Goal: Task Accomplishment & Management: Manage account settings

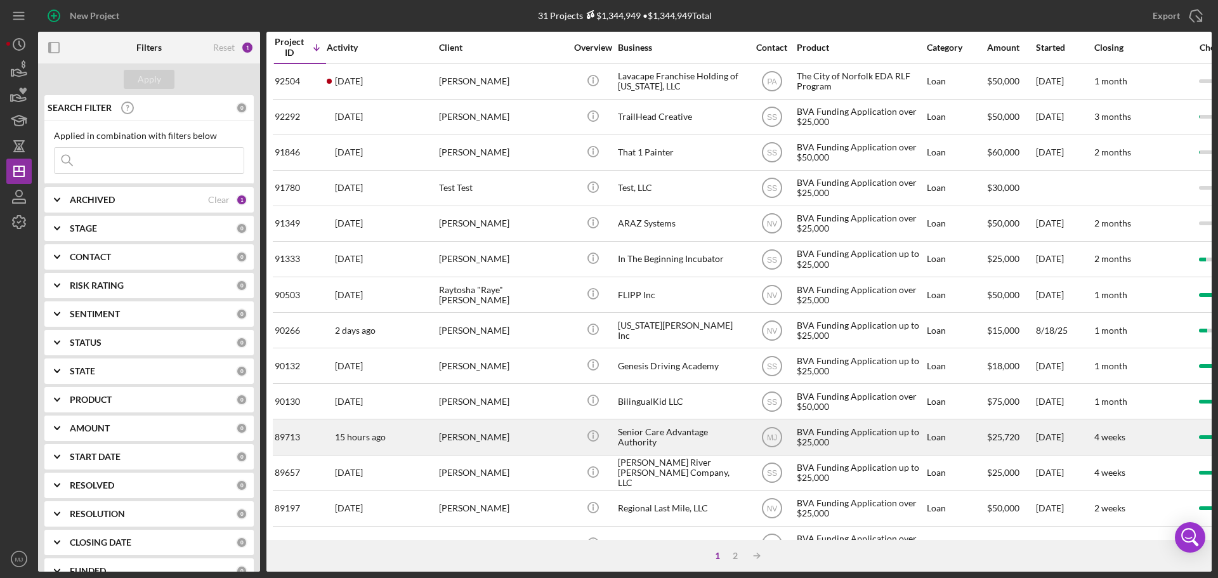
click at [538, 432] on div "[PERSON_NAME]" at bounding box center [502, 437] width 127 height 34
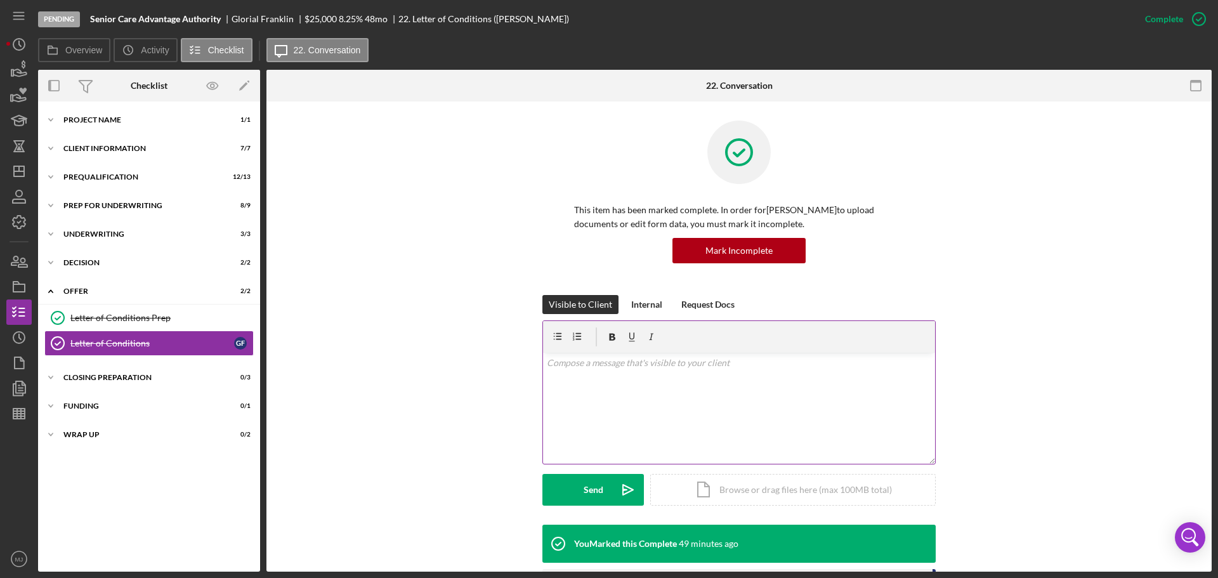
click at [555, 382] on div "v Color teal Color pink Remove color Add row above Add row below Add column bef…" at bounding box center [739, 408] width 392 height 111
click at [160, 375] on div "Closing Preparation" at bounding box center [153, 378] width 181 height 8
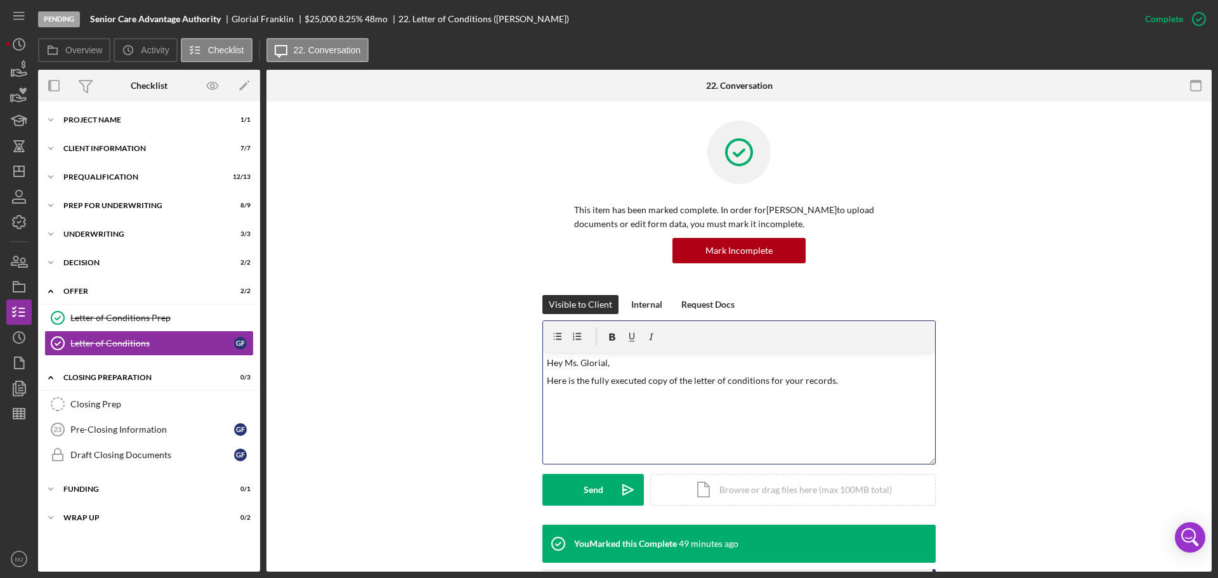
click at [607, 400] on p at bounding box center [739, 398] width 385 height 14
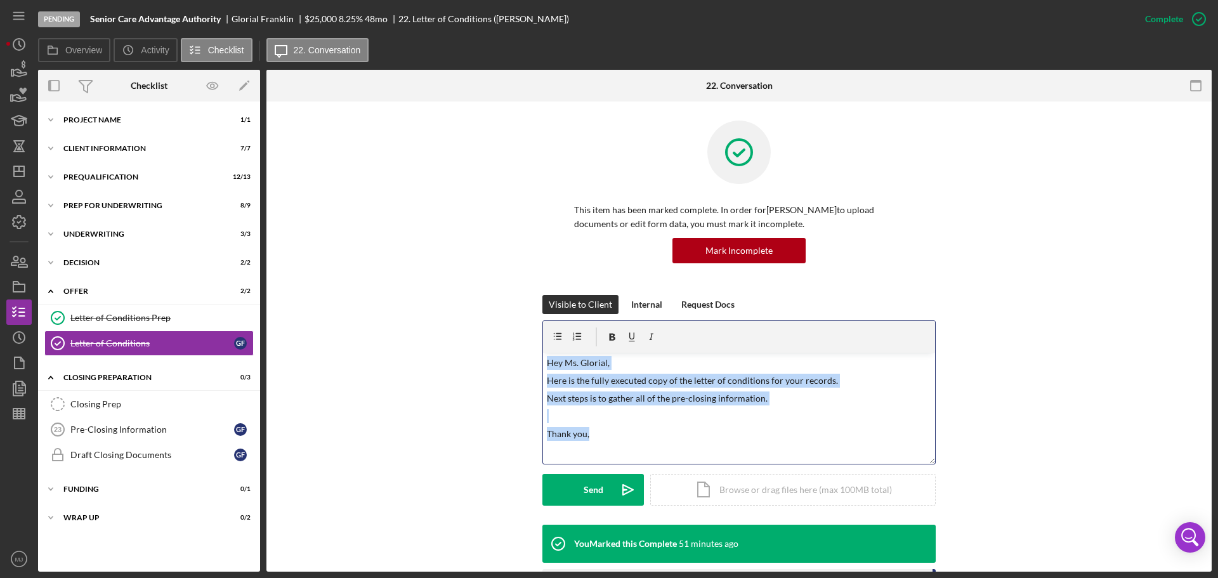
drag, startPoint x: 611, startPoint y: 440, endPoint x: 530, endPoint y: 346, distance: 124.6
click at [530, 346] on div "Visible to Client Internal Request Docs v Color teal Color pink Remove color Ad…" at bounding box center [738, 410] width 907 height 230
copy div "Hey Ms. [PERSON_NAME], Here is the fully executed copy of the letter of conditi…"
click at [117, 408] on div "Closing Prep" at bounding box center [161, 404] width 183 height 10
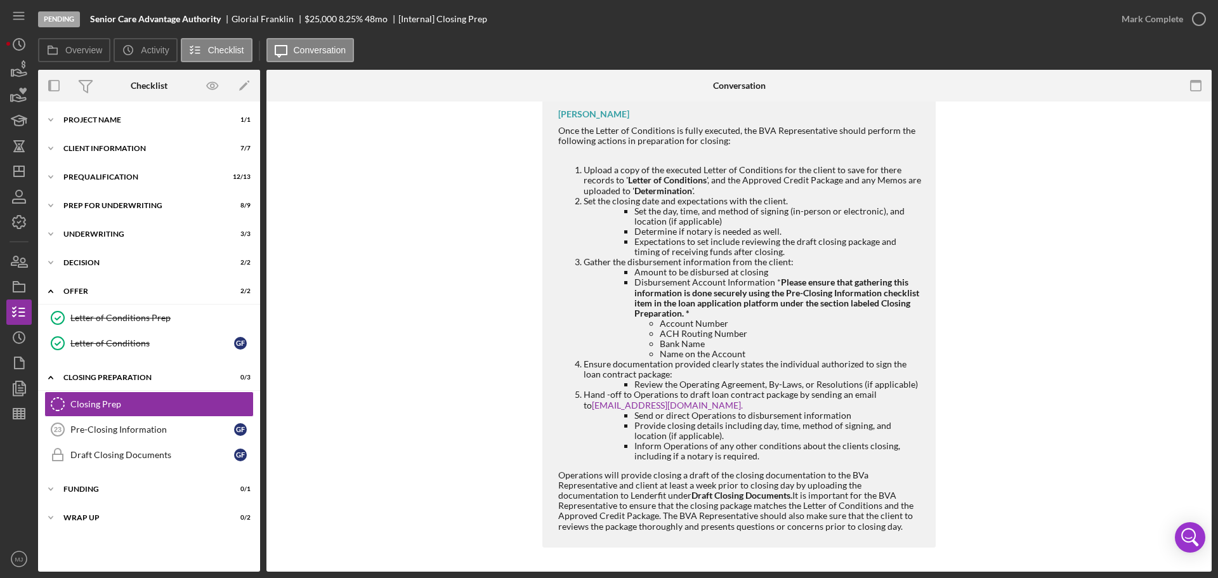
scroll to position [190, 0]
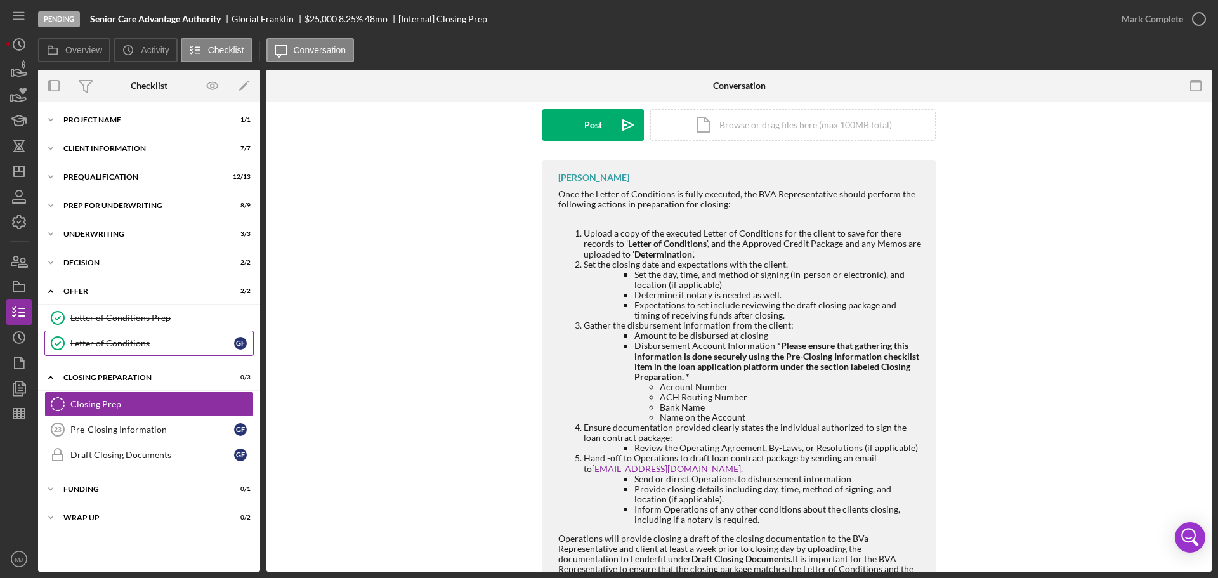
click at [124, 351] on link "Letter of Conditions Letter of Conditions G F" at bounding box center [148, 342] width 209 height 25
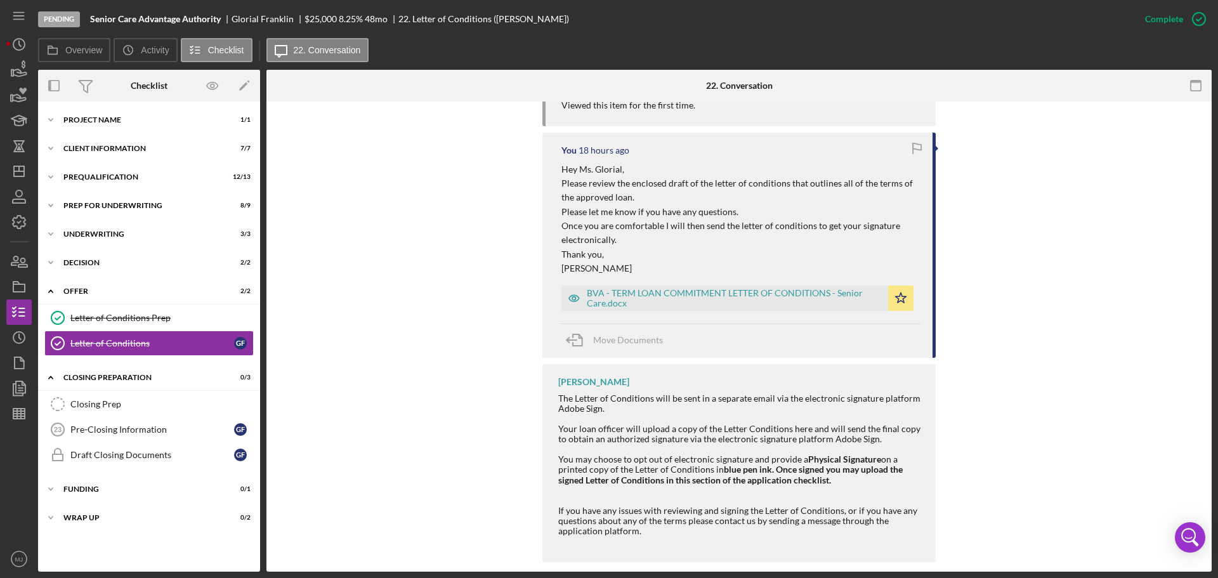
scroll to position [655, 0]
click at [166, 318] on div "Letter of Conditions Prep" at bounding box center [161, 318] width 183 height 10
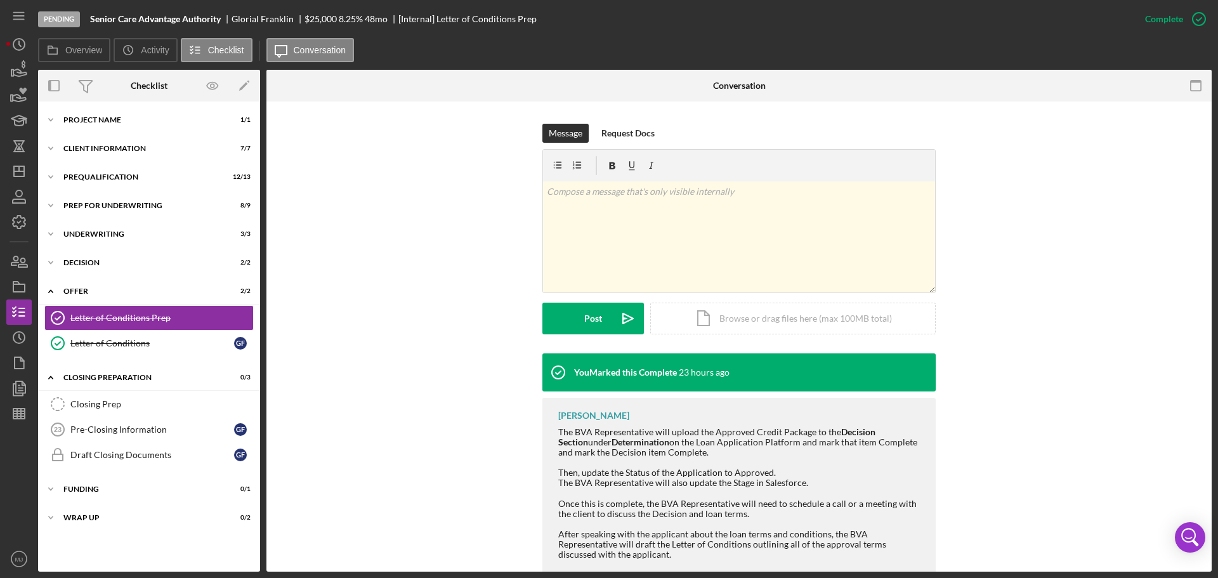
scroll to position [282, 0]
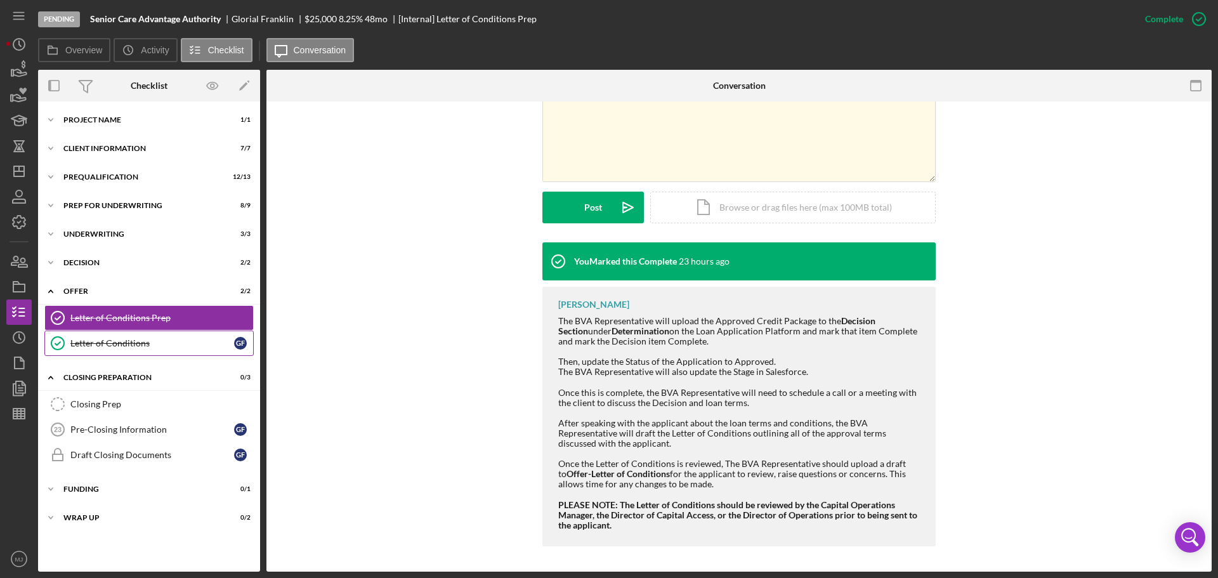
click at [162, 342] on div "Letter of Conditions" at bounding box center [152, 343] width 164 height 10
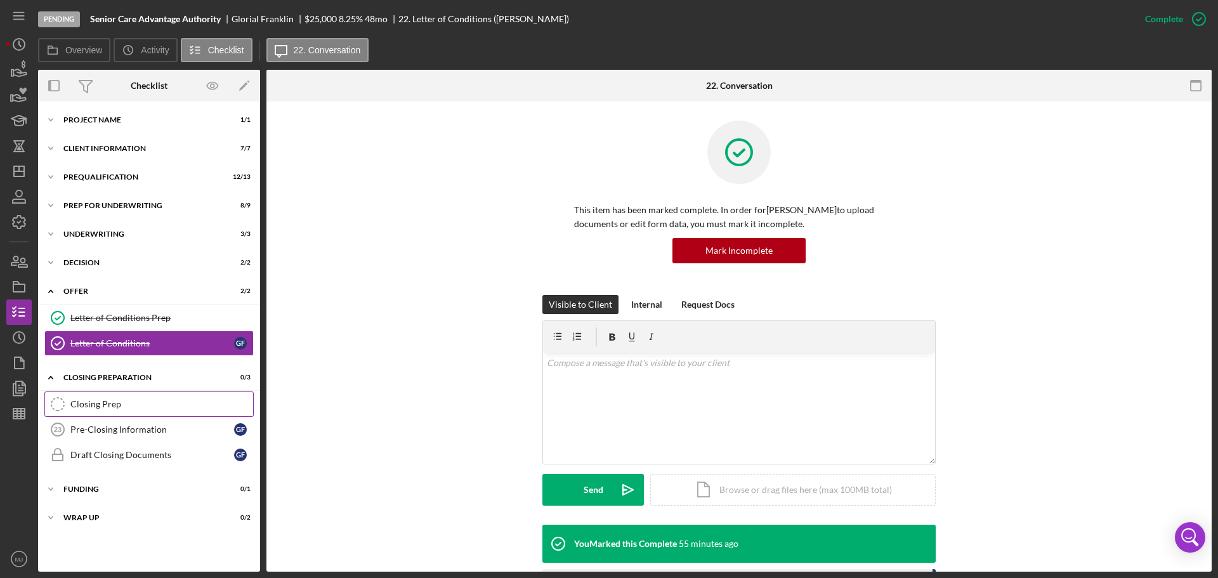
click at [154, 405] on div "Closing Prep" at bounding box center [161, 404] width 183 height 10
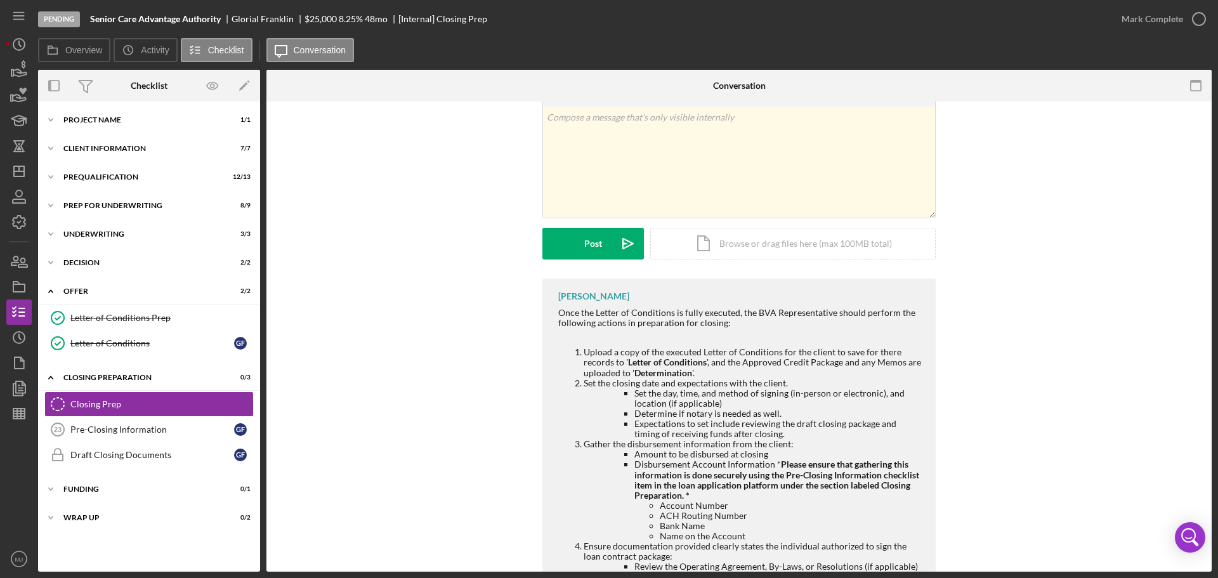
scroll to position [254, 0]
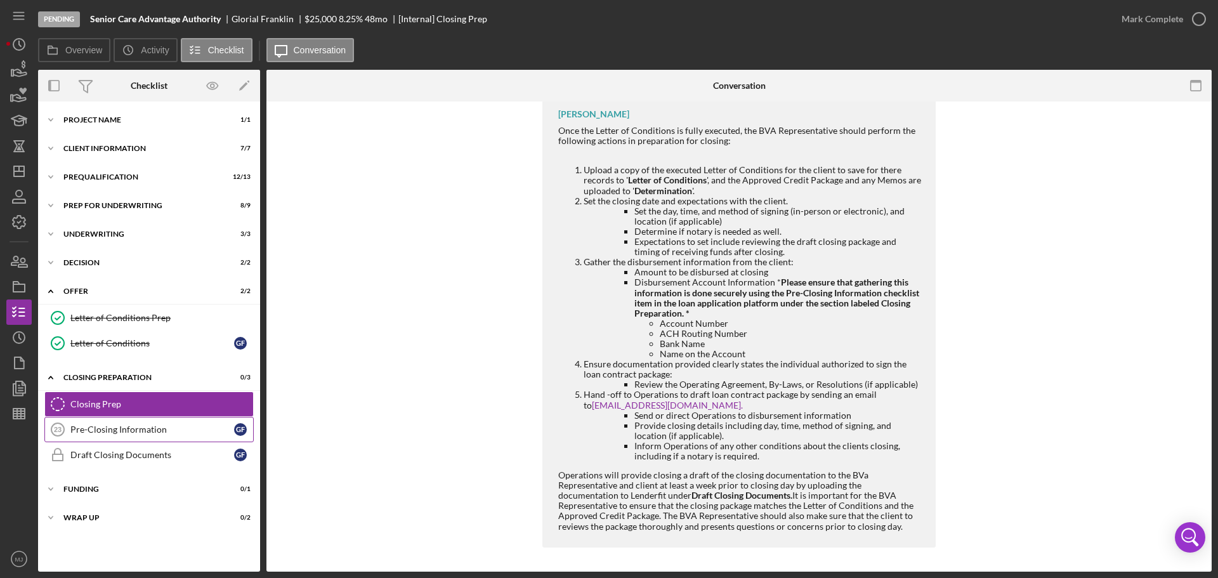
click at [157, 431] on div "Pre-Closing Information" at bounding box center [152, 429] width 164 height 10
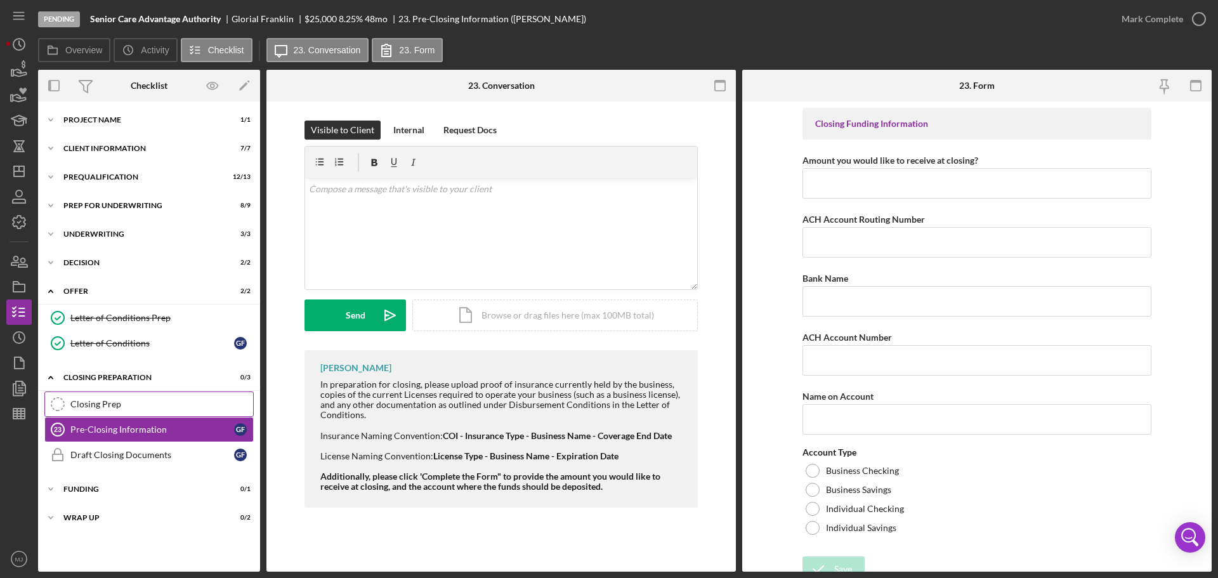
click at [121, 403] on div "Closing Prep" at bounding box center [161, 404] width 183 height 10
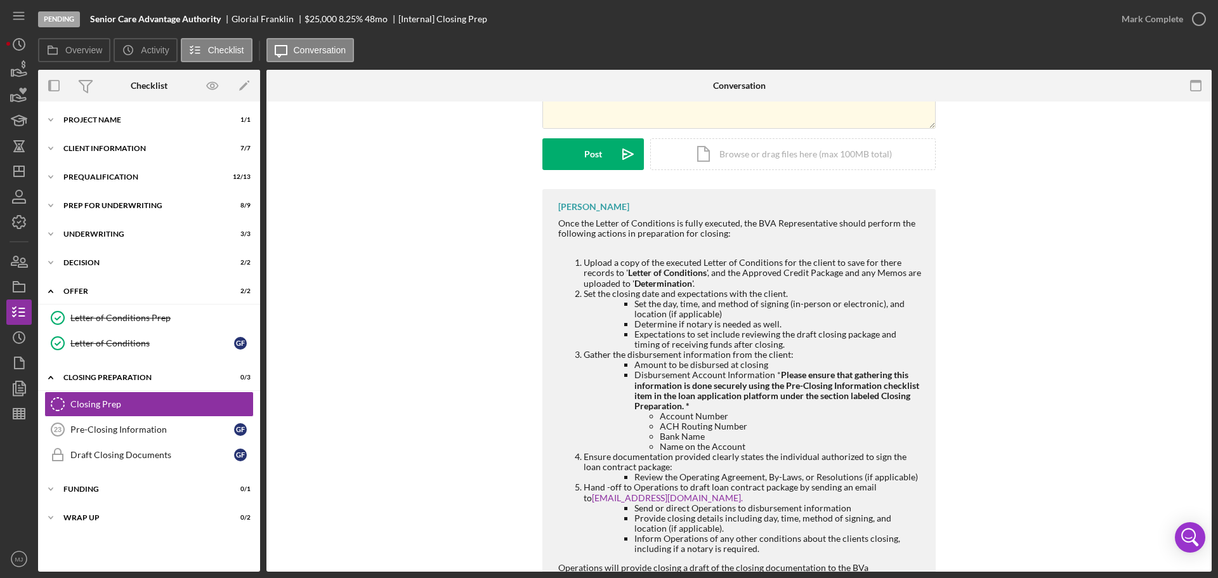
scroll to position [190, 0]
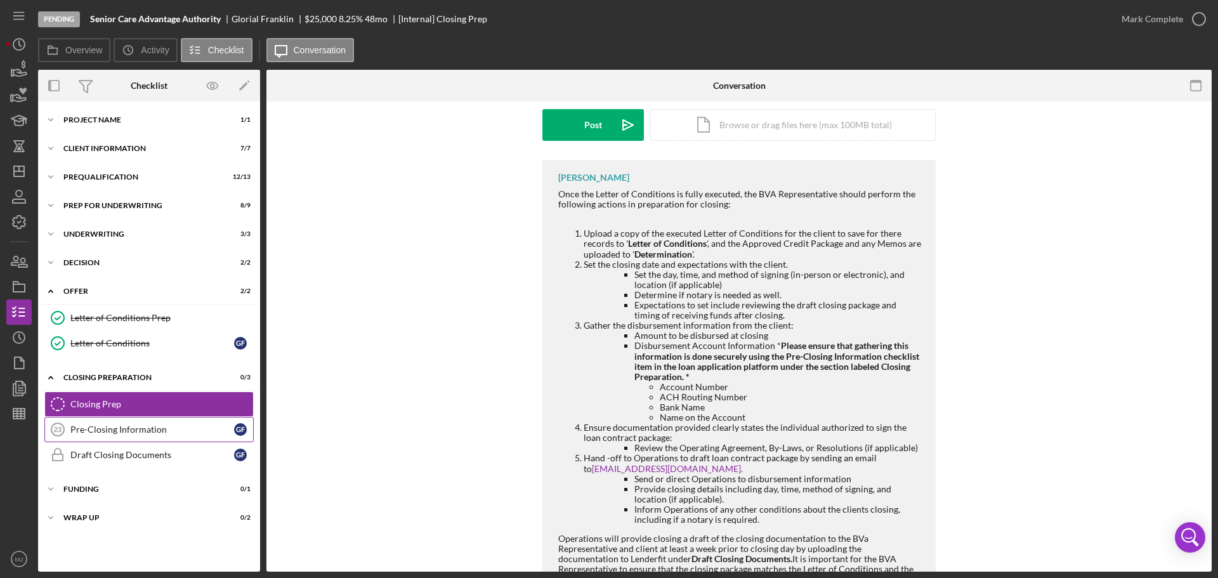
click at [160, 426] on div "Pre-Closing Information" at bounding box center [152, 429] width 164 height 10
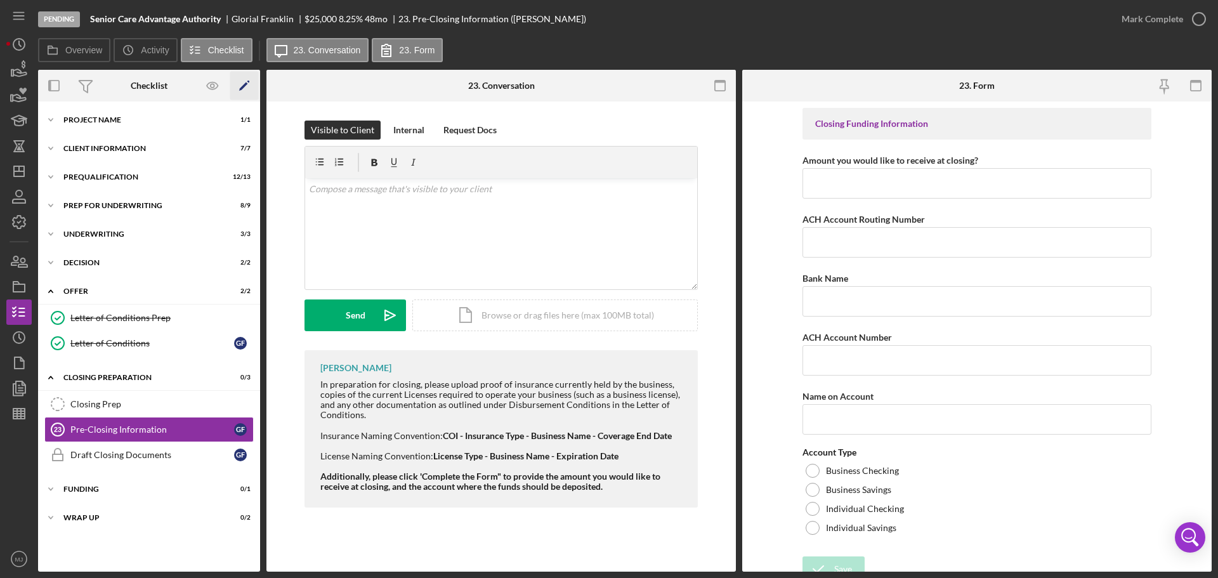
click at [245, 82] on icon "Icon/Edit" at bounding box center [244, 86] width 29 height 29
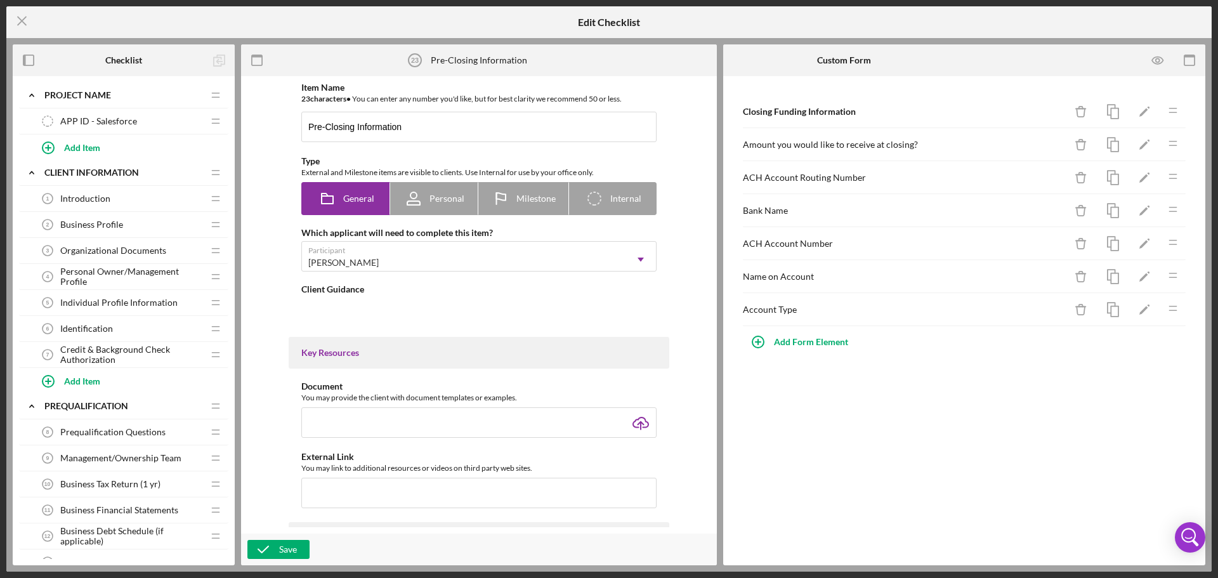
type textarea "<div>In preparation for closing, please upload proof of insurance currently hel…"
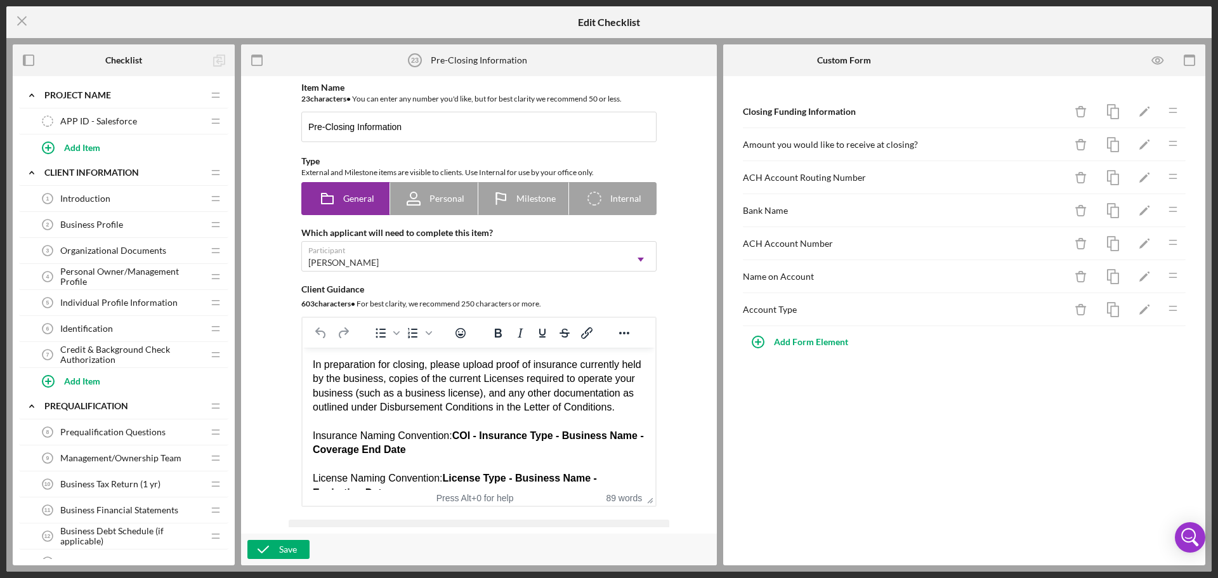
click at [393, 374] on div "In preparation for closing, please upload proof of insurance currently held by …" at bounding box center [479, 386] width 332 height 57
click at [495, 364] on div "In preparation for closing, please upload proof of insurance currently held by …" at bounding box center [479, 386] width 332 height 57
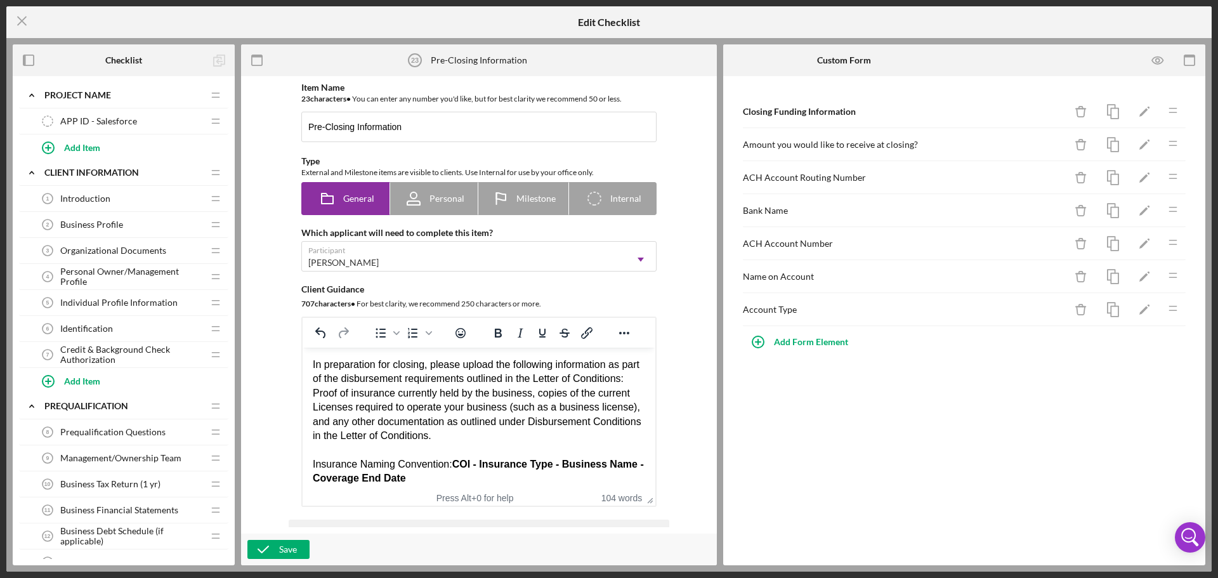
scroll to position [63, 0]
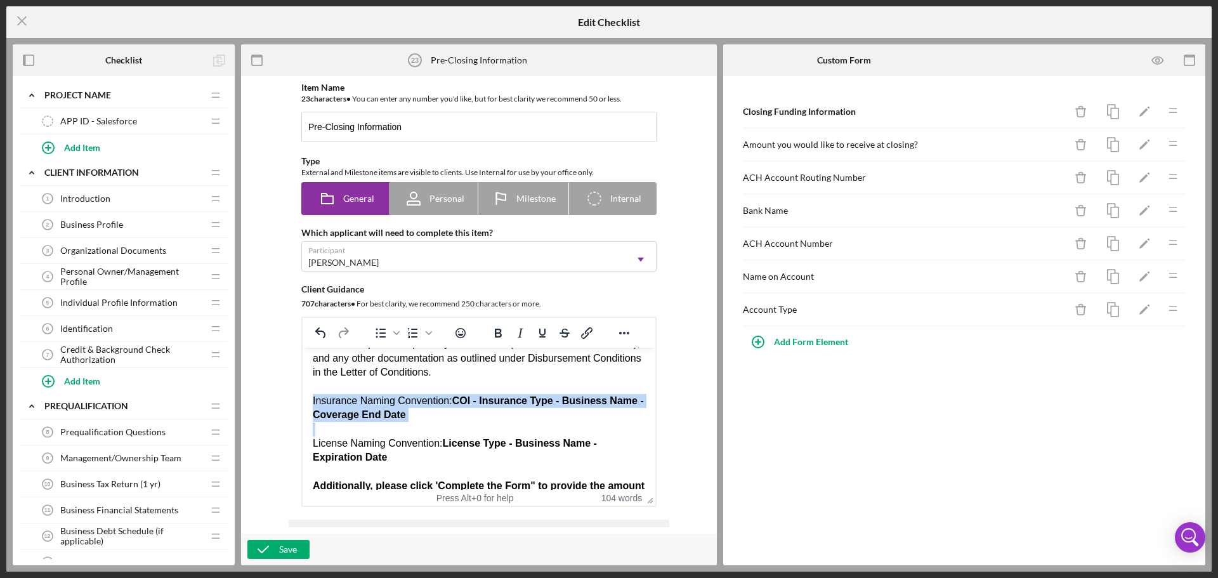
drag, startPoint x: 421, startPoint y: 436, endPoint x: 309, endPoint y: 415, distance: 114.2
click at [309, 415] on html "In preparation for closing, please upload the following information as part of …" at bounding box center [479, 407] width 353 height 247
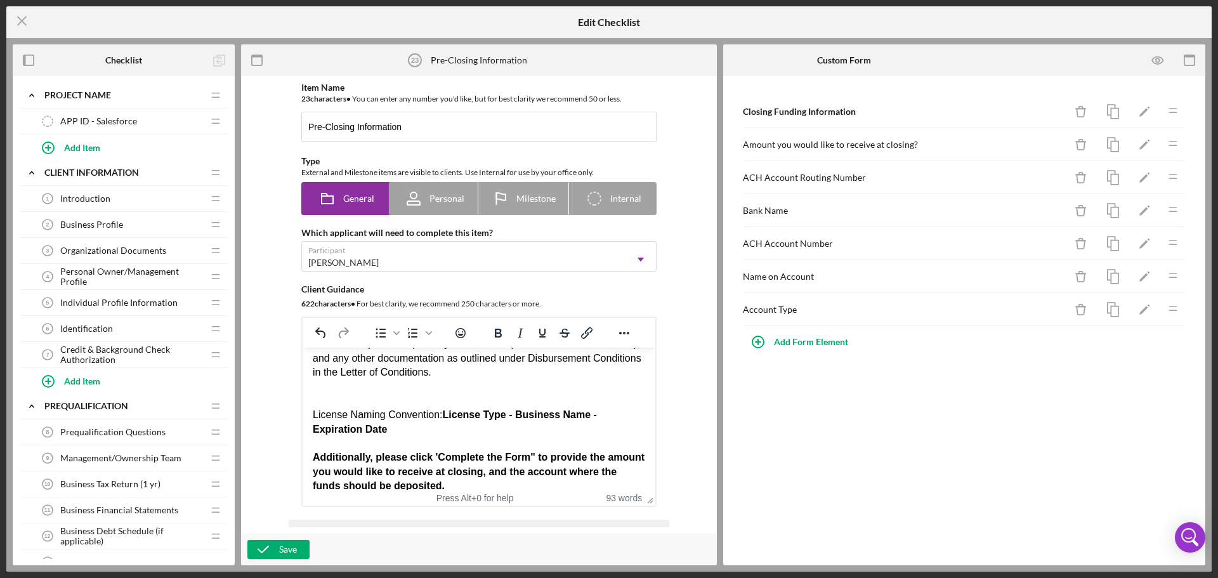
scroll to position [0, 0]
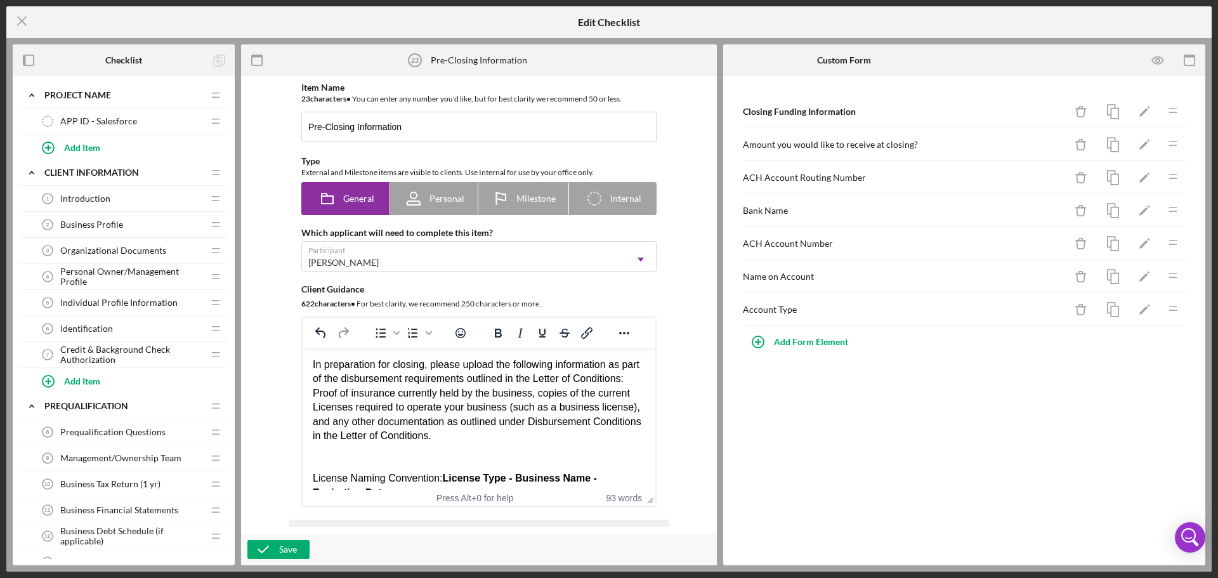
click at [530, 407] on div "Proof of insurance currently held by the business, copies of the current Licens…" at bounding box center [479, 414] width 332 height 57
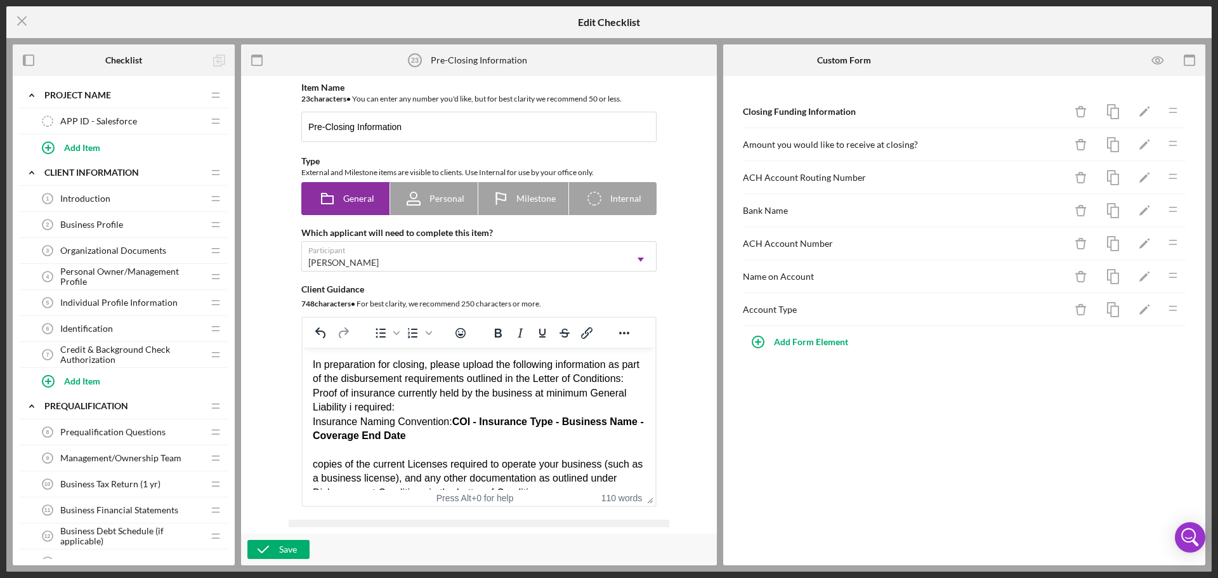
click at [356, 426] on div "Proof of insurance currently held by the business at minimum General Liability …" at bounding box center [479, 443] width 332 height 114
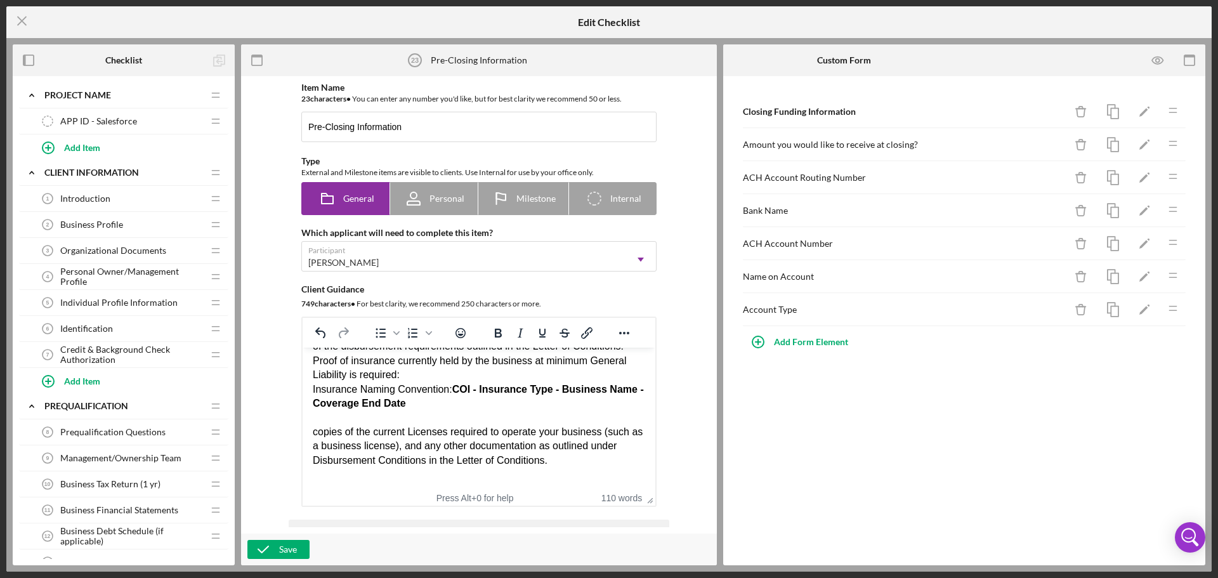
scroll to position [63, 0]
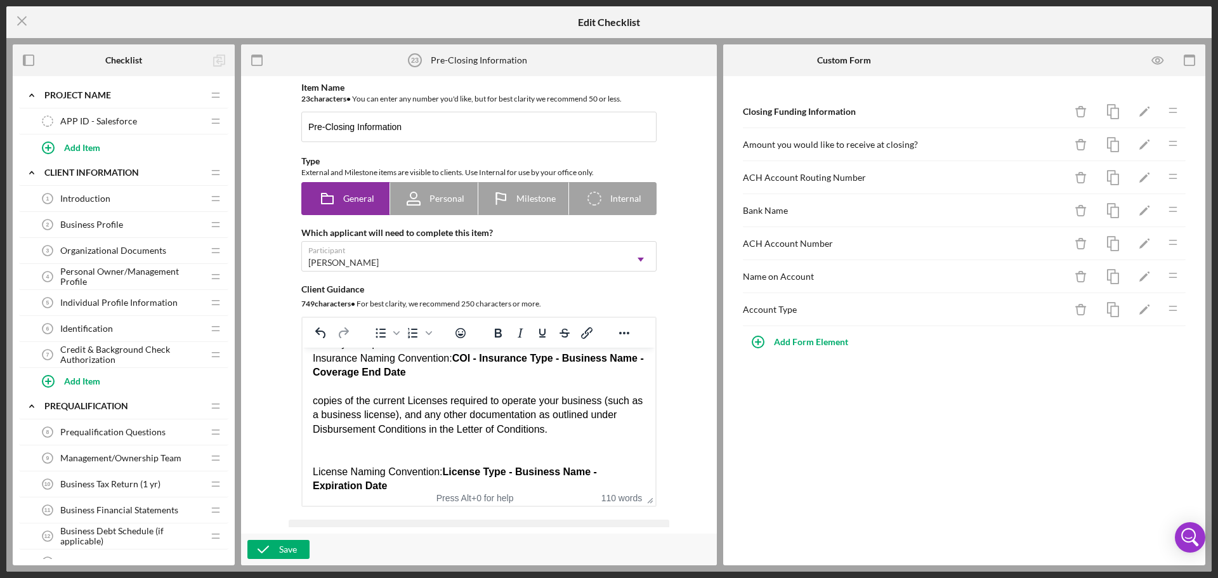
click at [320, 413] on div "Proof of insurance currently held by the business at minimum General Liability …" at bounding box center [479, 380] width 332 height 114
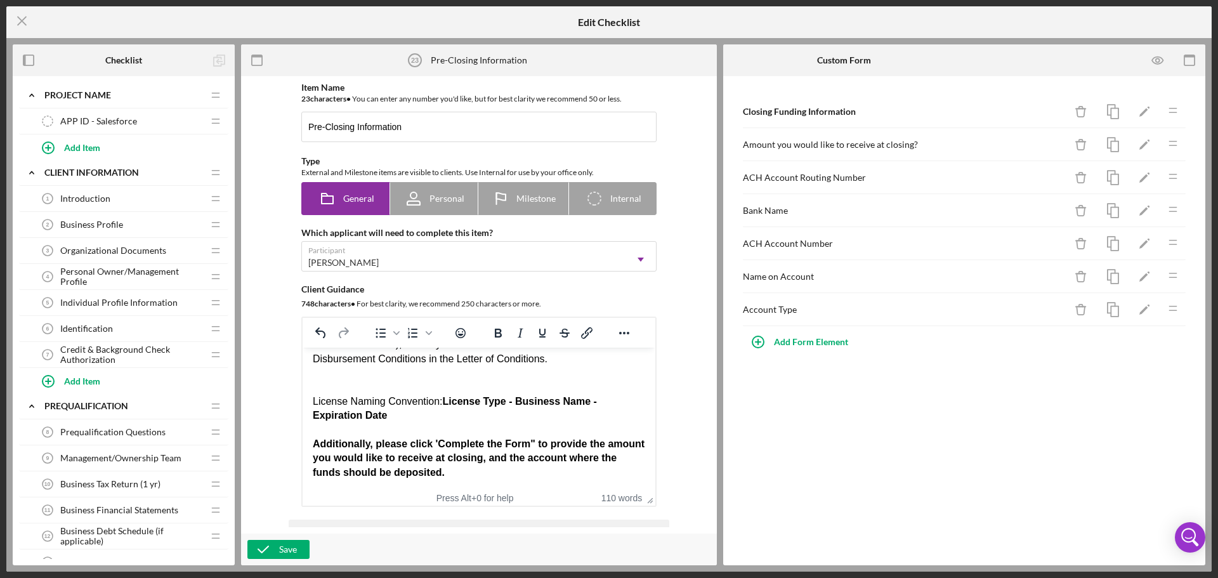
scroll to position [148, 0]
drag, startPoint x: 400, startPoint y: 416, endPoint x: 310, endPoint y: 393, distance: 92.5
click at [310, 393] on html "In preparation for closing, please upload the following information as part of …" at bounding box center [479, 352] width 353 height 276
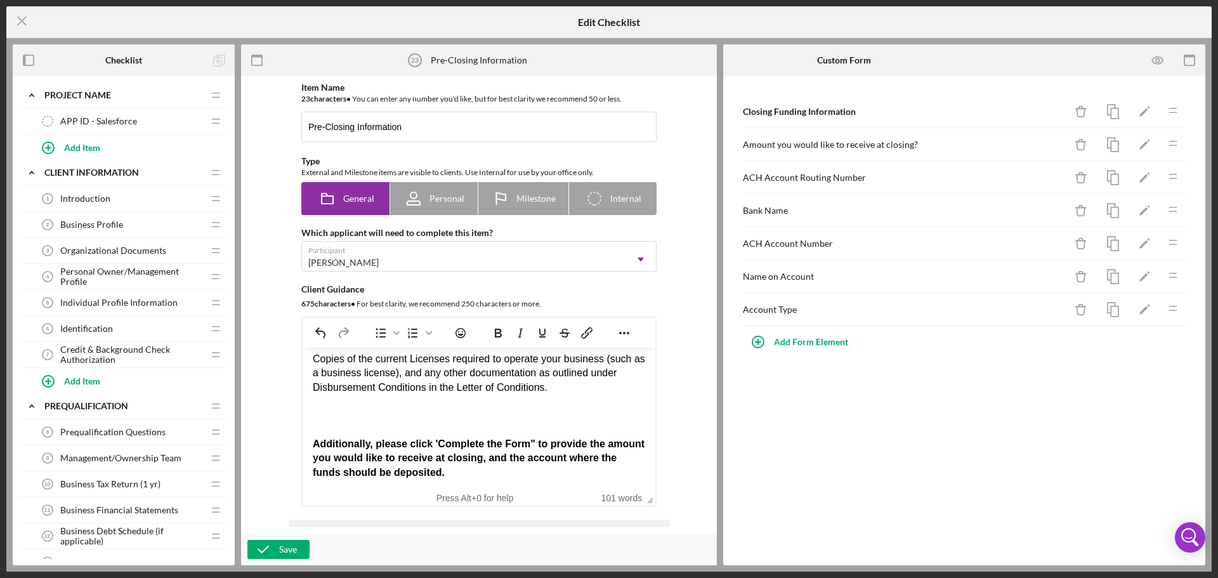
click at [556, 388] on div "Proof of insurance currently held by the business at minimum General Liability …" at bounding box center [479, 338] width 332 height 114
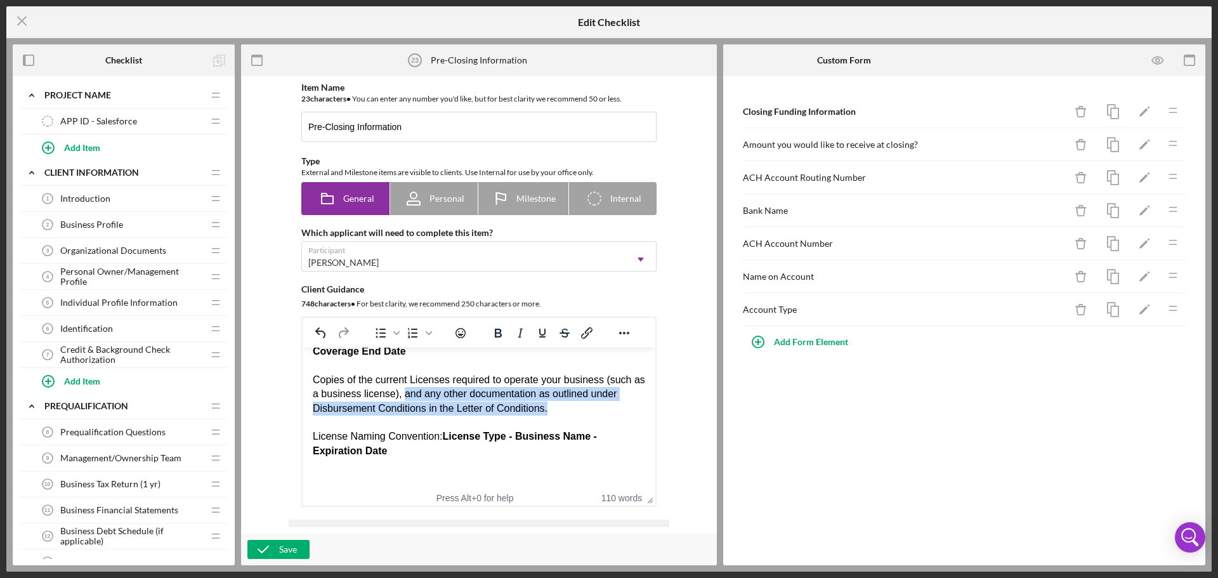
drag, startPoint x: 412, startPoint y: 410, endPoint x: 571, endPoint y: 422, distance: 159.7
click at [571, 415] on div "Proof of insurance currently held by the business at minimum General Liability …" at bounding box center [479, 359] width 332 height 114
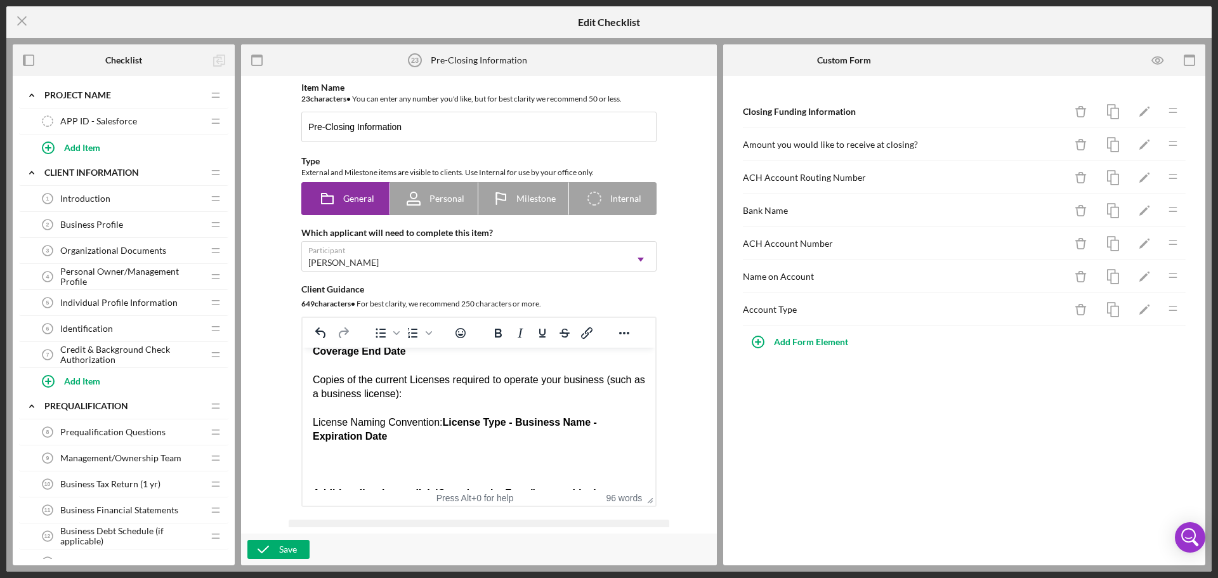
click at [313, 438] on div "License Naming Convention: License Type - Business Name - Expiration Date" at bounding box center [479, 429] width 332 height 29
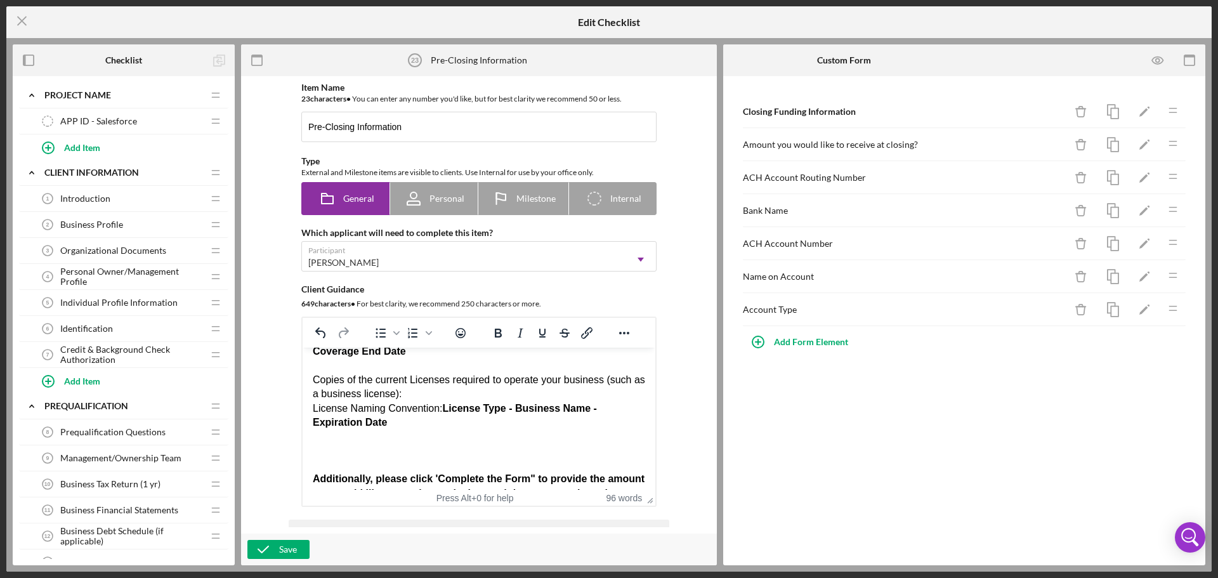
scroll to position [21, 0]
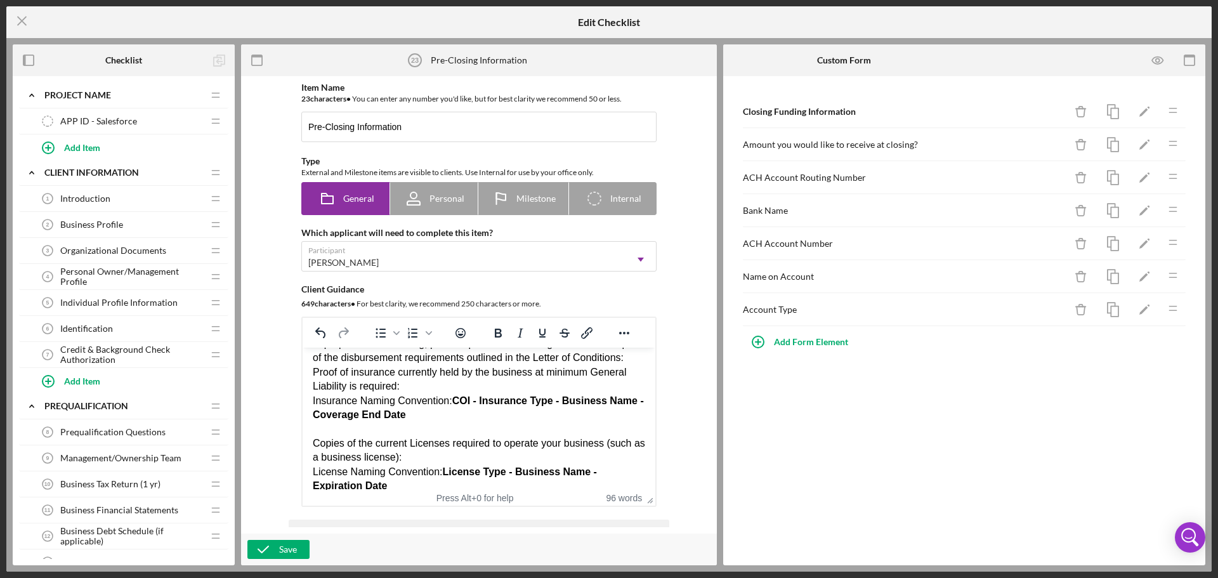
click at [315, 414] on div "Insurance Naming Convention: COI - Insurance Type - Business Name - Coverage En…" at bounding box center [479, 408] width 332 height 29
click at [396, 398] on div "Proof of insurance currently held by the business at minimum General Liability …" at bounding box center [479, 415] width 332 height 100
click at [316, 412] on div "Insurance Naming Convention: COI - Insurance Type - Business Name - Coverage En…" at bounding box center [479, 408] width 332 height 29
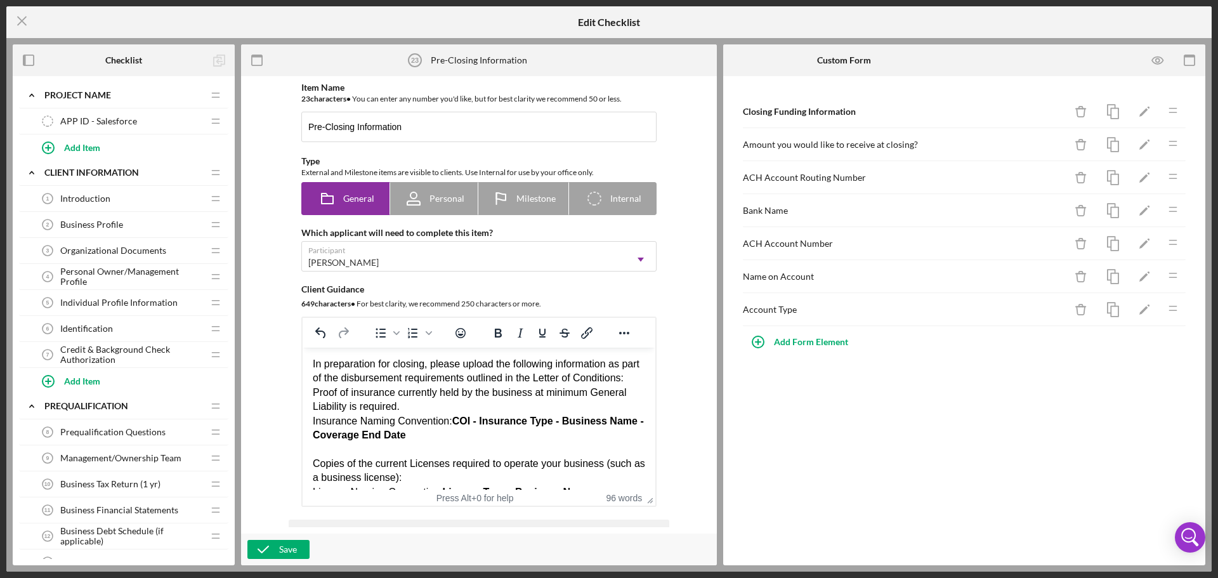
scroll to position [0, 0]
click at [411, 415] on div "Proof of insurance currently held by the business at minimum General Liability …" at bounding box center [479, 400] width 332 height 29
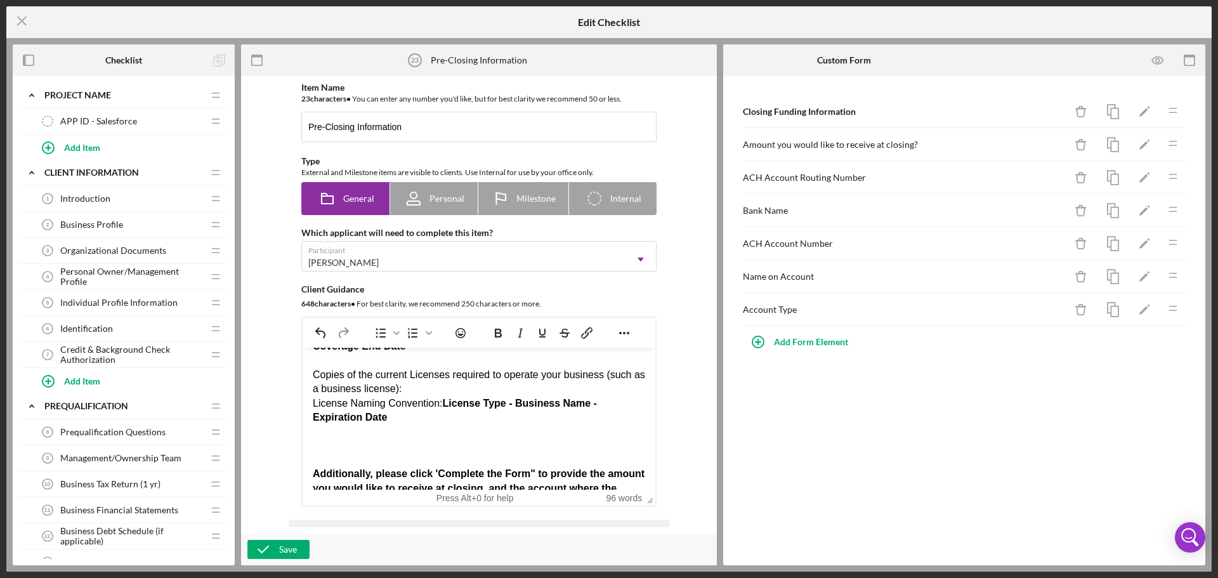
scroll to position [70, 0]
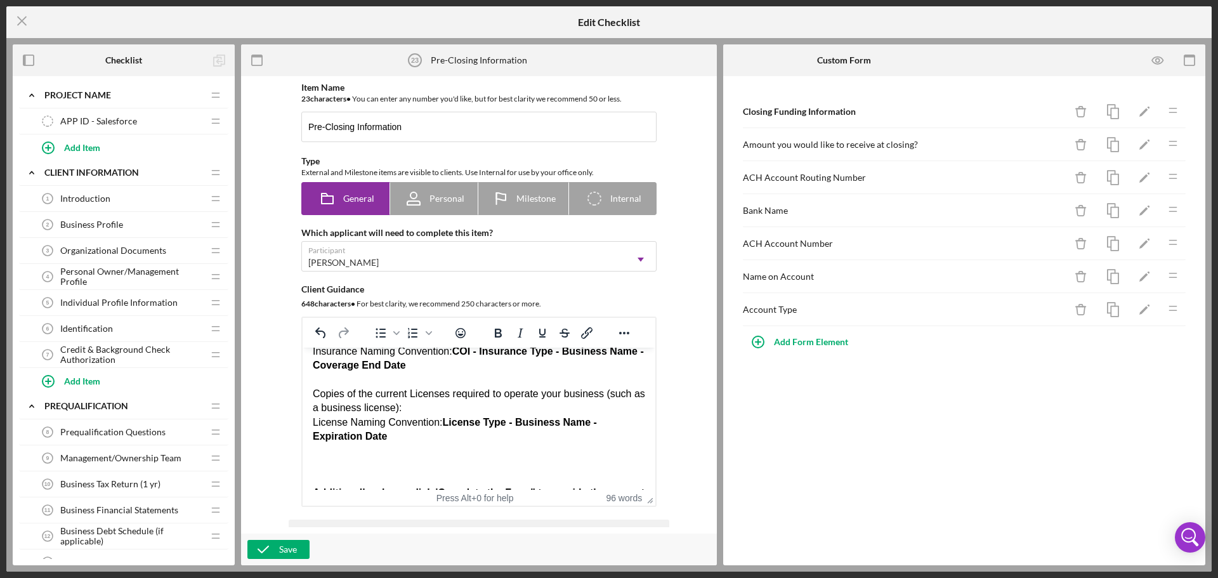
click at [401, 444] on div "License Naming Convention: License Type - Business Name - Expiration Date" at bounding box center [479, 429] width 332 height 29
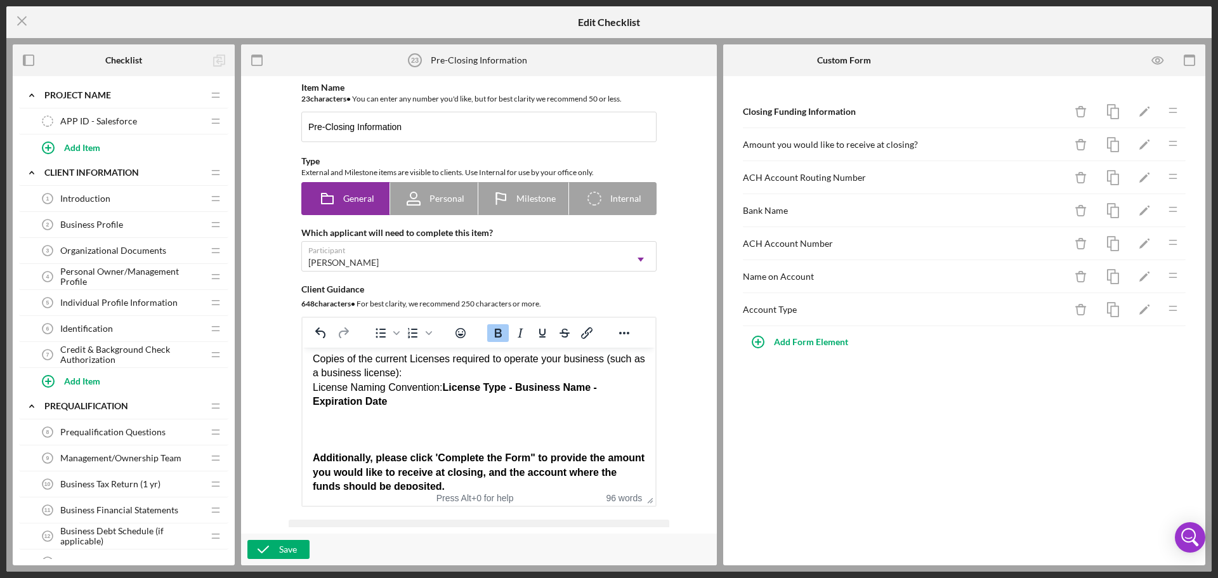
scroll to position [134, 0]
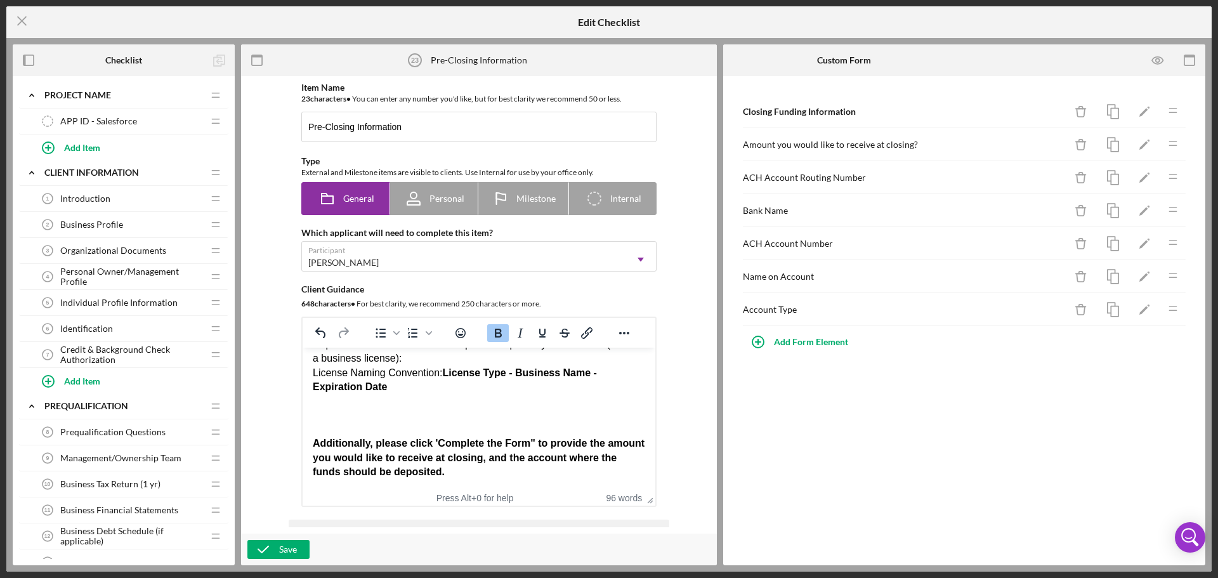
click at [409, 388] on div "License Naming Convention: License Type - Business Name - Expiration Date" at bounding box center [479, 380] width 332 height 29
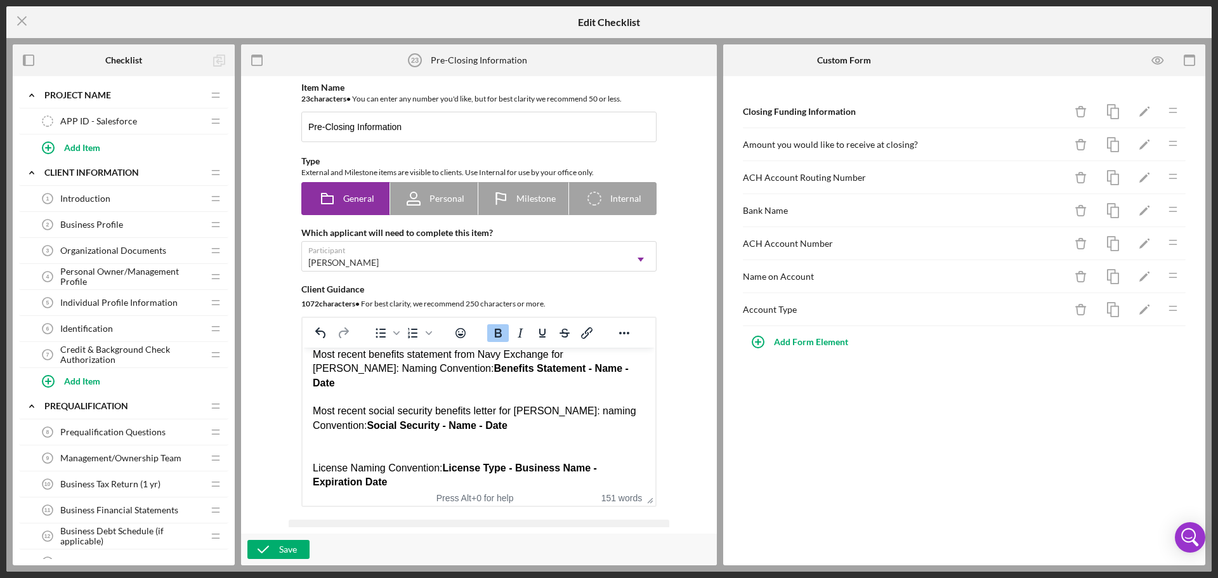
scroll to position [237, 0]
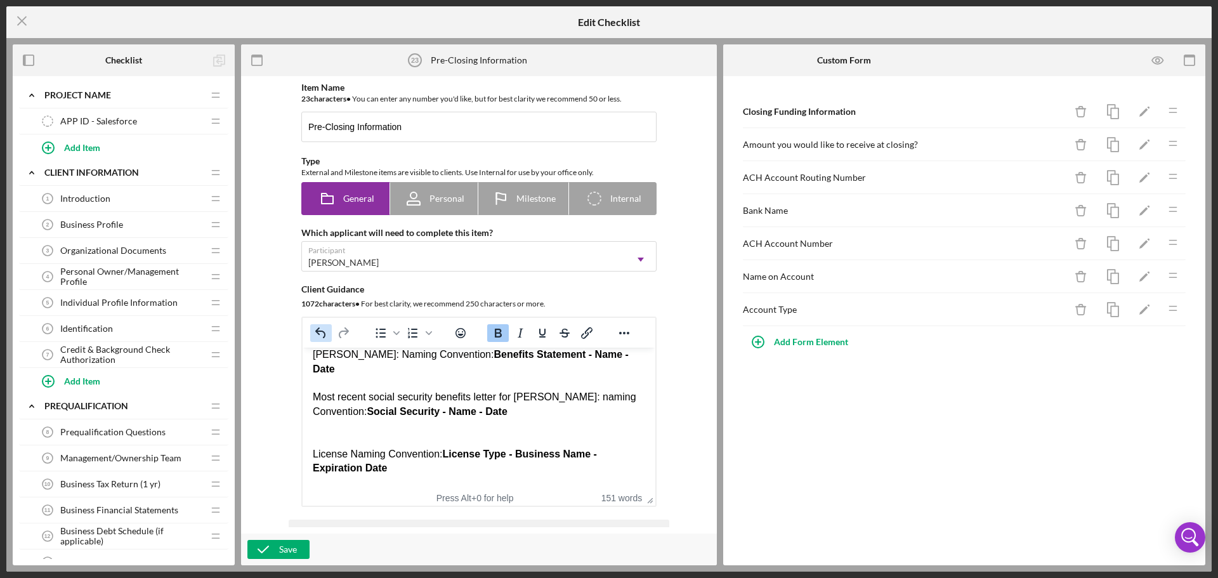
click at [320, 330] on icon "Undo" at bounding box center [320, 332] width 15 height 15
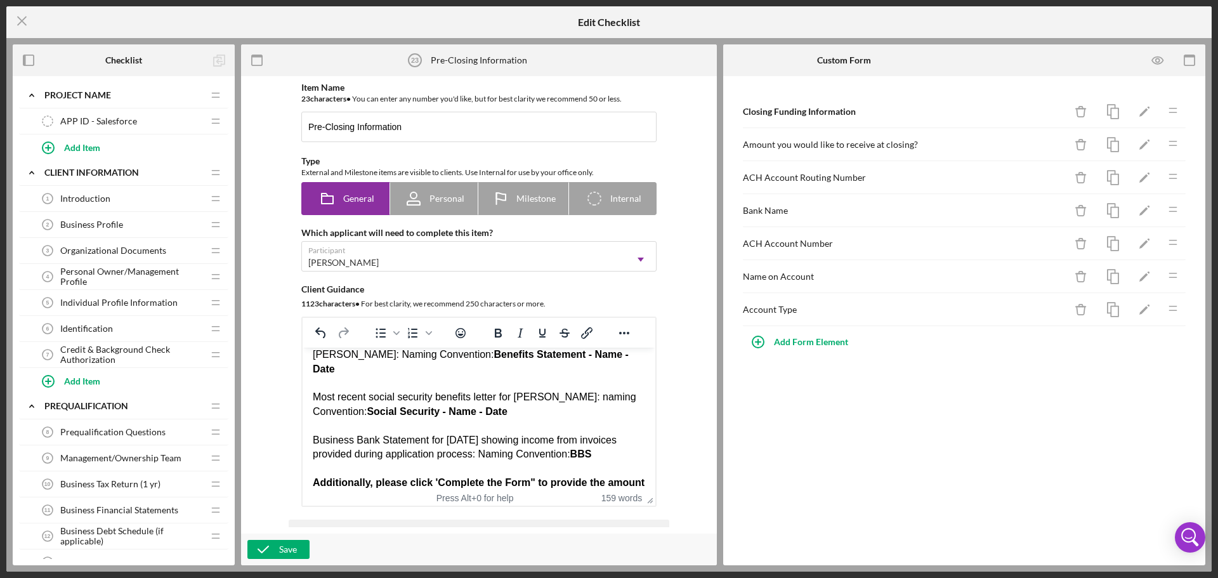
click at [607, 450] on div "Business Bank Statement for [DATE] showing income from invoices provided during…" at bounding box center [479, 447] width 332 height 29
click at [373, 412] on strong "Social Security - Name - Date" at bounding box center [437, 411] width 140 height 11
click at [450, 368] on div "Most recent benefits statement from Navy Exchange for [PERSON_NAME]: Naming Con…" at bounding box center [479, 355] width 332 height 42
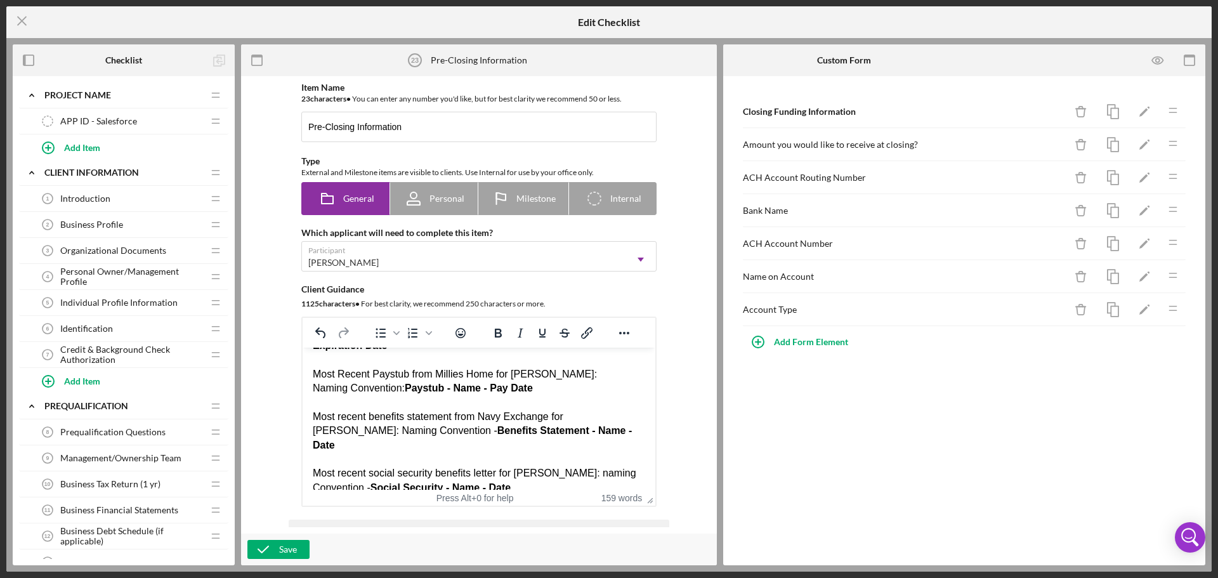
scroll to position [110, 0]
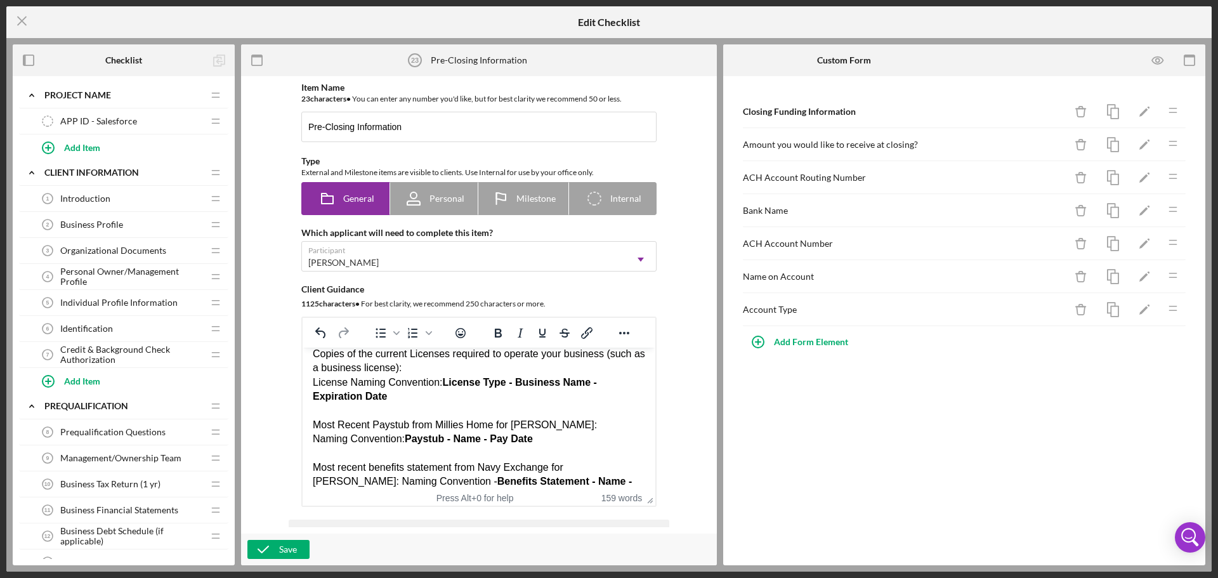
click at [407, 446] on div "Naming Convention: Paystub - Name - Pay Date" at bounding box center [479, 439] width 332 height 14
click at [443, 395] on strong "License Type - Business Name - Expiration Date" at bounding box center [455, 389] width 284 height 25
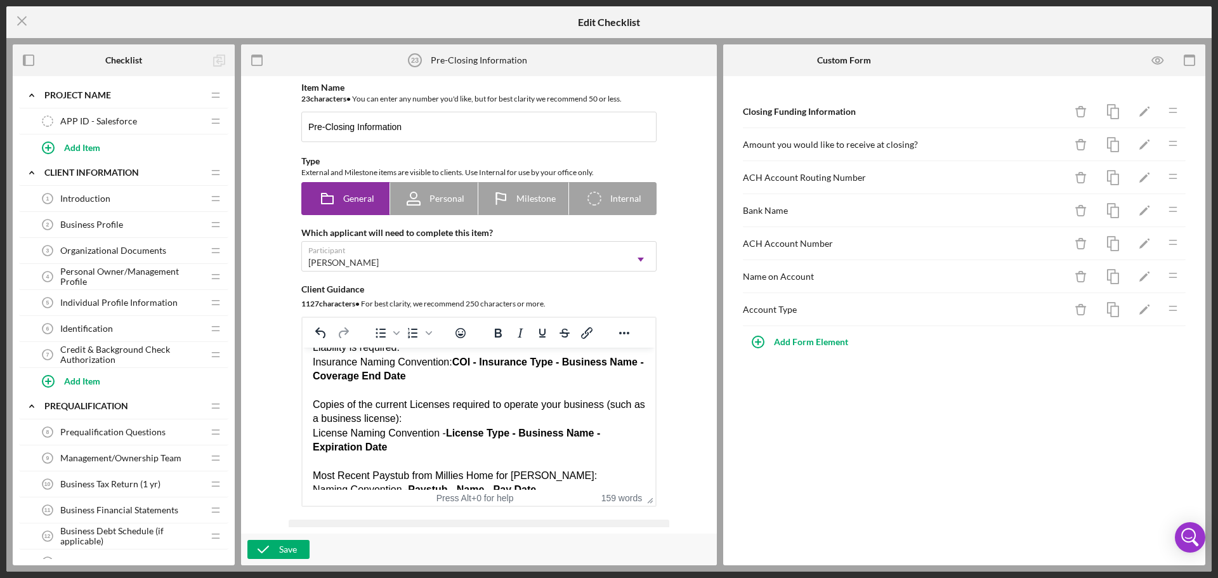
scroll to position [0, 0]
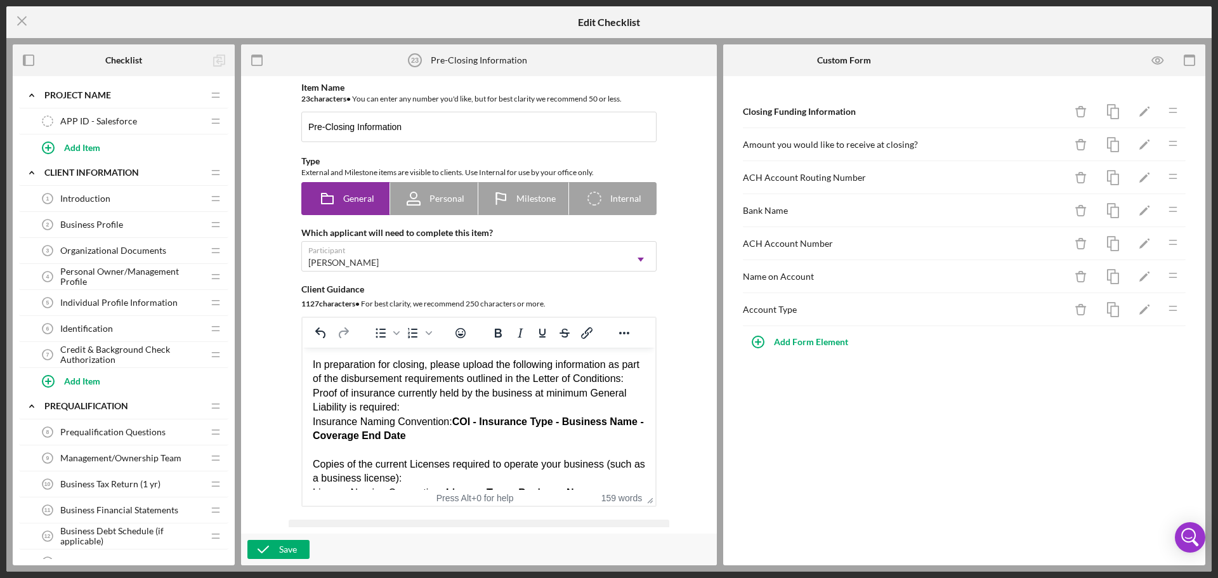
click at [452, 433] on div "Insurance Naming Convention: COI - Insurance Type - Business Name - Coverage En…" at bounding box center [479, 450] width 332 height 71
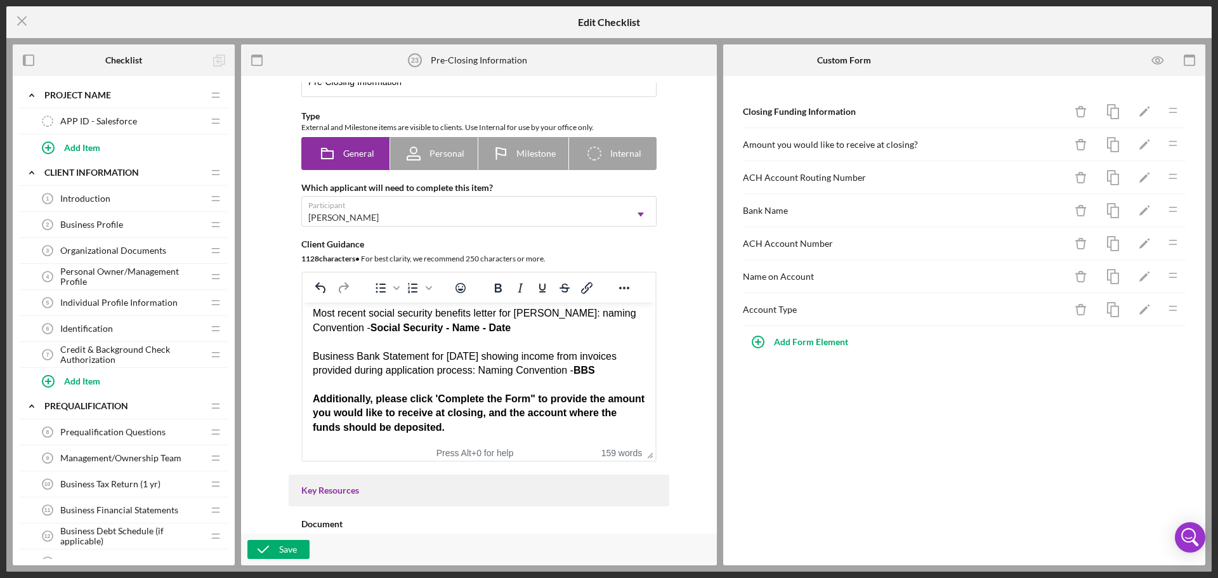
scroll to position [63, 0]
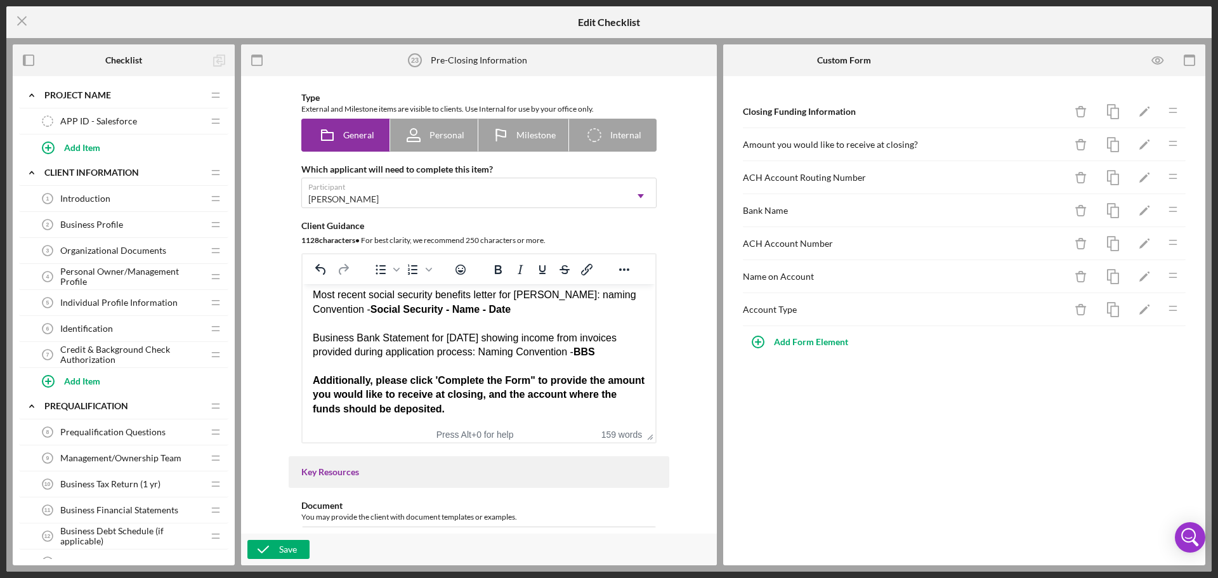
click at [360, 348] on div "Business Bank Statement for [DATE] showing income from invoices provided during…" at bounding box center [479, 345] width 332 height 29
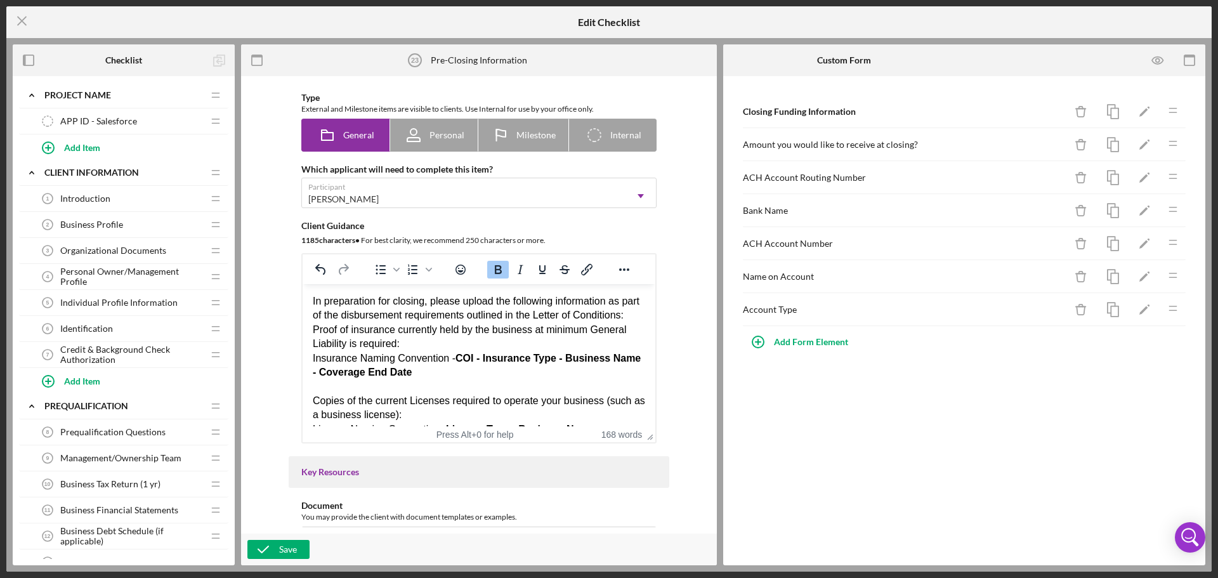
scroll to position [0, 0]
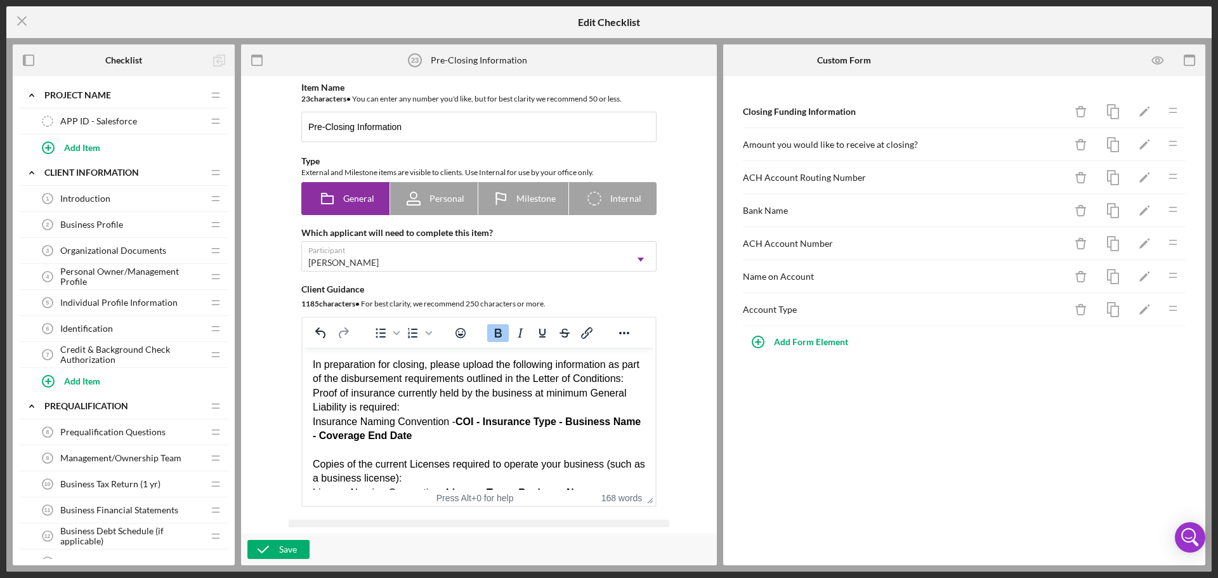
click at [271, 536] on div "Save" at bounding box center [479, 549] width 476 height 32
click at [273, 542] on icon "button" at bounding box center [263, 549] width 32 height 32
click at [22, 15] on icon "Icon/Menu Close" at bounding box center [22, 21] width 32 height 32
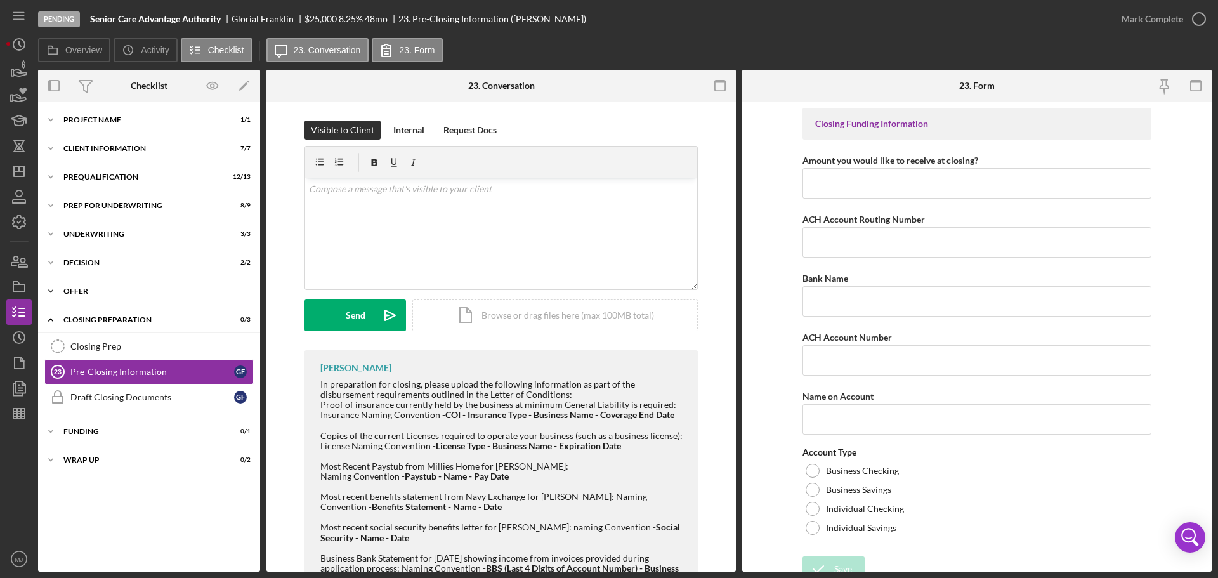
click at [80, 284] on div "Icon/Expander Offer 2 / 2" at bounding box center [149, 290] width 222 height 25
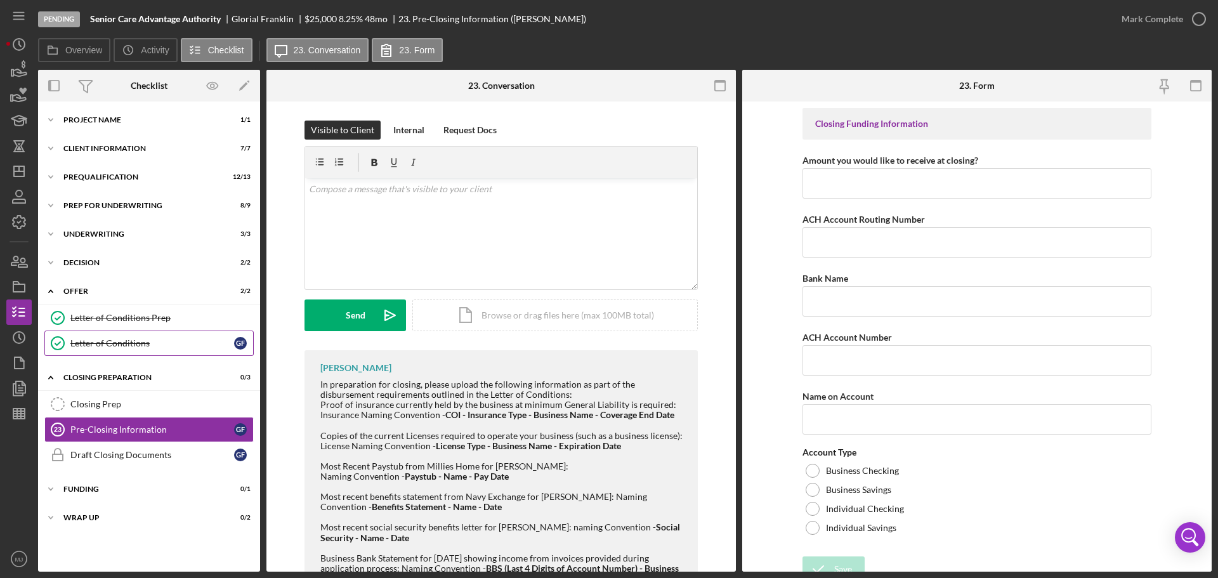
click at [116, 339] on div "Letter of Conditions" at bounding box center [152, 343] width 164 height 10
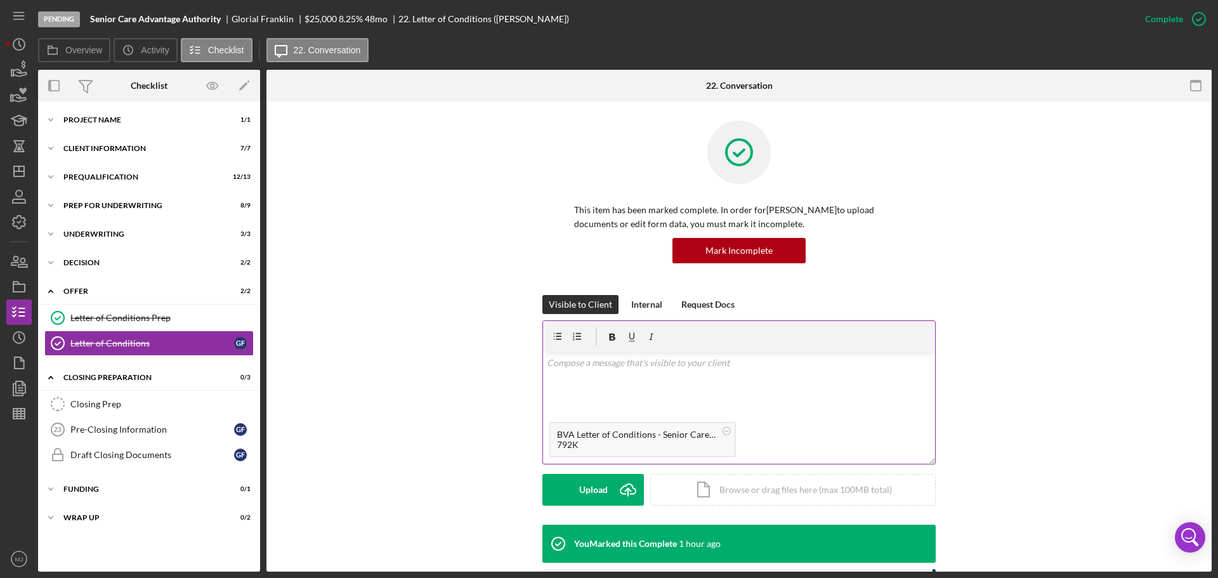
click at [603, 366] on p at bounding box center [739, 363] width 385 height 14
paste div
drag, startPoint x: 865, startPoint y: 369, endPoint x: 857, endPoint y: 372, distance: 8.2
click at [857, 372] on div "v Color teal Color pink Remove color Add row above Add row below Add column bef…" at bounding box center [739, 384] width 392 height 63
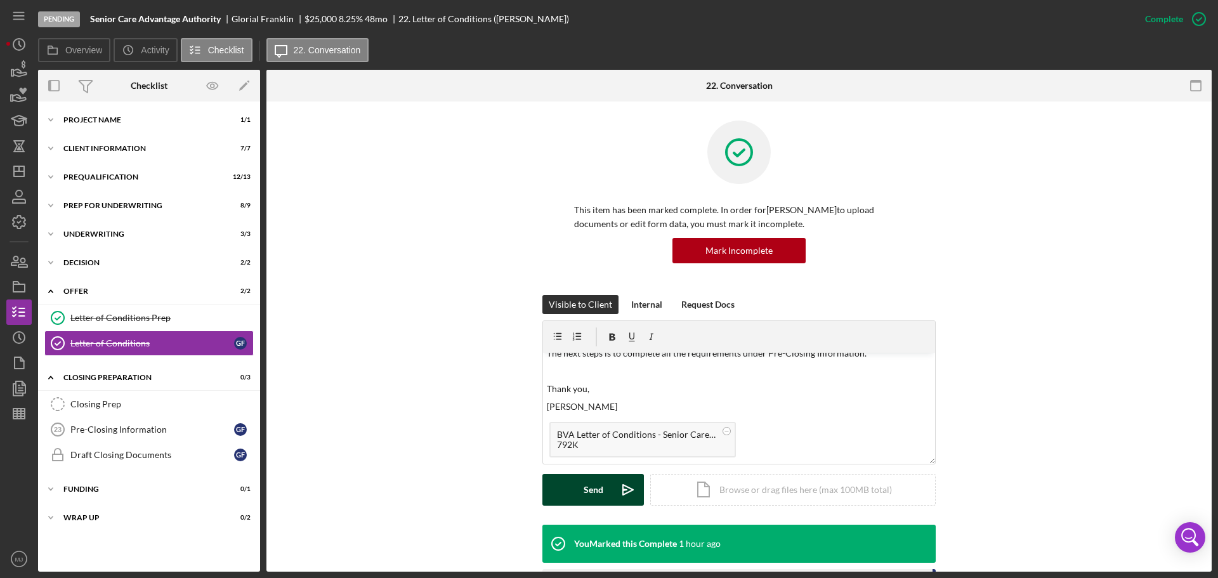
click at [577, 478] on button "Send Icon/icon-invite-send" at bounding box center [592, 490] width 101 height 32
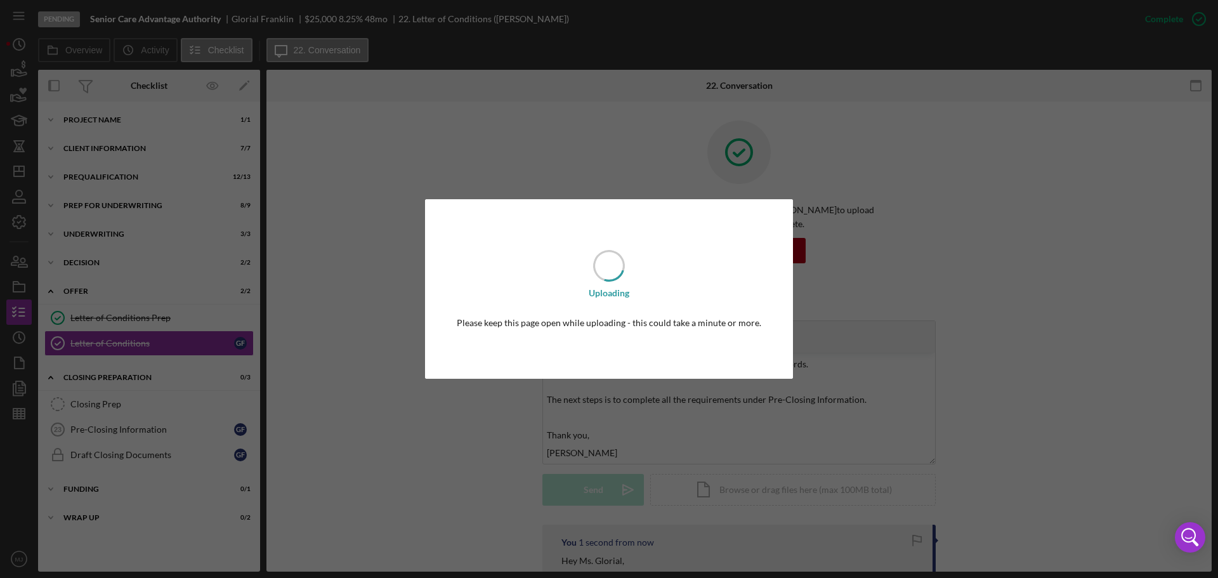
scroll to position [0, 0]
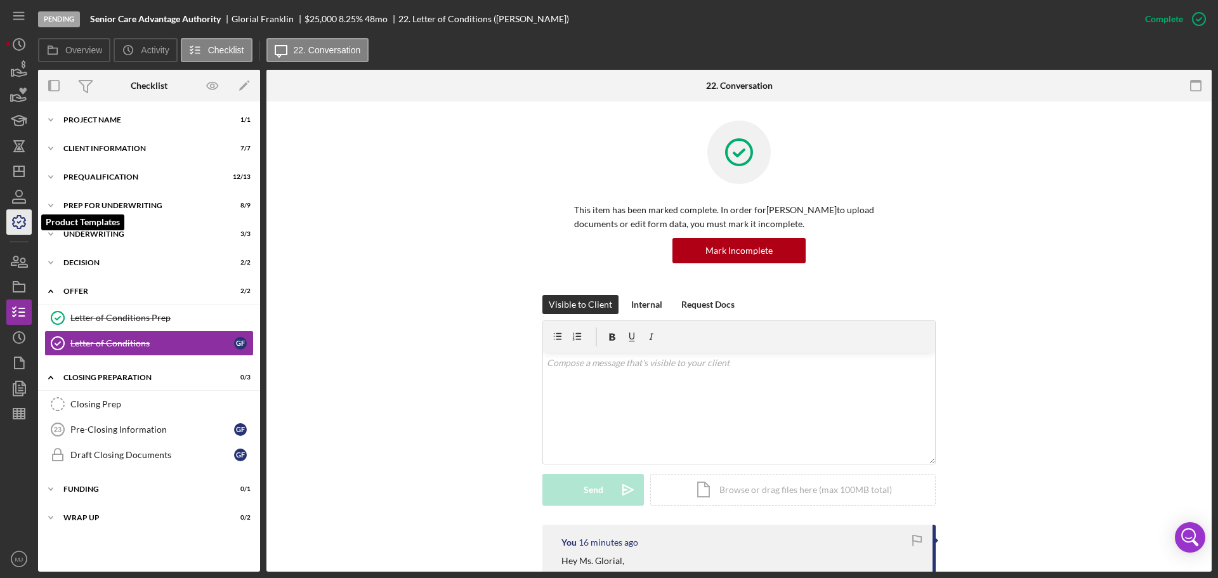
click at [17, 216] on icon "button" at bounding box center [19, 222] width 13 height 13
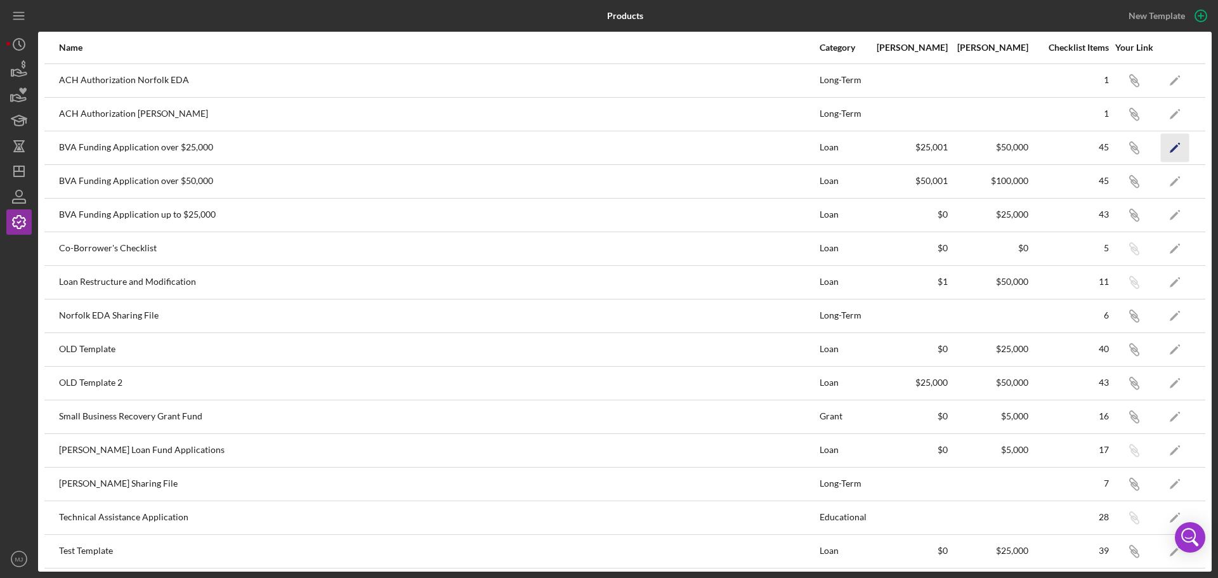
click at [1167, 143] on icon "Icon/Edit" at bounding box center [1175, 147] width 29 height 29
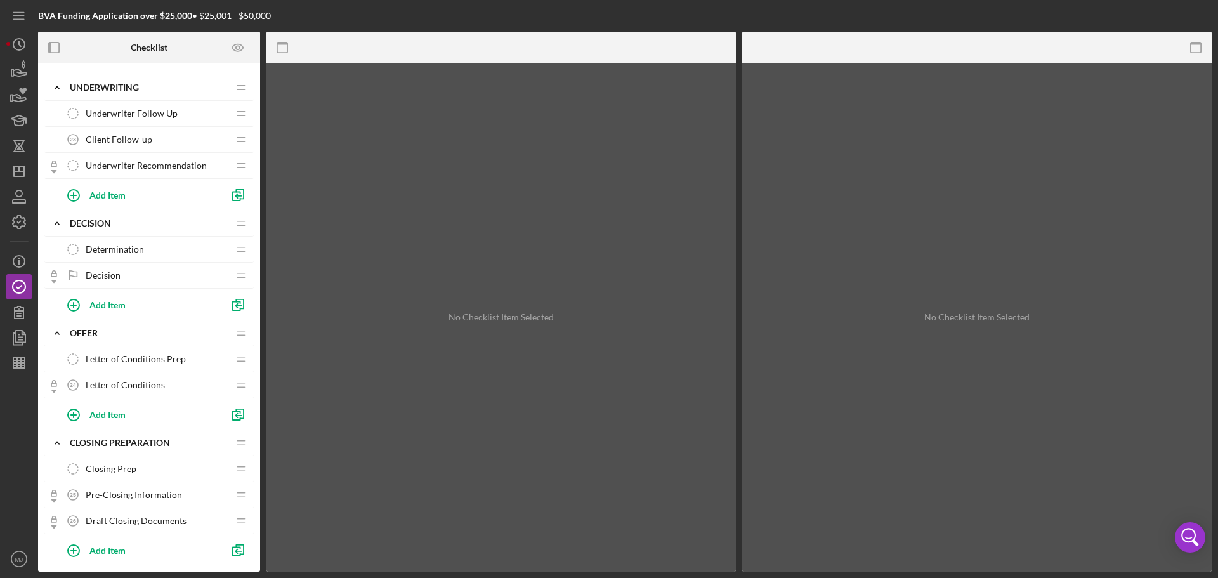
scroll to position [1078, 0]
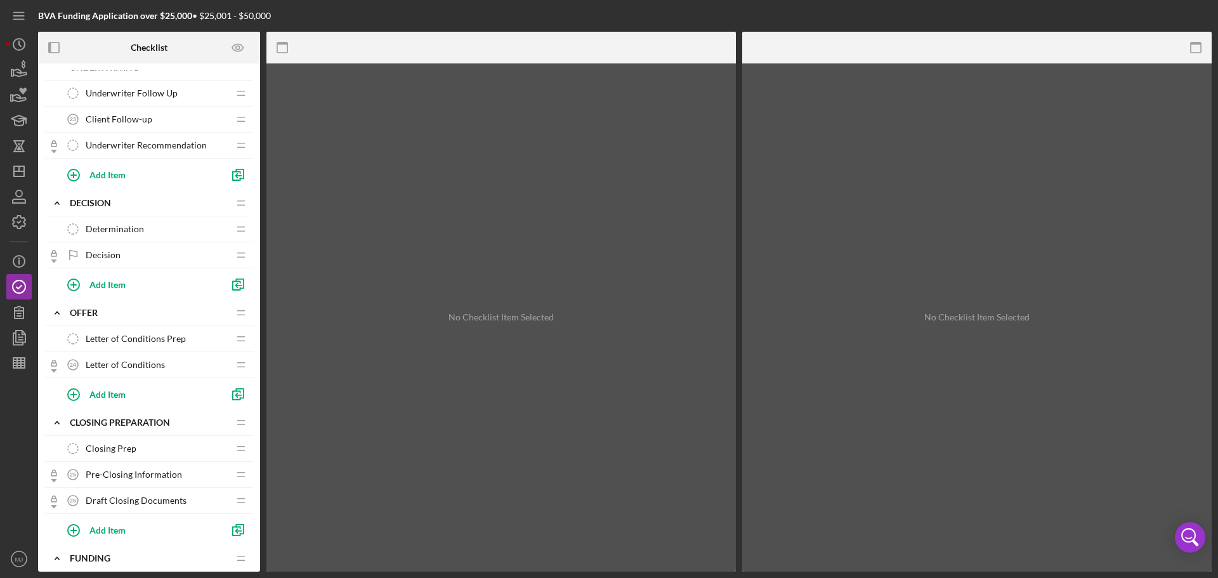
click at [113, 454] on div "Closing Prep Closing Prep" at bounding box center [144, 448] width 168 height 25
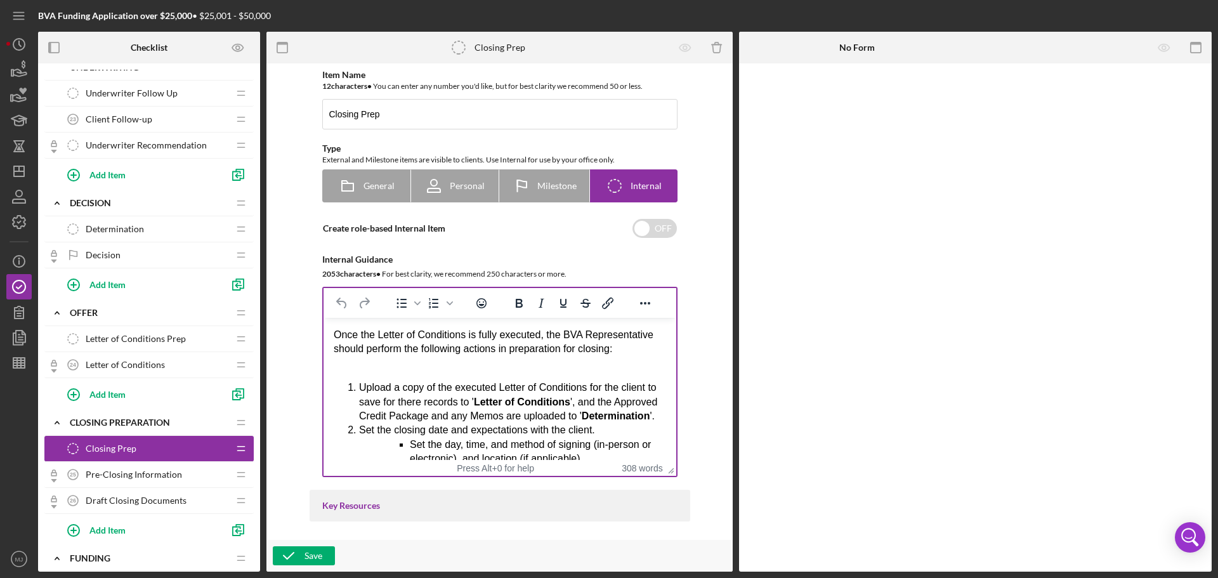
click at [390, 362] on div "Rich Text Area. Press ALT-0 for help." at bounding box center [499, 363] width 332 height 14
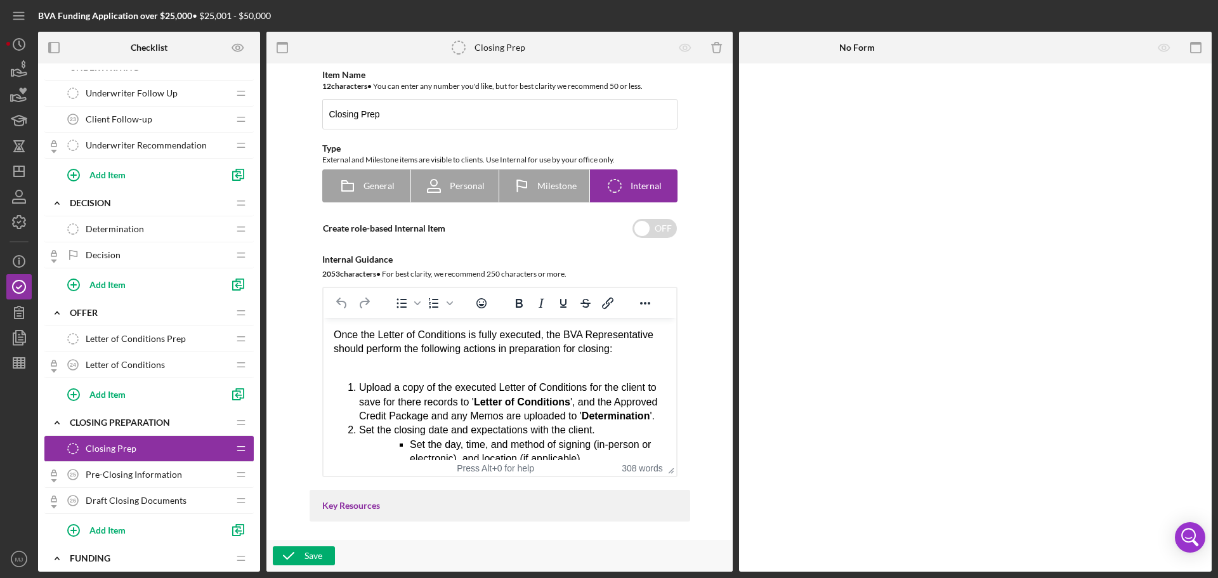
click at [447, 423] on li "Upload a copy of the executed Letter of Conditions for the client to save for t…" at bounding box center [511, 402] width 307 height 42
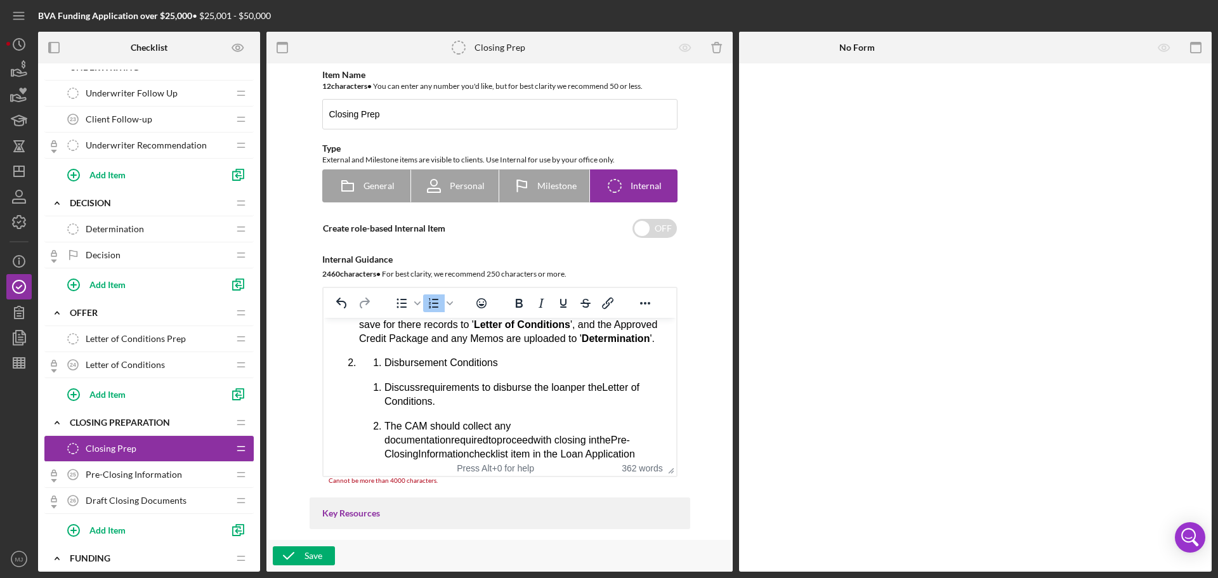
scroll to position [14, 0]
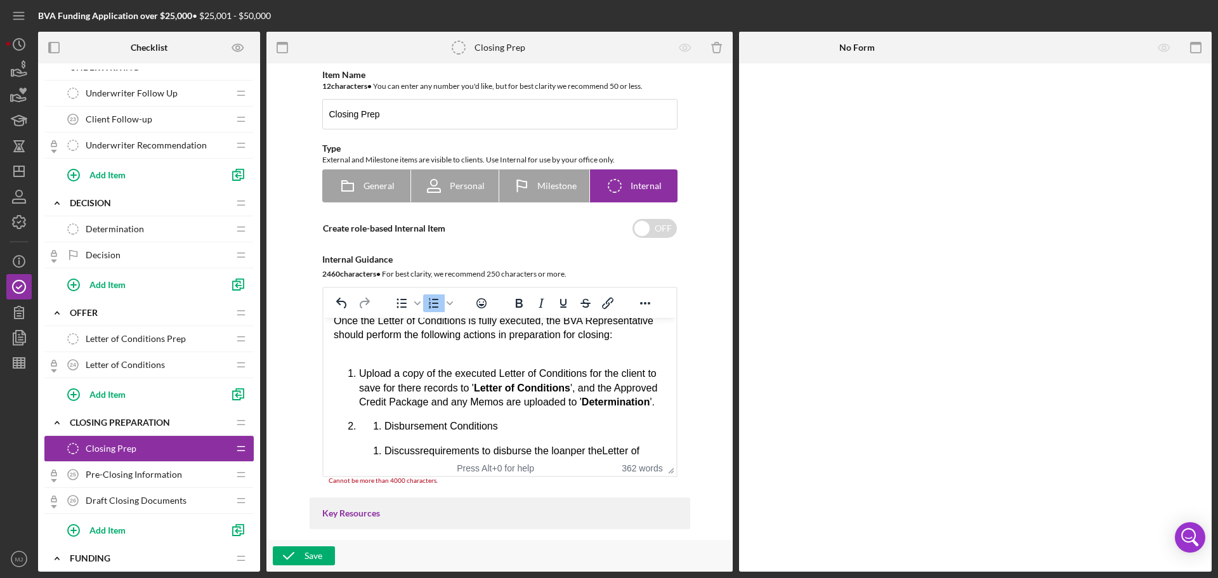
click at [384, 433] on li "Disbursement Conditions" at bounding box center [525, 426] width 282 height 14
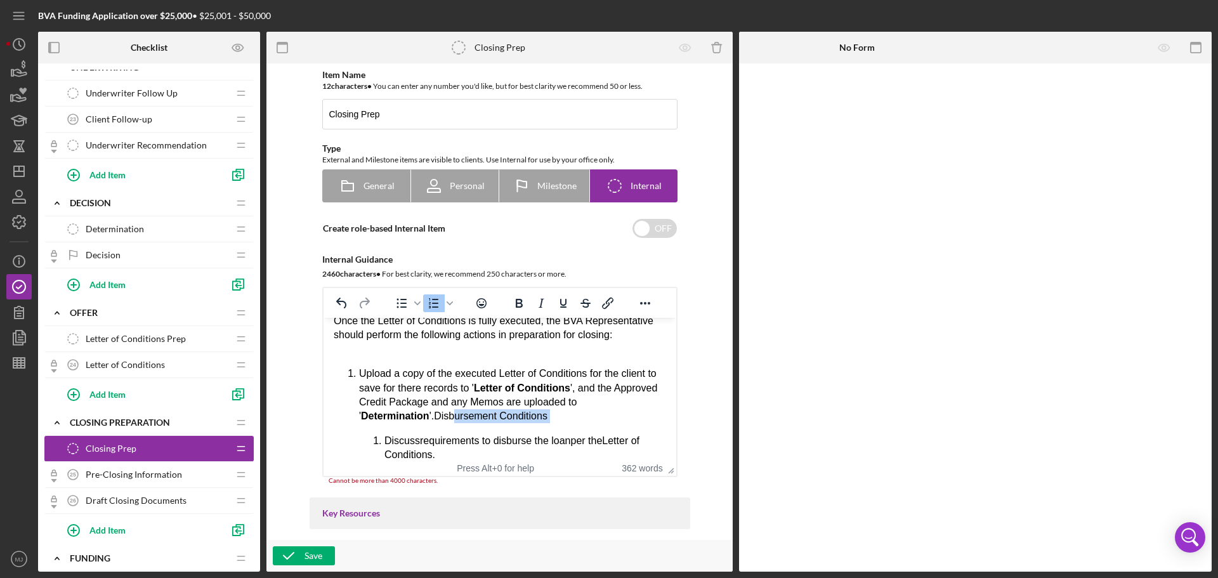
drag, startPoint x: 581, startPoint y: 425, endPoint x: 447, endPoint y: 419, distance: 134.0
click at [452, 419] on li "Upload a copy of the executed Letter of Conditions for the client to save for t…" at bounding box center [511, 496] width 307 height 259
click at [436, 417] on span "Disbursement Conditions" at bounding box center [490, 415] width 114 height 11
drag, startPoint x: 436, startPoint y: 415, endPoint x: 561, endPoint y: 419, distance: 125.6
click at [561, 419] on li "Upload a copy of the executed Letter of Conditions for the client to save for t…" at bounding box center [511, 496] width 307 height 259
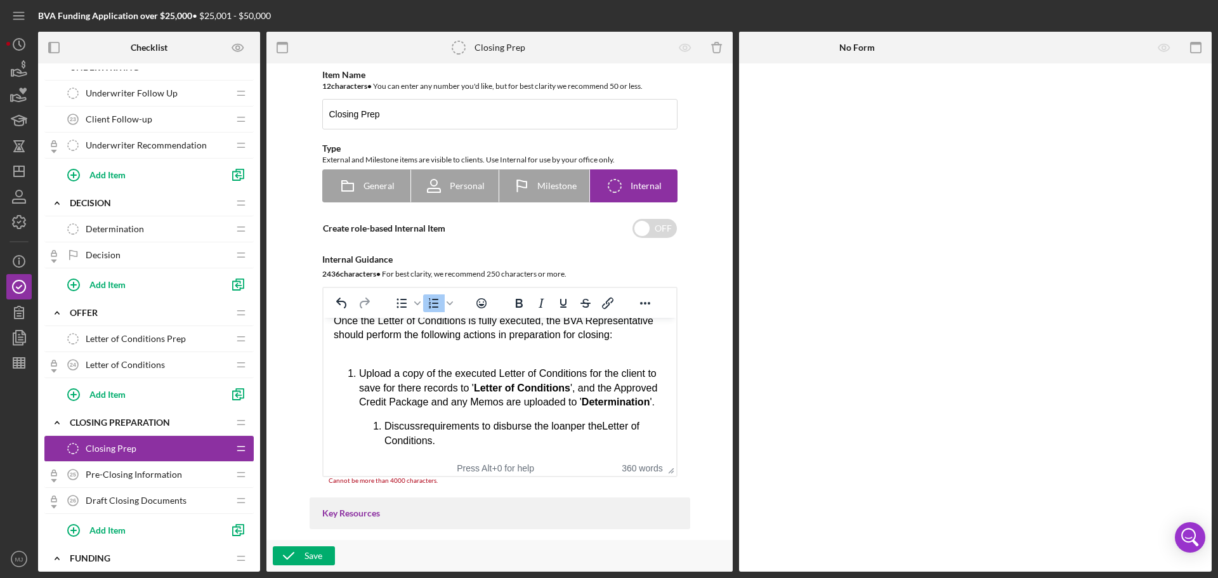
click at [386, 431] on span "Discuss" at bounding box center [402, 426] width 36 height 11
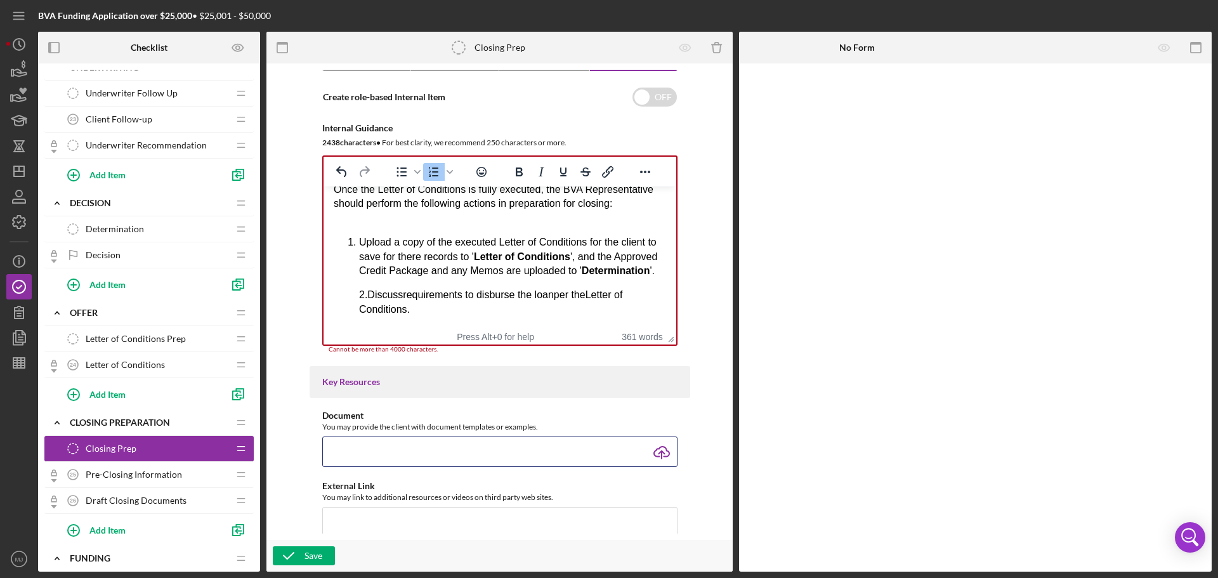
scroll to position [91, 0]
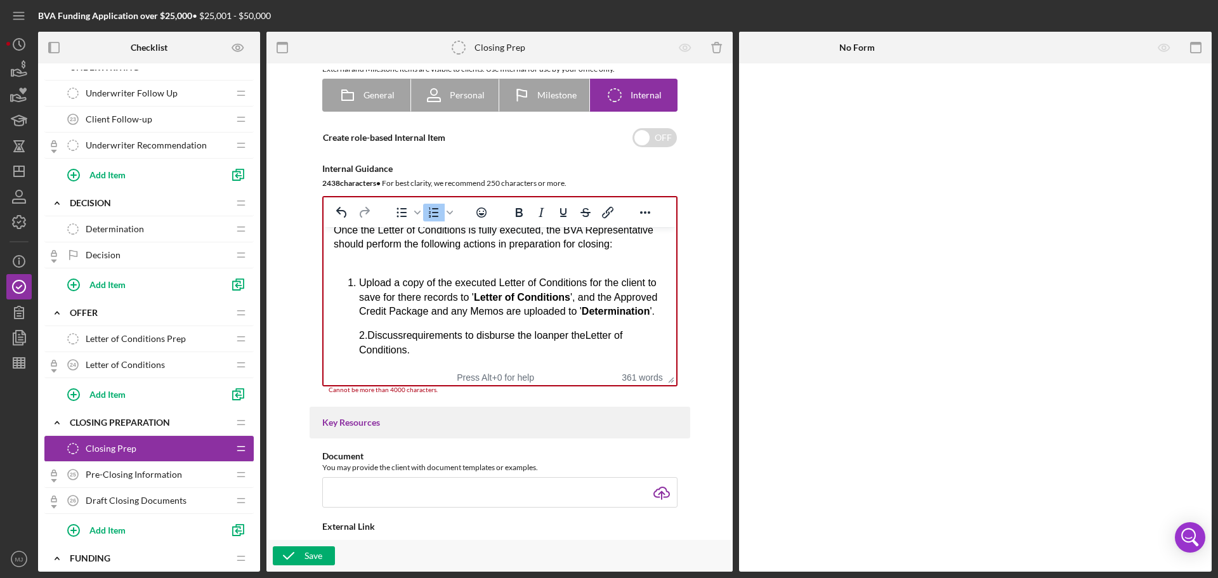
click at [366, 341] on span "2.Discuss" at bounding box center [380, 335] width 44 height 11
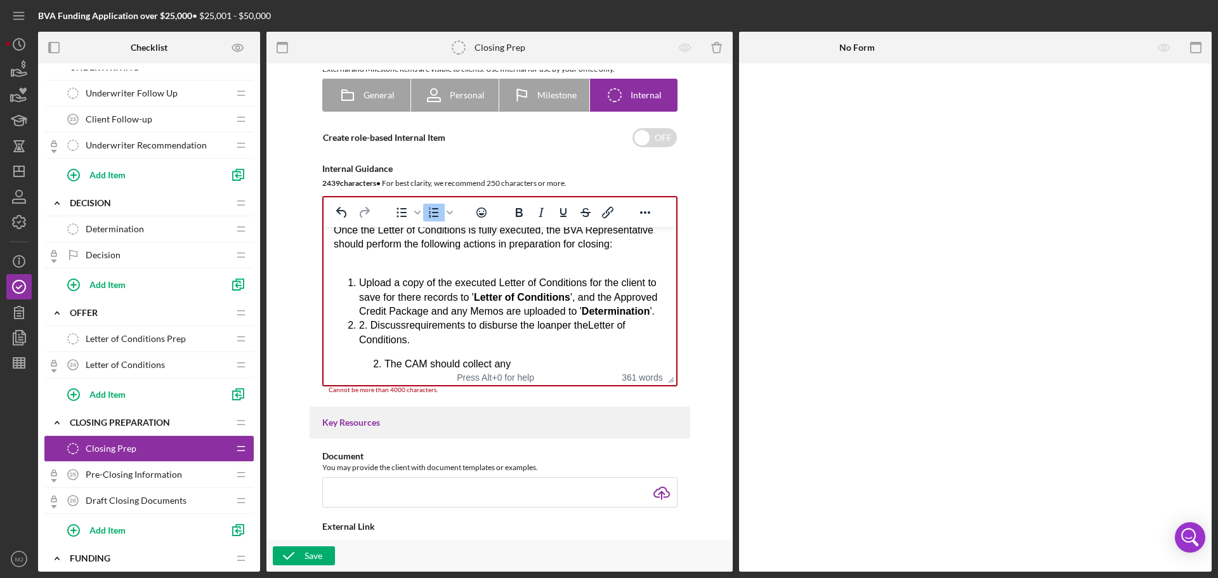
click at [369, 330] on span "2. Discuss" at bounding box center [381, 325] width 47 height 11
click at [452, 318] on li "Upload a copy of the executed Letter of Conditions for the client to save for t…" at bounding box center [511, 297] width 307 height 42
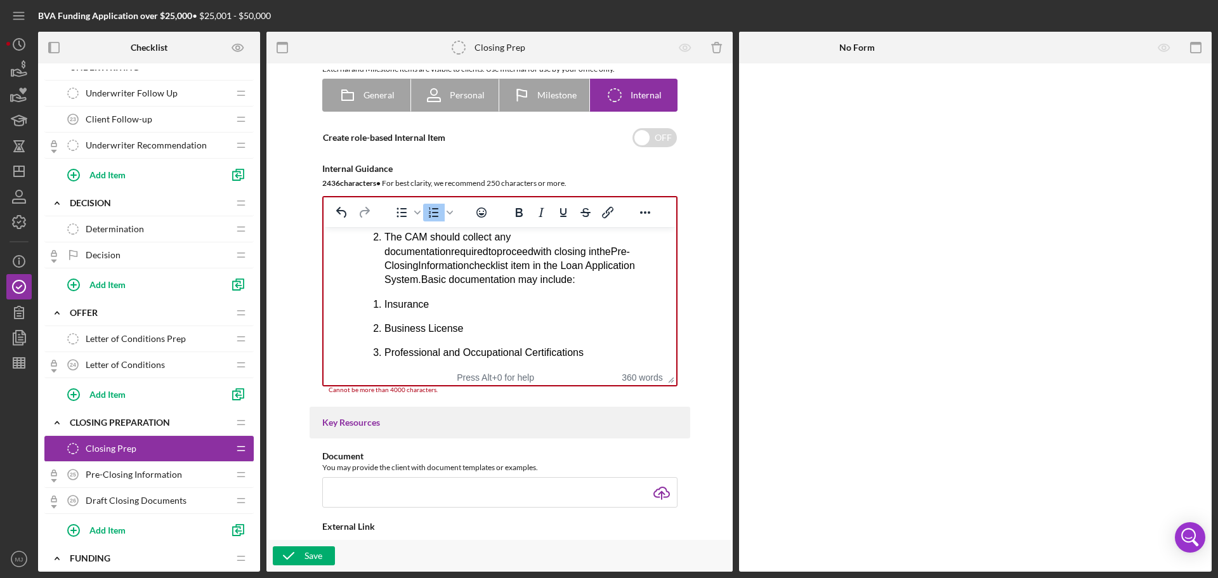
scroll to position [77, 0]
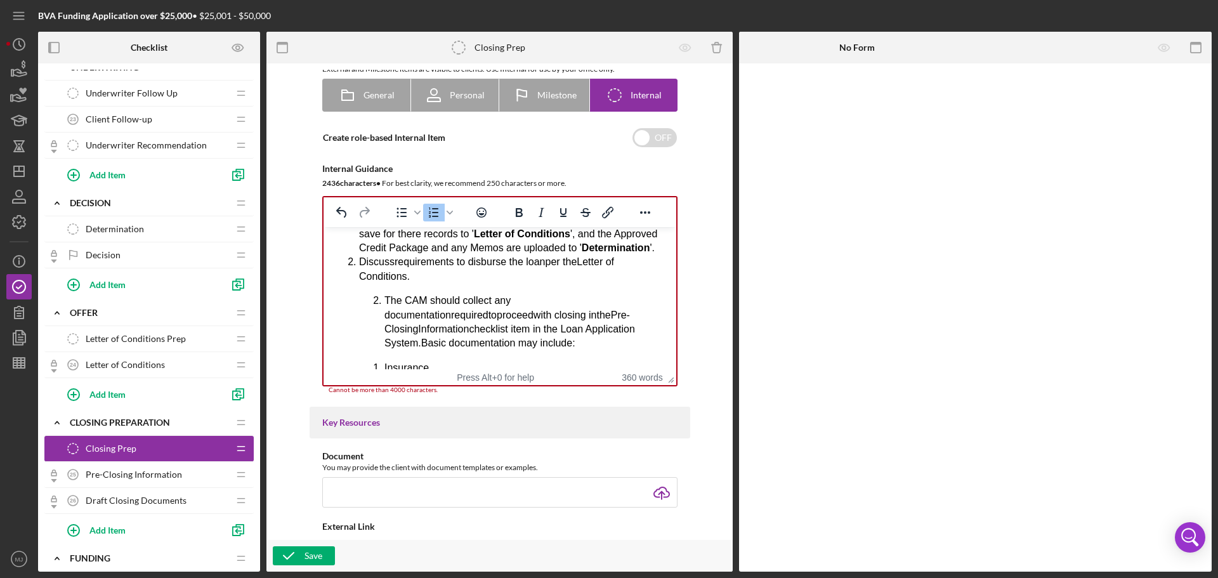
click at [385, 315] on span "The CAM should collect any documentation" at bounding box center [447, 307] width 126 height 25
drag, startPoint x: 441, startPoint y: 314, endPoint x: 353, endPoint y: 311, distance: 88.8
click at [353, 311] on ol "Upload a copy of the executed Letter of Conditions for the client to save for t…" at bounding box center [499, 533] width 332 height 643
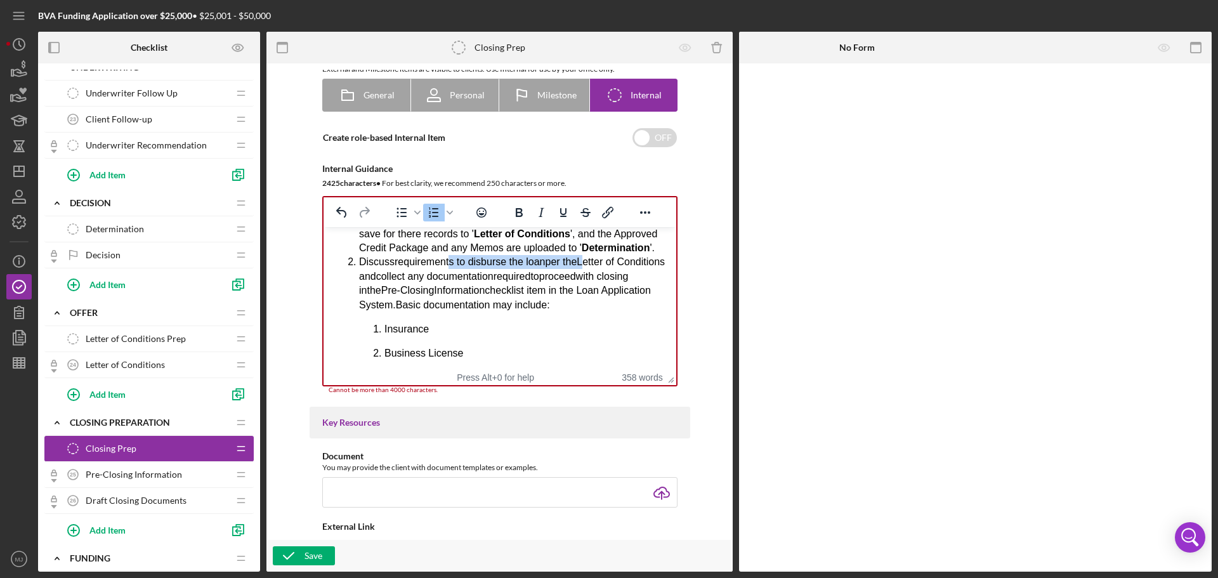
drag, startPoint x: 585, startPoint y: 270, endPoint x: 446, endPoint y: 281, distance: 140.0
click at [446, 281] on li "Discuss requirements to disburse the loan per the Lette r of Conditions and col…" at bounding box center [511, 332] width 307 height 154
click at [530, 282] on span "required" at bounding box center [511, 276] width 37 height 11
drag, startPoint x: 586, startPoint y: 274, endPoint x: 617, endPoint y: 286, distance: 33.3
click at [617, 286] on li "Discuss requirements to disburse the loan per the Lette r of Conditions and col…" at bounding box center [511, 332] width 307 height 154
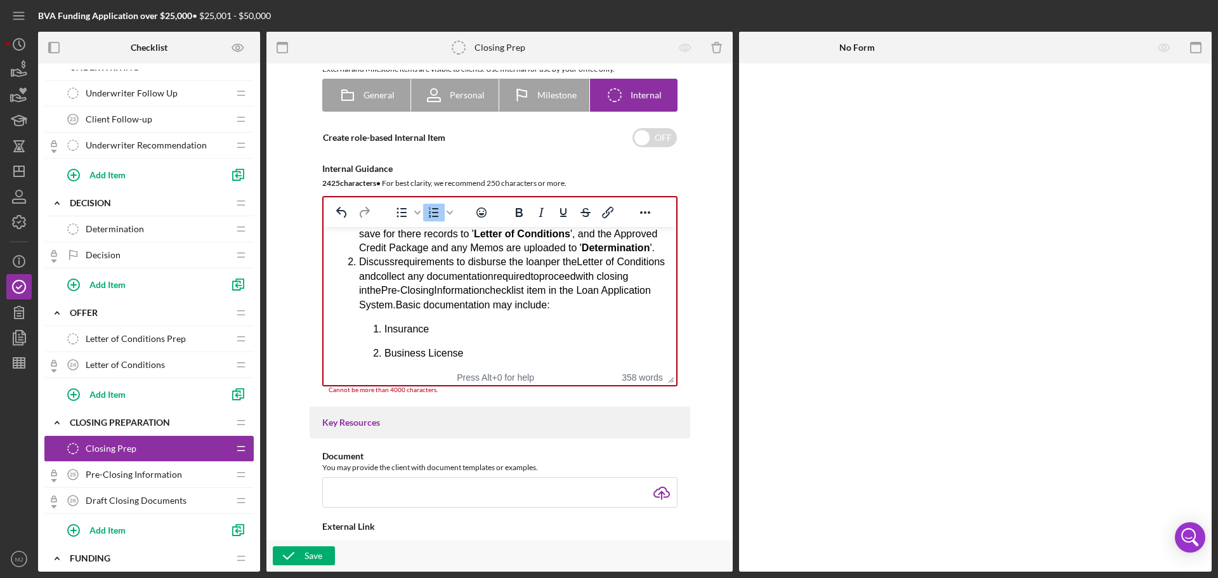
click at [484, 296] on span "Information" at bounding box center [458, 290] width 51 height 11
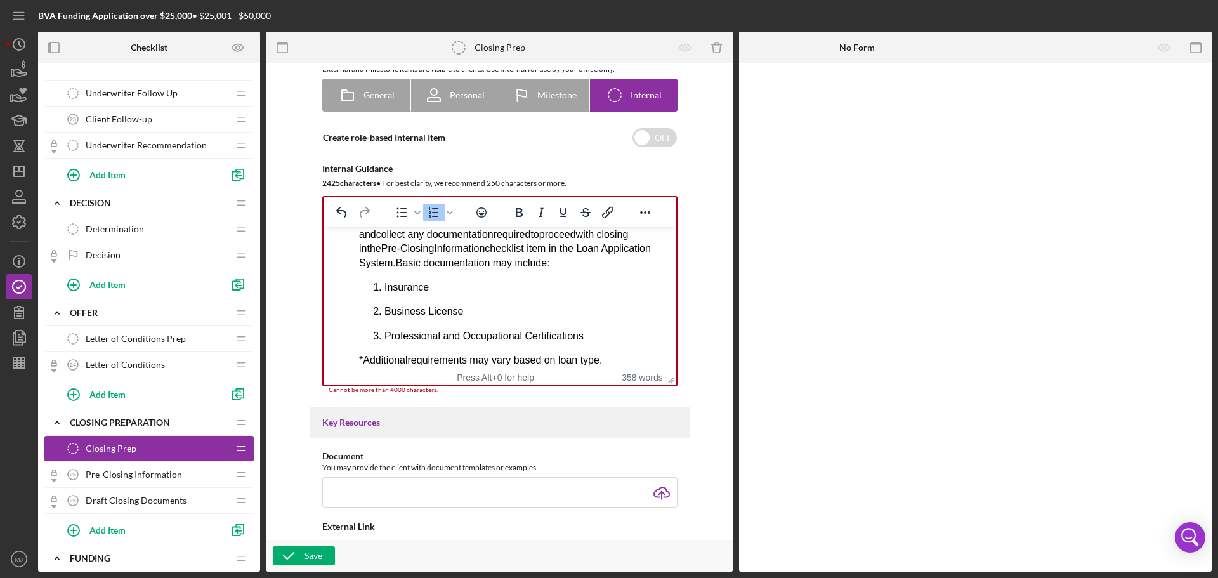
scroll to position [141, 0]
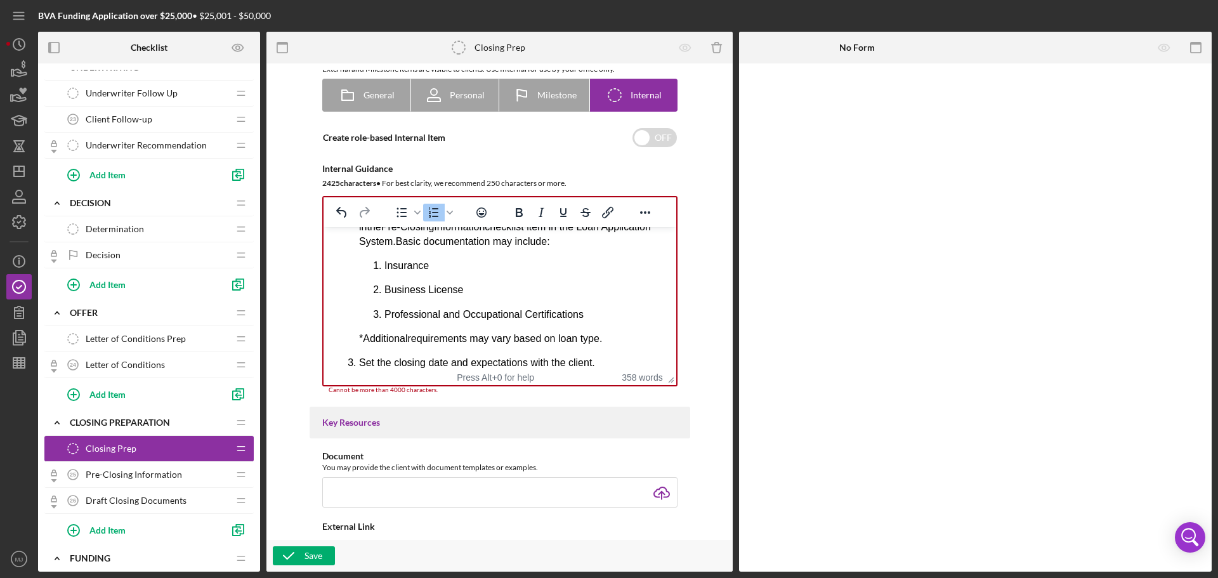
click at [473, 247] on span "Basic documentation may include:" at bounding box center [472, 241] width 154 height 11
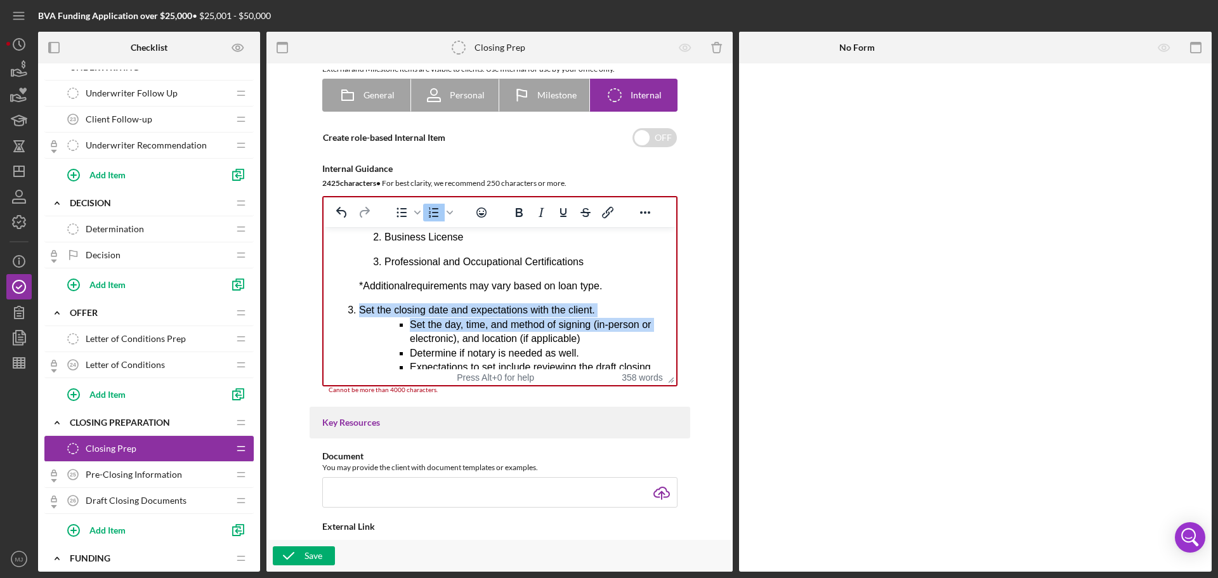
scroll to position [285, 0]
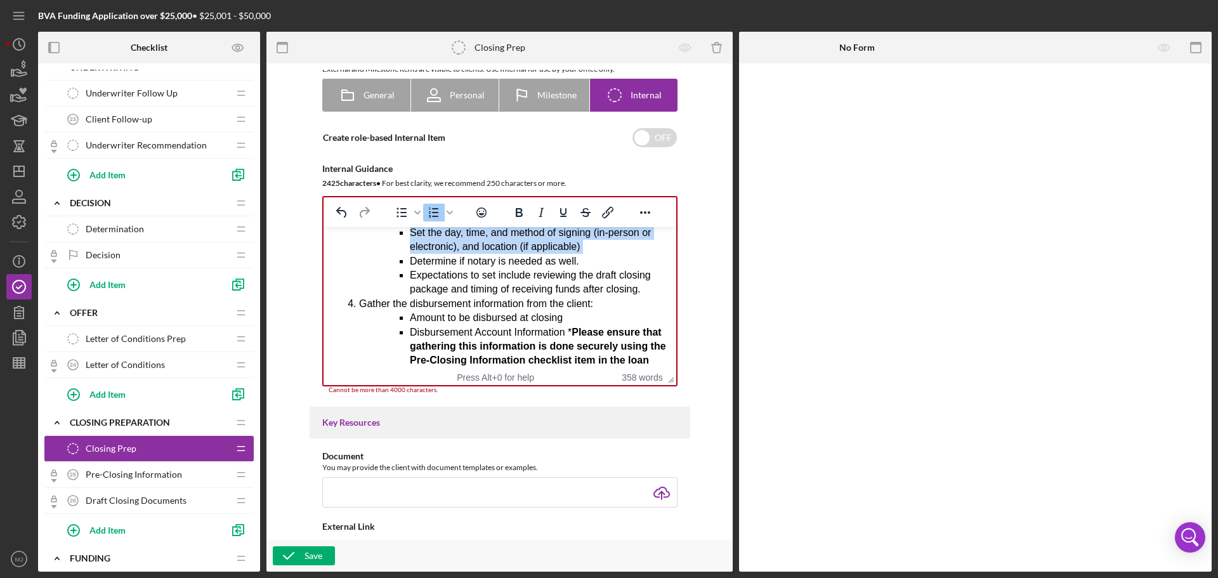
drag, startPoint x: 613, startPoint y: 290, endPoint x: 371, endPoint y: 278, distance: 242.0
click at [371, 278] on ol "Upload a copy of the executed Letter of Conditions for the client to save for t…" at bounding box center [499, 306] width 332 height 605
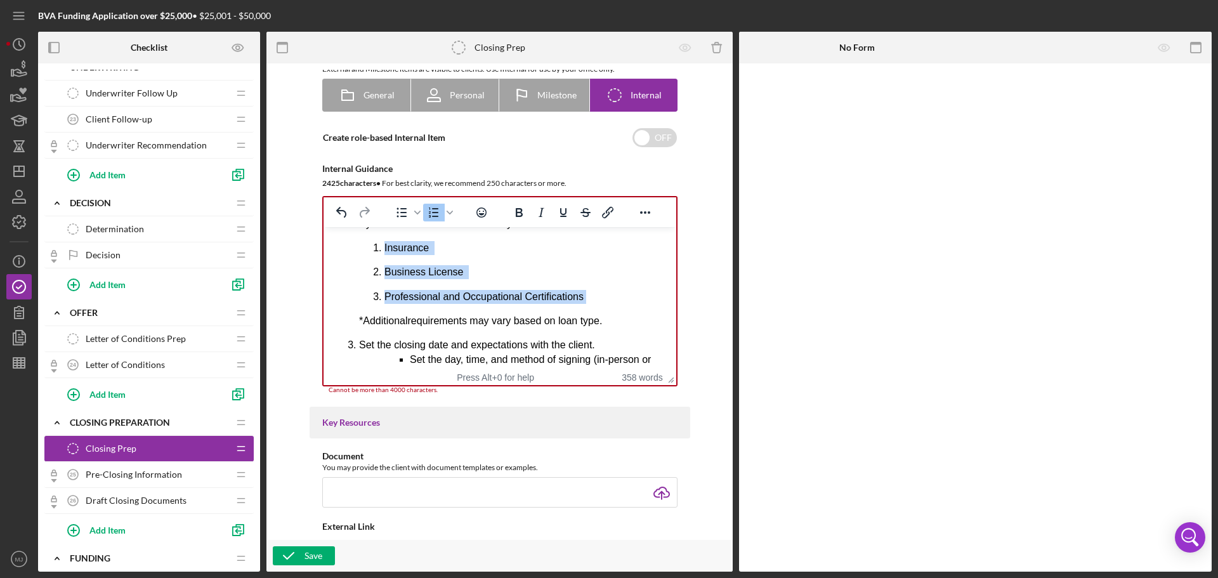
drag, startPoint x: 589, startPoint y: 310, endPoint x: 372, endPoint y: 264, distance: 222.3
click at [372, 264] on li "Discuss requirements to disburse the loan per the Lette r of Conditions and col…" at bounding box center [511, 251] width 307 height 154
click at [665, 217] on div "To open the popup, press Shift+Enter To open the popup, press Shift+Enter" at bounding box center [500, 212] width 353 height 25
click at [637, 216] on icon "Reveal or hide additional toolbar items" at bounding box center [644, 212] width 15 height 15
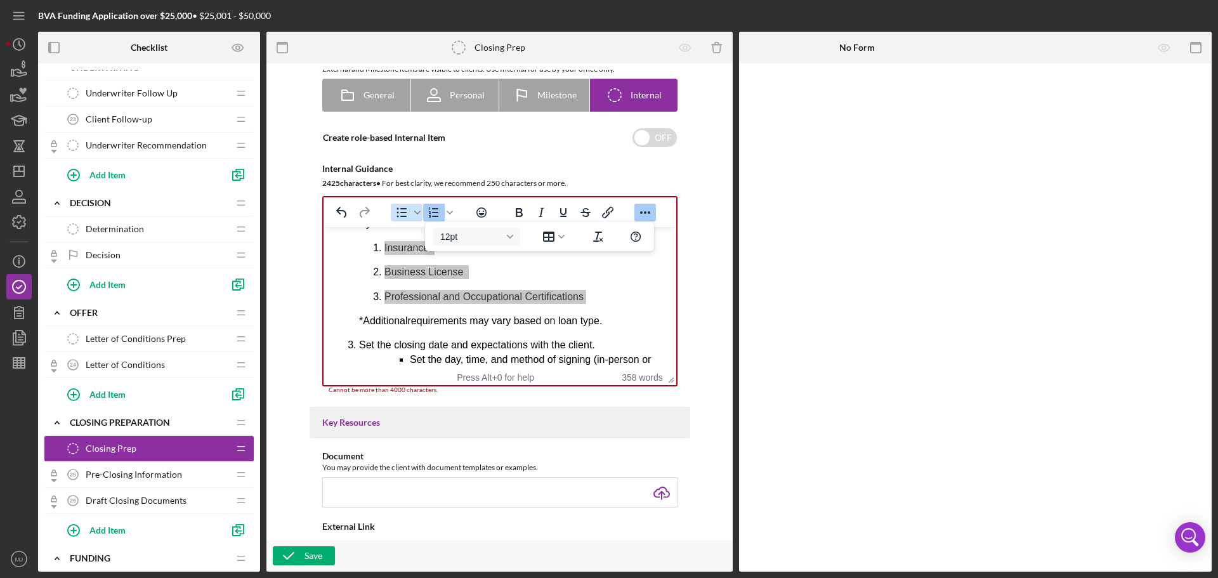
click at [404, 212] on icon "Bullet list" at bounding box center [401, 213] width 10 height 10
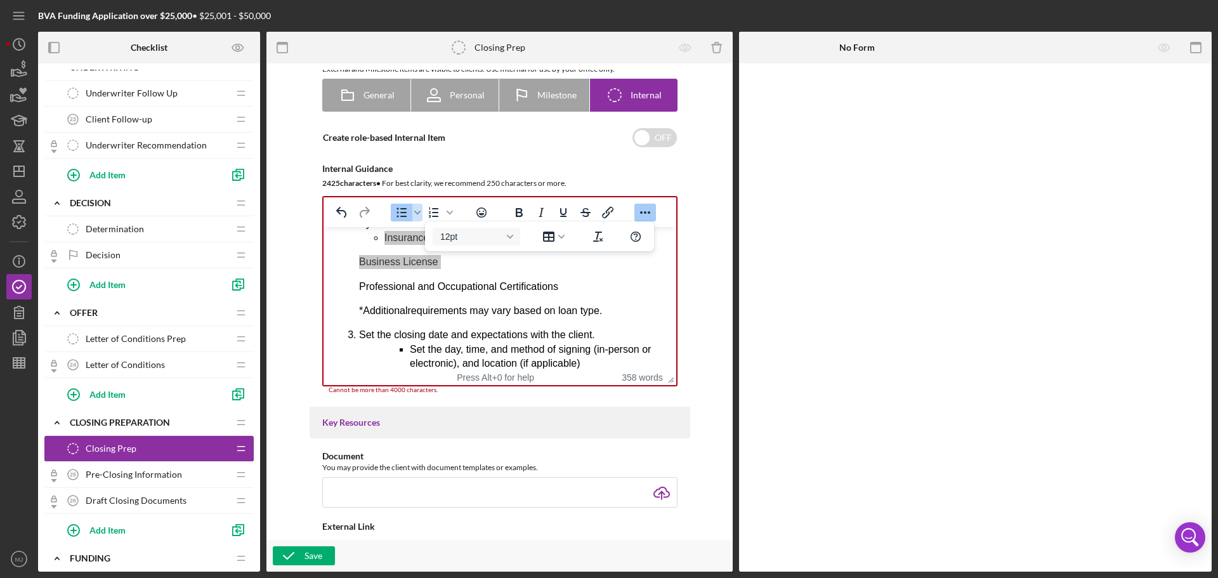
click at [404, 212] on icon "Bullet list" at bounding box center [401, 213] width 10 height 10
click at [417, 211] on icon "Bullet list" at bounding box center [417, 212] width 6 height 6
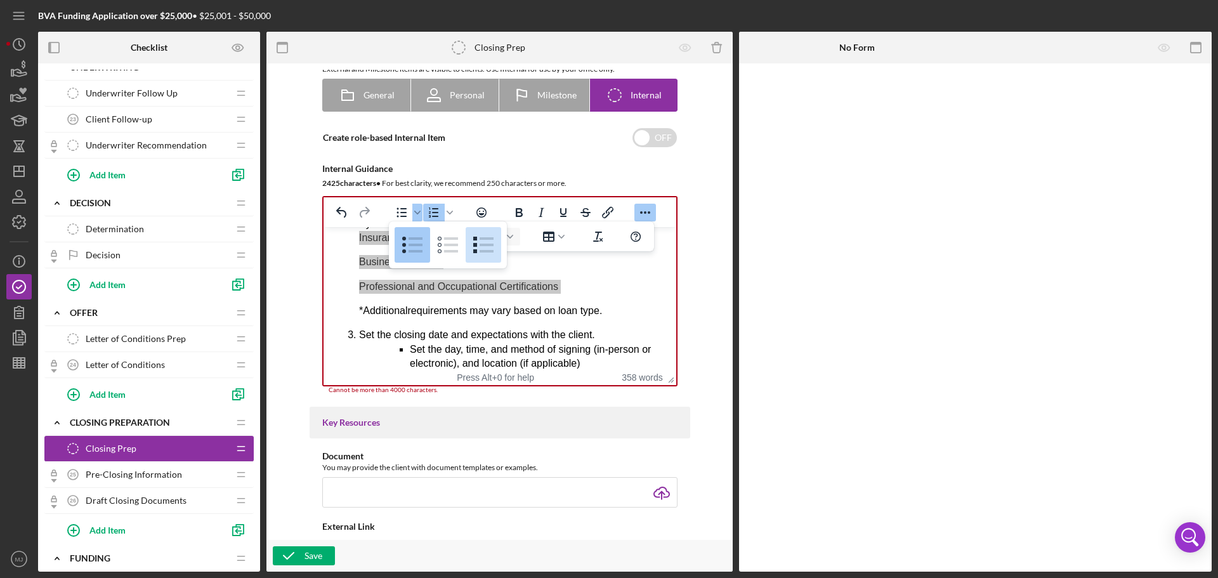
click at [477, 248] on icon at bounding box center [483, 245] width 30 height 30
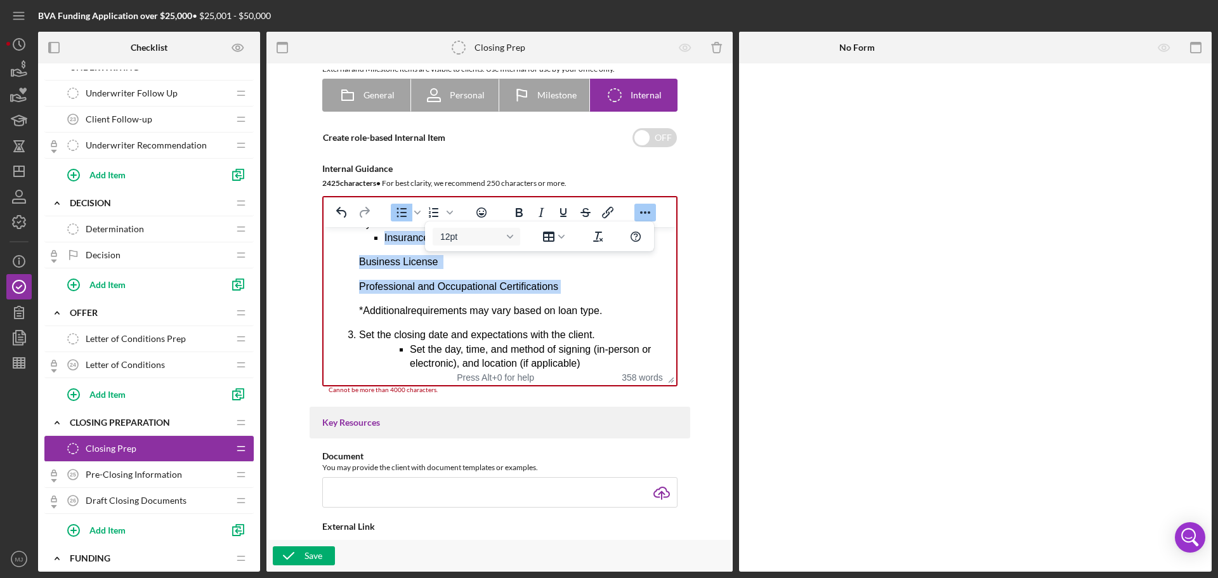
click at [358, 267] on span "Business License" at bounding box center [397, 261] width 79 height 11
click at [453, 245] on li "Insurance" at bounding box center [525, 238] width 282 height 14
click at [356, 278] on ol "Upload a copy of the executed Letter of Conditions for the client to save for t…" at bounding box center [499, 428] width 332 height 594
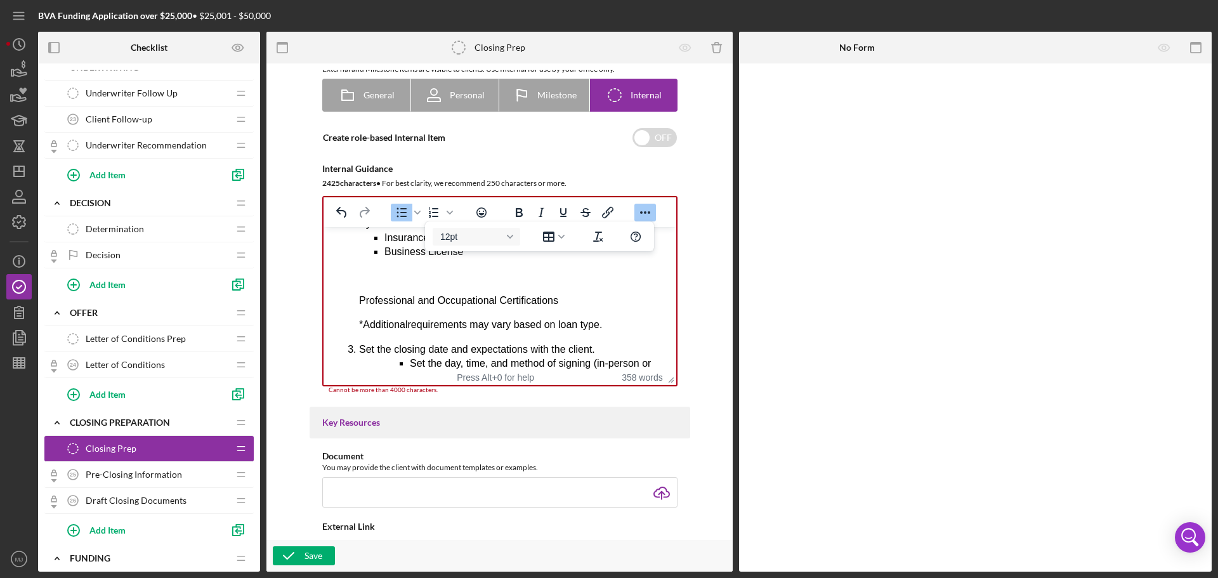
click at [359, 306] on span "Professional and Occupational Certifications" at bounding box center [457, 300] width 199 height 11
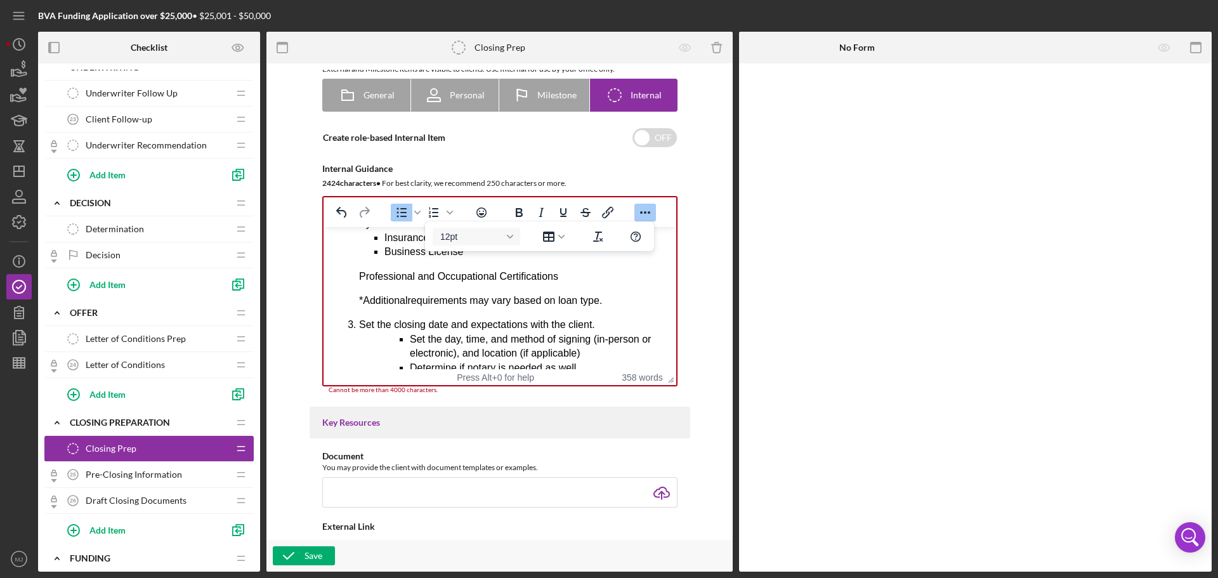
click at [361, 282] on span "Professional and Occupational Certifications" at bounding box center [457, 276] width 199 height 11
click at [358, 282] on span "Professional and Occupational Certifications" at bounding box center [457, 276] width 199 height 11
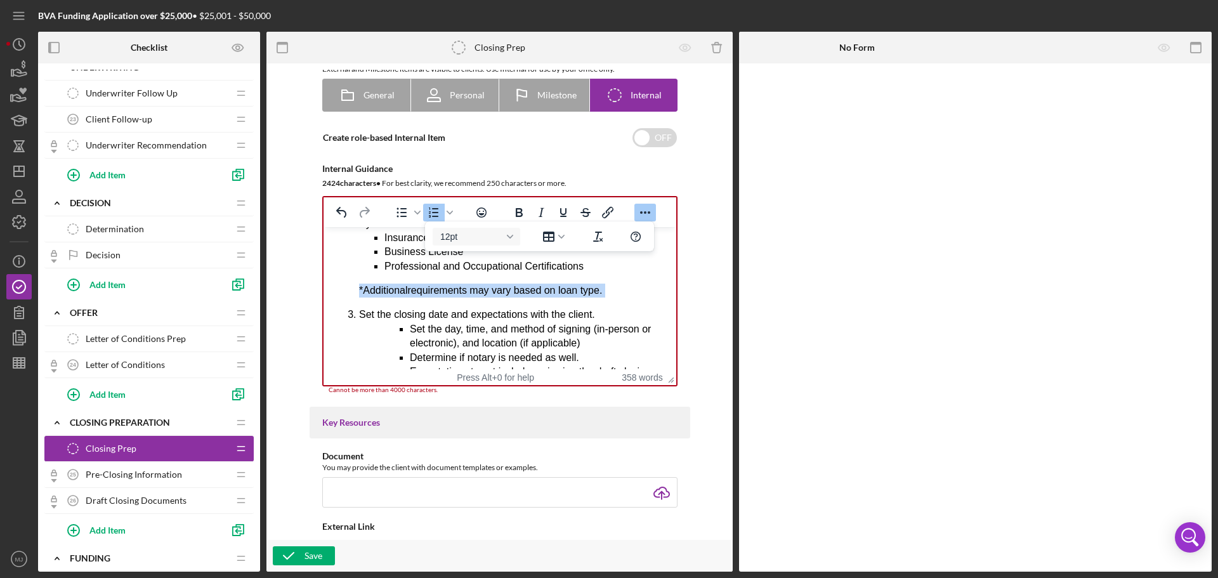
drag, startPoint x: 613, startPoint y: 305, endPoint x: 350, endPoint y: 306, distance: 263.2
click at [350, 306] on ol "Upload a copy of the executed Letter of Conditions for the client to save for t…" at bounding box center [499, 418] width 332 height 574
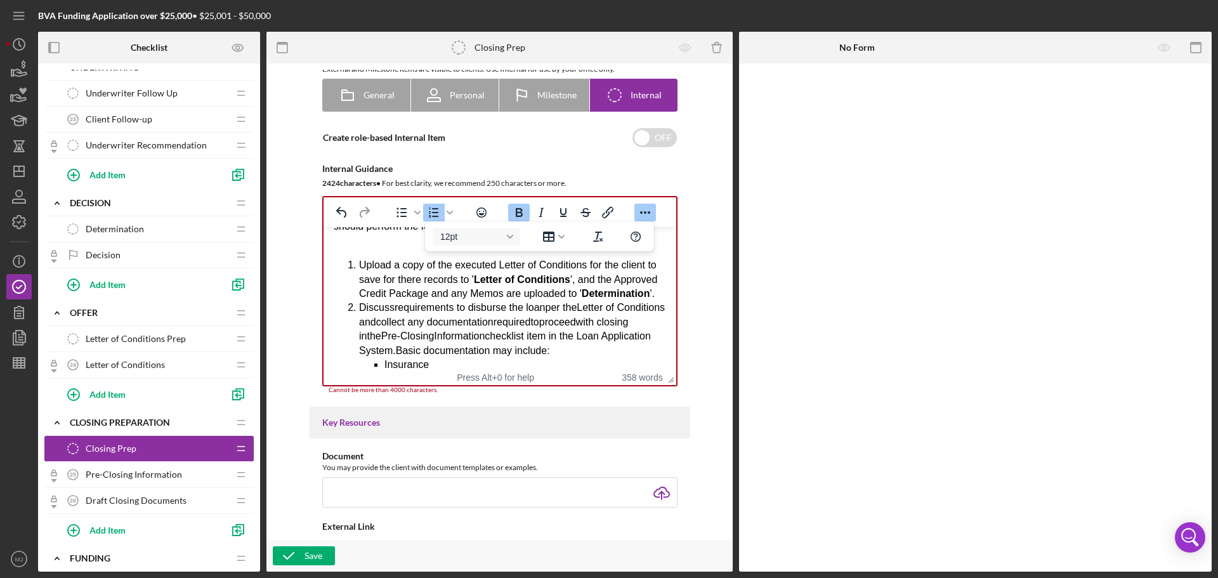
scroll to position [95, 0]
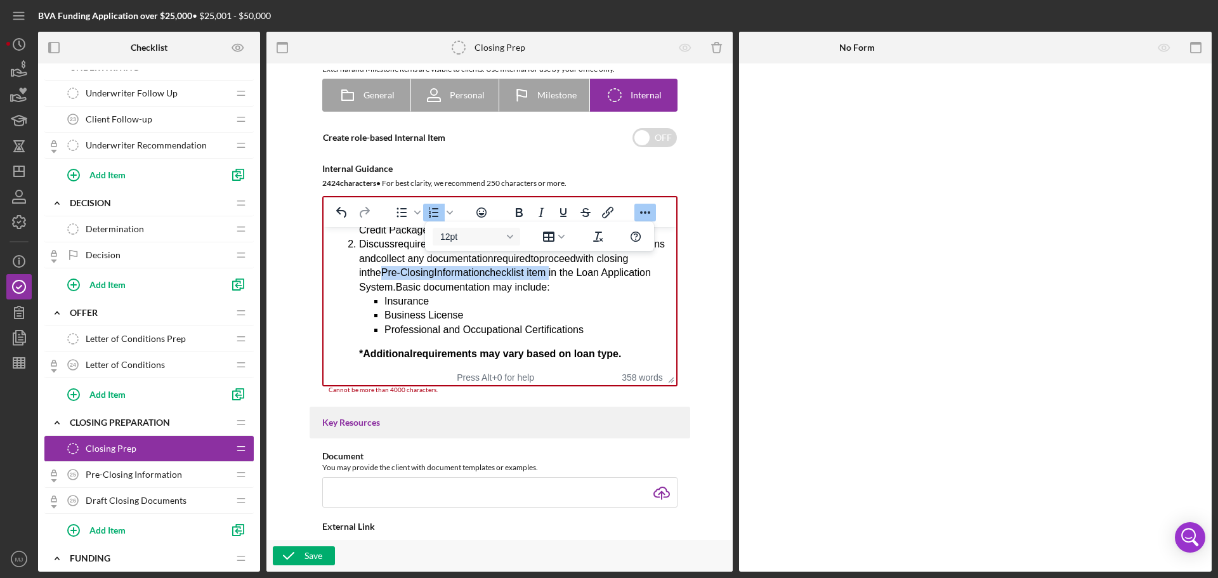
drag, startPoint x: 443, startPoint y: 287, endPoint x: 611, endPoint y: 288, distance: 168.1
click at [611, 288] on li "Discuss requirements to disburse the loan per the Lette r of Conditions and col…" at bounding box center [511, 299] width 307 height 124
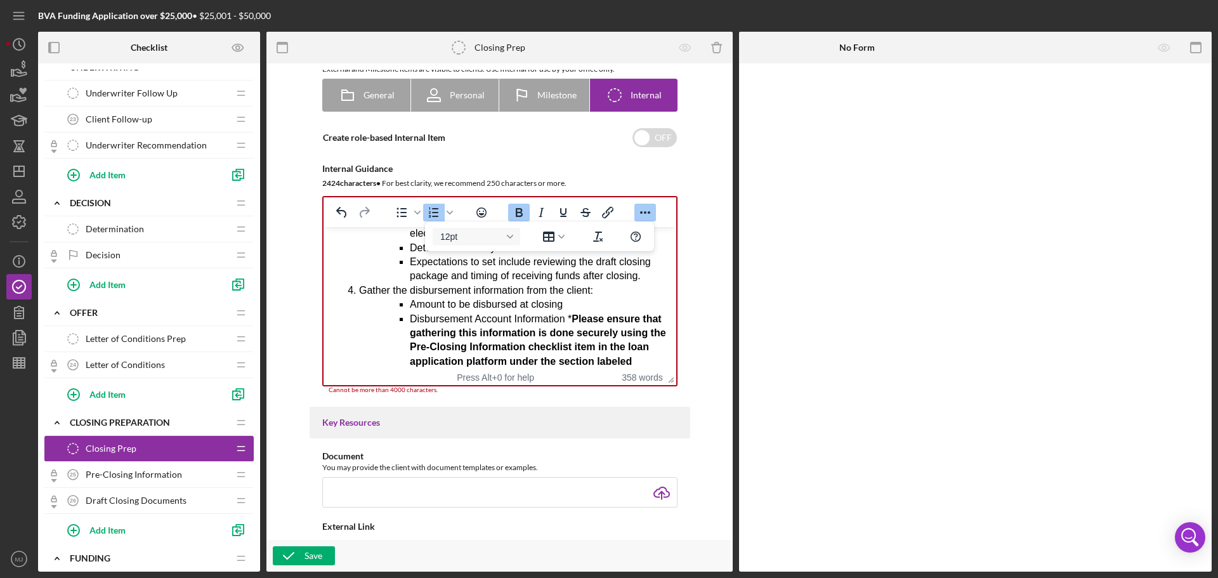
scroll to position [412, 0]
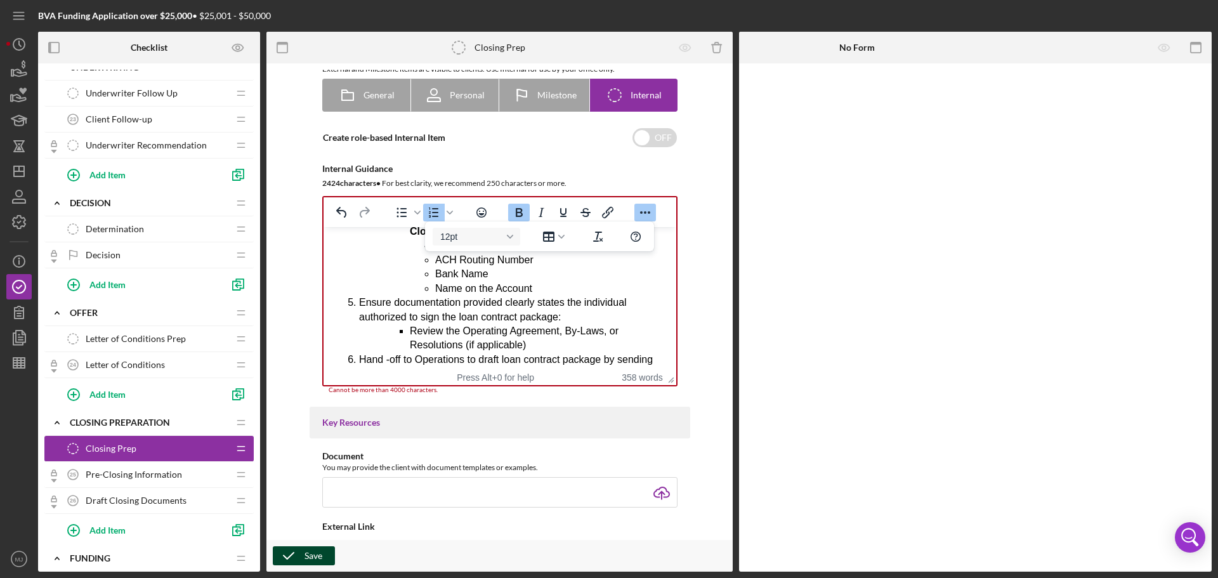
click at [306, 551] on div "Save" at bounding box center [313, 555] width 18 height 19
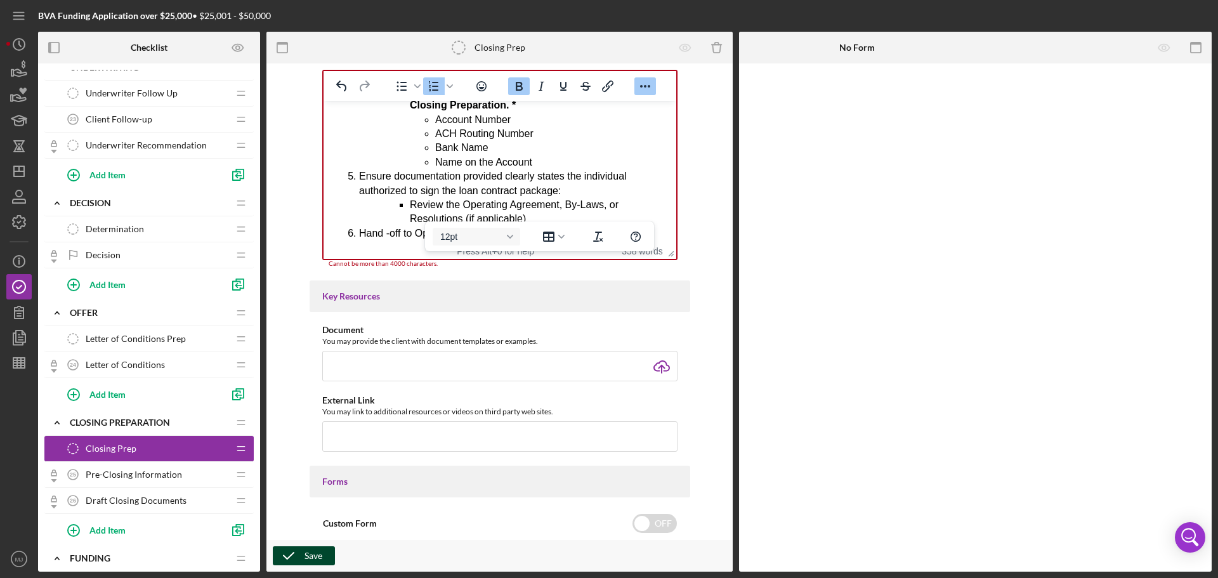
click at [312, 556] on div "Save" at bounding box center [313, 555] width 18 height 19
click at [548, 141] on li "ACH Routing Number" at bounding box center [550, 134] width 231 height 14
click at [325, 558] on button "Save" at bounding box center [304, 555] width 62 height 19
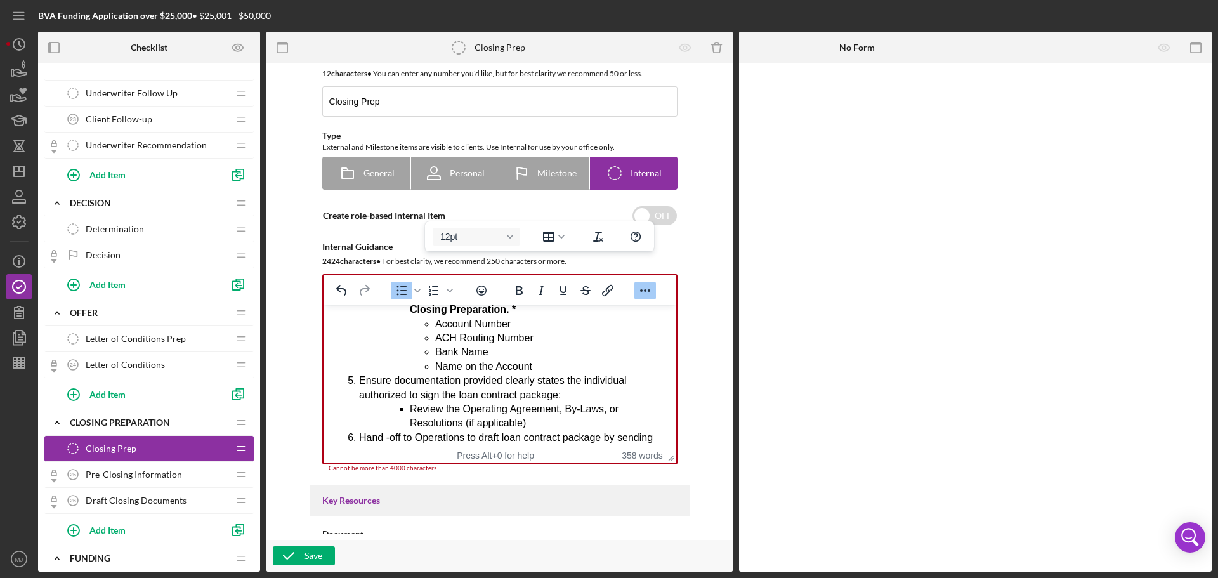
scroll to position [0, 0]
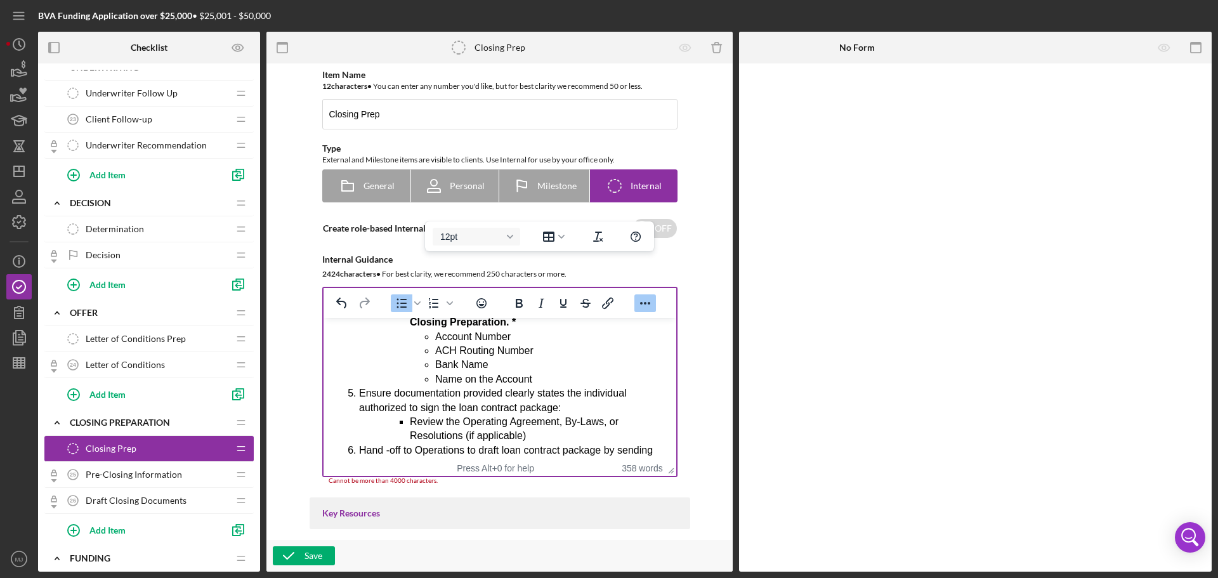
click at [611, 358] on li "ACH Routing Number" at bounding box center [550, 351] width 231 height 14
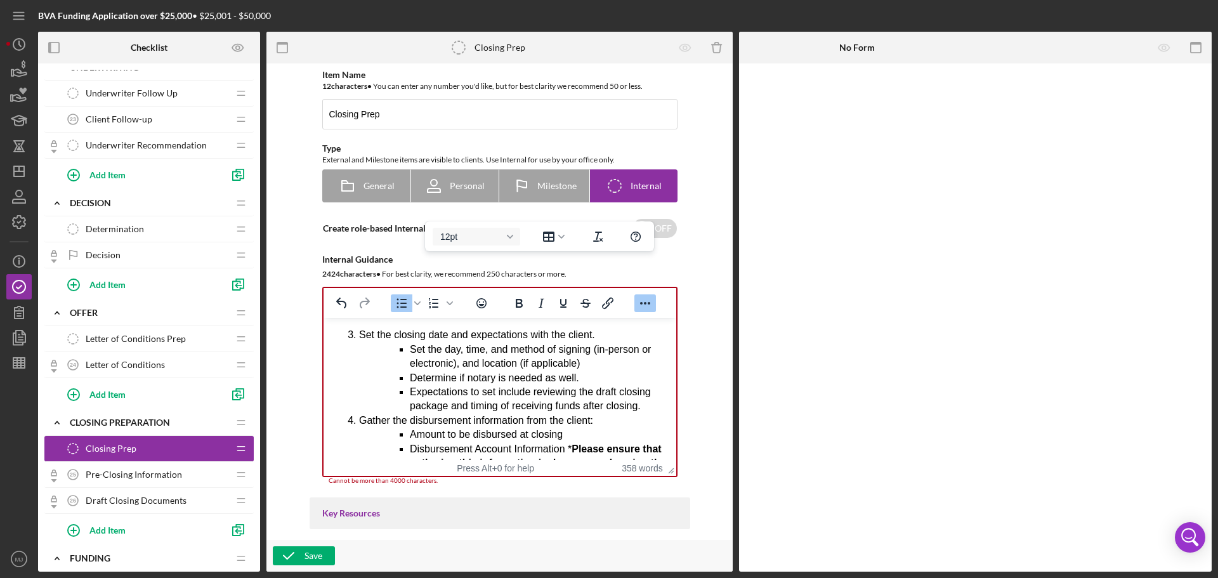
scroll to position [222, 0]
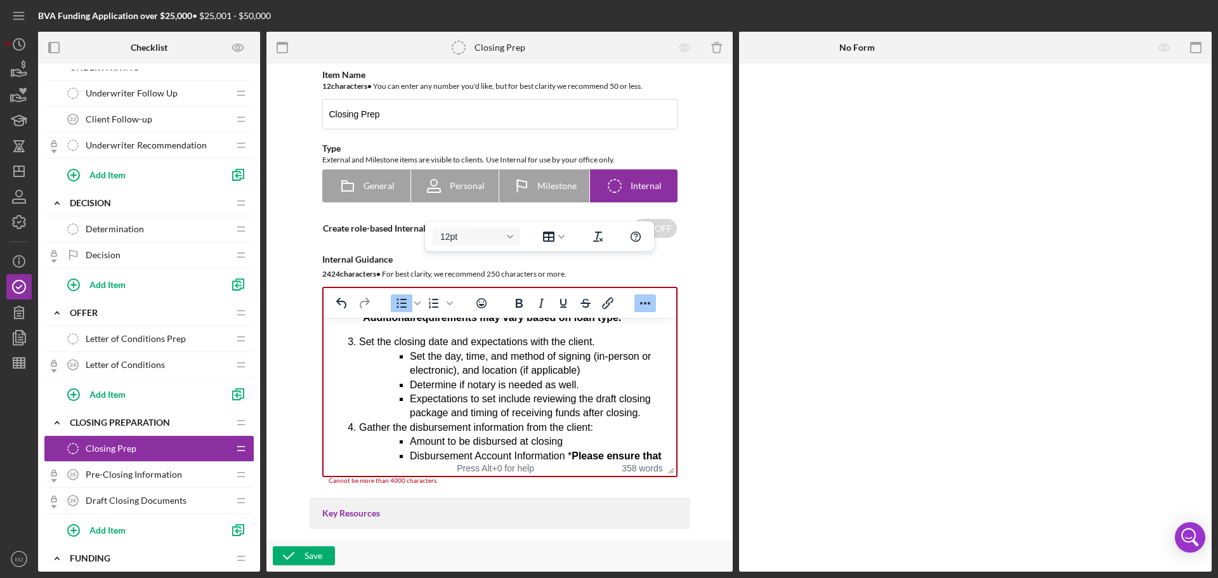
click at [702, 251] on div "Item Name 12 character s • You can enter any number you'd like, but for best cl…" at bounding box center [500, 302] width 454 height 464
click at [651, 308] on button "Reveal or hide additional toolbar items" at bounding box center [645, 303] width 22 height 18
click at [318, 555] on div "Save" at bounding box center [313, 555] width 18 height 19
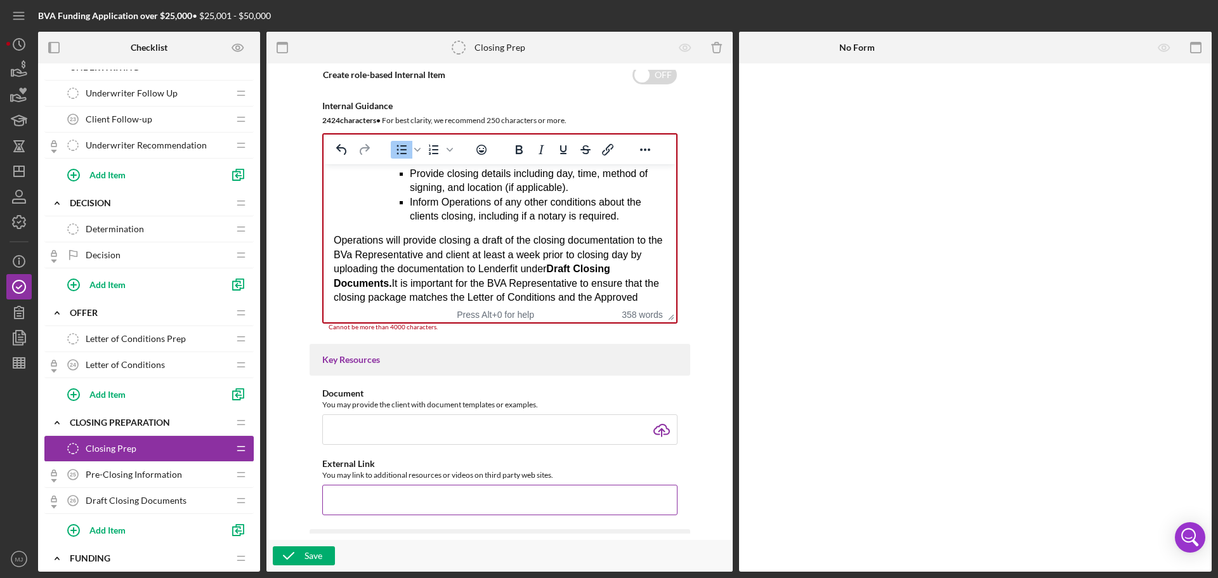
scroll to position [643, 0]
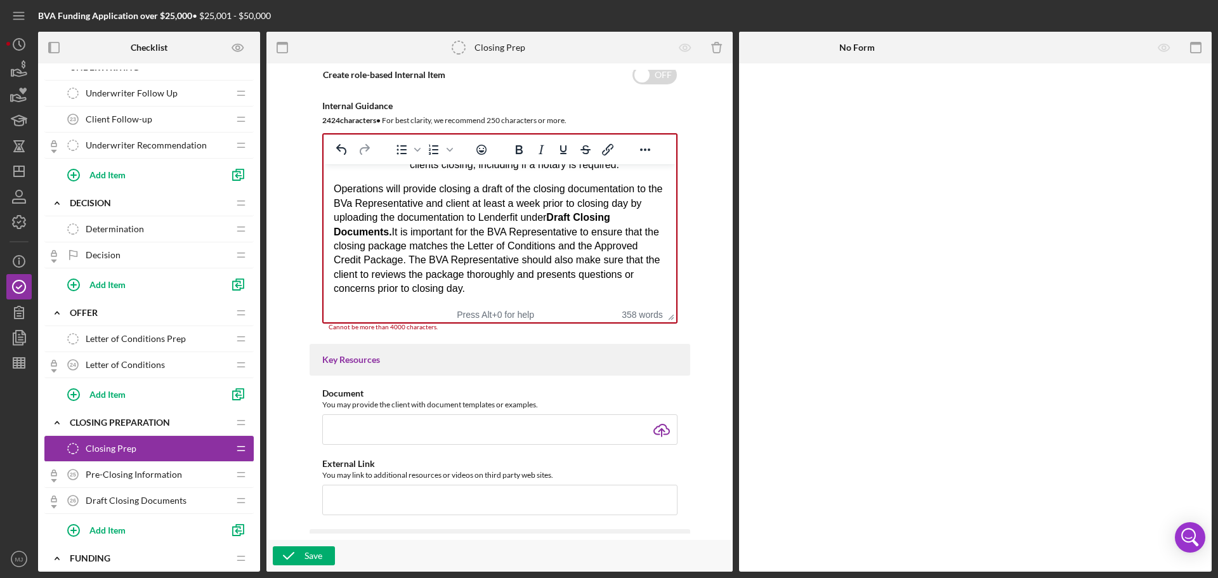
click at [641, 200] on div "Operations will provide closing a draft of the closing documentation to the BVa…" at bounding box center [499, 239] width 332 height 114
drag, startPoint x: 641, startPoint y: 200, endPoint x: 395, endPoint y: 233, distance: 249.0
click at [395, 233] on div "Operations will provide closing a draft of the closing documentation to the BVa…" at bounding box center [499, 239] width 332 height 114
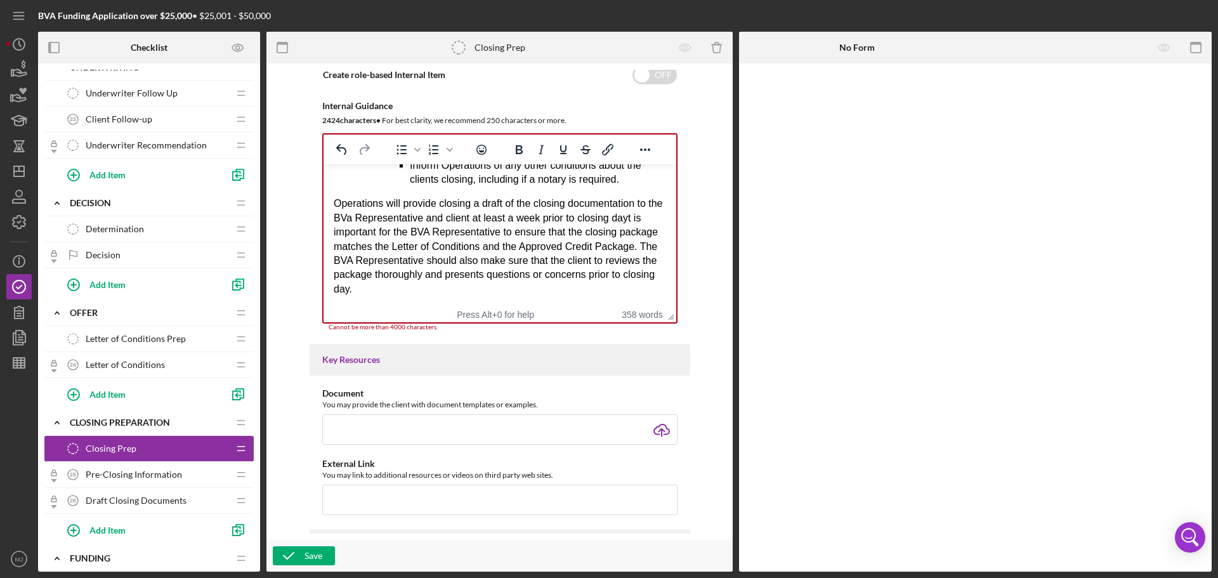
scroll to position [629, 0]
click at [324, 554] on button "Save" at bounding box center [304, 555] width 62 height 19
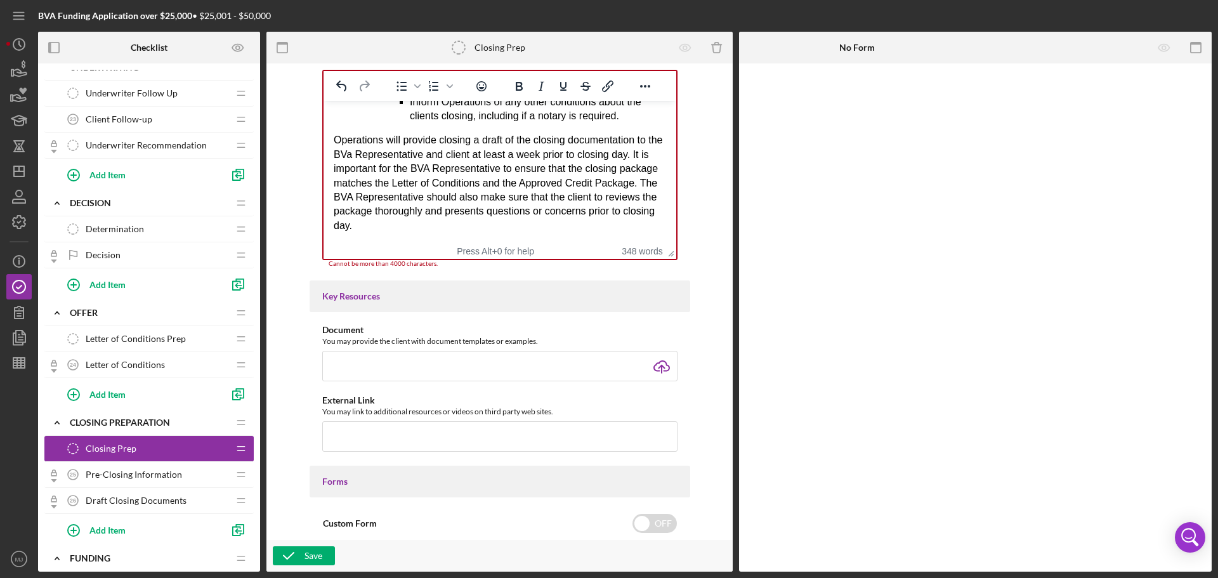
click at [436, 225] on div "Operations will provide closing a draft of the closing documentation to the BVa…" at bounding box center [499, 183] width 332 height 100
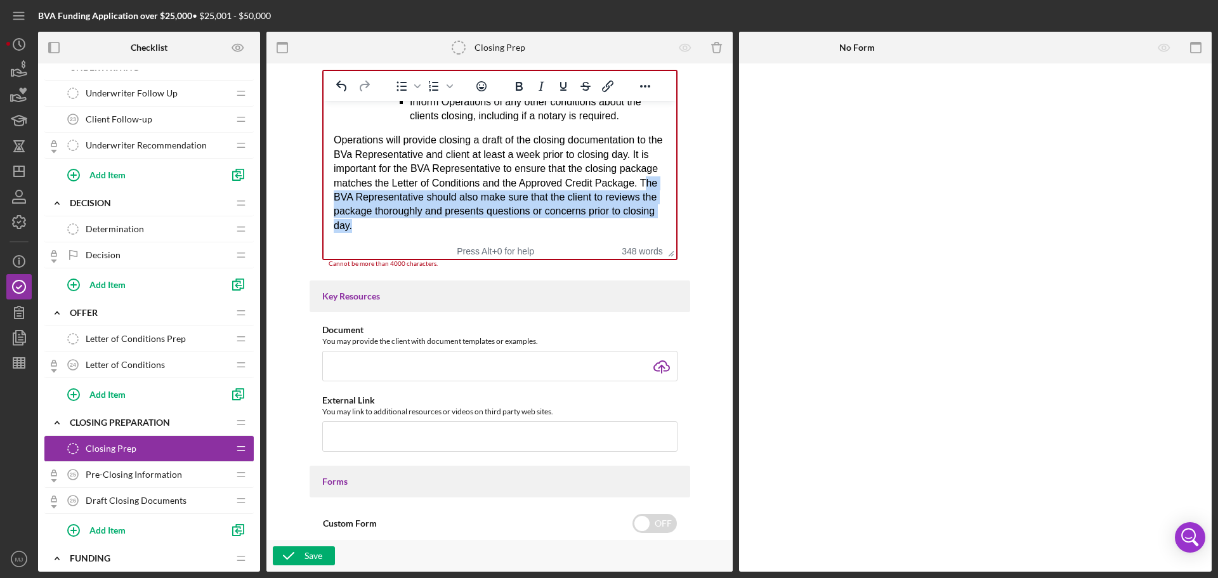
drag, startPoint x: 378, startPoint y: 194, endPoint x: 433, endPoint y: 235, distance: 68.4
click at [386, 214] on div "Operations will provide closing a draft of the closing documentation to the BVa…" at bounding box center [499, 183] width 332 height 100
drag, startPoint x: 370, startPoint y: 195, endPoint x: 473, endPoint y: 232, distance: 109.4
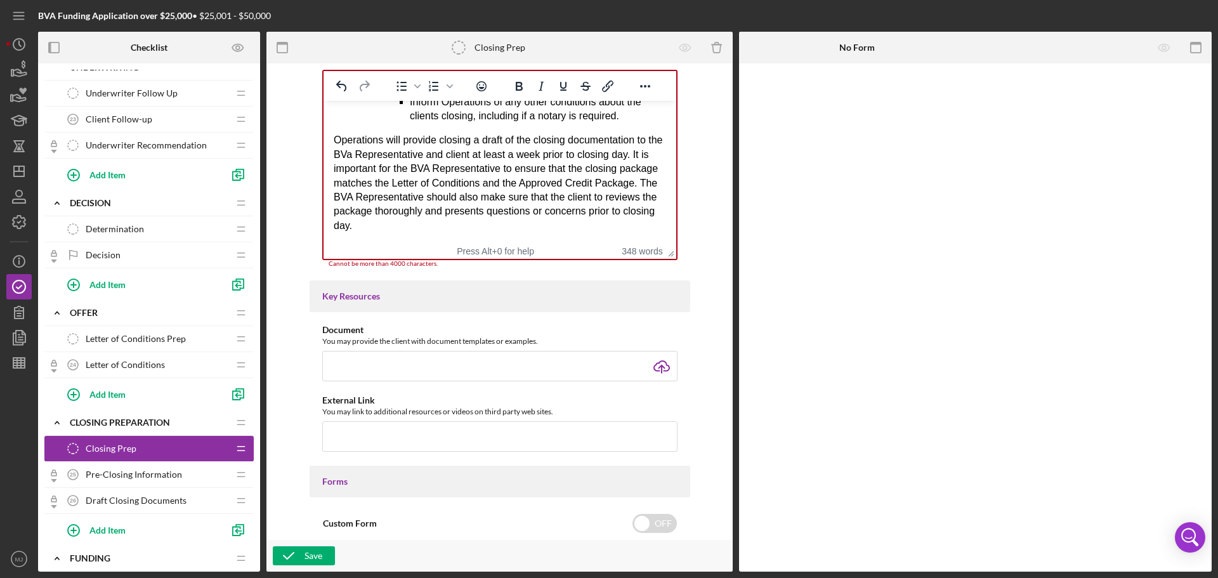
scroll to position [601, 0]
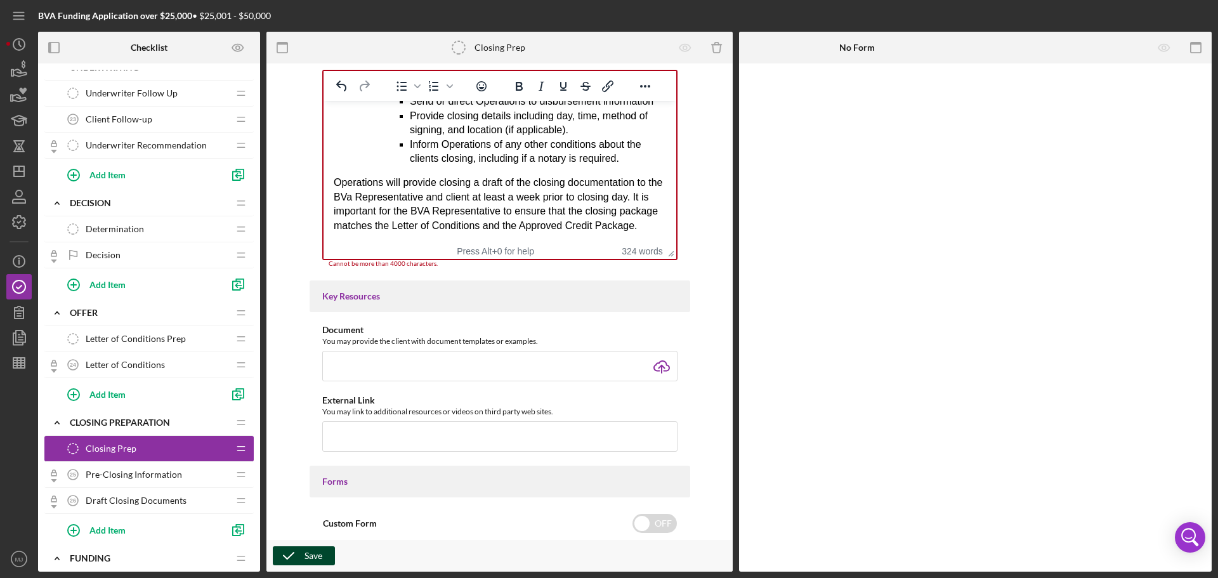
drag, startPoint x: 324, startPoint y: 539, endPoint x: 311, endPoint y: 554, distance: 19.9
click at [309, 558] on div "Save" at bounding box center [313, 555] width 18 height 19
click at [309, 556] on div "Save" at bounding box center [313, 555] width 18 height 19
drag, startPoint x: 334, startPoint y: 167, endPoint x: 417, endPoint y: 247, distance: 115.3
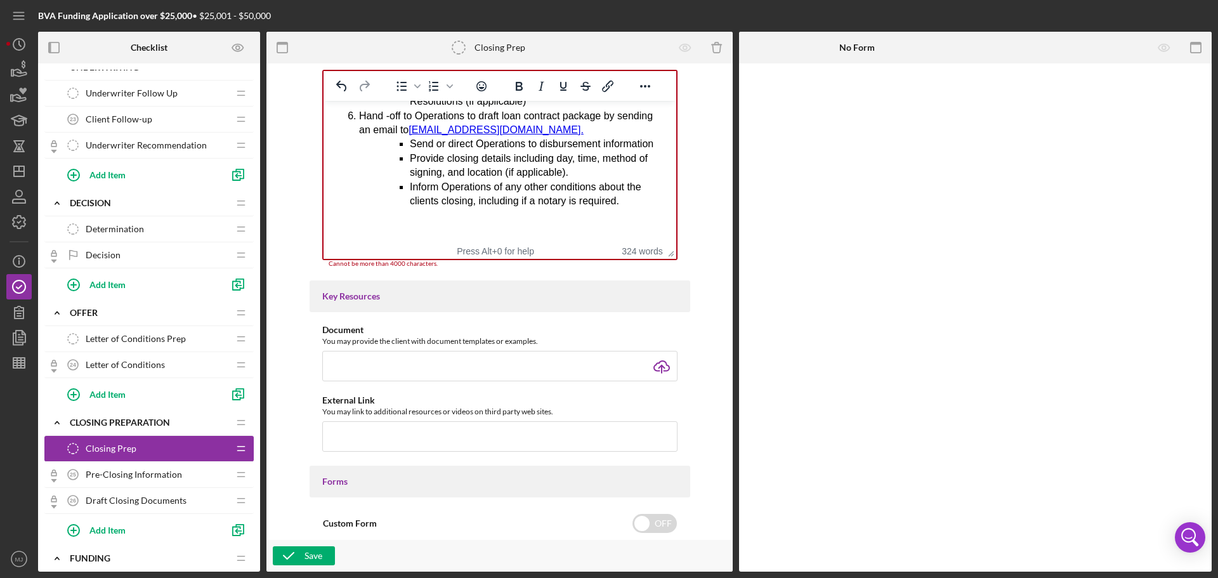
scroll to position [544, 0]
click at [304, 559] on div "Save" at bounding box center [313, 555] width 18 height 19
click at [308, 568] on div "Save" at bounding box center [499, 556] width 466 height 32
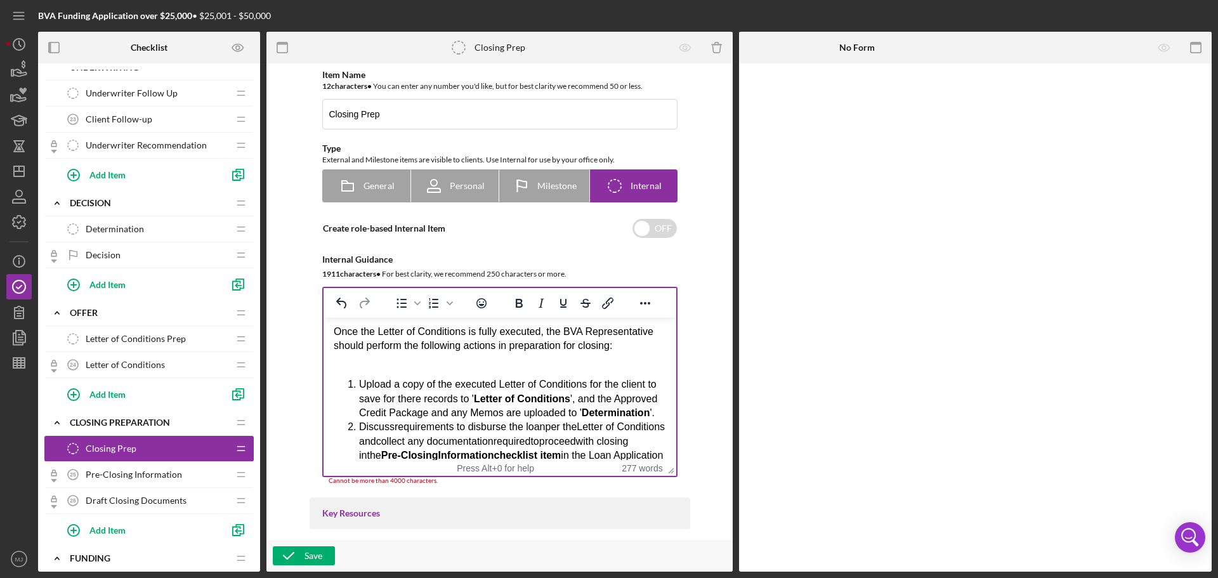
scroll to position [0, 0]
click at [350, 370] on div "Rich Text Area. Press ALT-0 for help." at bounding box center [499, 363] width 332 height 14
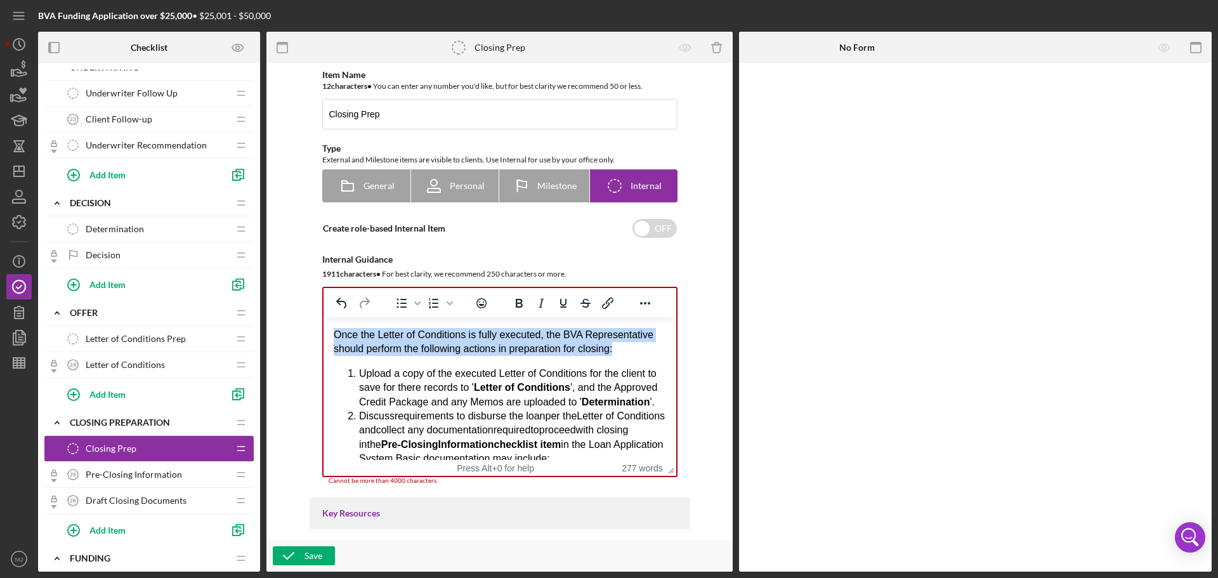
drag, startPoint x: 624, startPoint y: 350, endPoint x: 317, endPoint y: 338, distance: 306.6
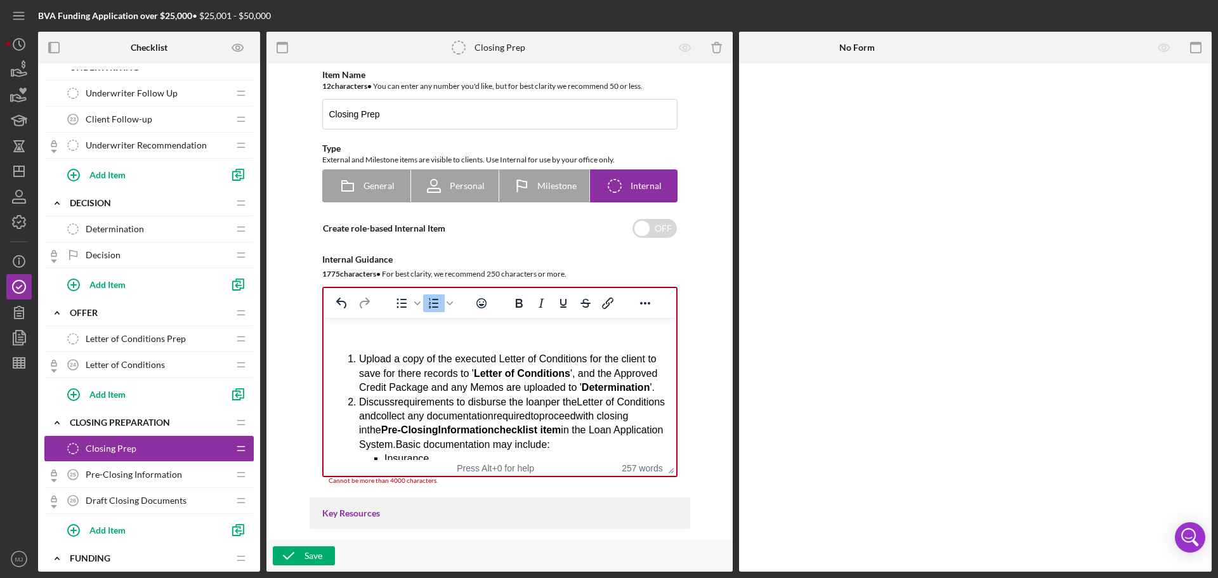
click at [356, 336] on div "Rich Text Area. Press ALT-0 for help." at bounding box center [499, 335] width 332 height 14
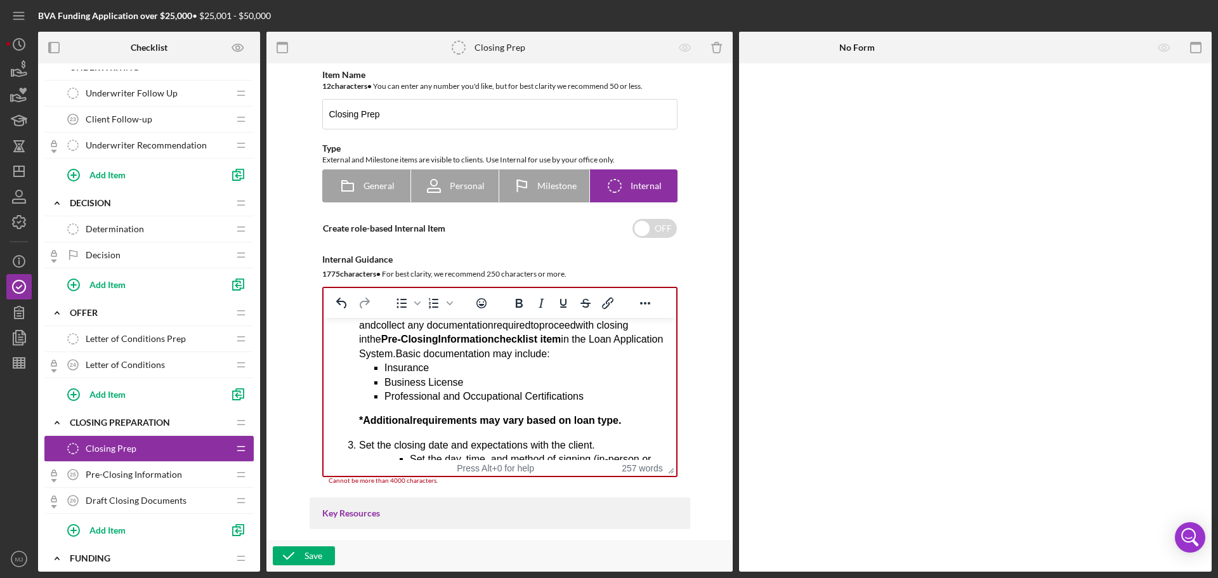
scroll to position [127, 0]
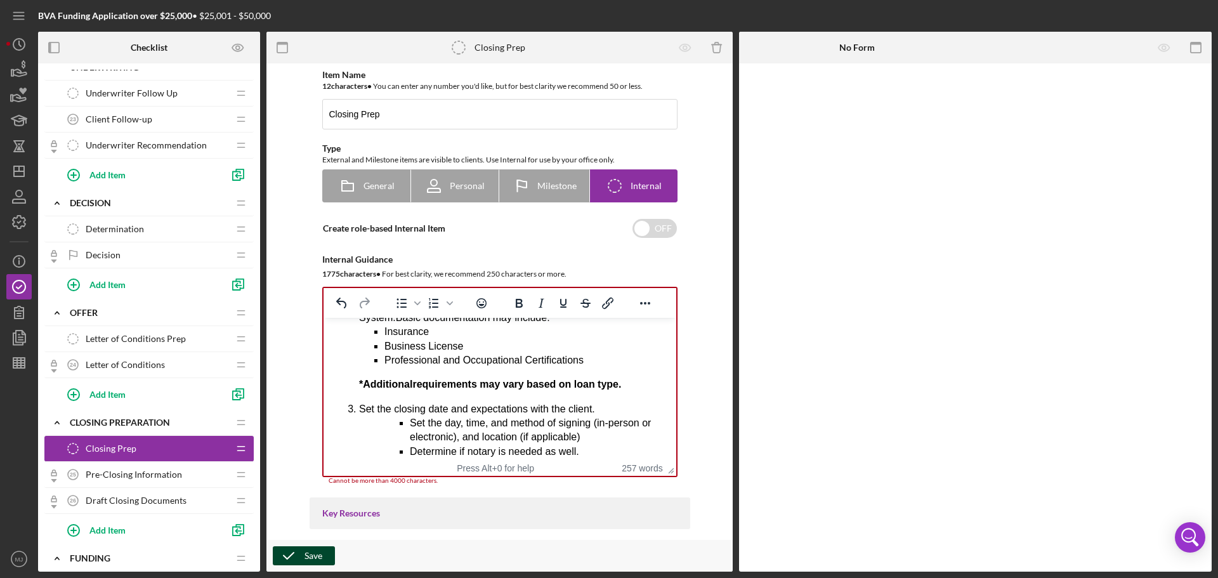
click at [289, 558] on icon "button" at bounding box center [289, 556] width 32 height 32
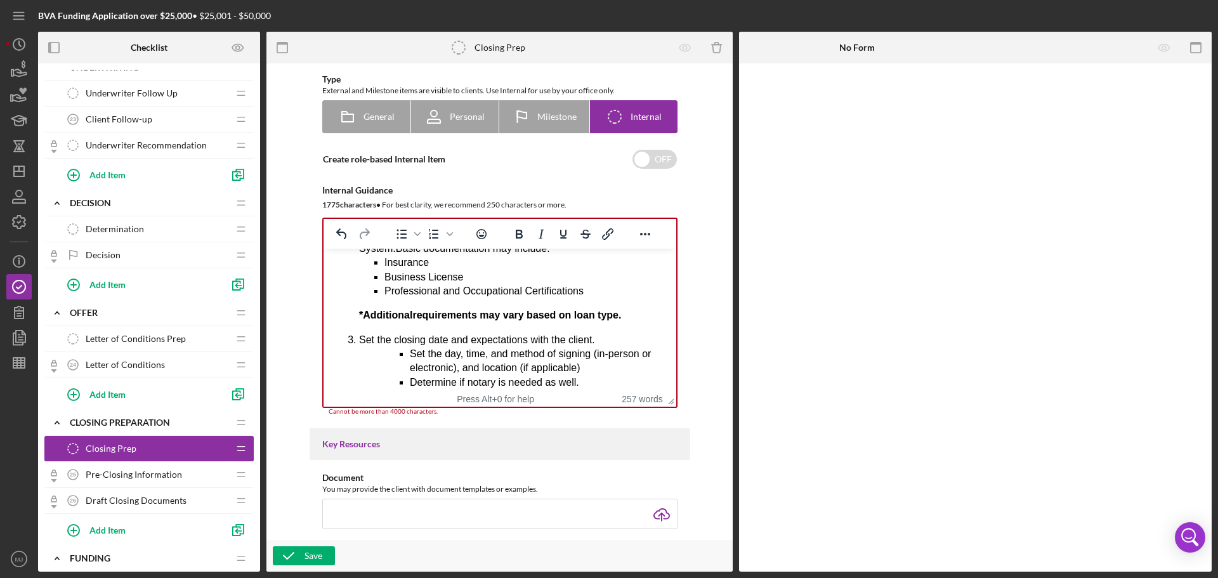
scroll to position [0, 0]
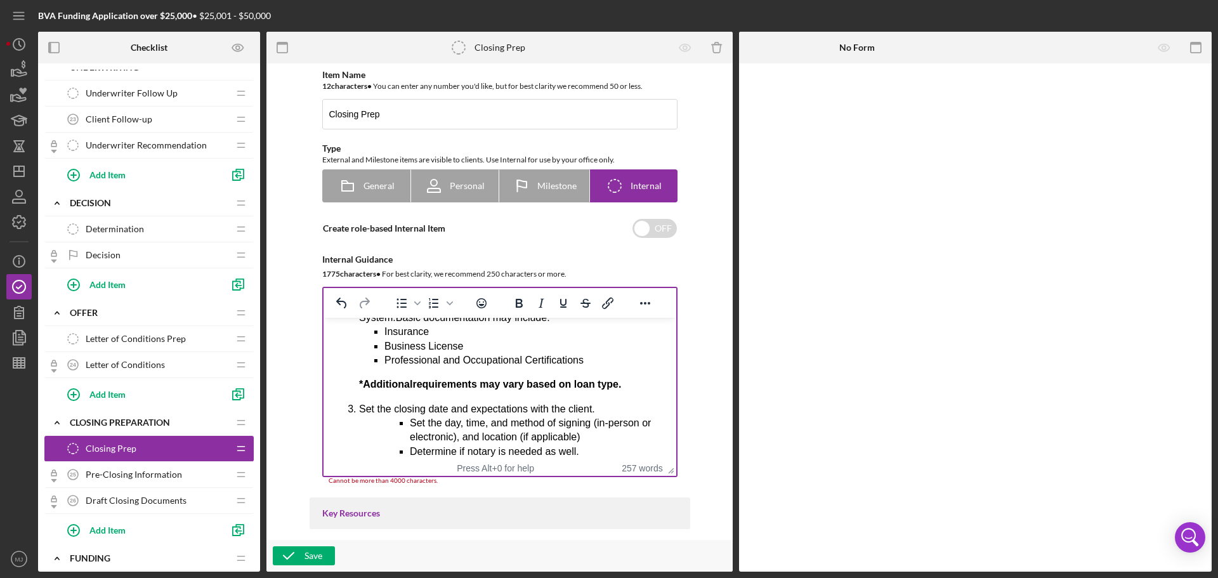
click at [487, 365] on span "Professional and Occupational Certifications" at bounding box center [483, 360] width 199 height 11
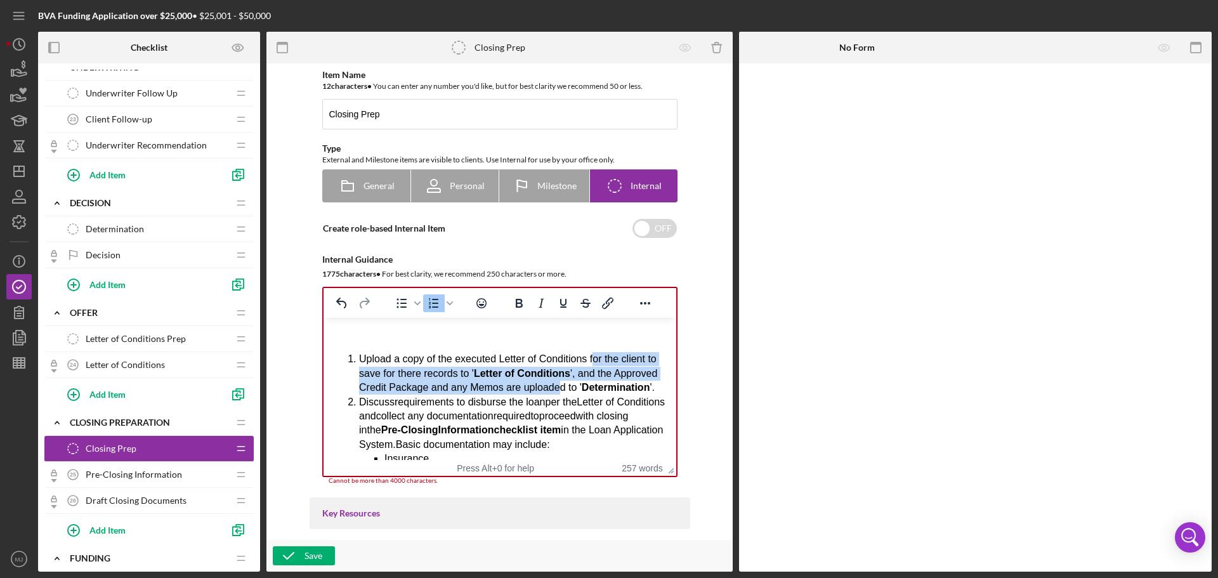
drag, startPoint x: 591, startPoint y: 358, endPoint x: 599, endPoint y: 383, distance: 26.1
click at [599, 383] on li "Upload a copy of the executed Letter of Conditions for the client to save for t…" at bounding box center [511, 373] width 307 height 42
click at [599, 385] on li "Upload a copy of the executed Letter of Conditions for the client to save for t…" at bounding box center [511, 373] width 307 height 42
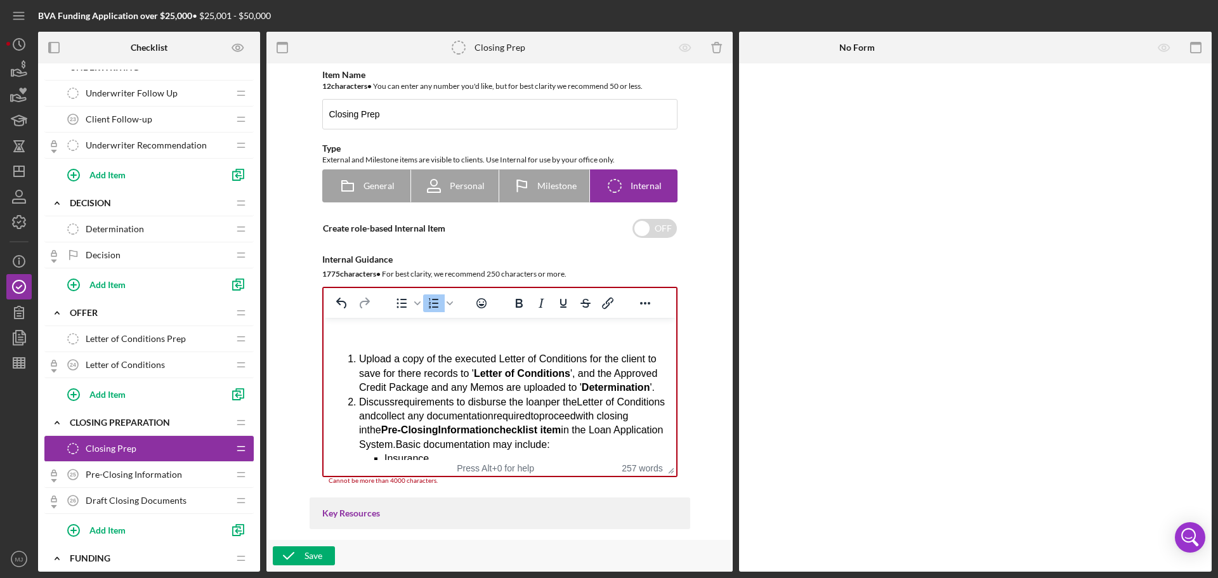
click at [585, 360] on li "Upload a copy of the executed Letter of Conditions for the client to save for t…" at bounding box center [511, 373] width 307 height 42
drag, startPoint x: 583, startPoint y: 355, endPoint x: 606, endPoint y: 376, distance: 31.4
click at [606, 376] on li "Upload a copy of the executed Letter of Conditions for the client to save for t…" at bounding box center [511, 373] width 307 height 42
click at [604, 390] on li "Upload a copy of the executed Letter of Conditions for the client to save for t…" at bounding box center [511, 373] width 307 height 42
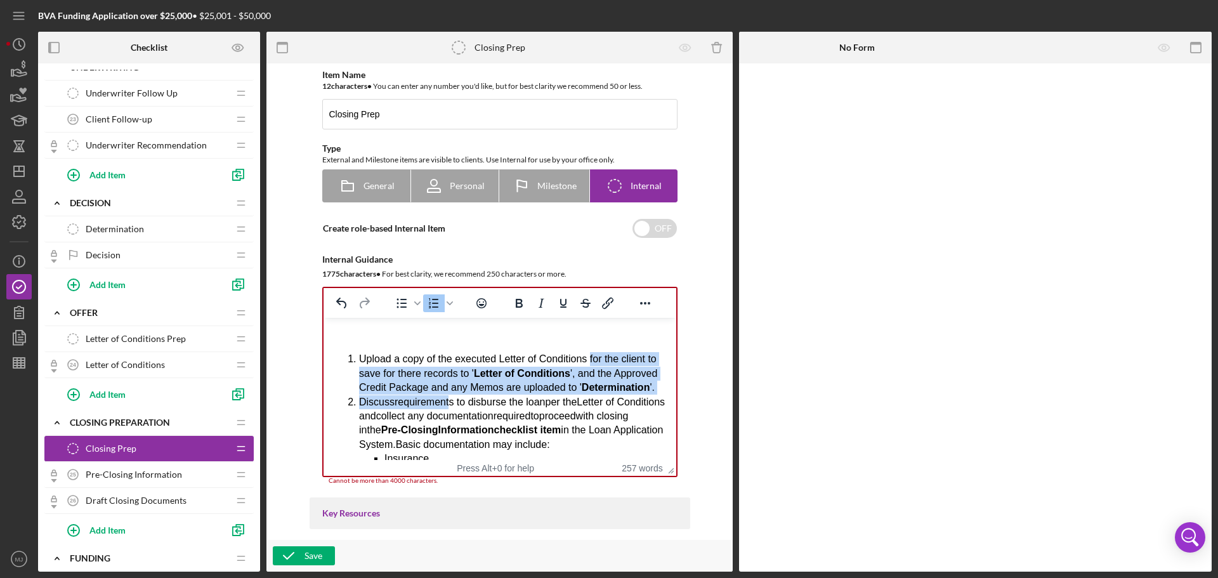
drag, startPoint x: 444, startPoint y: 407, endPoint x: 589, endPoint y: 356, distance: 154.1
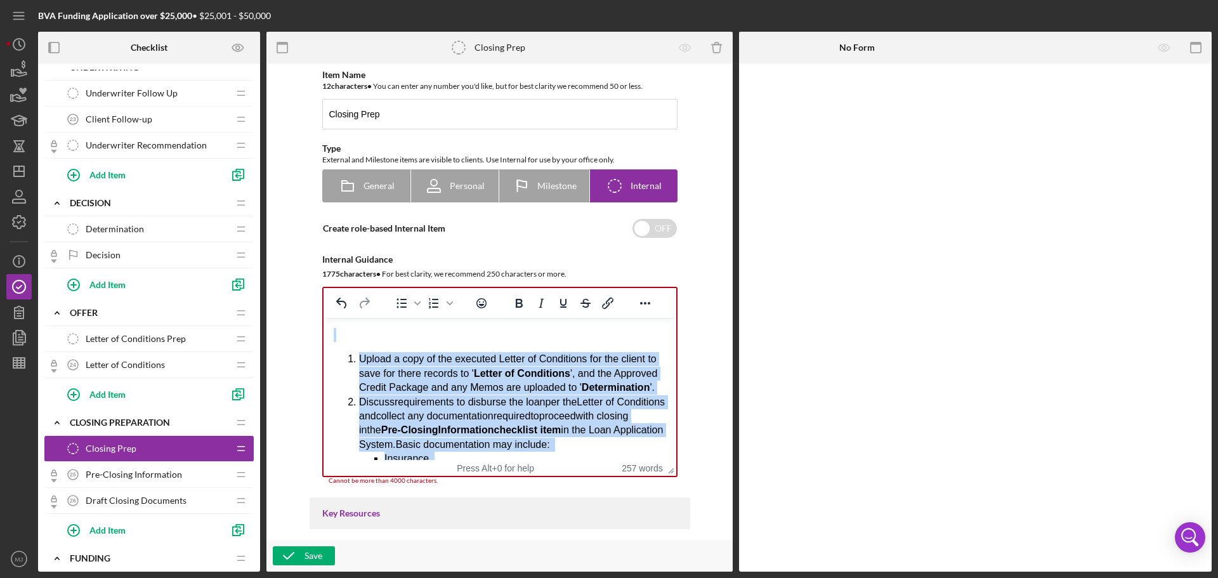
drag, startPoint x: 629, startPoint y: 423, endPoint x: 311, endPoint y: 289, distance: 344.2
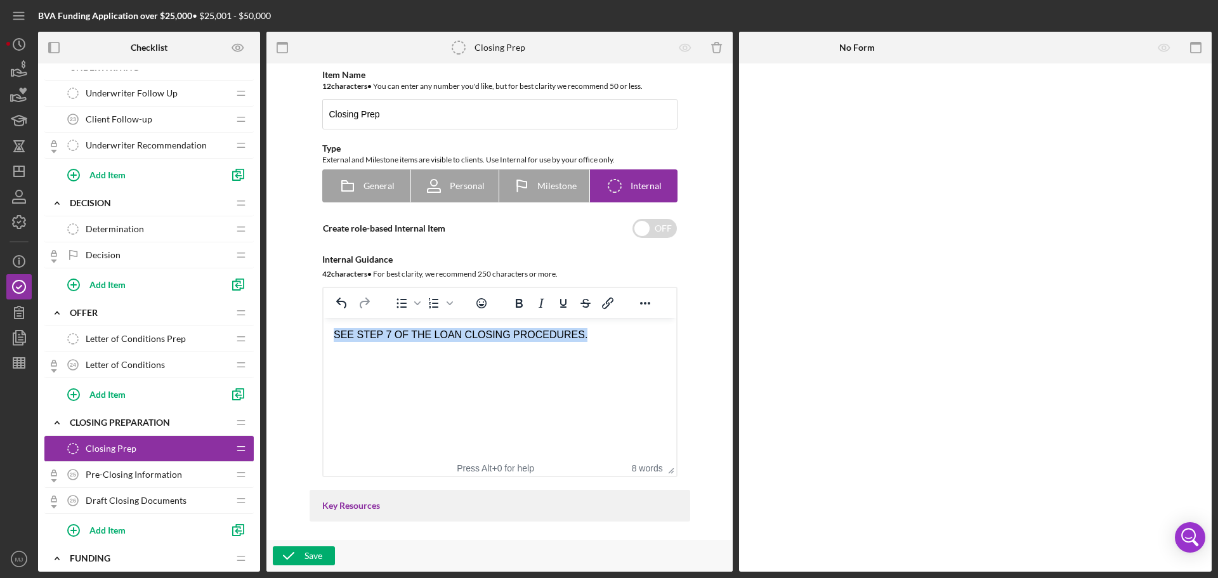
drag, startPoint x: 569, startPoint y: 330, endPoint x: 296, endPoint y: 332, distance: 273.4
click at [323, 332] on html "SEE STEP 7 OF THE LOAN CLOSING PROCEDURES." at bounding box center [499, 342] width 353 height 49
click at [516, 305] on icon "Bold" at bounding box center [518, 303] width 15 height 15
click at [333, 337] on strong "SEE STEP 7 OF THE LOAN CLOSING PROCEDURES." at bounding box center [461, 334] width 256 height 11
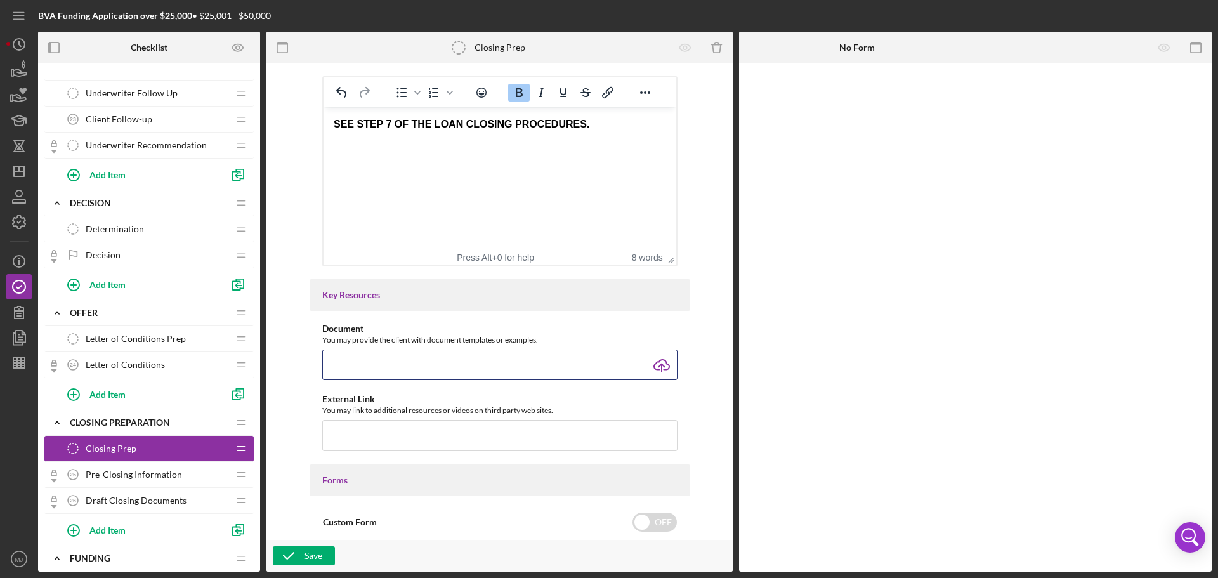
scroll to position [20, 0]
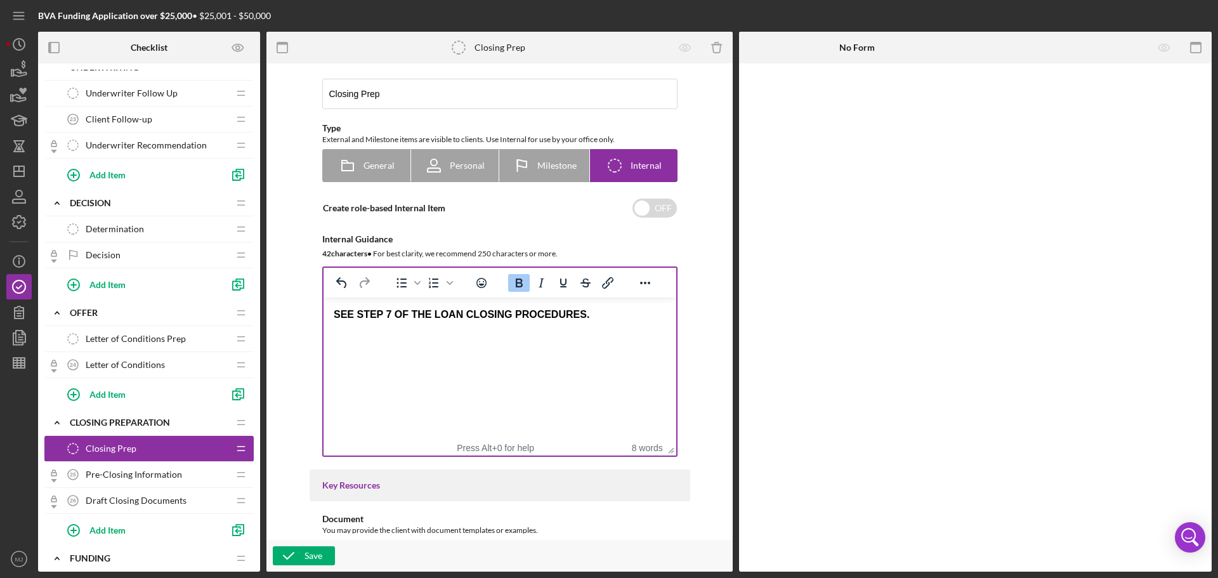
click at [594, 311] on div "SEE STEP 7 OF THE LOAN CLOSING PROCEDURES." at bounding box center [499, 315] width 332 height 14
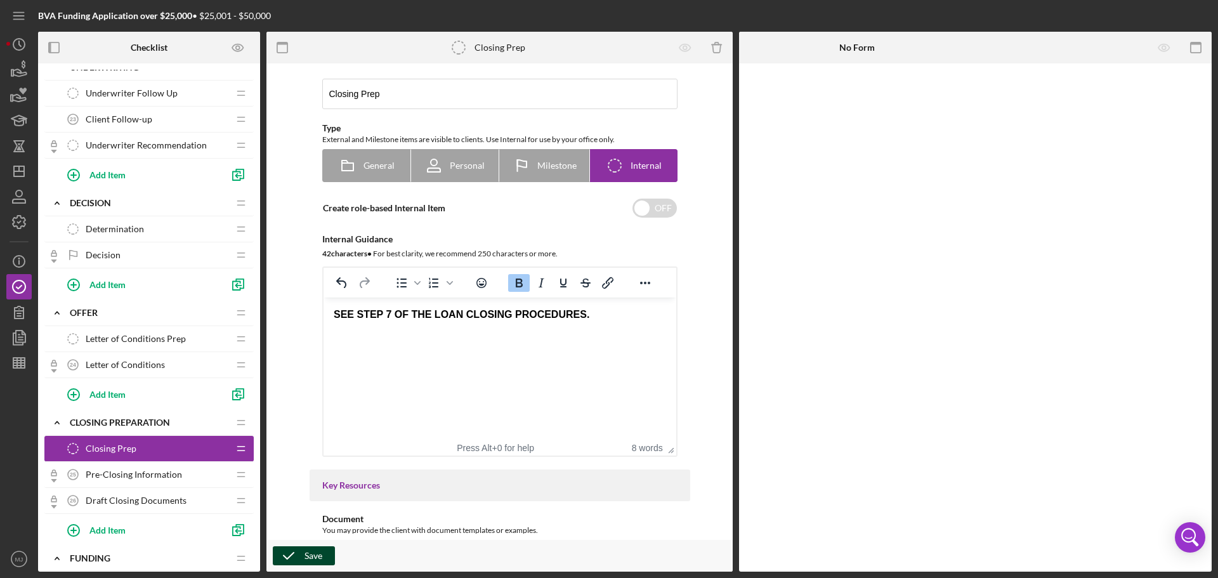
click at [317, 565] on div "Save" at bounding box center [313, 555] width 18 height 19
drag, startPoint x: 426, startPoint y: 313, endPoint x: 566, endPoint y: 319, distance: 139.7
click at [566, 319] on strong "SEE STEP 7 OF THE LOAN CLOSING PROCEDURES." at bounding box center [461, 314] width 256 height 11
click at [613, 277] on button "Insert/edit link" at bounding box center [608, 283] width 22 height 18
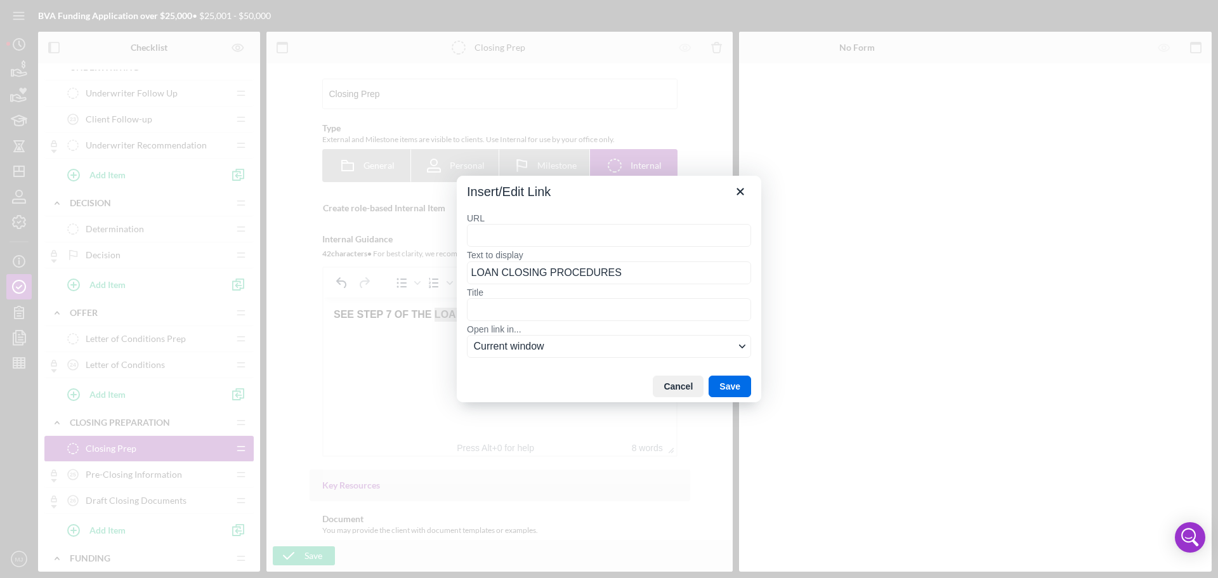
type input "[URL][DOMAIN_NAME]"
click at [741, 383] on button "Save" at bounding box center [730, 387] width 42 height 22
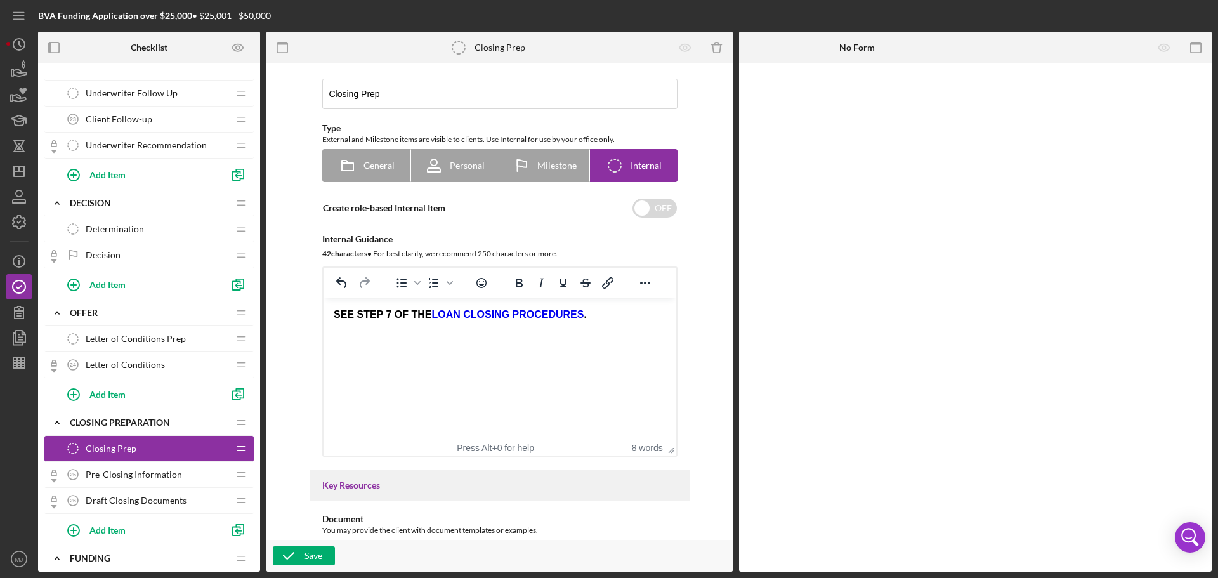
click at [580, 346] on html "SEE STEP 7 OF THE LOAN CLOSING PROCEDURES ." at bounding box center [499, 321] width 353 height 49
click at [540, 312] on link "LOAN CLOSING PROCEDURES" at bounding box center [507, 314] width 152 height 11
click at [554, 346] on html "SEE STEP 7 OF THE LOAN CLOSING PROCEDURES ." at bounding box center [499, 321] width 353 height 49
drag, startPoint x: 598, startPoint y: 322, endPoint x: 322, endPoint y: 315, distance: 276.7
click at [323, 315] on html "SEE STEP 7 OF THE LOAN CLOSING PROCEDURES ." at bounding box center [499, 321] width 353 height 49
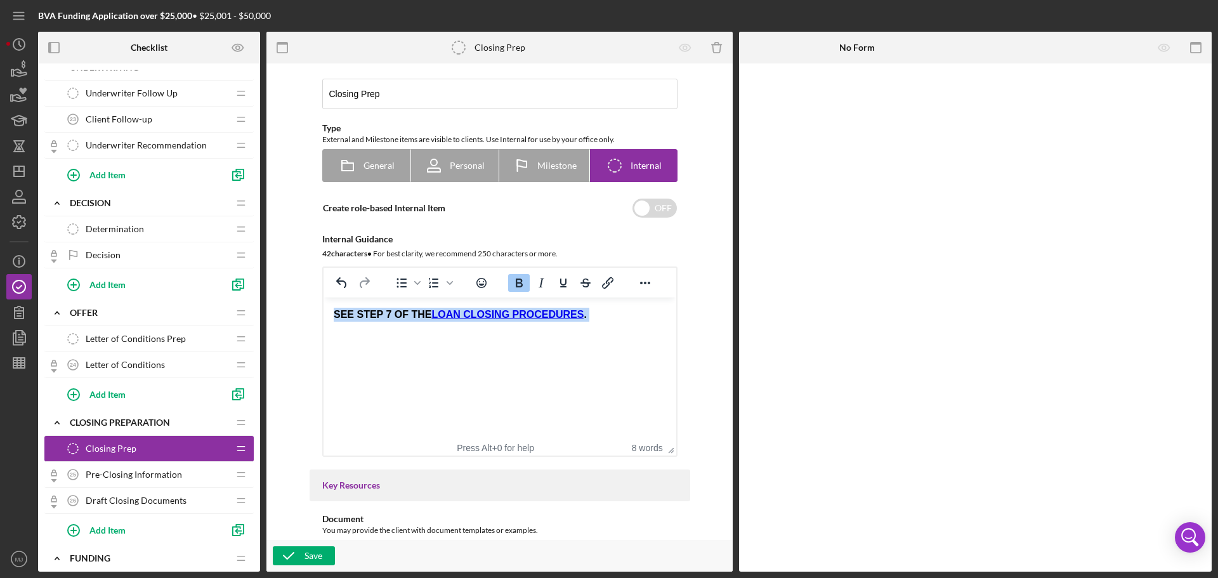
copy strong "SEE STEP 7 OF THE LOAN CLOSING PROCEDURES ."
click at [308, 547] on div "Save" at bounding box center [313, 555] width 18 height 19
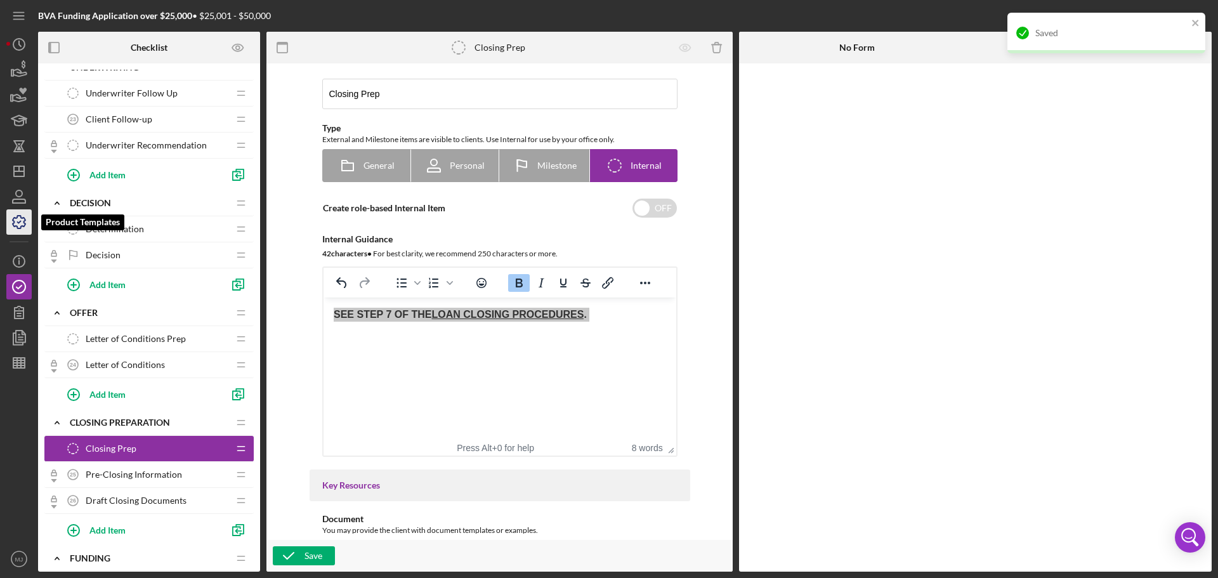
click at [16, 218] on icon "button" at bounding box center [19, 222] width 13 height 13
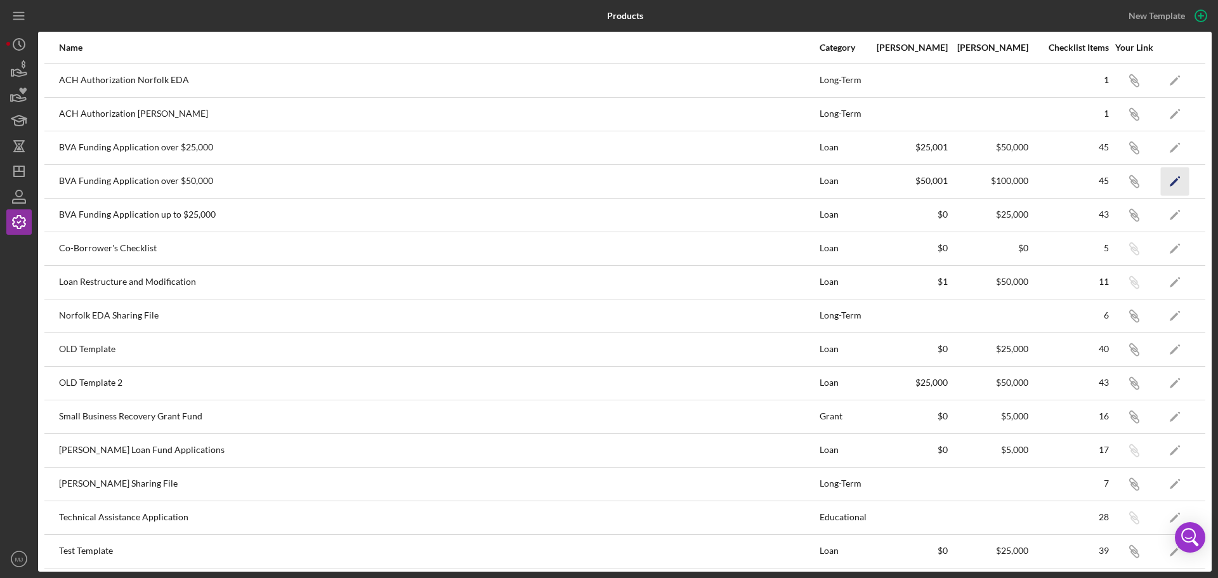
click at [1170, 183] on polygon "button" at bounding box center [1174, 182] width 9 height 9
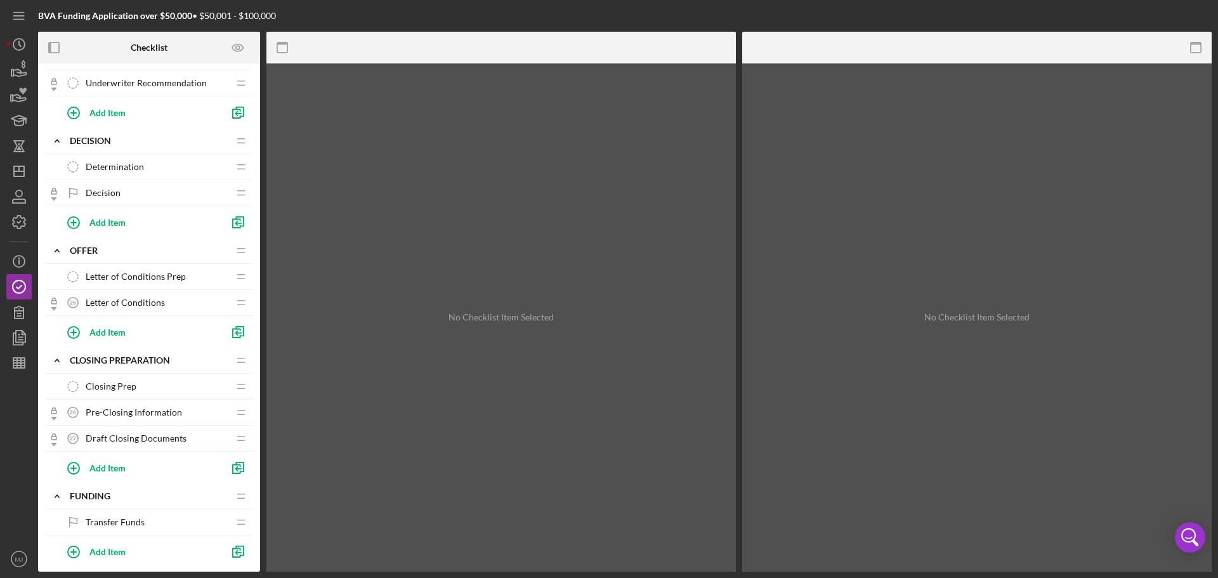
scroll to position [1142, 0]
click at [125, 386] on span "Closing Prep" at bounding box center [111, 385] width 51 height 10
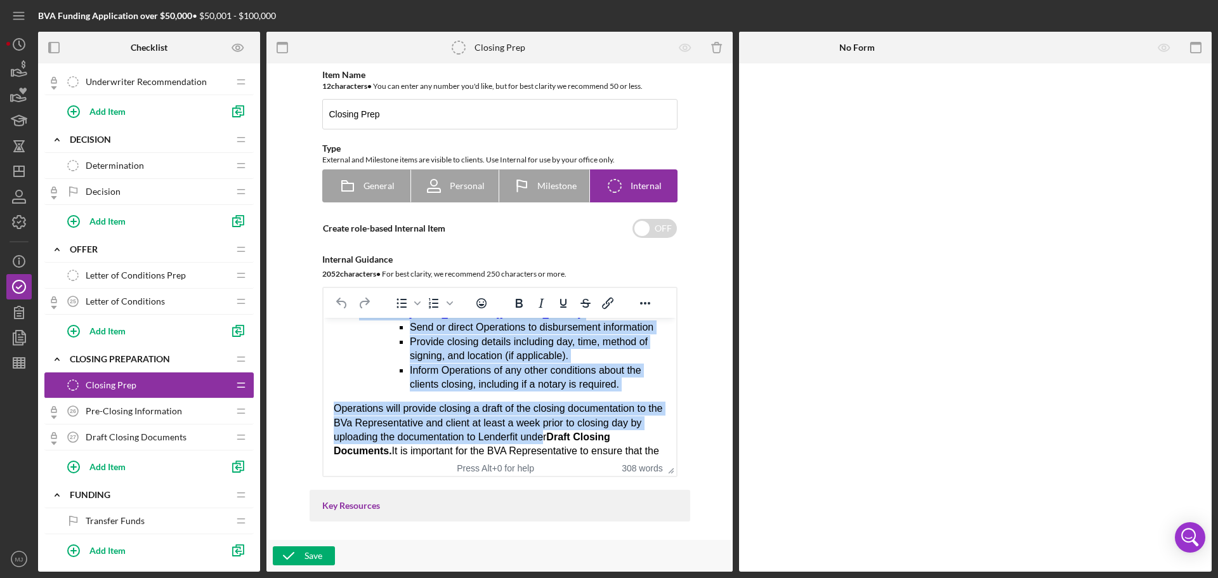
scroll to position [509, 0]
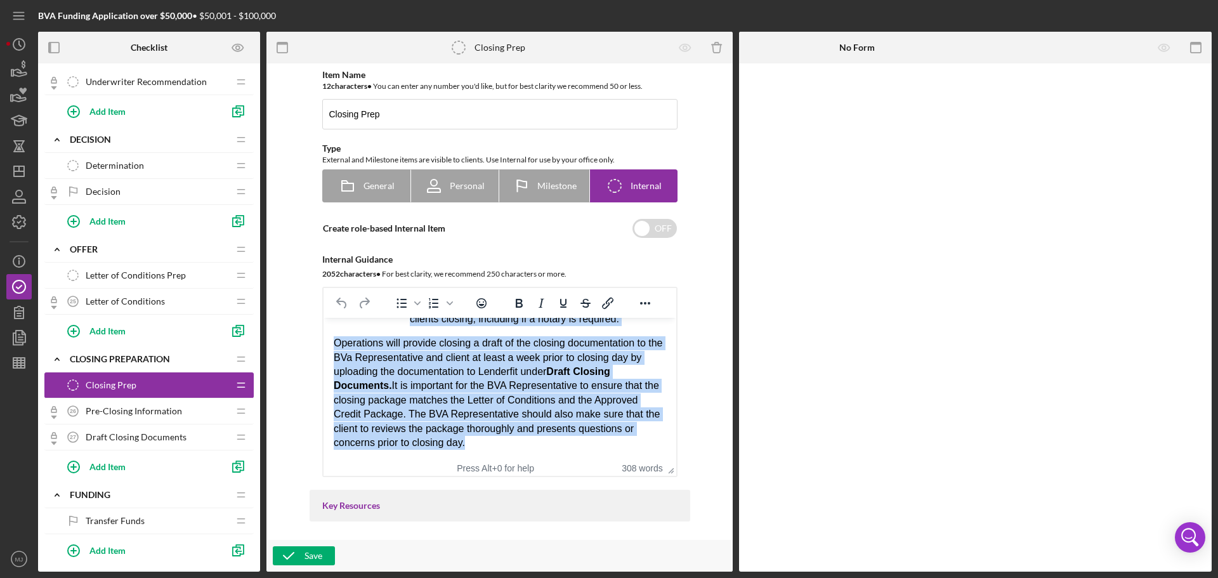
drag, startPoint x: 333, startPoint y: 334, endPoint x: 872, endPoint y: 830, distance: 733.1
click at [547, 460] on html "Once the Letter of Conditions is fully executed, the BVA Representative should …" at bounding box center [499, 141] width 353 height 637
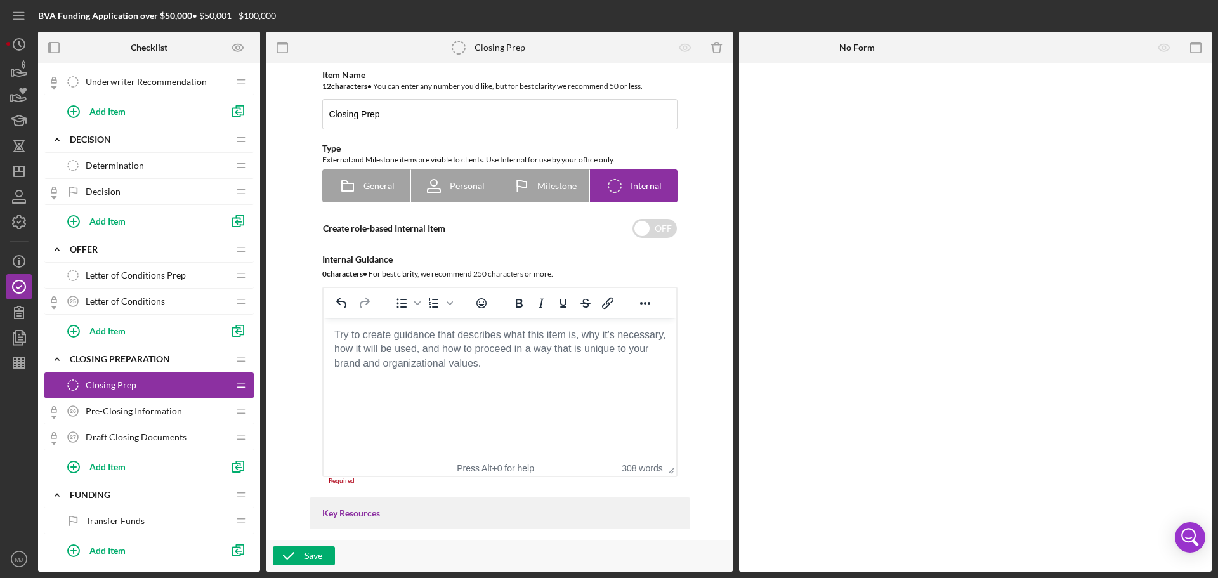
scroll to position [0, 0]
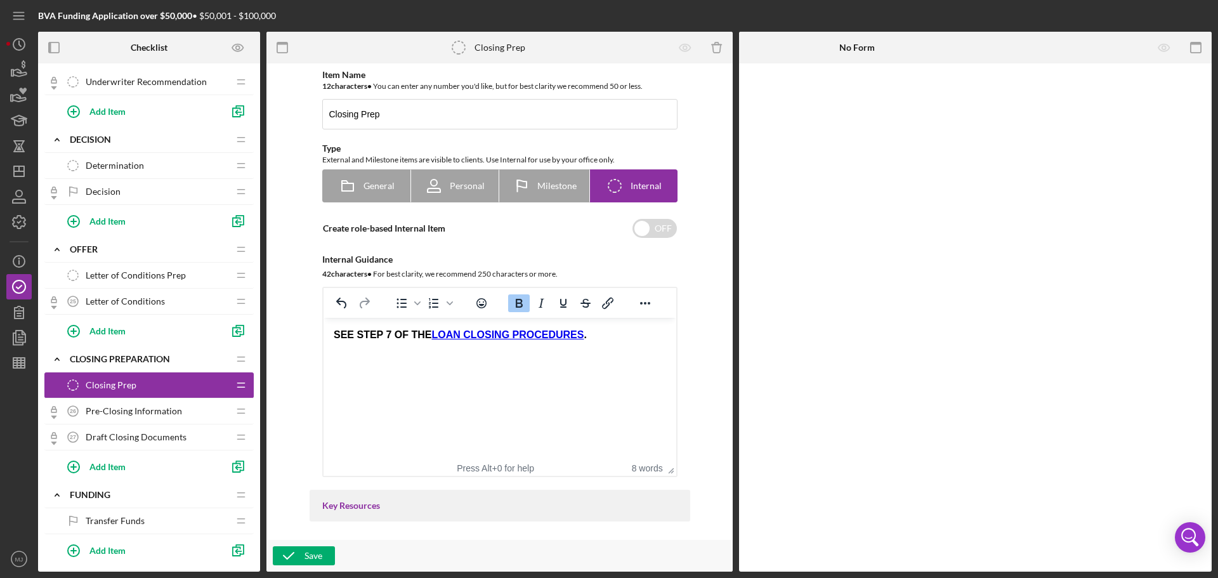
drag, startPoint x: 572, startPoint y: 337, endPoint x: 313, endPoint y: 343, distance: 259.5
click at [323, 343] on html "SEE STEP 7 OF THE LOAN CLOSING PROCEDURES ." at bounding box center [499, 342] width 353 height 49
click at [311, 343] on div "Item Name 12 character s • You can enter any number you'd like, but for best cl…" at bounding box center [500, 273] width 381 height 407
drag, startPoint x: 333, startPoint y: 335, endPoint x: 566, endPoint y: 348, distance: 233.2
click at [566, 348] on div "SEE STEP 7 OF THE LOAN CLOSING PROCEDURES ." at bounding box center [499, 342] width 332 height 29
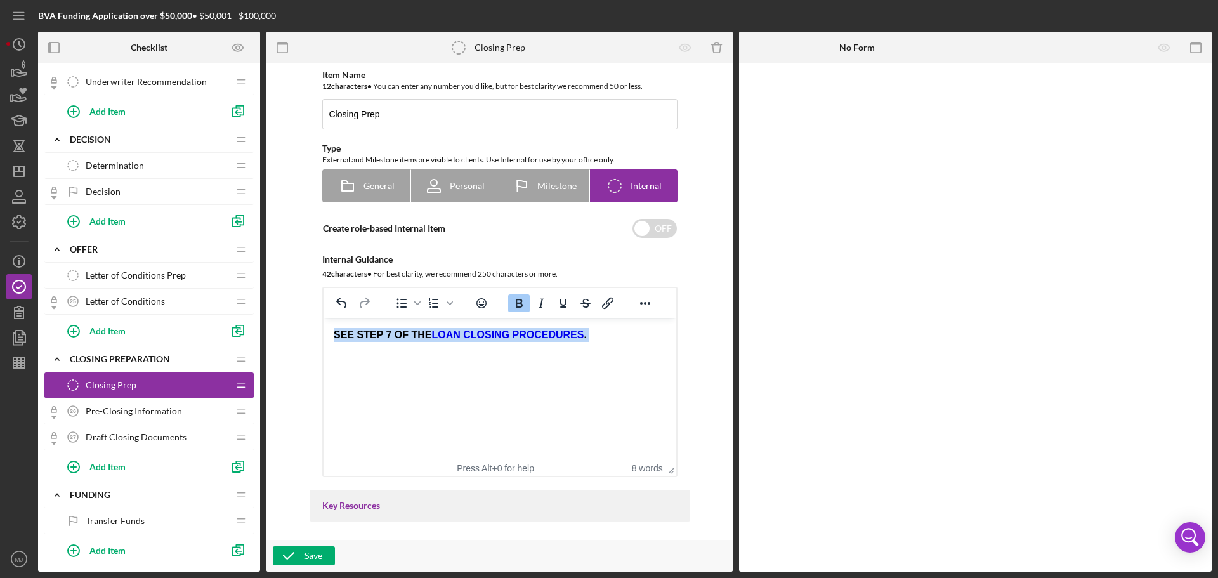
copy strong "SEE STEP 7 OF THE LOAN CLOSING PROCEDURES ."
click at [294, 552] on icon "button" at bounding box center [289, 556] width 32 height 32
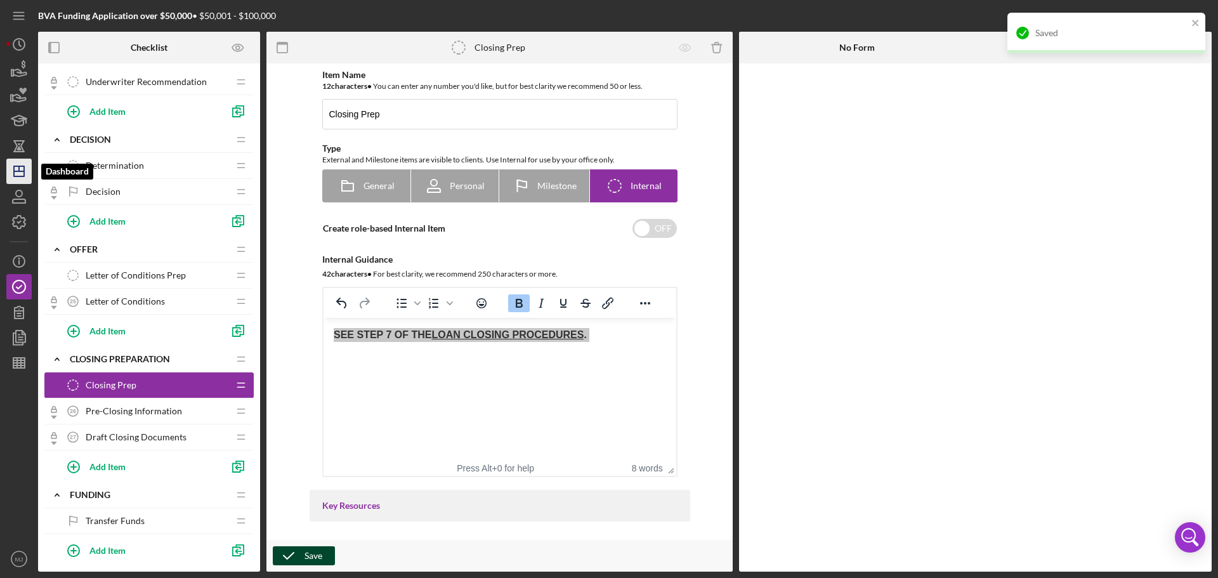
click at [23, 174] on icon "Icon/Dashboard" at bounding box center [19, 171] width 32 height 32
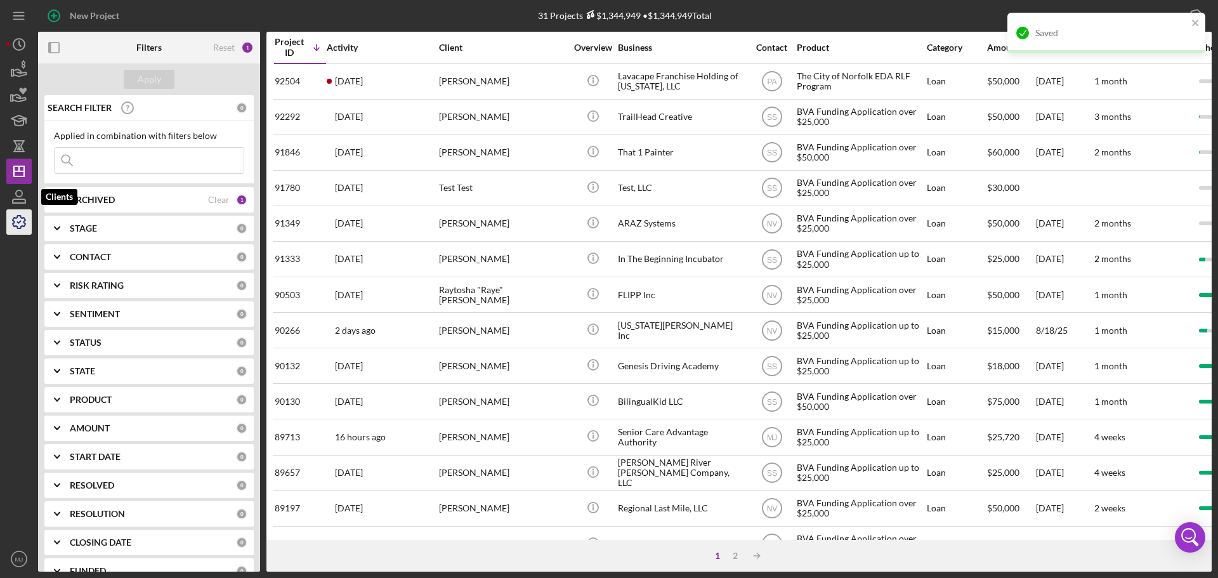
click at [22, 219] on icon "button" at bounding box center [19, 222] width 32 height 32
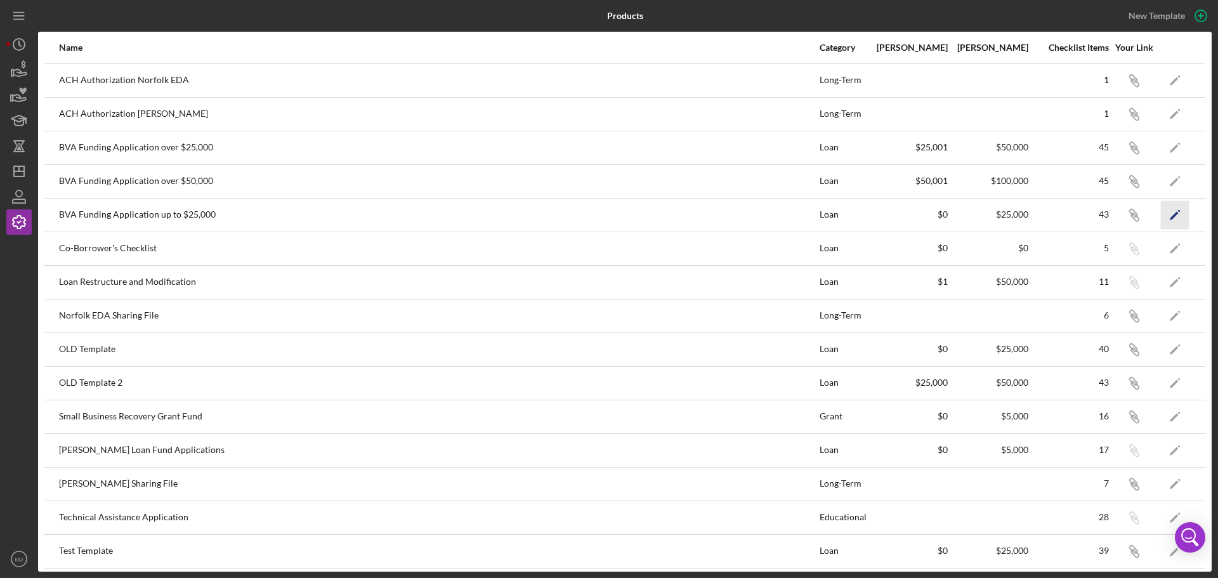
click at [1170, 215] on polygon "button" at bounding box center [1174, 215] width 9 height 9
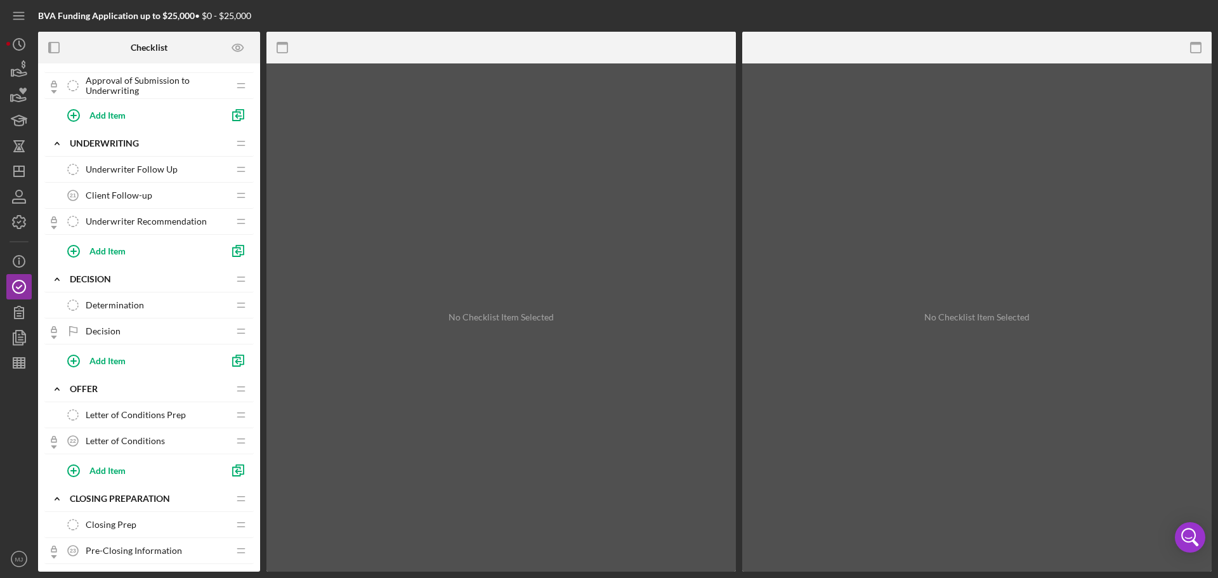
scroll to position [1015, 0]
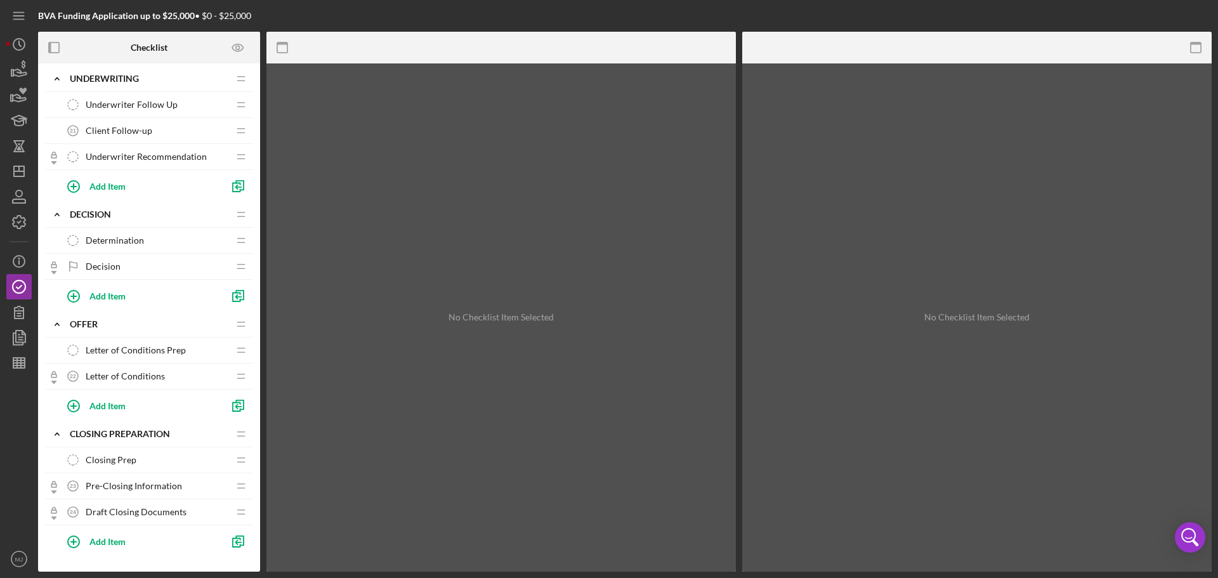
click at [128, 461] on span "Closing Prep" at bounding box center [111, 460] width 51 height 10
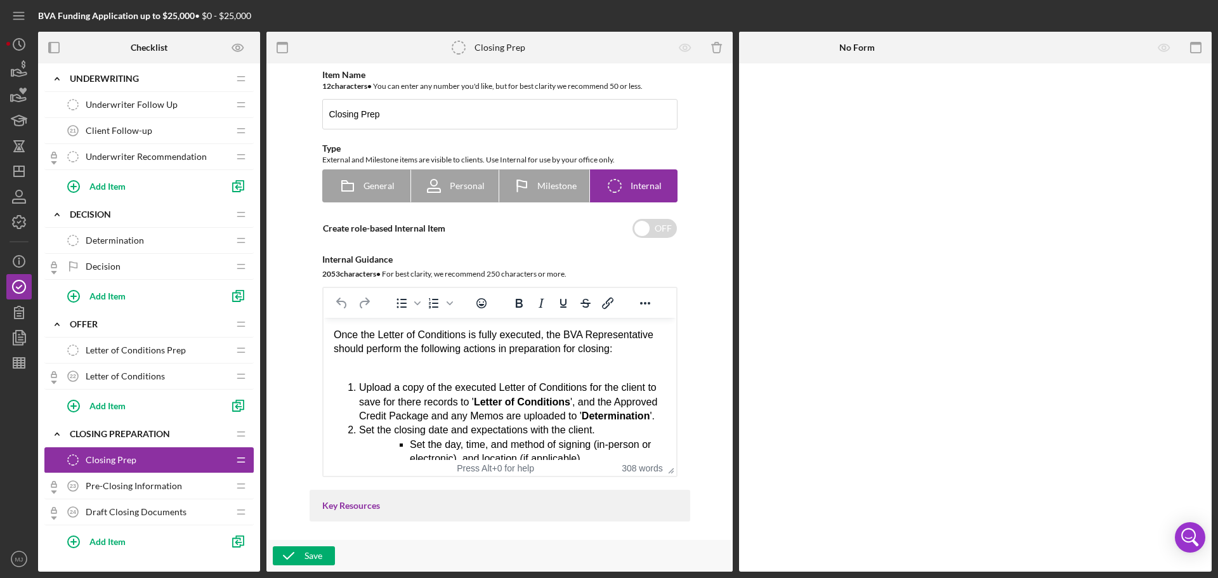
drag, startPoint x: 332, startPoint y: 334, endPoint x: 560, endPoint y: 414, distance: 241.7
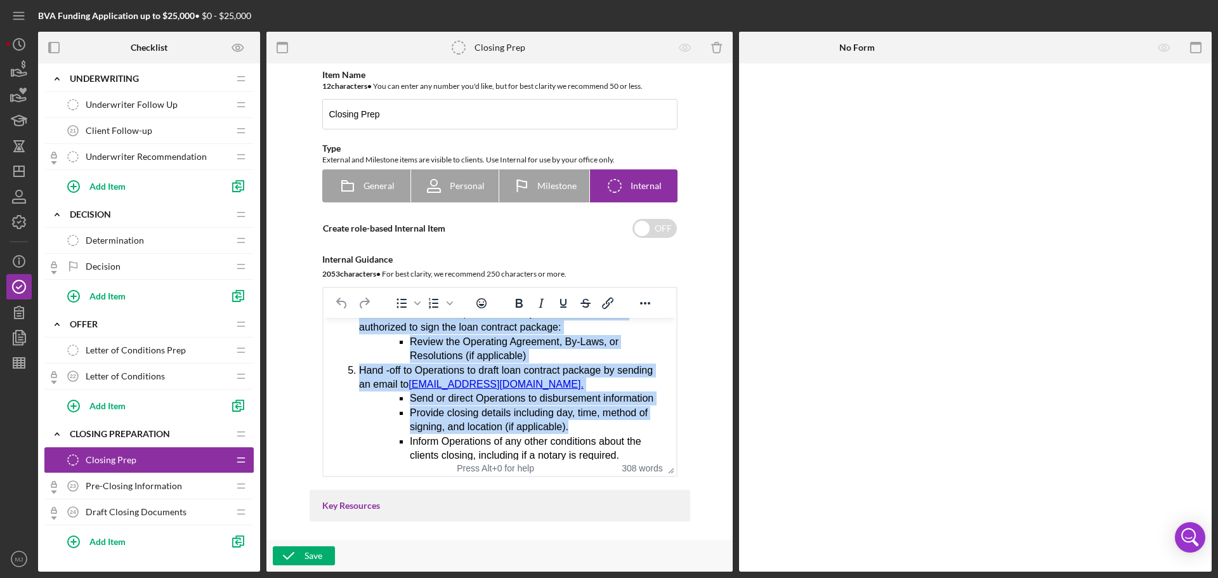
scroll to position [509, 0]
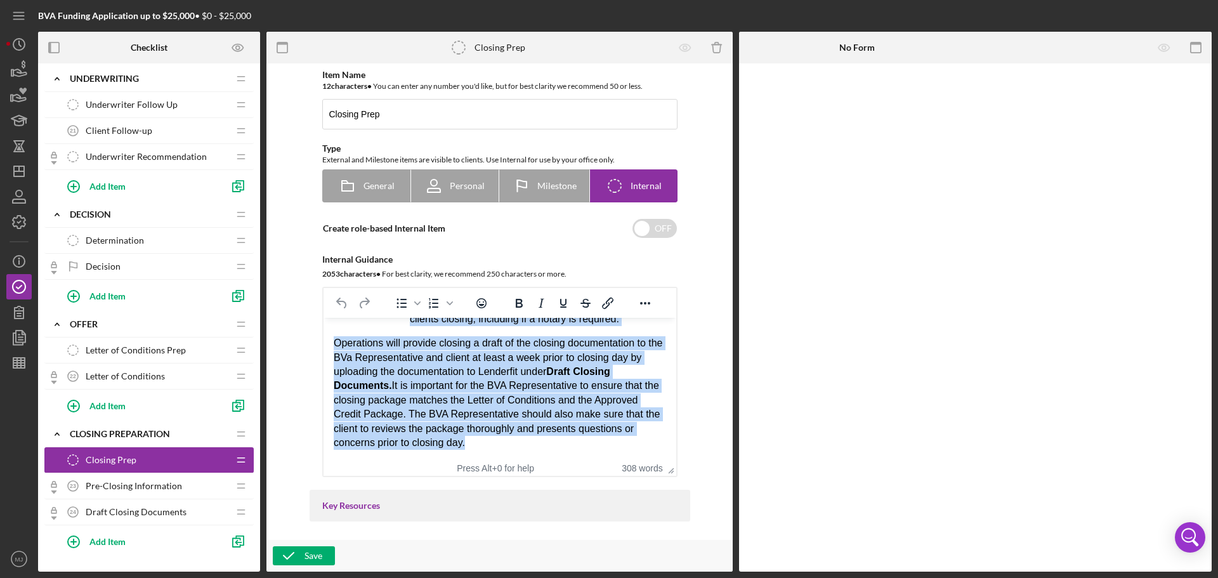
drag, startPoint x: 334, startPoint y: 333, endPoint x: 919, endPoint y: 820, distance: 761.6
click at [606, 460] on html "Once the Letter of Conditions is fully executed, the BVA Representative should …" at bounding box center [499, 141] width 353 height 637
paste body "Rich Text Area. Press ALT-0 for help."
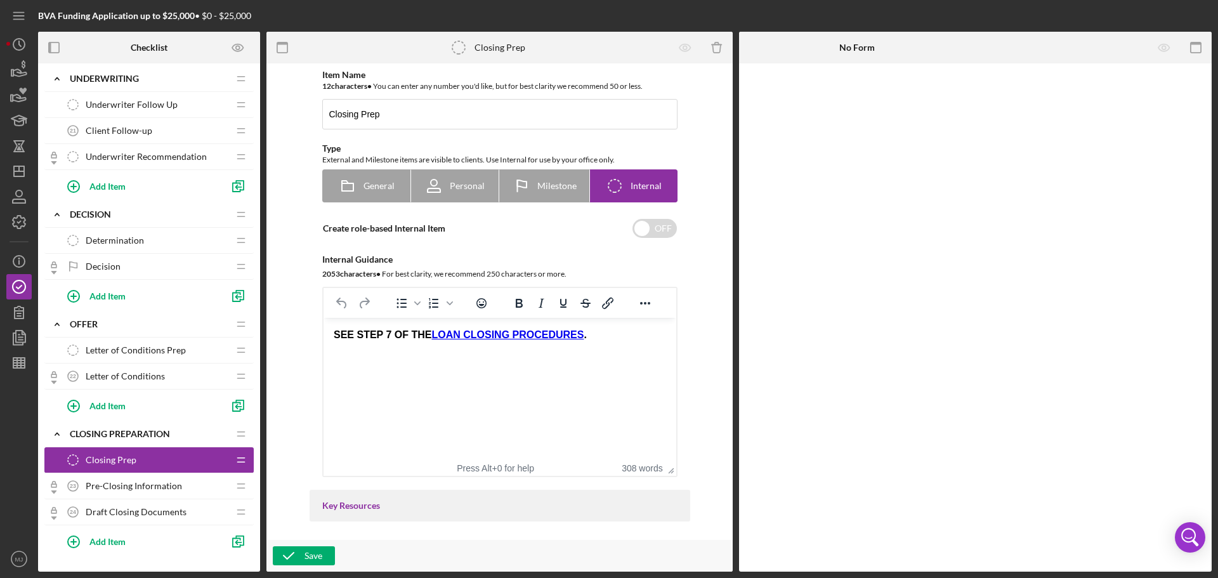
scroll to position [0, 0]
click at [325, 554] on button "Save" at bounding box center [304, 555] width 62 height 19
click at [16, 176] on polygon "button" at bounding box center [19, 171] width 10 height 10
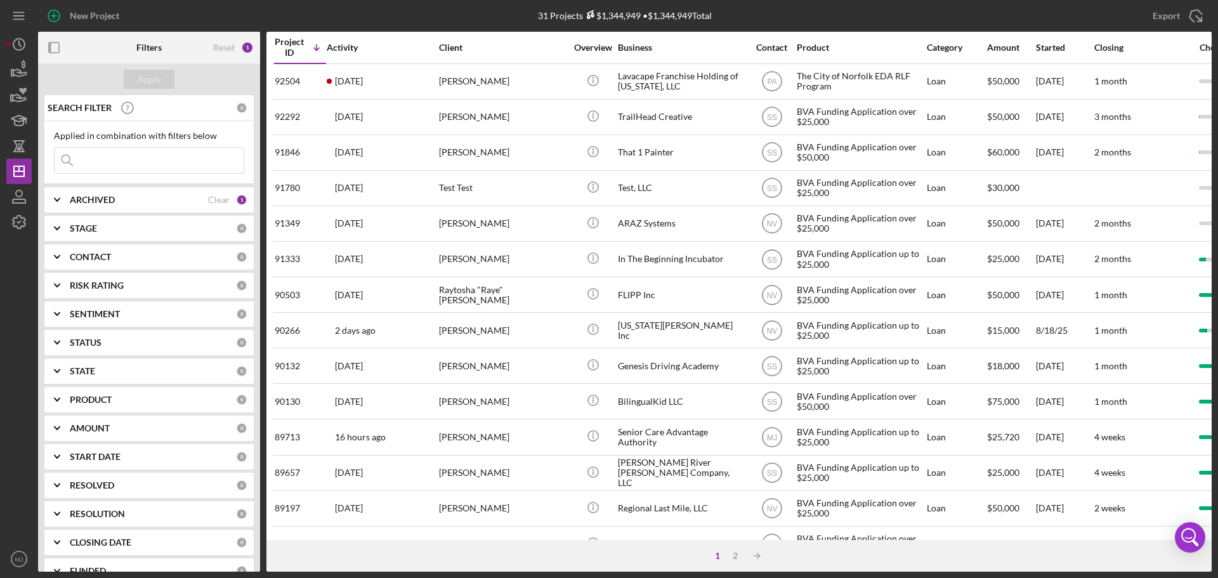
click at [143, 160] on input at bounding box center [149, 160] width 189 height 25
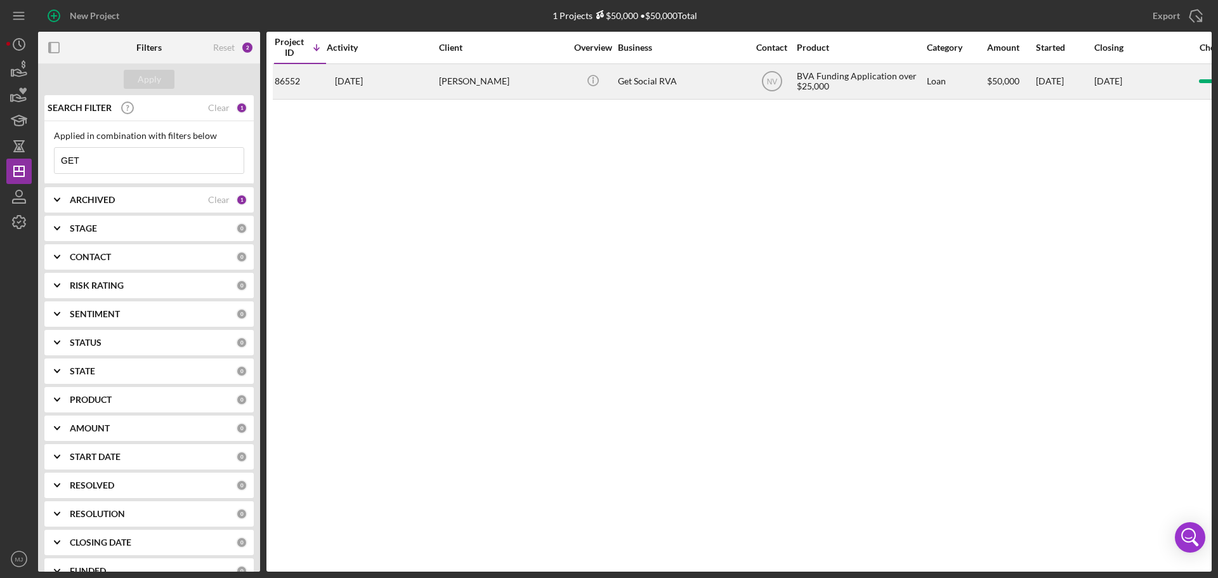
type input "GET"
click at [396, 77] on div "[DATE] [PERSON_NAME]" at bounding box center [382, 82] width 111 height 34
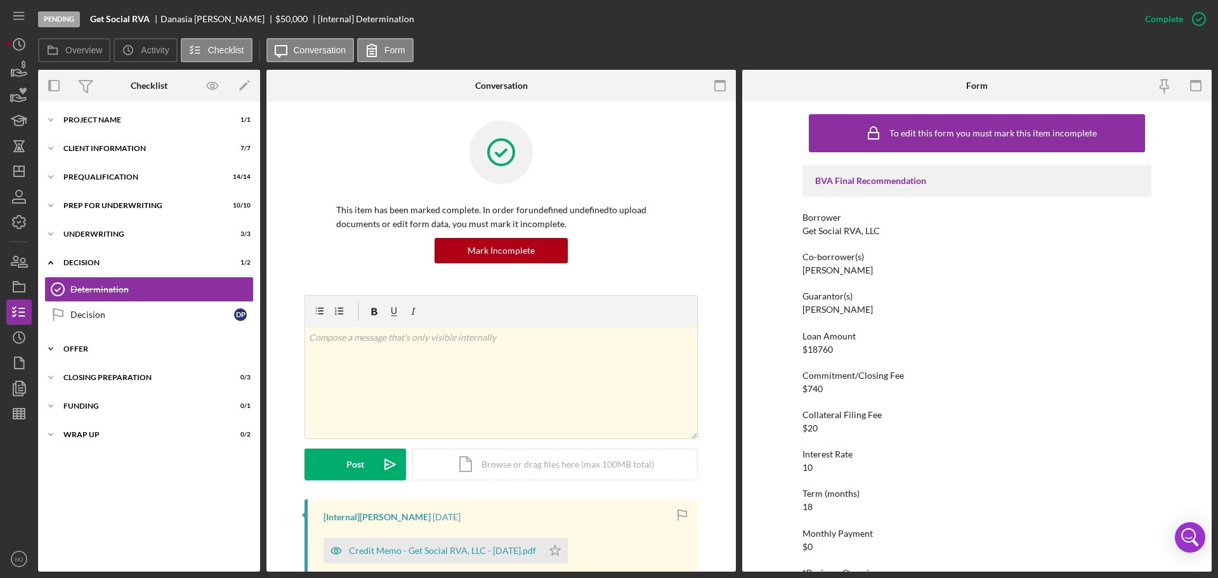
click at [82, 350] on div "Offer" at bounding box center [153, 349] width 181 height 8
click at [107, 436] on div "Closing Preparation" at bounding box center [153, 435] width 181 height 8
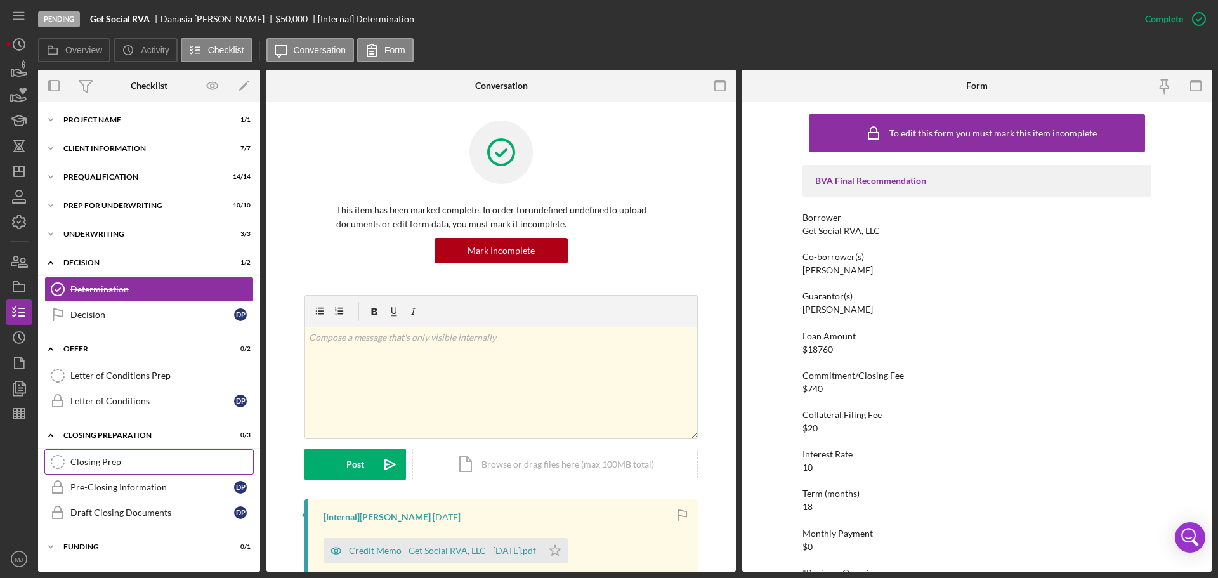
click at [107, 457] on div "Closing Prep" at bounding box center [161, 462] width 183 height 10
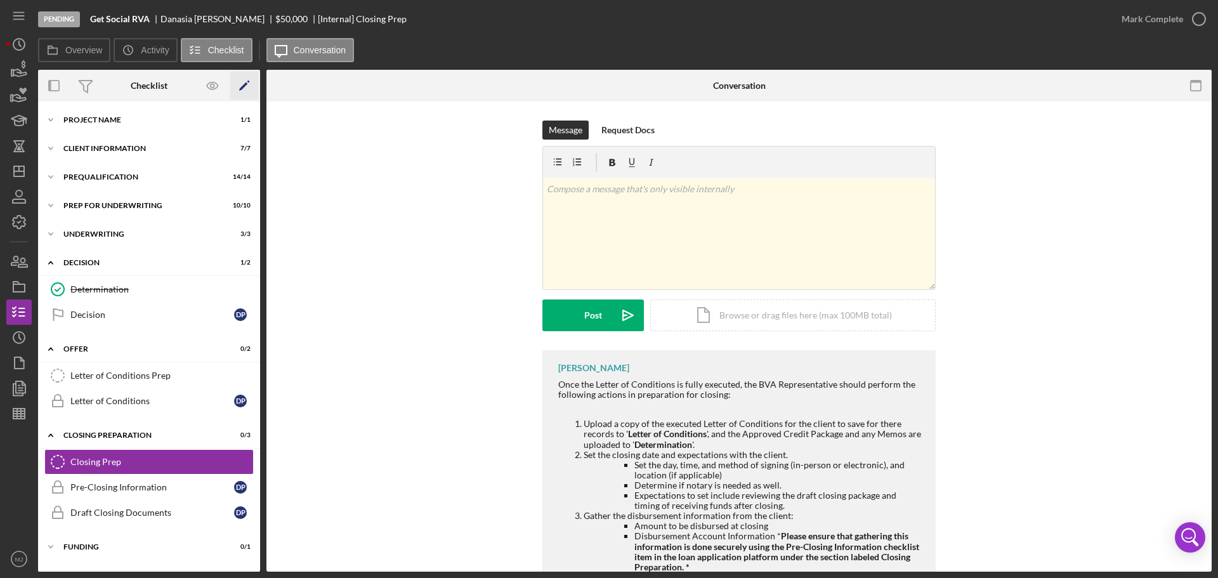
click at [247, 82] on icon "Icon/Edit" at bounding box center [244, 86] width 29 height 29
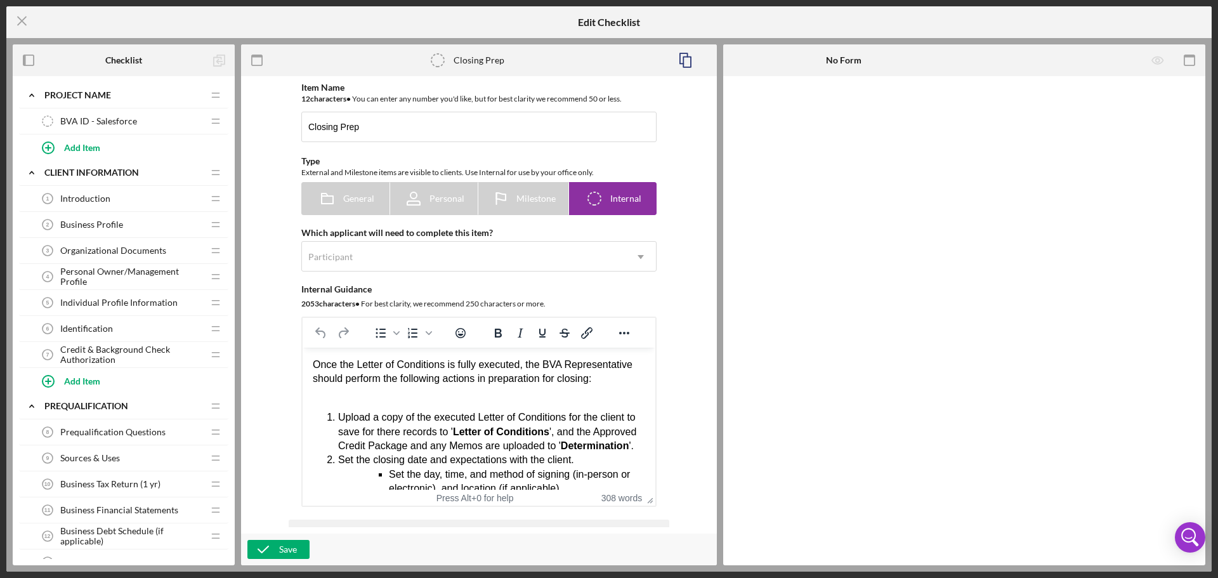
drag, startPoint x: 312, startPoint y: 364, endPoint x: 413, endPoint y: 374, distance: 101.4
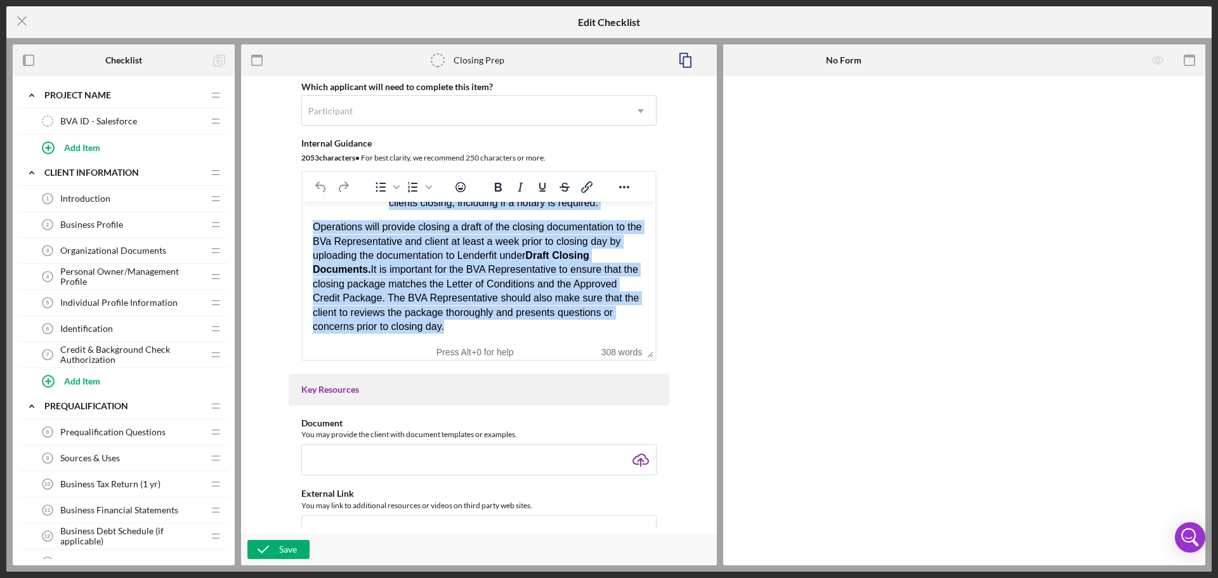
scroll to position [242, 0]
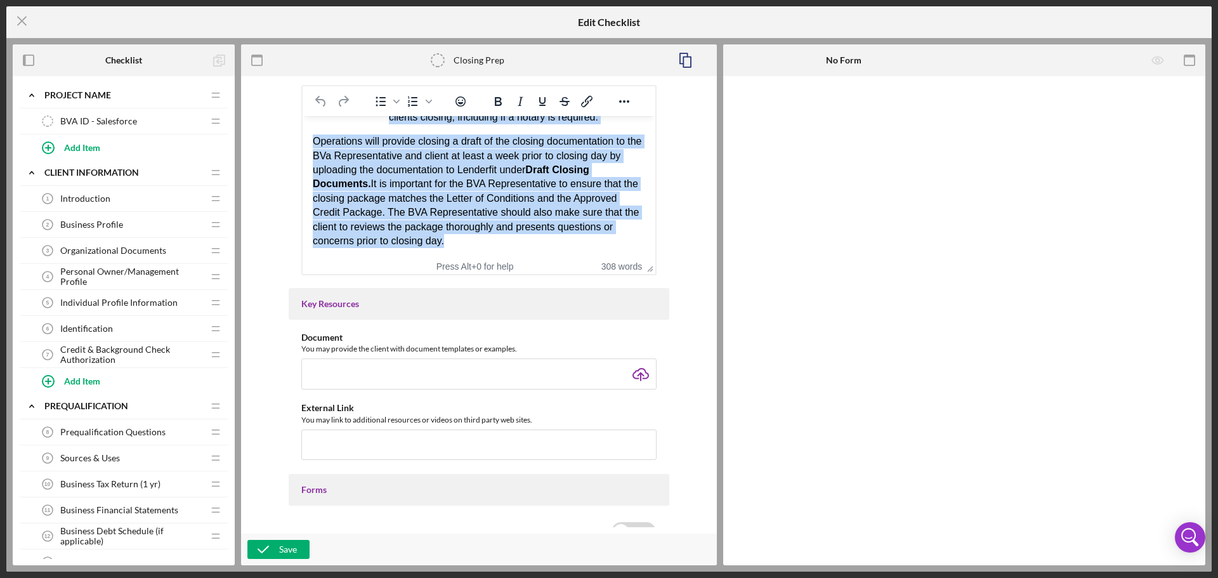
drag, startPoint x: 315, startPoint y: 133, endPoint x: 596, endPoint y: 536, distance: 491.6
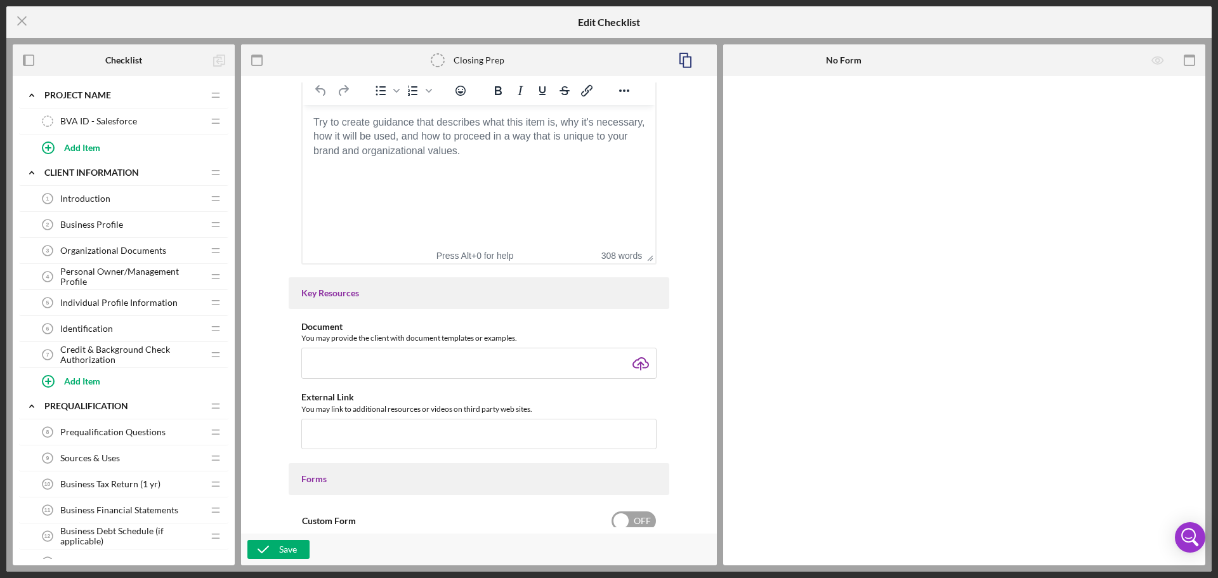
scroll to position [0, 0]
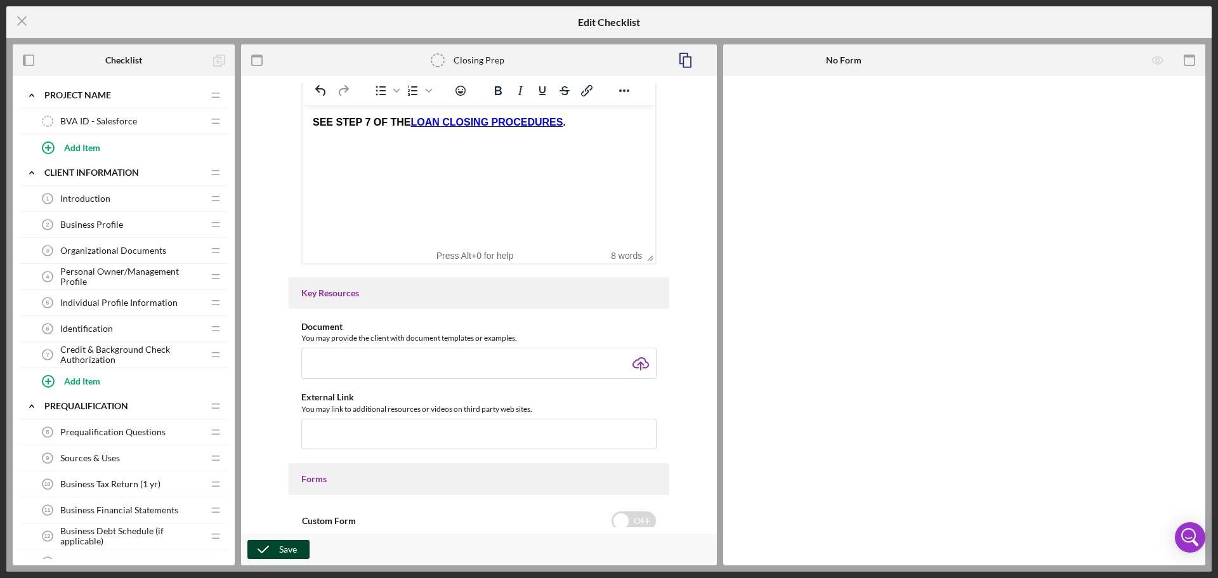
click at [275, 553] on icon "button" at bounding box center [263, 549] width 32 height 32
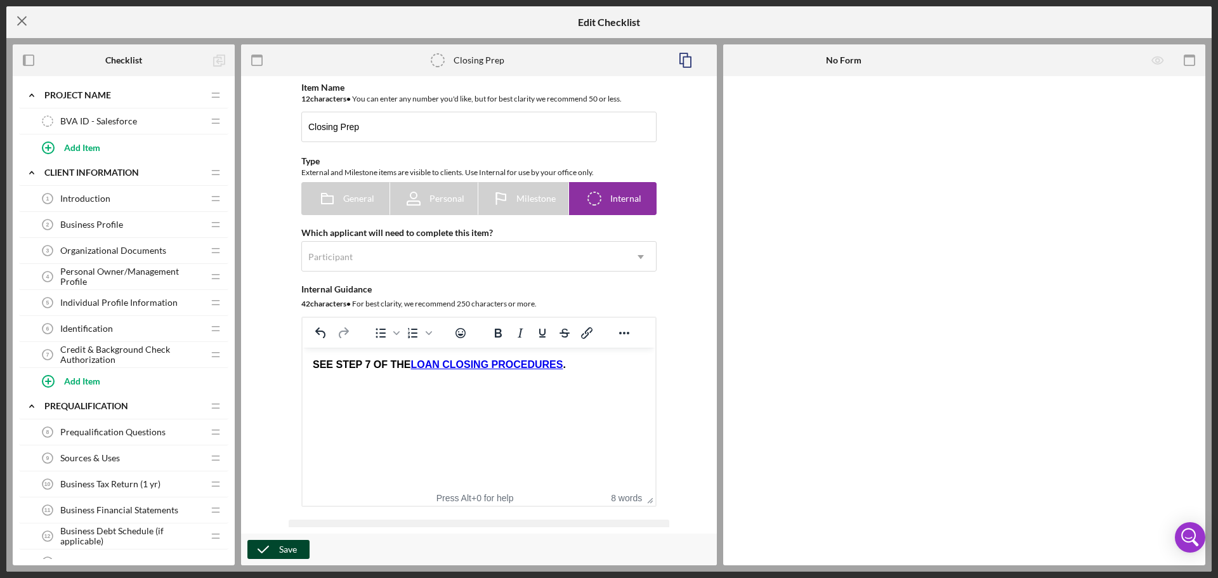
click at [26, 27] on icon "Icon/Menu Close" at bounding box center [22, 21] width 32 height 32
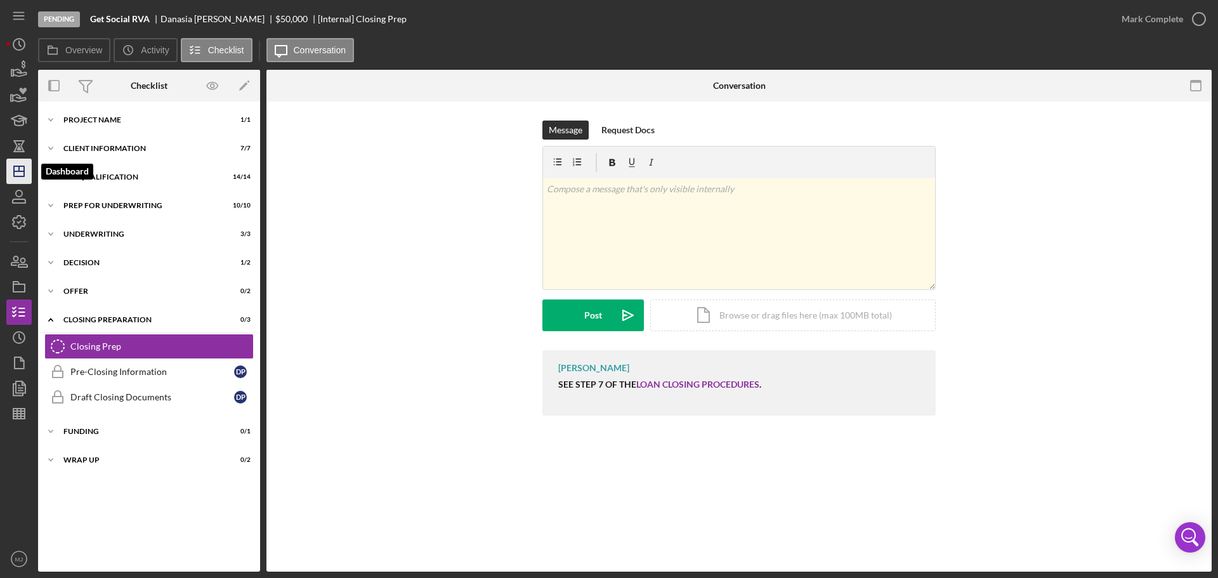
click at [24, 169] on polygon "button" at bounding box center [19, 171] width 10 height 10
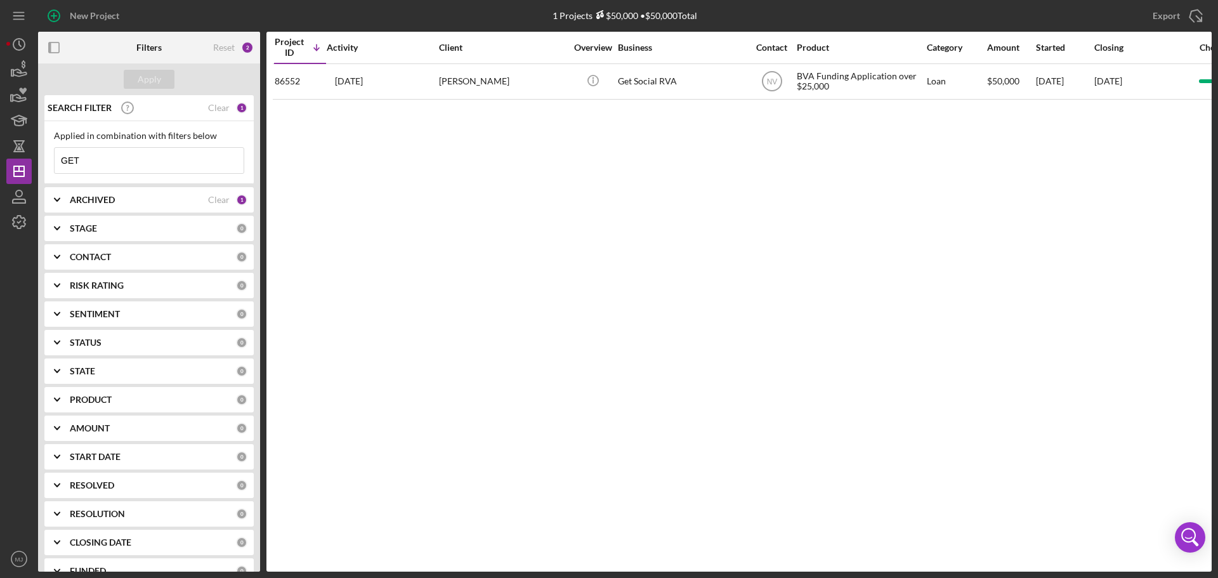
click at [90, 164] on input "GET" at bounding box center [149, 160] width 189 height 25
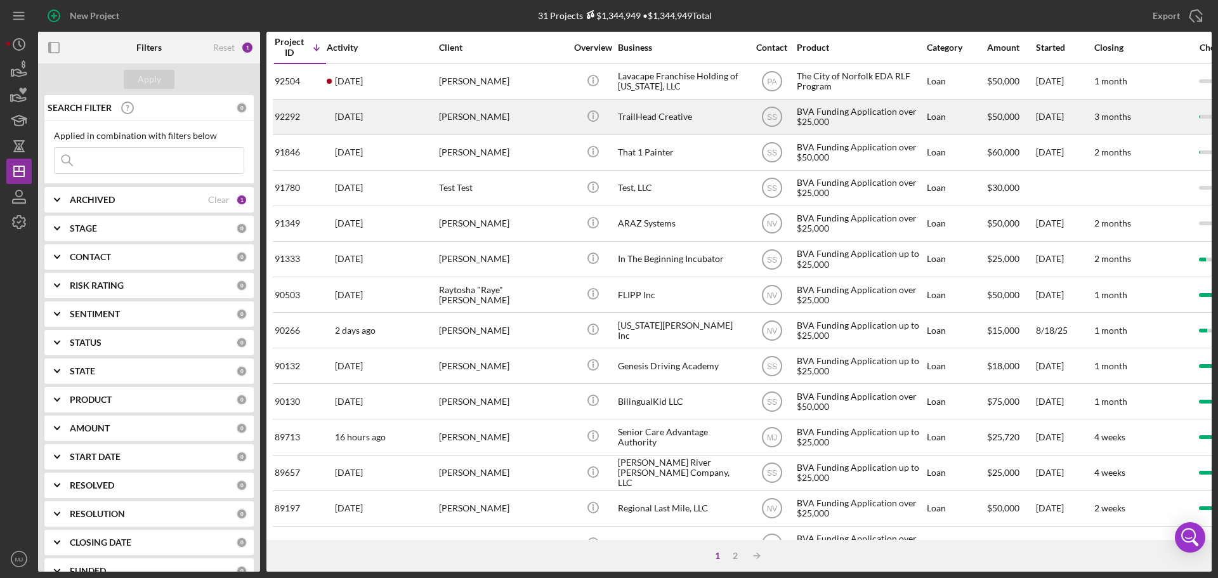
click at [465, 119] on div "[PERSON_NAME]" at bounding box center [502, 117] width 127 height 34
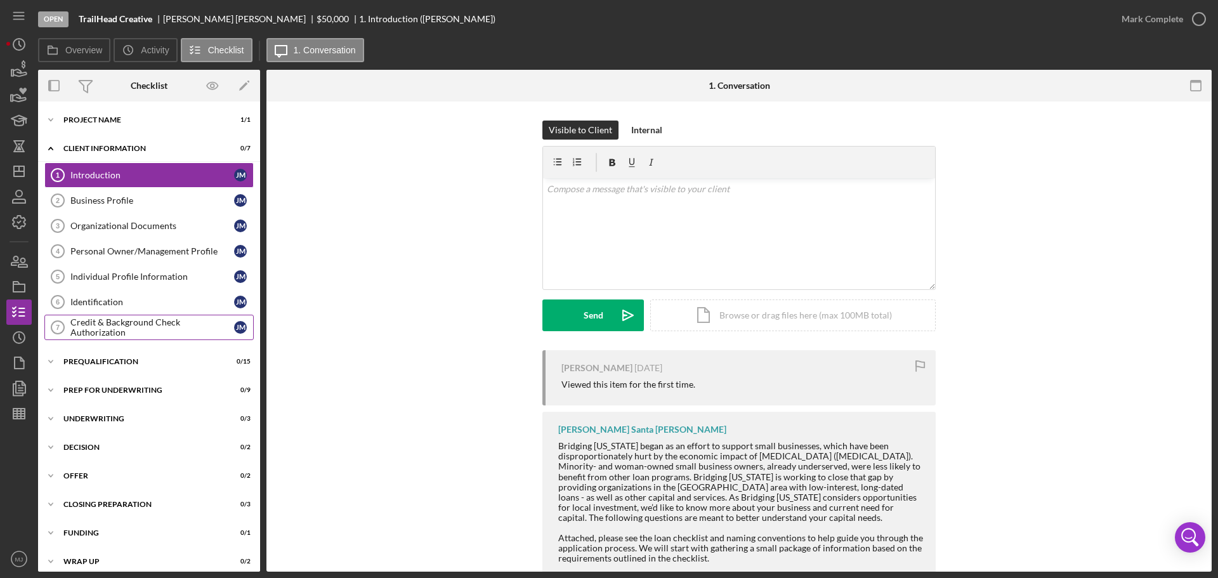
scroll to position [10, 0]
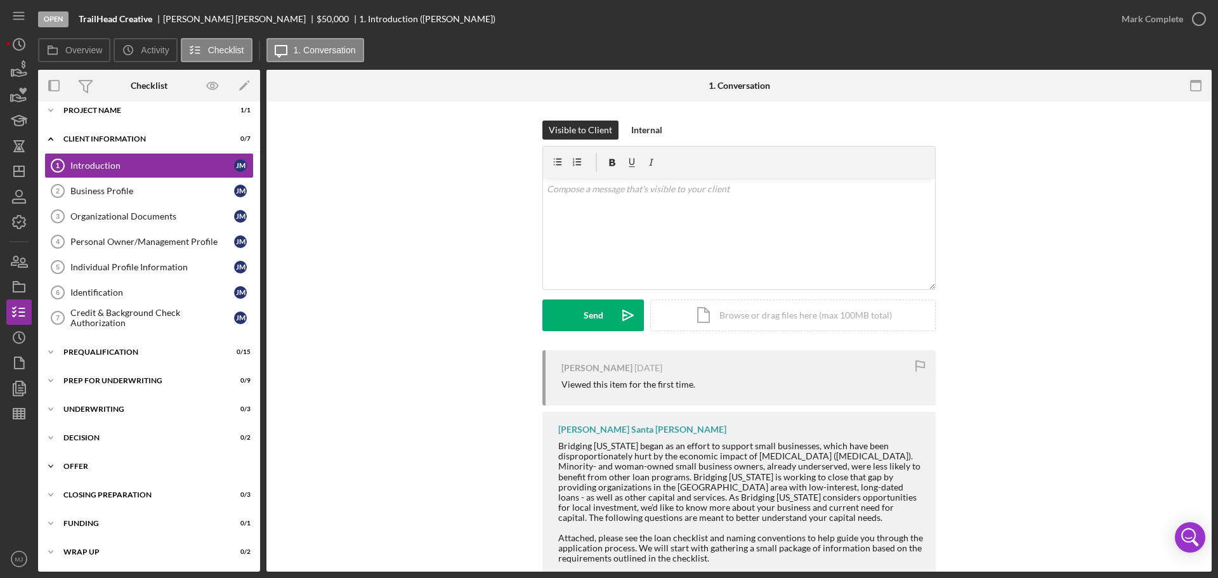
click at [83, 463] on div "Offer" at bounding box center [153, 466] width 181 height 8
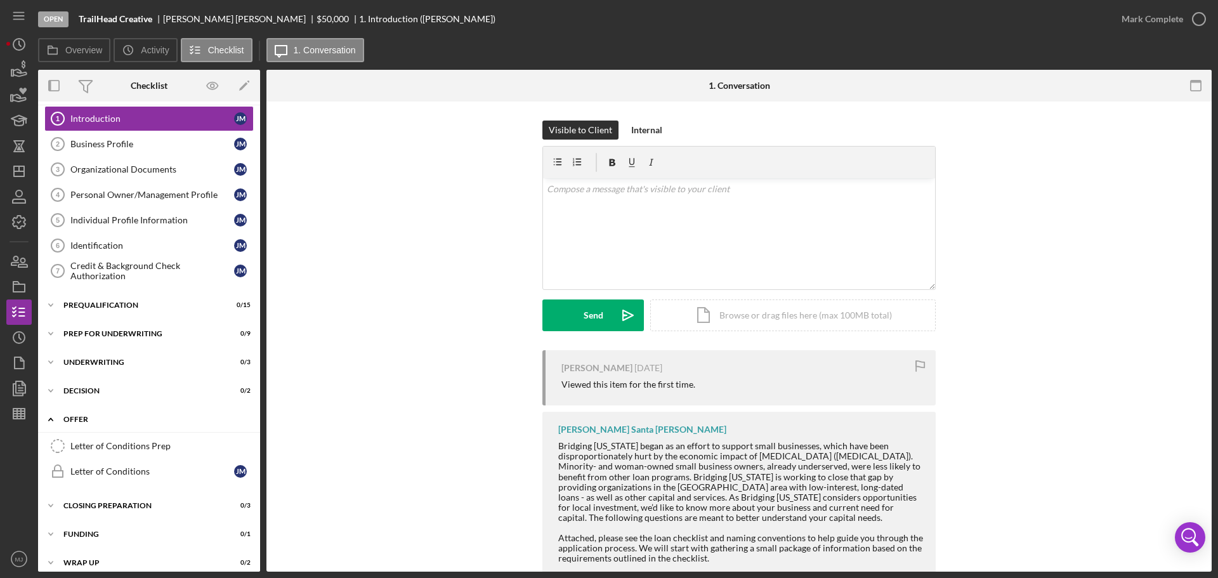
scroll to position [67, 0]
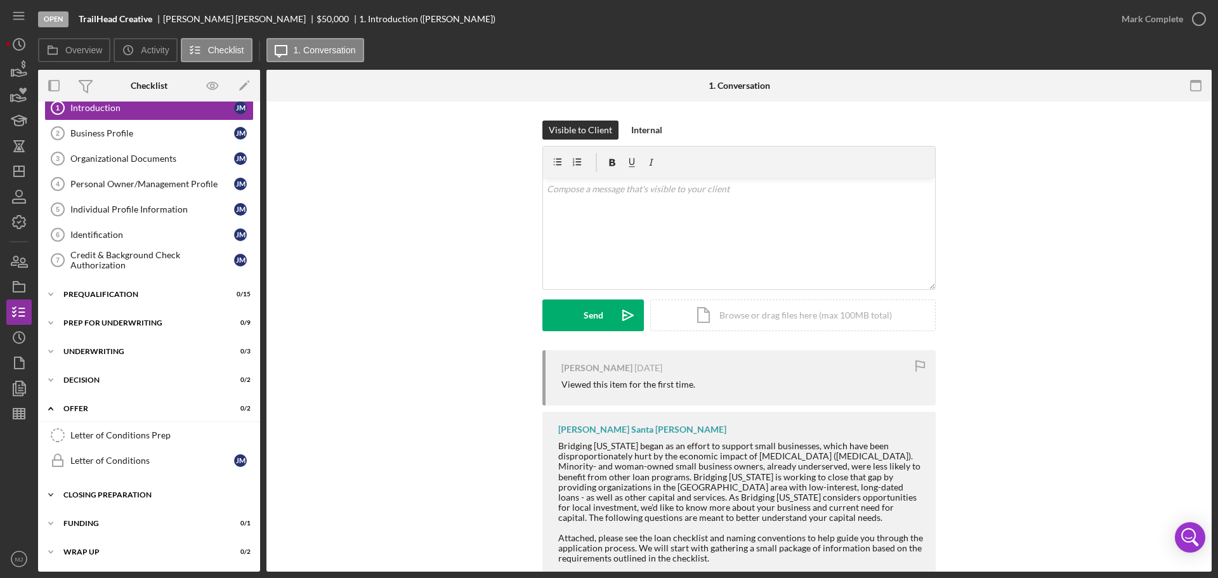
click at [102, 497] on div "Closing Preparation" at bounding box center [153, 495] width 181 height 8
click at [108, 514] on link "Closing Prep Closing Prep" at bounding box center [148, 521] width 209 height 25
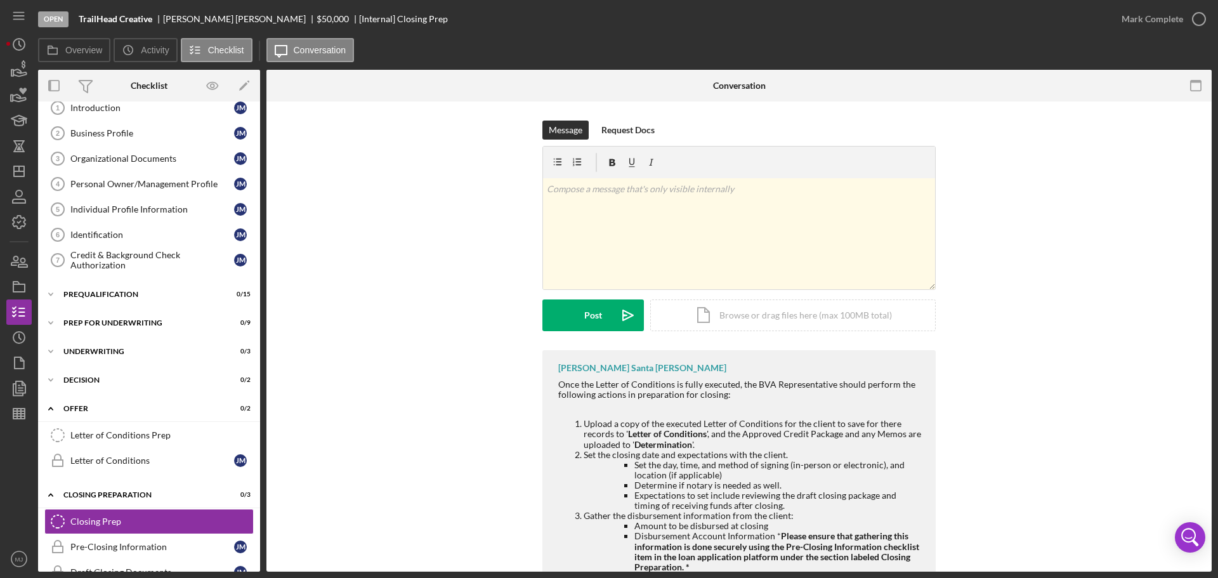
scroll to position [63, 0]
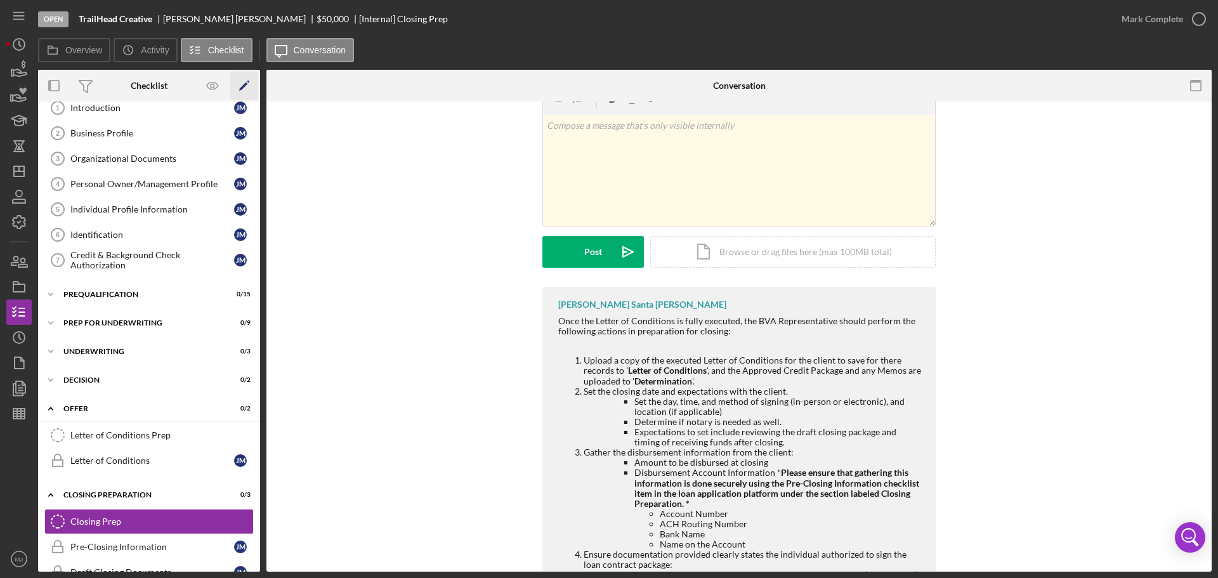
click at [251, 85] on icon "Icon/Edit" at bounding box center [244, 86] width 29 height 29
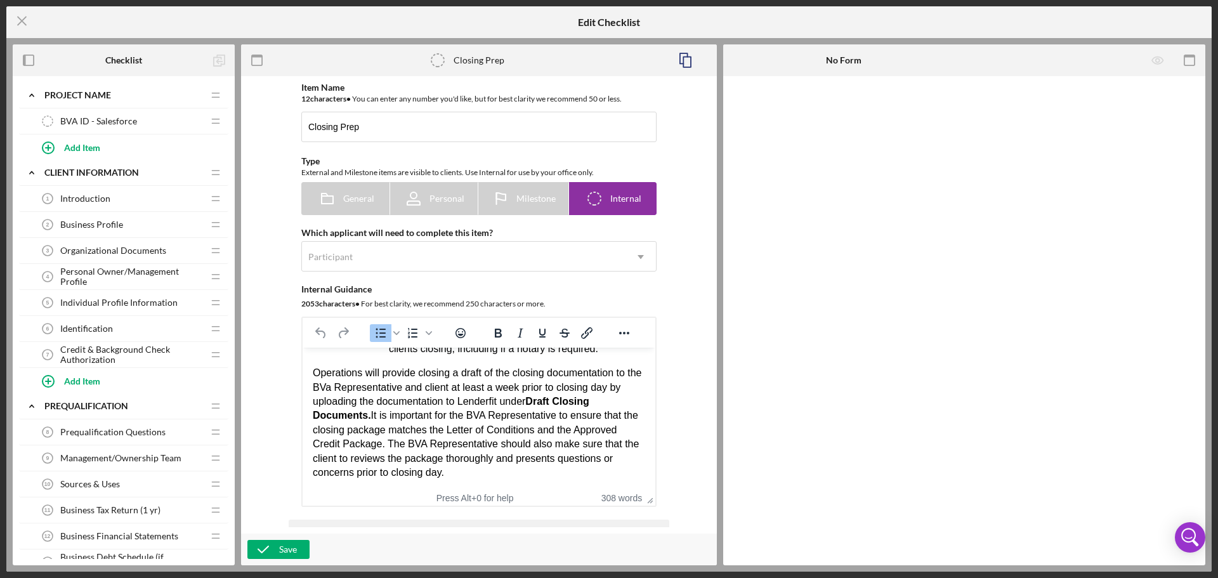
scroll to position [509, 0]
drag, startPoint x: 439, startPoint y: 430, endPoint x: 476, endPoint y: 473, distance: 57.1
click at [476, 473] on div "Operations will provide closing a draft of the closing documentation to the BVa…" at bounding box center [479, 423] width 332 height 114
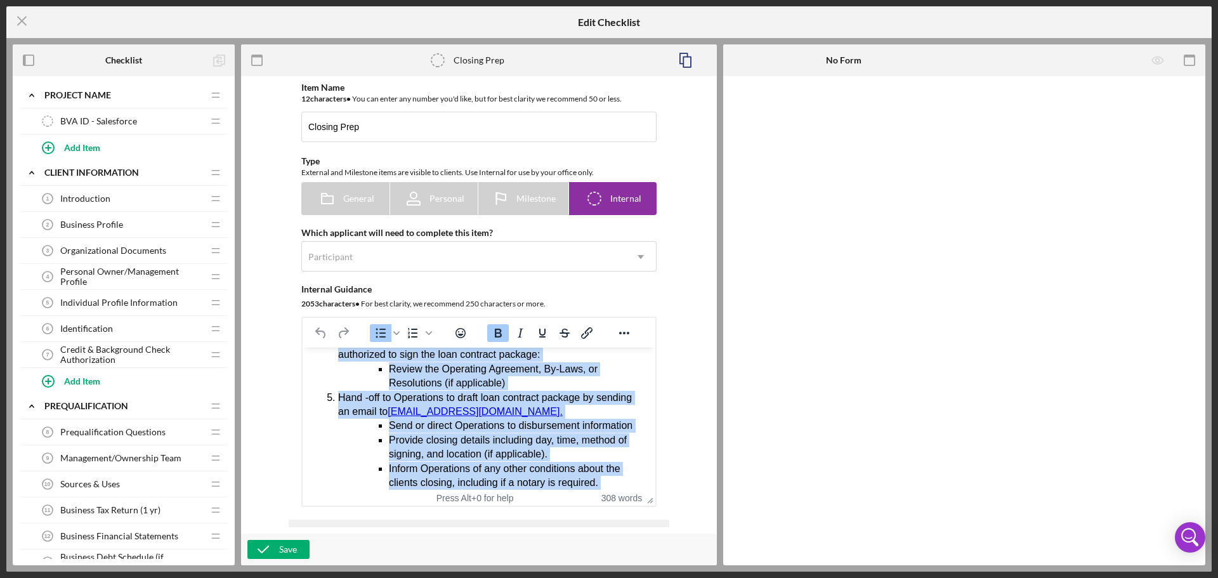
scroll to position [0, 0]
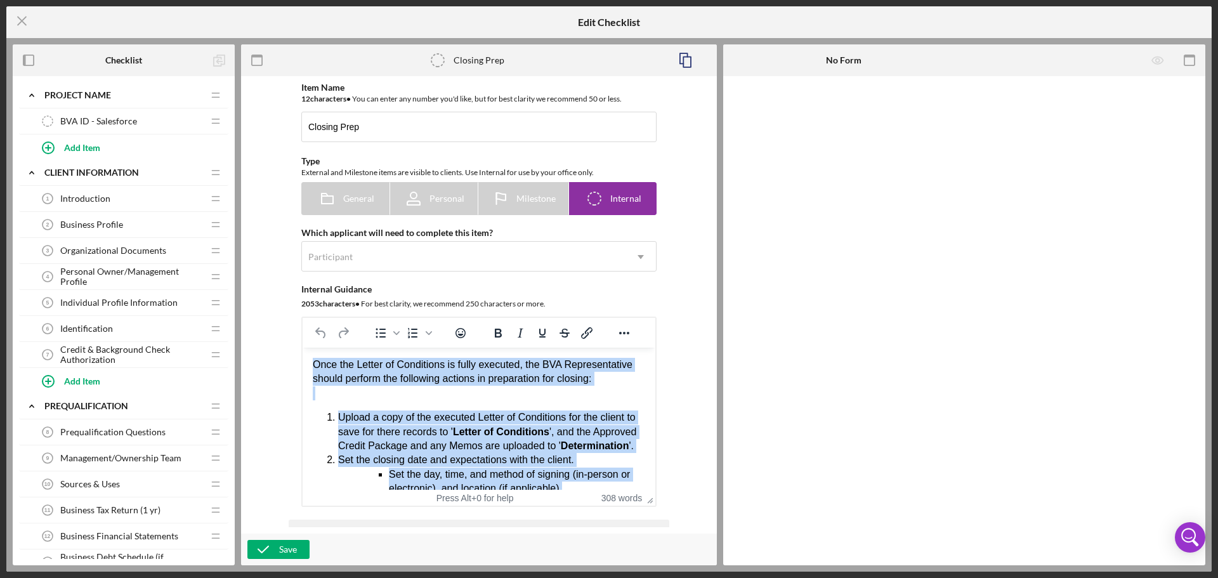
drag, startPoint x: 481, startPoint y: 472, endPoint x: 608, endPoint y: 627, distance: 200.1
paste body "Rich Text Area. Press ALT-0 for help."
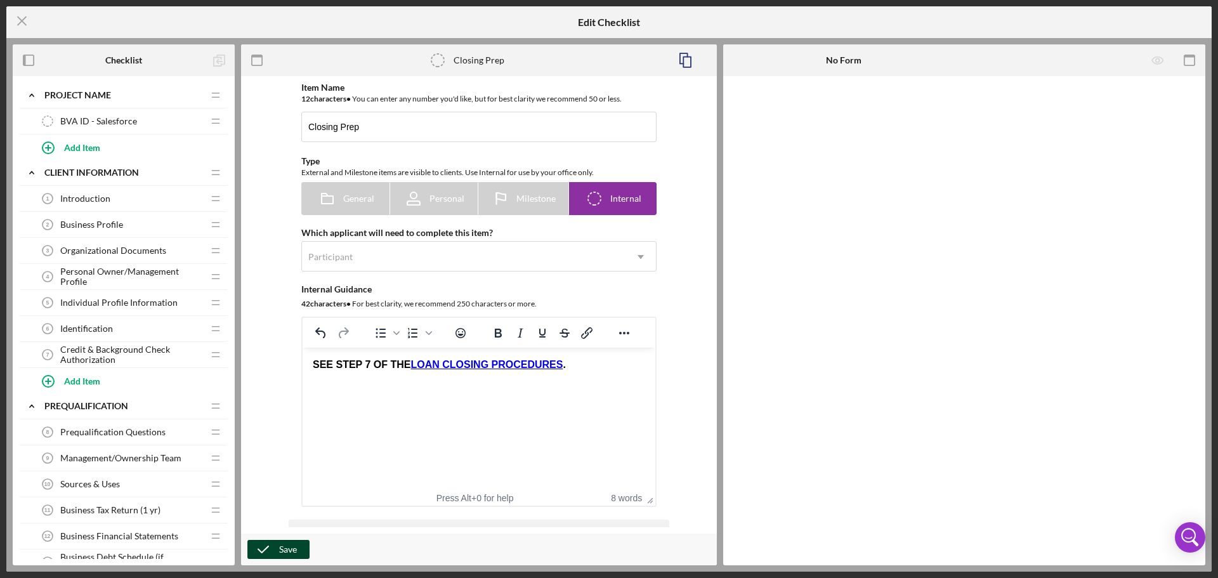
click at [298, 542] on button "Save" at bounding box center [278, 549] width 62 height 19
click at [23, 20] on line at bounding box center [22, 21] width 8 height 8
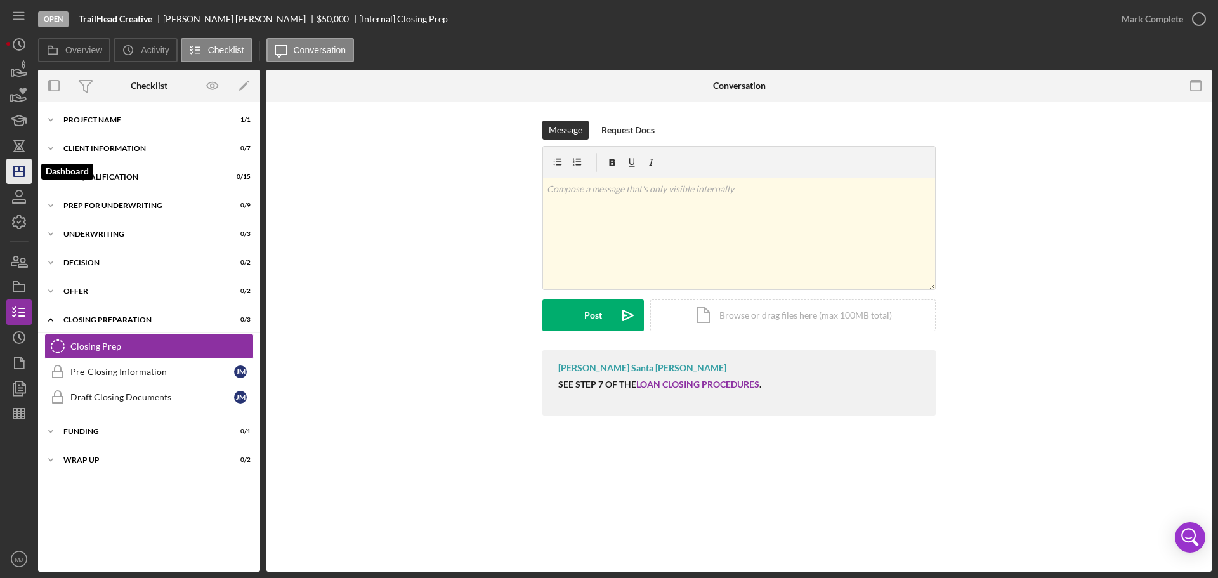
click at [24, 170] on polygon "button" at bounding box center [19, 171] width 10 height 10
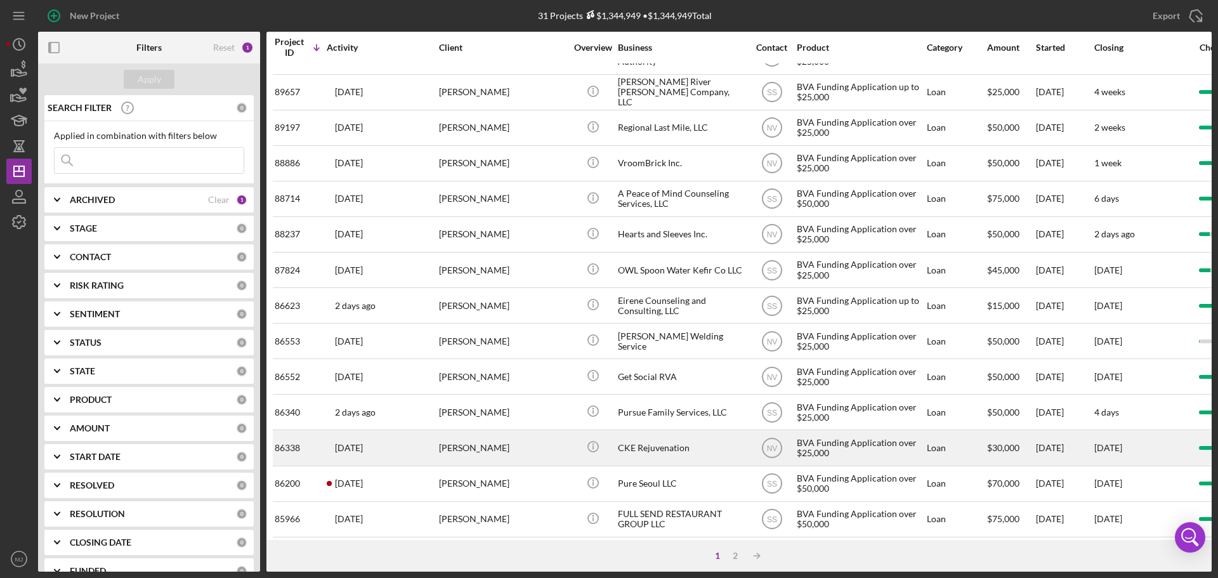
scroll to position [429, 0]
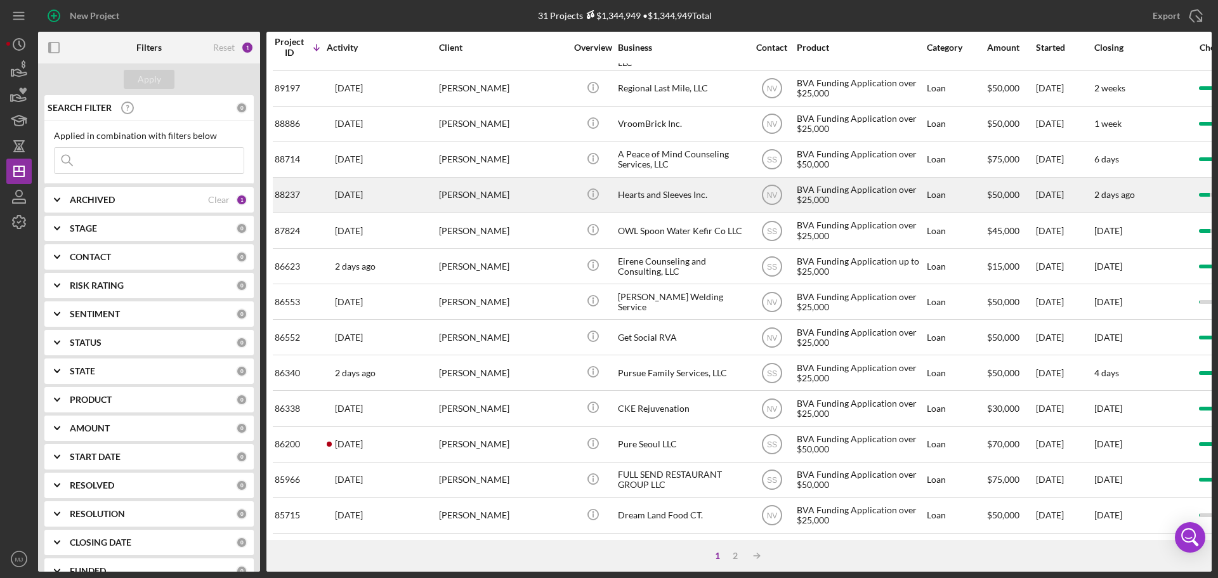
click at [655, 189] on div "Hearts and Sleeves Inc." at bounding box center [681, 195] width 127 height 34
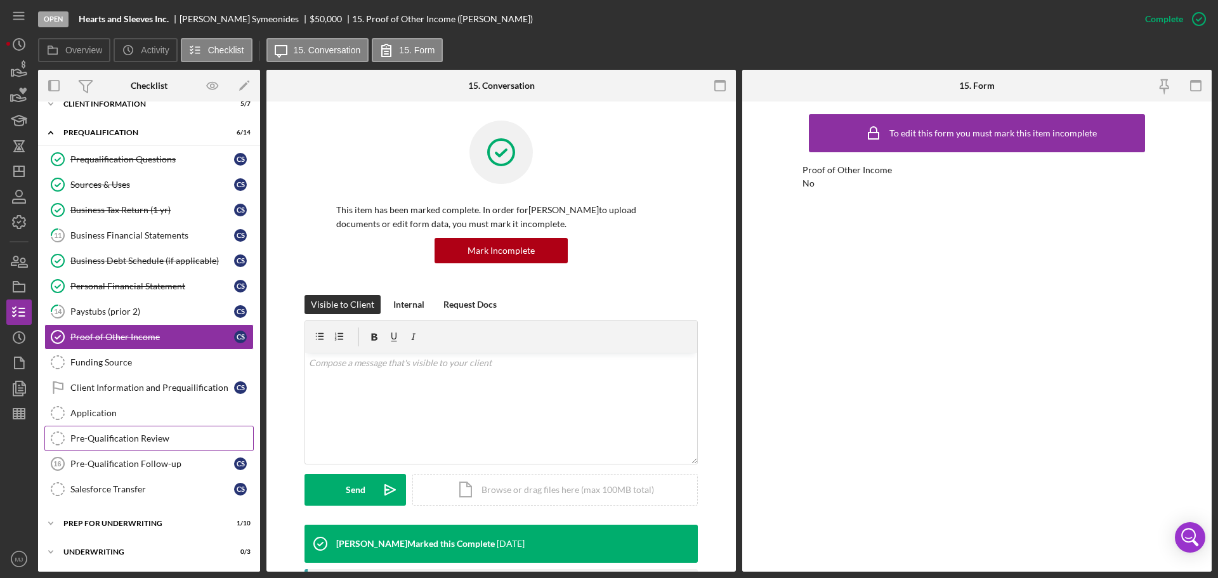
scroll to position [187, 0]
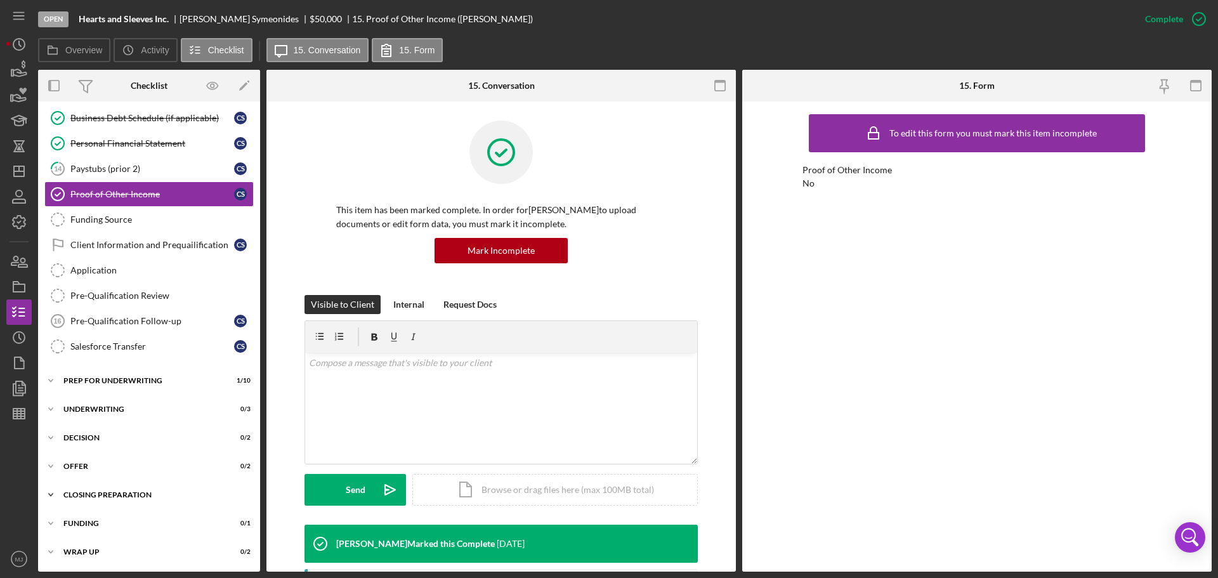
click at [93, 500] on div "Icon/Expander Closing Preparation 0 / 3" at bounding box center [149, 494] width 222 height 25
click at [96, 519] on div "Closing Prep" at bounding box center [161, 521] width 183 height 10
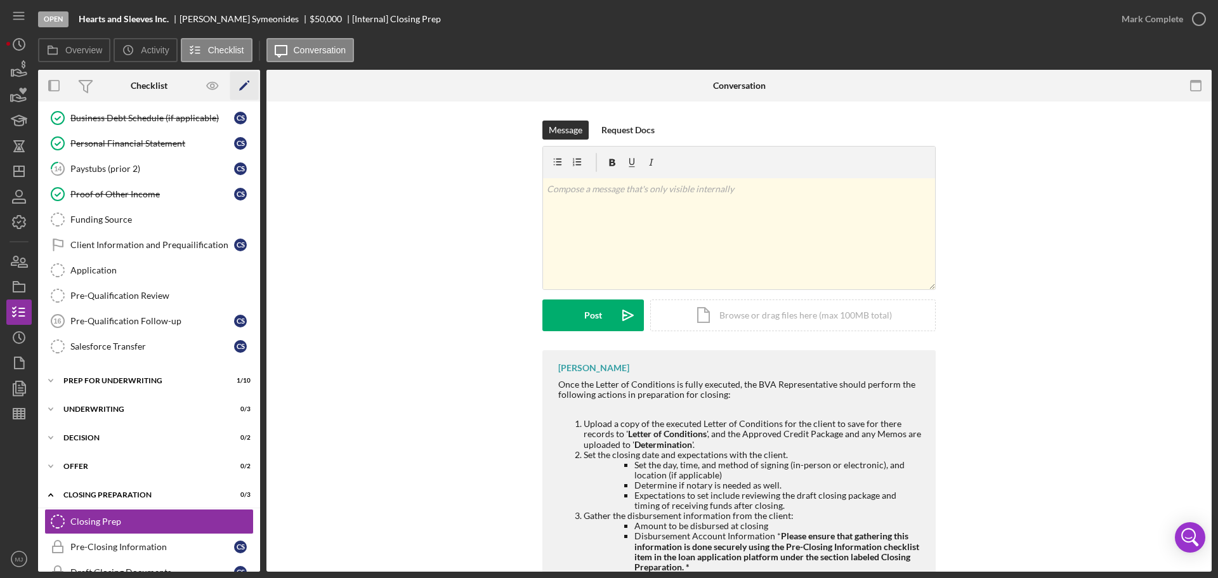
click at [249, 83] on icon "Icon/Edit" at bounding box center [244, 86] width 29 height 29
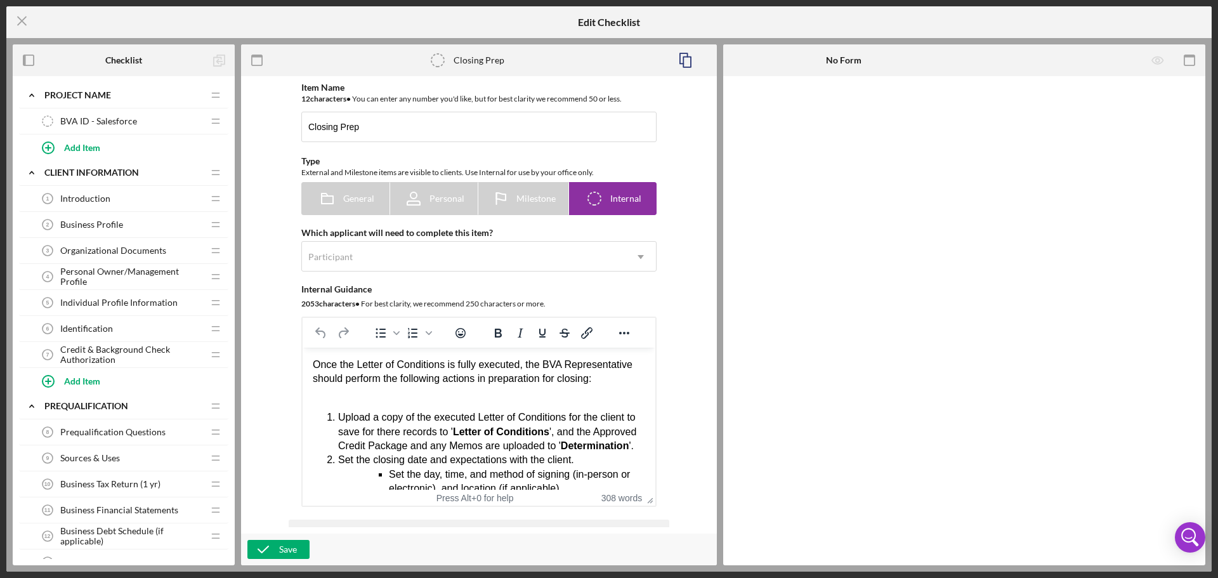
drag, startPoint x: 312, startPoint y: 362, endPoint x: 558, endPoint y: 449, distance: 261.0
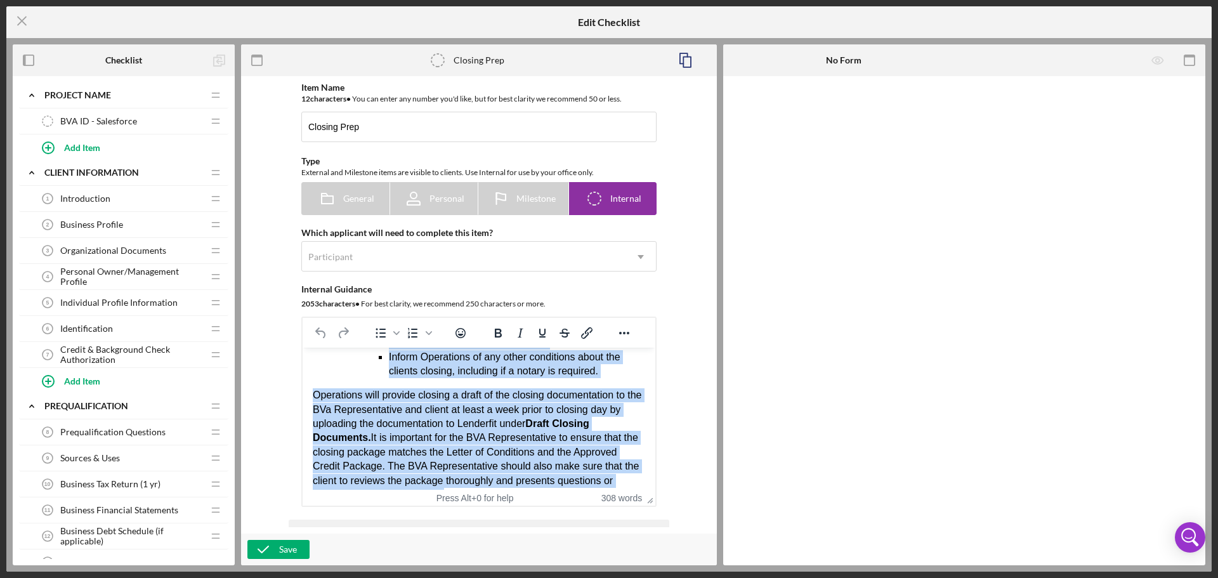
scroll to position [509, 0]
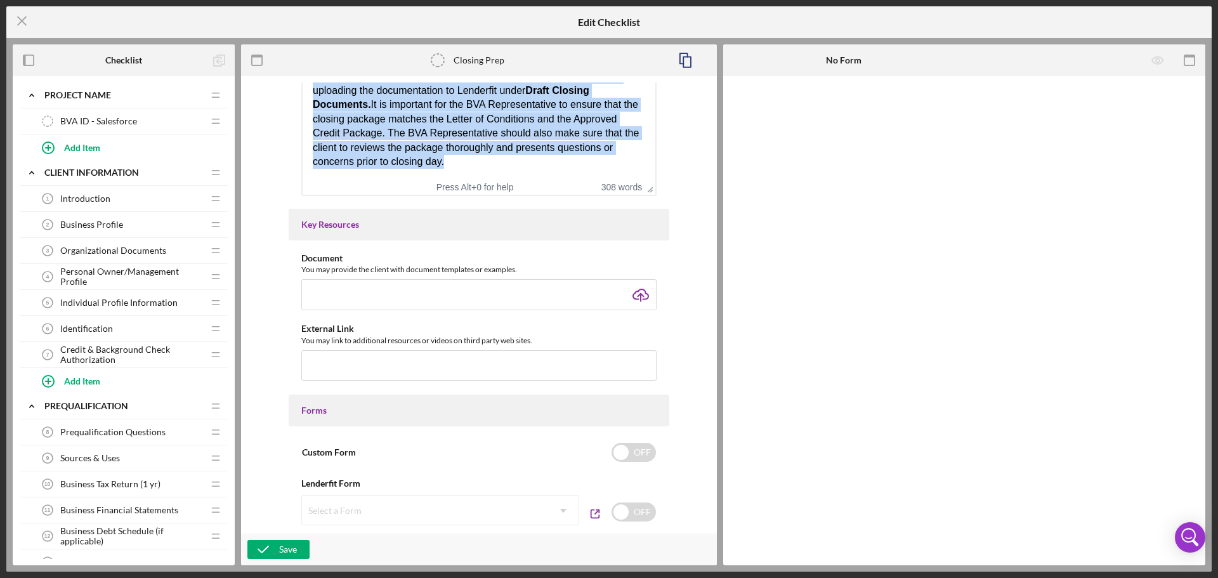
drag, startPoint x: 315, startPoint y: 54, endPoint x: 584, endPoint y: 225, distance: 319.0
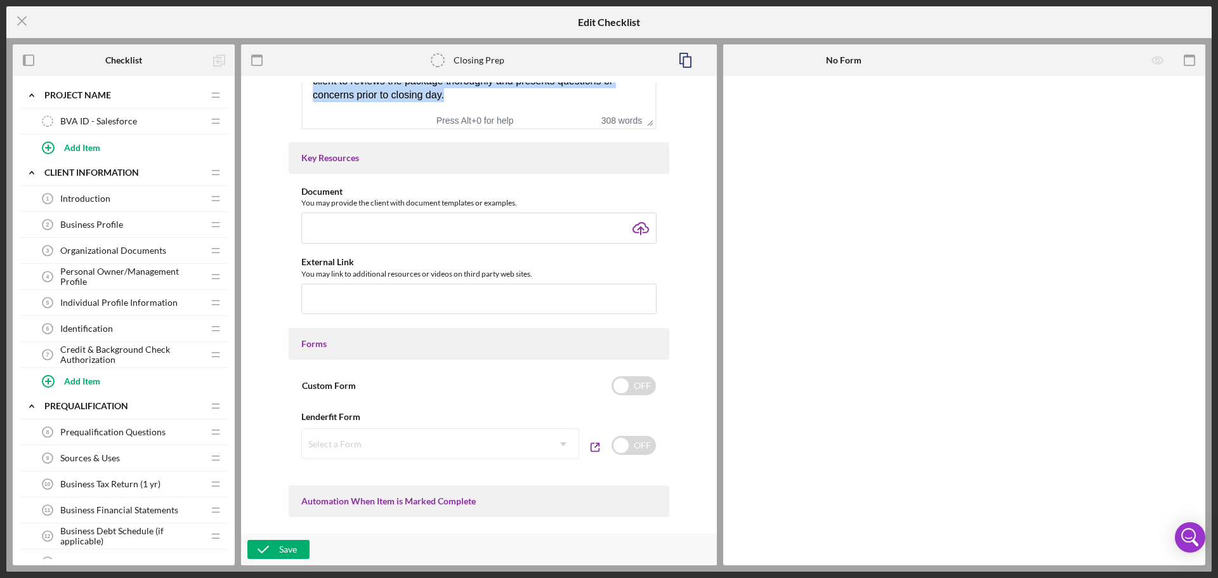
paste body "Rich Text Area. Press ALT-0 for help."
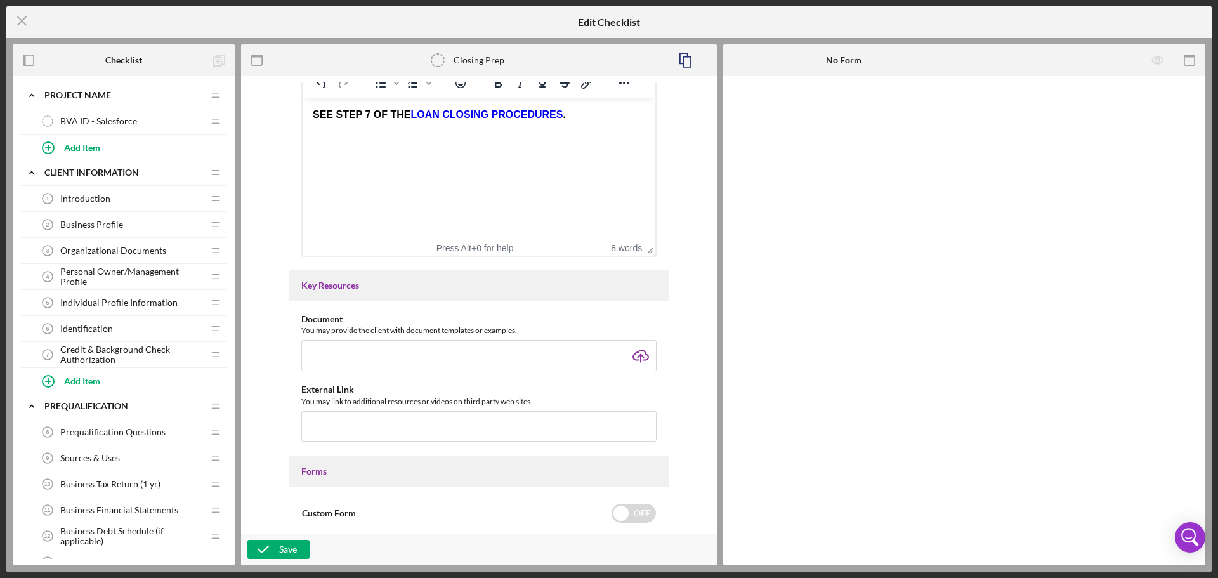
scroll to position [100, 0]
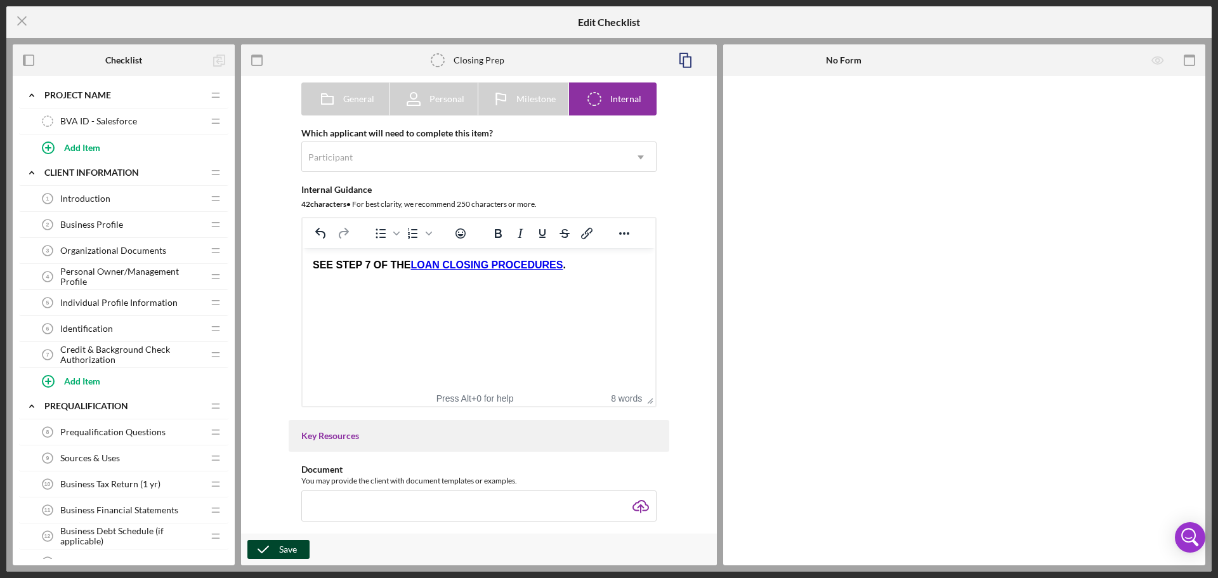
click at [294, 547] on div "Save" at bounding box center [288, 549] width 18 height 19
click at [27, 28] on icon "Icon/Menu Close" at bounding box center [22, 21] width 32 height 32
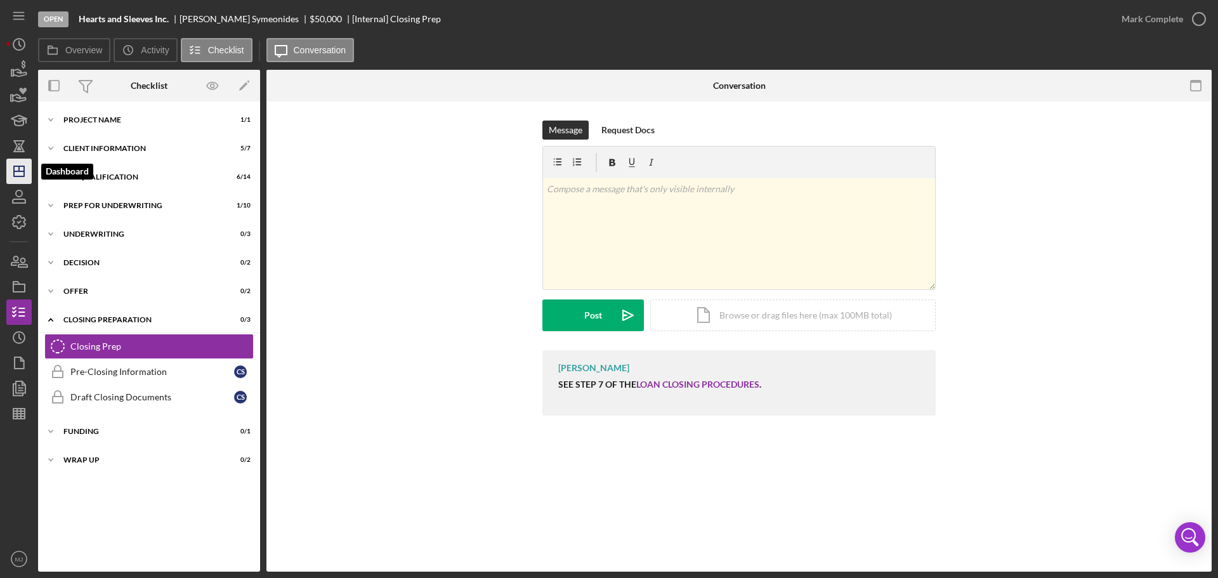
click at [17, 167] on icon "Icon/Dashboard" at bounding box center [19, 171] width 32 height 32
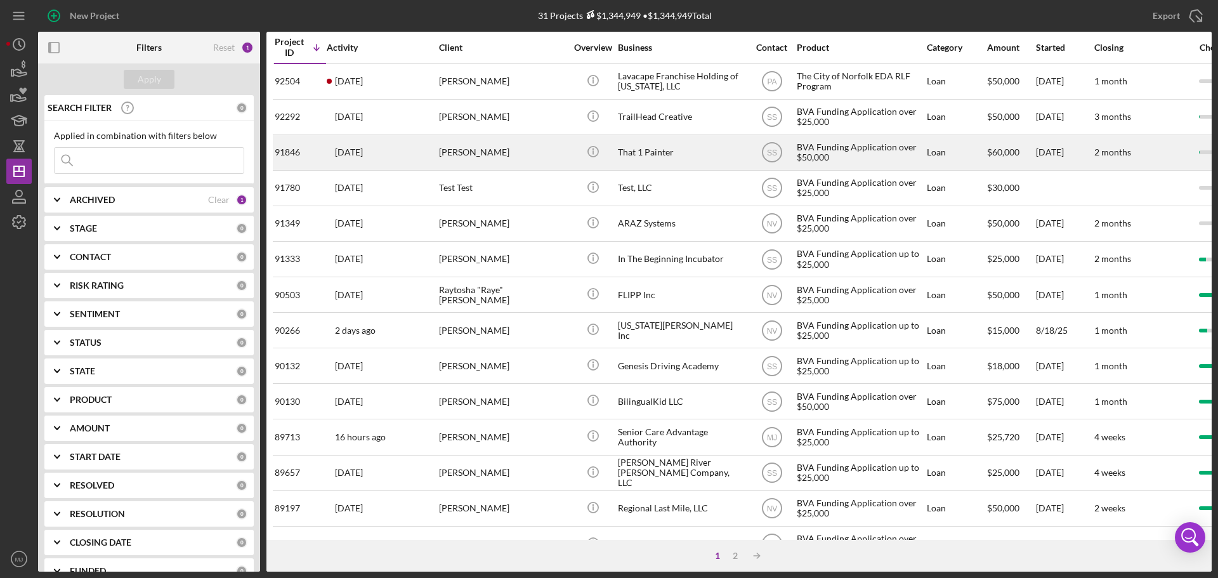
click at [662, 157] on div "That 1 Painter" at bounding box center [681, 153] width 127 height 34
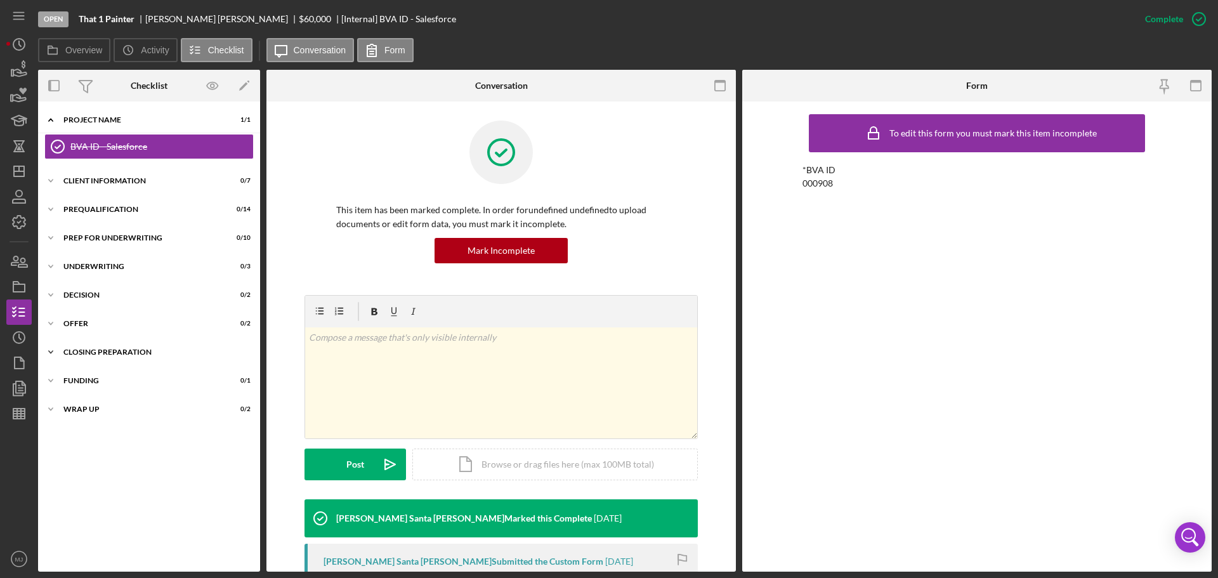
click at [74, 350] on div "Closing Preparation" at bounding box center [153, 352] width 181 height 8
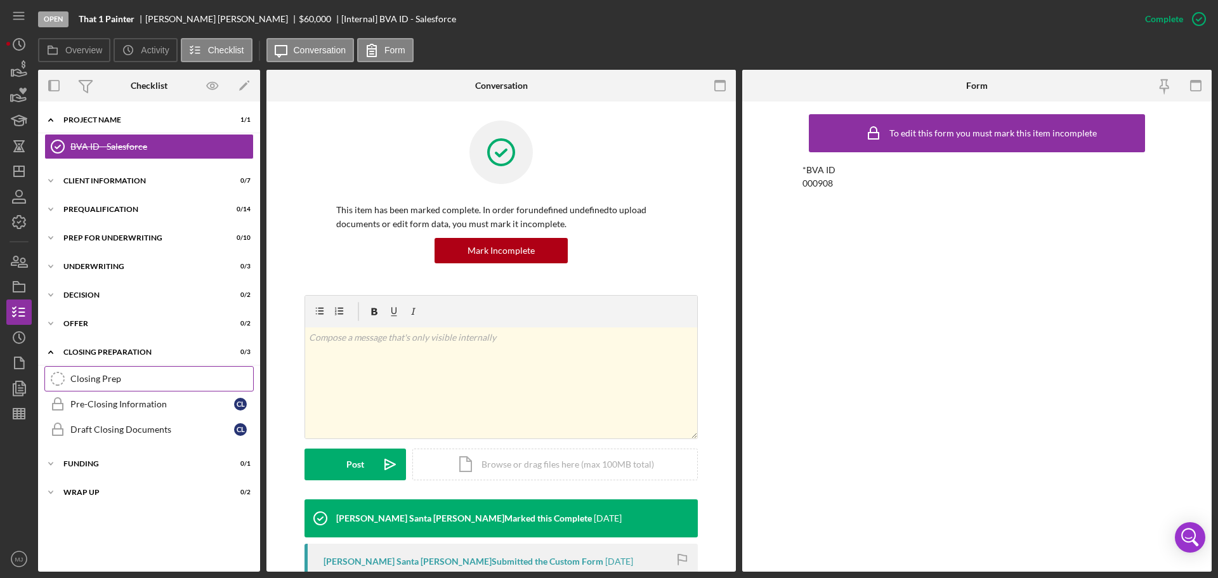
click at [89, 374] on div "Closing Prep" at bounding box center [161, 379] width 183 height 10
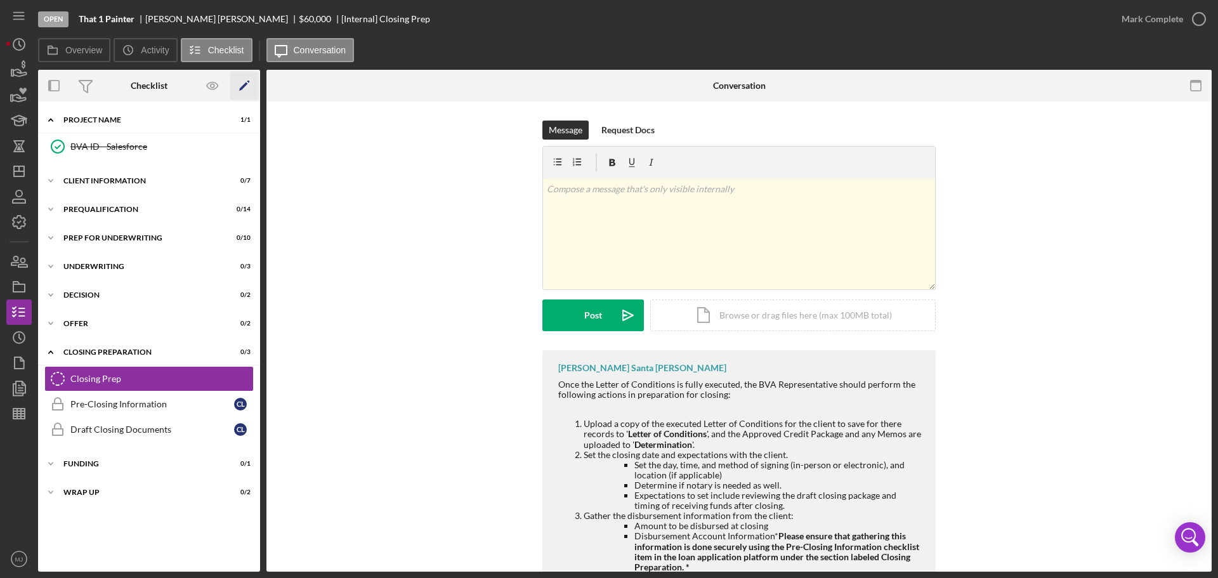
click at [241, 87] on icon "Icon/Edit" at bounding box center [244, 86] width 29 height 29
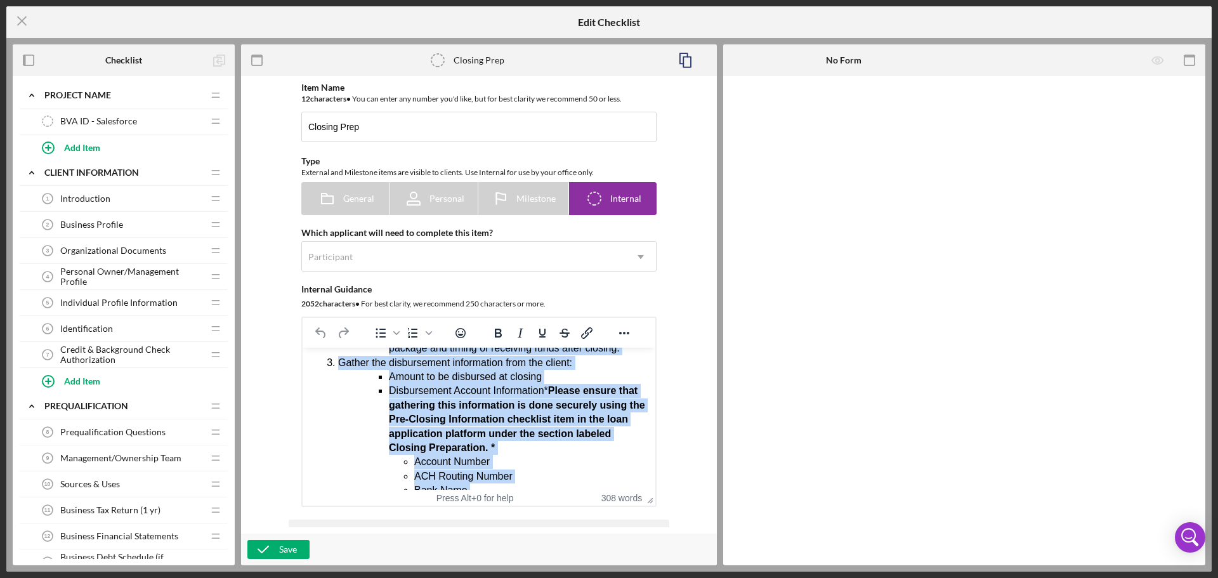
scroll to position [509, 0]
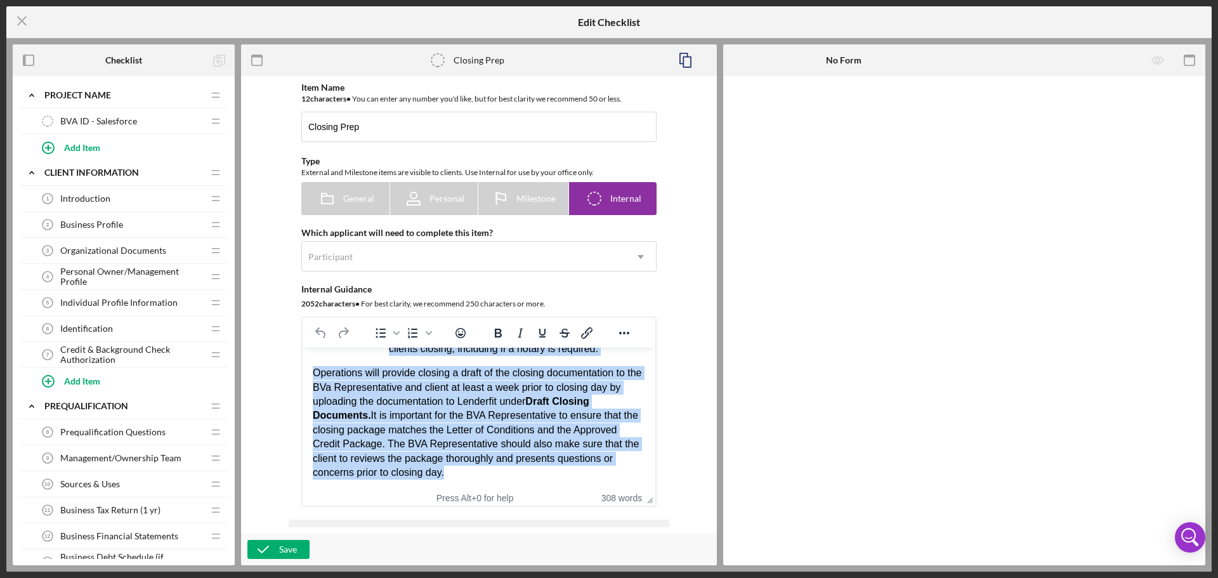
drag, startPoint x: 313, startPoint y: 367, endPoint x: 591, endPoint y: 512, distance: 314.1
click at [591, 490] on html "Once the Letter of Conditions is fully executed, the BVA Representative should …" at bounding box center [479, 171] width 353 height 637
paste body "Rich Text Area. Press ALT-0 for help."
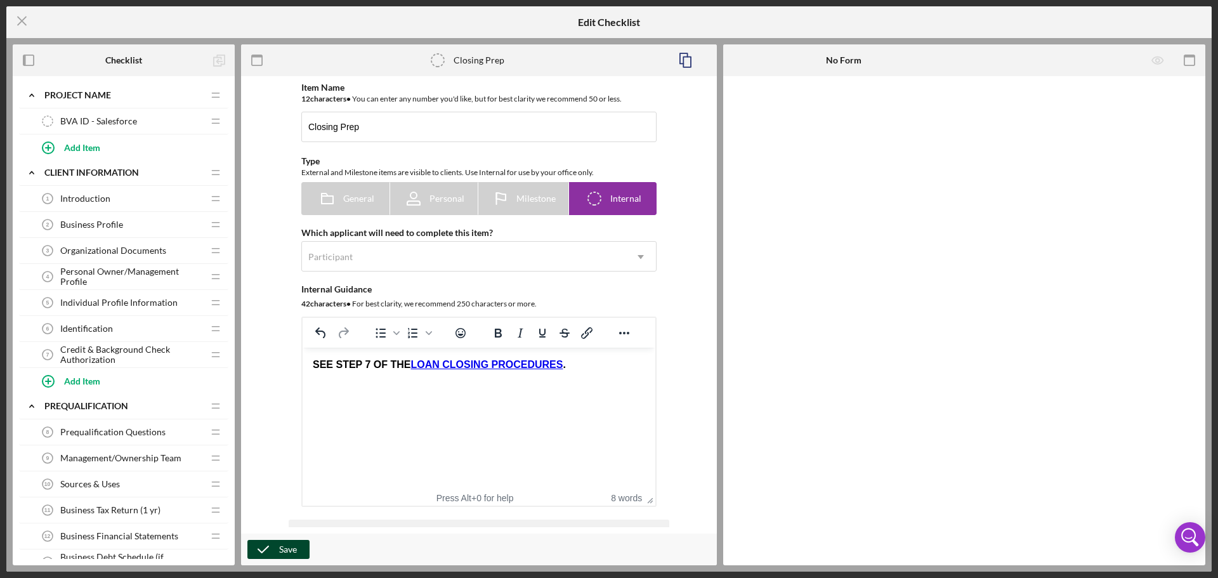
click at [299, 544] on button "Save" at bounding box center [278, 549] width 62 height 19
click at [25, 17] on icon "Icon/Menu Close" at bounding box center [22, 21] width 32 height 32
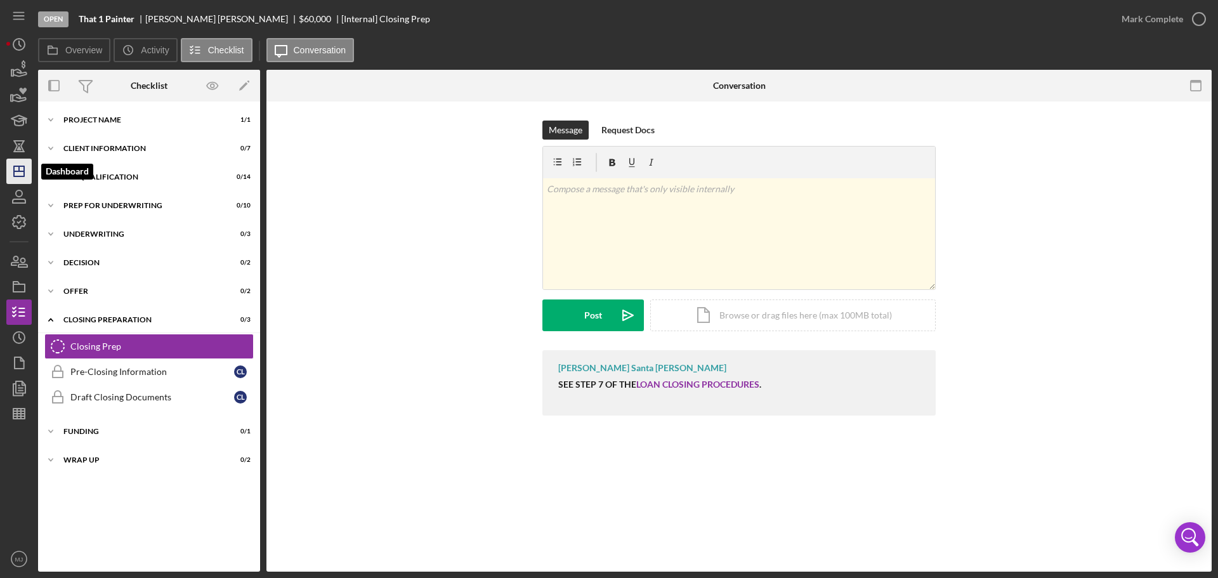
click at [20, 166] on icon "Icon/Dashboard" at bounding box center [19, 171] width 32 height 32
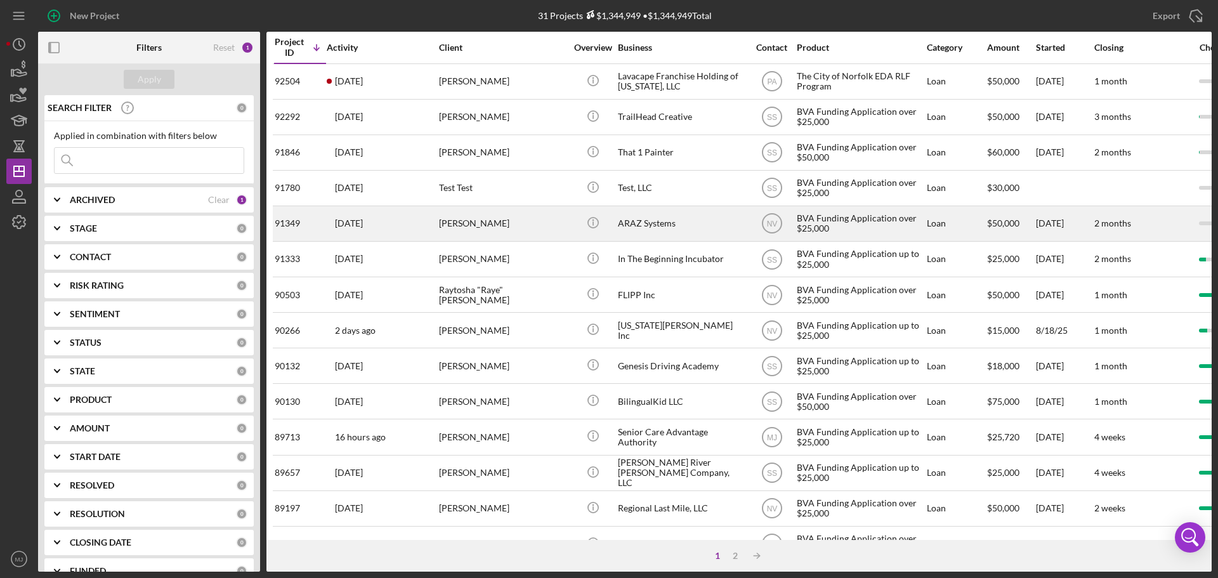
click at [654, 226] on div "ARAZ Systems" at bounding box center [681, 224] width 127 height 34
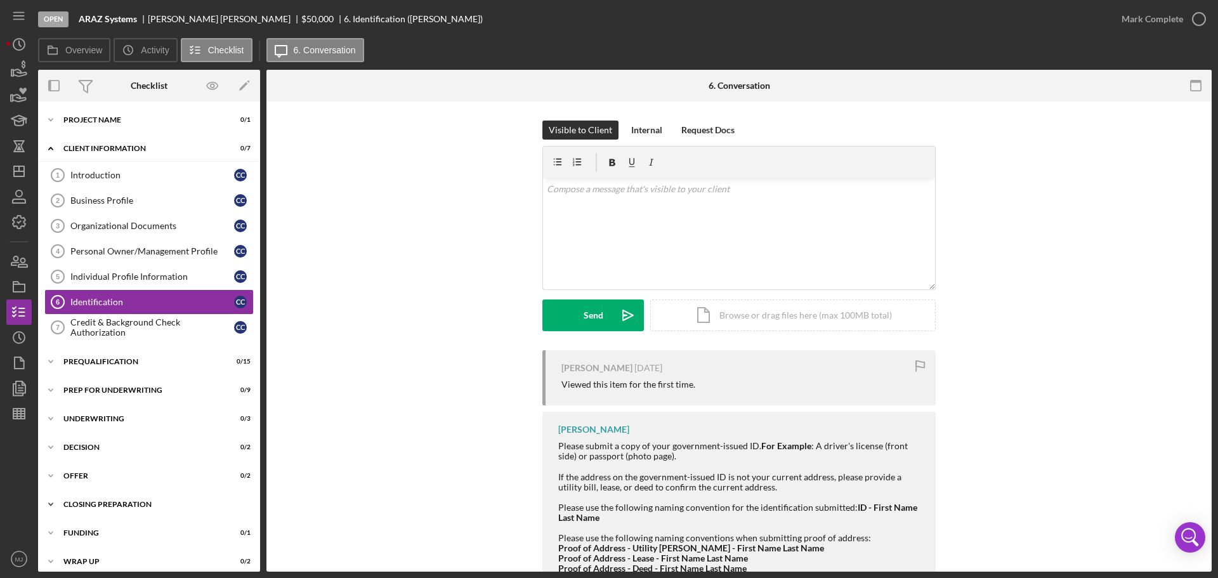
click at [77, 499] on div "Icon/Expander Closing Preparation 0 / 3" at bounding box center [149, 504] width 222 height 25
click at [87, 524] on link "Closing Prep Closing Prep" at bounding box center [148, 530] width 209 height 25
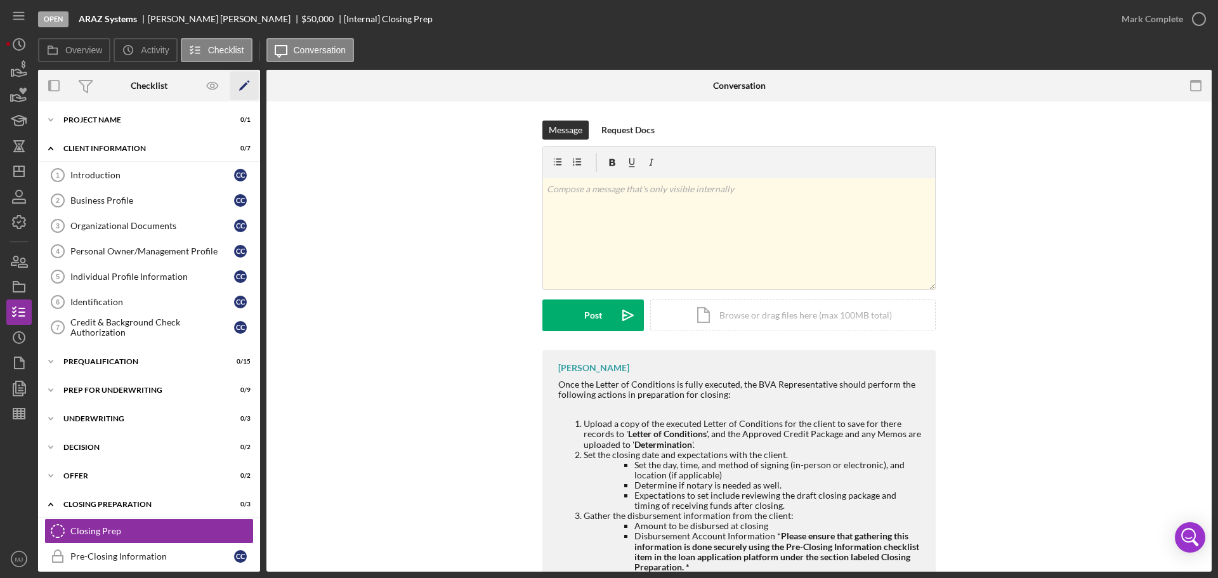
click at [238, 85] on icon "Icon/Edit" at bounding box center [244, 86] width 29 height 29
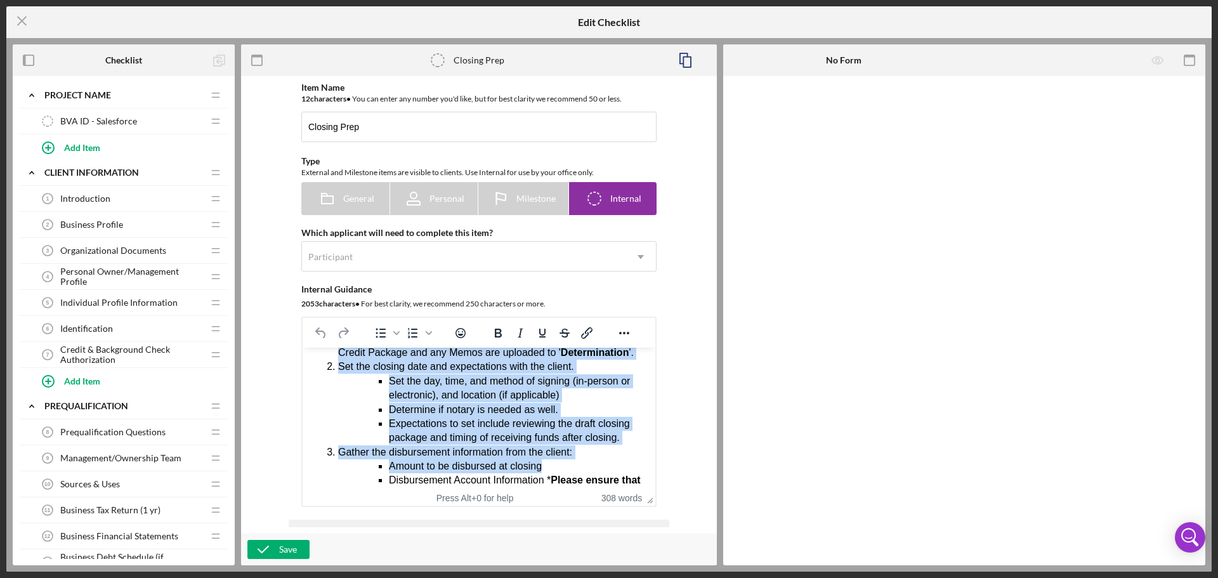
drag, startPoint x: 317, startPoint y: 363, endPoint x: 583, endPoint y: 485, distance: 292.1
click at [583, 485] on body "Once the Letter of Conditions is fully executed, the BVA Representative should …" at bounding box center [479, 573] width 332 height 617
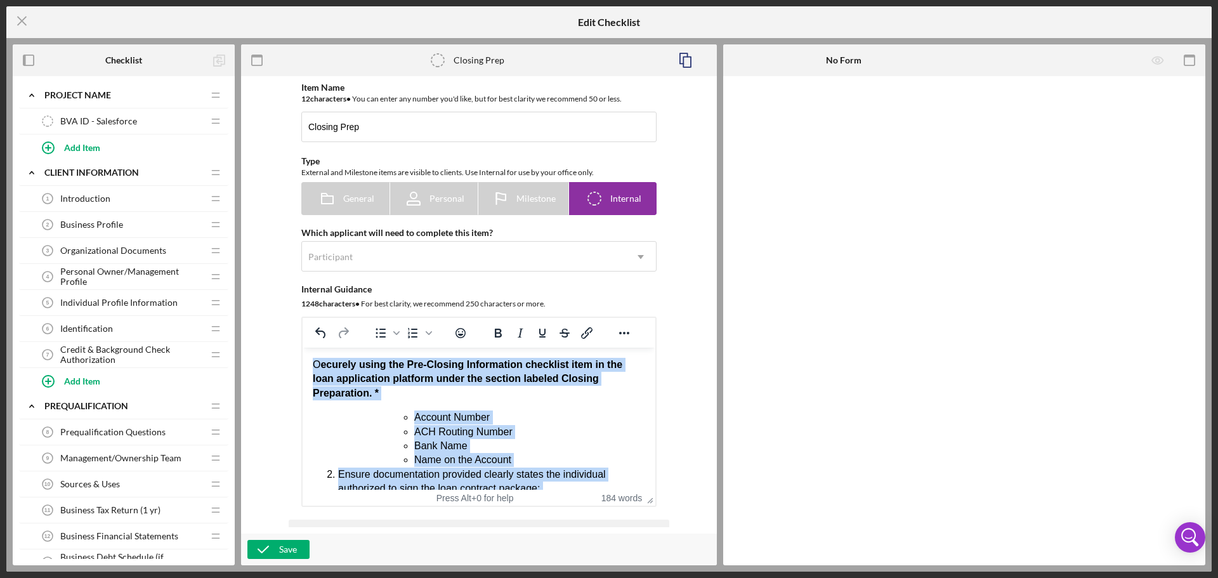
scroll to position [268, 0]
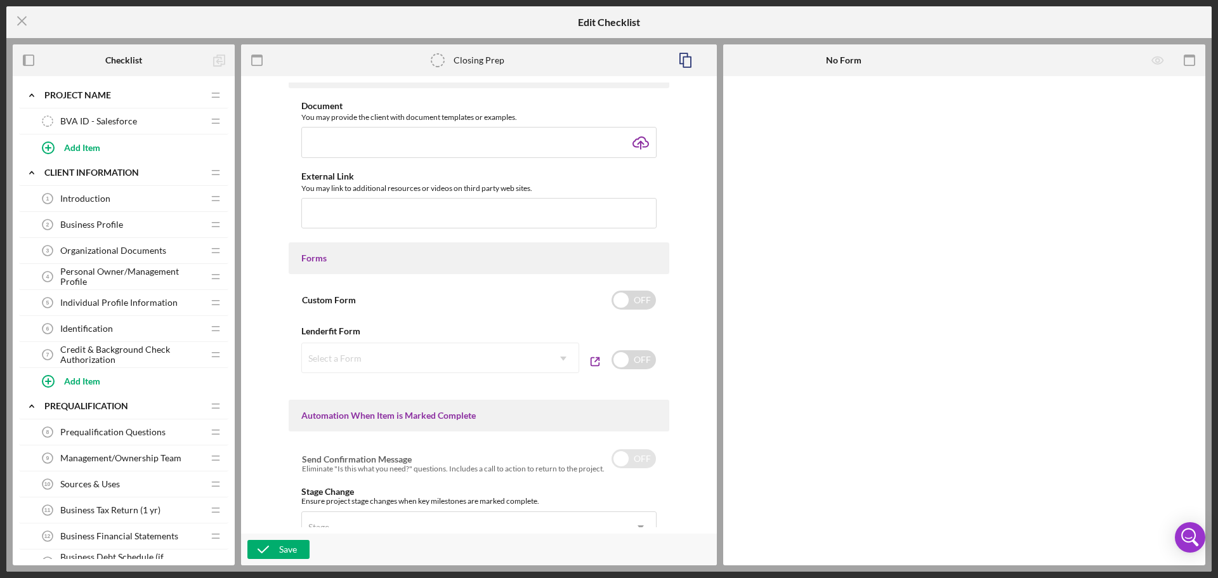
drag, startPoint x: 315, startPoint y: -101, endPoint x: 811, endPoint y: 358, distance: 676.0
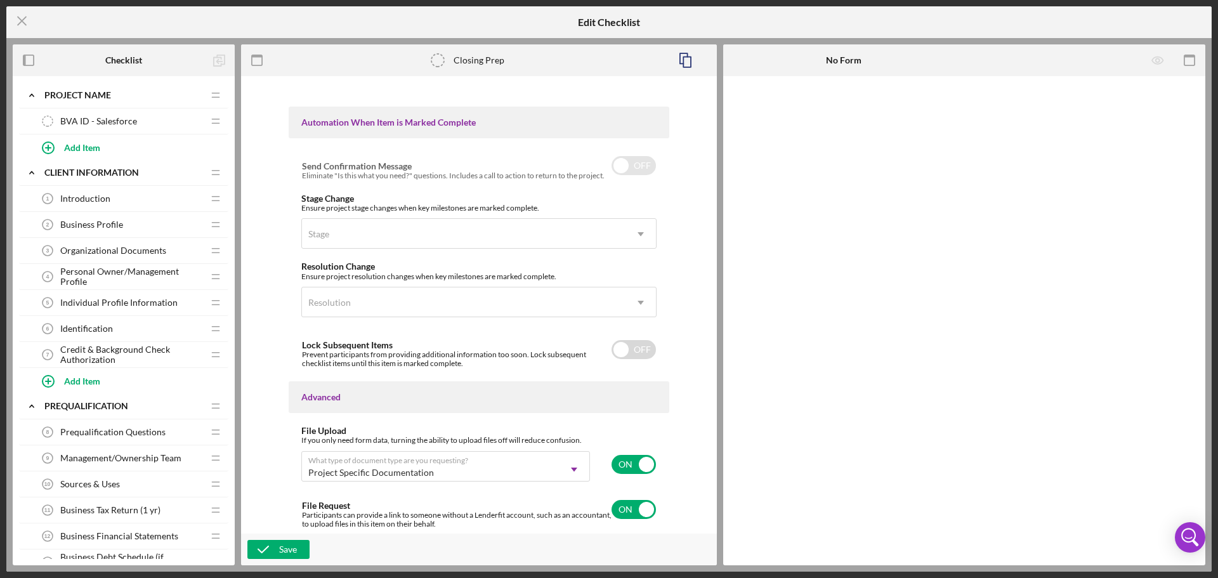
paste body "Rich Text Area. Press ALT-0 for help."
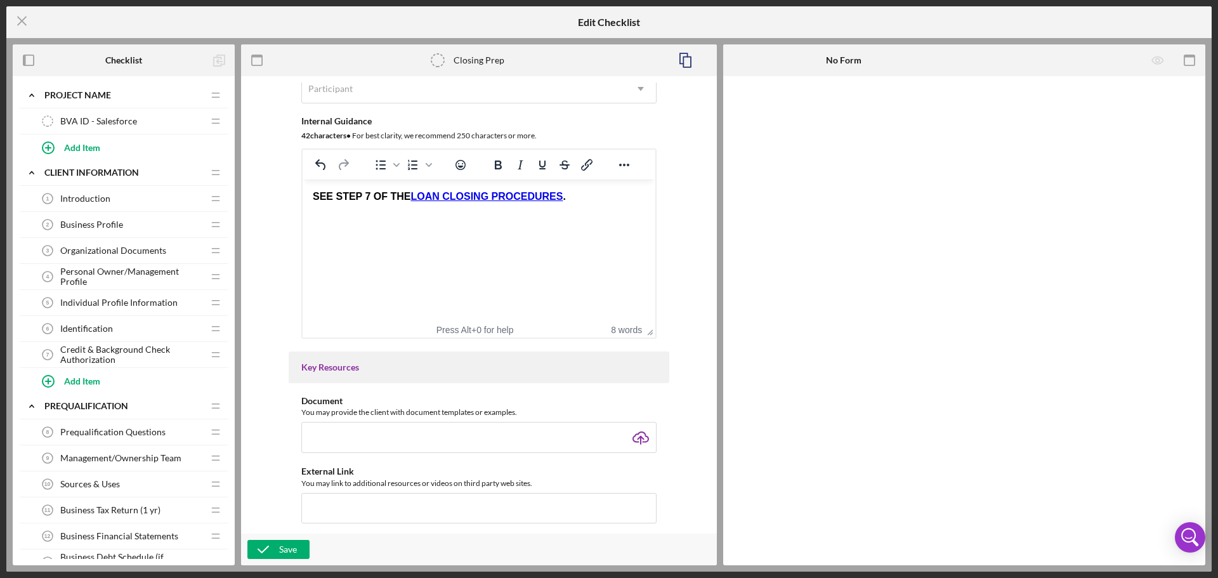
scroll to position [36, 0]
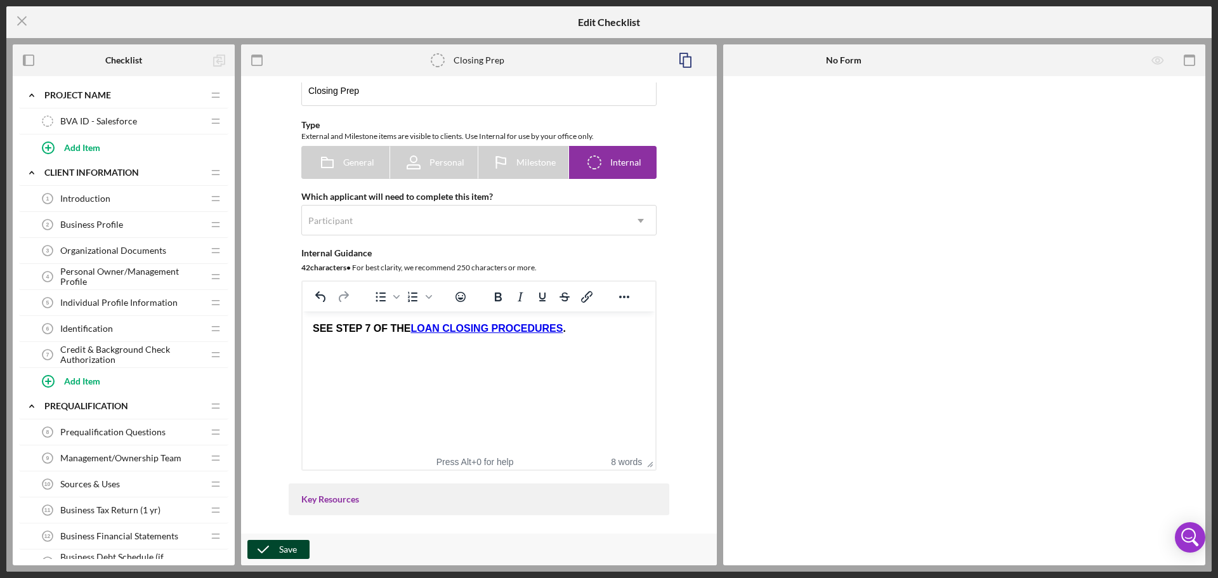
click at [280, 547] on div "Save" at bounding box center [288, 549] width 18 height 19
click at [28, 23] on icon "Icon/Menu Close" at bounding box center [22, 21] width 32 height 32
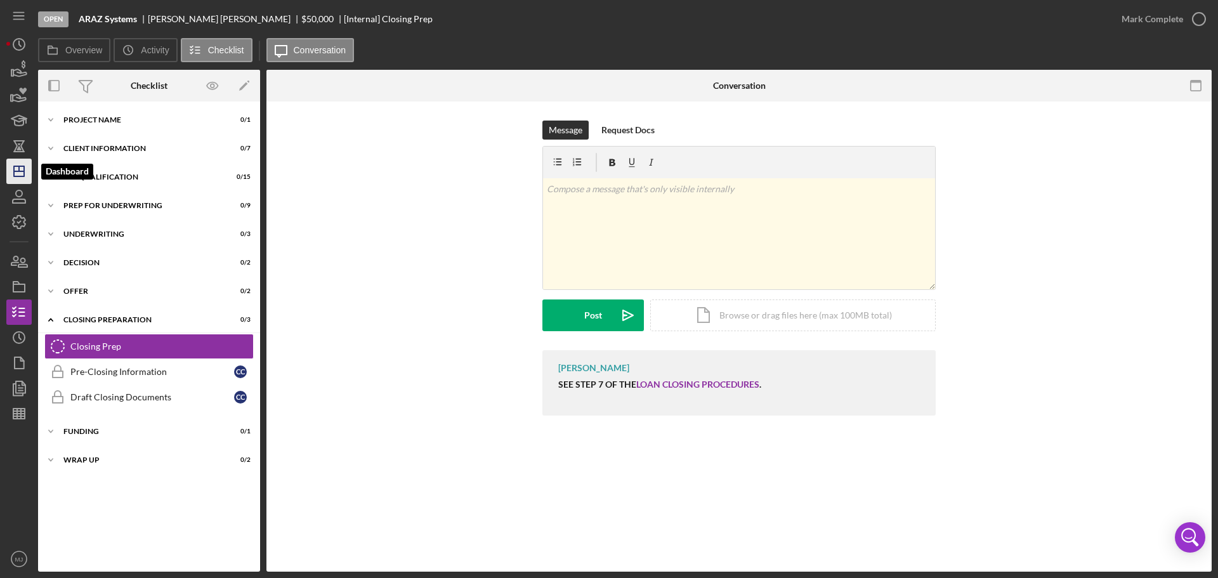
click at [27, 178] on icon "Icon/Dashboard" at bounding box center [19, 171] width 32 height 32
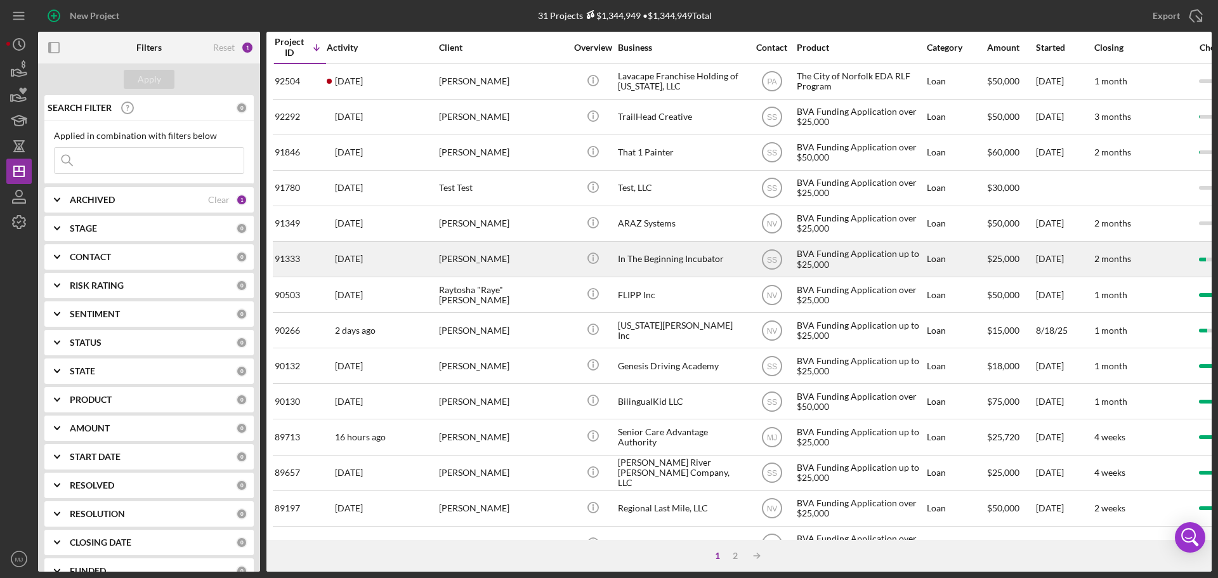
click at [464, 260] on div "[PERSON_NAME]" at bounding box center [502, 259] width 127 height 34
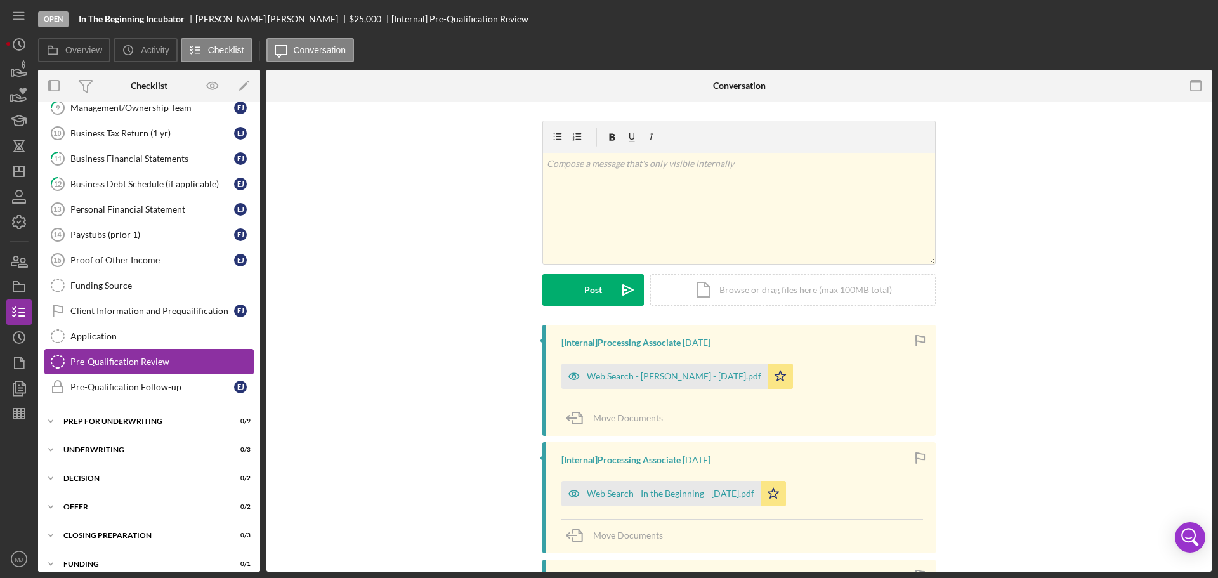
scroll to position [146, 0]
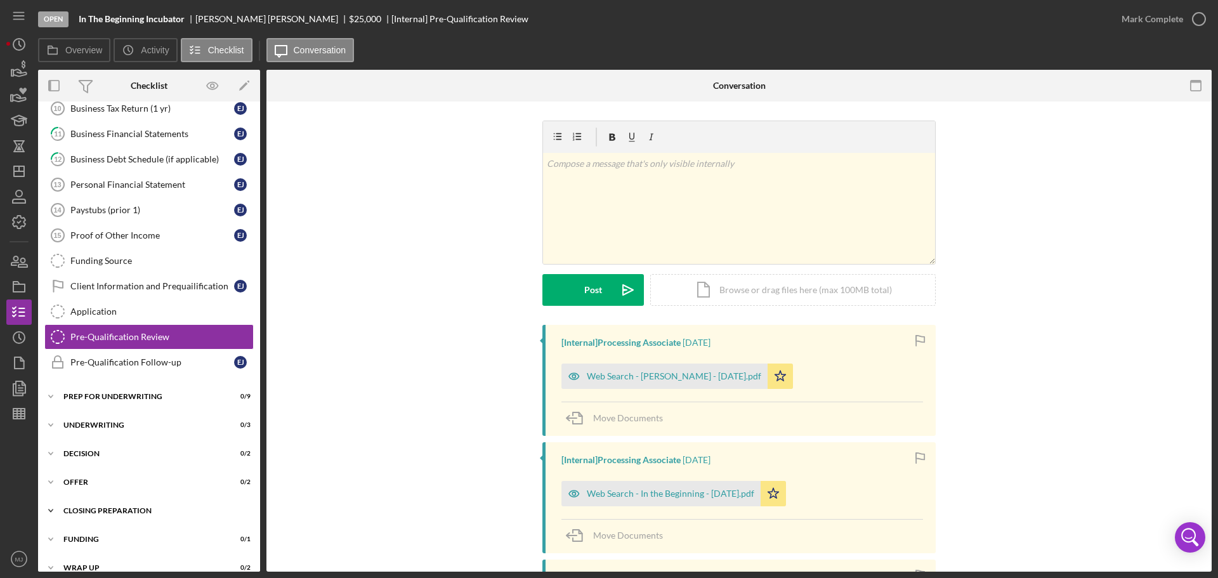
click at [101, 504] on div "Icon/Expander Closing Preparation 0 / 3" at bounding box center [149, 510] width 222 height 25
click at [103, 537] on div "Closing Prep" at bounding box center [161, 537] width 183 height 10
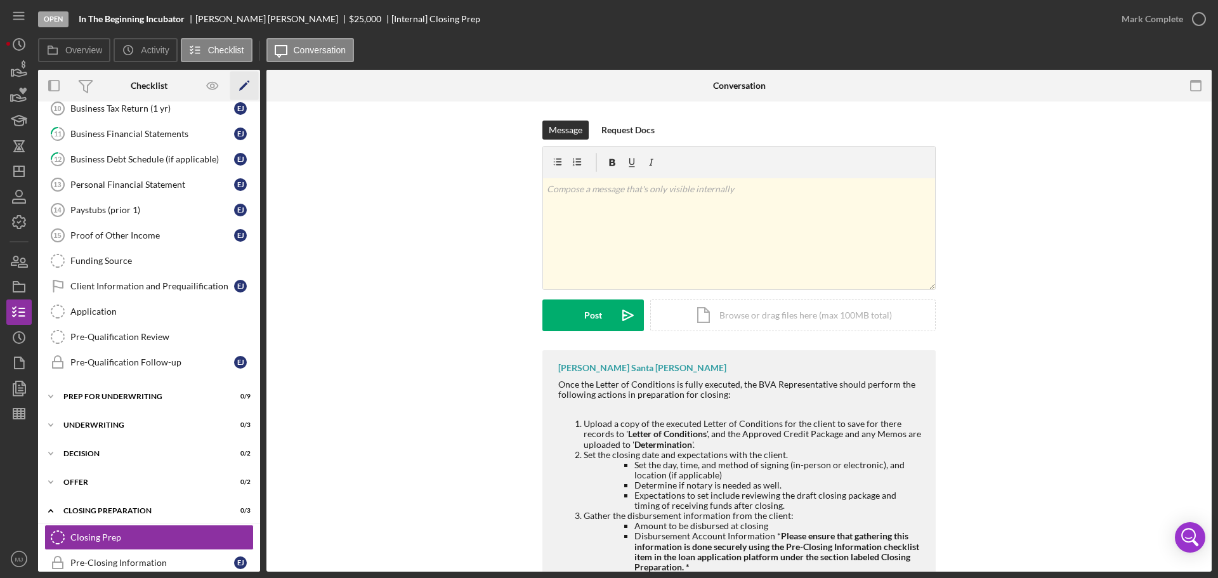
click at [247, 83] on icon "Icon/Edit" at bounding box center [244, 86] width 29 height 29
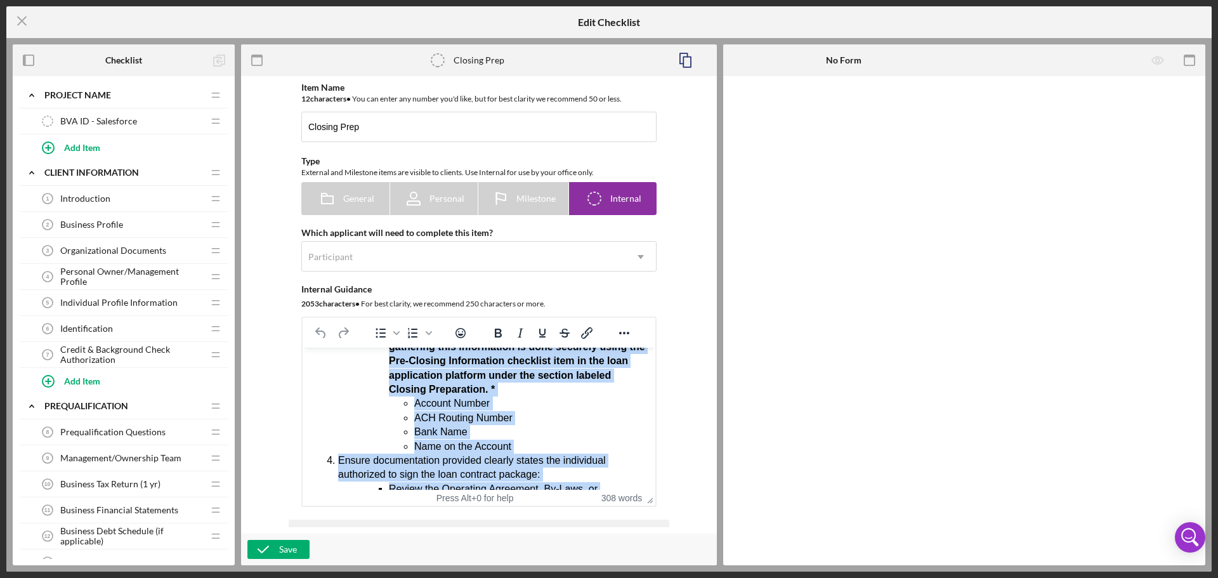
scroll to position [509, 0]
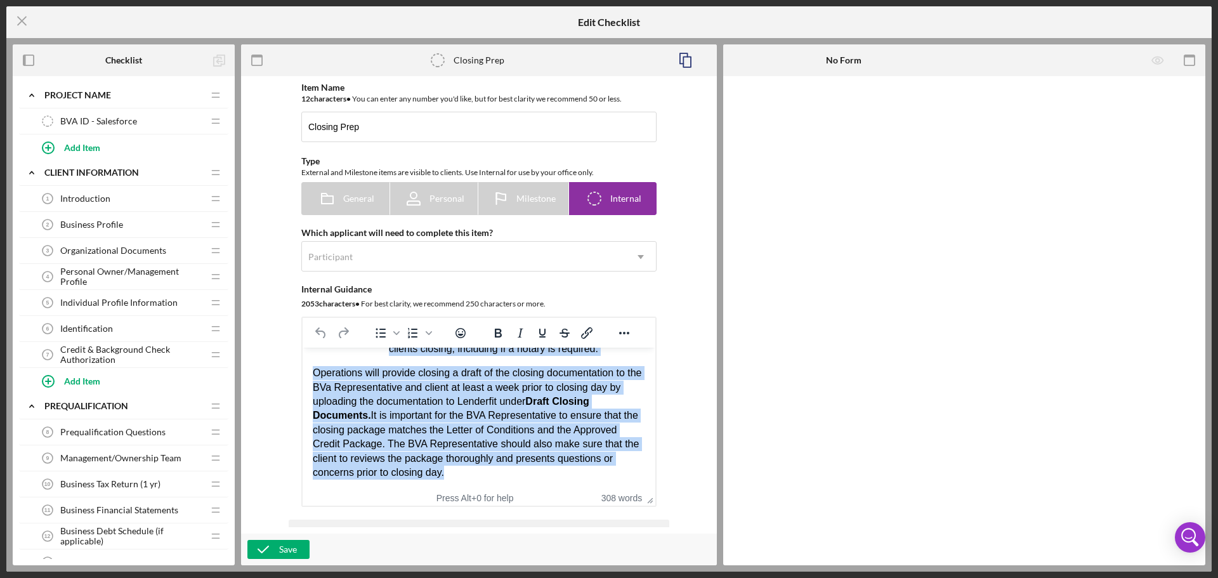
drag, startPoint x: 315, startPoint y: 364, endPoint x: 901, endPoint y: 848, distance: 760.6
click at [601, 490] on html "Once the Letter of Conditions is fully executed, the BVA Representative should …" at bounding box center [479, 171] width 353 height 637
paste body "Rich Text Area. Press ALT-0 for help."
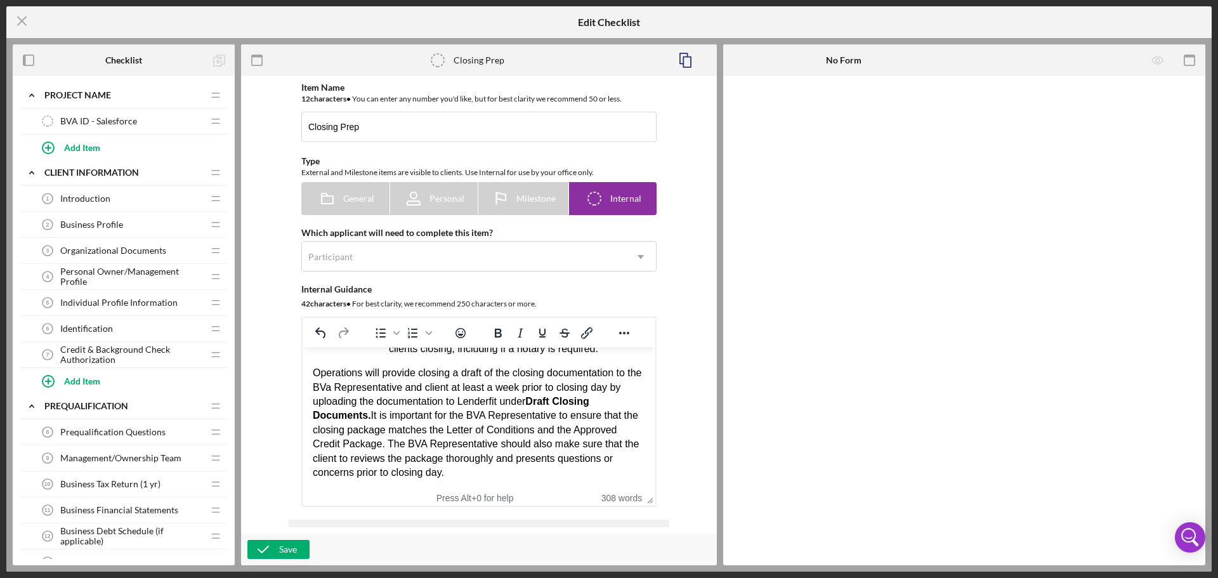
scroll to position [0, 0]
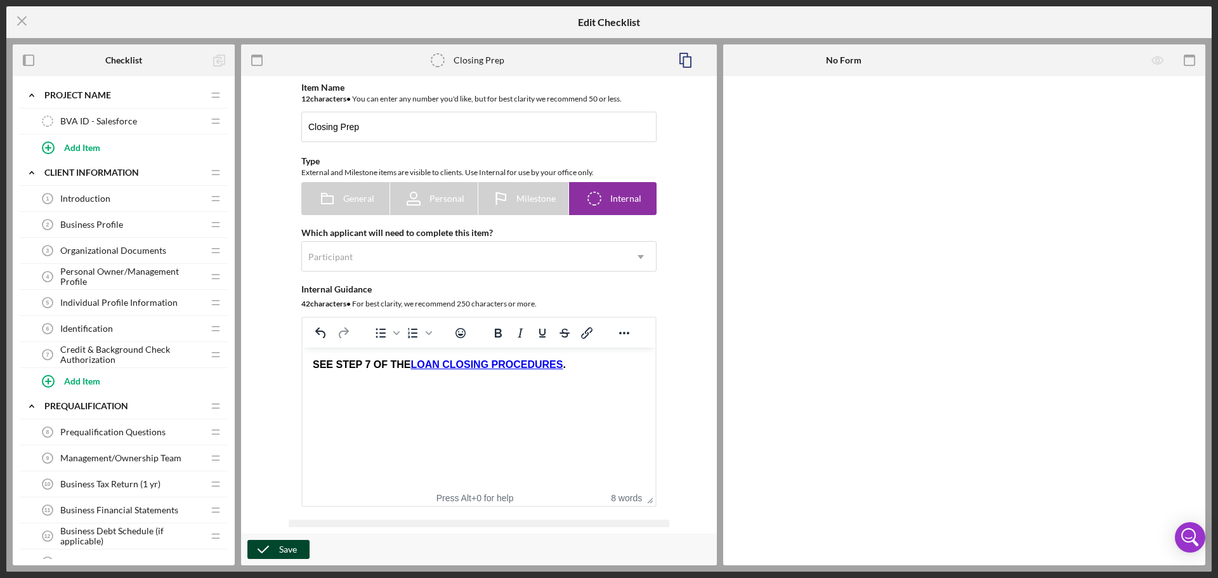
click at [295, 546] on div "Save" at bounding box center [288, 549] width 18 height 19
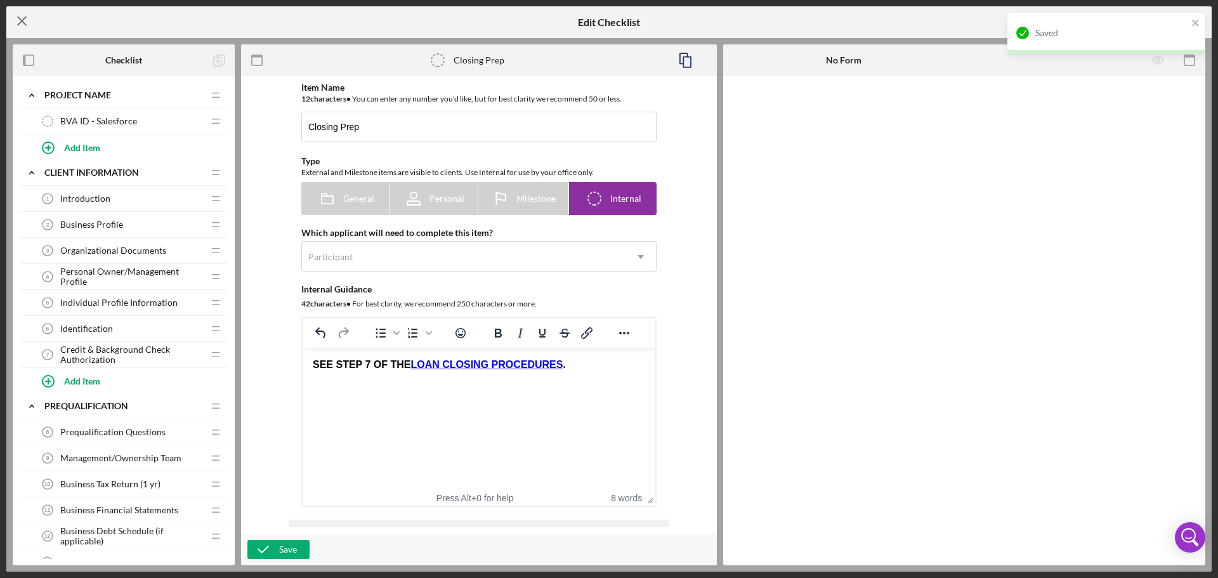
click at [23, 16] on icon "Icon/Menu Close" at bounding box center [22, 21] width 32 height 32
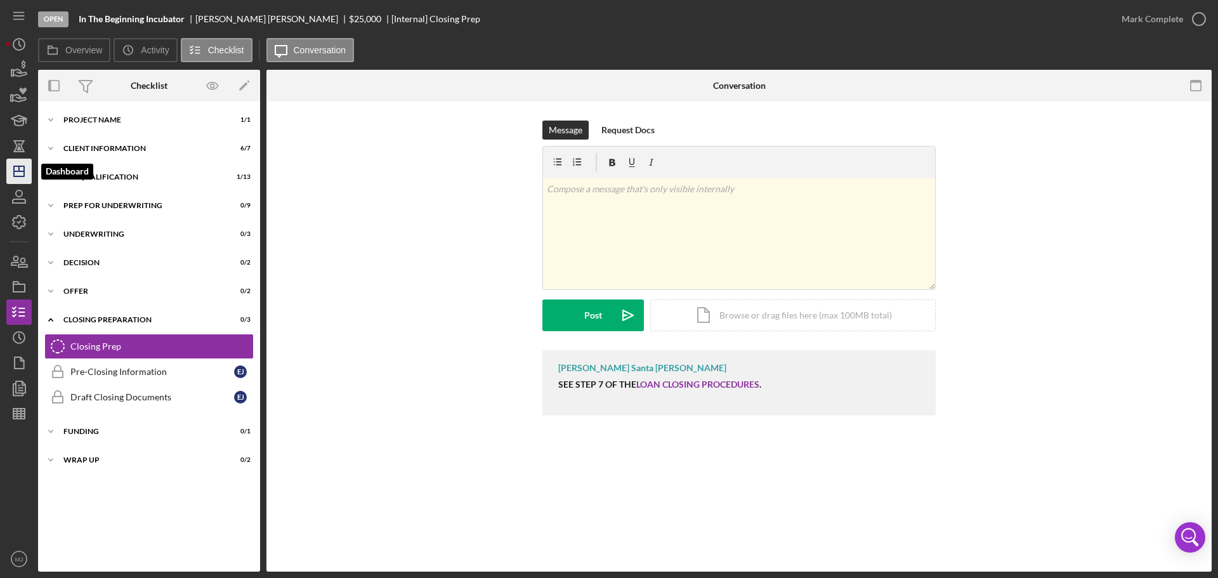
click at [14, 171] on line "button" at bounding box center [19, 171] width 10 height 0
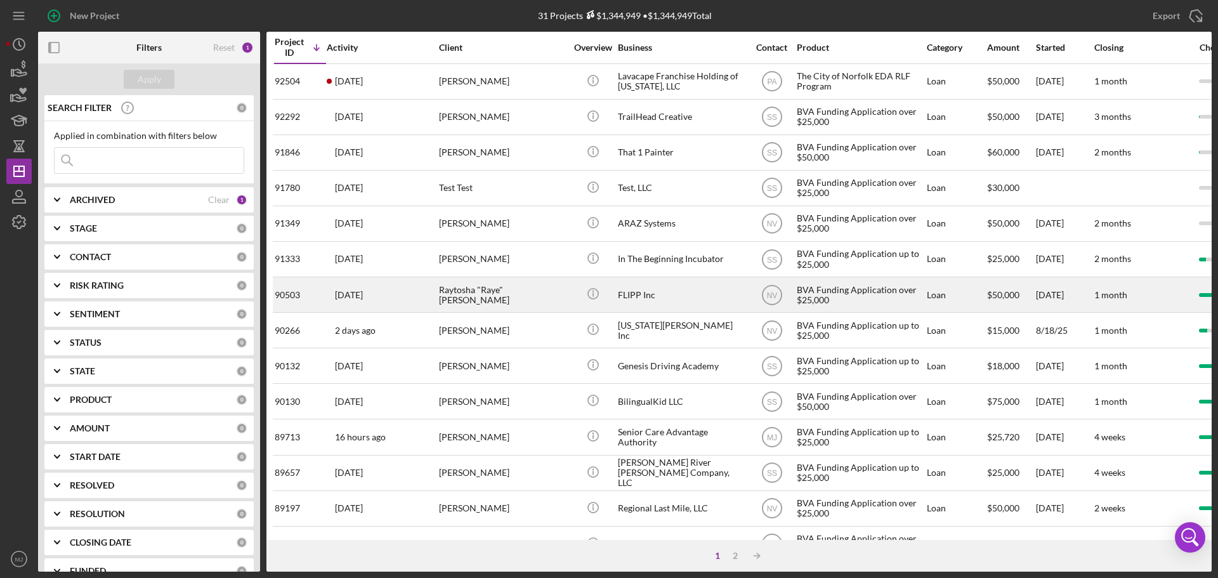
click at [632, 298] on div "FLIPP Inc" at bounding box center [681, 295] width 127 height 34
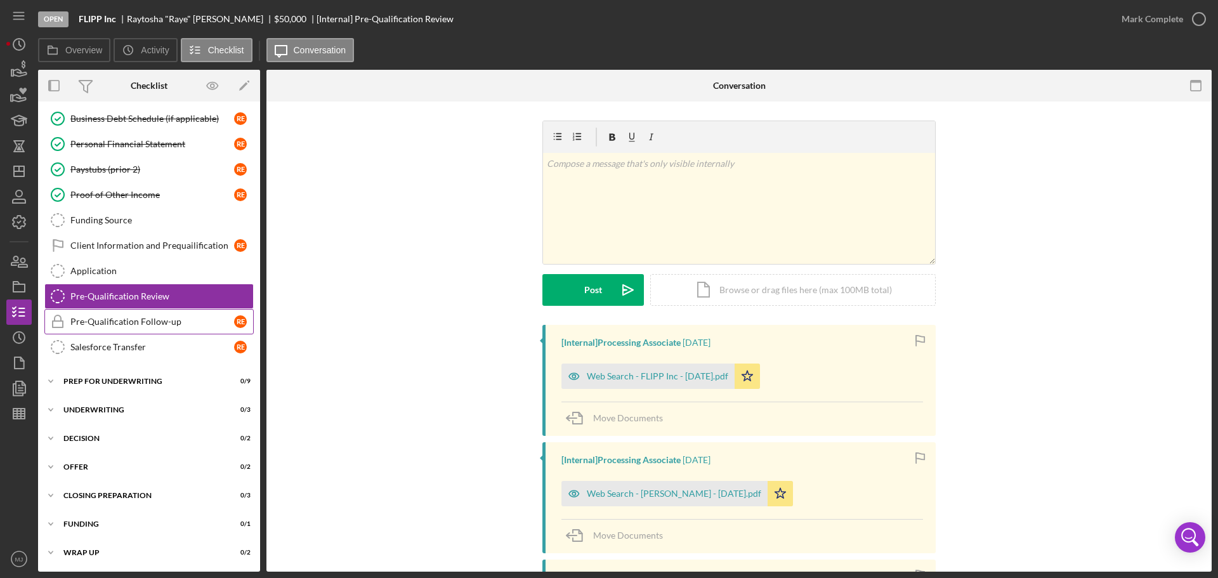
scroll to position [240, 0]
click at [78, 492] on div "Closing Preparation" at bounding box center [153, 495] width 181 height 8
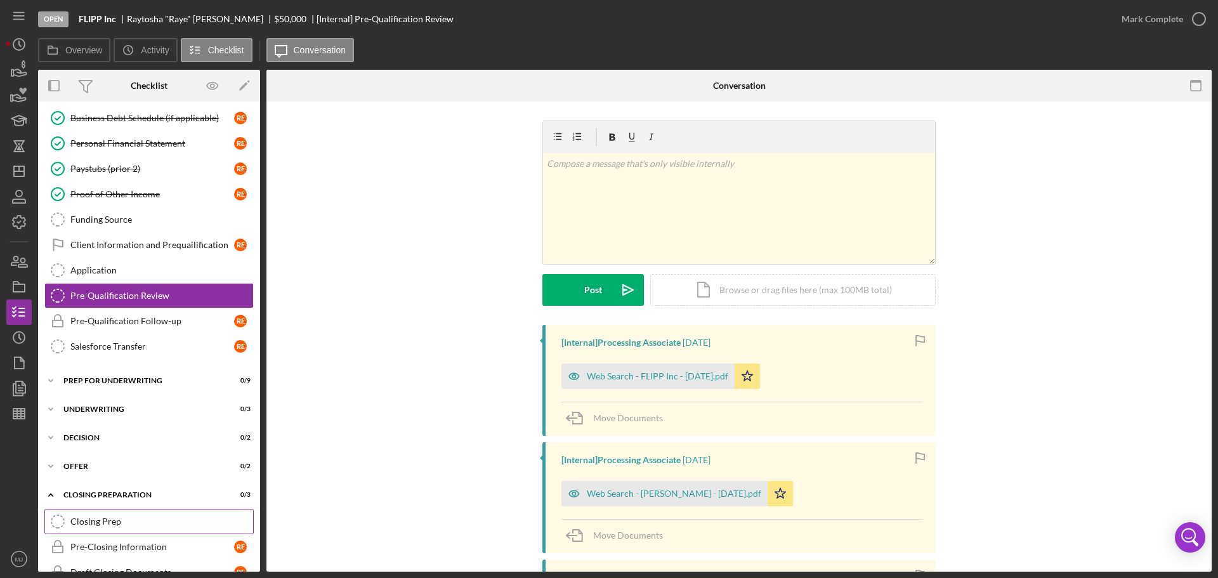
click at [84, 516] on div "Closing Prep" at bounding box center [161, 521] width 183 height 10
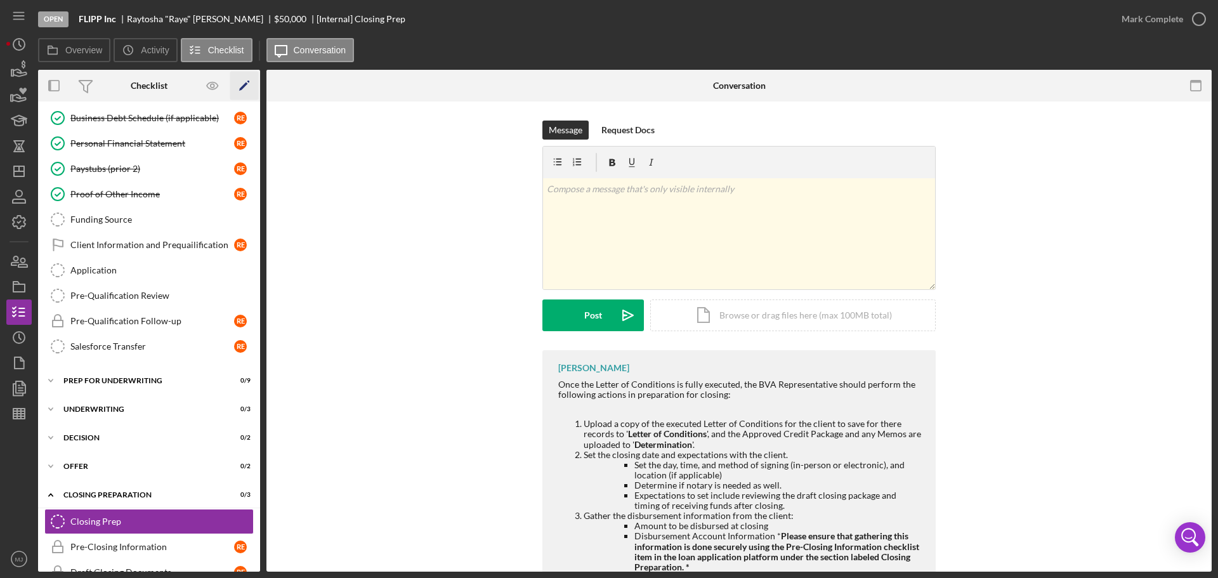
click at [251, 86] on icon "Icon/Edit" at bounding box center [244, 86] width 29 height 29
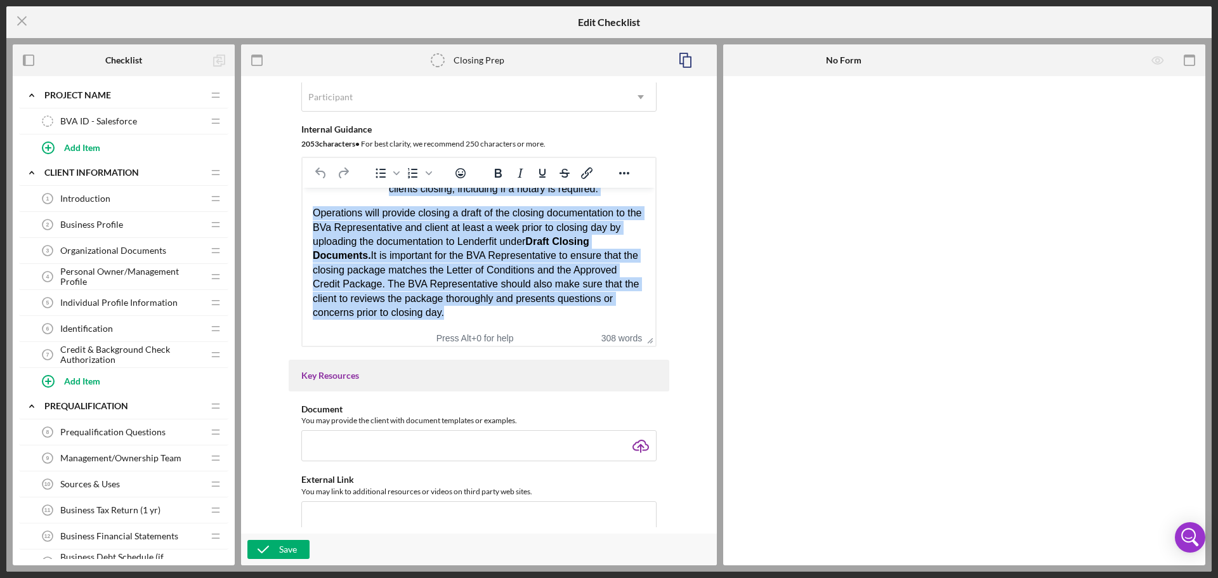
scroll to position [217, 0]
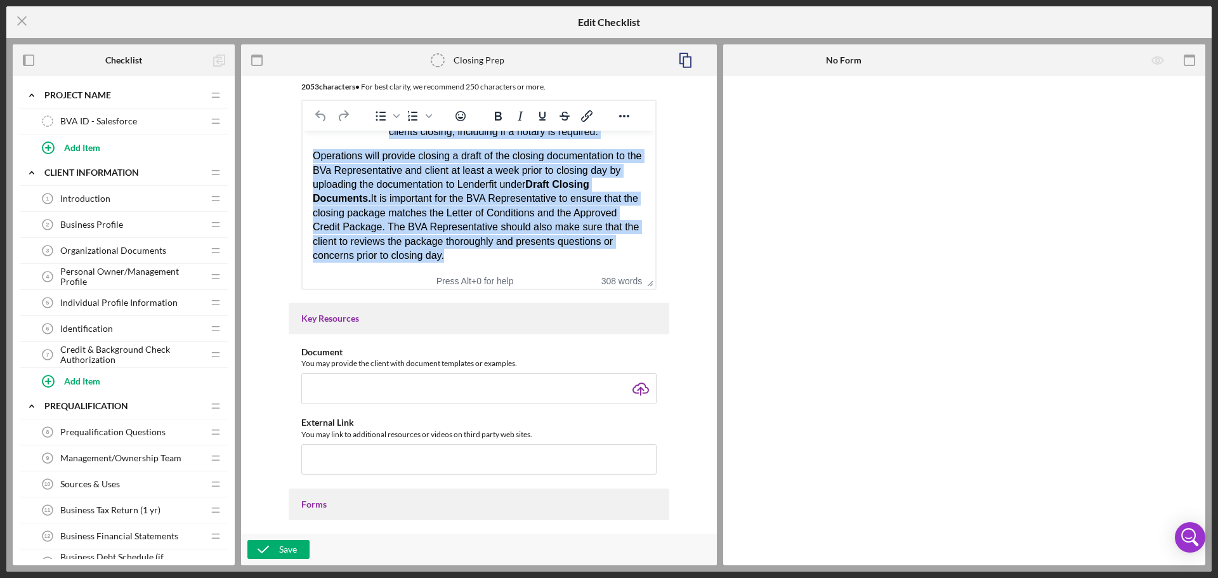
drag, startPoint x: 313, startPoint y: 145, endPoint x: 860, endPoint y: 654, distance: 746.4
paste body "Rich Text Area. Press ALT-0 for help."
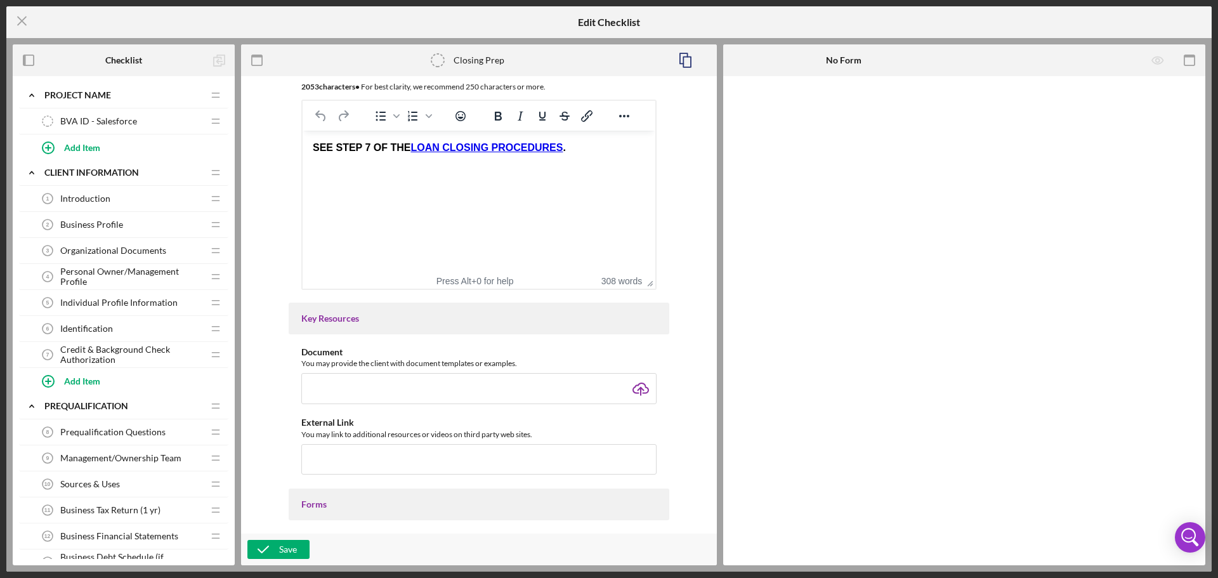
scroll to position [0, 0]
click at [290, 546] on div "Save" at bounding box center [288, 549] width 18 height 19
click at [23, 20] on line at bounding box center [22, 21] width 8 height 8
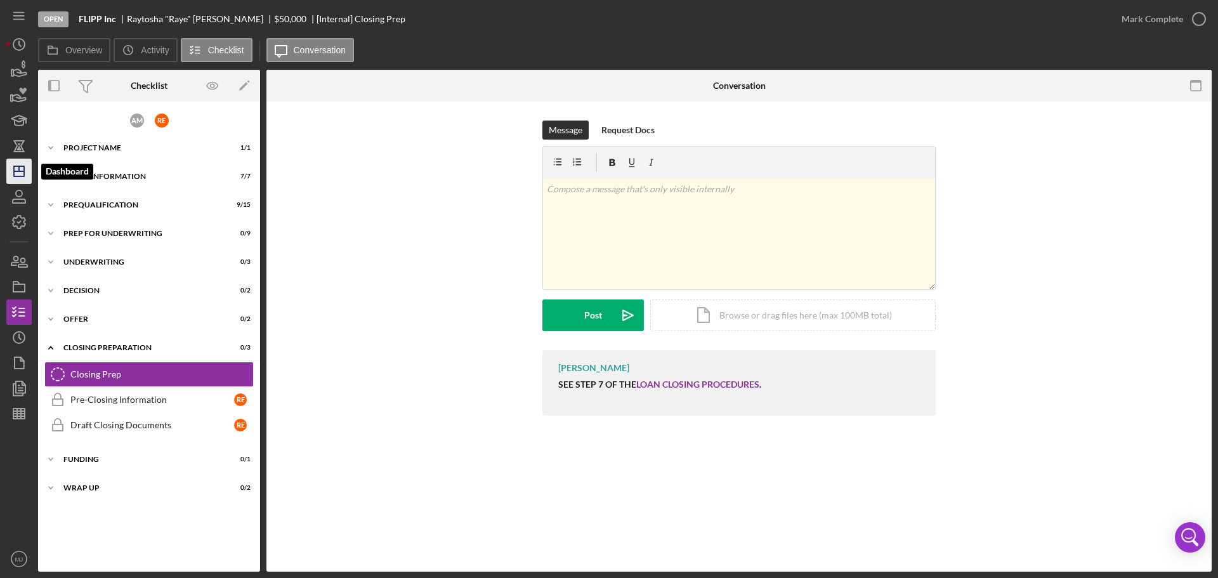
click at [22, 170] on icon "Icon/Dashboard" at bounding box center [19, 171] width 32 height 32
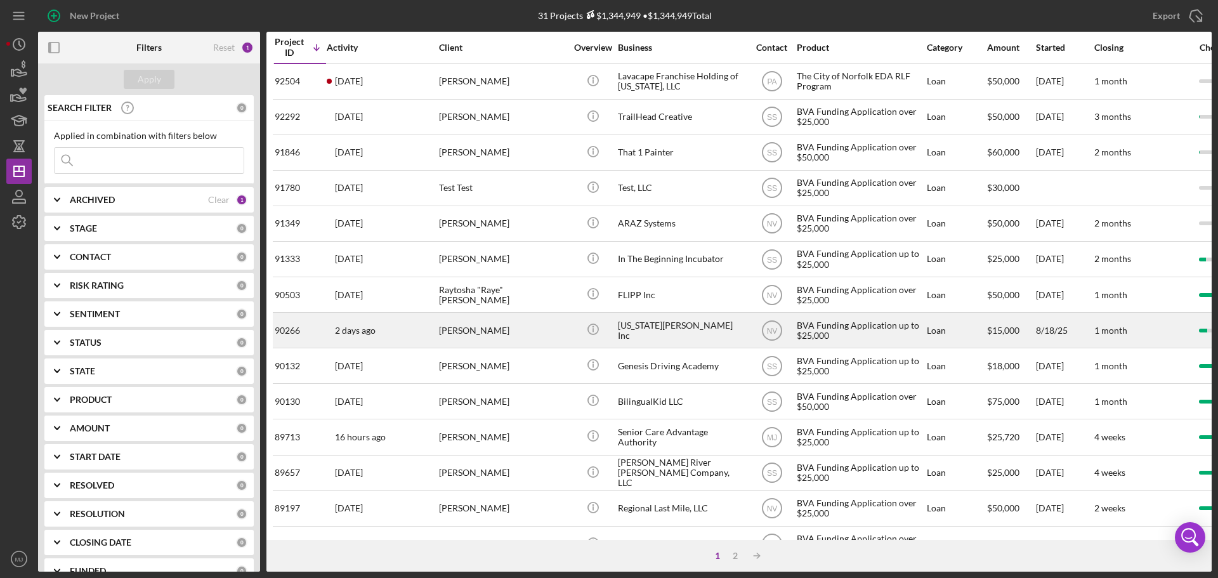
click at [679, 334] on div "[US_STATE][PERSON_NAME] Inc" at bounding box center [681, 330] width 127 height 34
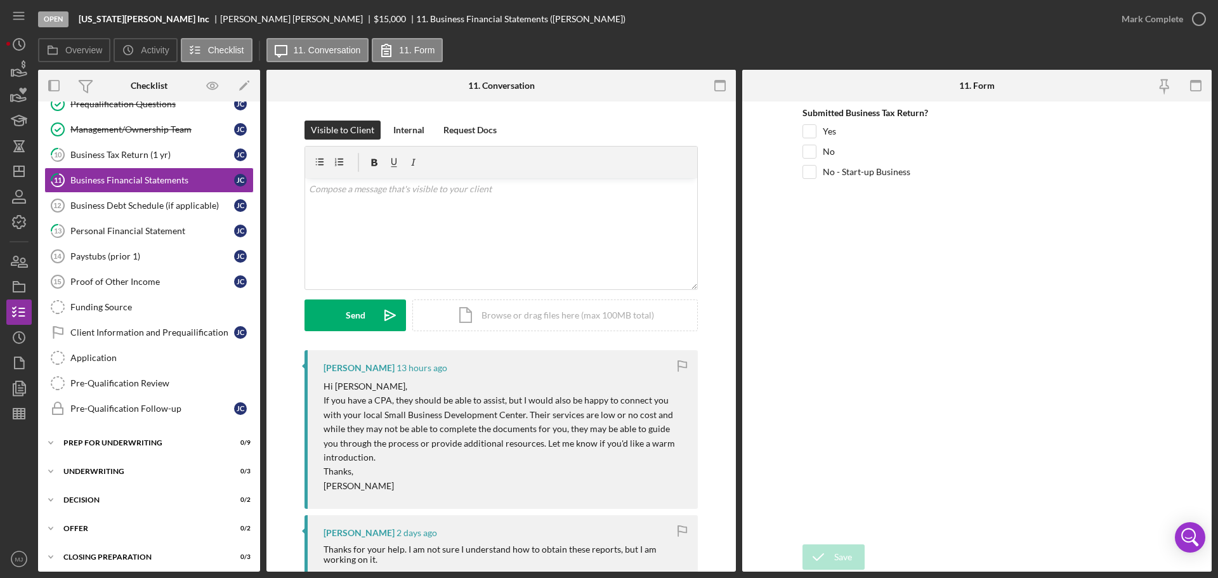
scroll to position [162, 0]
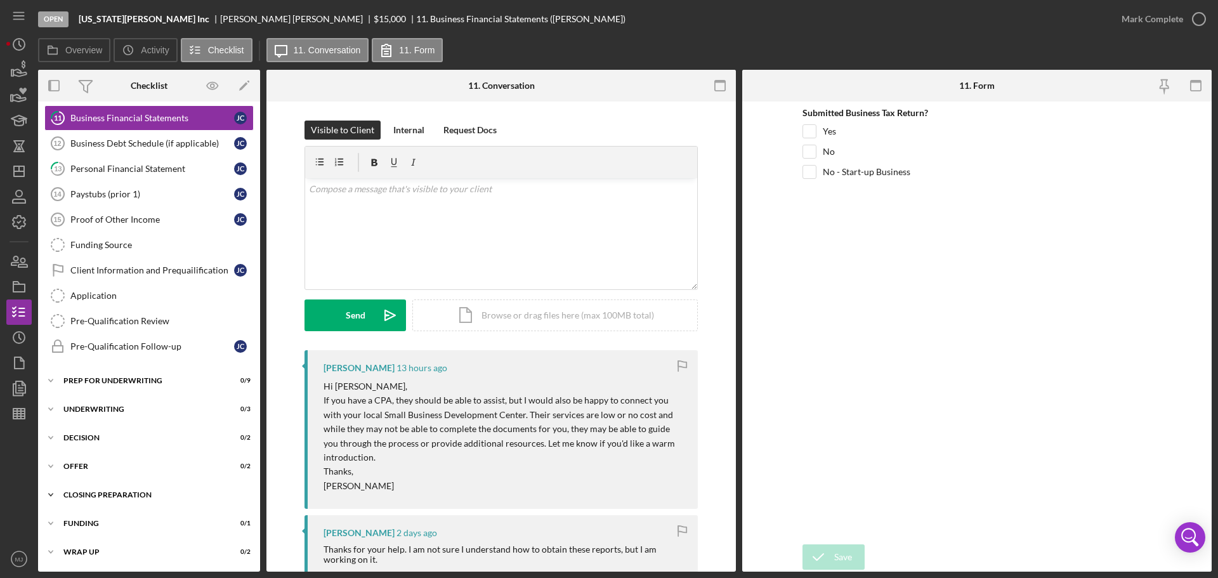
click at [100, 495] on div "Closing Preparation" at bounding box center [153, 495] width 181 height 8
click at [97, 514] on link "Closing Prep Closing Prep" at bounding box center [148, 521] width 209 height 25
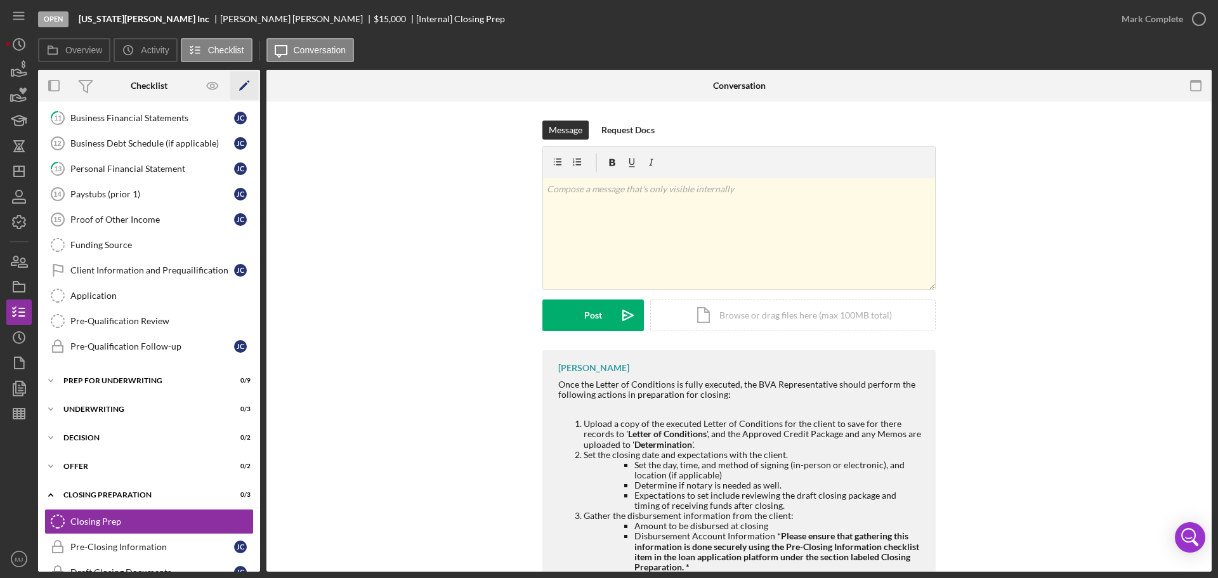
click at [242, 91] on icon "Icon/Edit" at bounding box center [244, 86] width 29 height 29
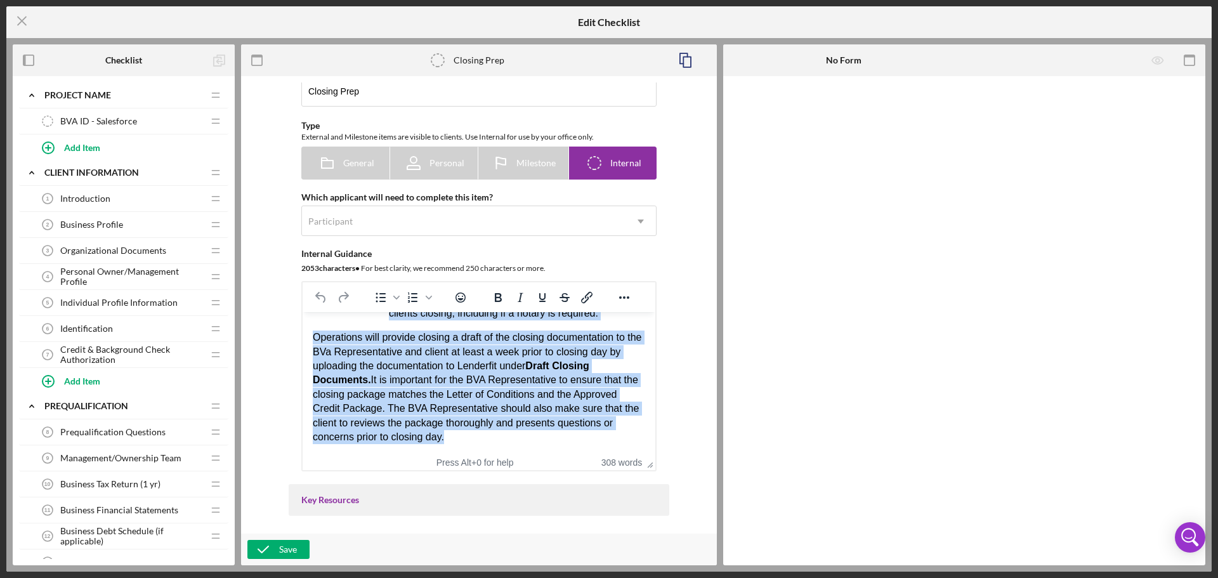
scroll to position [53, 0]
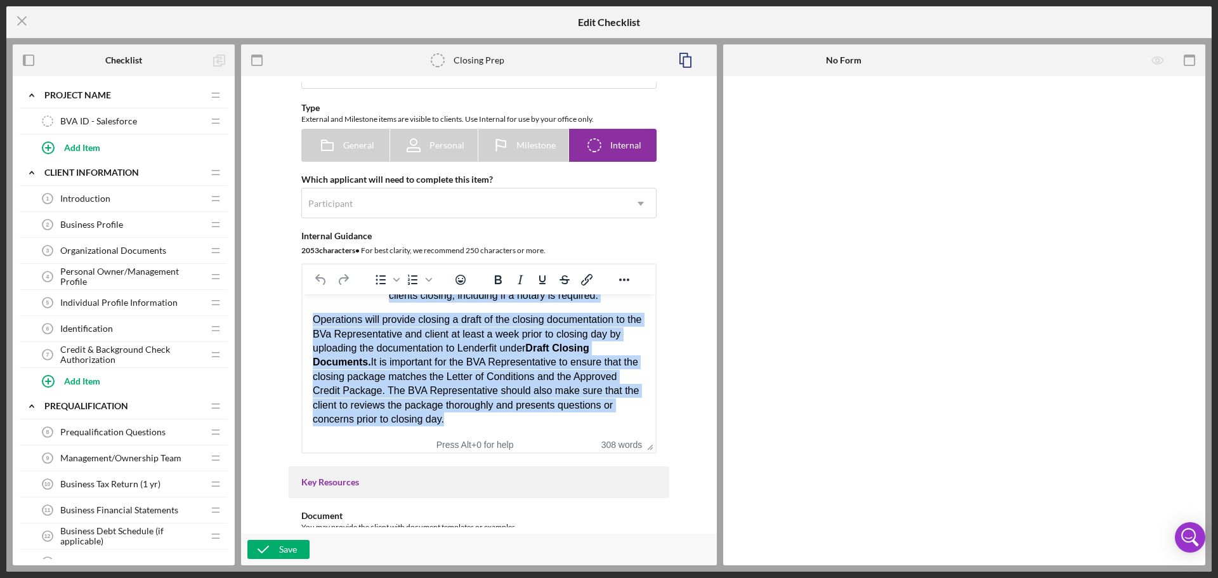
drag, startPoint x: 313, startPoint y: 309, endPoint x: 533, endPoint y: 462, distance: 268.9
click at [533, 436] on html "Once the Letter of Conditions is fully executed, the BVA Representative should …" at bounding box center [479, 118] width 353 height 637
paste body "Rich Text Area. Press ALT-0 for help."
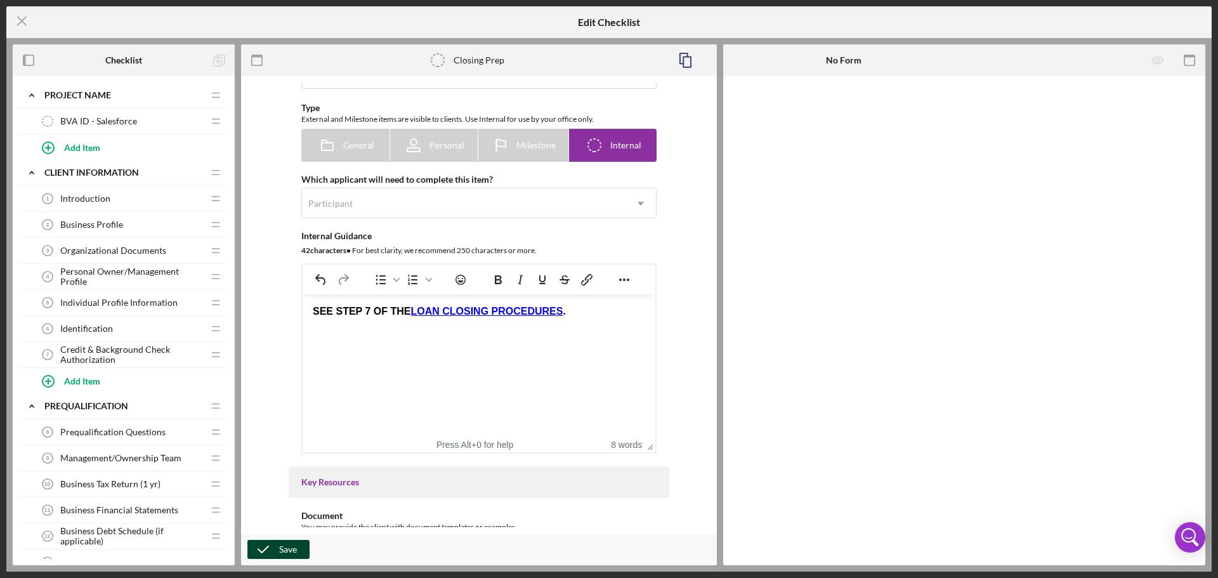
click at [271, 546] on icon "button" at bounding box center [263, 549] width 32 height 32
click at [27, 22] on icon "Icon/Menu Close" at bounding box center [22, 21] width 32 height 32
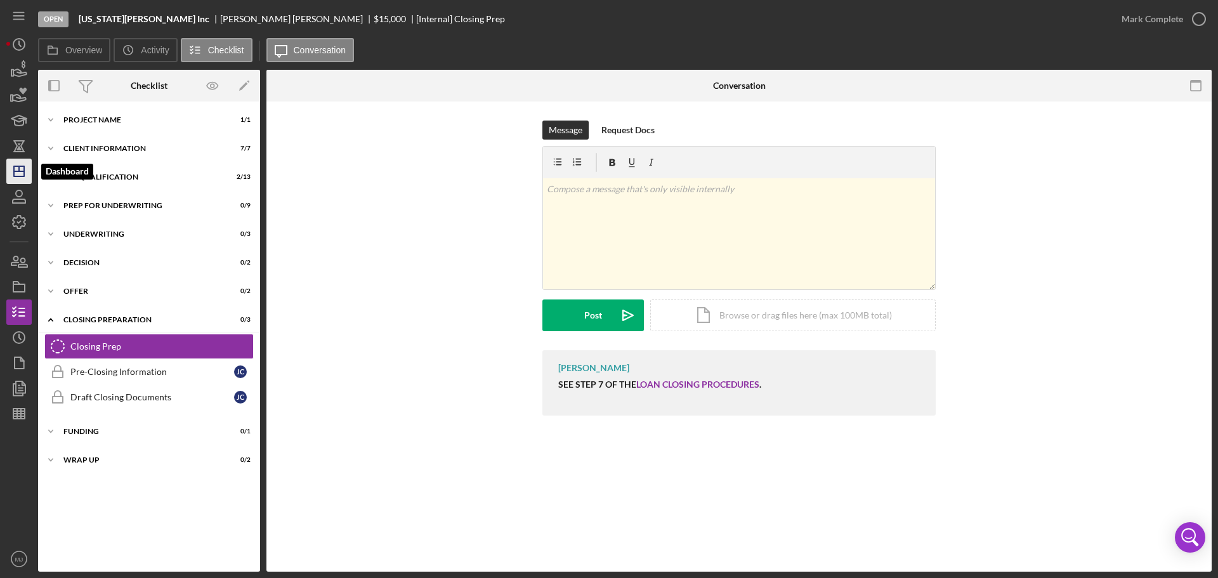
click at [11, 176] on icon "Icon/Dashboard" at bounding box center [19, 171] width 32 height 32
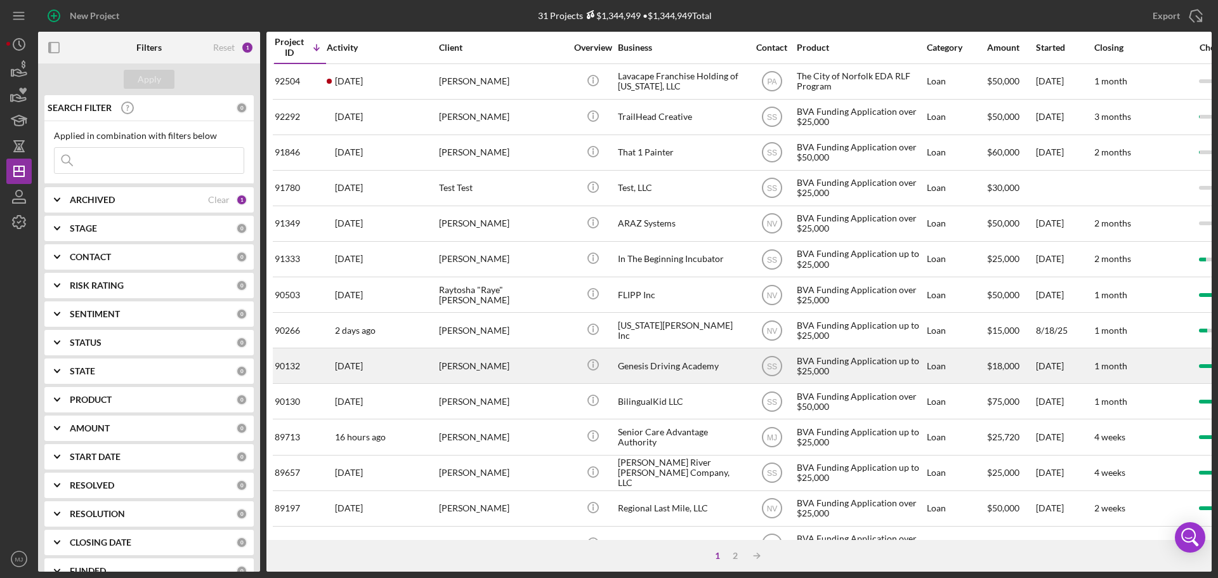
click at [667, 366] on div "Genesis Driving Academy" at bounding box center [681, 366] width 127 height 34
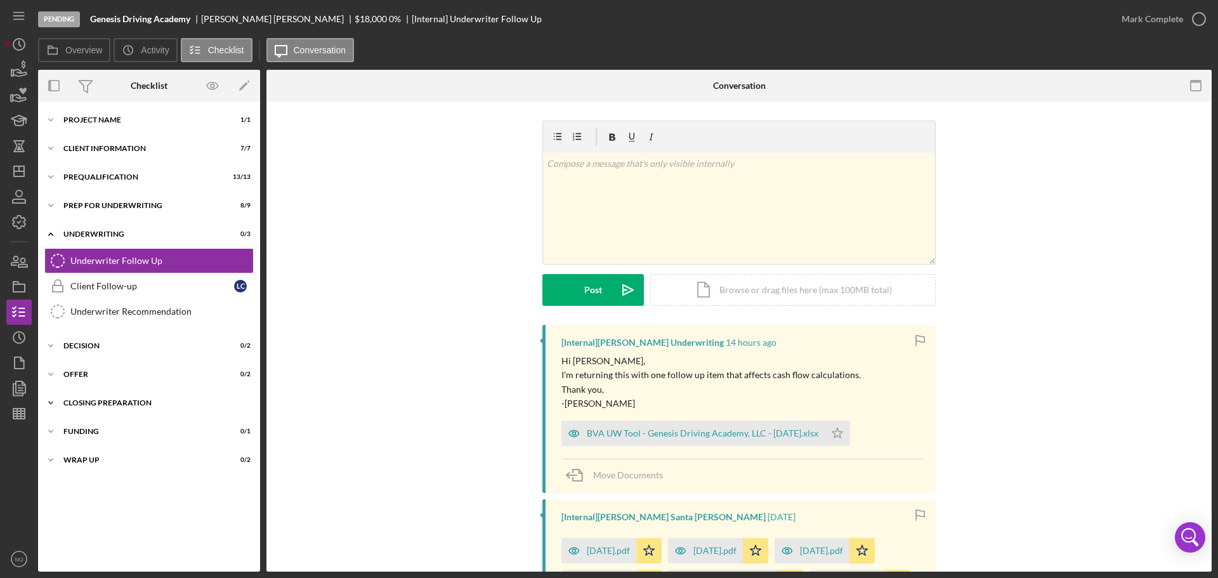
click at [91, 398] on div "Icon/Expander Closing Preparation 0 / 3" at bounding box center [149, 402] width 222 height 25
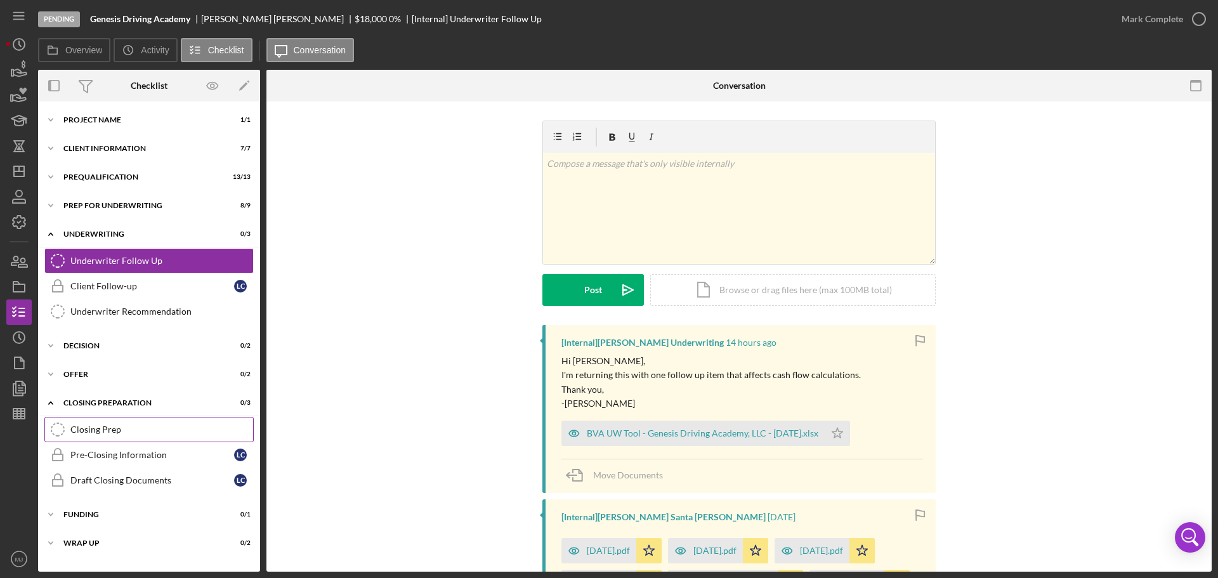
click at [100, 428] on div "Closing Prep" at bounding box center [161, 429] width 183 height 10
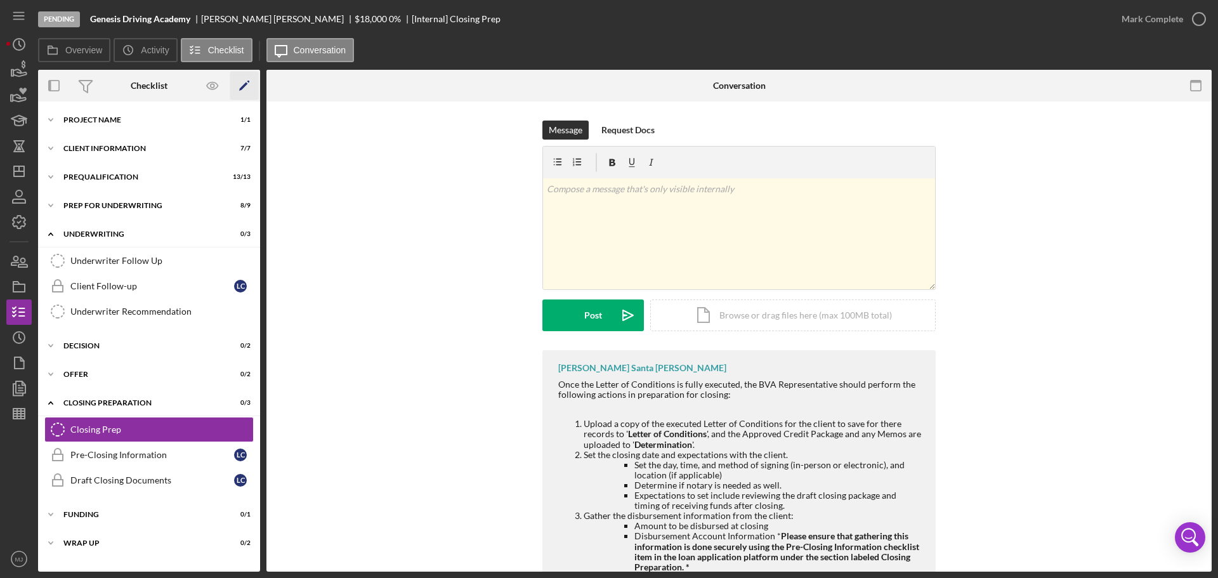
click at [253, 93] on icon "Icon/Edit" at bounding box center [244, 86] width 29 height 29
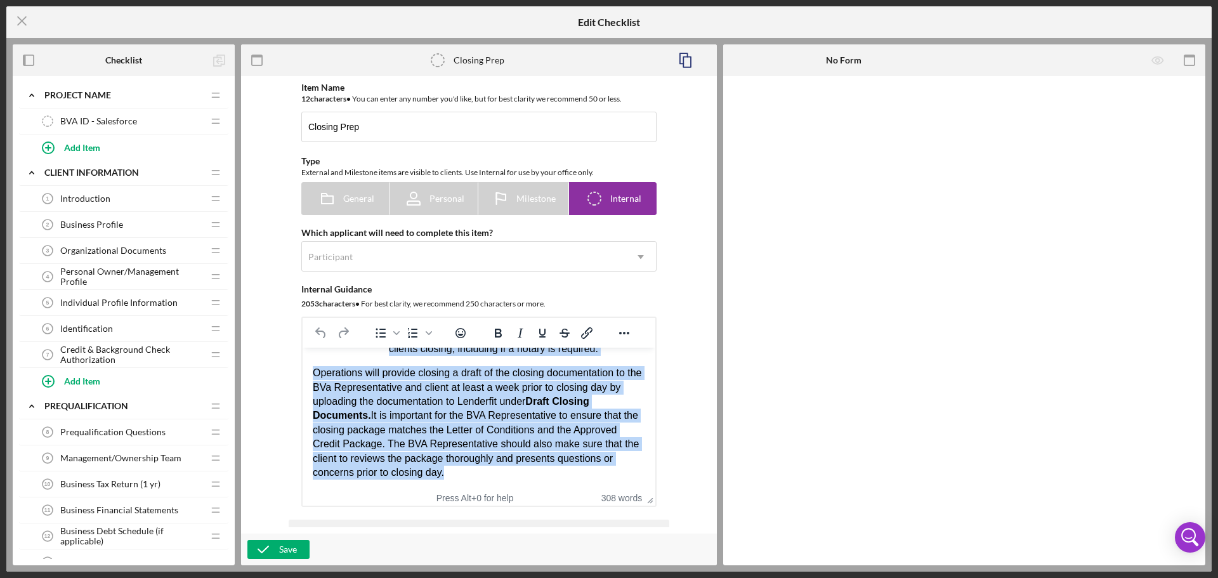
scroll to position [509, 0]
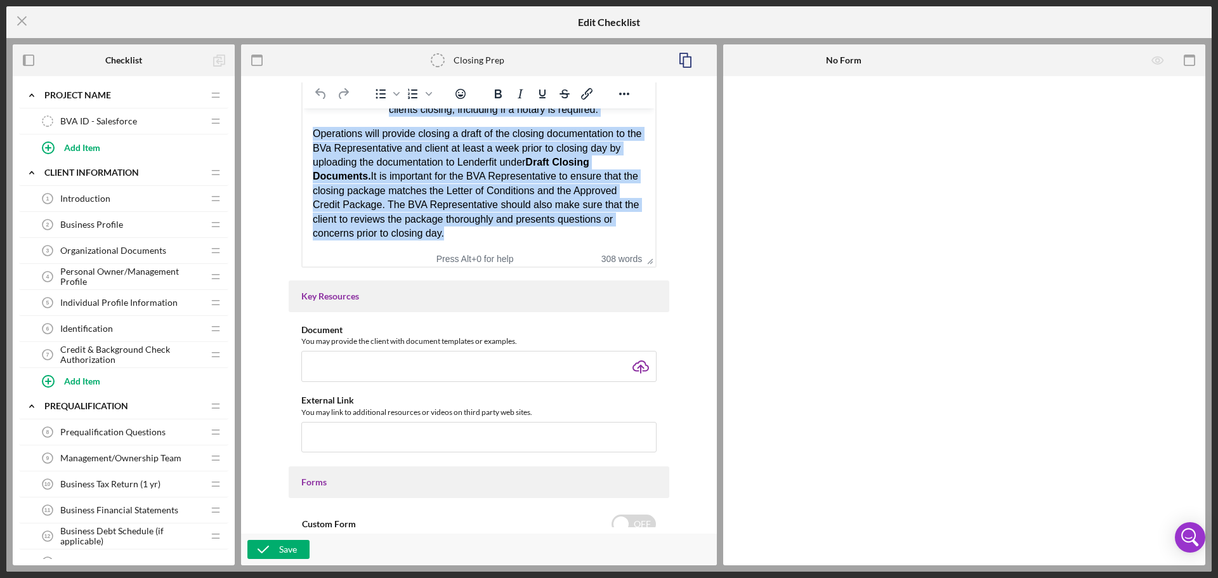
drag, startPoint x: 315, startPoint y: 125, endPoint x: 561, endPoint y: 291, distance: 297.0
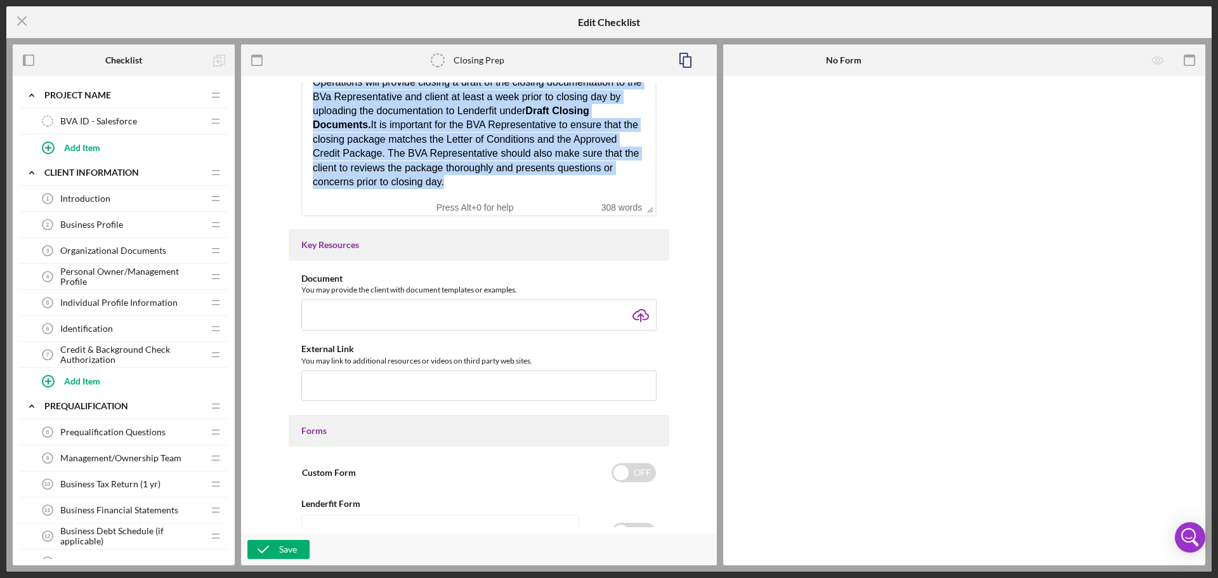
paste body "Rich Text Area. Press ALT-0 for help."
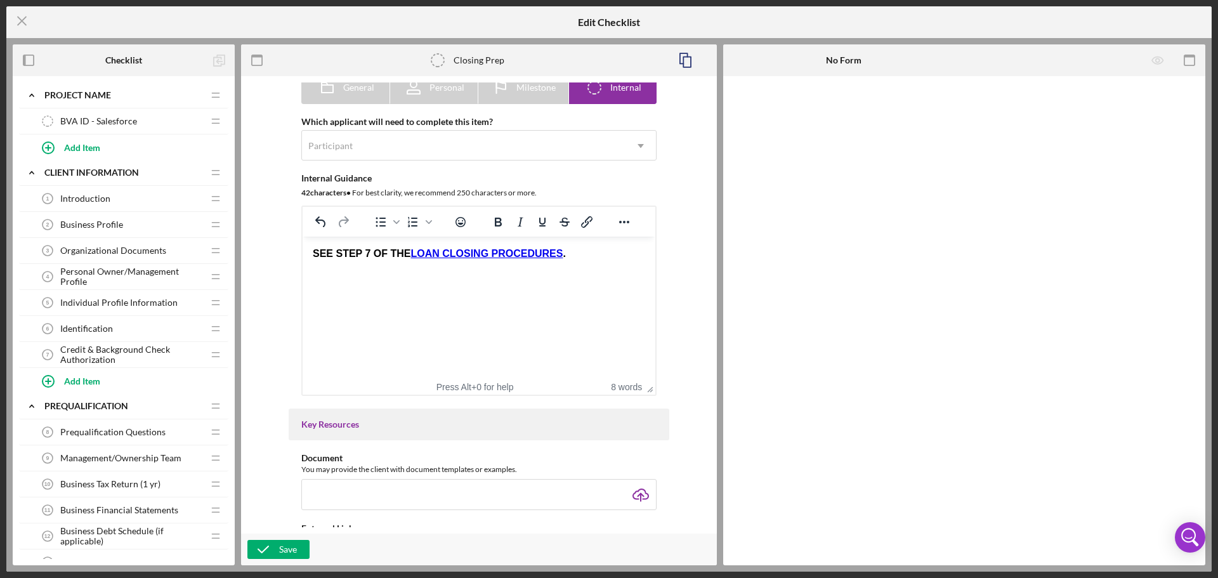
scroll to position [100, 0]
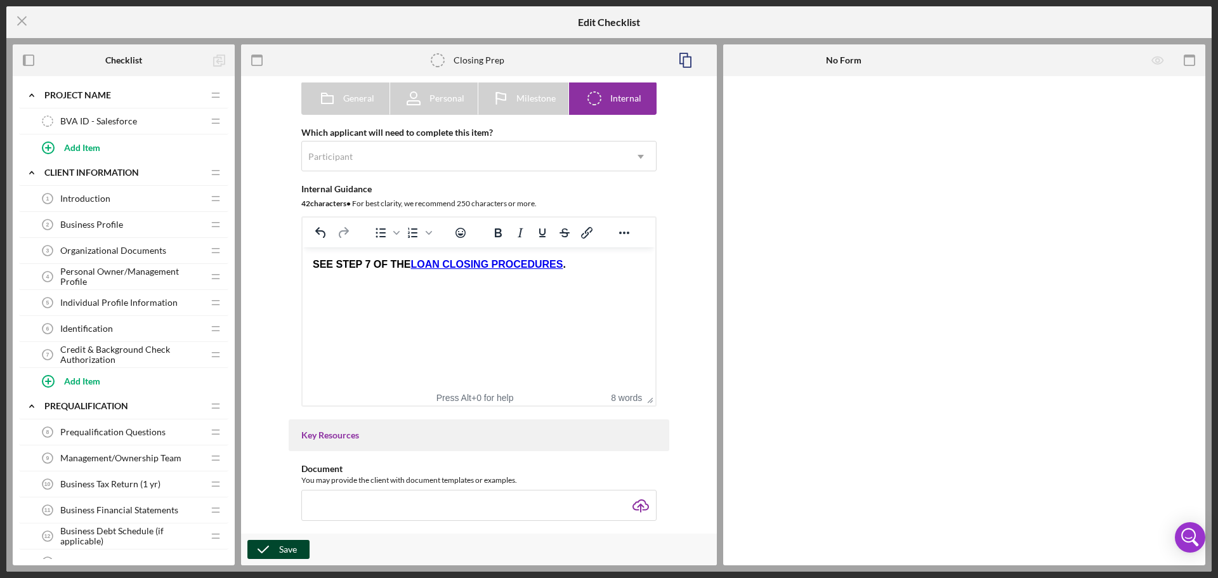
click at [293, 546] on div "Save" at bounding box center [288, 549] width 18 height 19
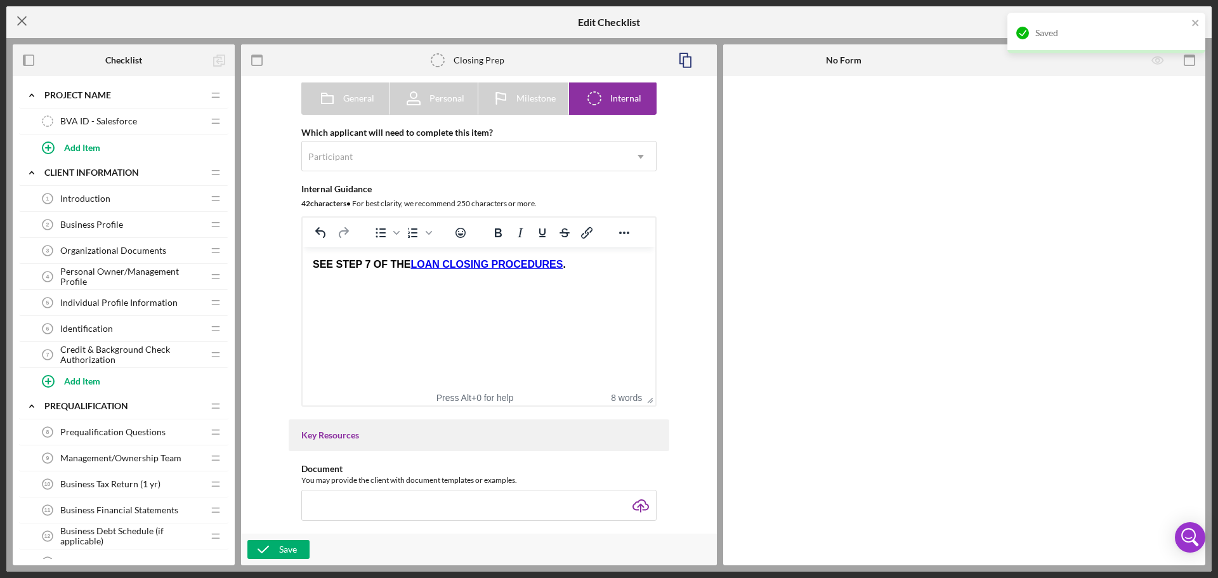
click at [26, 22] on icon "Icon/Menu Close" at bounding box center [22, 21] width 32 height 32
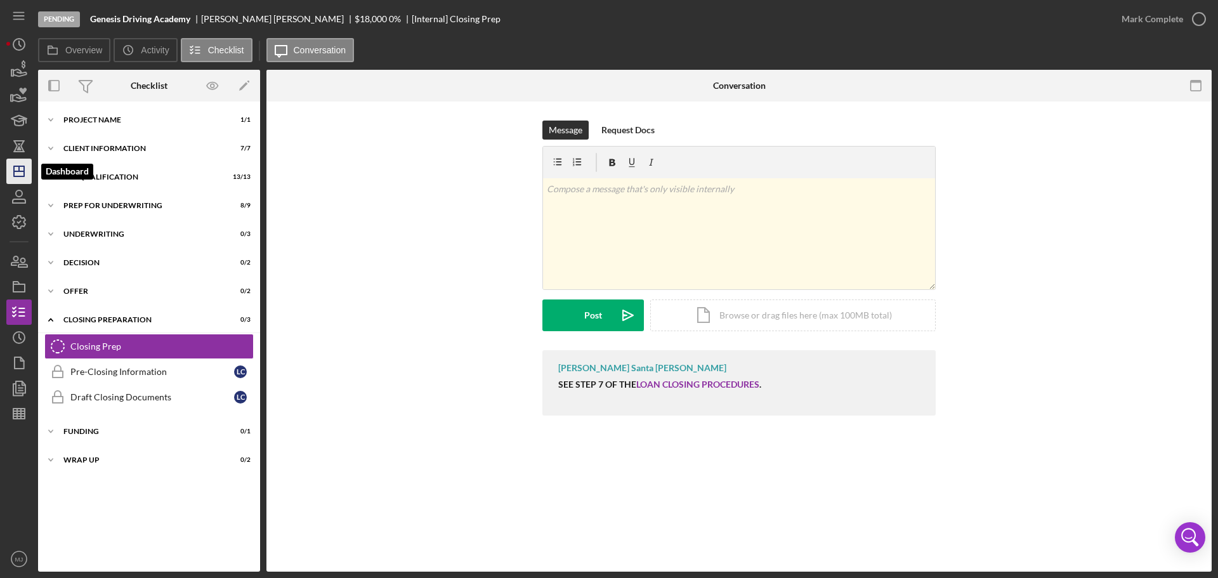
click at [25, 179] on icon "Icon/Dashboard" at bounding box center [19, 171] width 32 height 32
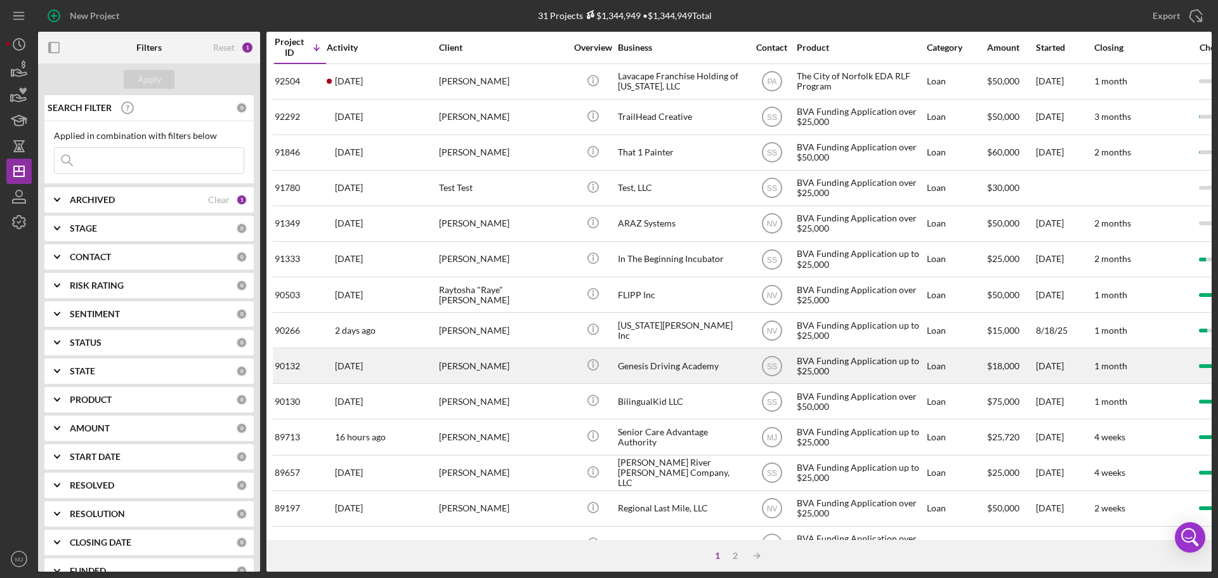
click at [494, 370] on div "[PERSON_NAME]" at bounding box center [502, 366] width 127 height 34
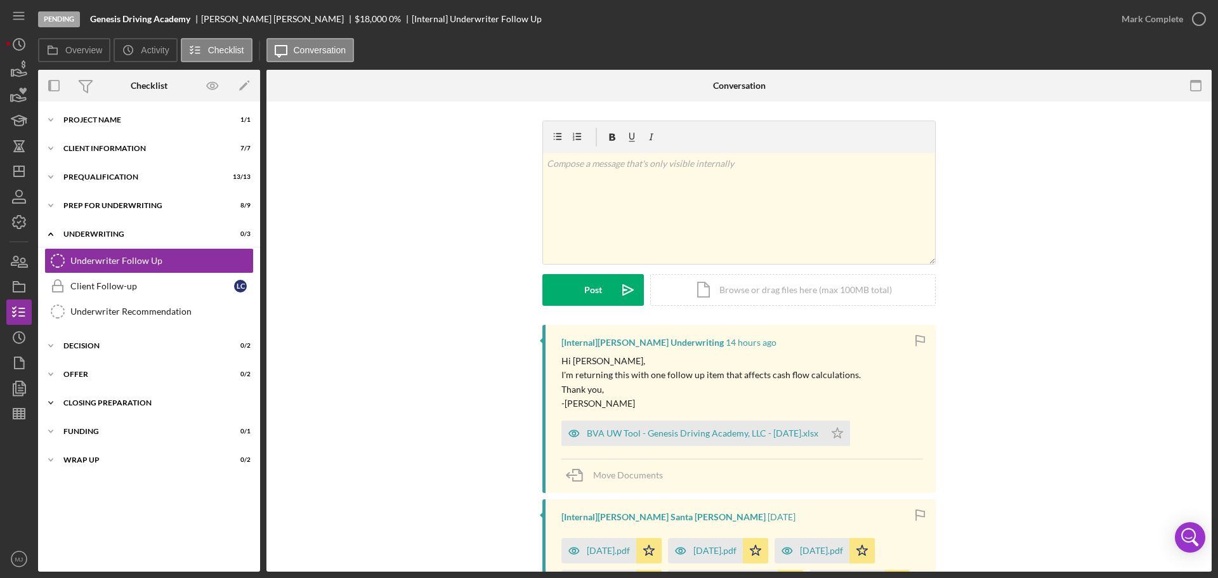
click at [98, 405] on div "Closing Preparation" at bounding box center [153, 403] width 181 height 8
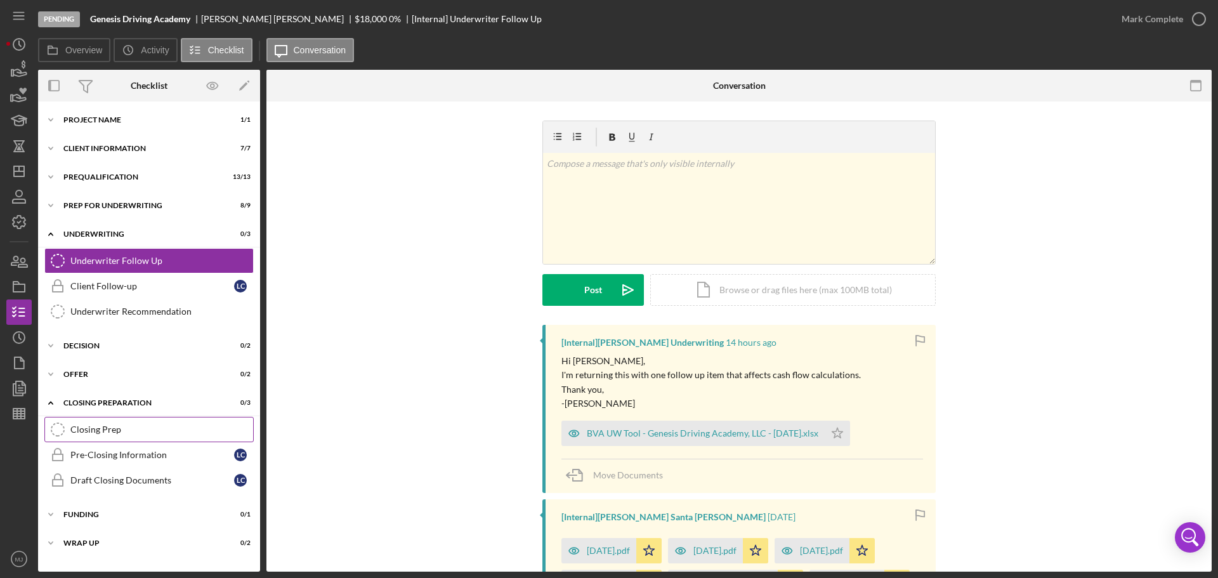
click at [99, 423] on link "Closing Prep Closing Prep" at bounding box center [148, 429] width 209 height 25
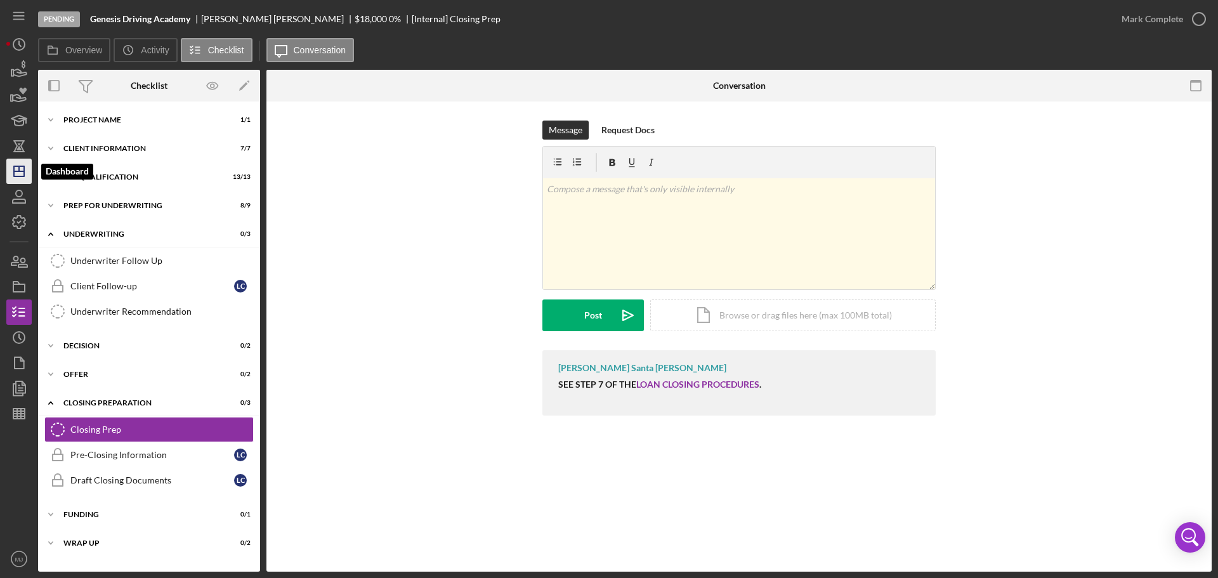
click at [24, 172] on polygon "button" at bounding box center [19, 171] width 10 height 10
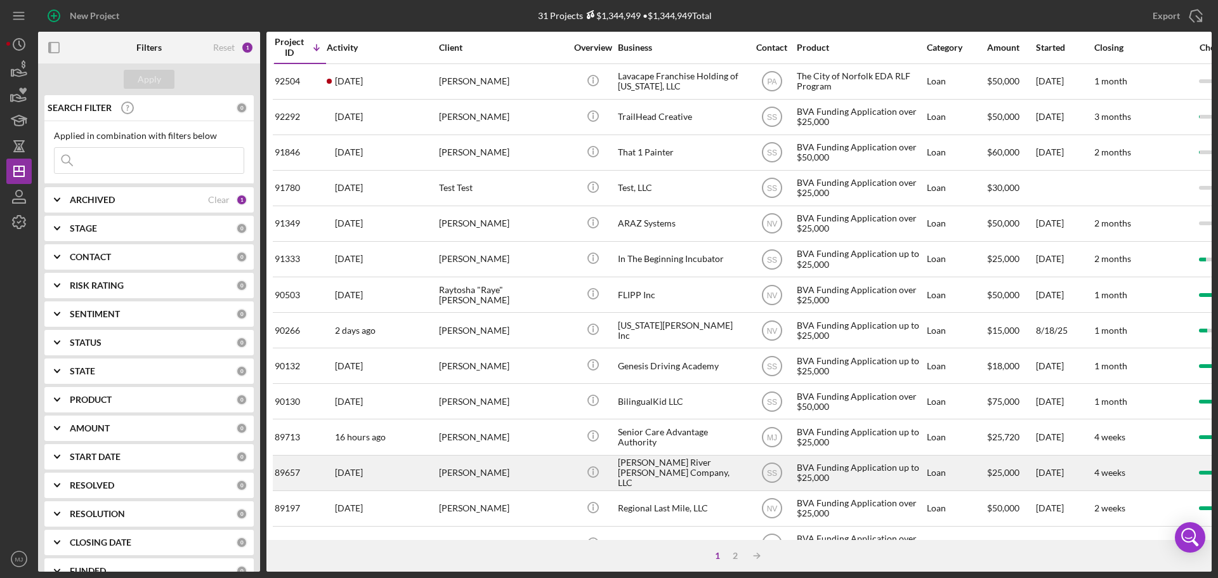
click at [646, 473] on div "[PERSON_NAME] River [PERSON_NAME] Company, LLC" at bounding box center [681, 473] width 127 height 34
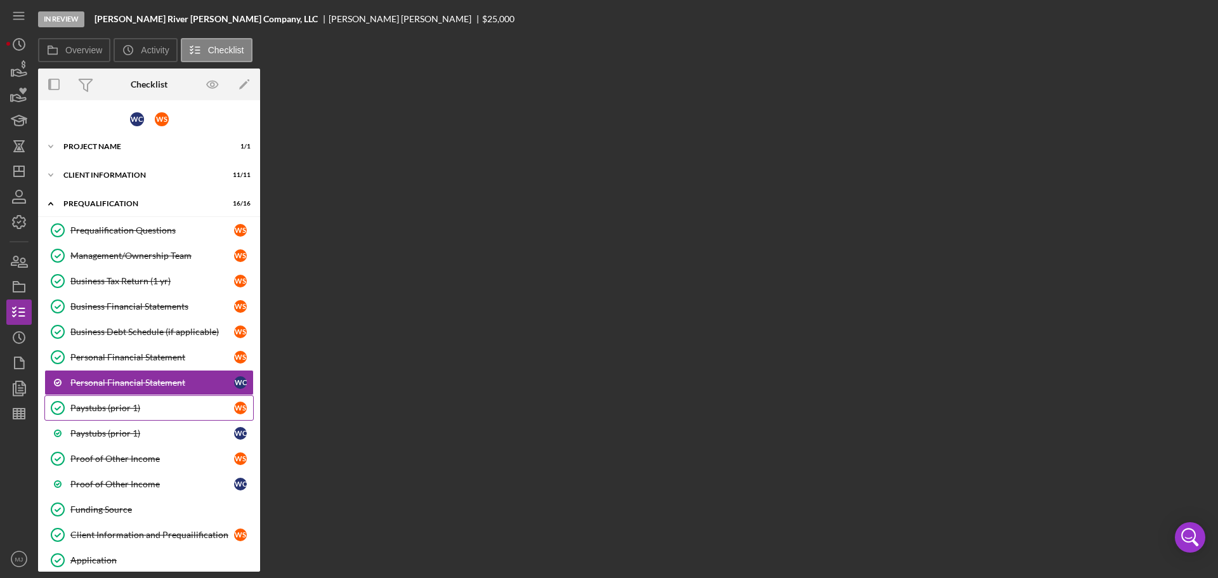
scroll to position [47, 0]
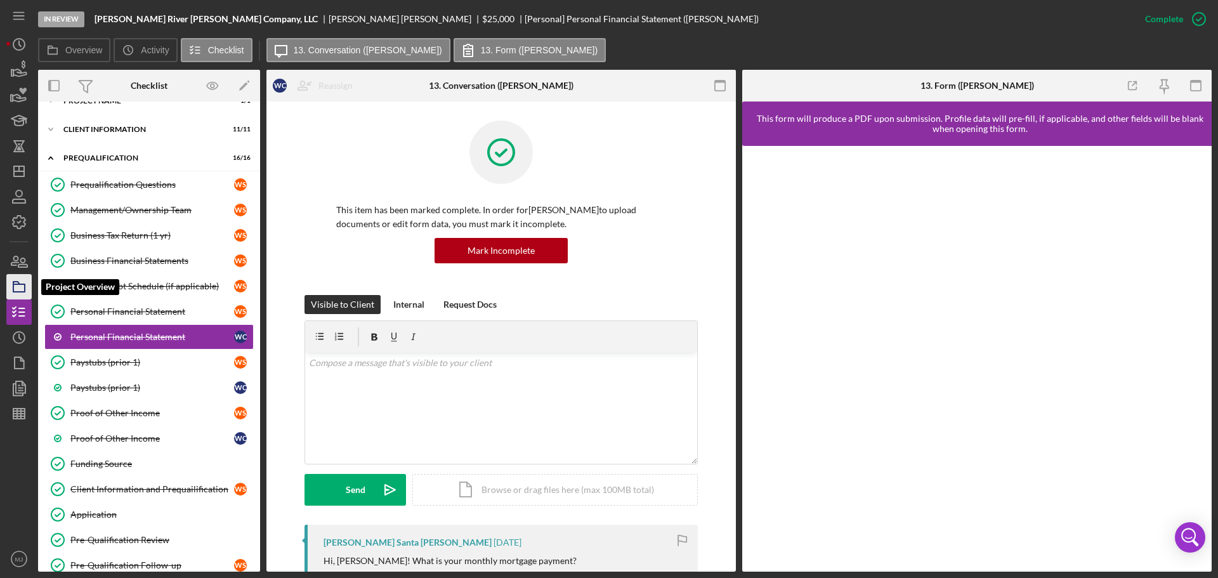
click at [13, 284] on polygon "button" at bounding box center [16, 283] width 6 height 3
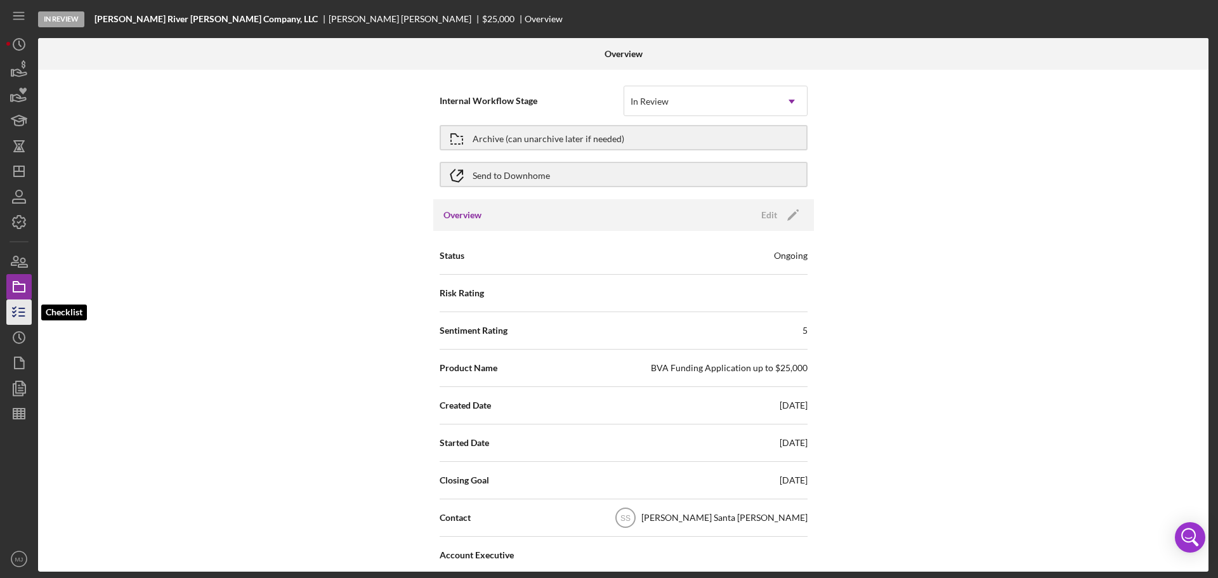
click at [15, 311] on polyline "button" at bounding box center [14, 312] width 3 height 2
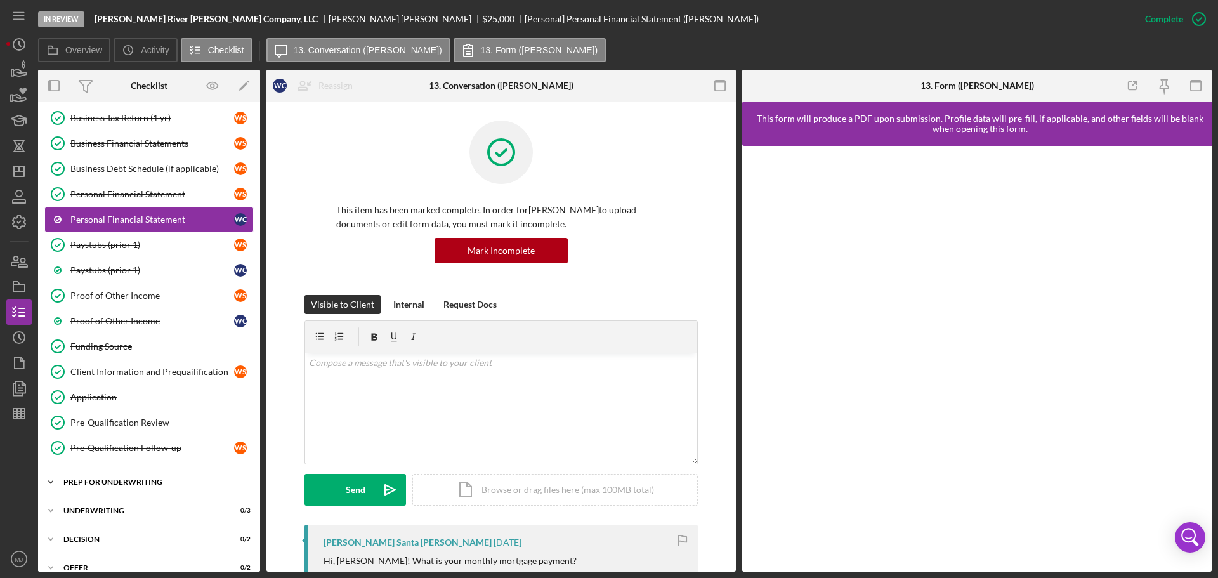
scroll to position [266, 0]
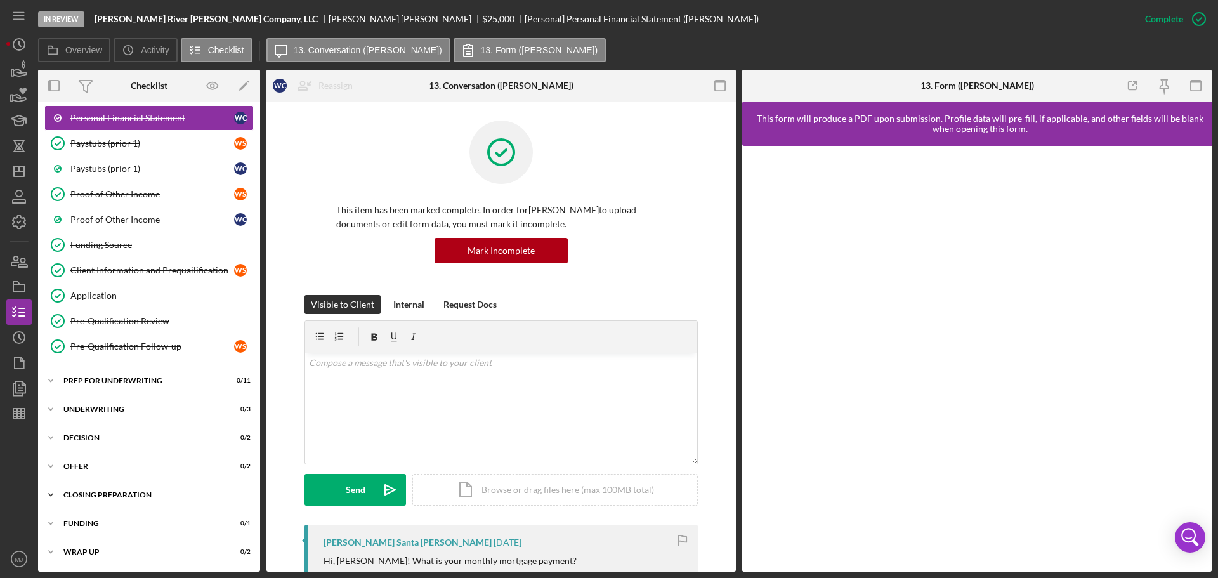
click at [100, 494] on div "Closing Preparation" at bounding box center [153, 495] width 181 height 8
click at [92, 515] on link "Closing Prep Closing Prep" at bounding box center [148, 521] width 209 height 25
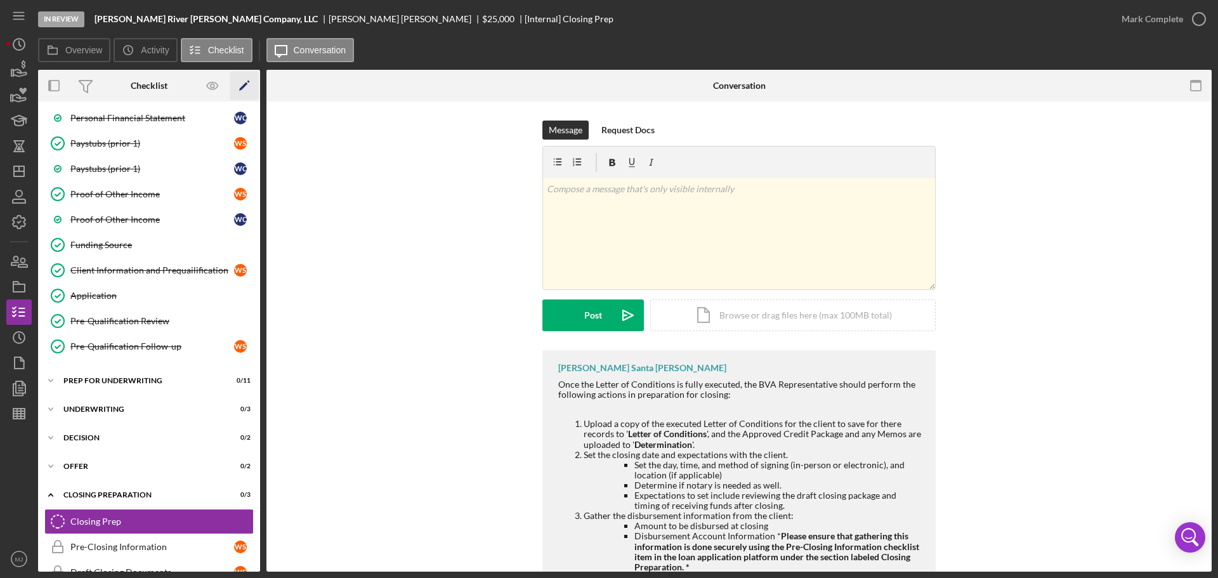
click at [247, 93] on icon "Icon/Edit" at bounding box center [244, 86] width 29 height 29
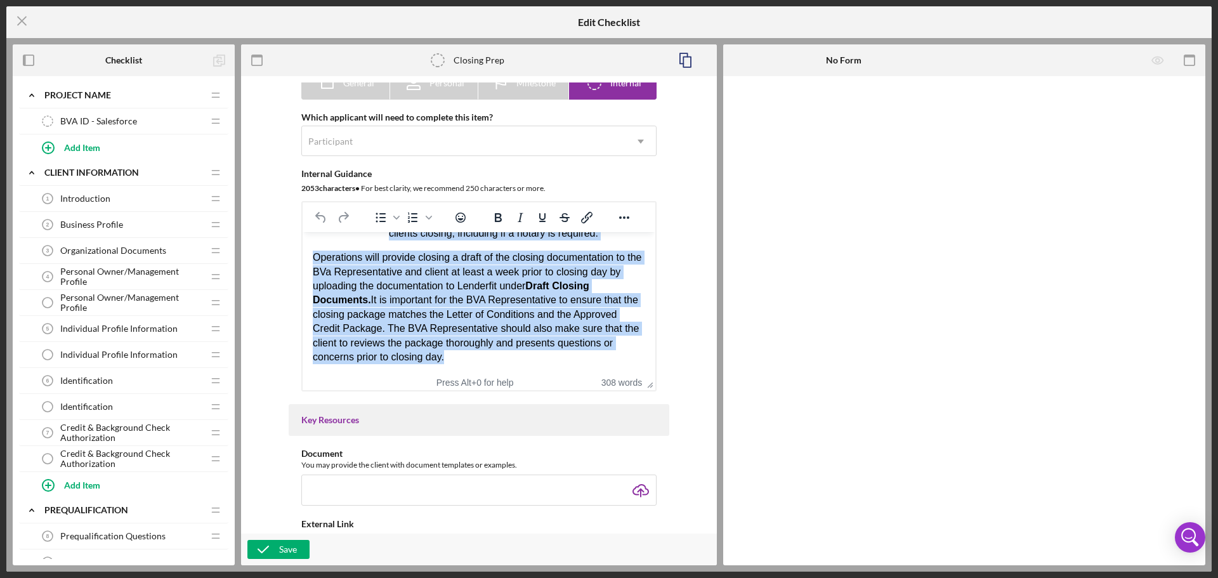
scroll to position [173, 0]
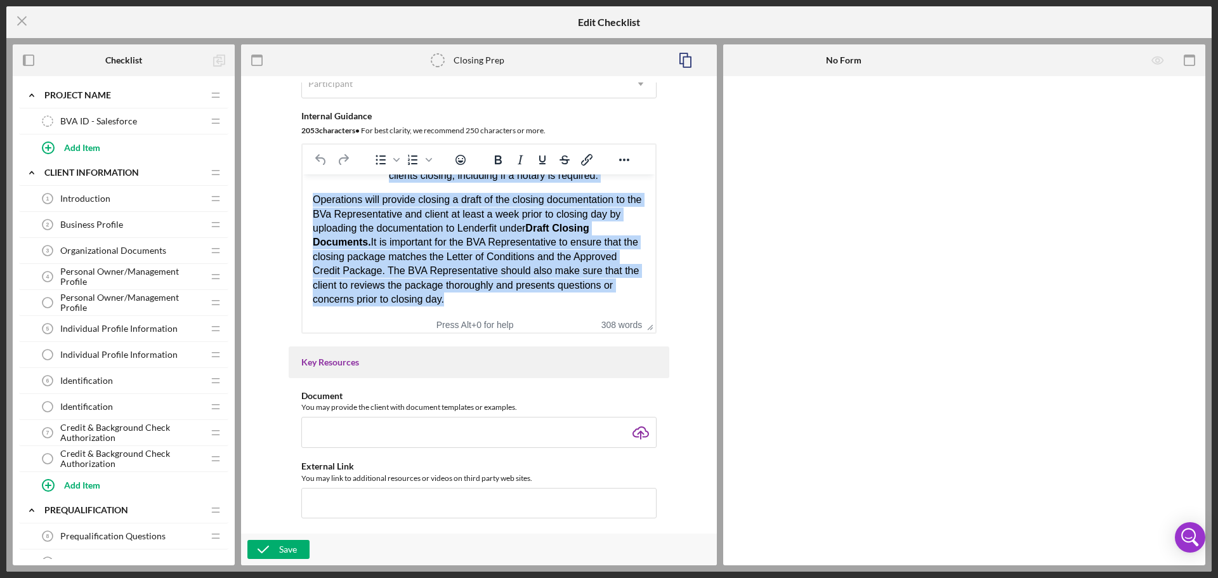
drag, startPoint x: 315, startPoint y: 190, endPoint x: 592, endPoint y: 348, distance: 319.0
paste body "Rich Text Area. Press ALT-0 for help."
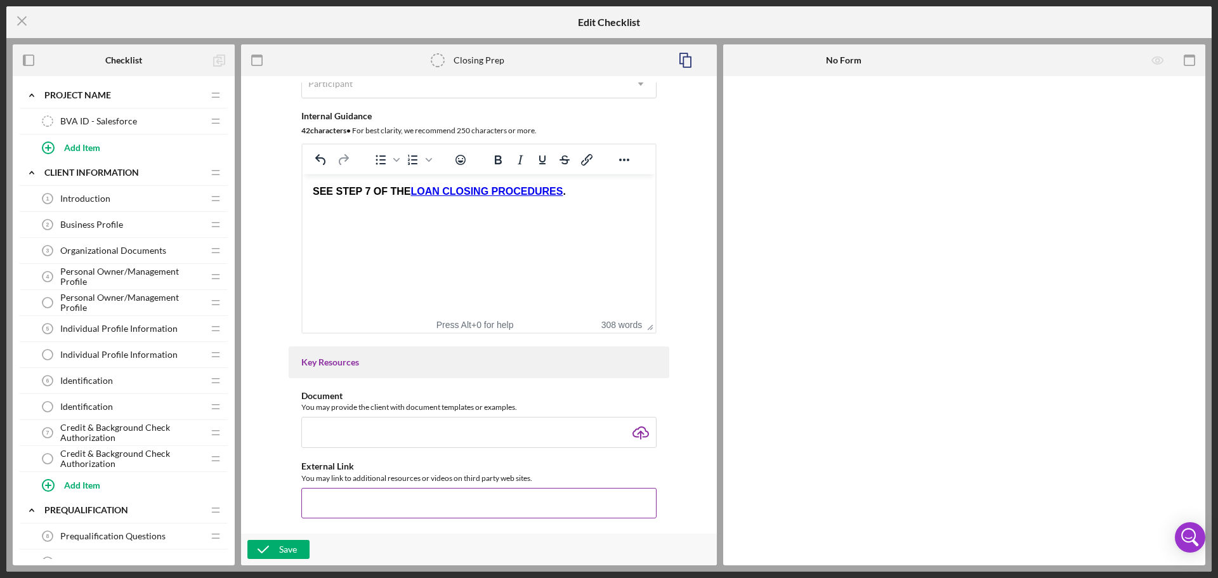
scroll to position [0, 0]
click at [299, 549] on button "Save" at bounding box center [278, 549] width 62 height 19
click at [23, 22] on icon "Icon/Menu Close" at bounding box center [22, 21] width 32 height 32
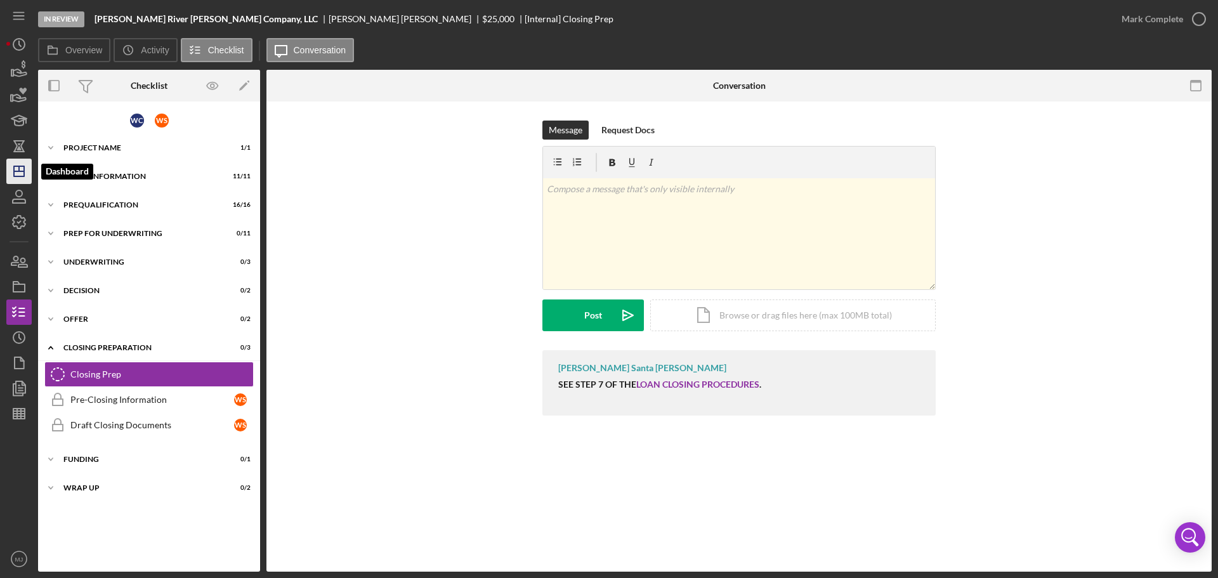
click at [25, 170] on icon "Icon/Dashboard" at bounding box center [19, 171] width 32 height 32
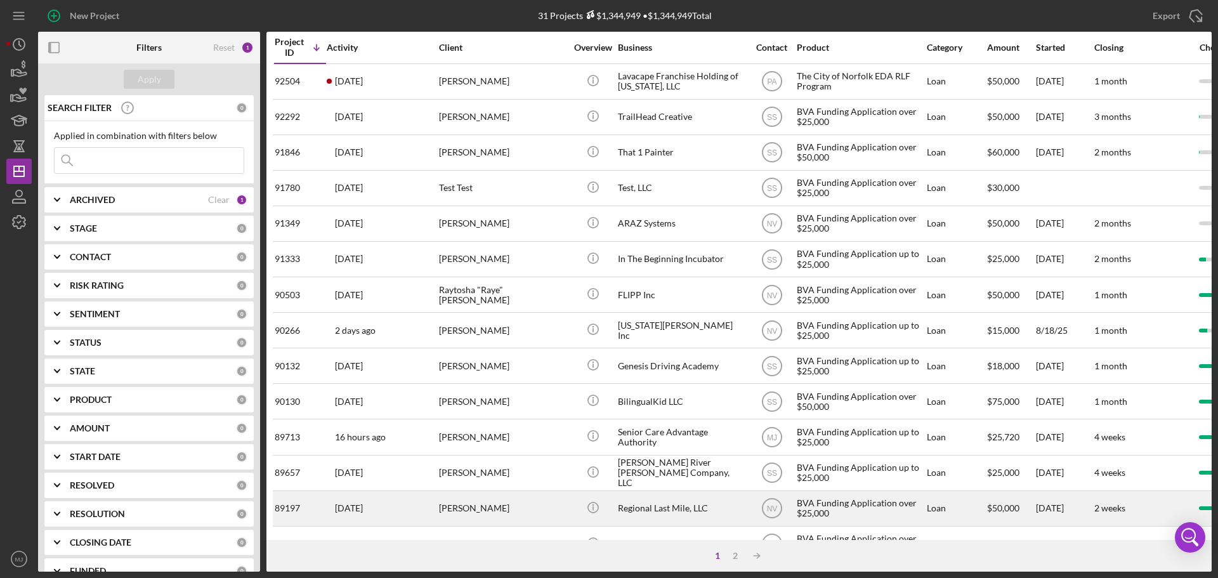
click at [689, 513] on div "Regional Last Mile, LLC" at bounding box center [681, 509] width 127 height 34
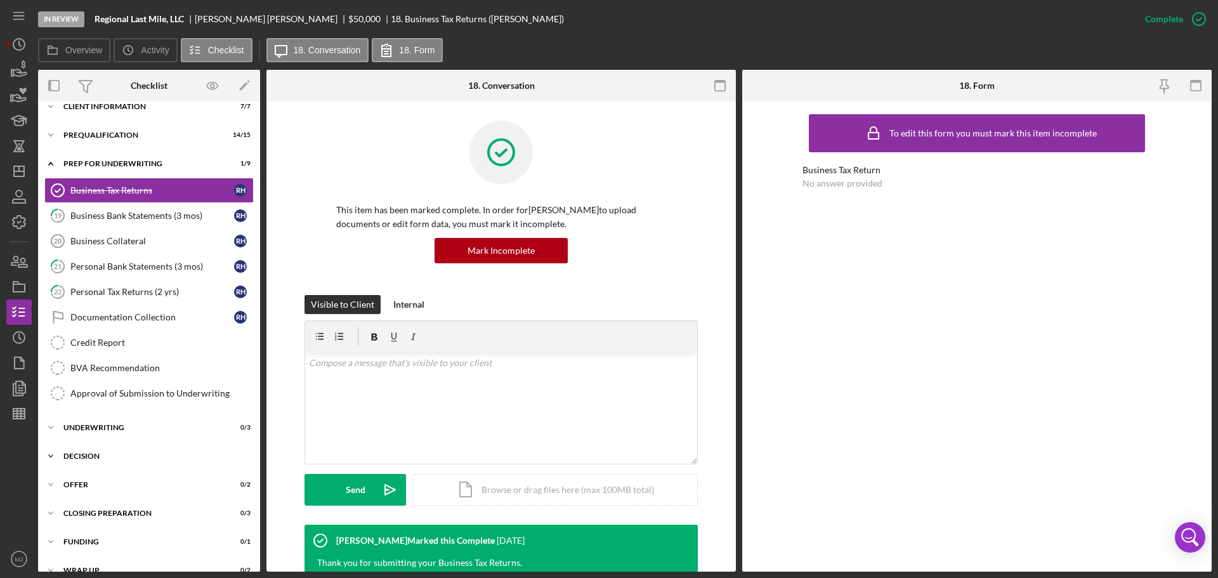
scroll to position [60, 0]
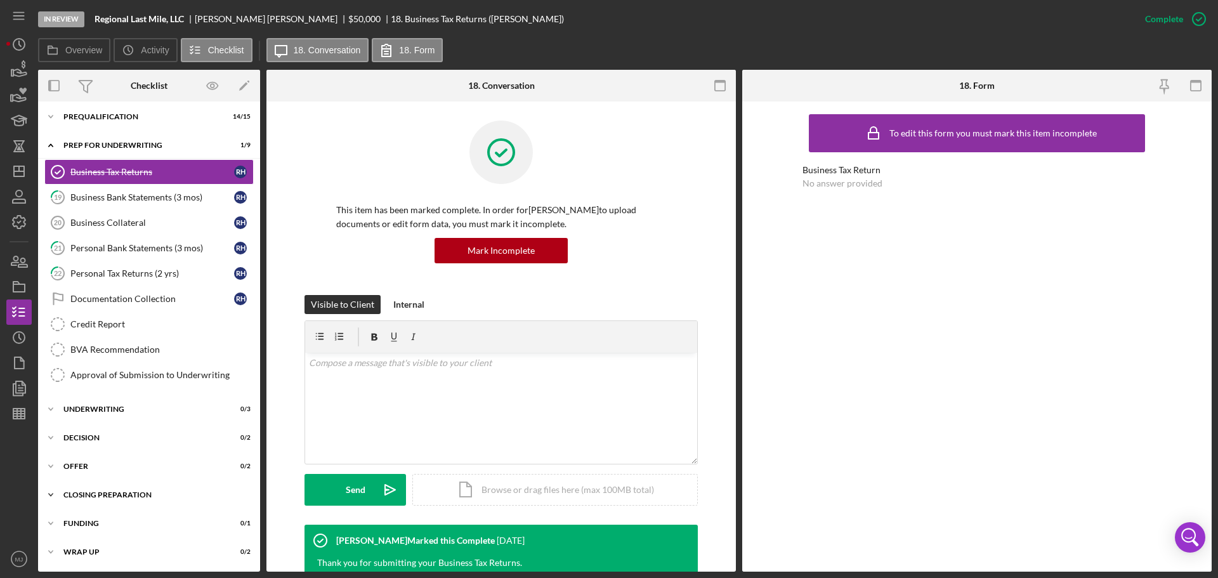
click at [110, 493] on div "Closing Preparation" at bounding box center [153, 495] width 181 height 8
click at [113, 516] on div "Closing Prep" at bounding box center [161, 521] width 183 height 10
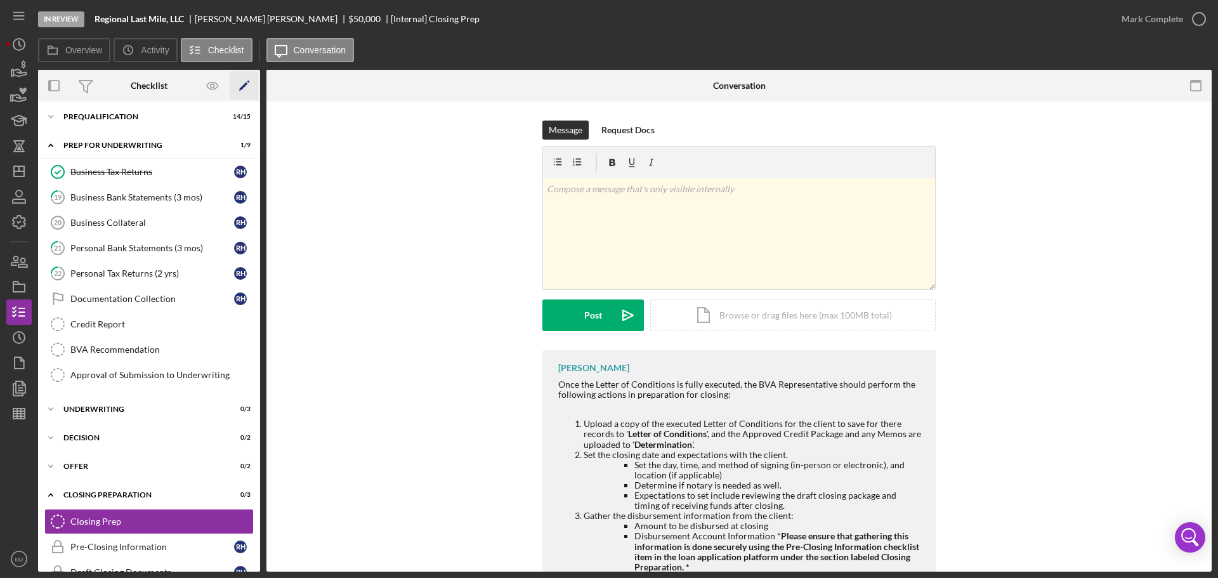
click at [253, 89] on icon "Icon/Edit" at bounding box center [244, 86] width 29 height 29
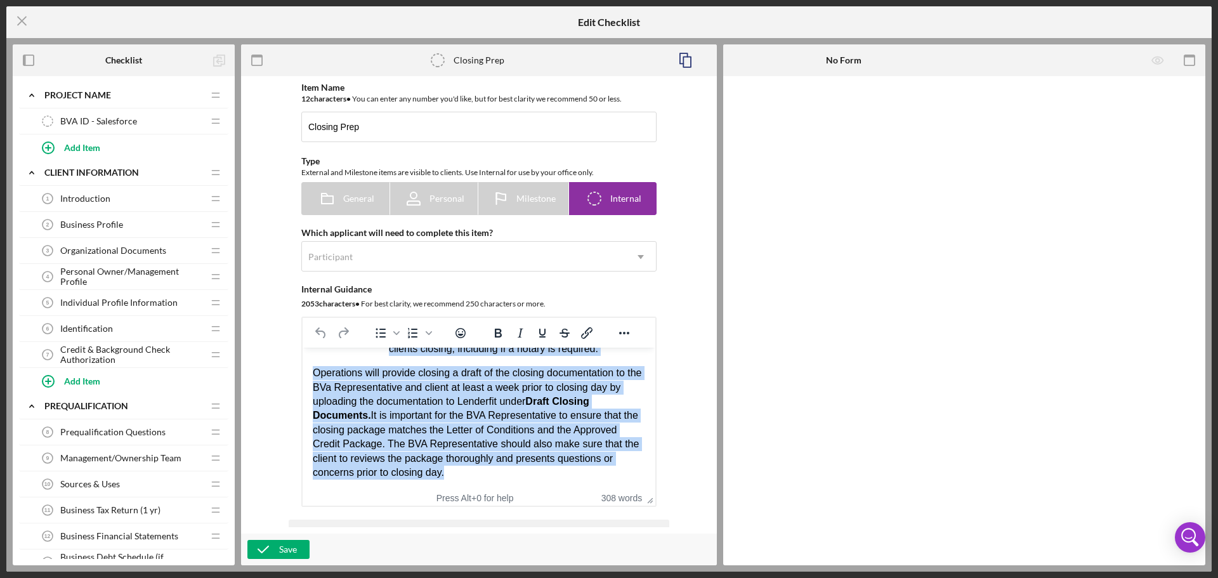
scroll to position [93, 0]
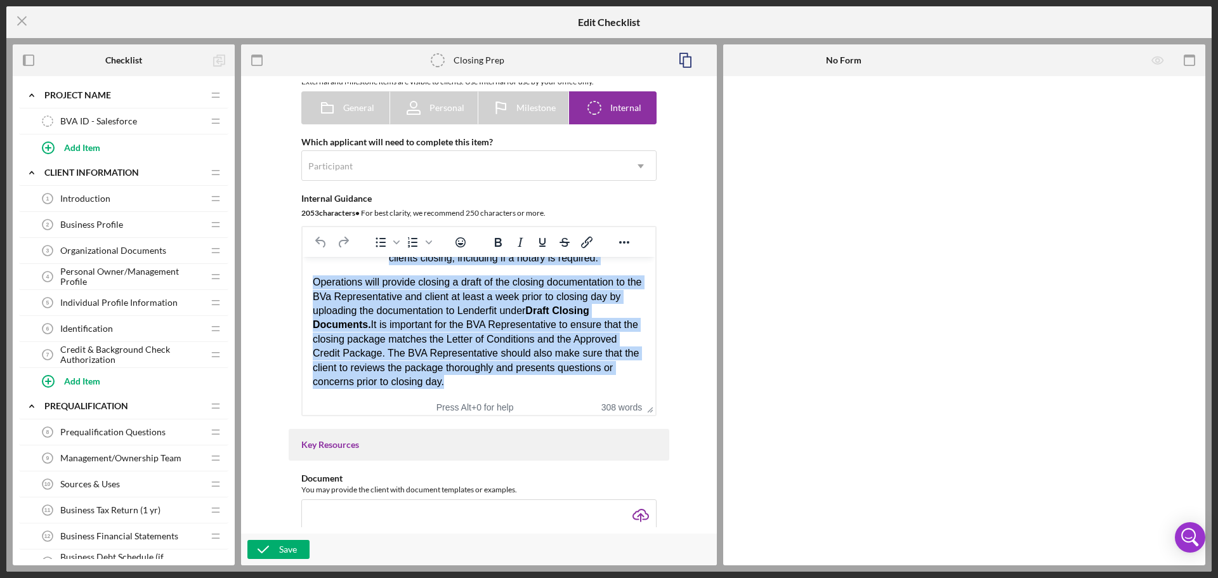
drag, startPoint x: 314, startPoint y: 273, endPoint x: 583, endPoint y: 430, distance: 311.3
click at [583, 398] on html "Once the Letter of Conditions is fully executed, the BVA Representative should …" at bounding box center [479, 79] width 353 height 637
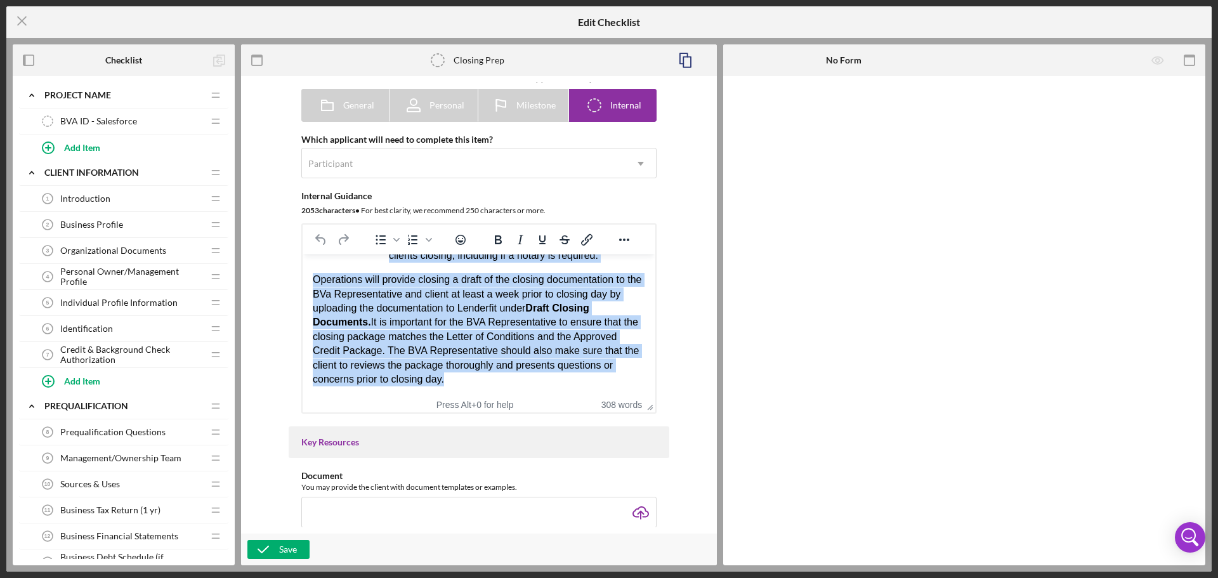
paste body "Rich Text Area. Press ALT-0 for help."
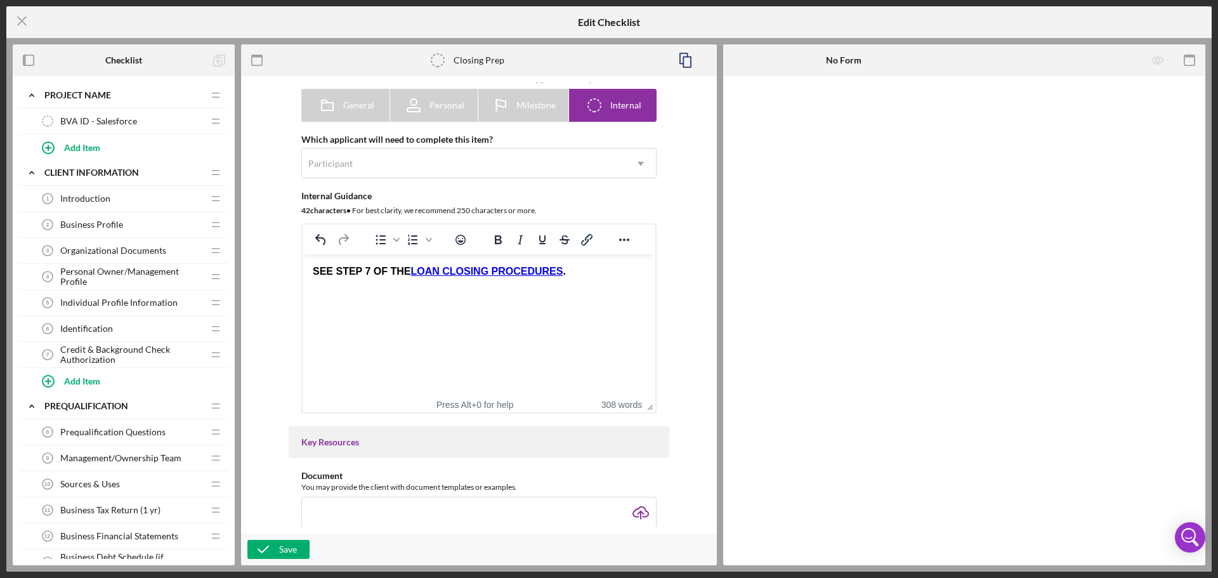
scroll to position [0, 0]
click at [284, 543] on div "Save" at bounding box center [288, 549] width 18 height 19
click at [25, 23] on line at bounding box center [22, 21] width 8 height 8
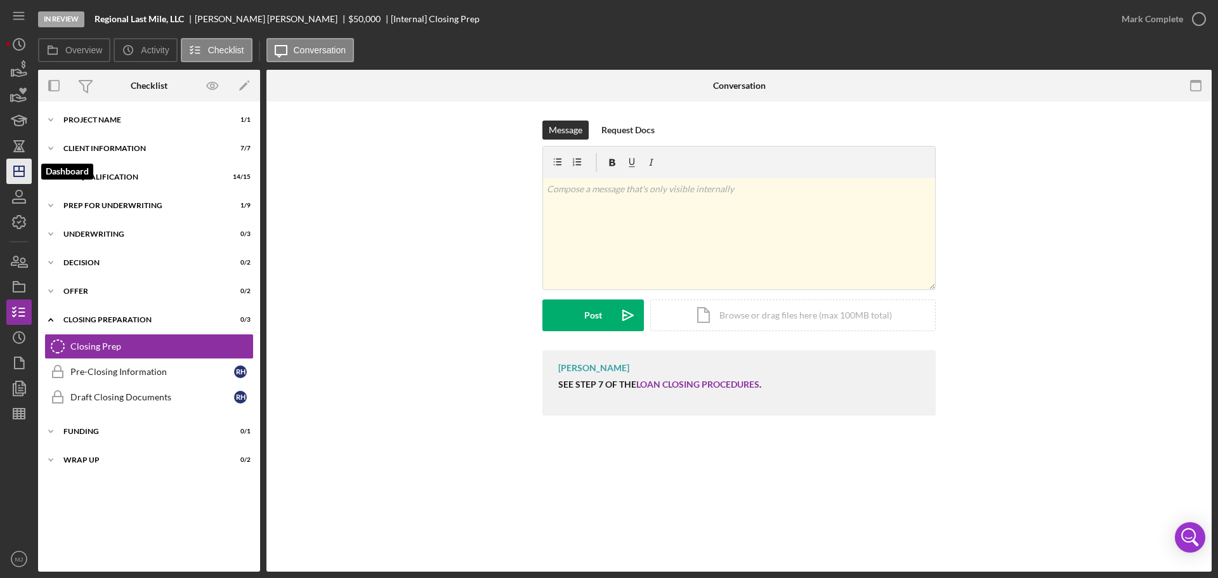
click at [20, 176] on polygon "button" at bounding box center [19, 171] width 10 height 10
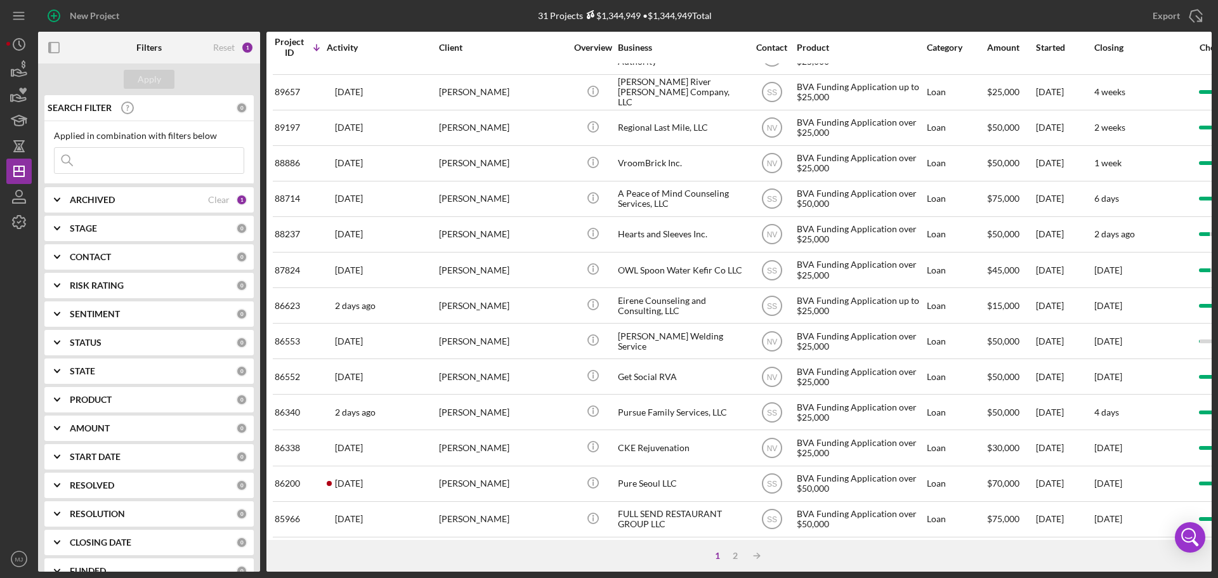
scroll to position [429, 0]
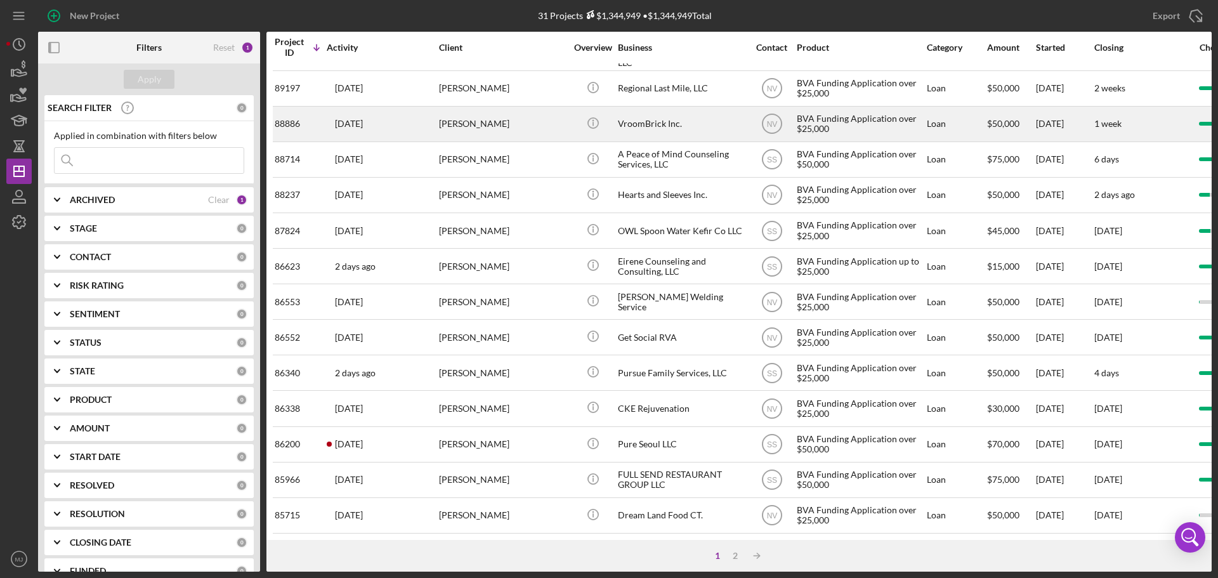
click at [655, 117] on div "VroomBrick Inc." at bounding box center [681, 124] width 127 height 34
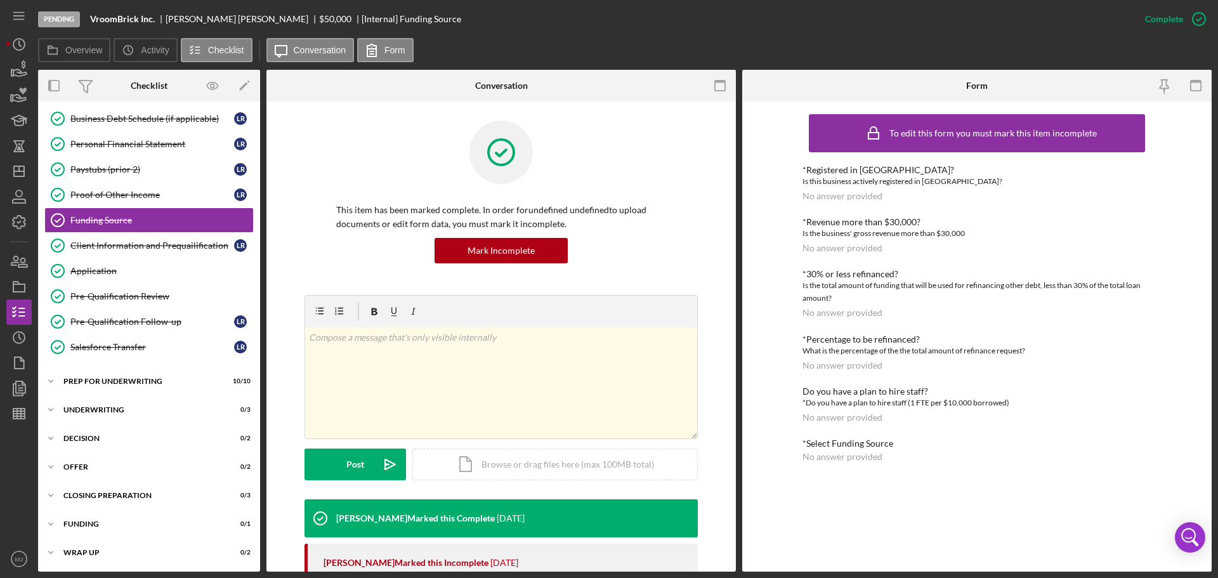
scroll to position [187, 0]
click at [88, 473] on div "Icon/Expander Offer 0 / 2" at bounding box center [149, 466] width 222 height 25
click at [81, 459] on div "Icon/Expander Offer 0 / 2" at bounding box center [149, 467] width 222 height 26
click at [96, 500] on div "Icon/Expander Closing Preparation 0 / 3" at bounding box center [149, 494] width 222 height 25
click at [100, 517] on div "Closing Prep" at bounding box center [161, 521] width 183 height 10
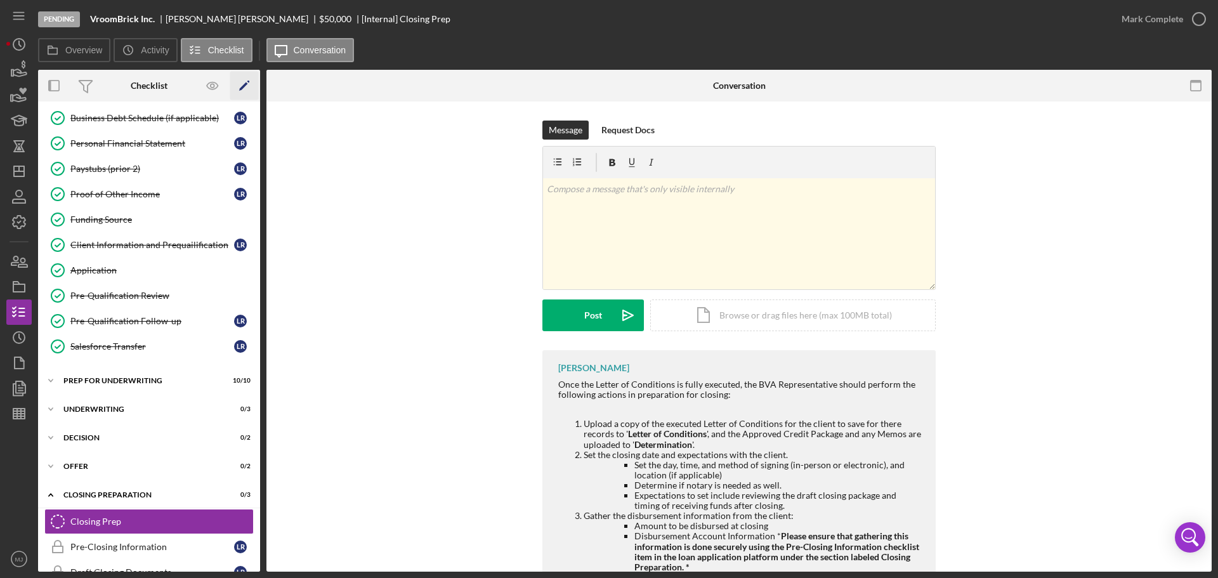
click at [240, 85] on icon "Icon/Edit" at bounding box center [244, 86] width 29 height 29
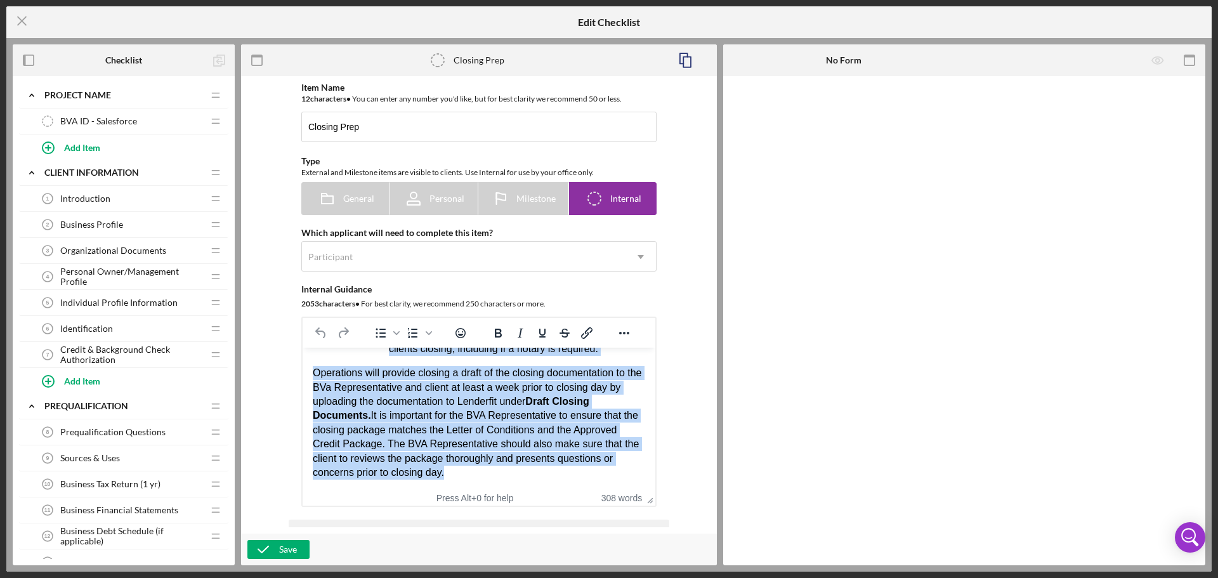
scroll to position [124, 0]
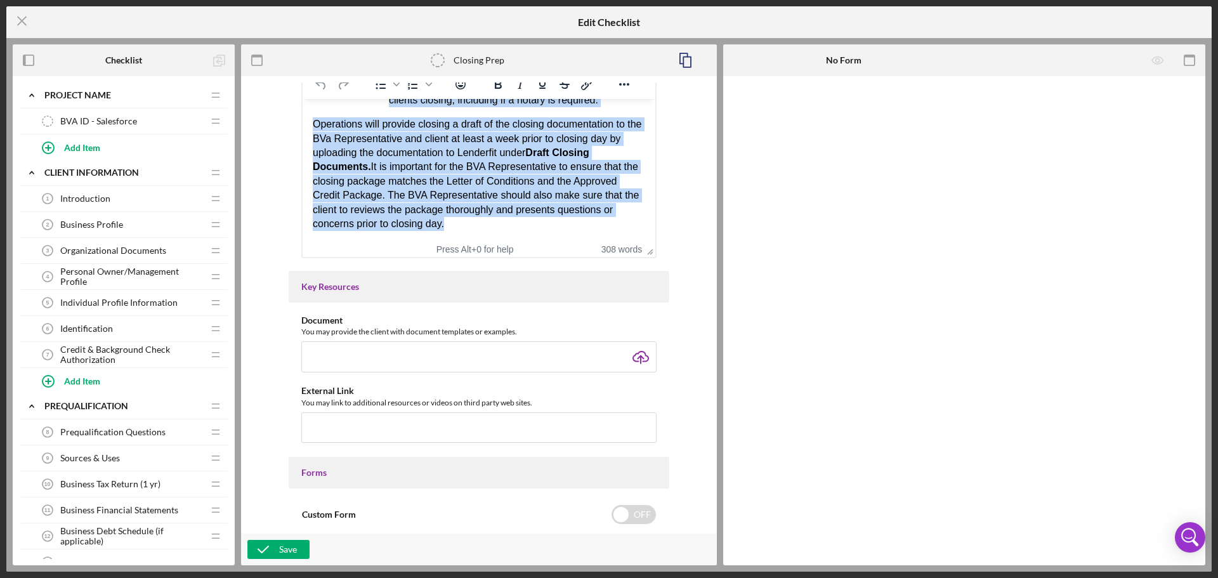
drag, startPoint x: 313, startPoint y: 116, endPoint x: 848, endPoint y: 630, distance: 742.0
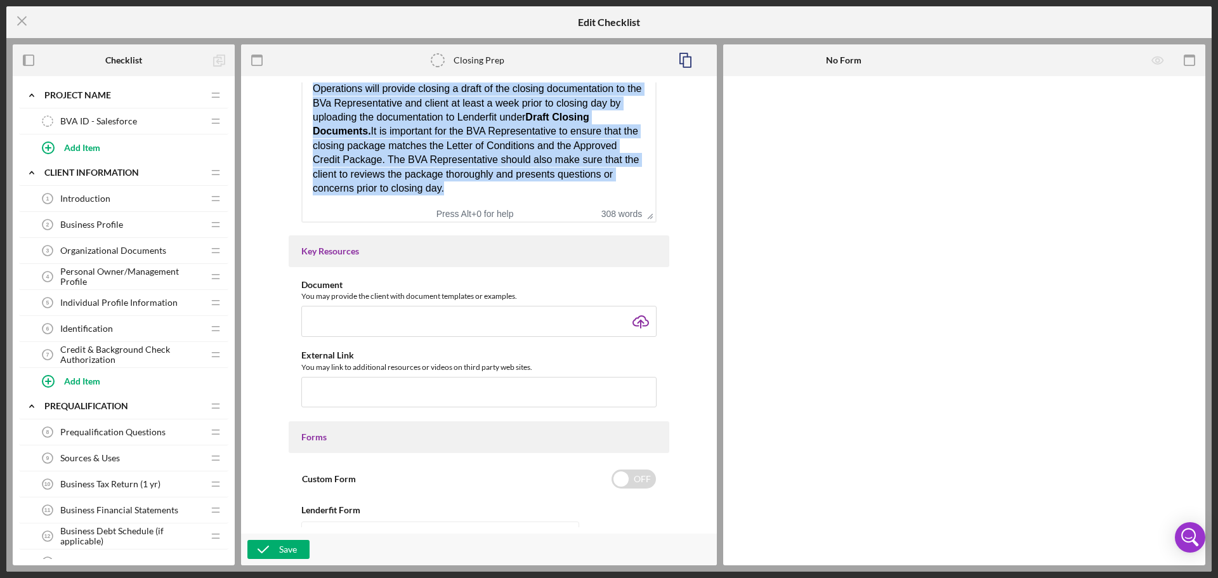
paste body "Rich Text Area. Press ALT-0 for help."
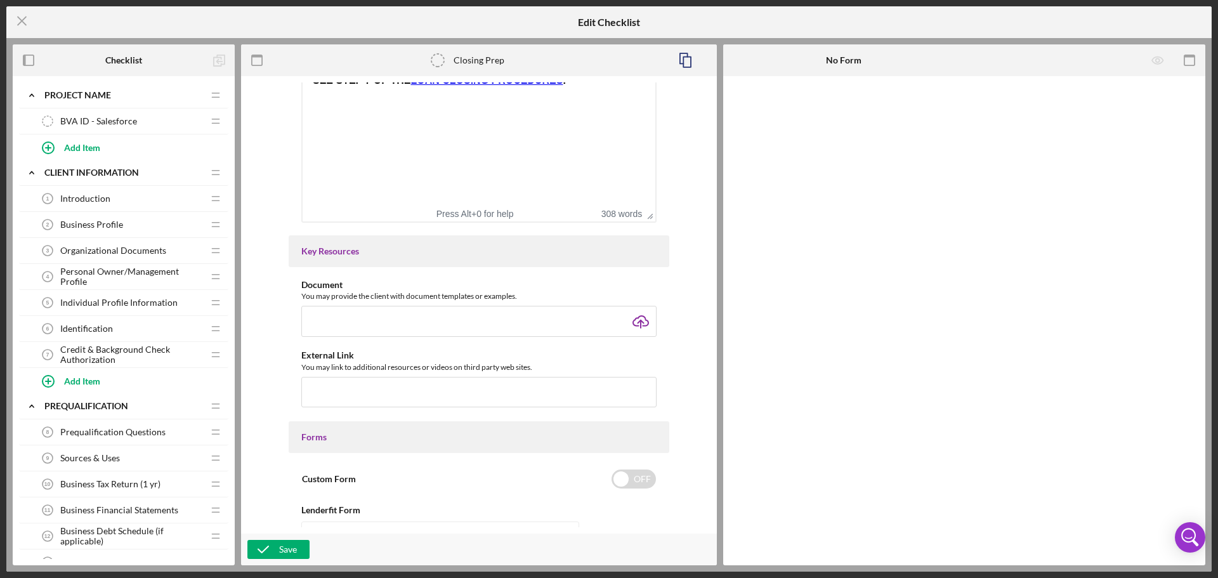
scroll to position [0, 0]
click at [287, 556] on div "Save" at bounding box center [288, 549] width 18 height 19
click at [27, 21] on icon "Icon/Menu Close" at bounding box center [22, 21] width 32 height 32
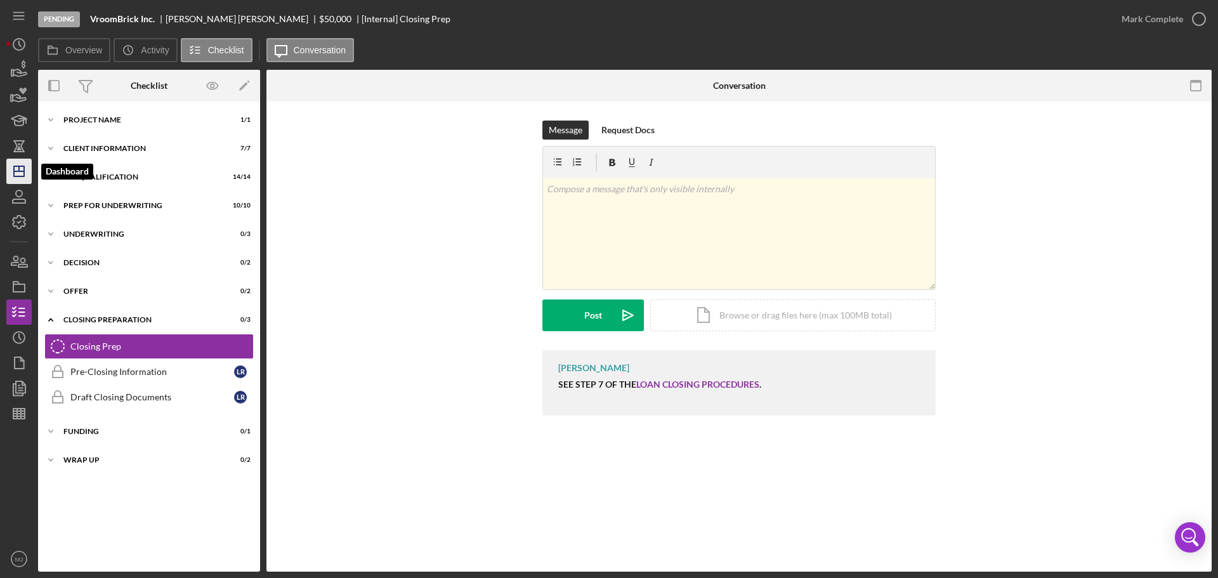
click at [23, 178] on icon "Icon/Dashboard" at bounding box center [19, 171] width 32 height 32
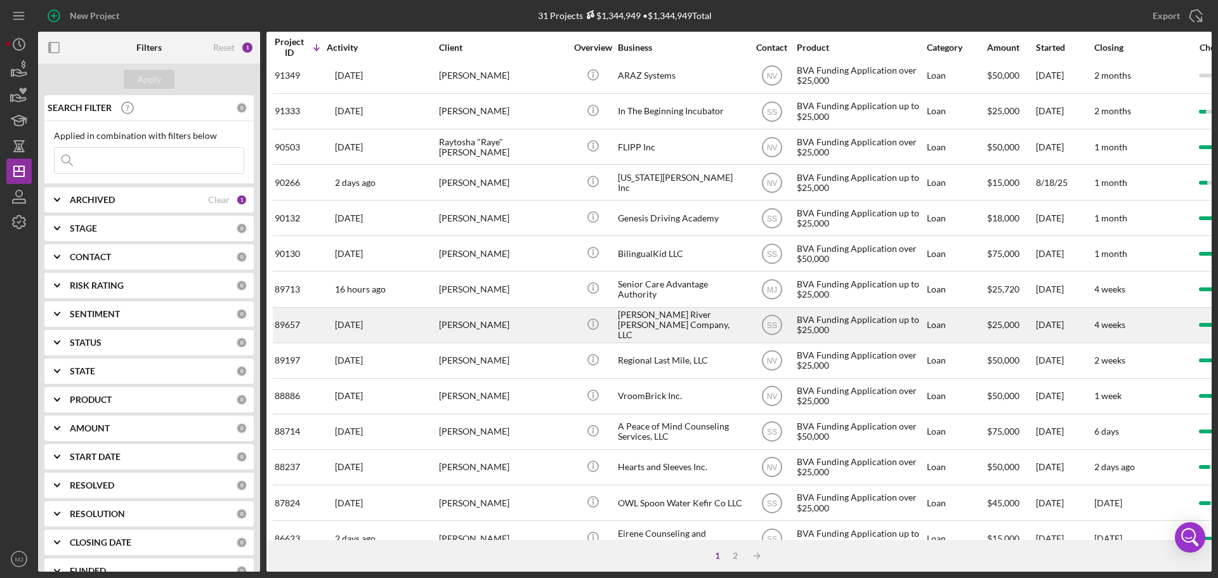
scroll to position [254, 0]
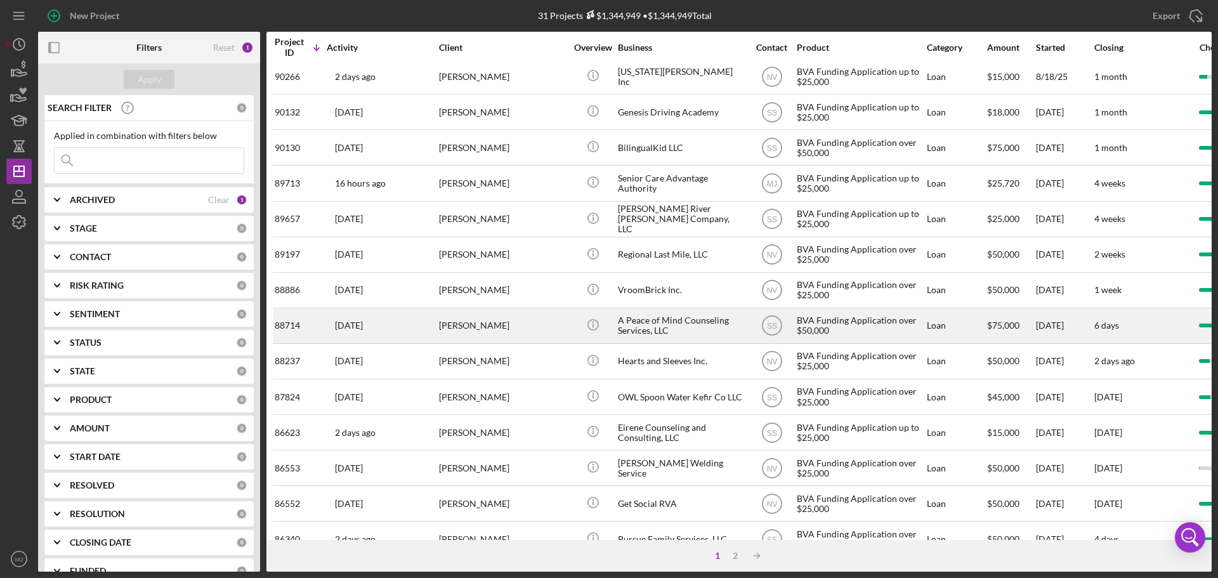
click at [657, 329] on div "A Peace of Mind Counseling Services, LLC" at bounding box center [681, 326] width 127 height 34
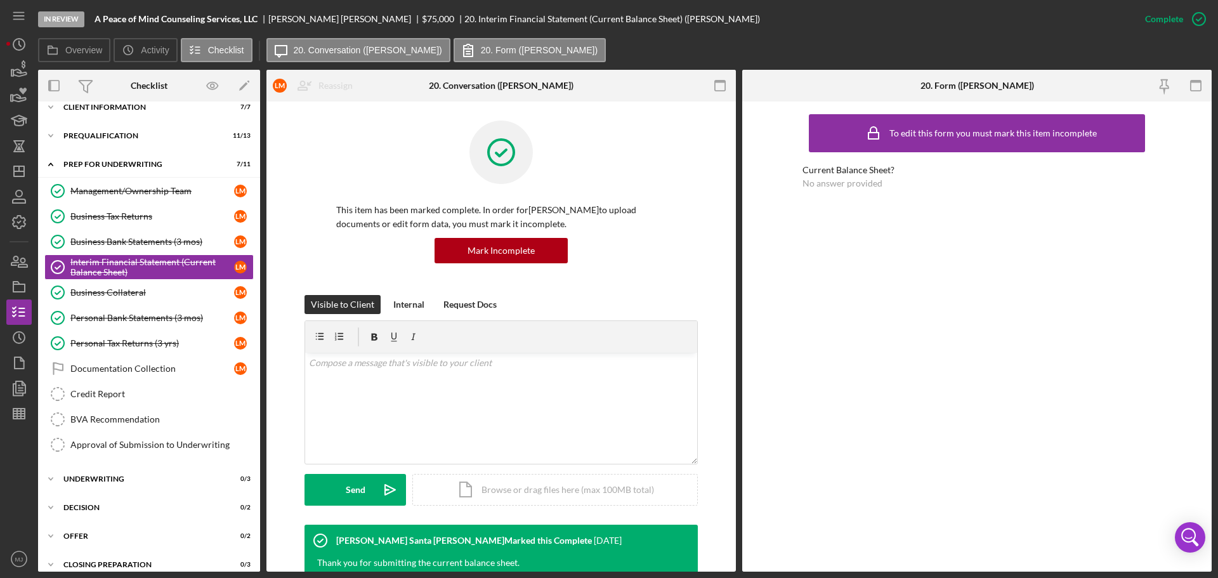
scroll to position [139, 0]
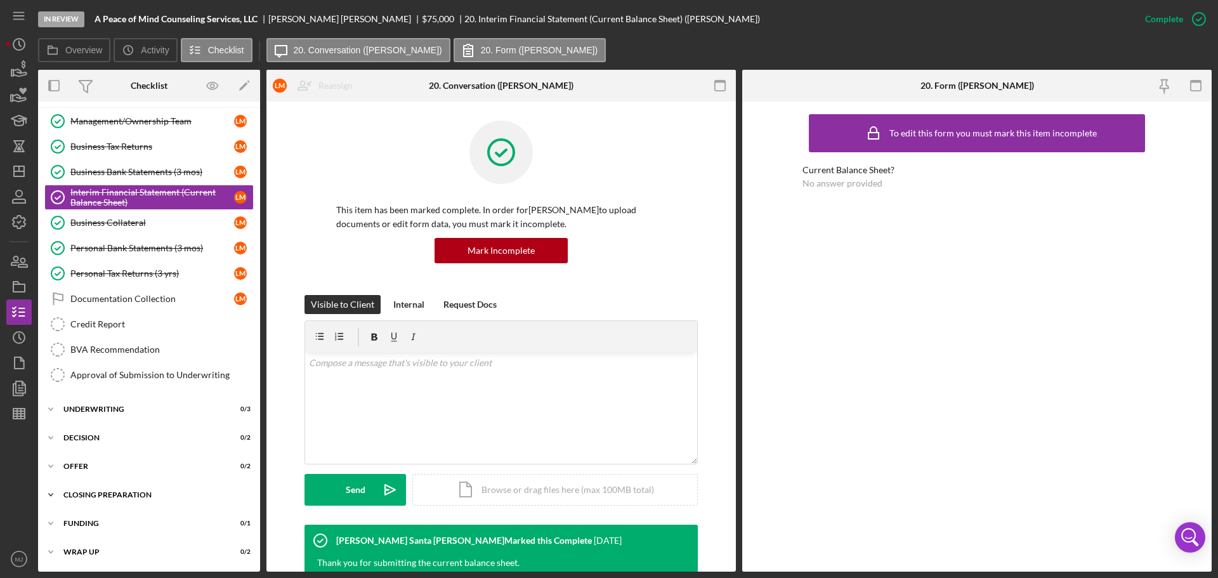
click at [91, 494] on div "Closing Preparation" at bounding box center [153, 495] width 181 height 8
click at [97, 511] on link "Closing Prep Closing Prep" at bounding box center [148, 521] width 209 height 25
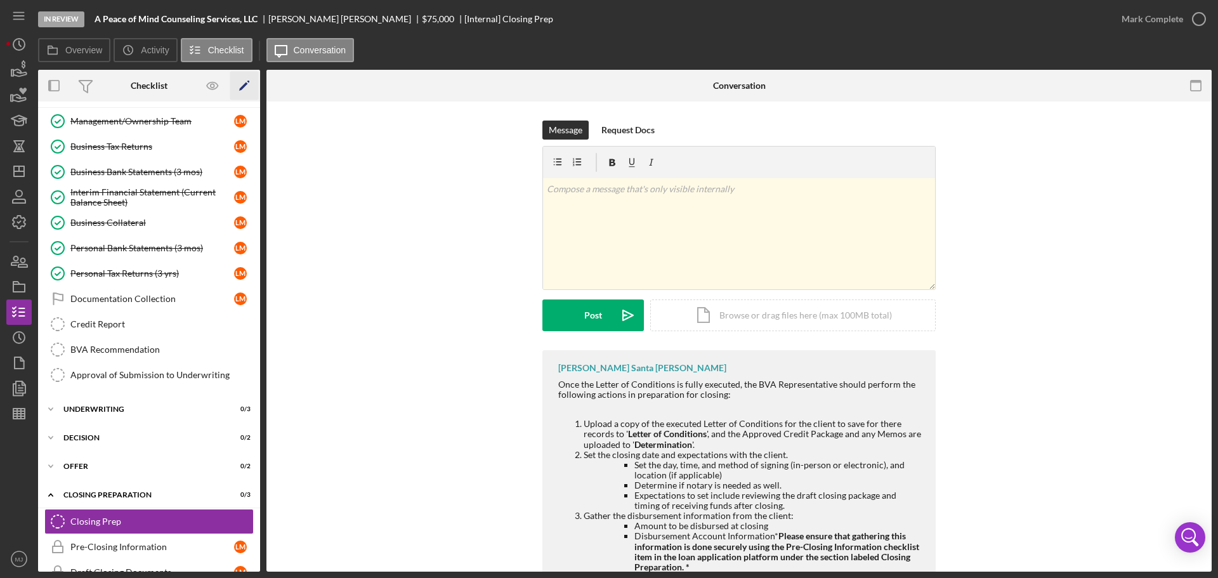
click at [251, 86] on icon "Icon/Edit" at bounding box center [244, 86] width 29 height 29
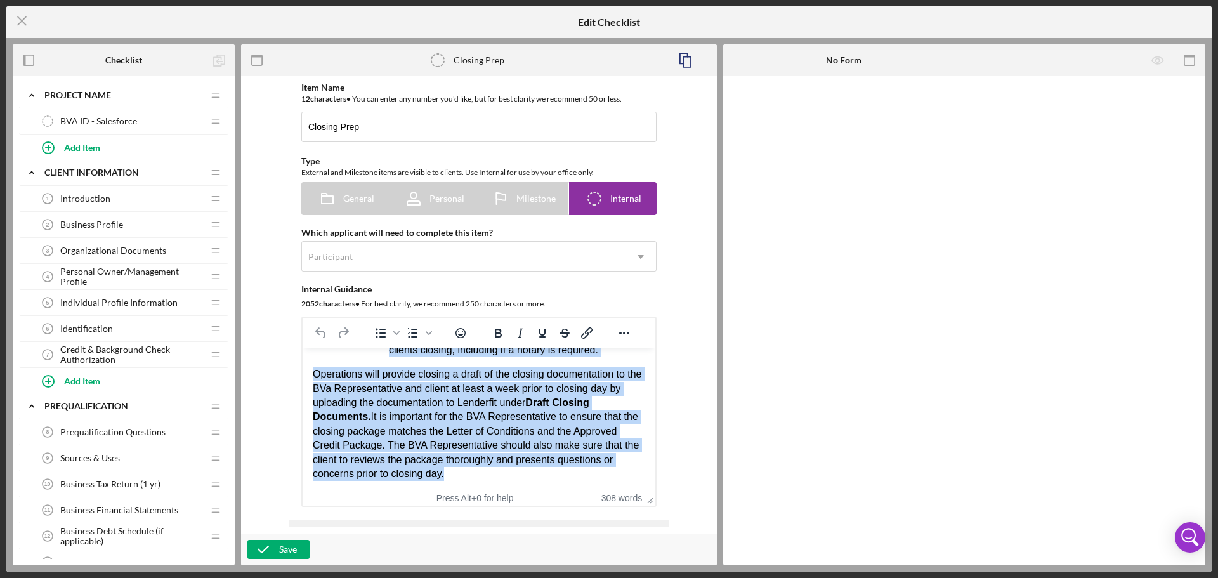
scroll to position [509, 0]
drag, startPoint x: 316, startPoint y: 363, endPoint x: 863, endPoint y: 844, distance: 728.6
click at [563, 490] on html "Once the Letter of Conditions is fully executed, the BVA Representative should …" at bounding box center [479, 171] width 353 height 637
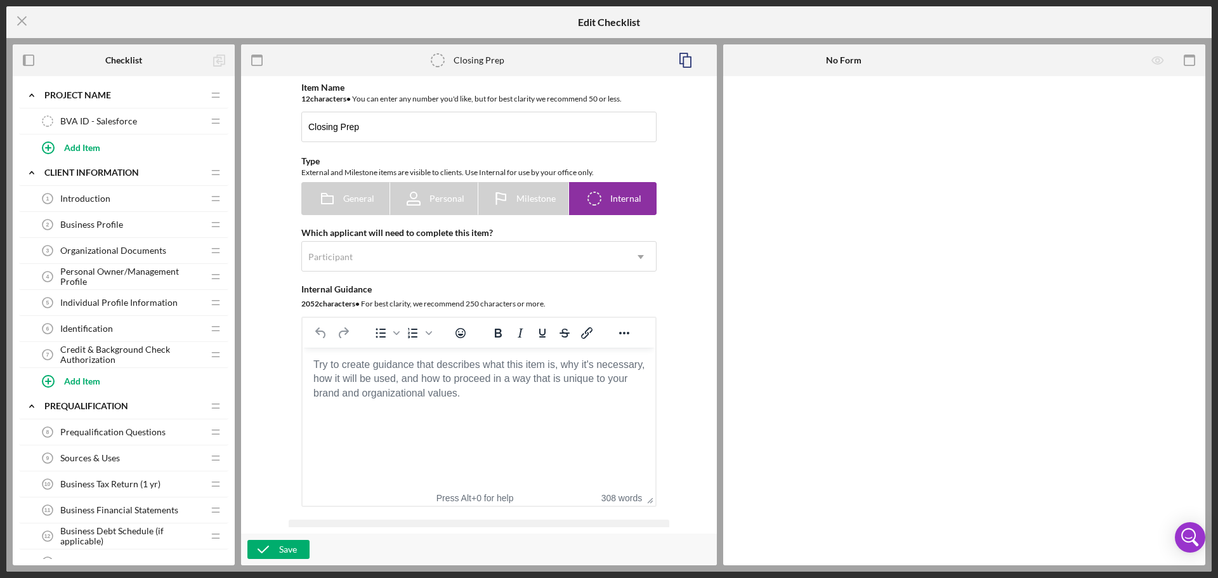
scroll to position [0, 0]
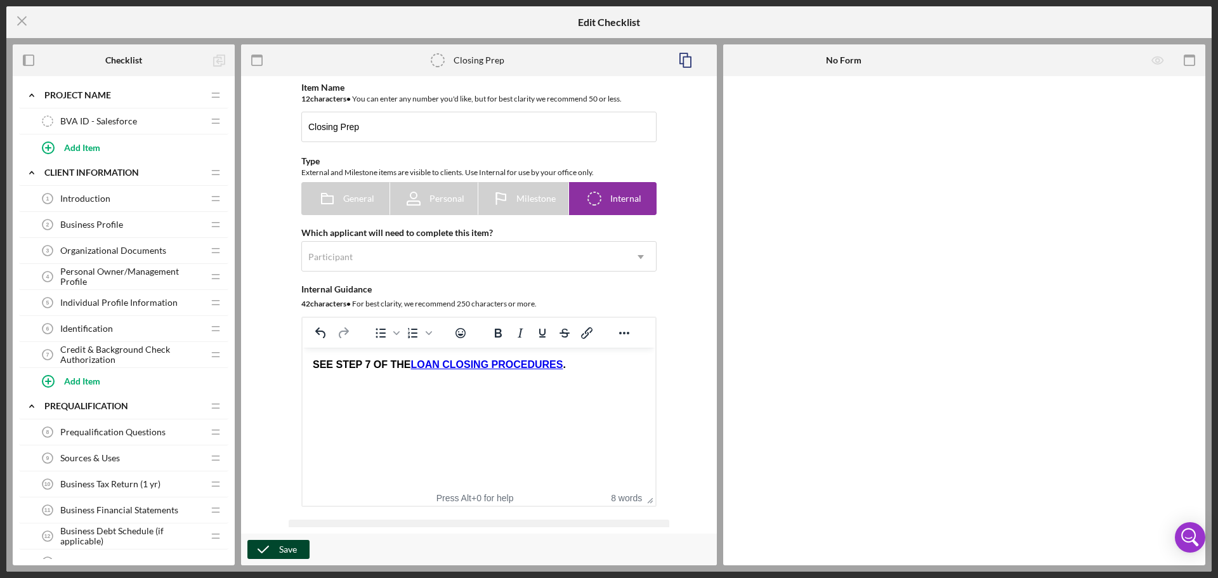
click at [285, 549] on div "Save" at bounding box center [288, 549] width 18 height 19
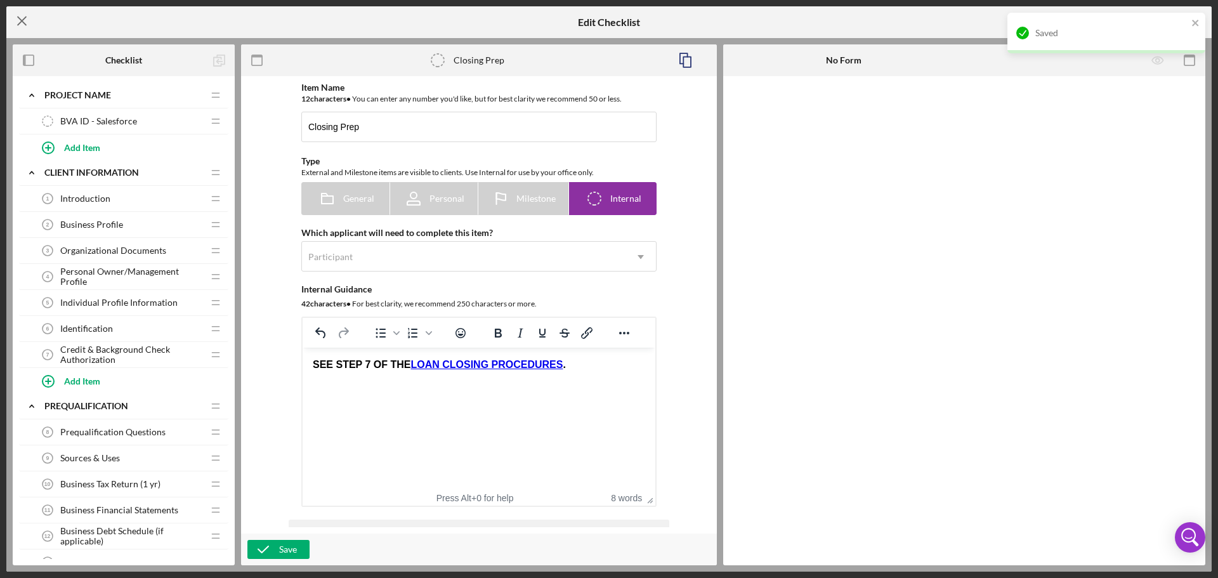
click at [20, 20] on icon "Icon/Menu Close" at bounding box center [22, 21] width 32 height 32
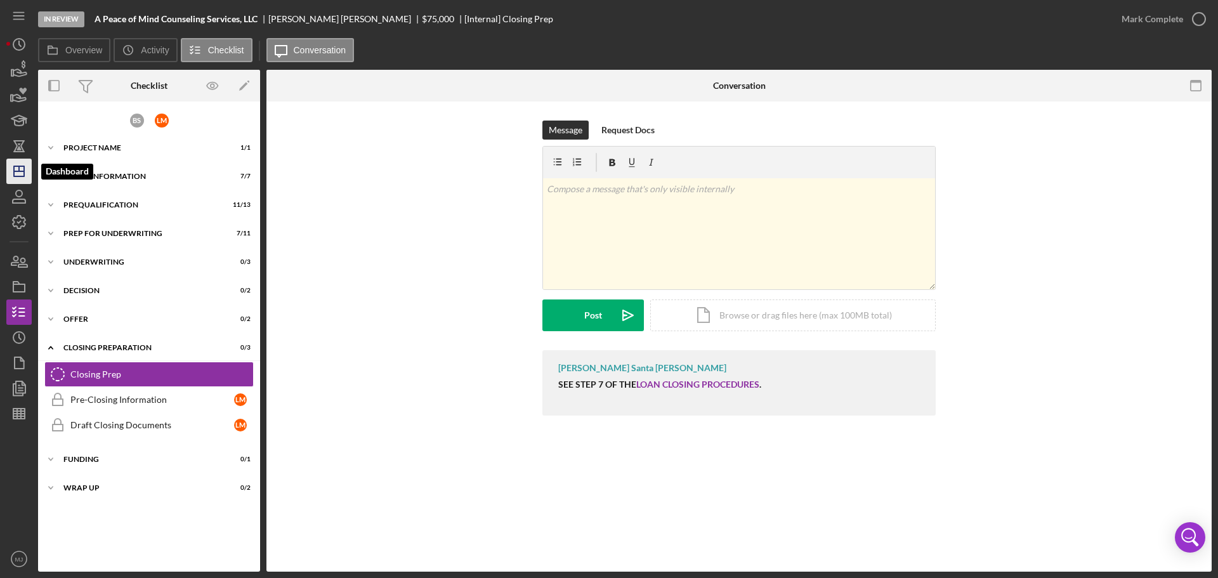
click at [22, 176] on polygon "button" at bounding box center [19, 171] width 10 height 10
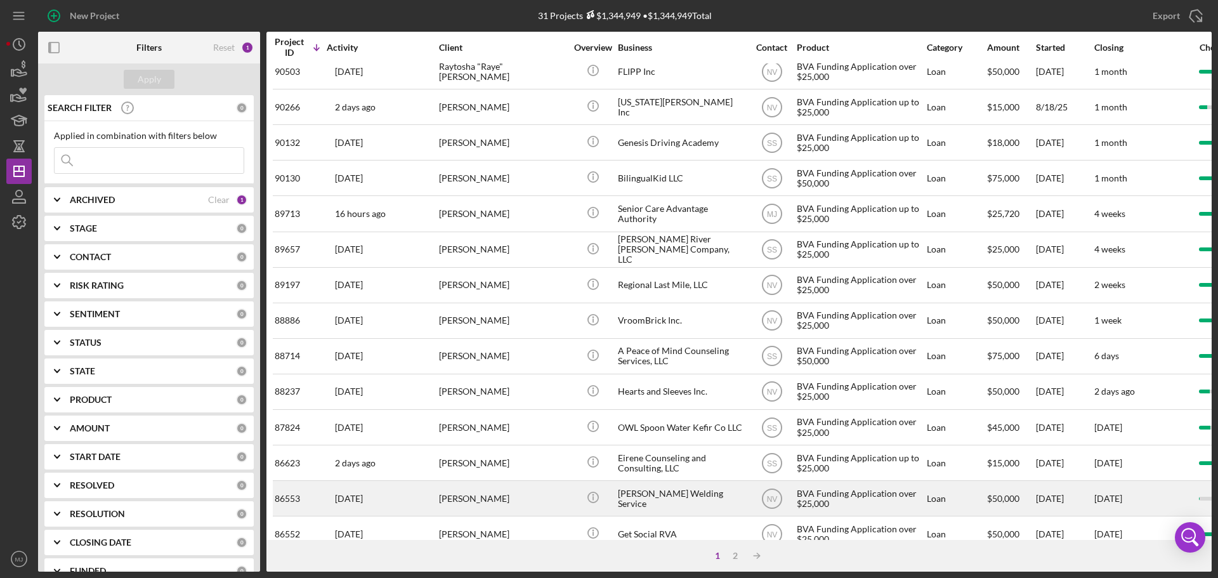
scroll to position [429, 0]
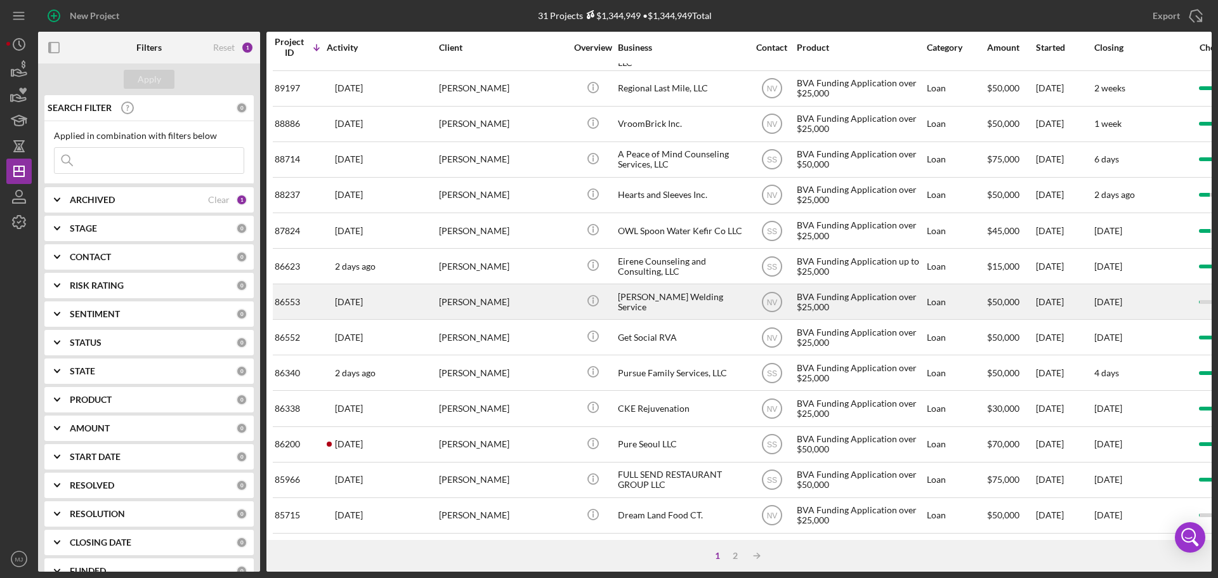
click at [658, 297] on div "[PERSON_NAME] Welding Service" at bounding box center [681, 302] width 127 height 34
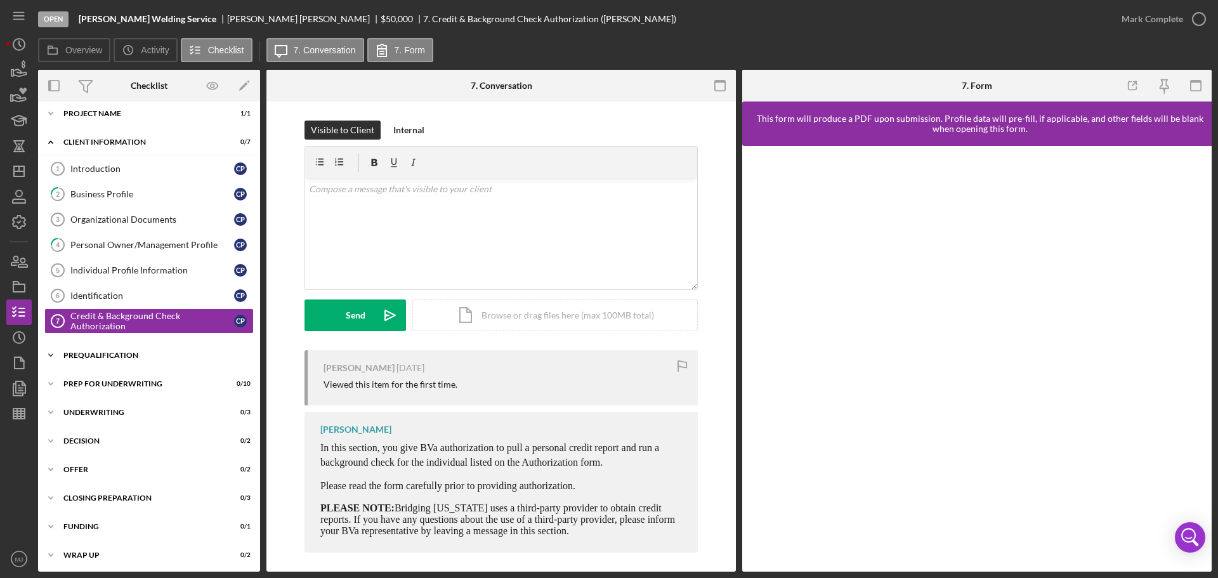
scroll to position [10, 0]
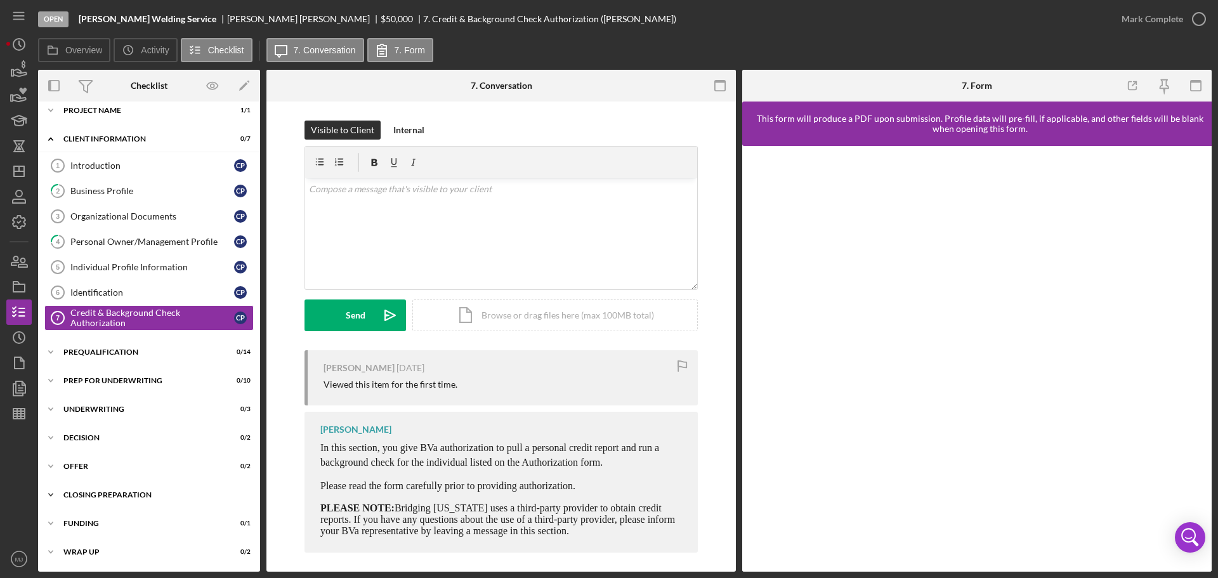
click at [95, 499] on div "Icon/Expander Closing Preparation 0 / 3" at bounding box center [149, 494] width 222 height 25
click at [95, 519] on div "Closing Prep" at bounding box center [161, 521] width 183 height 10
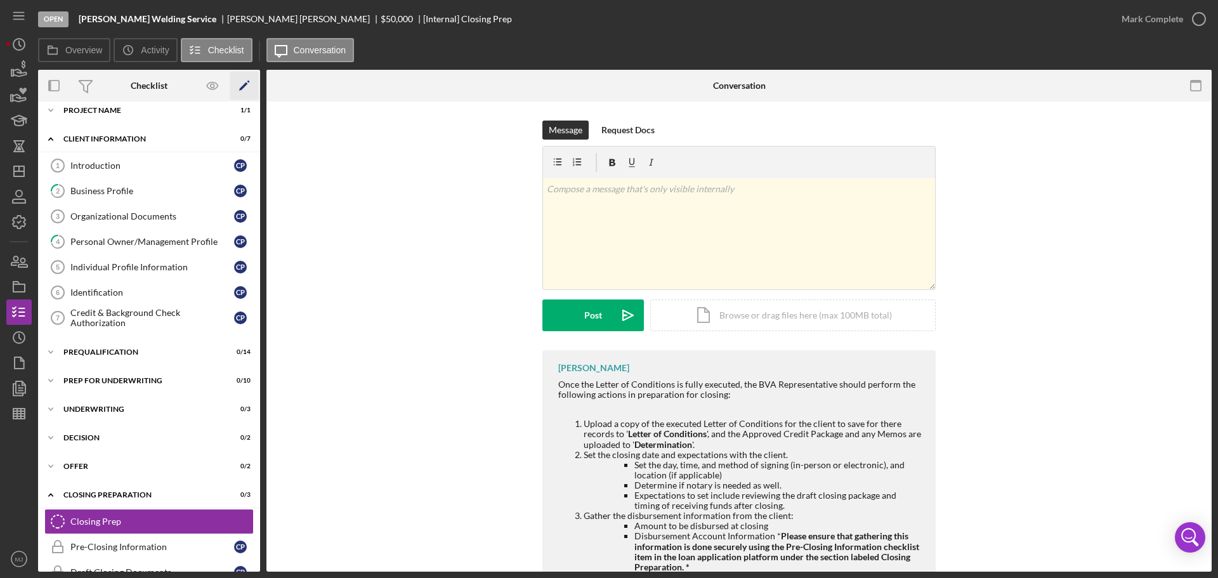
click at [246, 80] on icon "Icon/Edit" at bounding box center [244, 86] width 29 height 29
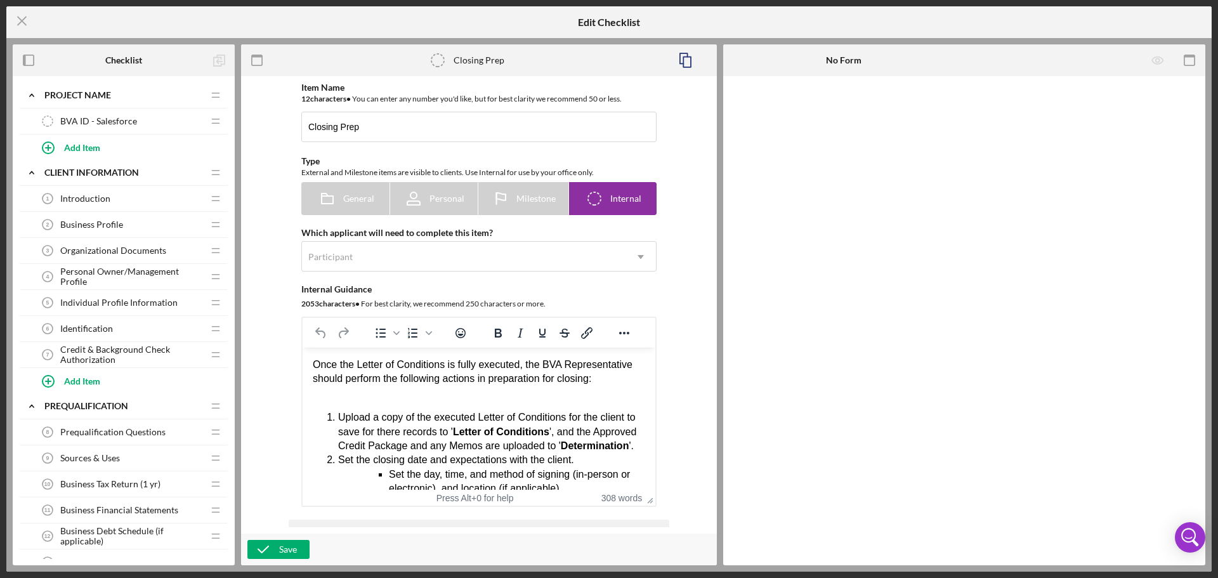
drag, startPoint x: 312, startPoint y: 362, endPoint x: 466, endPoint y: 419, distance: 164.4
drag, startPoint x: 310, startPoint y: 363, endPoint x: 380, endPoint y: 386, distance: 73.4
drag, startPoint x: 312, startPoint y: 363, endPoint x: 410, endPoint y: 395, distance: 102.7
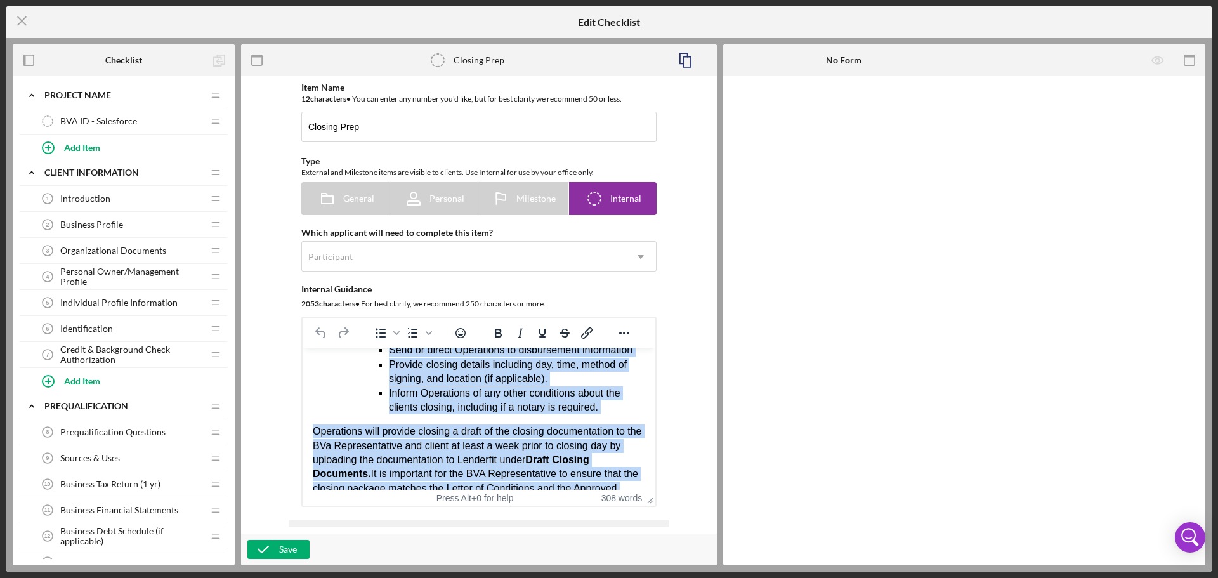
scroll to position [509, 0]
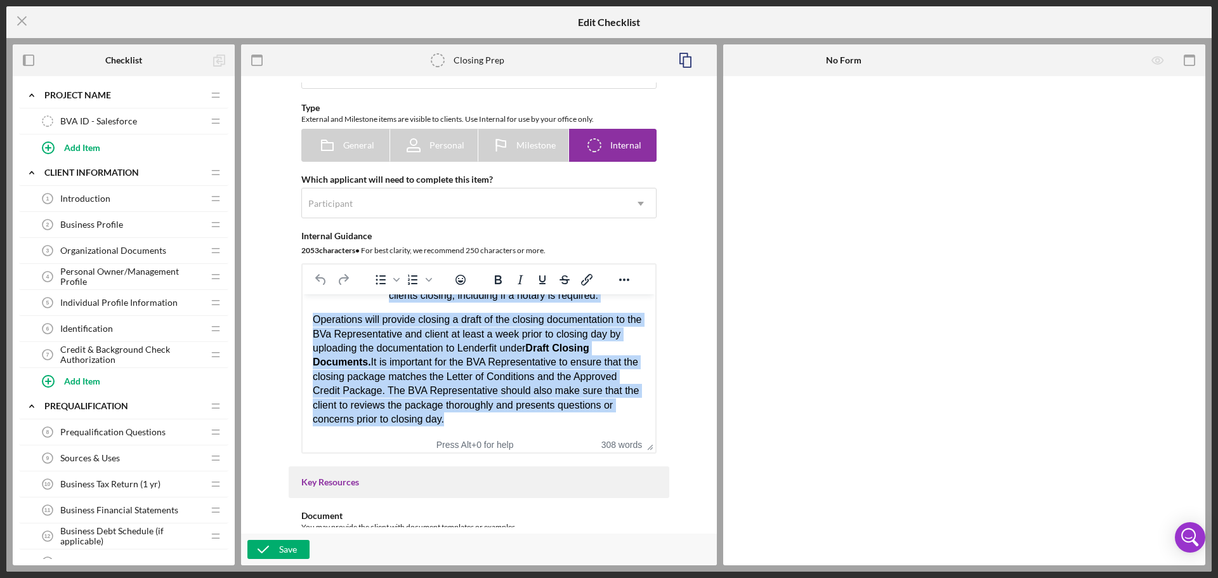
drag, startPoint x: 314, startPoint y: 314, endPoint x: 579, endPoint y: 464, distance: 304.5
click at [579, 436] on html "Once the Letter of Conditions is fully executed, the BVA Representative should …" at bounding box center [479, 118] width 353 height 637
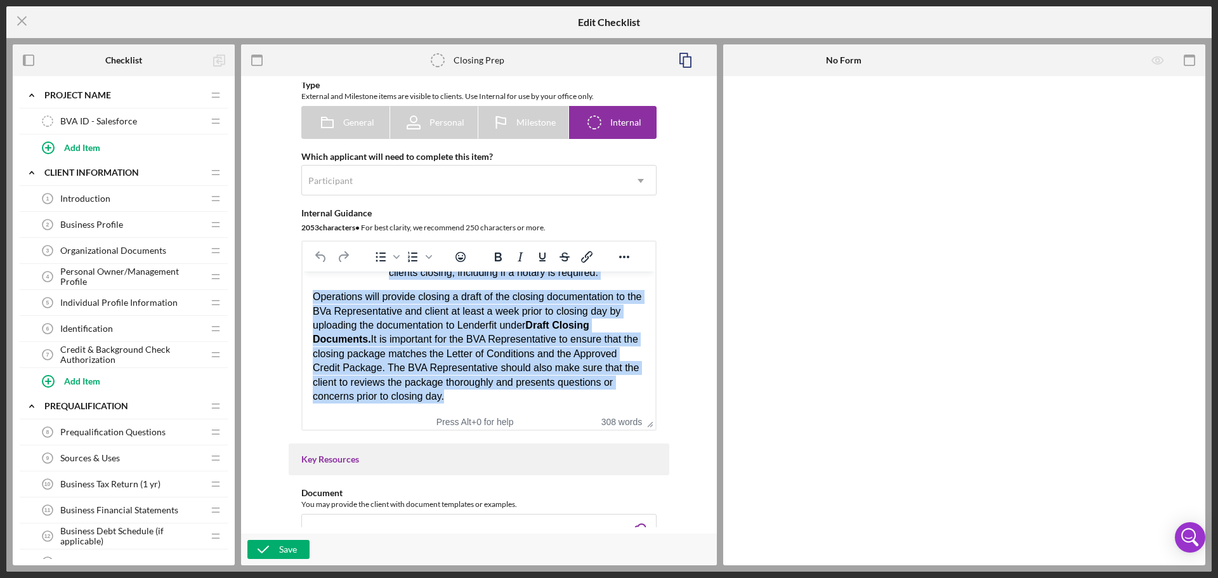
paste body "Rich Text Area. Press ALT-0 for help."
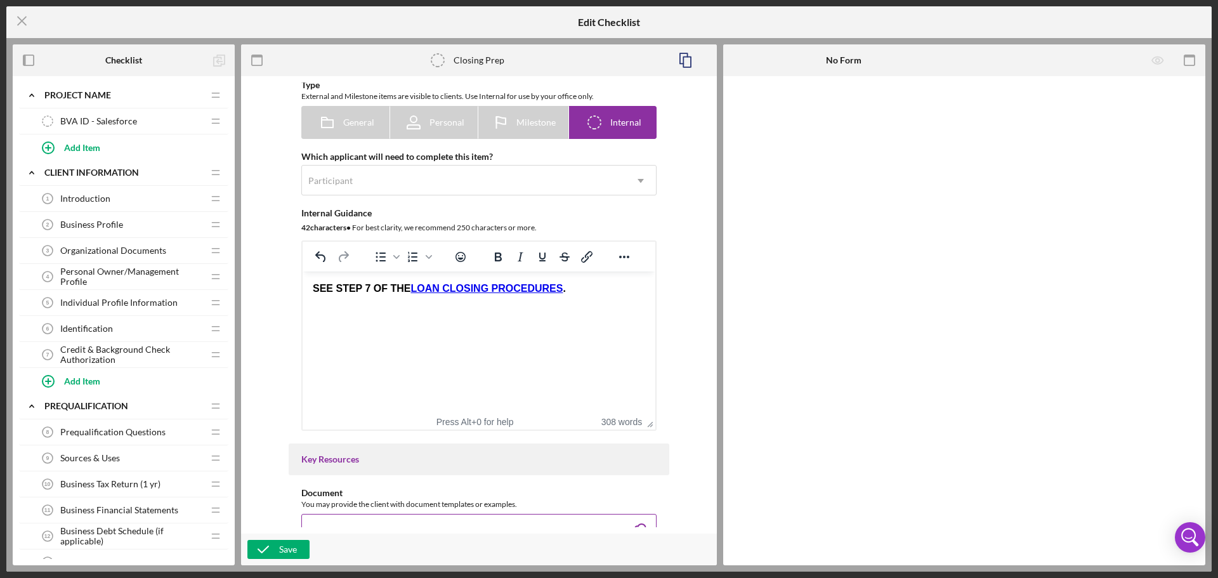
scroll to position [0, 0]
click at [283, 546] on div "Save" at bounding box center [288, 549] width 18 height 19
click at [27, 25] on icon "Icon/Menu Close" at bounding box center [22, 21] width 32 height 32
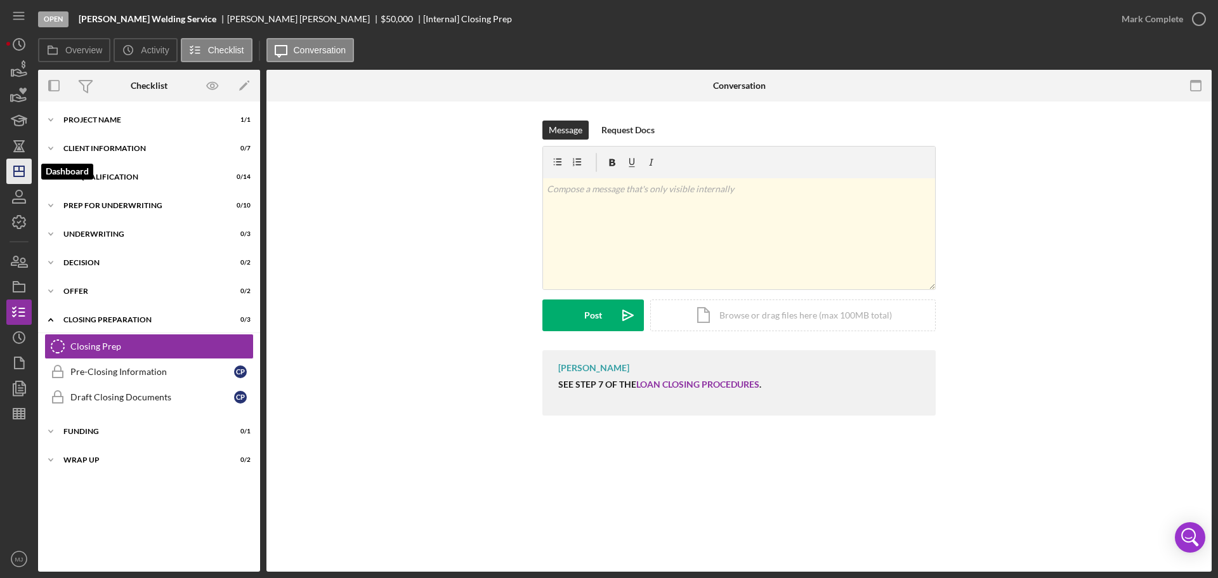
click at [23, 175] on icon "Icon/Dashboard" at bounding box center [19, 171] width 32 height 32
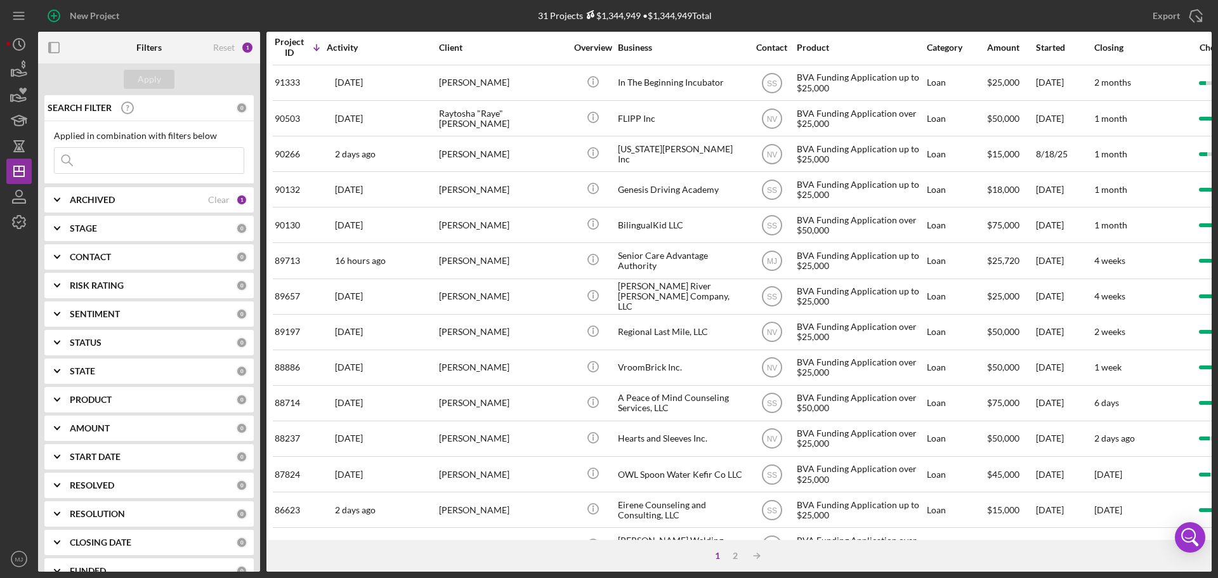
scroll to position [429, 0]
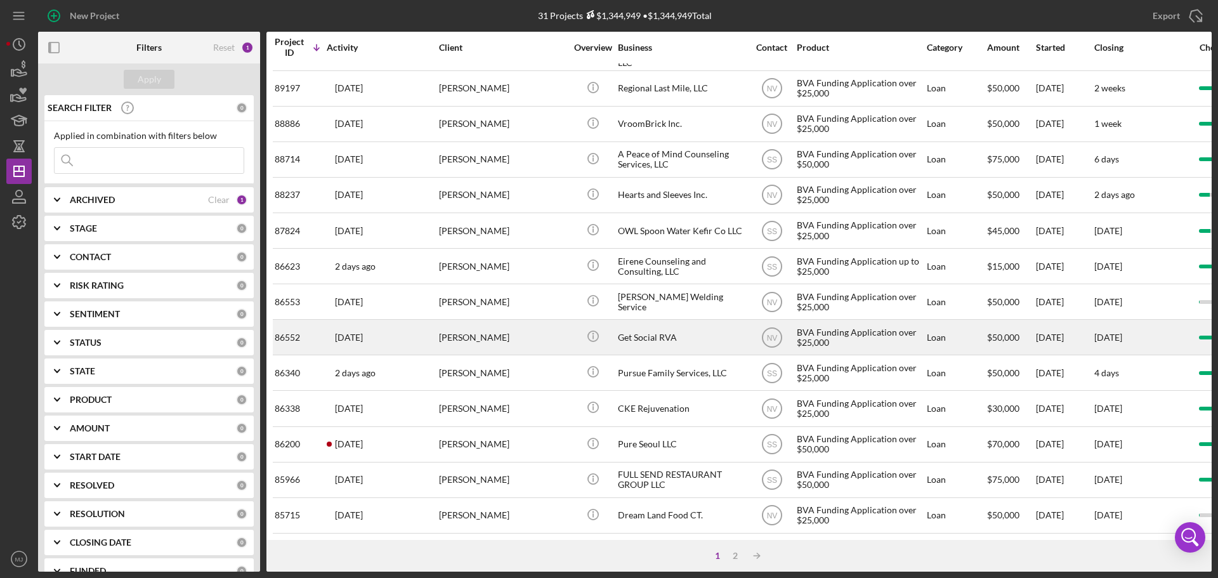
click at [658, 329] on div "Get Social RVA" at bounding box center [681, 337] width 127 height 34
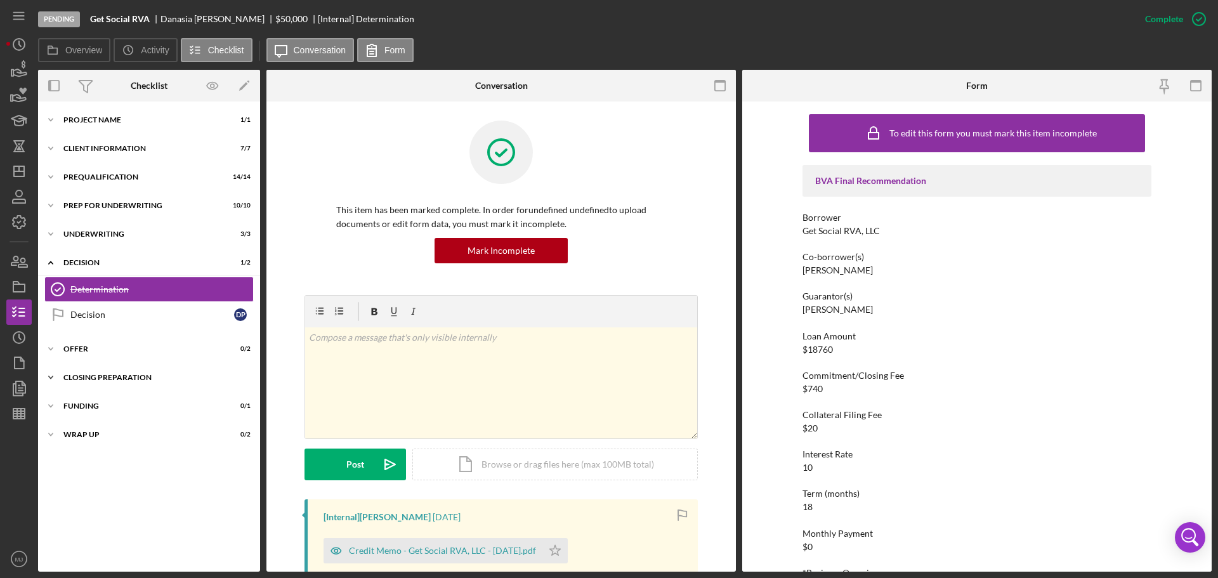
click at [77, 372] on div "Icon/Expander Closing Preparation 0 / 3" at bounding box center [149, 377] width 222 height 25
click at [88, 405] on div "Closing Prep" at bounding box center [161, 404] width 183 height 10
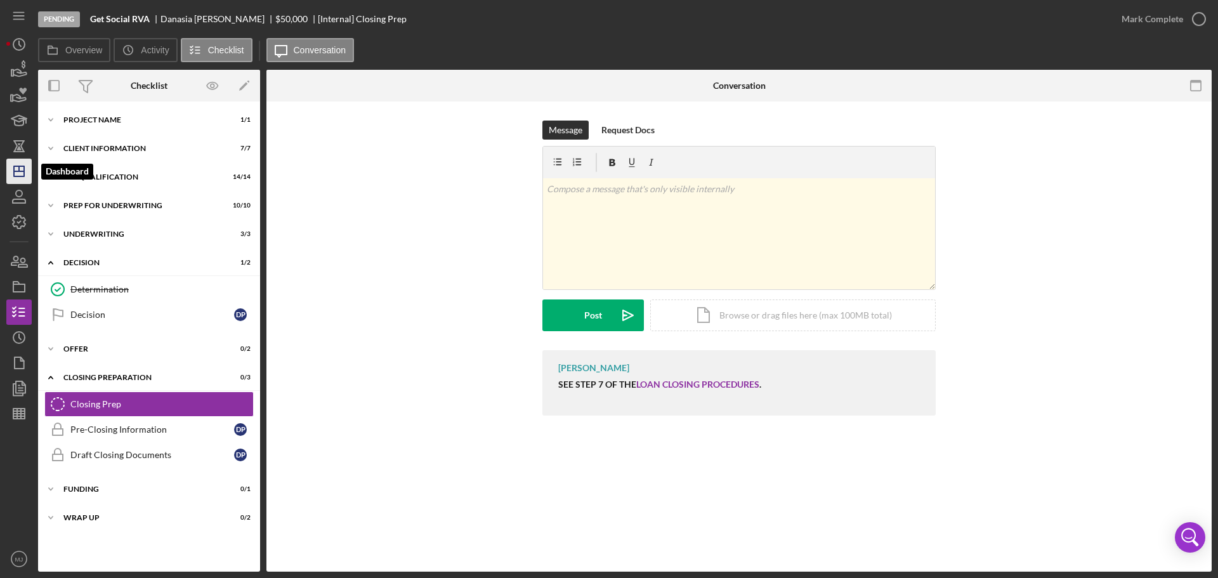
click at [18, 159] on icon "Icon/Dashboard" at bounding box center [19, 171] width 32 height 32
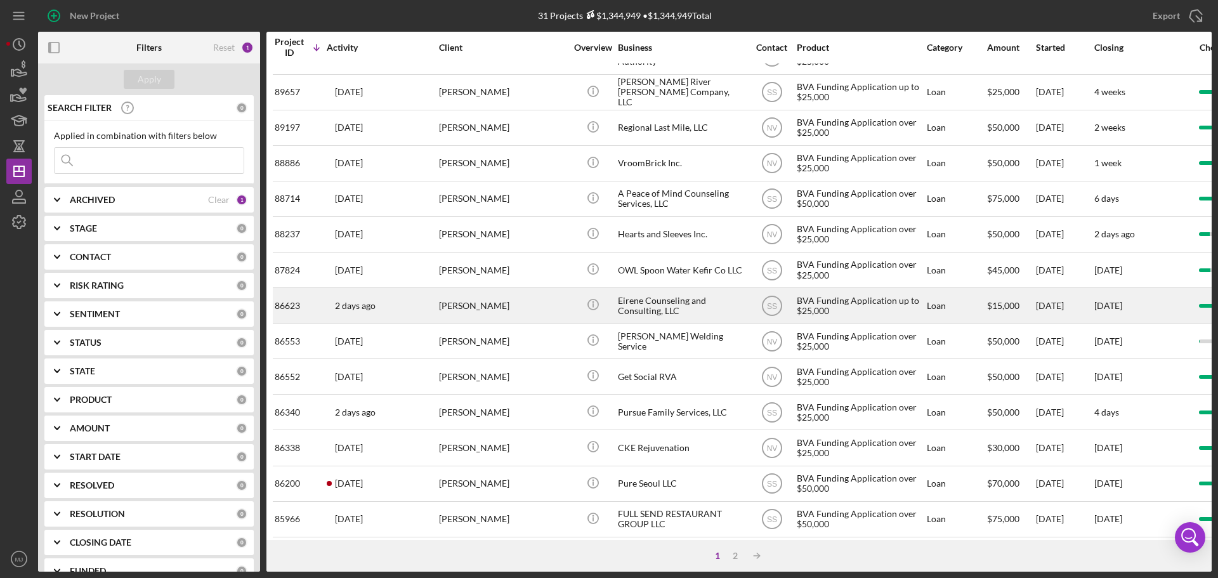
scroll to position [429, 0]
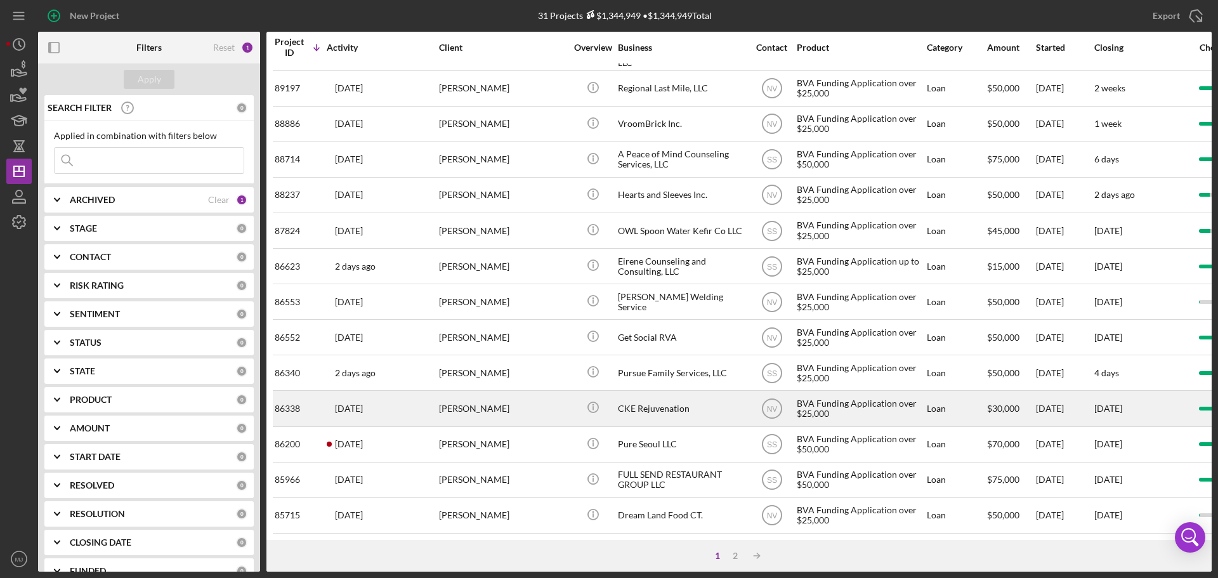
click at [657, 403] on div "CKE Rejuvenation" at bounding box center [681, 408] width 127 height 34
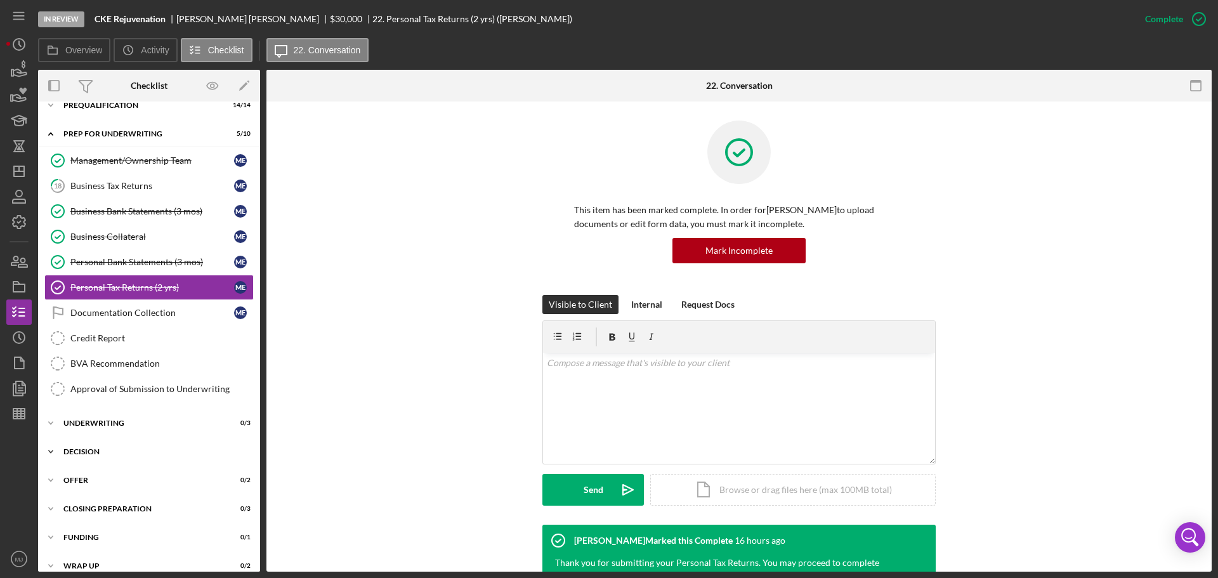
scroll to position [86, 0]
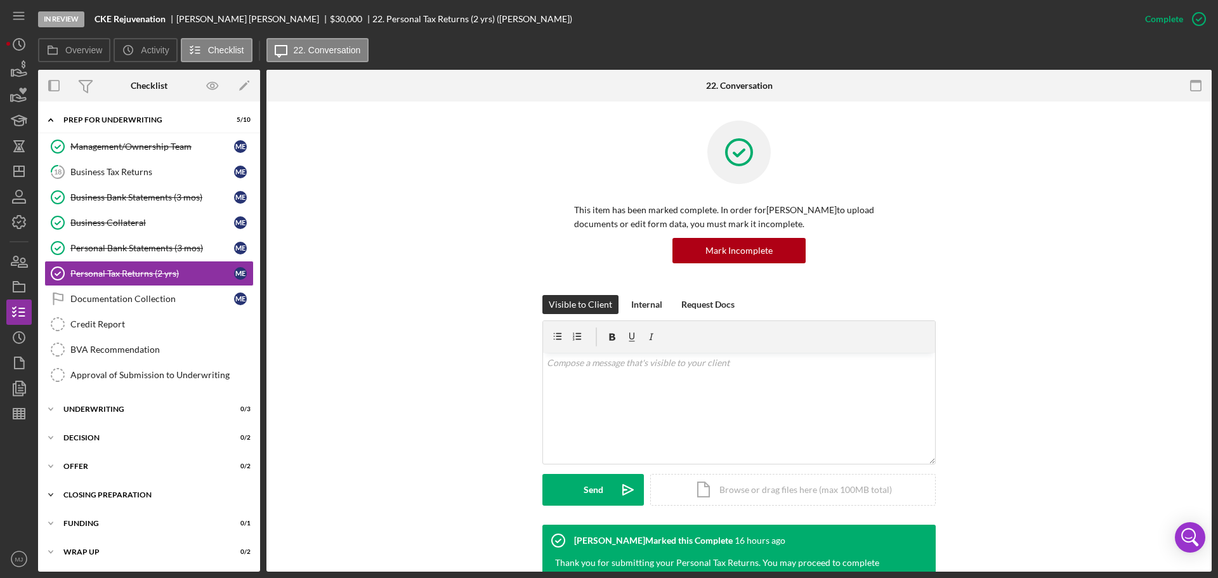
click at [88, 490] on div "Icon/Expander Closing Preparation 0 / 3" at bounding box center [149, 494] width 222 height 25
click at [86, 518] on div "Closing Prep" at bounding box center [161, 521] width 183 height 10
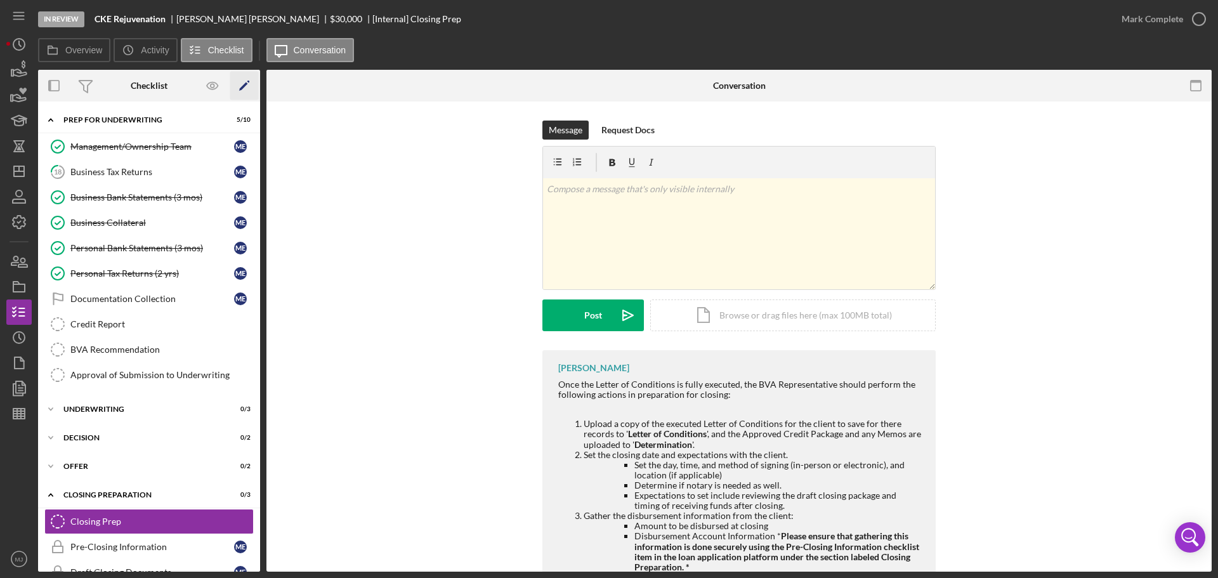
click at [249, 78] on icon "Icon/Edit" at bounding box center [244, 86] width 29 height 29
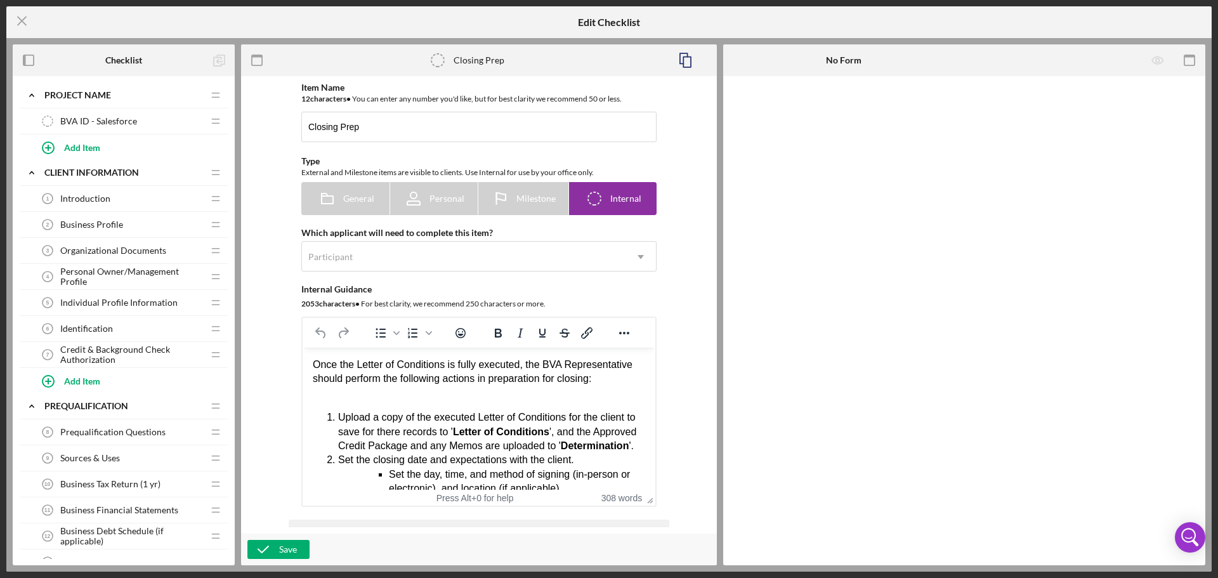
drag, startPoint x: 312, startPoint y: 362, endPoint x: 363, endPoint y: 371, distance: 52.3
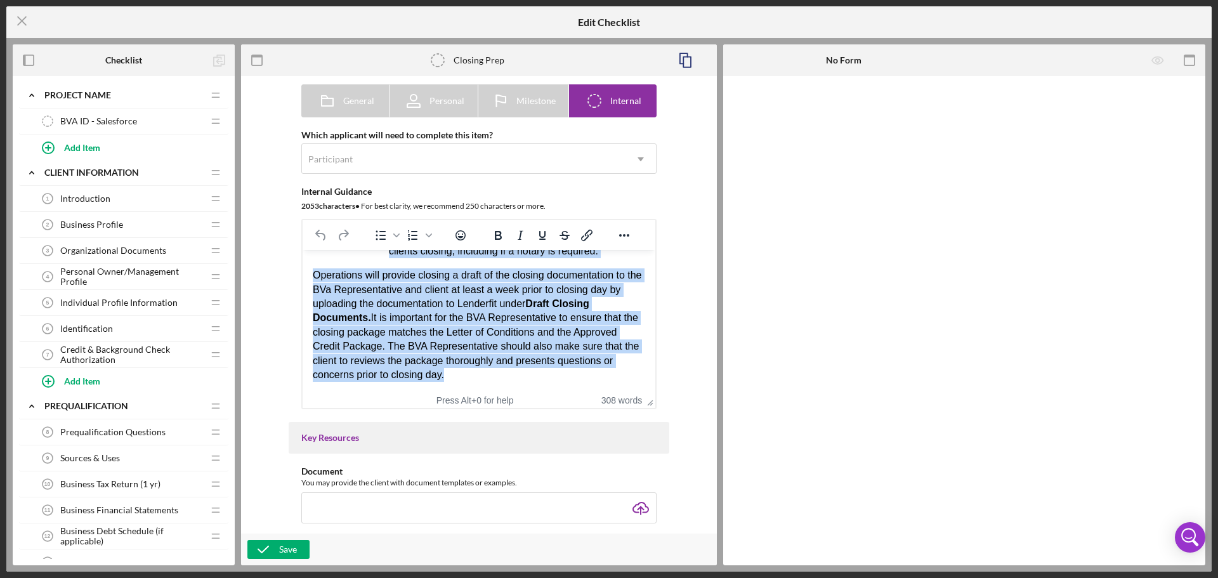
scroll to position [147, 0]
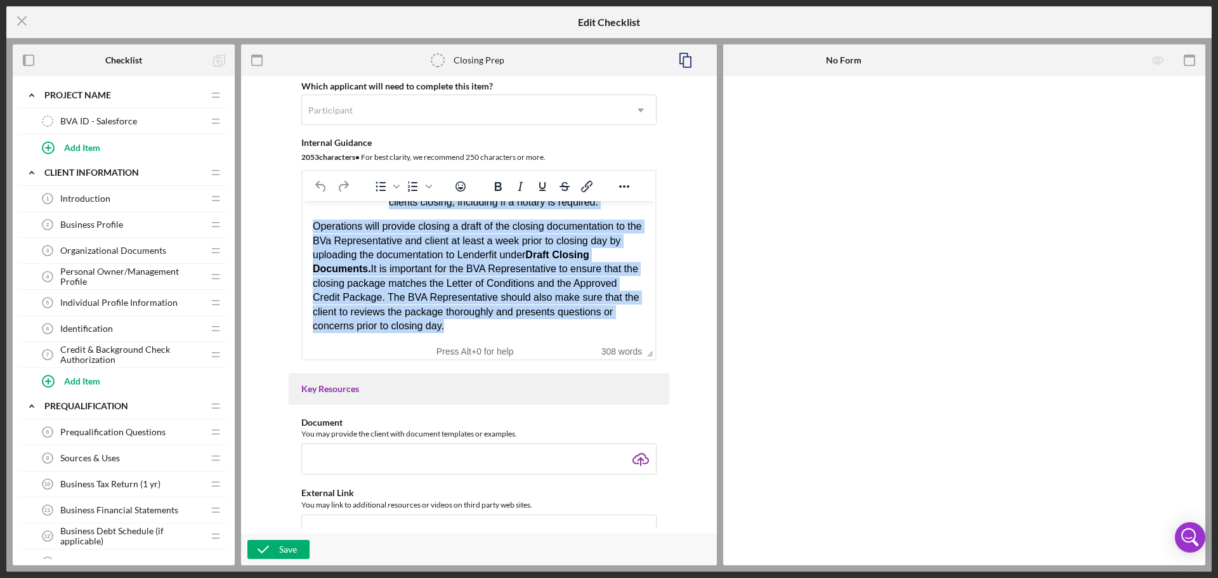
drag, startPoint x: 315, startPoint y: 218, endPoint x: 611, endPoint y: 374, distance: 334.8
click at [611, 343] on html "Once the Letter of Conditions is fully executed, the BVA Representative should …" at bounding box center [479, 24] width 353 height 637
paste body "Rich Text Area. Press ALT-0 for help."
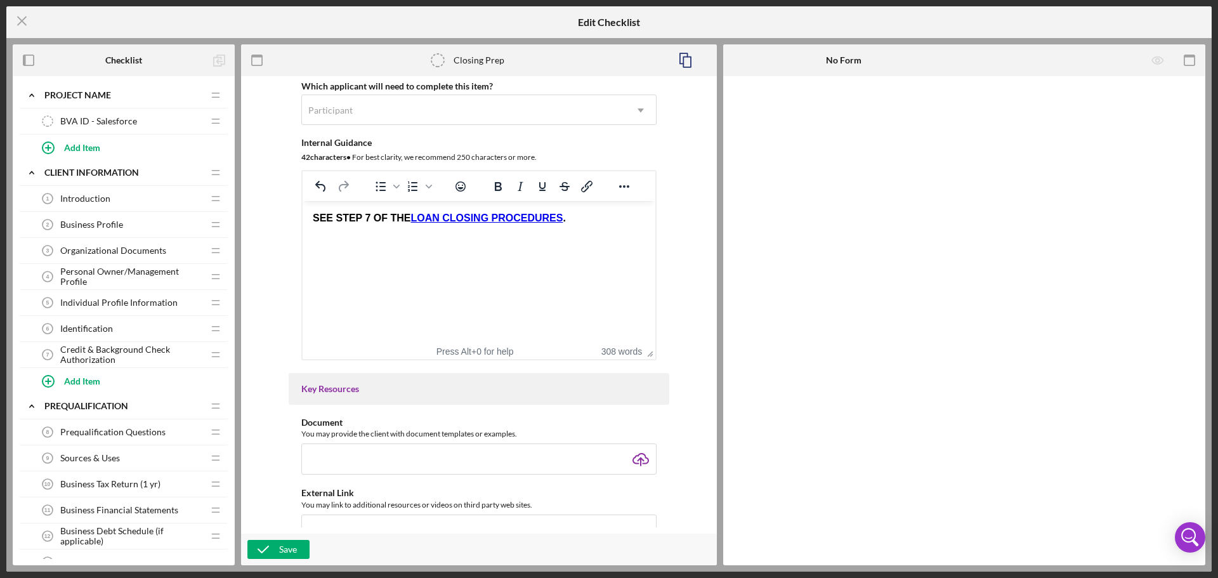
scroll to position [0, 0]
click at [285, 552] on div "Save" at bounding box center [288, 549] width 18 height 19
click at [22, 13] on icon "Icon/Menu Close" at bounding box center [22, 21] width 32 height 32
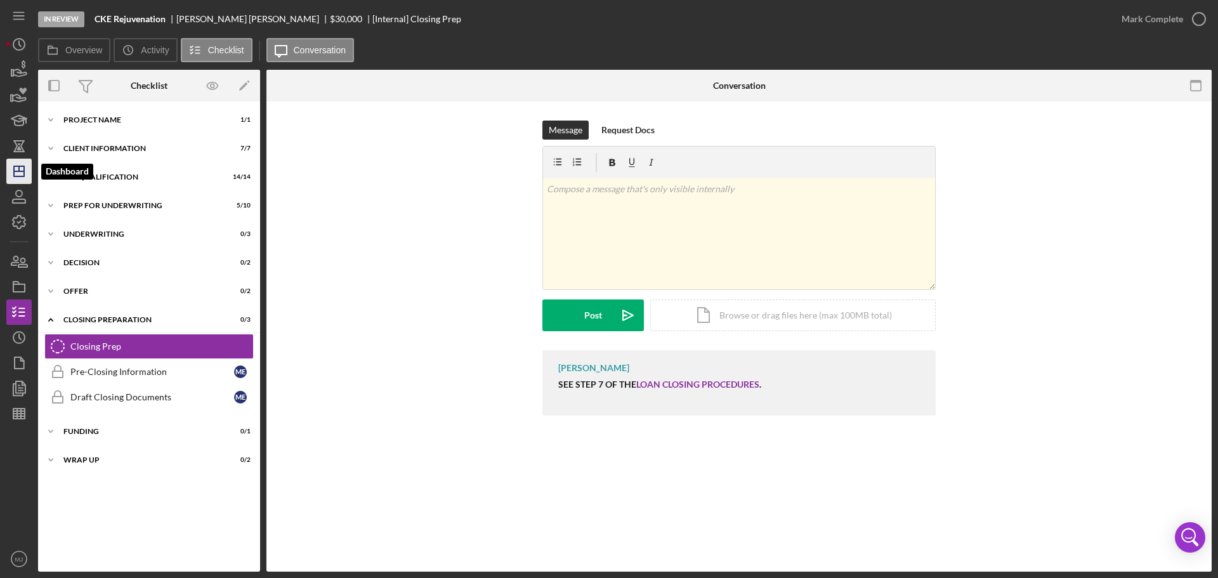
click at [17, 163] on icon "Icon/Dashboard" at bounding box center [19, 171] width 32 height 32
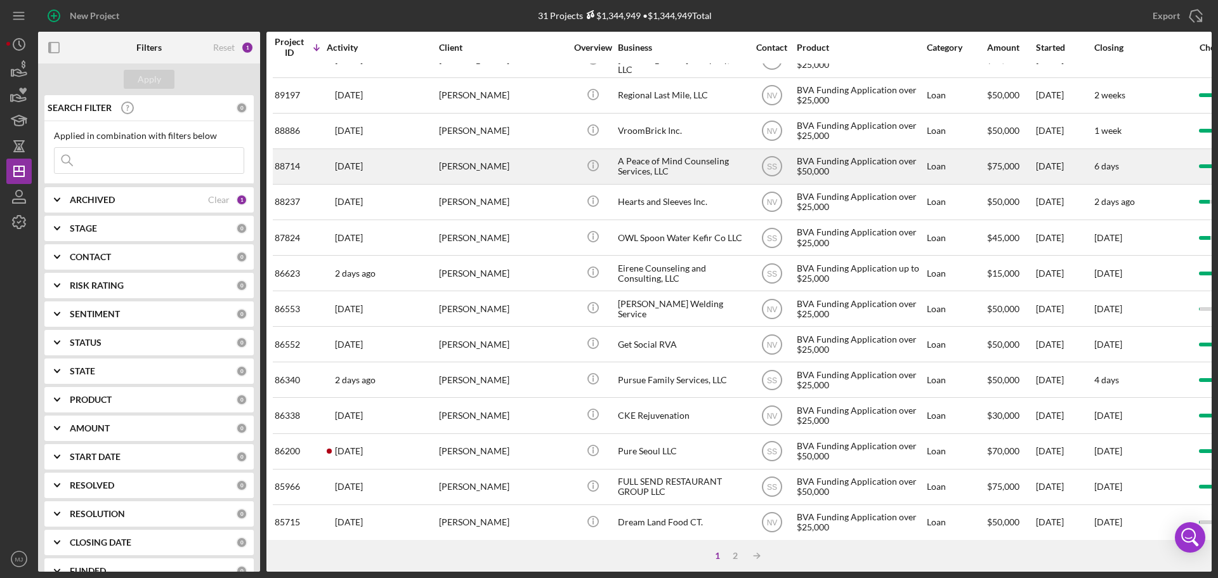
scroll to position [429, 0]
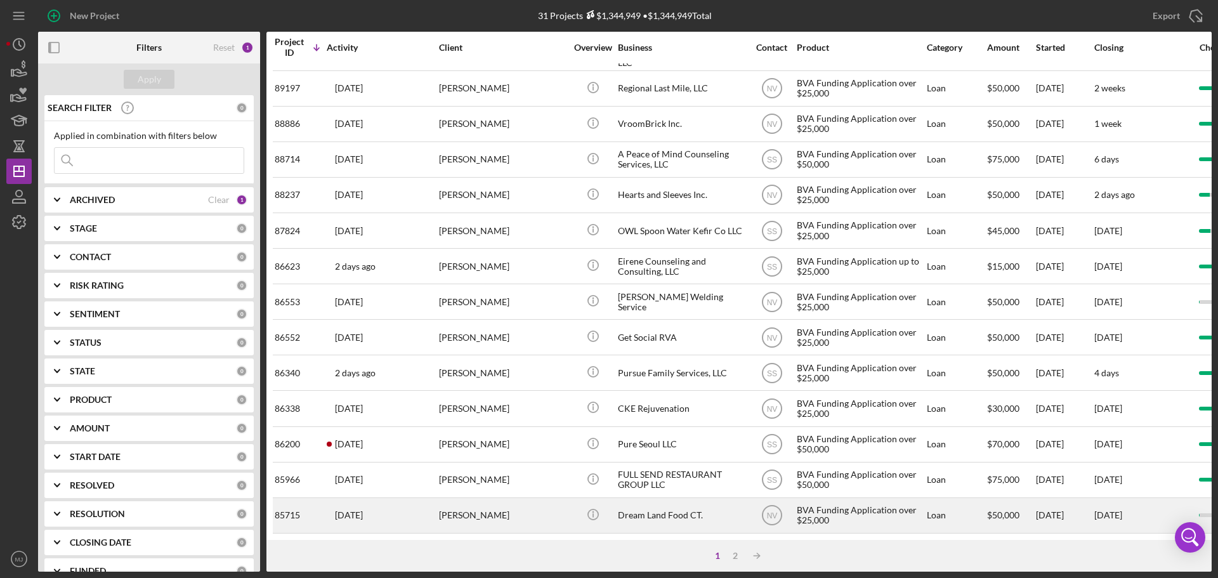
click at [676, 510] on div "Dream Land Food CT." at bounding box center [681, 516] width 127 height 34
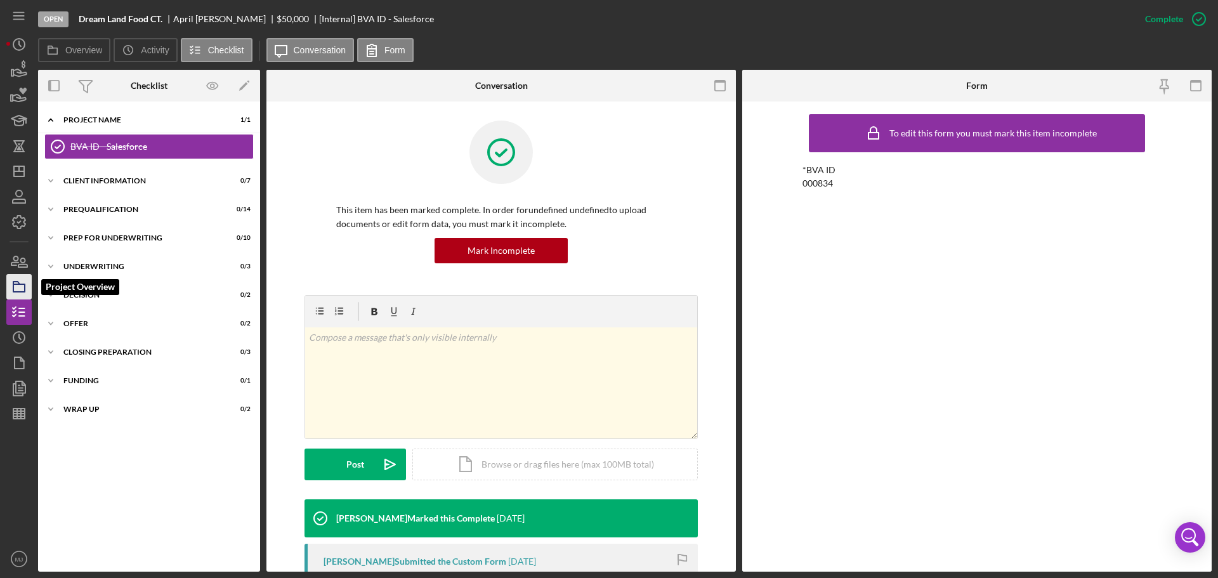
click at [20, 290] on icon "button" at bounding box center [19, 287] width 32 height 32
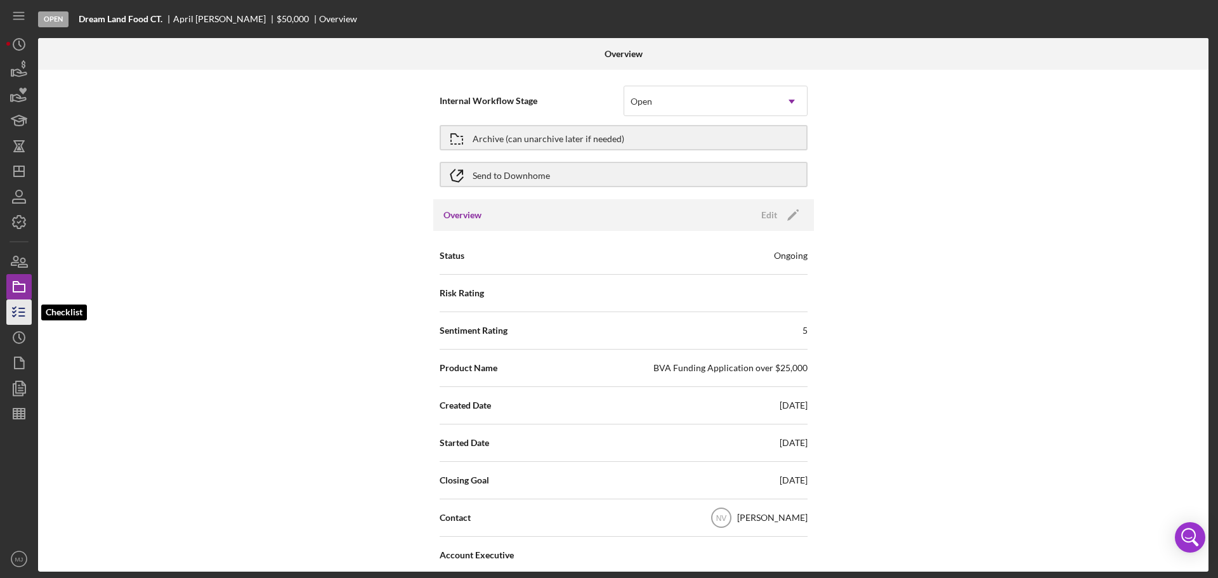
click at [20, 320] on icon "button" at bounding box center [19, 312] width 32 height 32
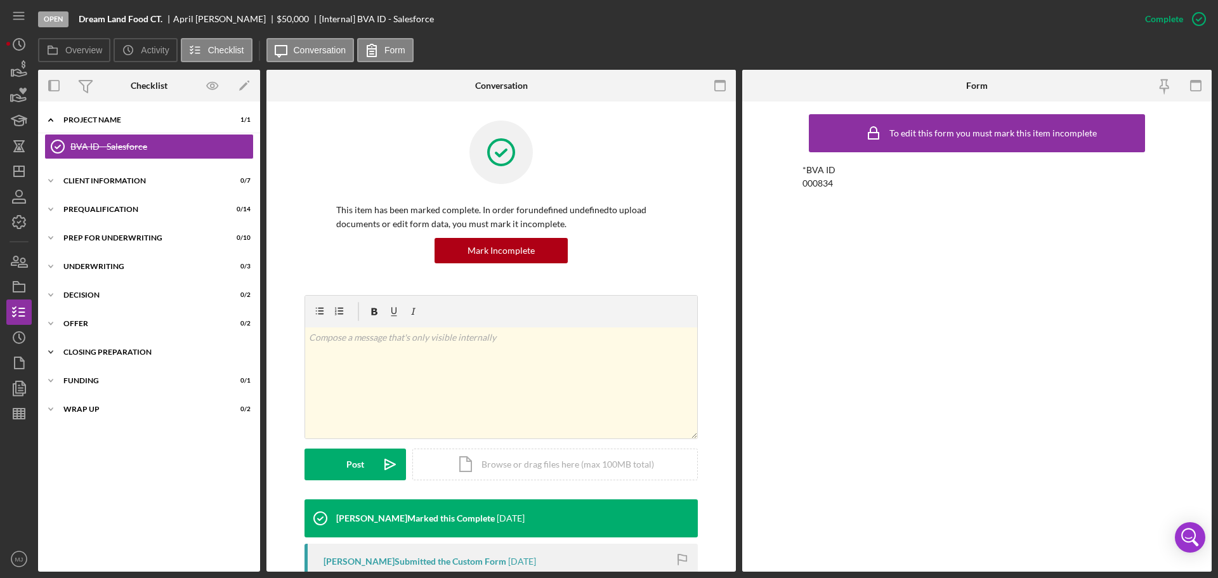
click at [55, 351] on icon "Icon/Expander" at bounding box center [50, 351] width 25 height 25
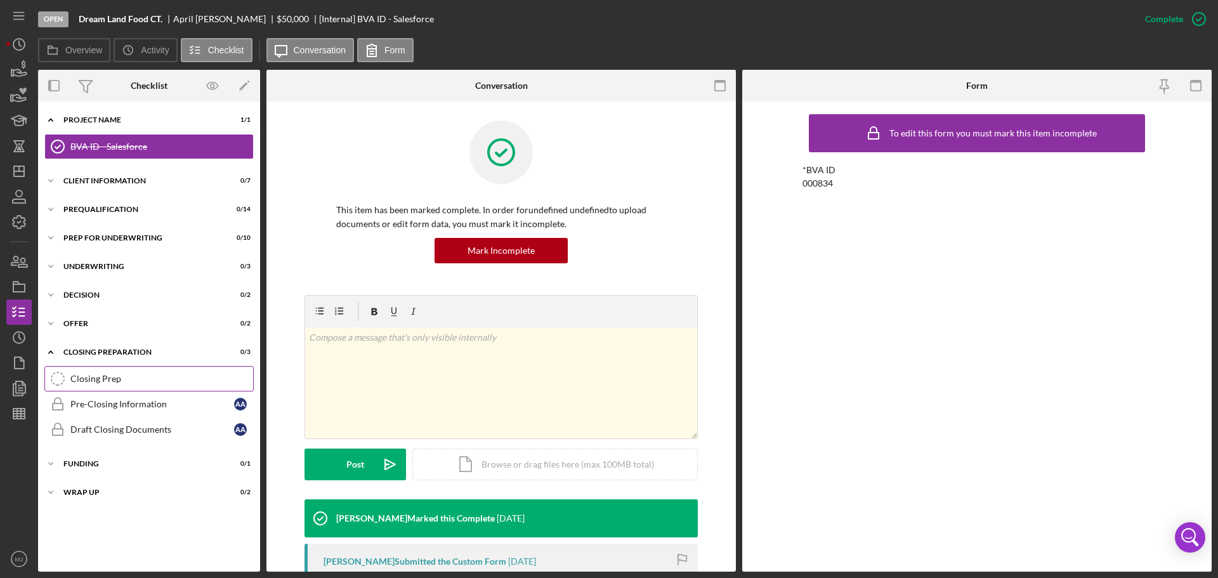
click at [76, 371] on link "Closing Prep Closing Prep" at bounding box center [148, 378] width 209 height 25
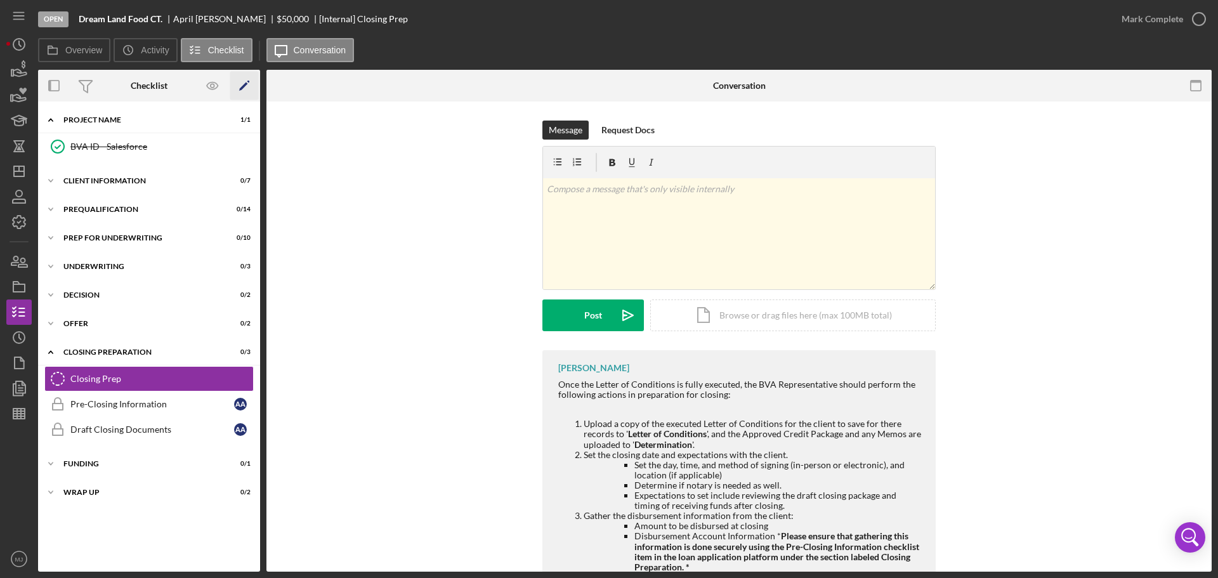
click at [251, 79] on icon "Icon/Edit" at bounding box center [244, 86] width 29 height 29
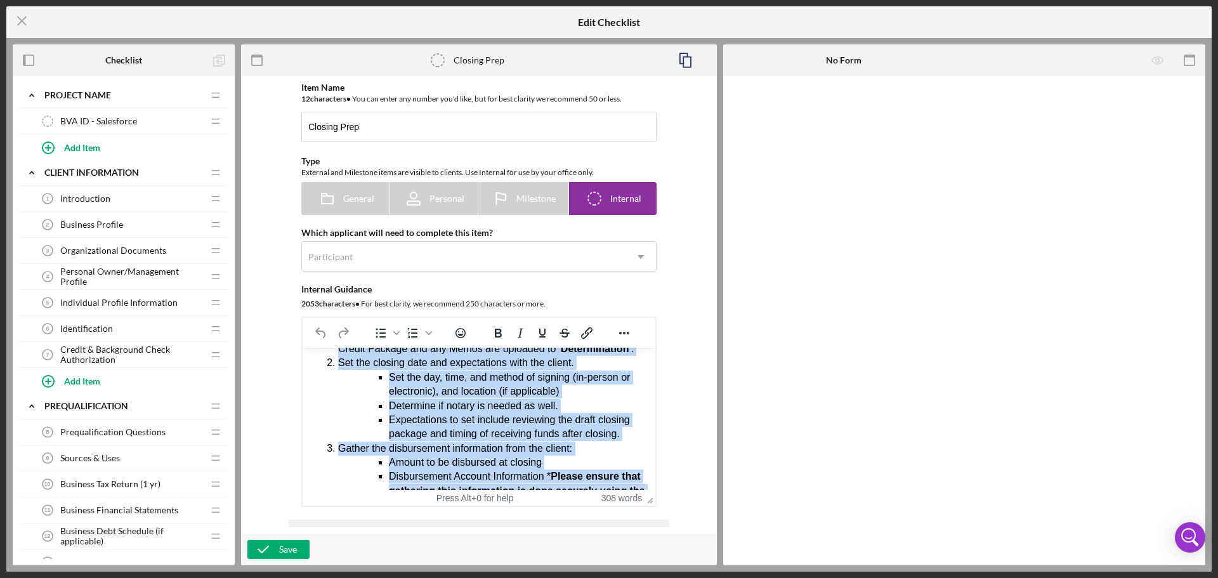
scroll to position [509, 0]
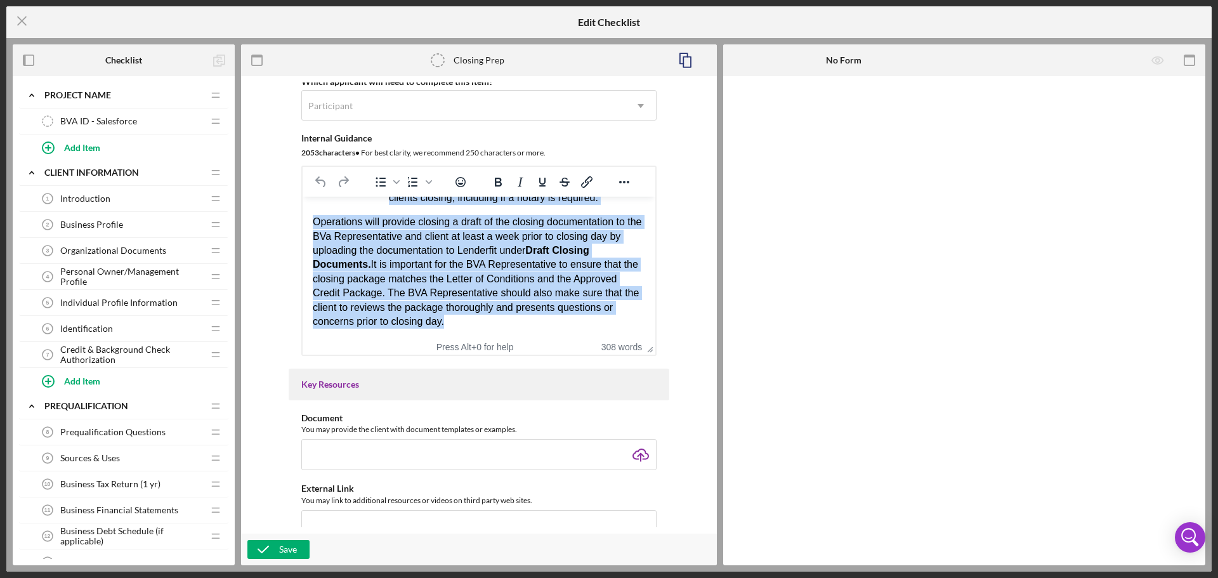
drag, startPoint x: 315, startPoint y: 212, endPoint x: 896, endPoint y: 721, distance: 771.4
click at [595, 339] on html "Once the Letter of Conditions is fully executed, the BVA Representative should …" at bounding box center [479, 20] width 353 height 637
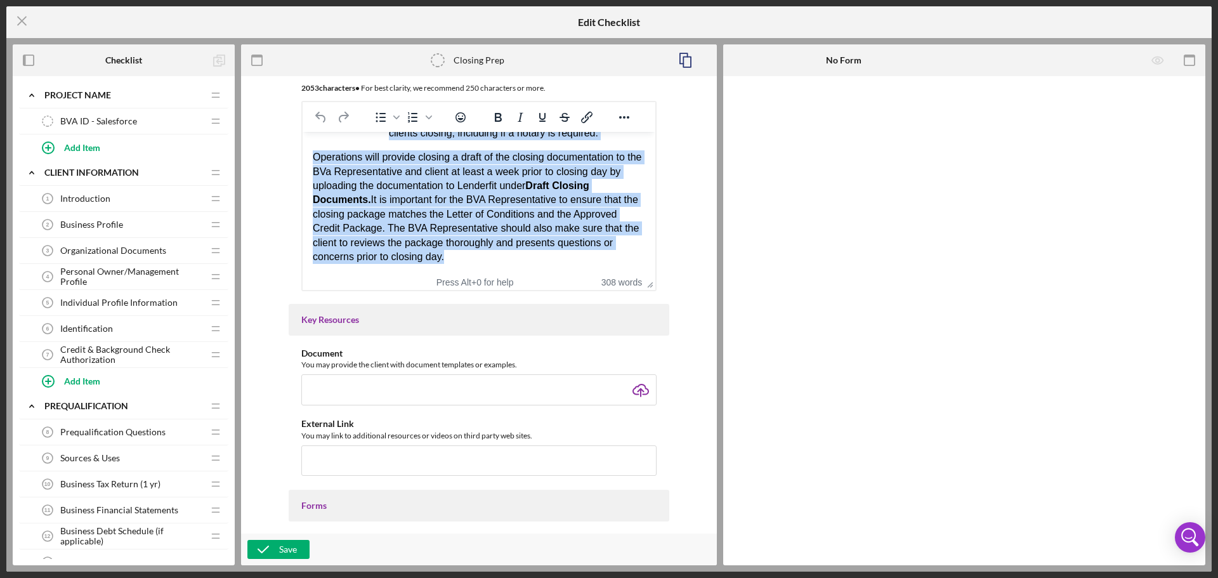
paste body "Rich Text Area. Press ALT-0 for help."
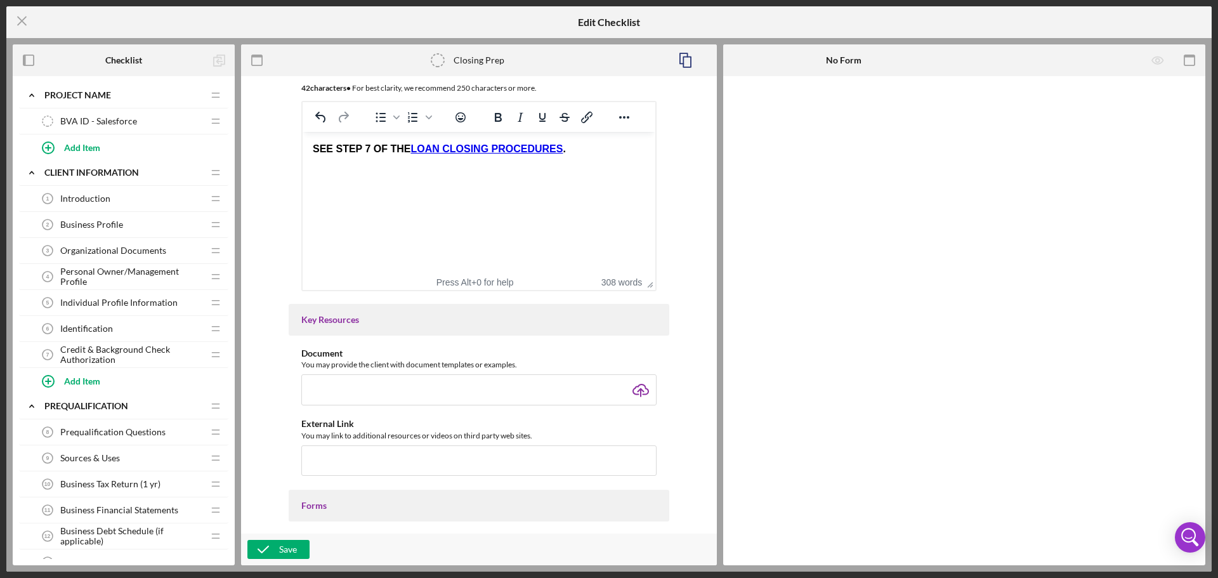
scroll to position [0, 0]
click at [271, 545] on icon "button" at bounding box center [263, 549] width 32 height 32
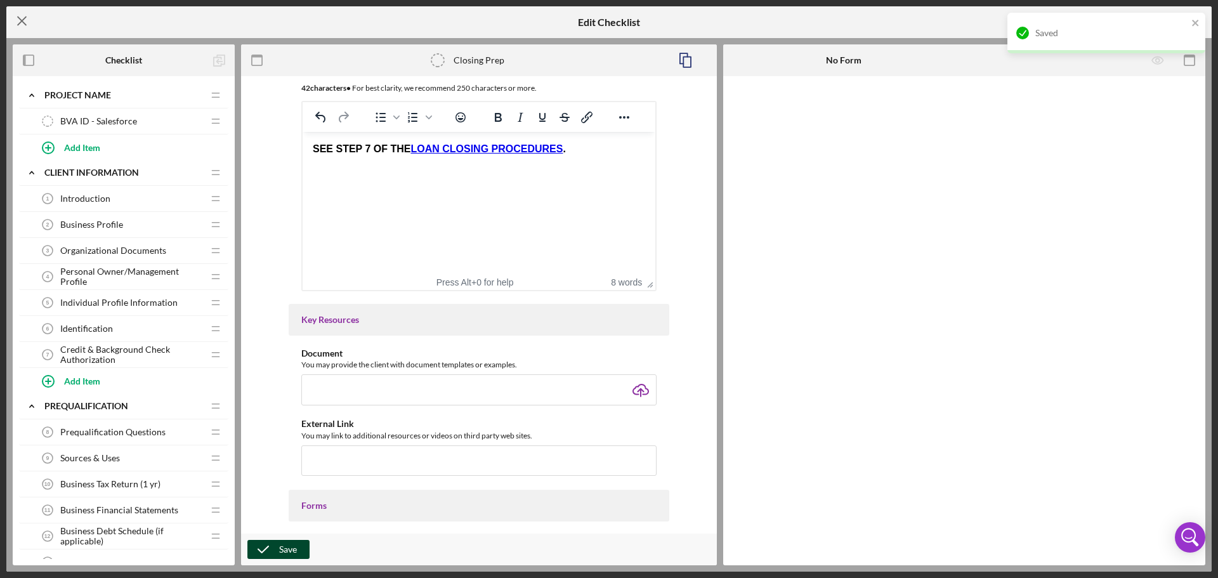
click at [25, 18] on line at bounding box center [22, 21] width 8 height 8
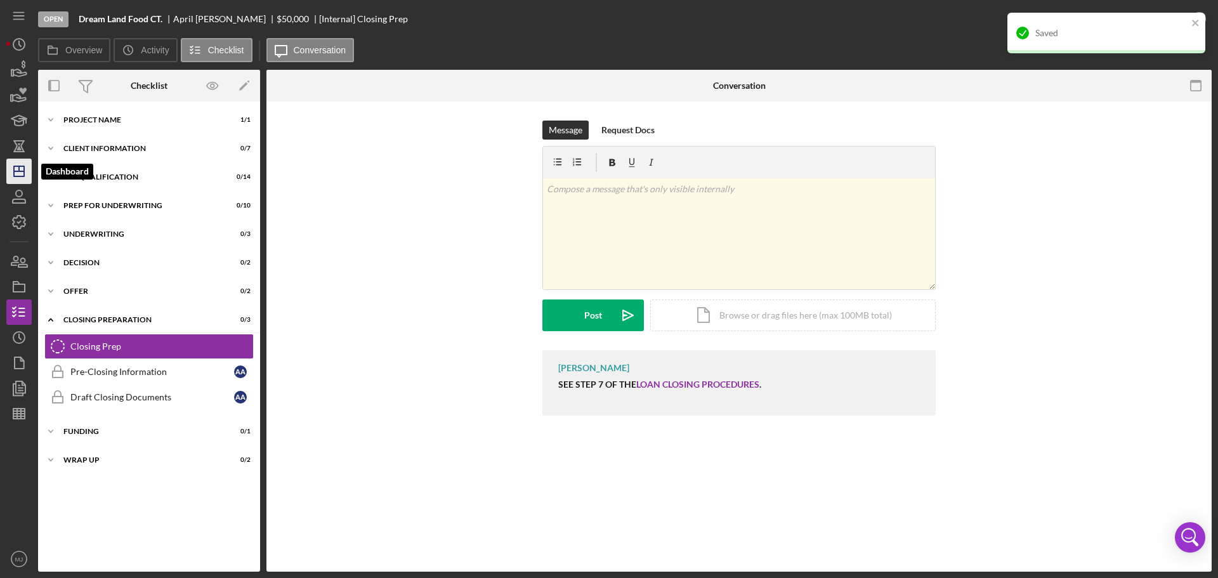
click at [23, 169] on polygon "button" at bounding box center [19, 171] width 10 height 10
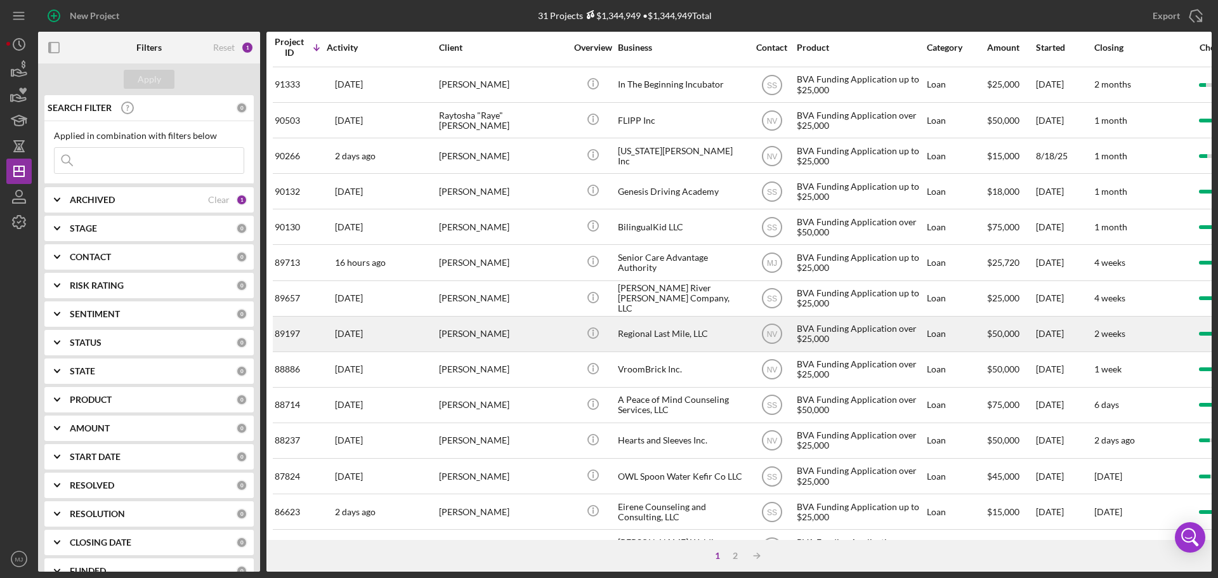
scroll to position [429, 0]
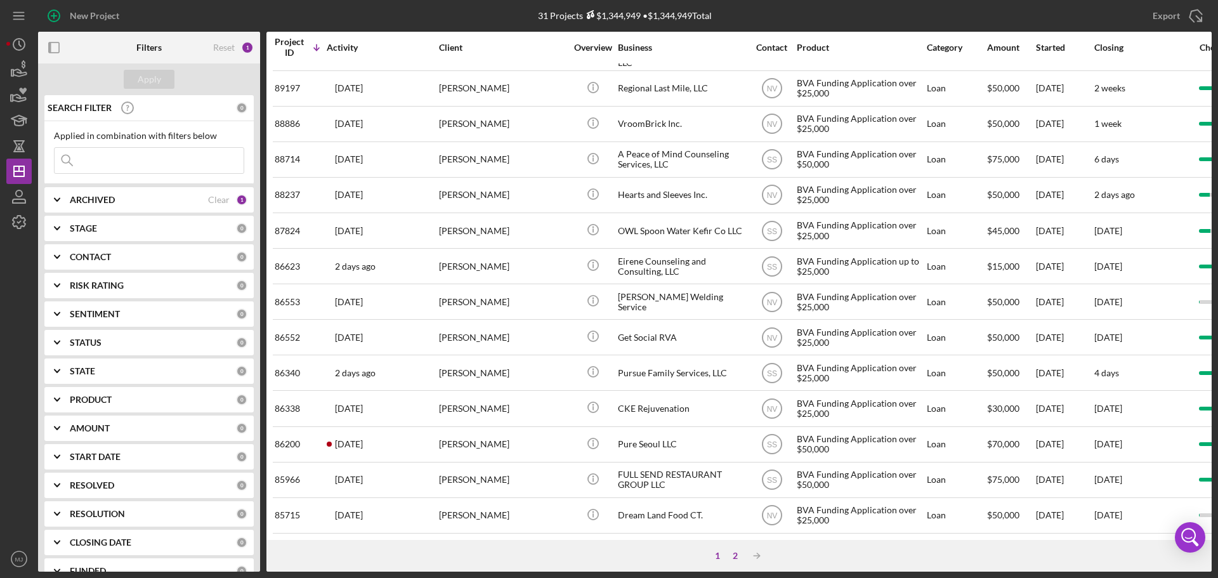
click at [738, 556] on div "2" at bounding box center [735, 556] width 18 height 10
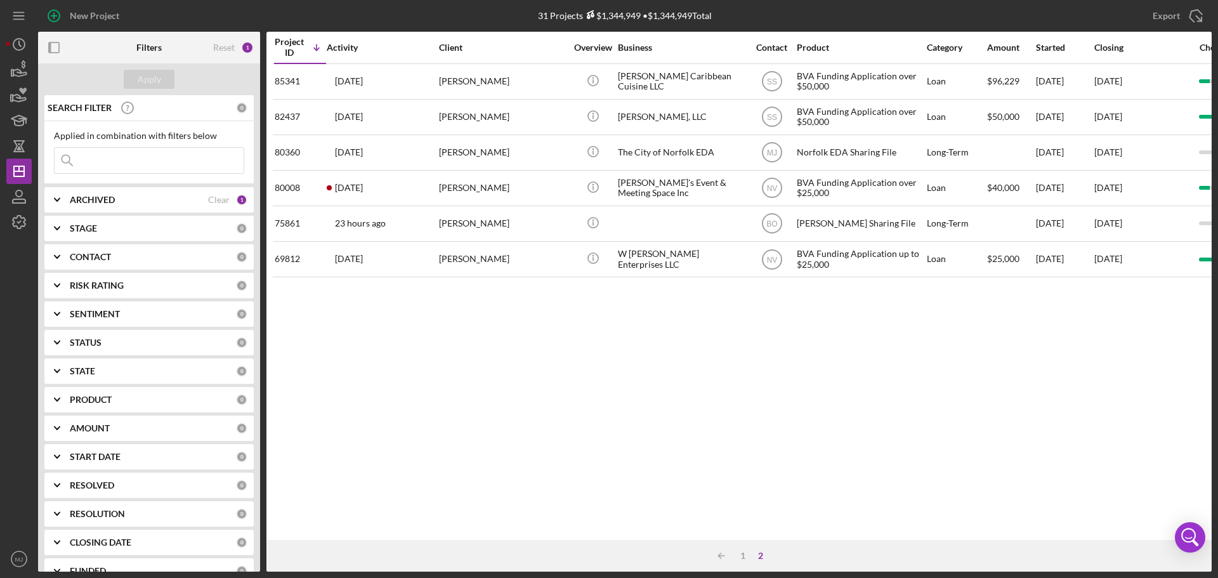
scroll to position [0, 0]
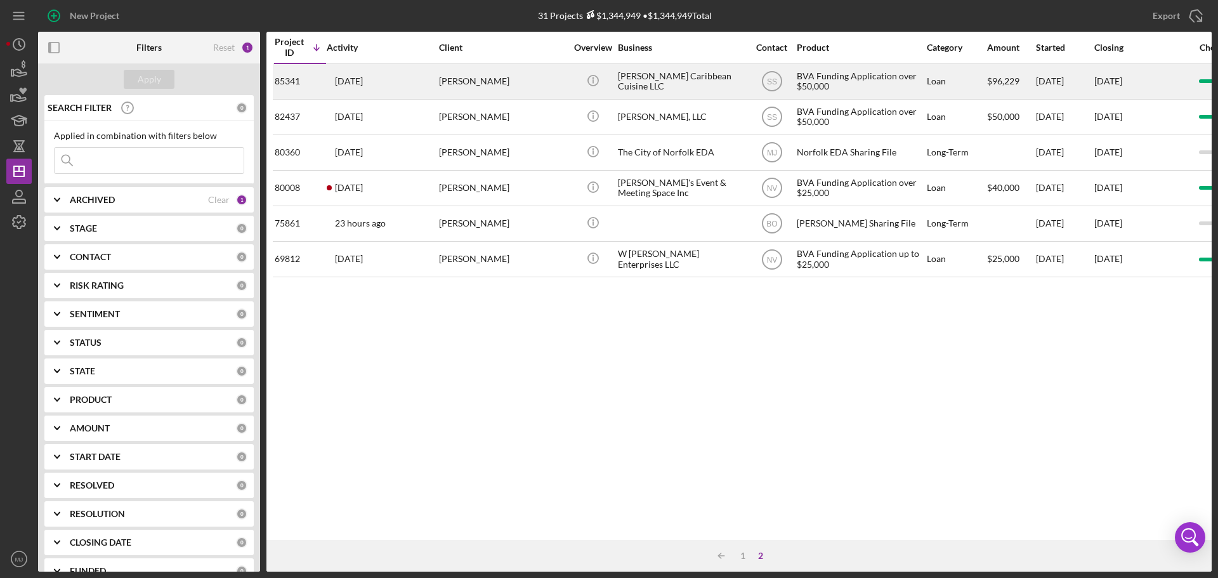
click at [652, 84] on div "[PERSON_NAME] Caribbean Cuisine LLC" at bounding box center [681, 82] width 127 height 34
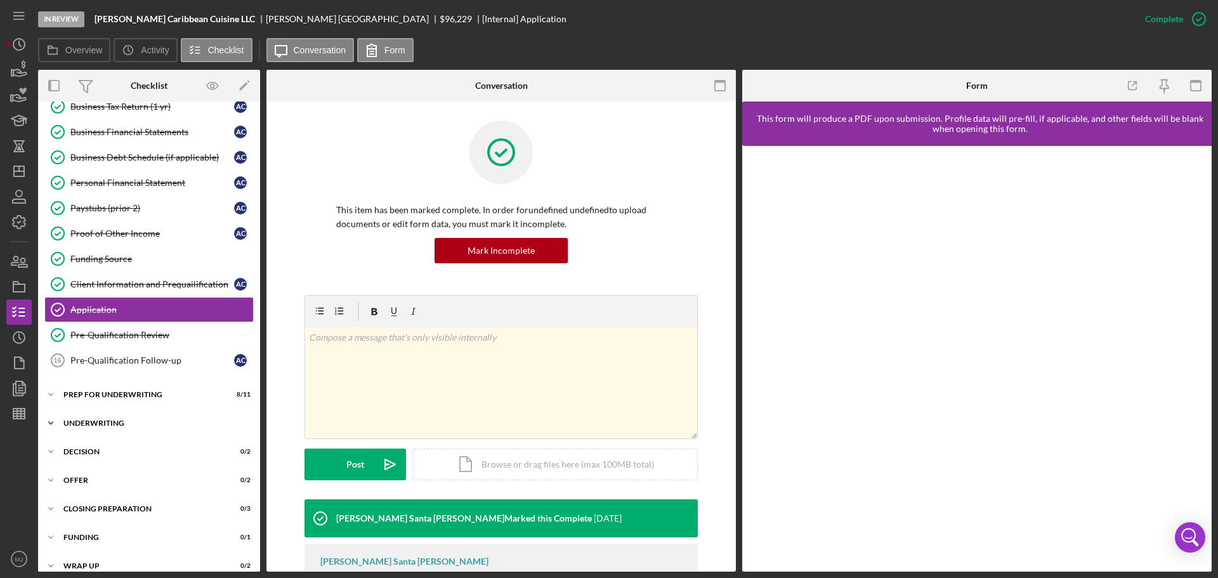
scroll to position [162, 0]
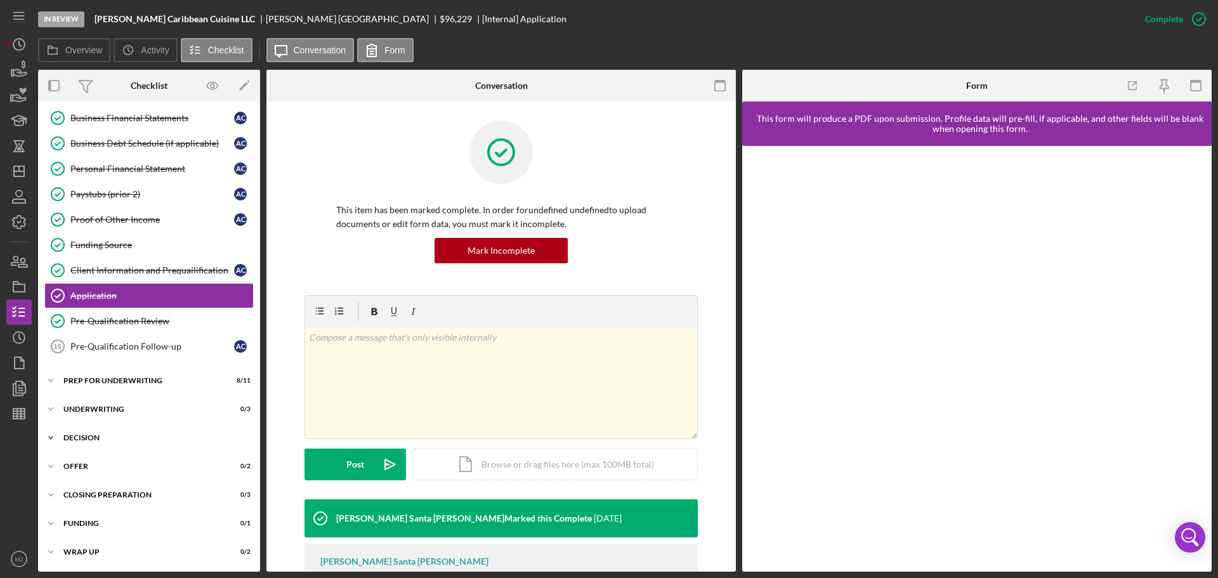
click at [92, 436] on div "Decision" at bounding box center [153, 438] width 181 height 8
click at [100, 530] on div "Icon/Expander Offer 0 / 2" at bounding box center [149, 523] width 222 height 25
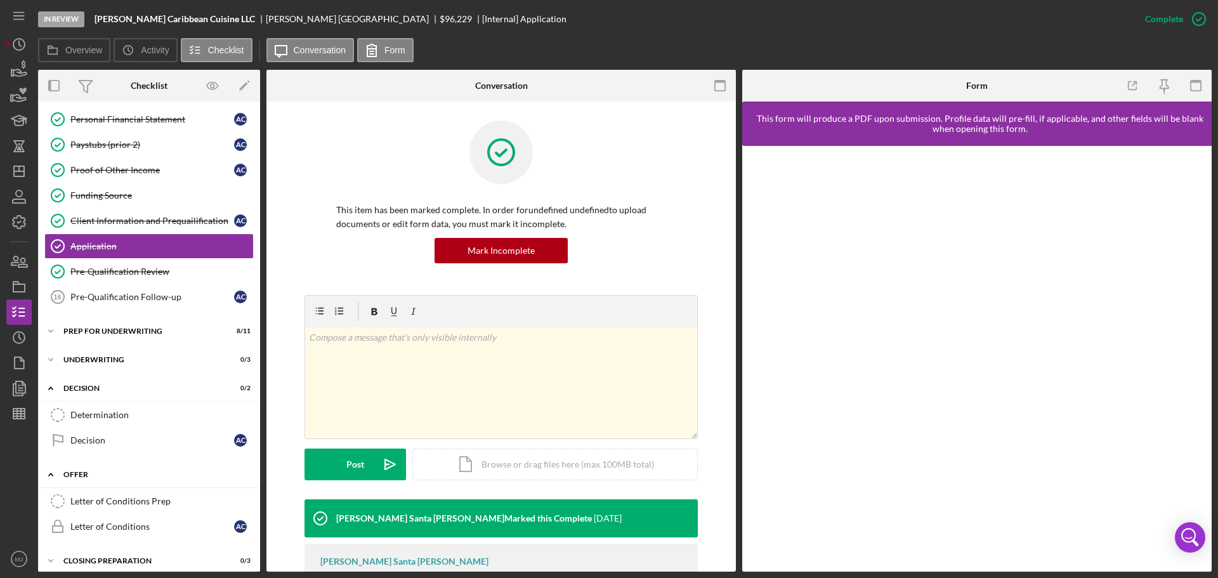
scroll to position [277, 0]
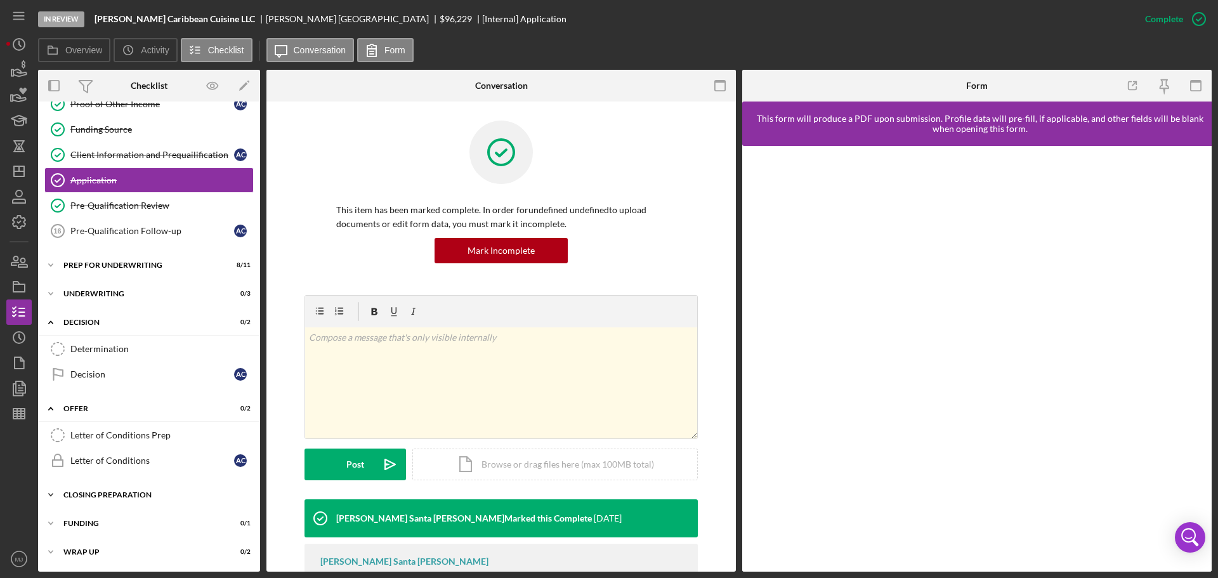
click at [109, 492] on div "Closing Preparation" at bounding box center [153, 495] width 181 height 8
click at [108, 517] on div "Closing Prep" at bounding box center [161, 521] width 183 height 10
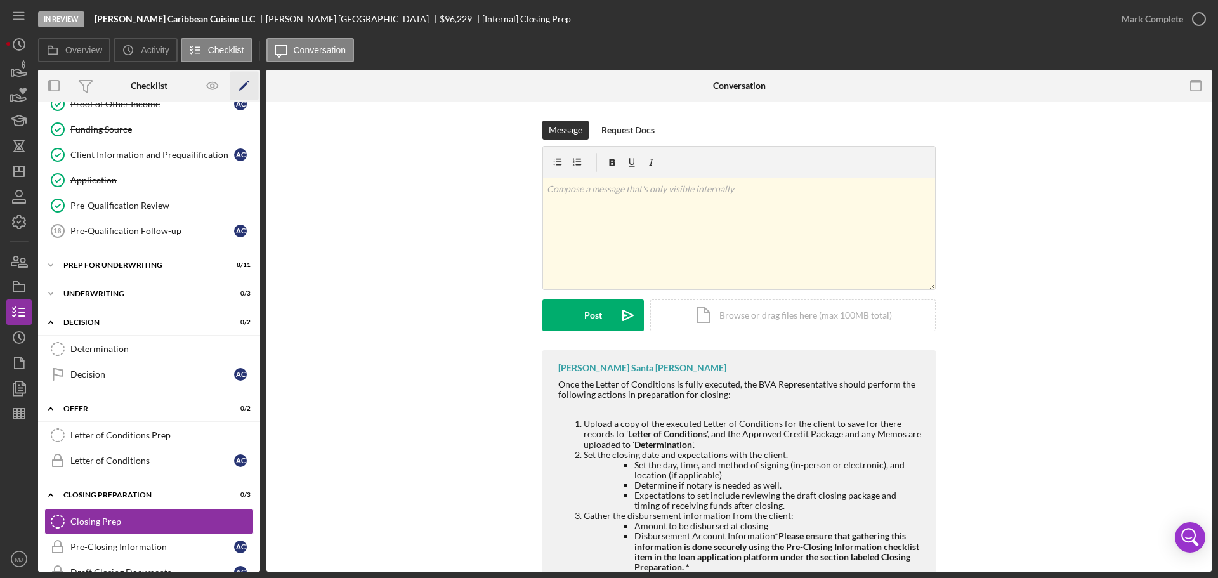
click at [249, 90] on icon "Icon/Edit" at bounding box center [244, 86] width 29 height 29
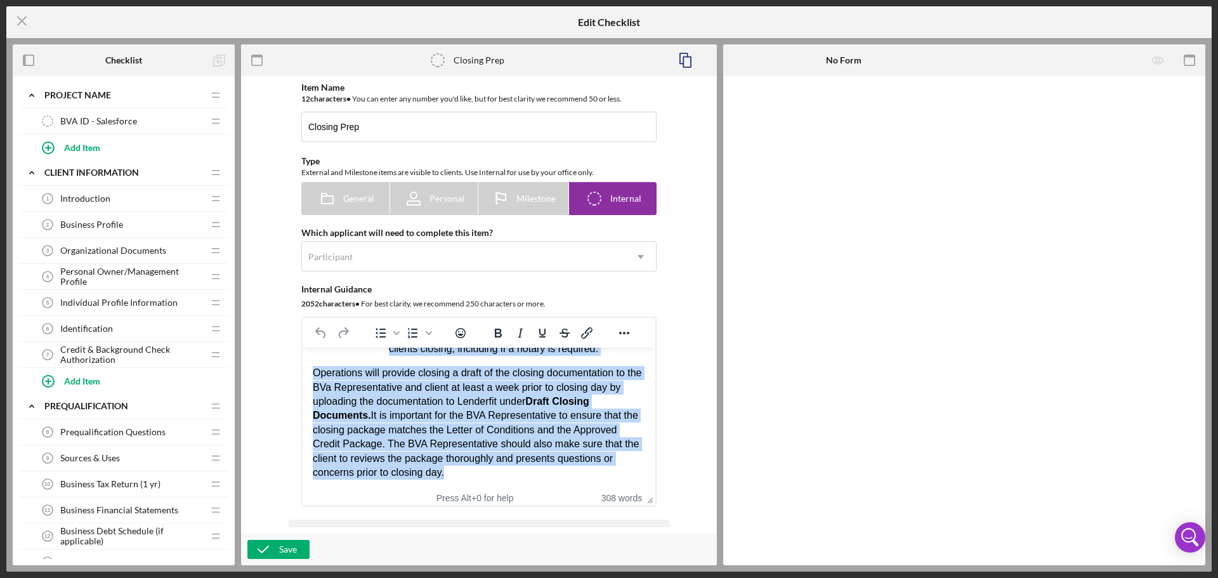
scroll to position [195, 0]
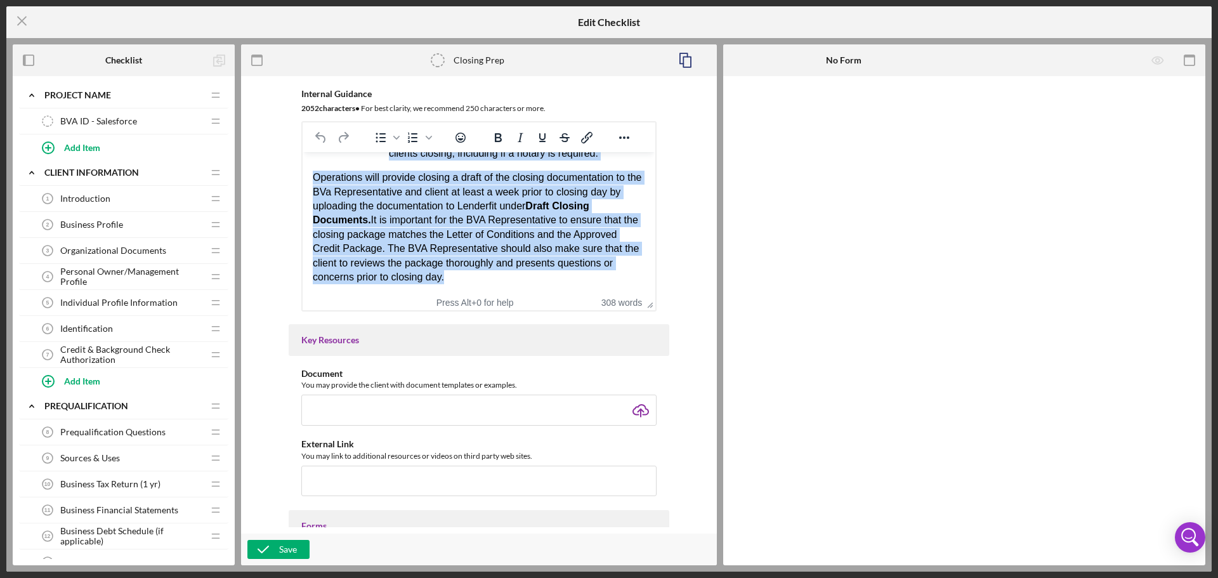
drag, startPoint x: 313, startPoint y: 167, endPoint x: 862, endPoint y: 680, distance: 750.8
paste body "Rich Text Area. Press ALT-0 for help."
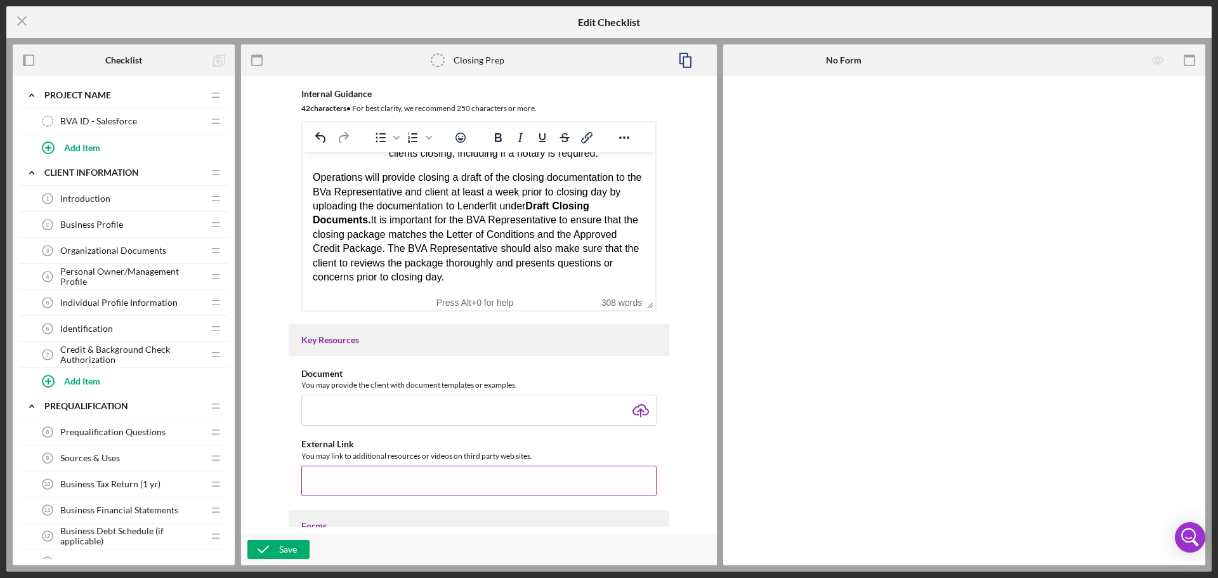
scroll to position [0, 0]
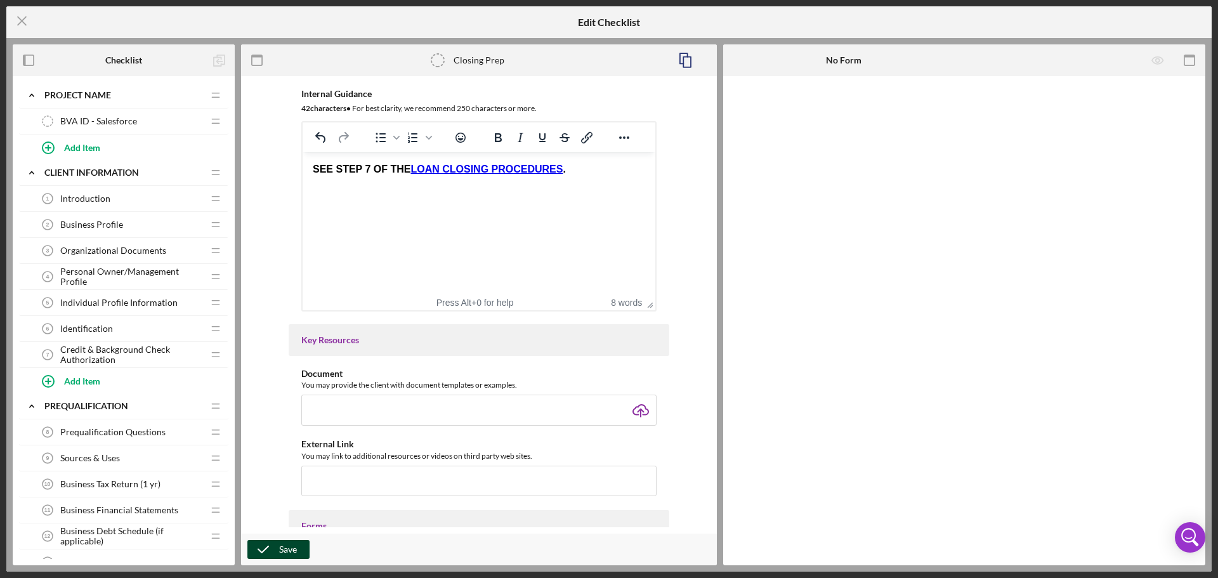
click at [287, 557] on div "Save" at bounding box center [288, 549] width 18 height 19
click at [23, 23] on line at bounding box center [22, 21] width 8 height 8
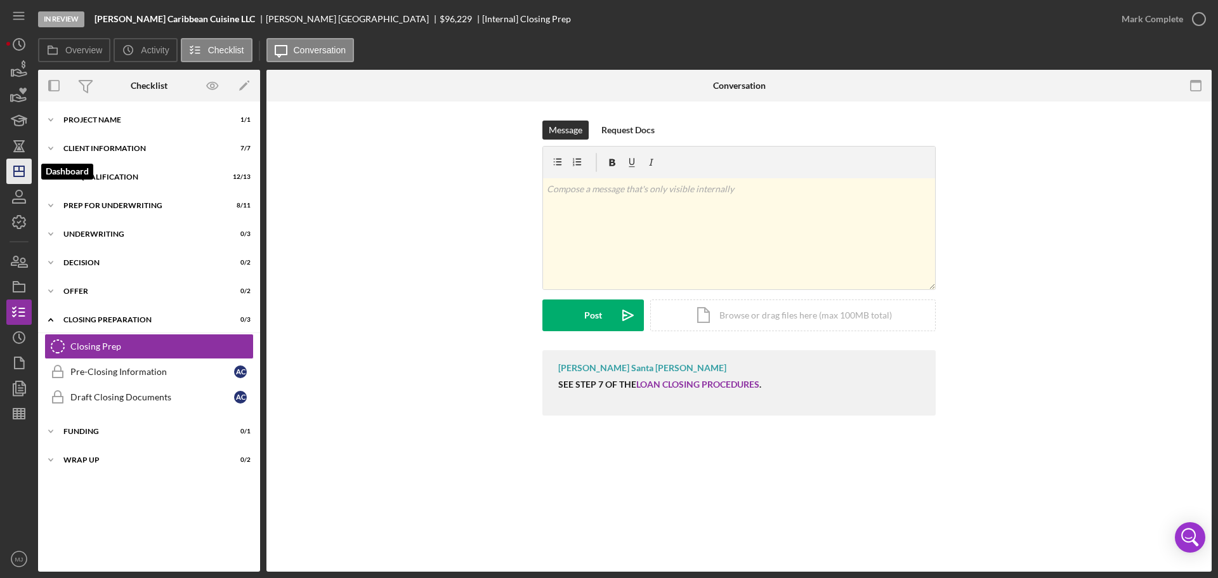
click at [18, 171] on line "button" at bounding box center [19, 171] width 10 height 0
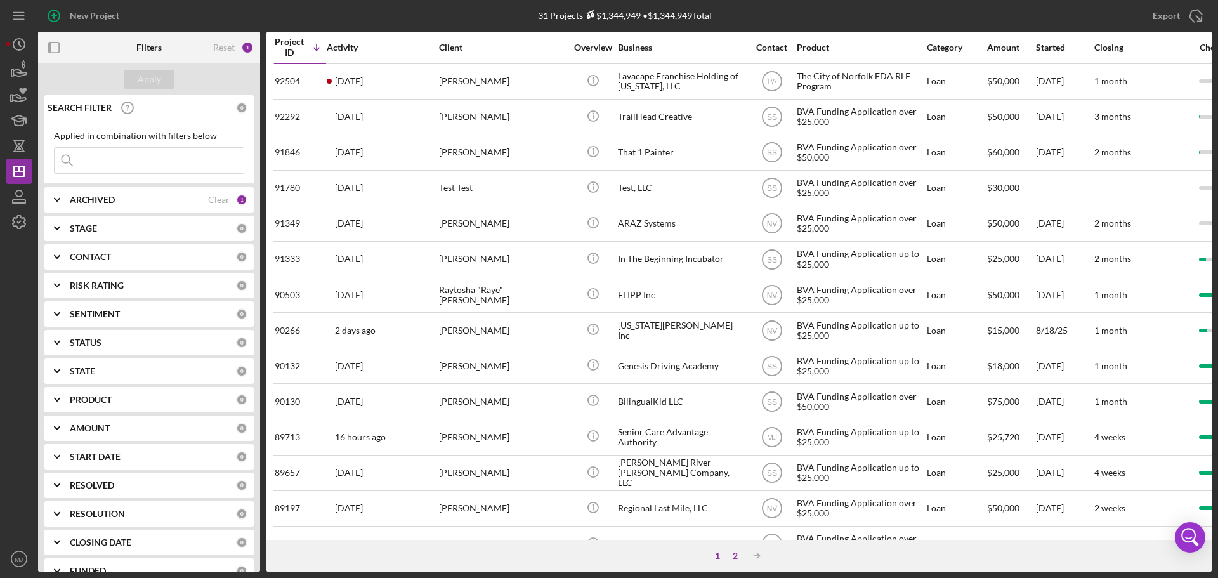
drag, startPoint x: 741, startPoint y: 547, endPoint x: 736, endPoint y: 555, distance: 9.1
click at [736, 556] on div "2" at bounding box center [735, 556] width 18 height 10
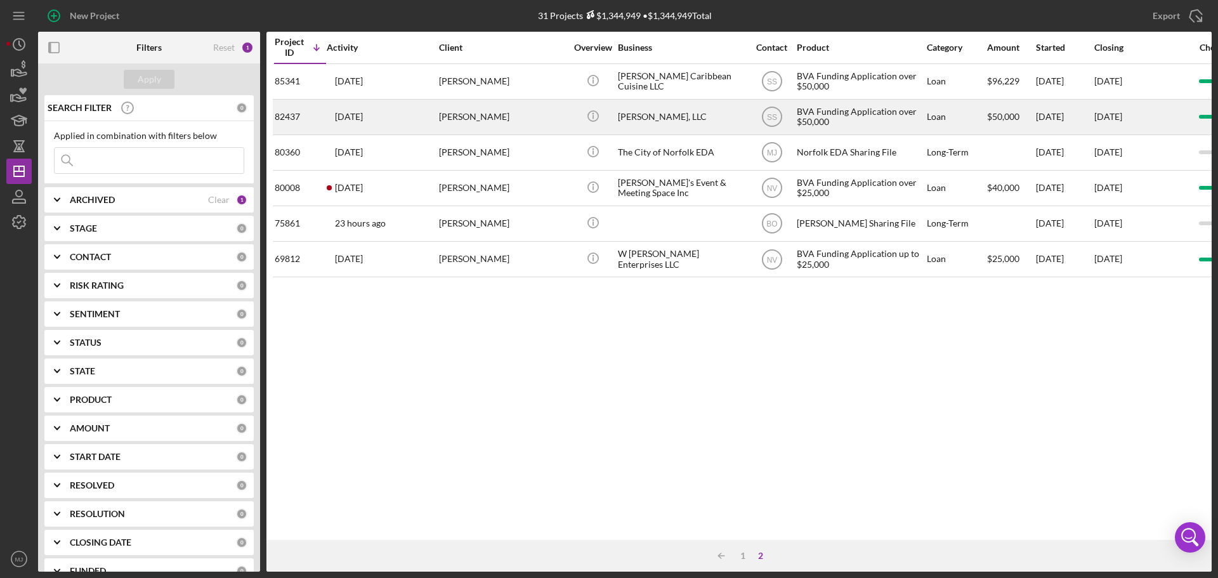
click at [613, 121] on div "Icon/Info" at bounding box center [593, 117] width 48 height 34
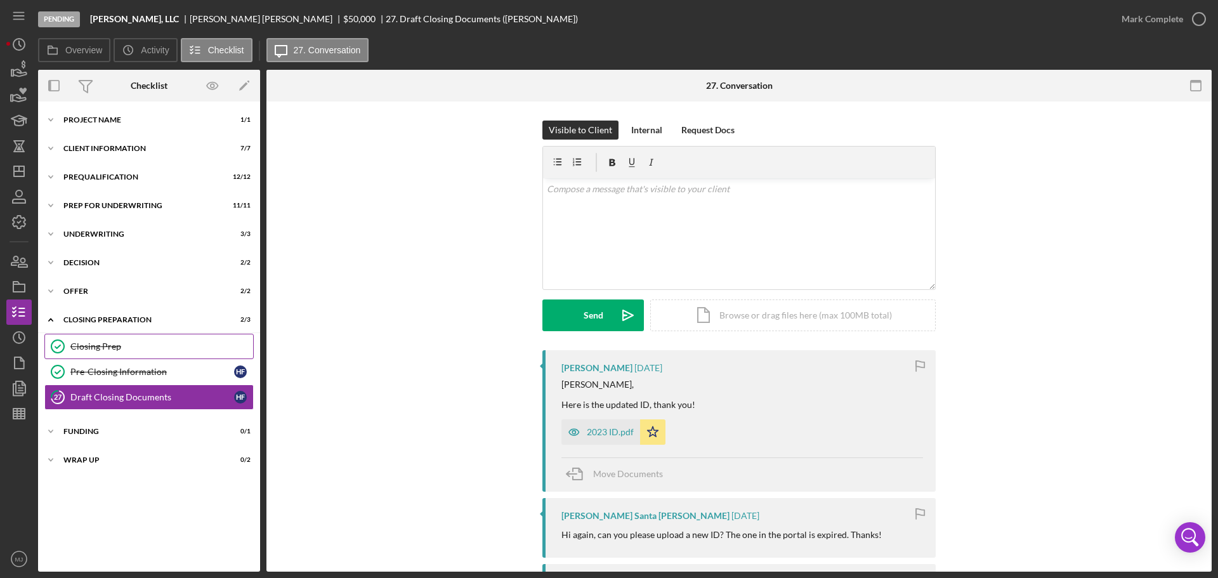
click at [108, 345] on div "Closing Prep" at bounding box center [161, 346] width 183 height 10
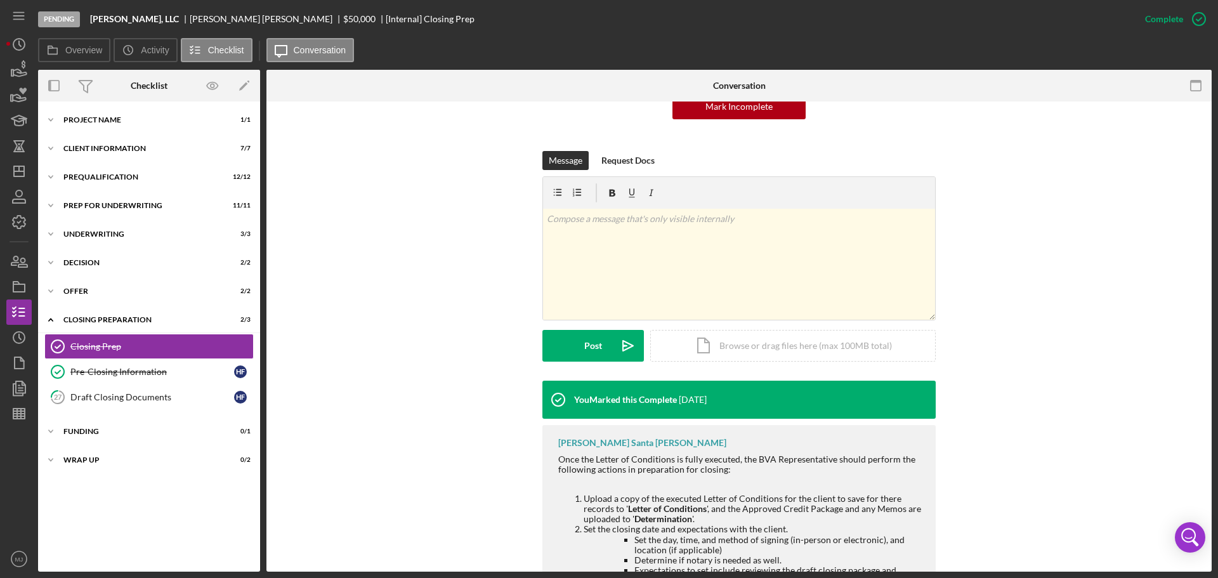
scroll to position [317, 0]
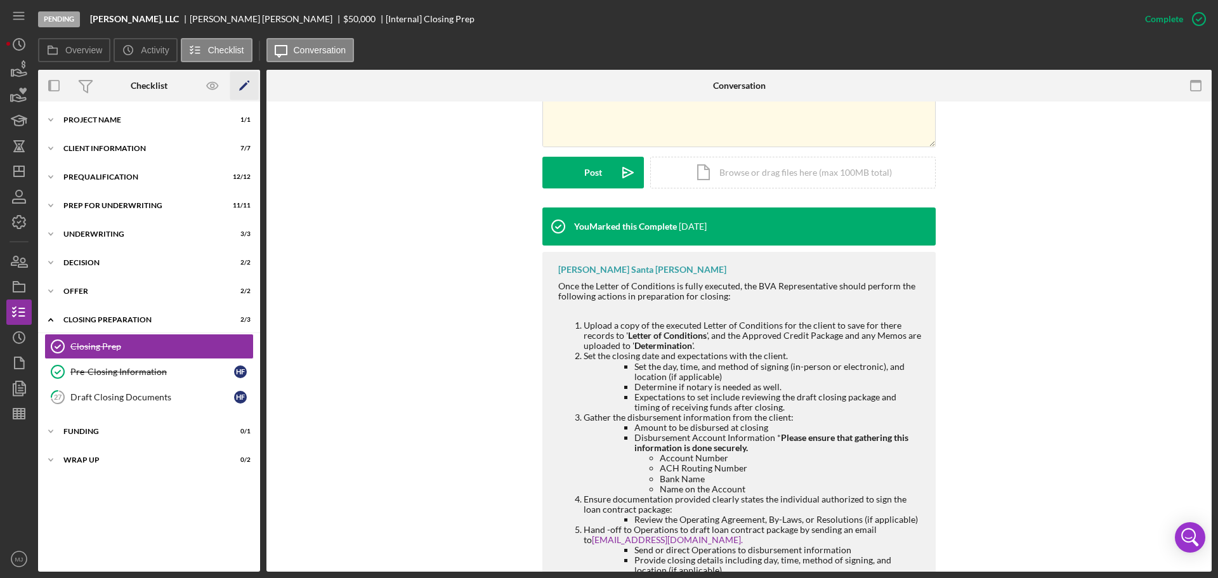
click at [241, 85] on icon "Icon/Edit" at bounding box center [244, 86] width 29 height 29
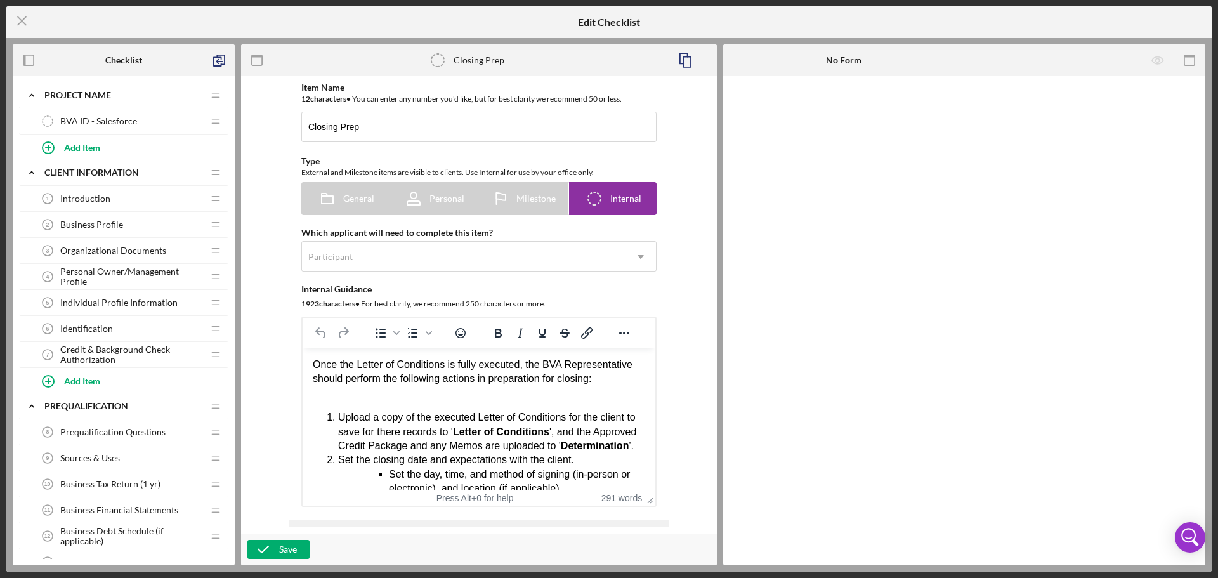
click at [318, 364] on div "Once the Letter of Conditions is fully executed, the BVA Representative should …" at bounding box center [479, 372] width 332 height 29
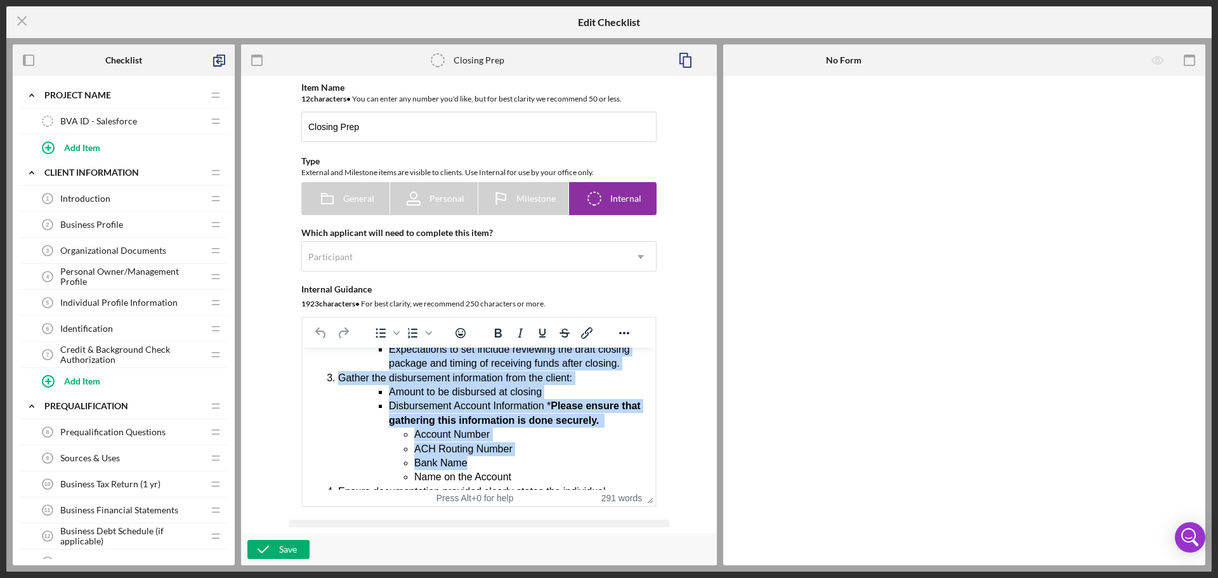
scroll to position [467, 0]
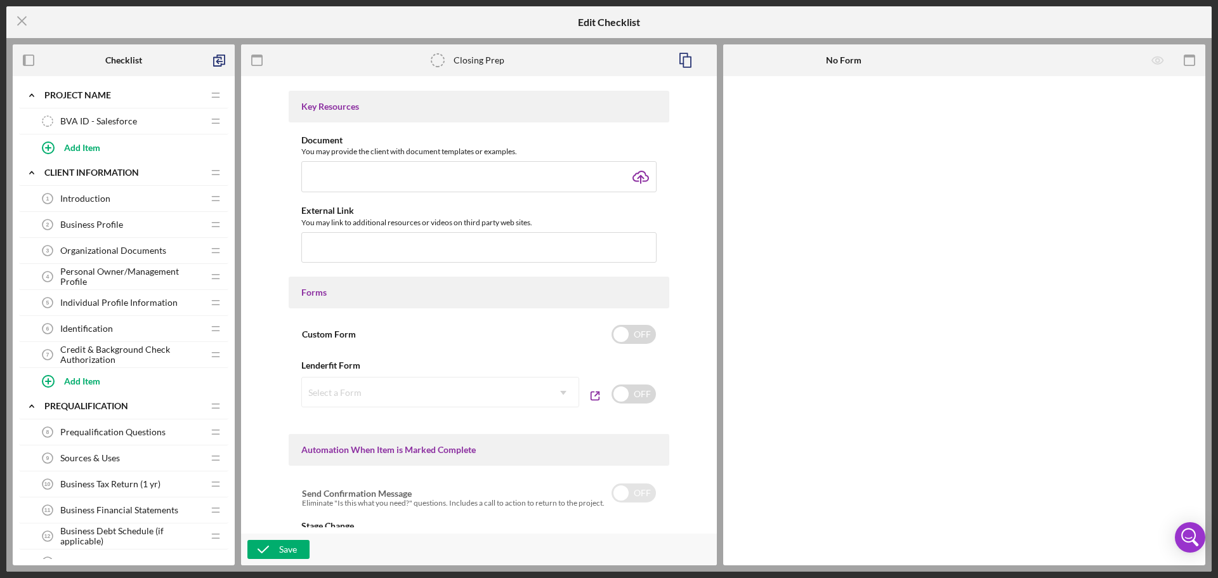
drag, startPoint x: 313, startPoint y: -65, endPoint x: 877, endPoint y: 462, distance: 771.9
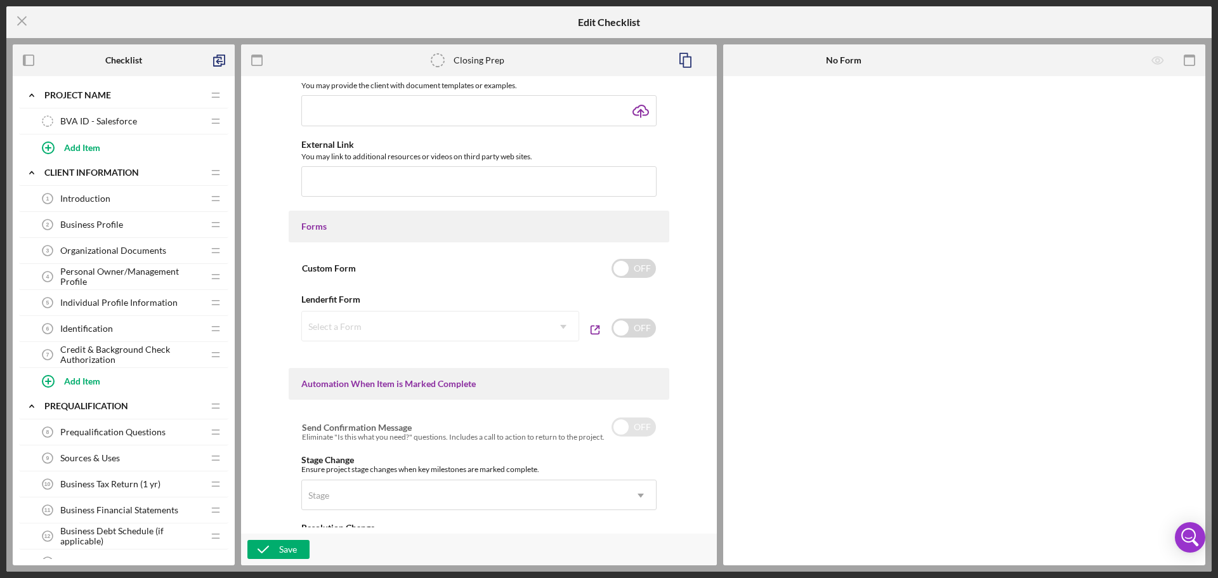
paste body "Rich Text Area. Press ALT-0 for help."
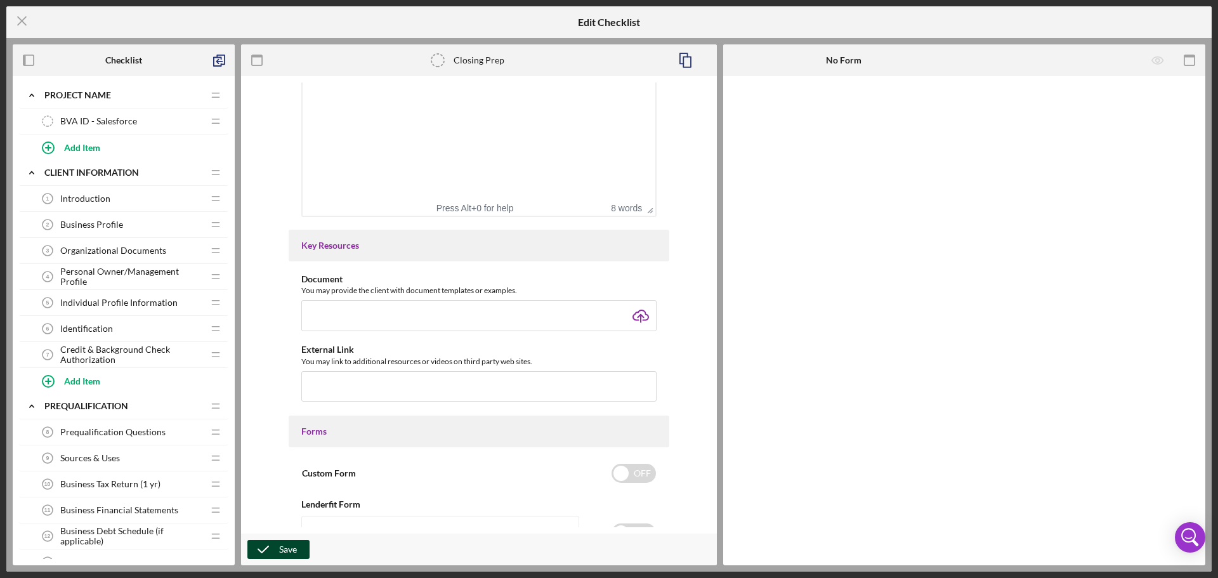
click at [288, 544] on div "Save" at bounding box center [288, 549] width 18 height 19
click at [19, 18] on line at bounding box center [22, 21] width 8 height 8
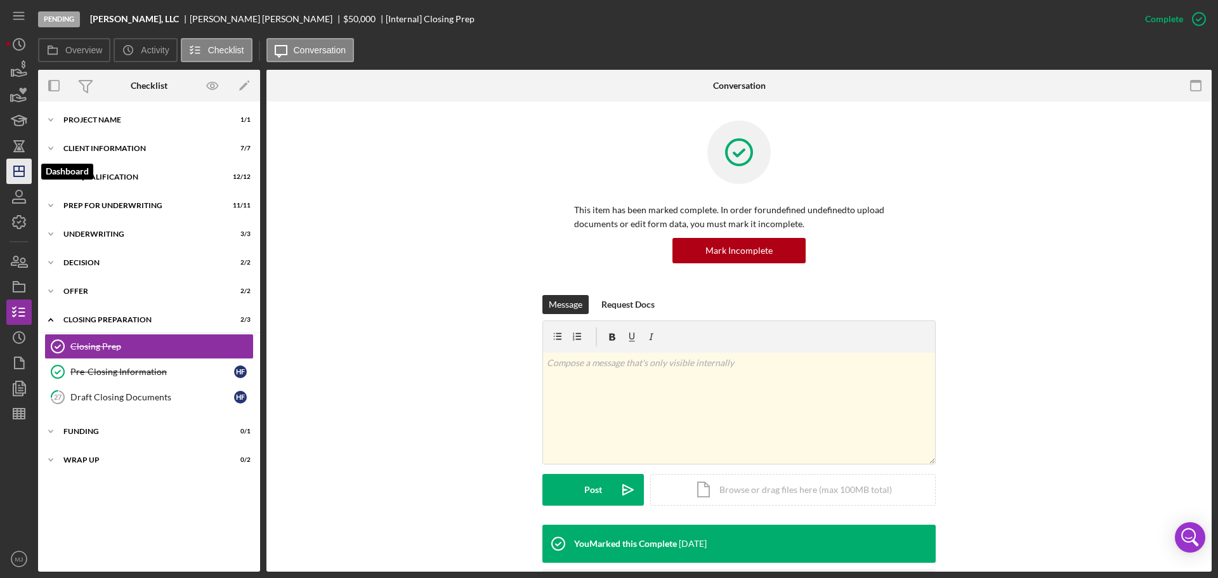
click at [16, 171] on line "button" at bounding box center [19, 171] width 10 height 0
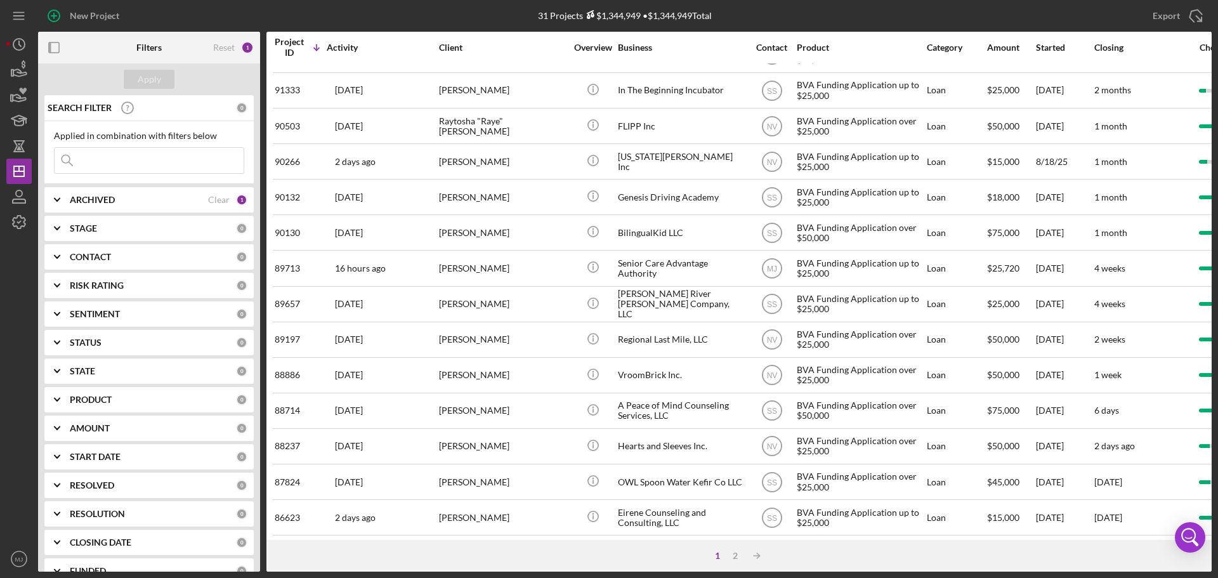
scroll to position [429, 0]
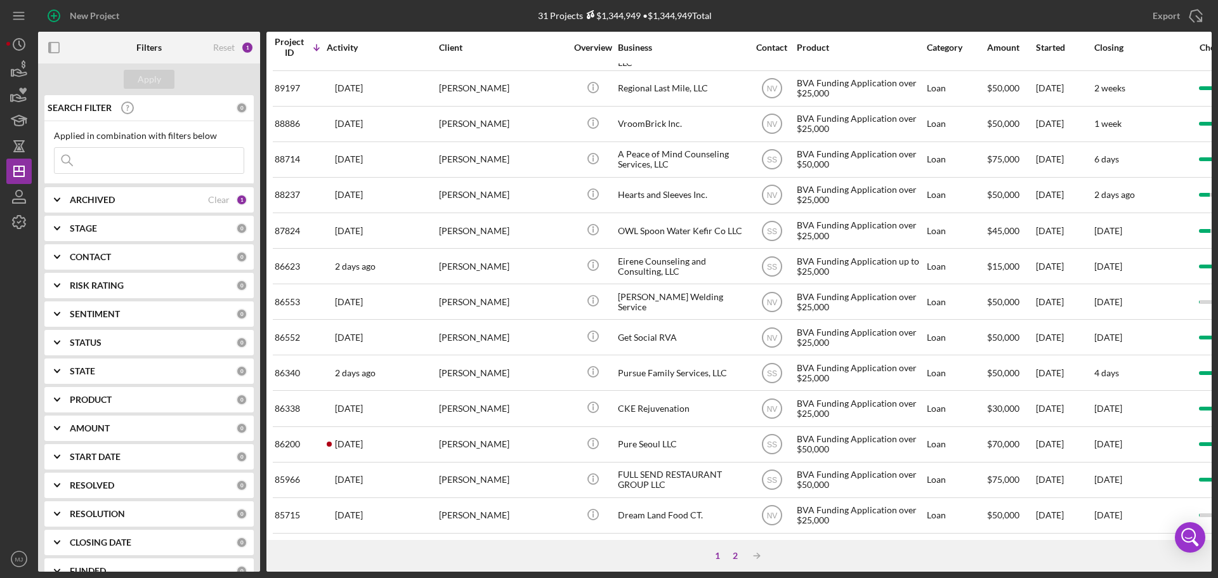
click at [740, 559] on div "2" at bounding box center [735, 556] width 18 height 10
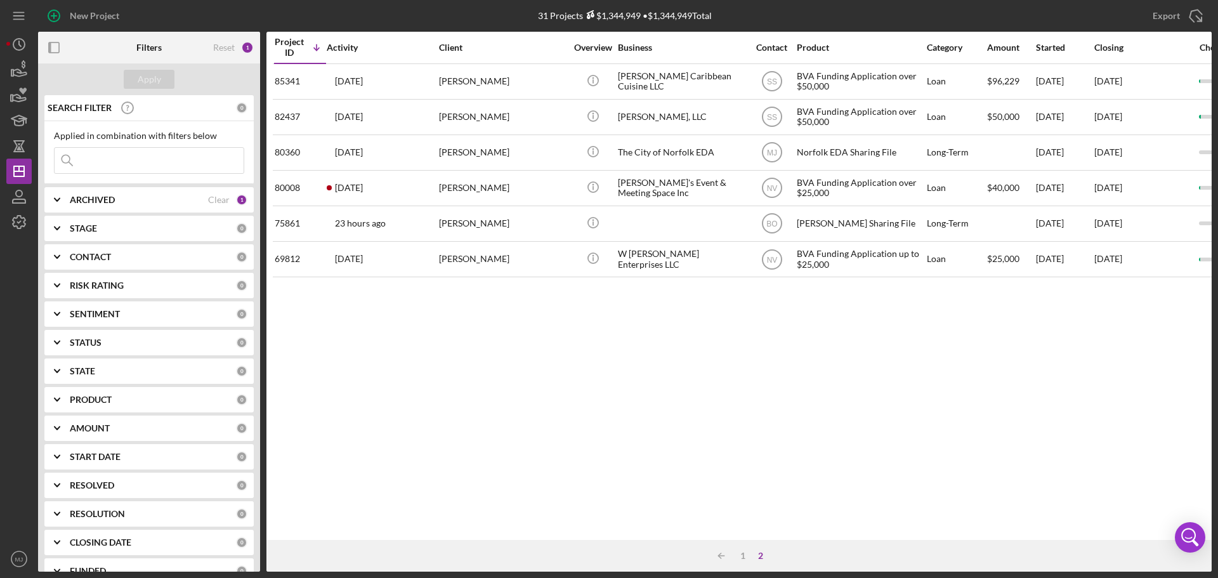
scroll to position [0, 0]
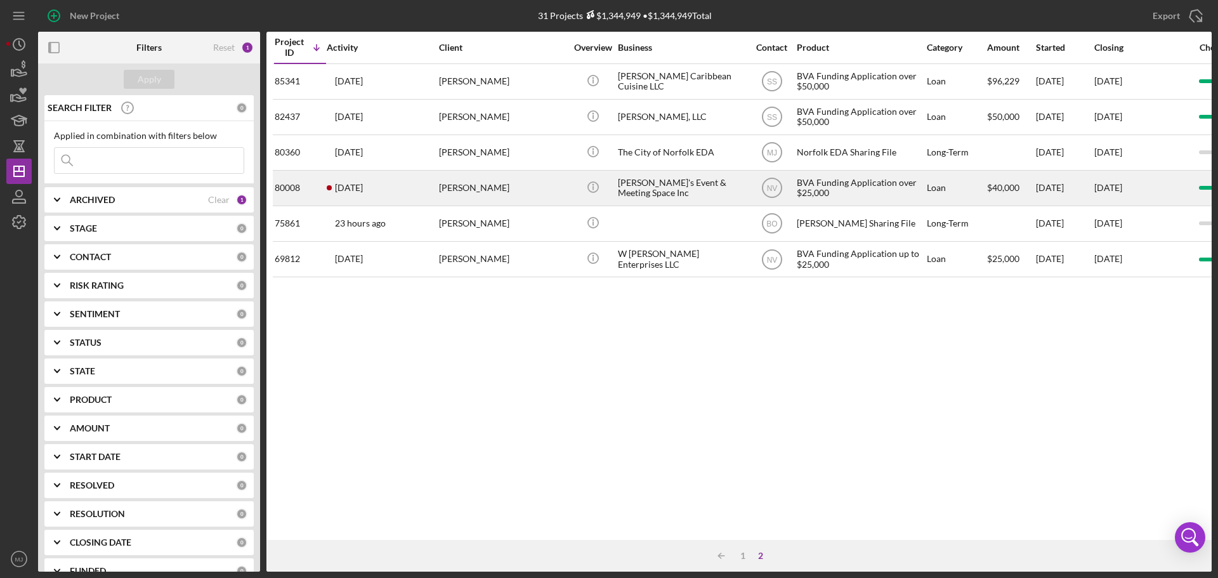
click at [651, 189] on div "[PERSON_NAME]'s Event & Meeting Space Inc" at bounding box center [681, 188] width 127 height 34
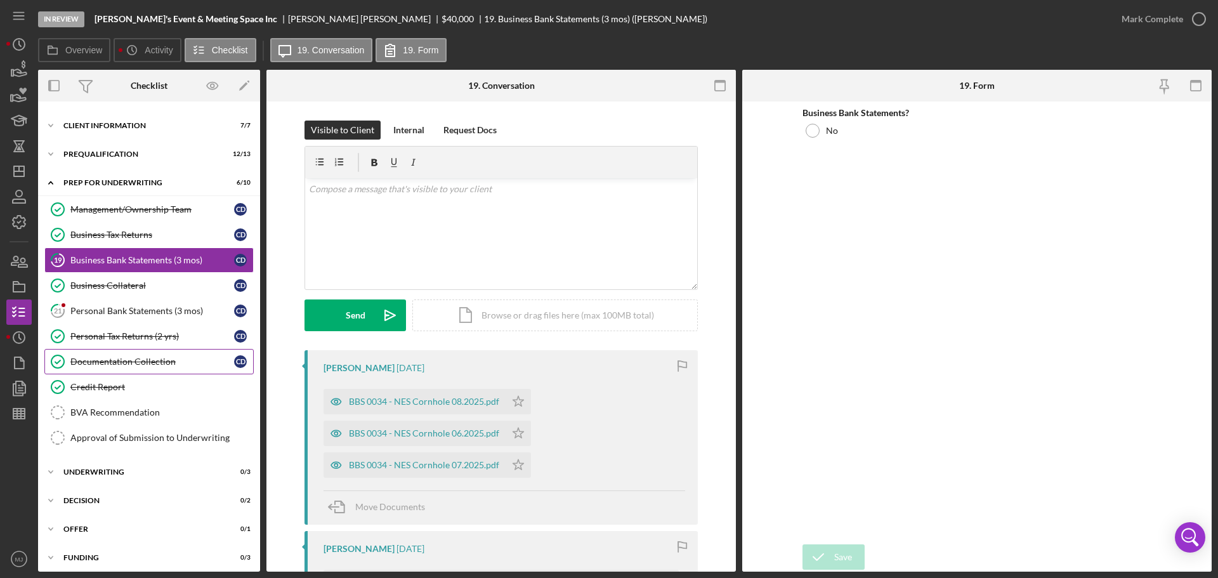
scroll to position [57, 0]
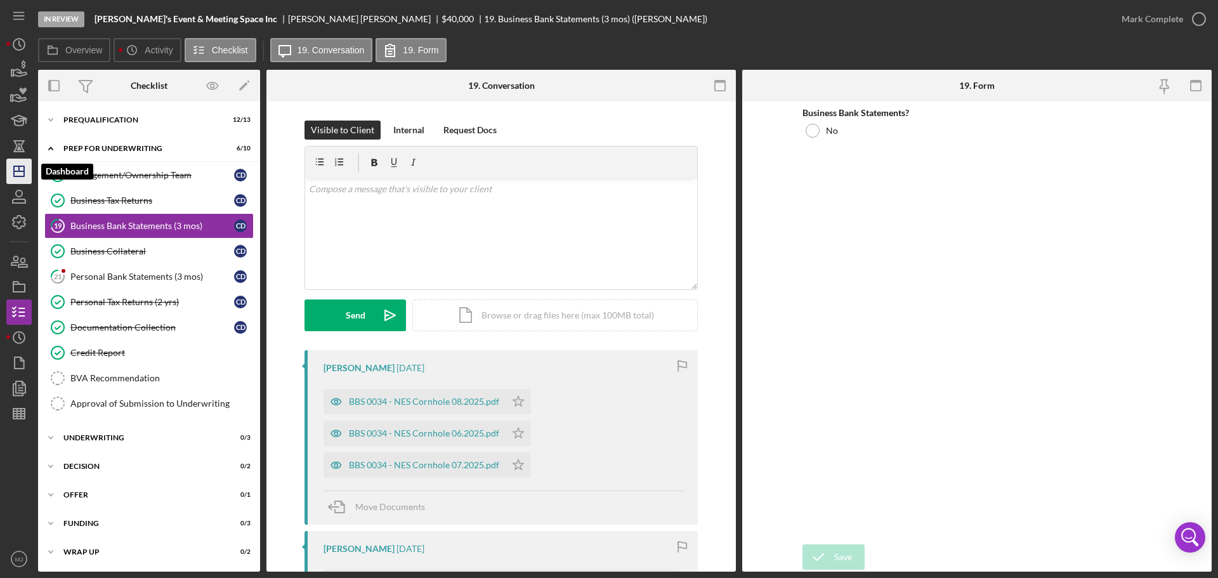
click at [17, 167] on icon "Icon/Dashboard" at bounding box center [19, 171] width 32 height 32
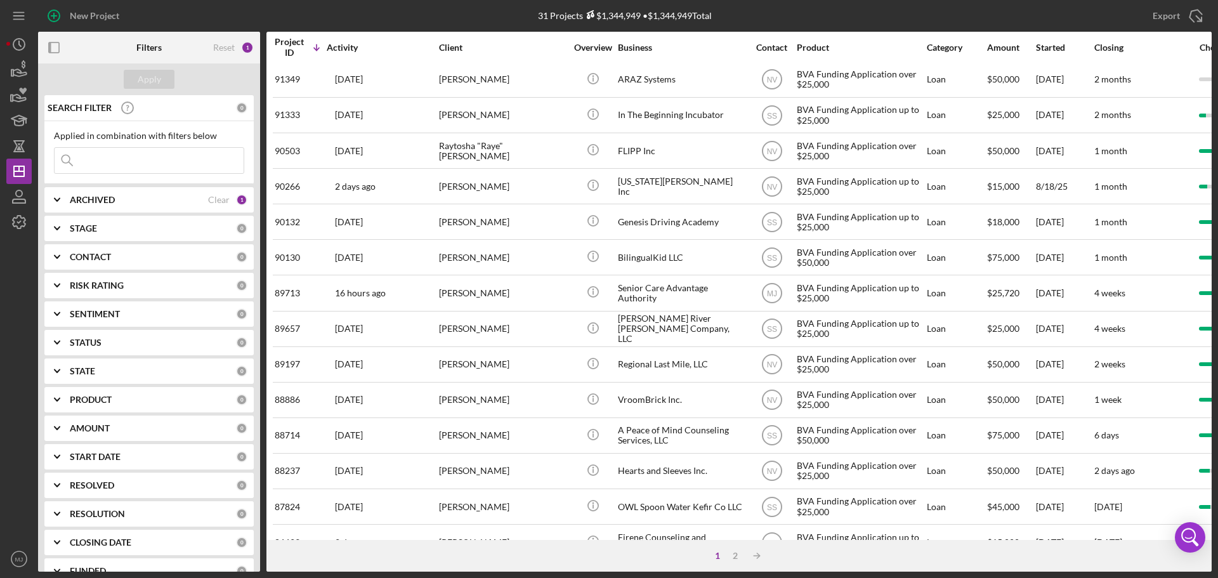
scroll to position [429, 0]
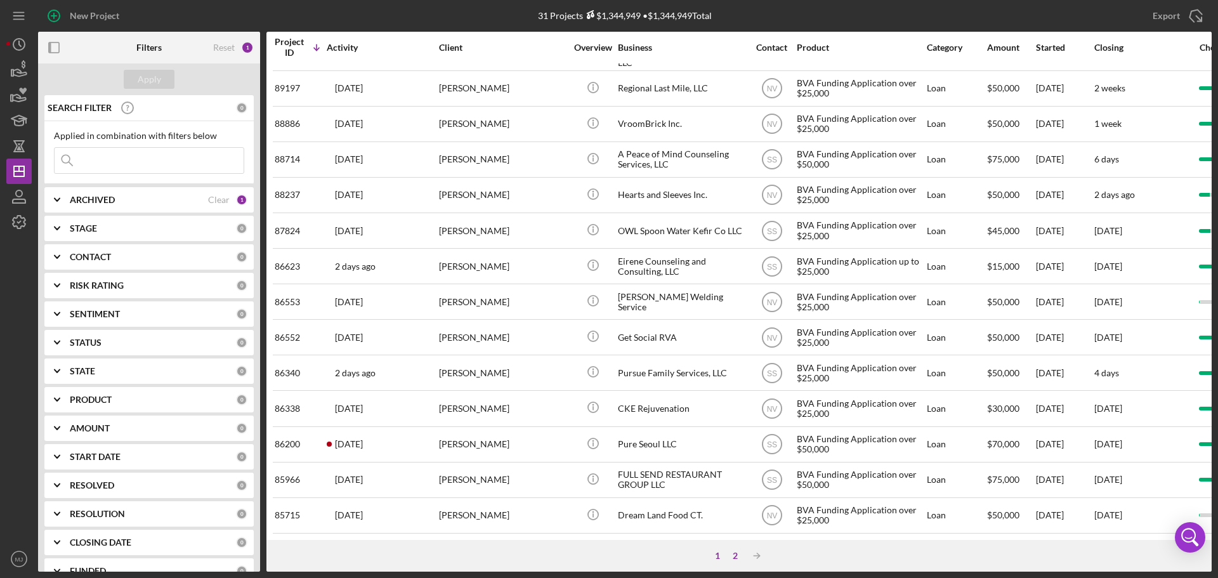
click at [738, 554] on div "2" at bounding box center [735, 556] width 18 height 10
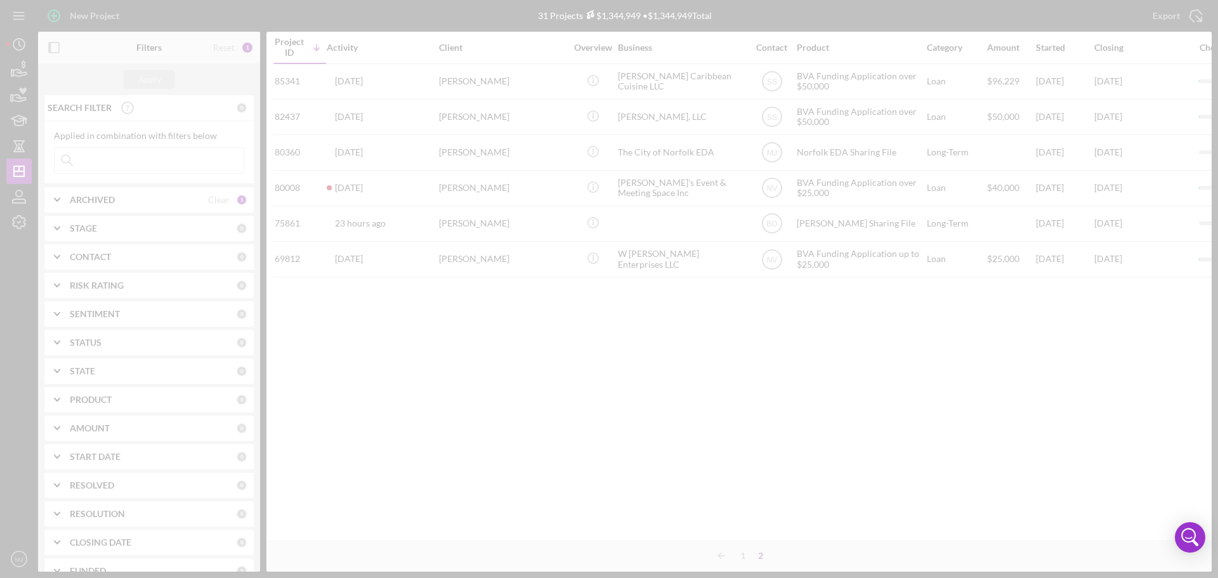
scroll to position [0, 0]
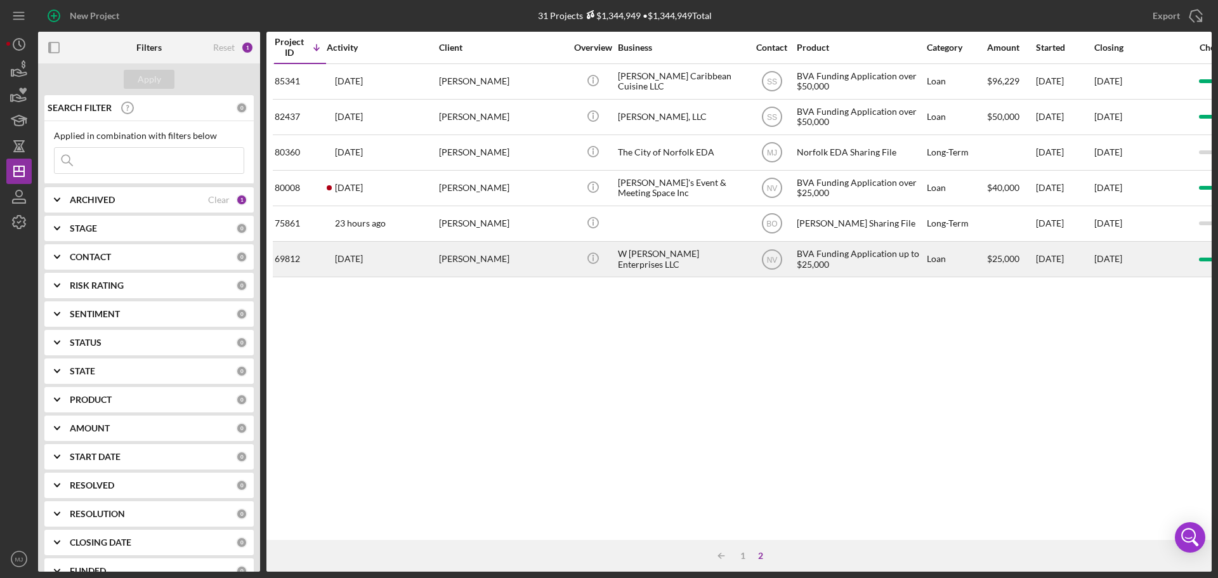
click at [649, 264] on div "W [PERSON_NAME] Enterprises LLC" at bounding box center [681, 259] width 127 height 34
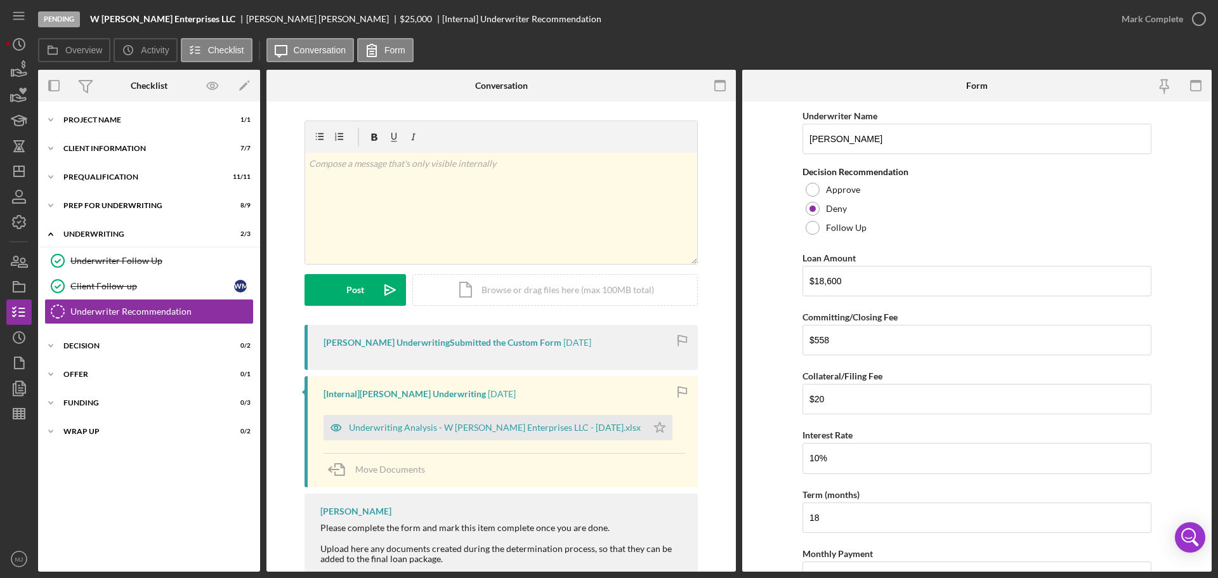
click at [141, 330] on div "Icon/Expander Project Name 1 / 1 Icon/Expander Client Information 7 / 7 Icon/Ex…" at bounding box center [149, 336] width 222 height 457
click at [140, 344] on div "Decision" at bounding box center [153, 346] width 181 height 8
click at [14, 287] on rect "button" at bounding box center [18, 288] width 11 height 8
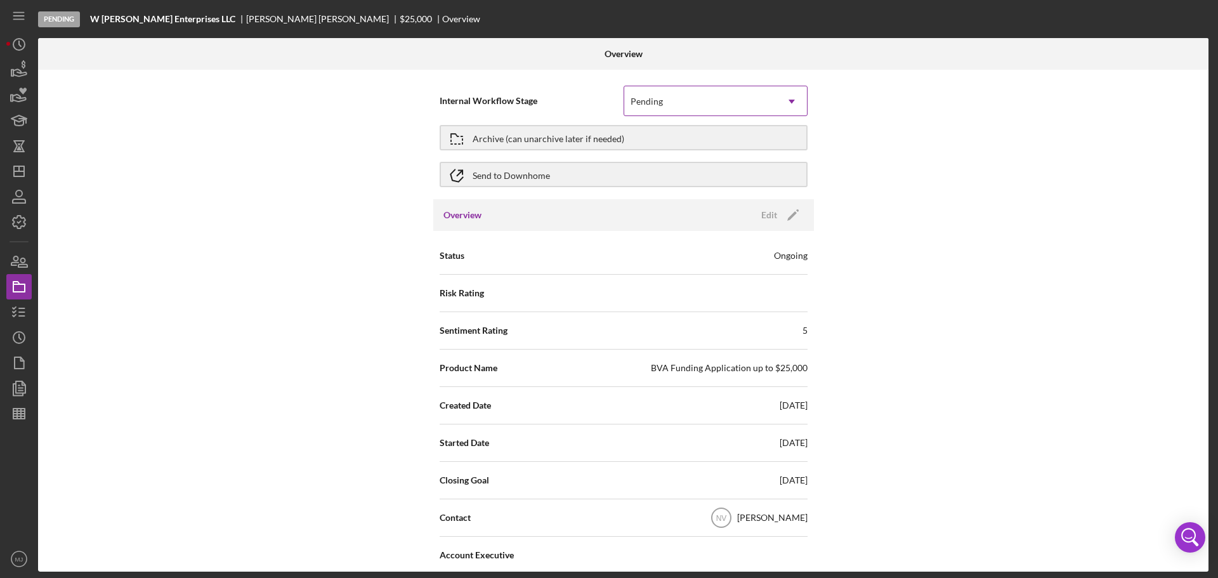
click at [729, 93] on div "Pending" at bounding box center [700, 101] width 152 height 29
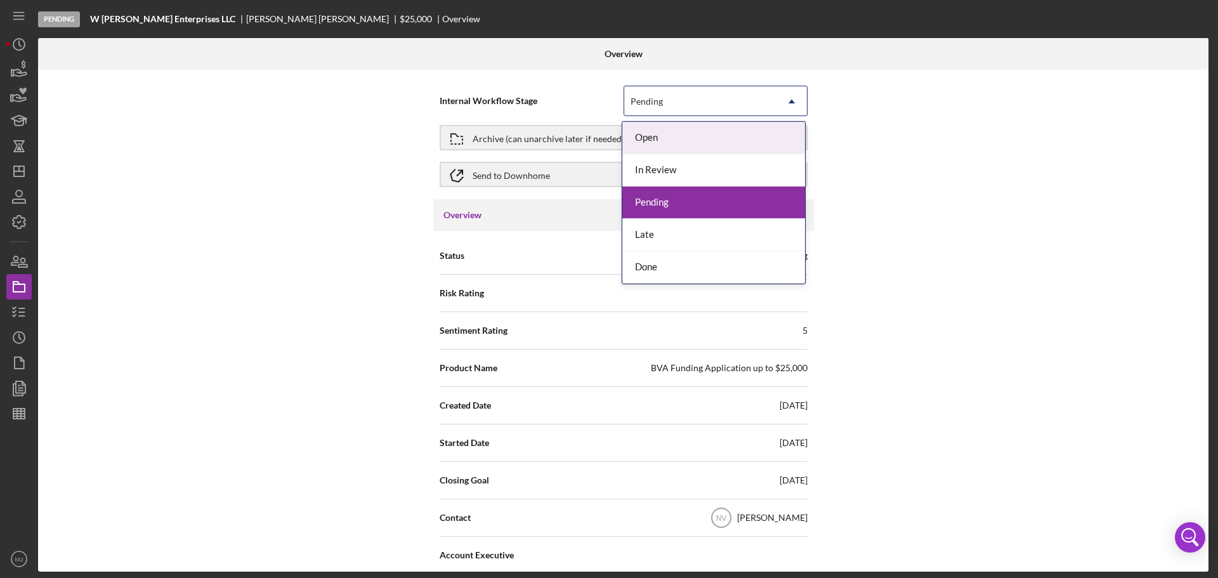
click at [729, 93] on div "Pending" at bounding box center [700, 101] width 152 height 29
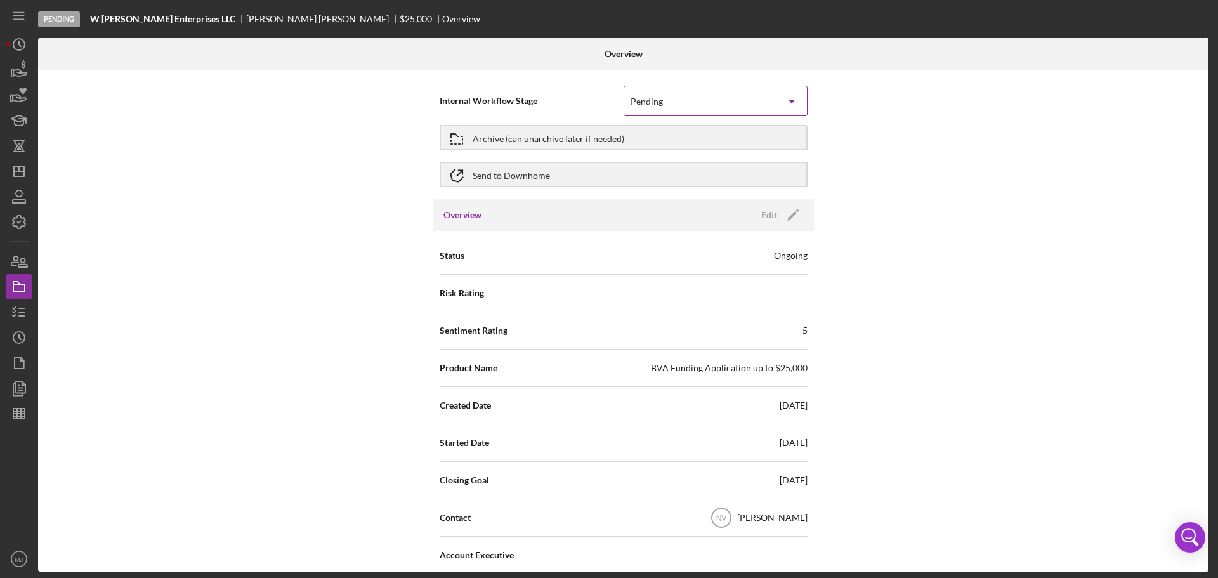
click at [644, 114] on div "Pending" at bounding box center [700, 101] width 152 height 29
click at [769, 216] on div "Edit" at bounding box center [769, 215] width 16 height 19
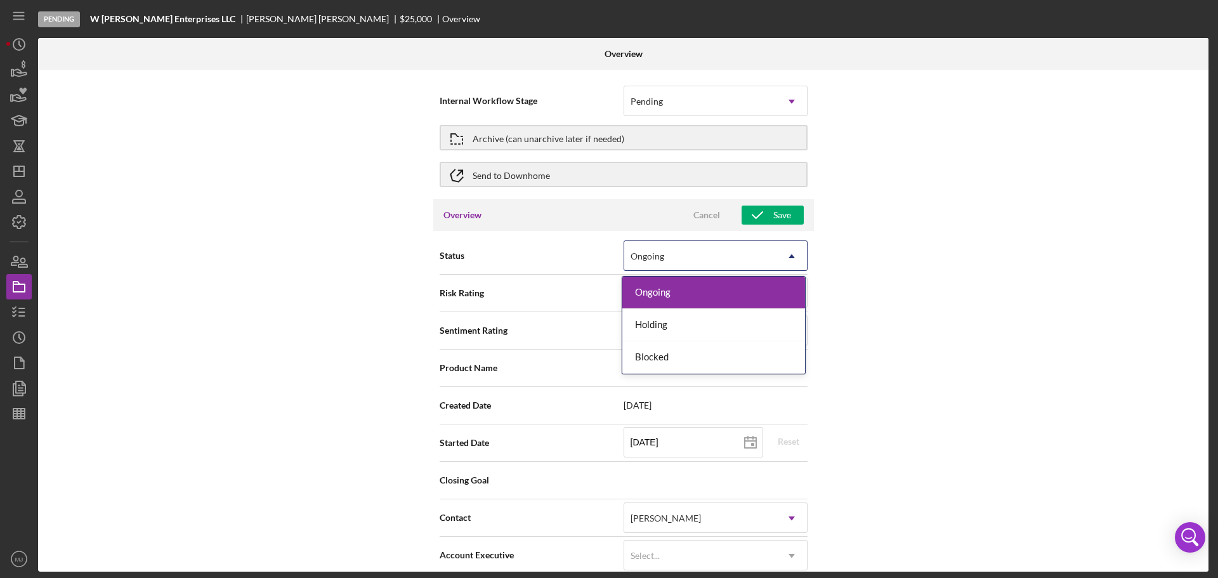
click at [679, 251] on div "Ongoing" at bounding box center [700, 256] width 152 height 29
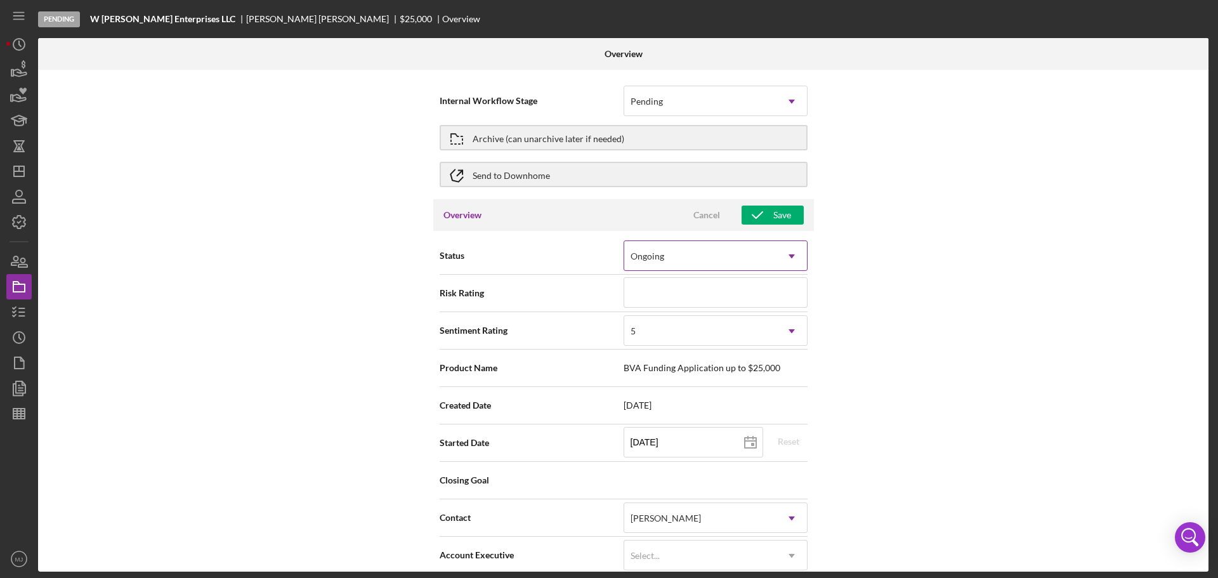
click at [679, 251] on div "Ongoing" at bounding box center [700, 256] width 152 height 29
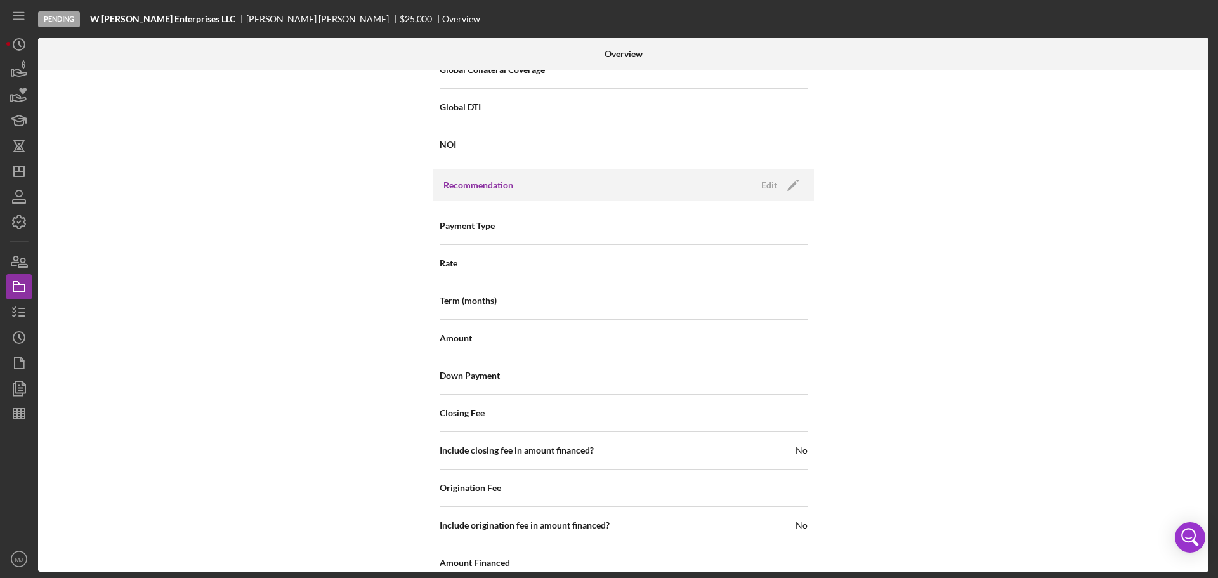
scroll to position [1458, 0]
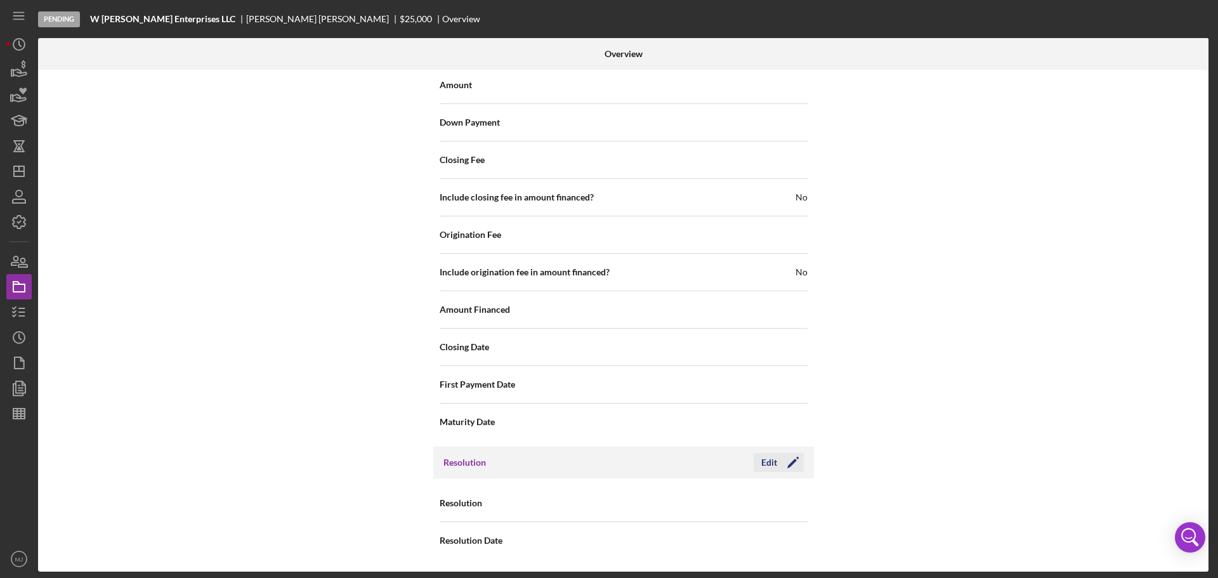
click at [783, 465] on icon "Icon/Edit" at bounding box center [793, 463] width 32 height 32
click at [681, 507] on div "Select..." at bounding box center [700, 503] width 152 height 29
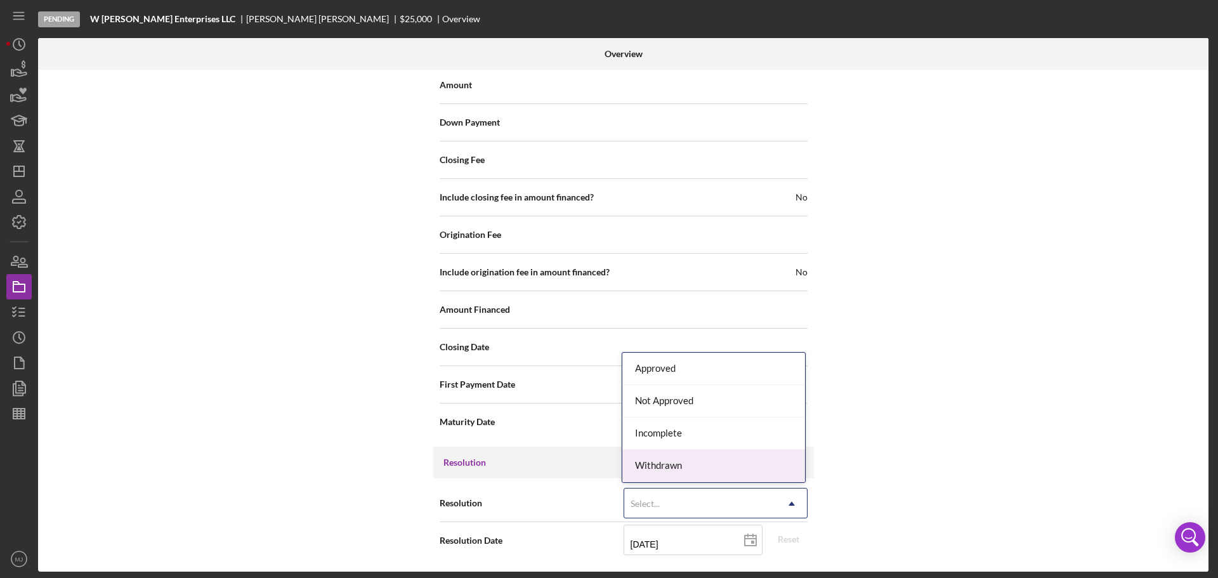
click at [679, 466] on div "Withdrawn" at bounding box center [713, 466] width 183 height 32
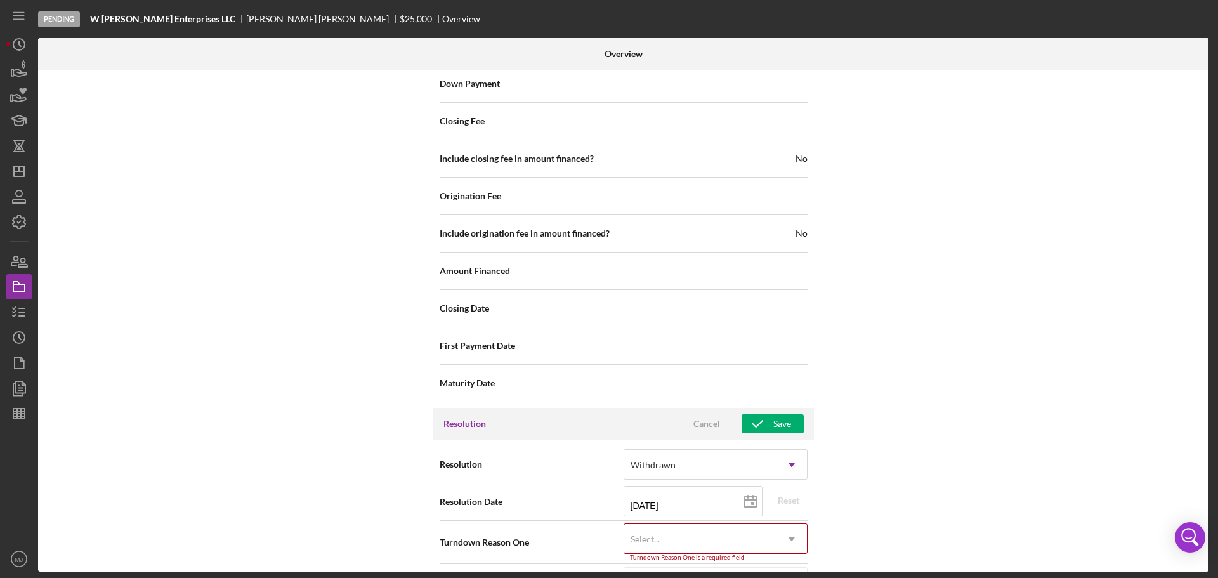
scroll to position [1539, 0]
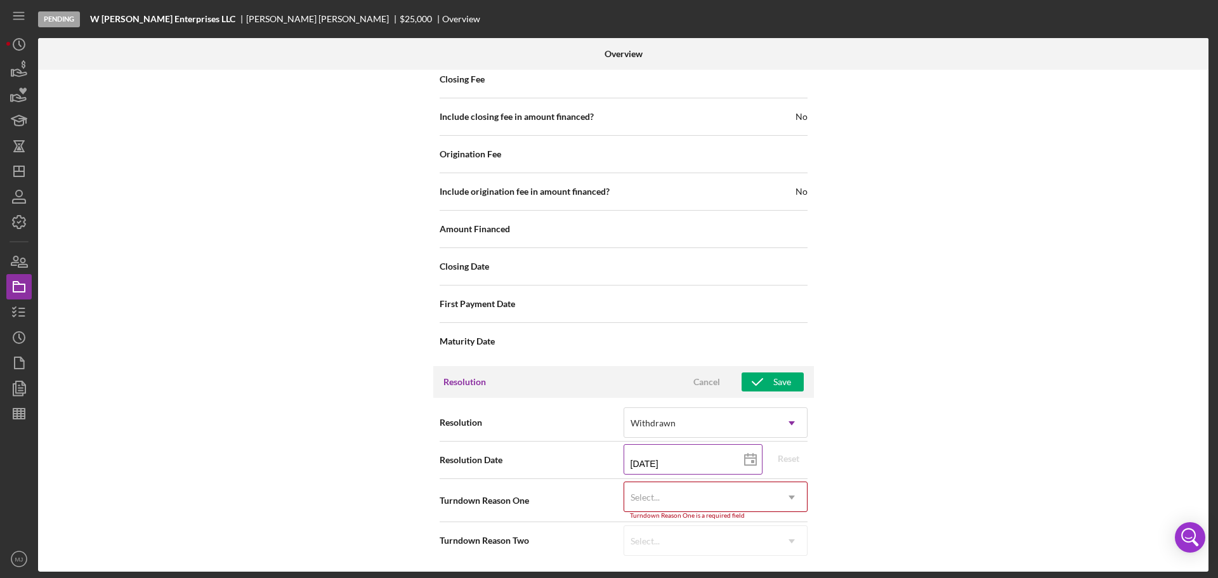
click at [660, 459] on input "[DATE]" at bounding box center [693, 459] width 139 height 30
type input "0m/dd/yyyy"
type input "09/dd/yyyy"
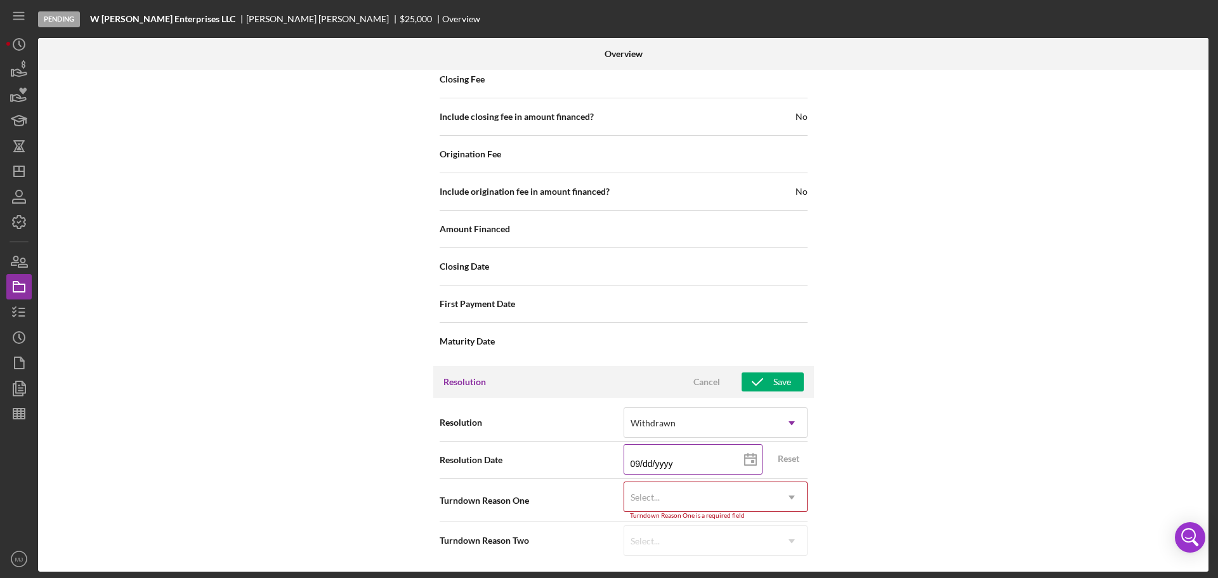
type input "09/dd/yyyy"
type input "09/1d/yyyy"
type input "09/10/yyyy"
type input "09/10/2yyy"
type input "09/10/20yy"
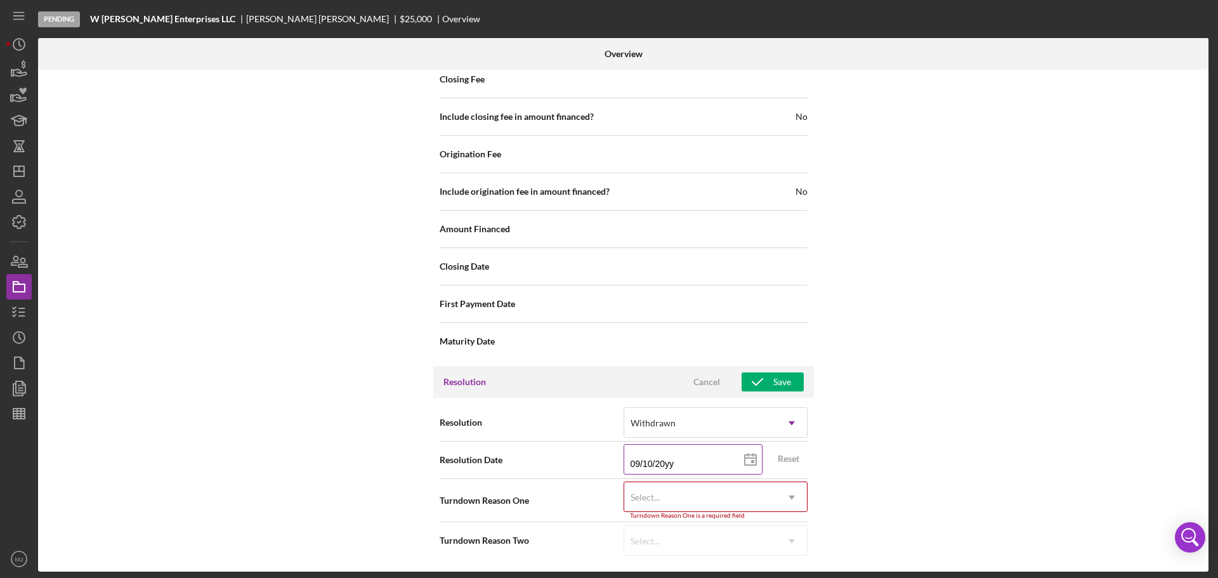
type input "09/10/202y"
type input "[DATE]"
click at [660, 504] on div "Select..." at bounding box center [700, 497] width 152 height 29
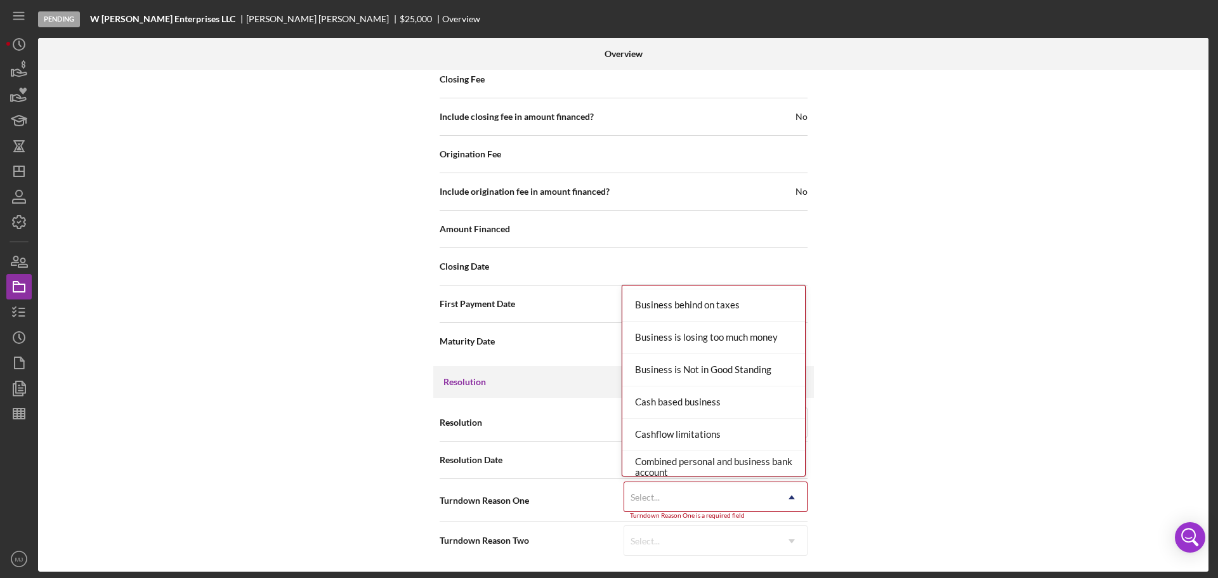
scroll to position [0, 0]
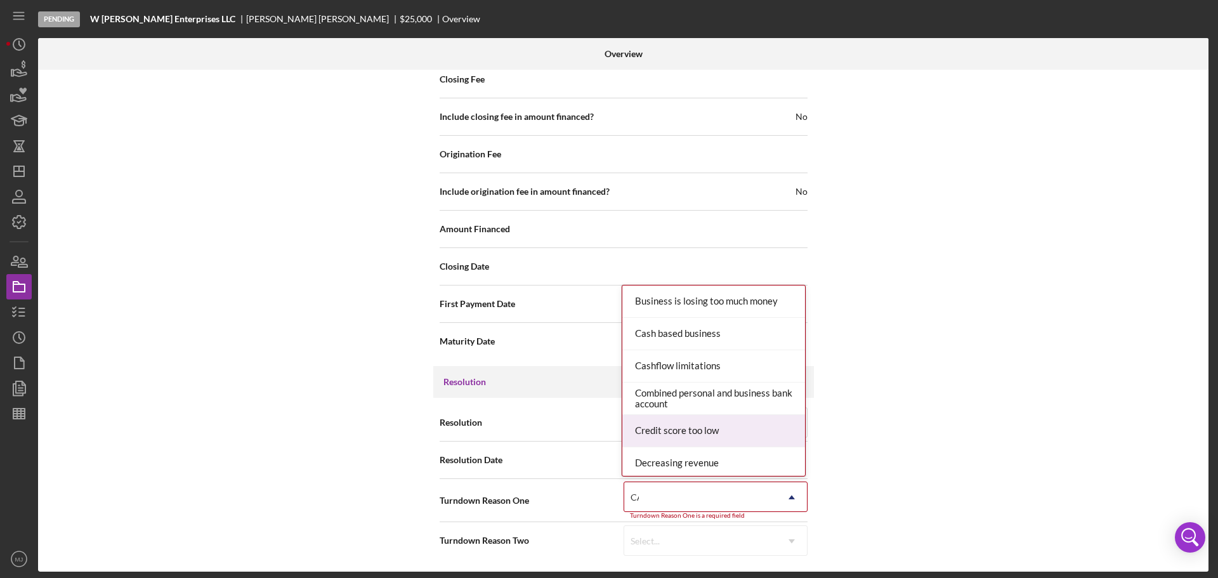
type input "CAS"
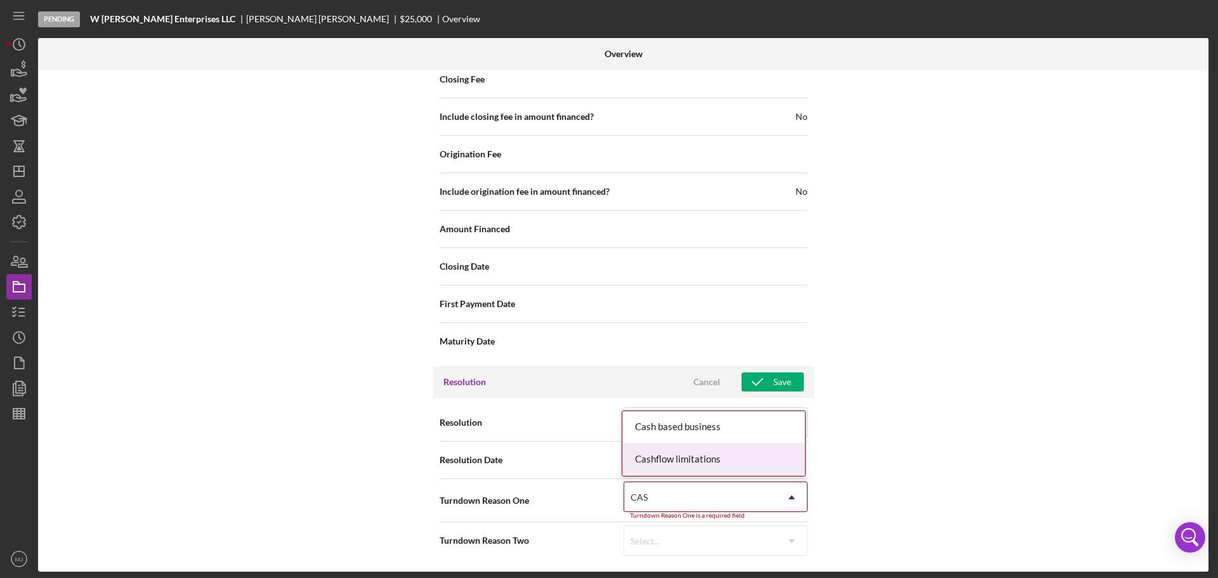
click at [726, 457] on div "Cashflow limitations" at bounding box center [713, 459] width 183 height 32
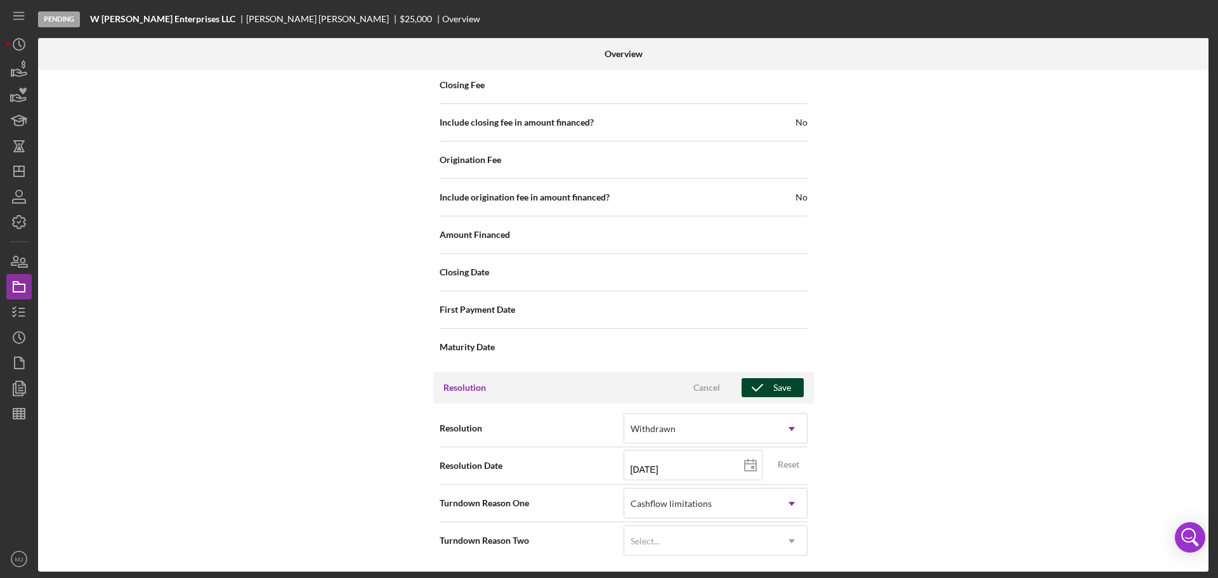
click at [769, 391] on icon "button" at bounding box center [758, 388] width 32 height 32
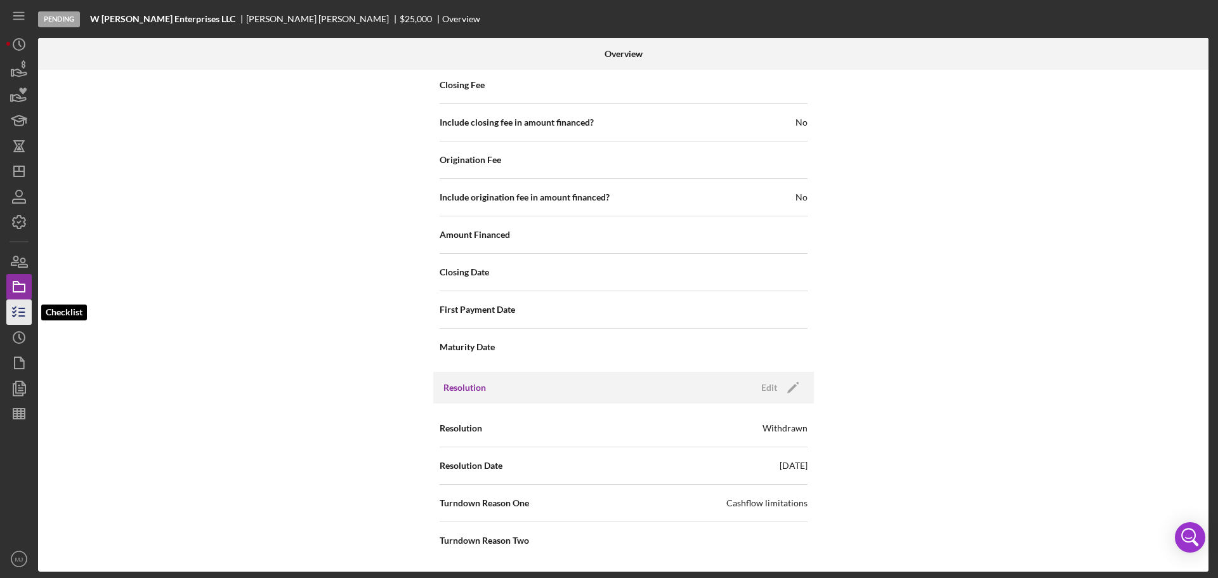
click at [29, 311] on icon "button" at bounding box center [19, 312] width 32 height 32
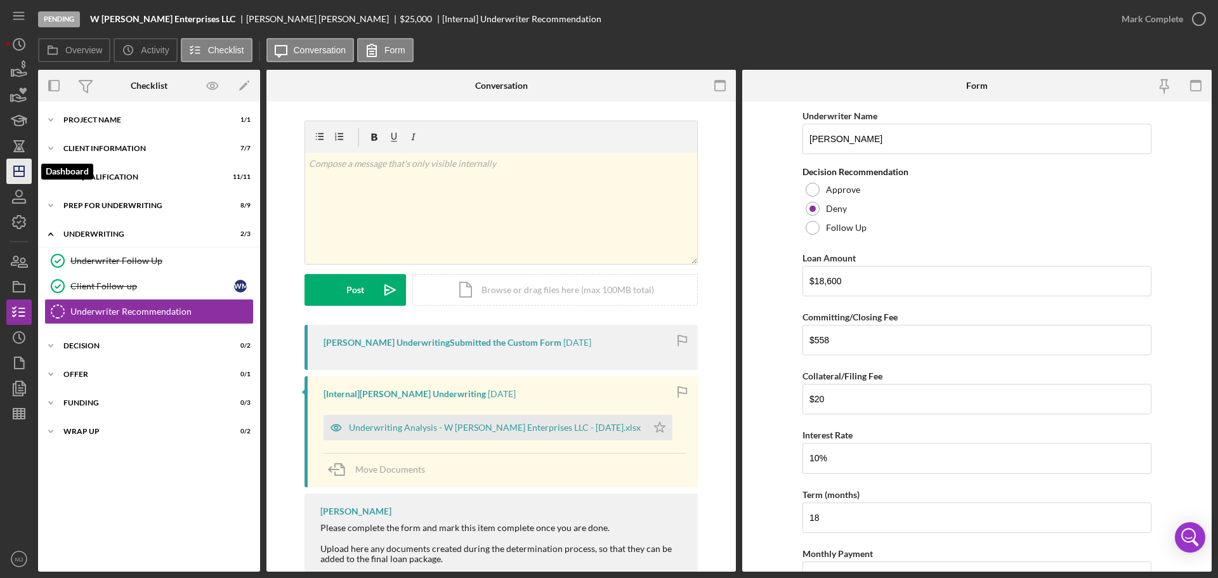
click at [21, 176] on icon "Icon/Dashboard" at bounding box center [19, 171] width 32 height 32
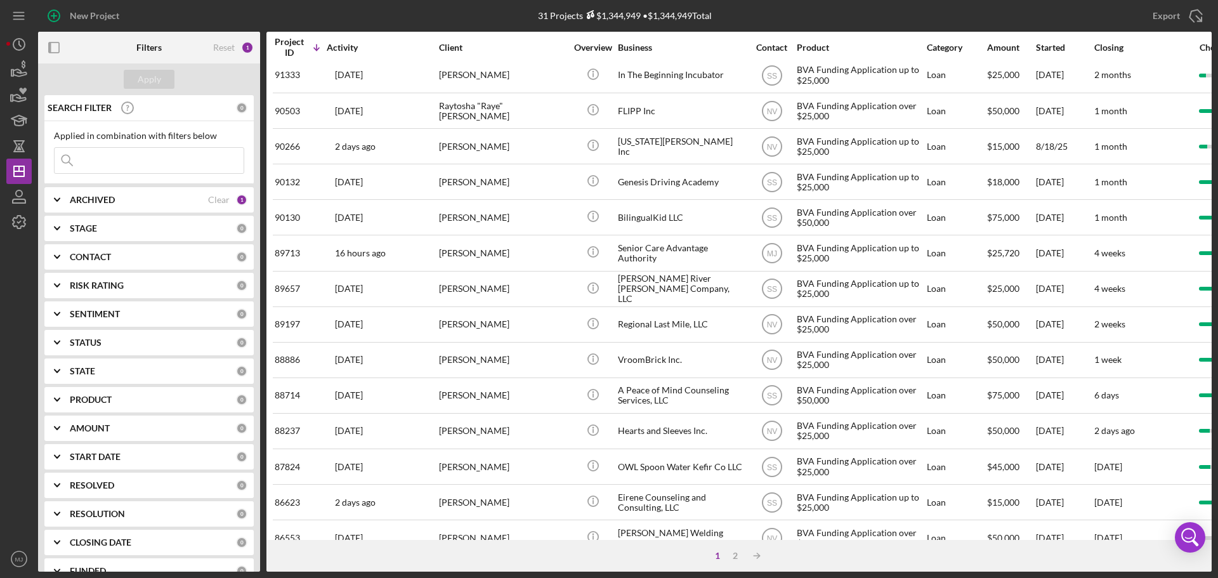
scroll to position [429, 0]
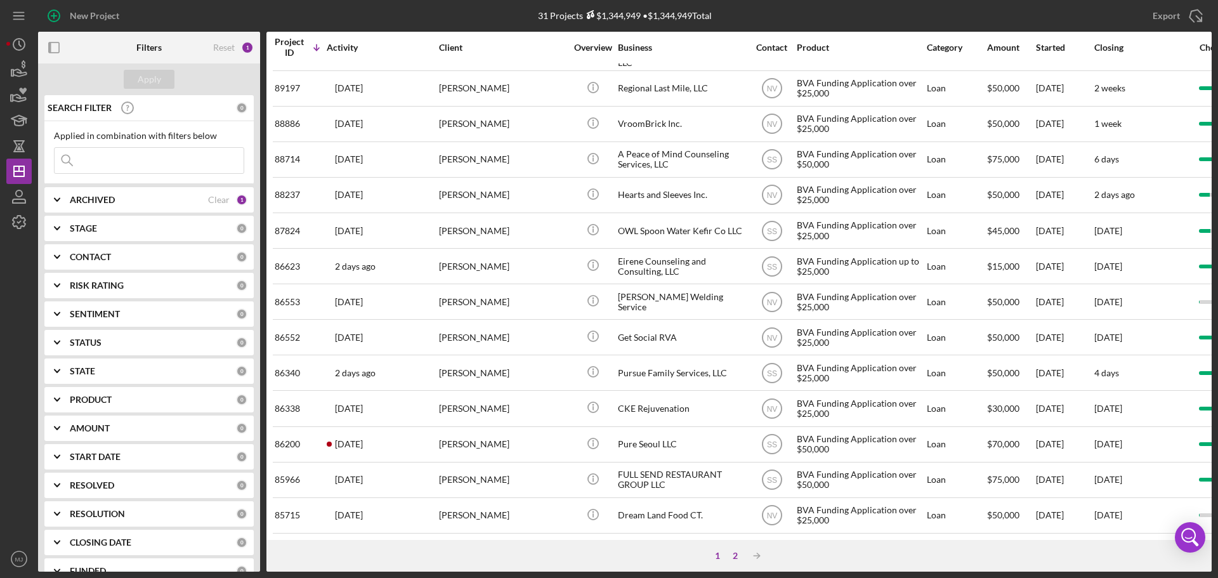
click at [733, 556] on div "2" at bounding box center [735, 556] width 18 height 10
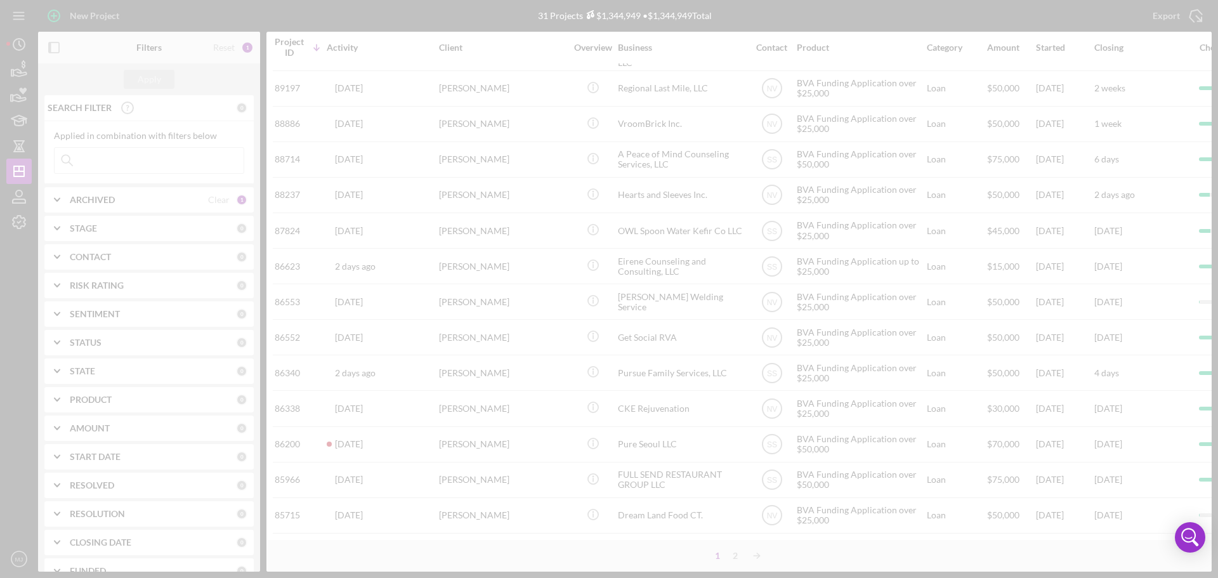
scroll to position [0, 0]
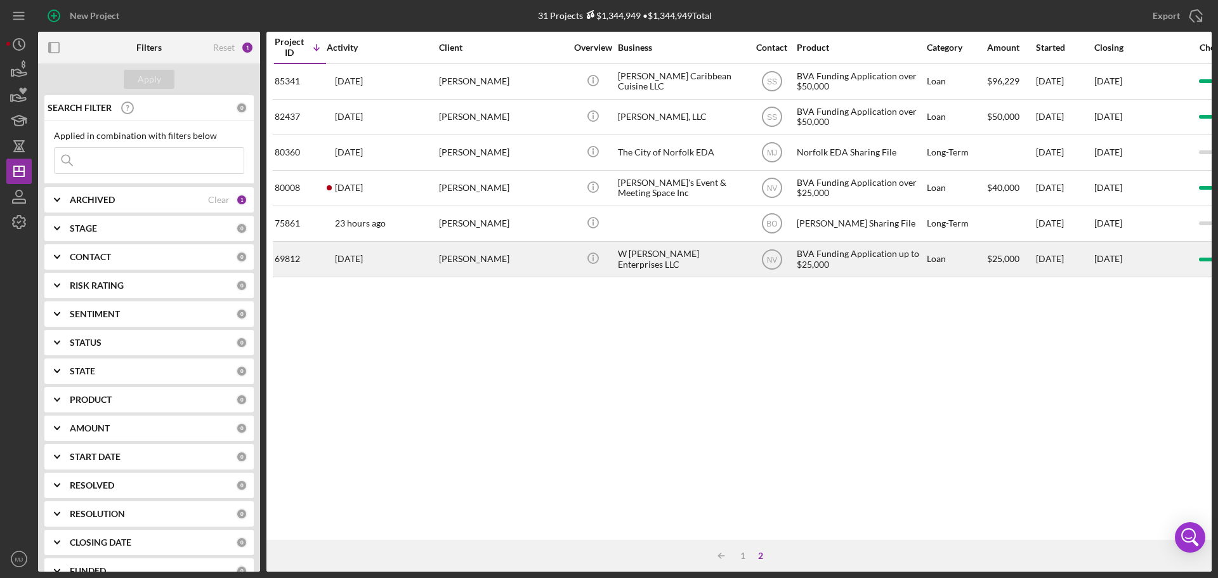
click at [466, 268] on div "[PERSON_NAME]" at bounding box center [502, 259] width 127 height 34
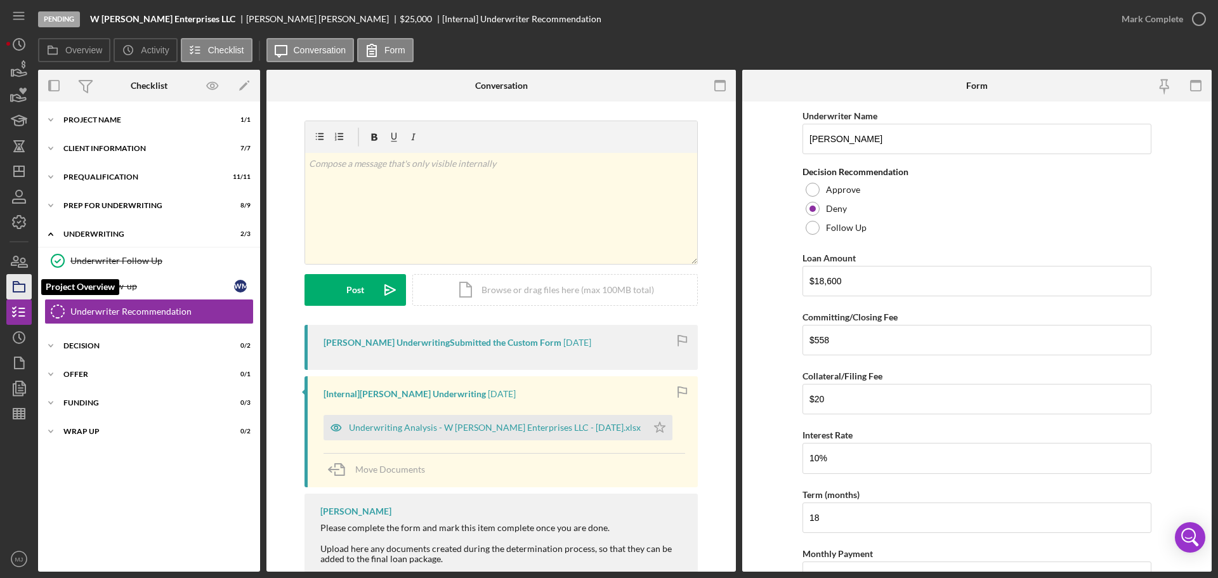
click at [20, 288] on icon "button" at bounding box center [19, 287] width 32 height 32
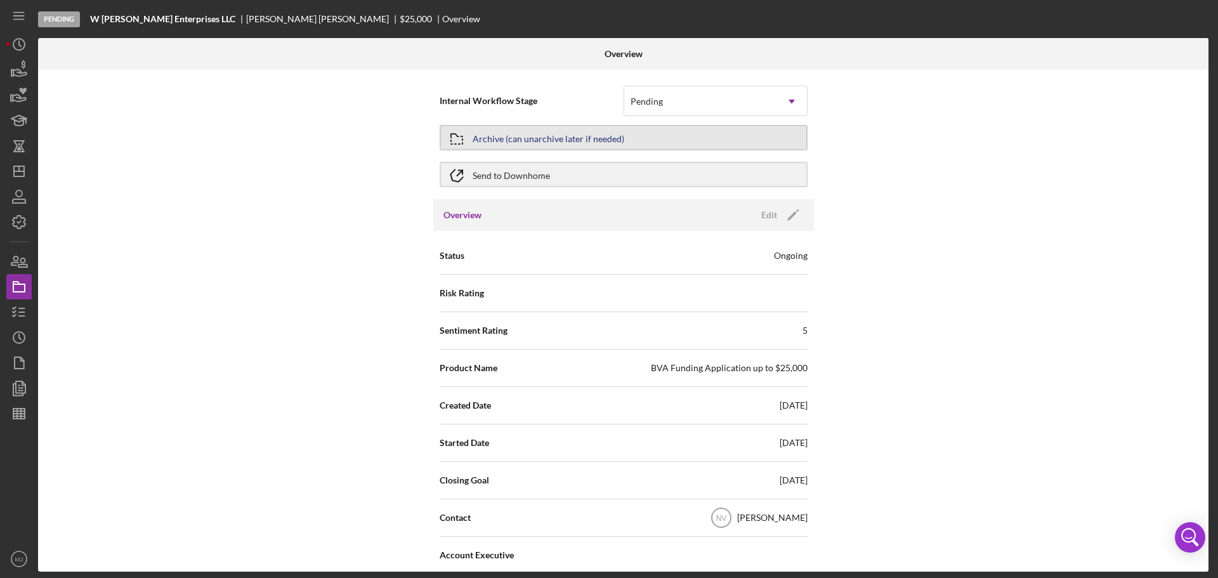
click at [578, 143] on div "Archive (can unarchive later if needed)" at bounding box center [549, 137] width 152 height 23
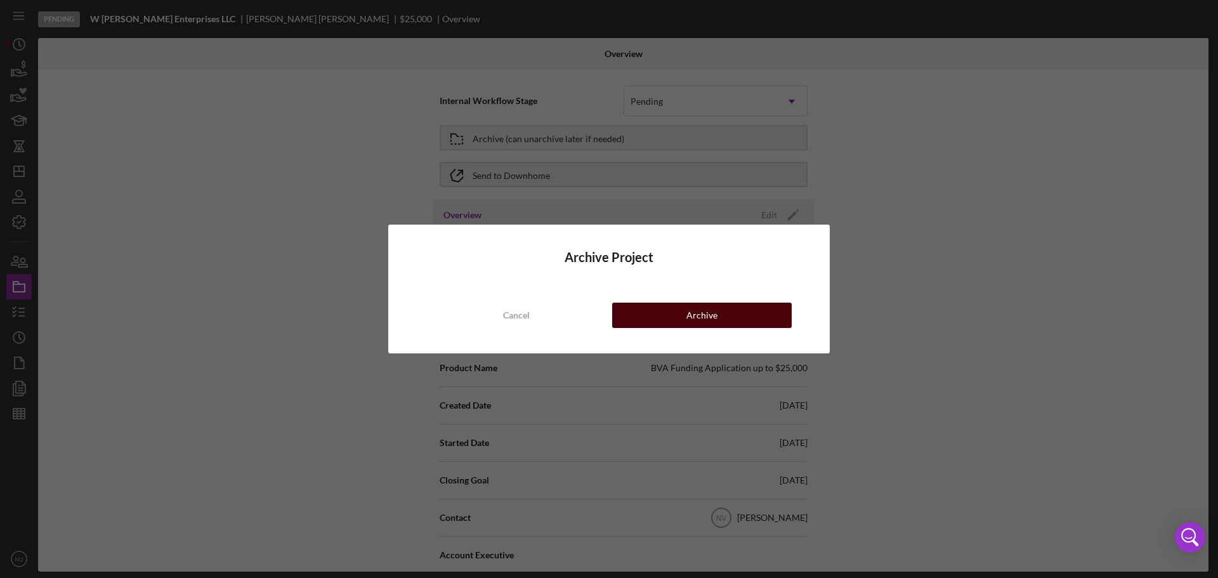
click at [662, 313] on button "Archive" at bounding box center [702, 315] width 180 height 25
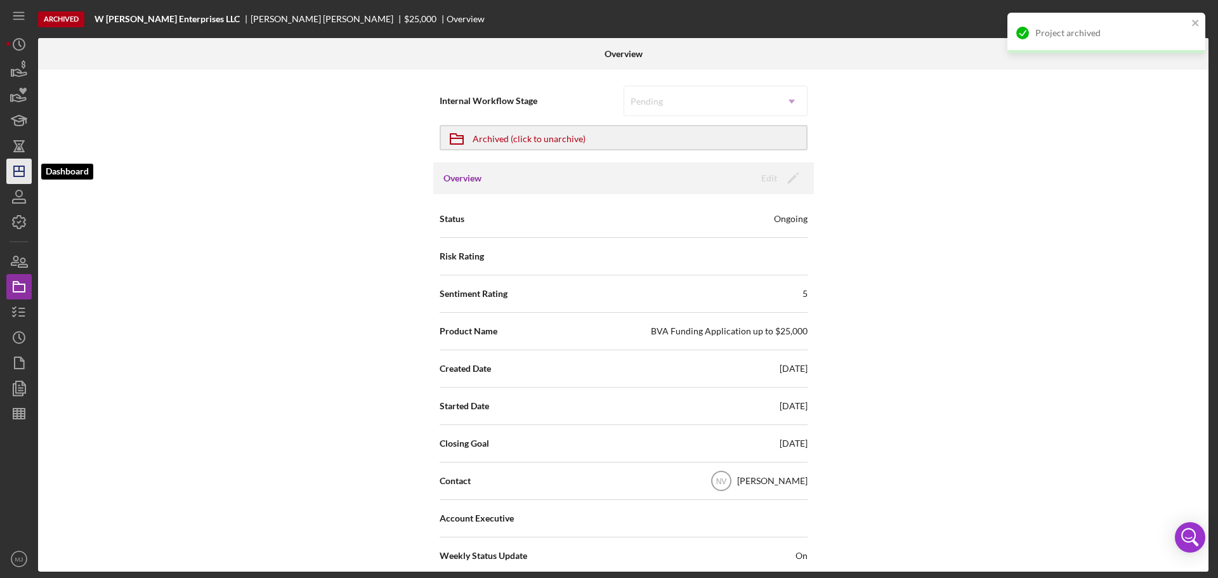
click at [25, 166] on icon "Icon/Dashboard" at bounding box center [19, 171] width 32 height 32
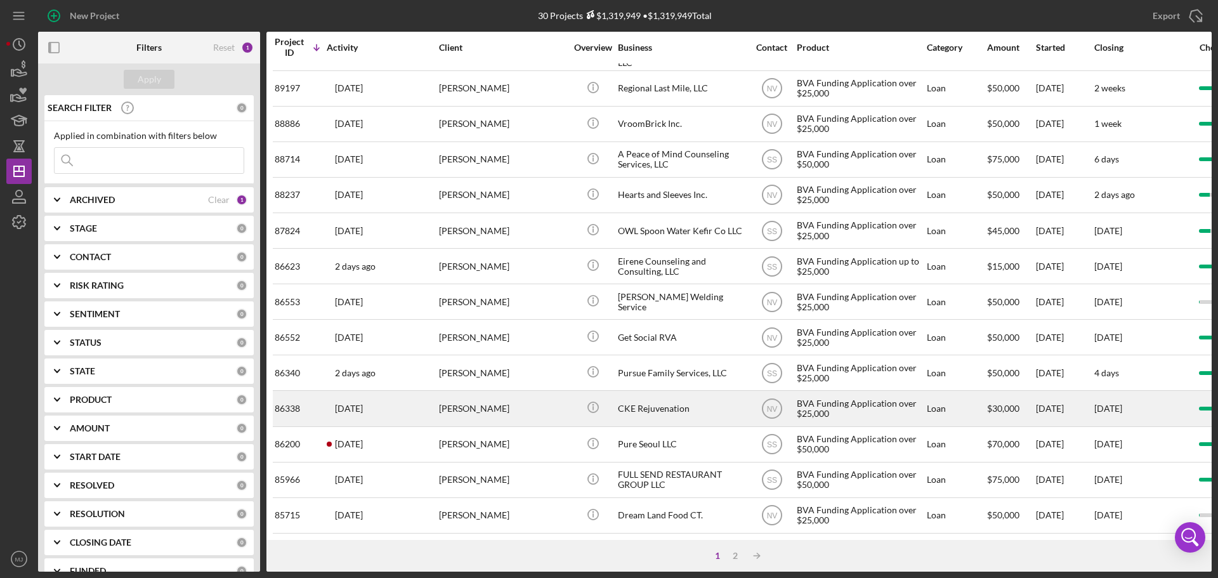
scroll to position [429, 0]
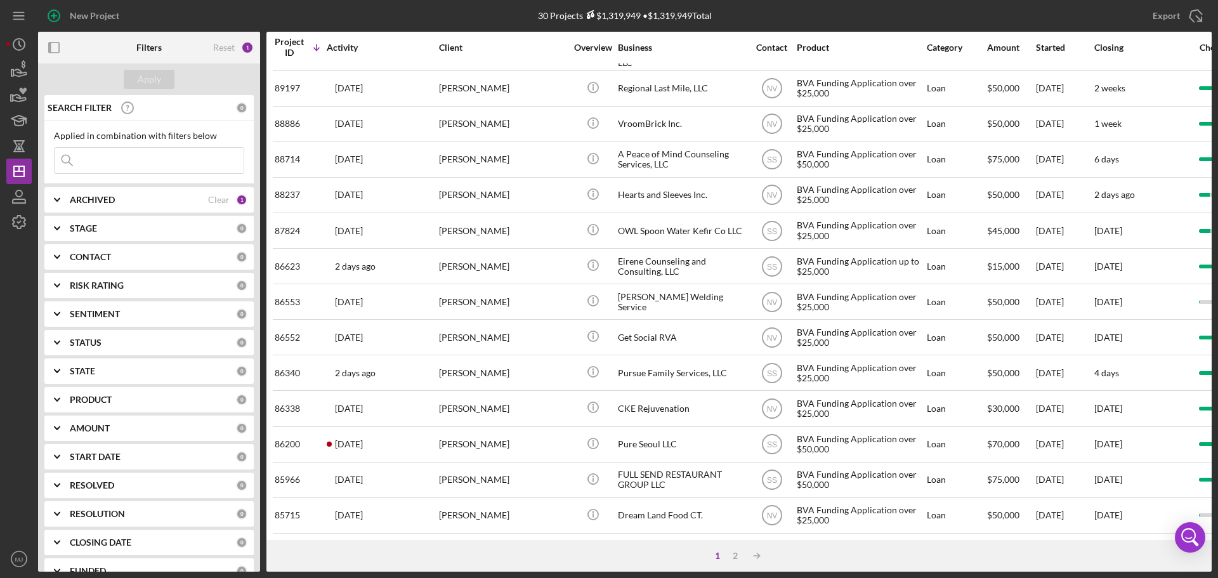
click at [140, 157] on input at bounding box center [149, 160] width 189 height 25
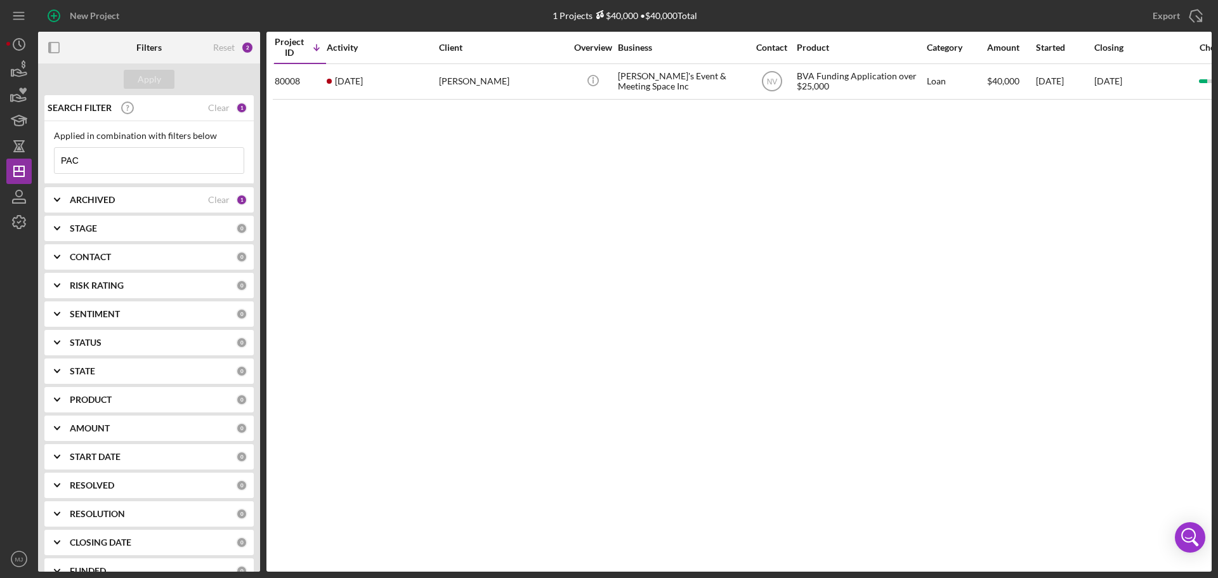
scroll to position [0, 0]
type input "PAC"
click at [103, 157] on input "PAC" at bounding box center [149, 160] width 189 height 25
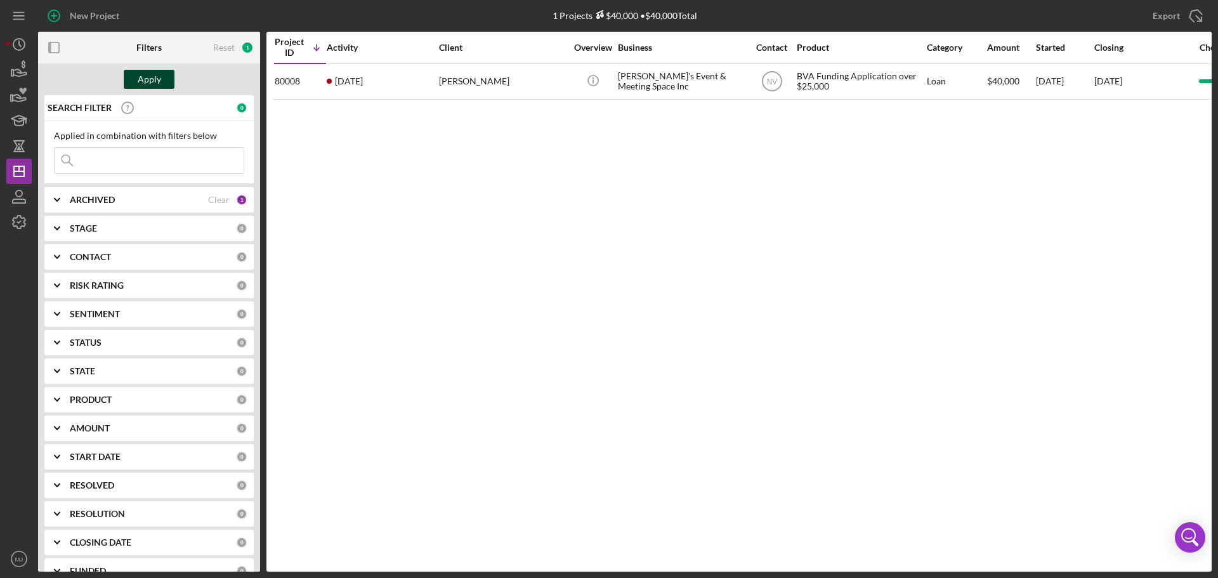
click at [145, 79] on div "Apply" at bounding box center [149, 79] width 23 height 19
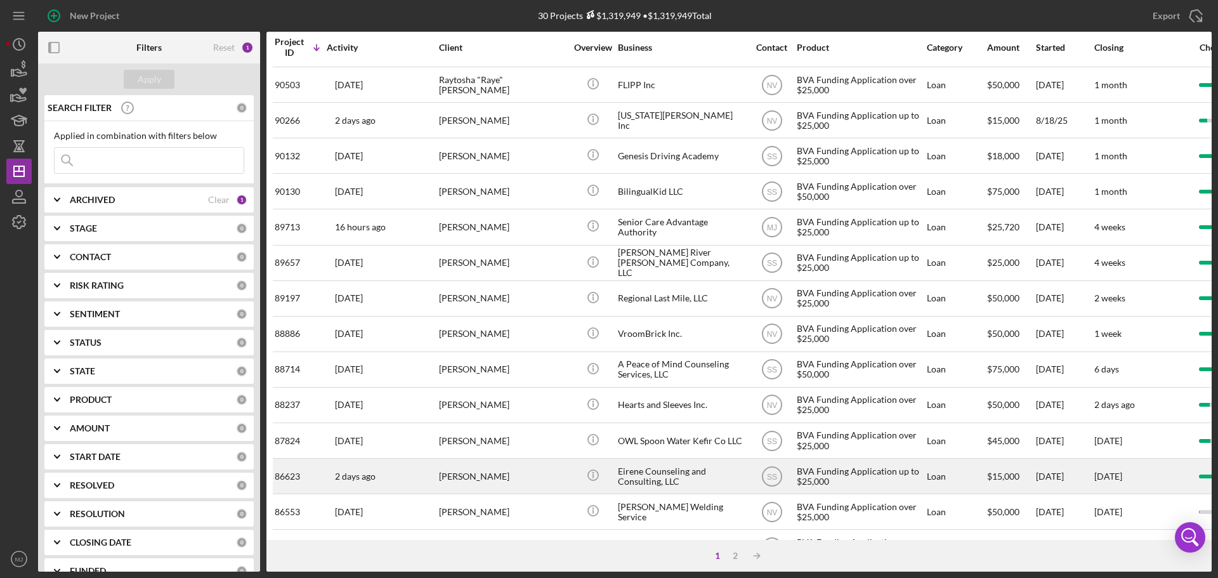
scroll to position [429, 0]
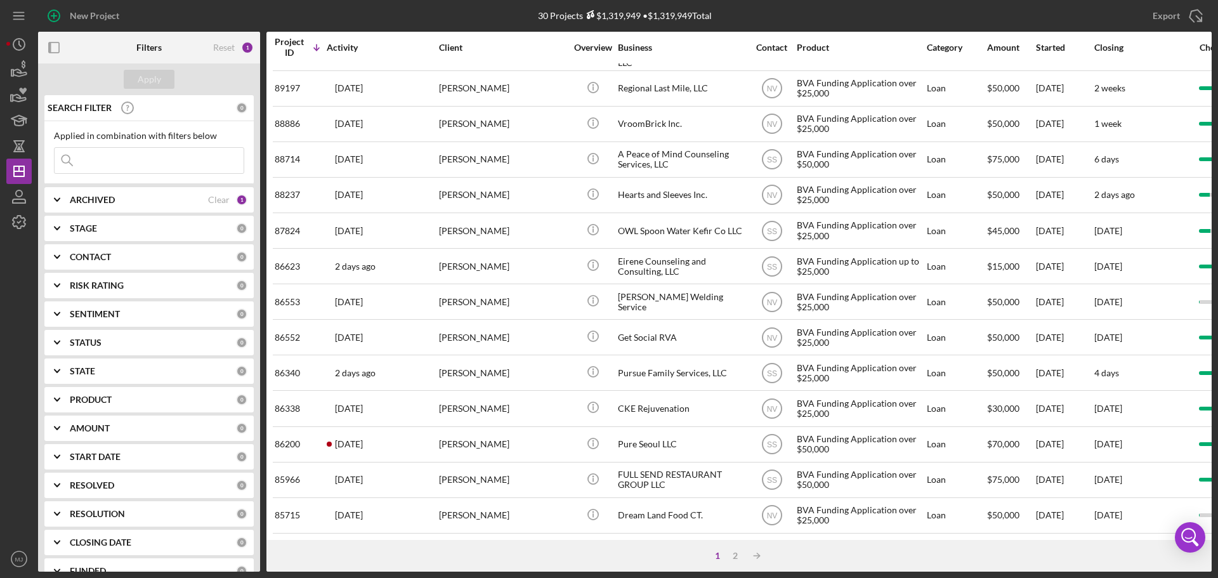
click at [736, 562] on div "1 2 Icon/Table Sort Arrow" at bounding box center [738, 556] width 945 height 32
click at [741, 556] on div "2" at bounding box center [735, 556] width 18 height 10
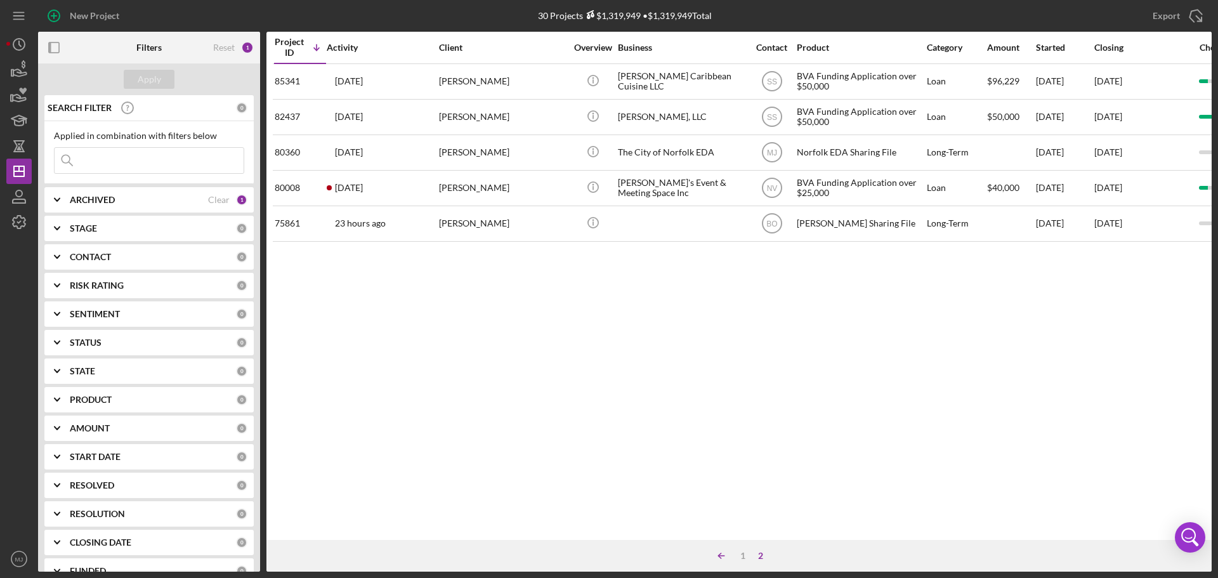
scroll to position [0, 0]
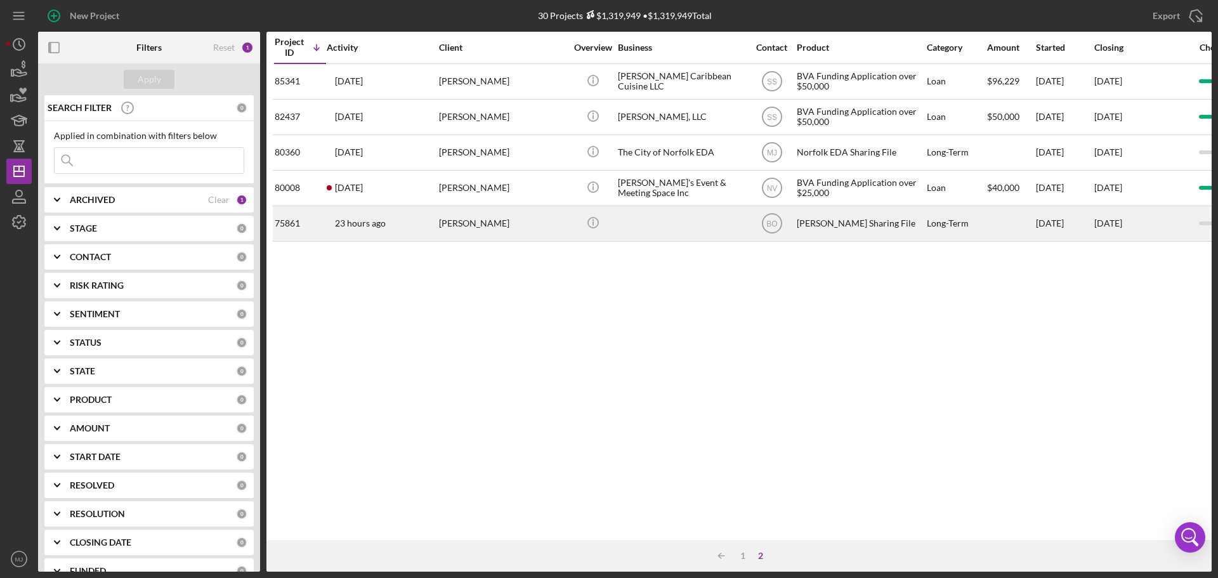
click at [644, 230] on div at bounding box center [681, 224] width 127 height 34
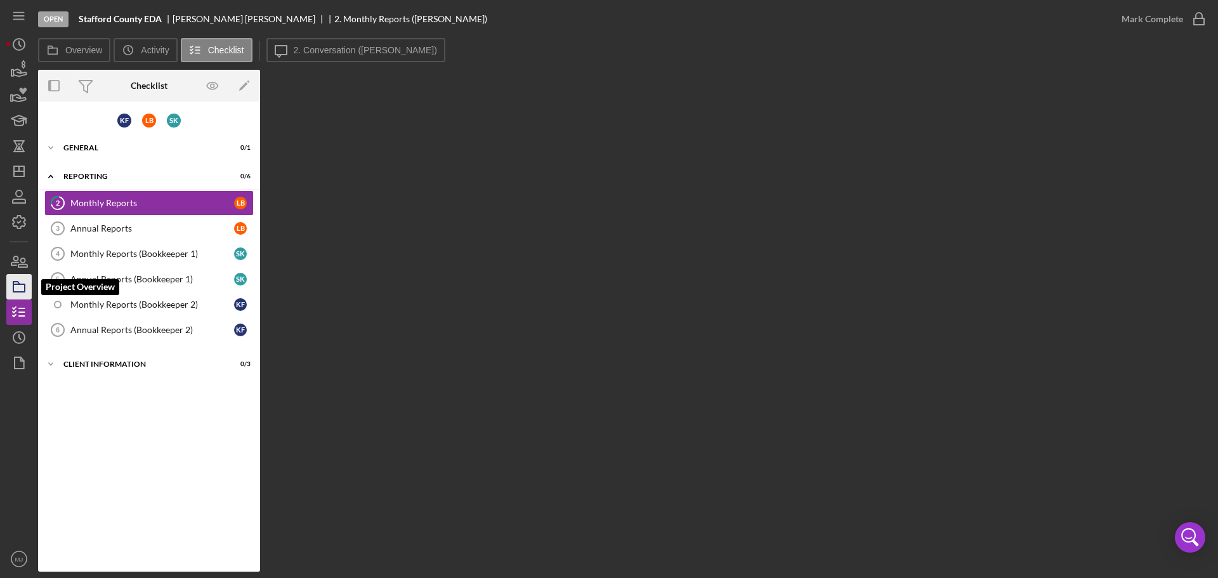
click at [16, 284] on polygon "button" at bounding box center [16, 283] width 6 height 3
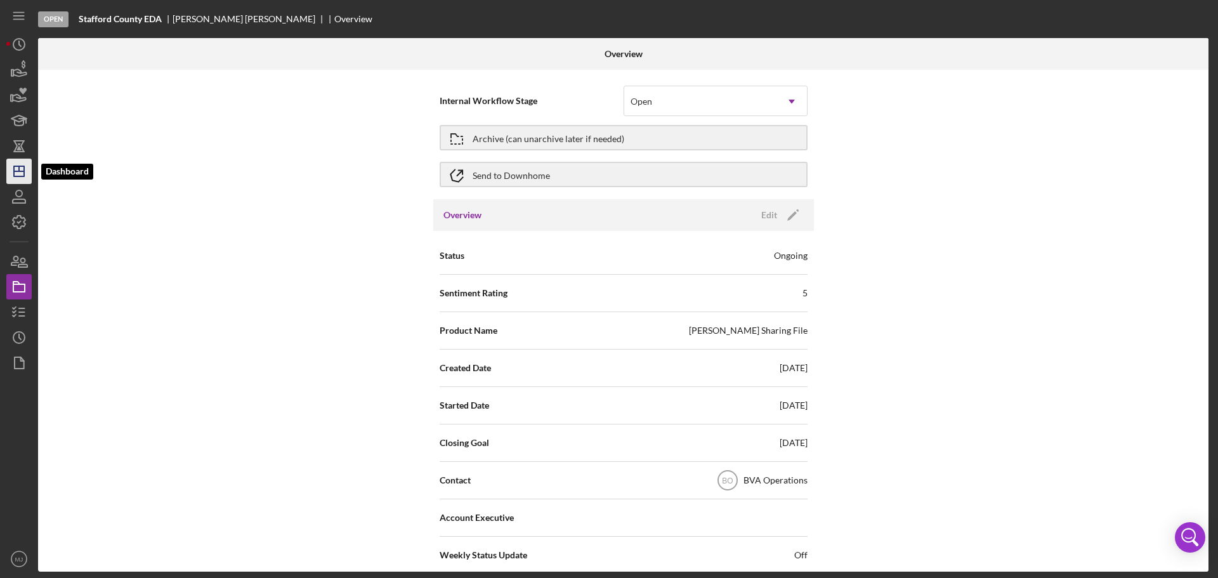
click at [15, 174] on icon "Icon/Dashboard" at bounding box center [19, 171] width 32 height 32
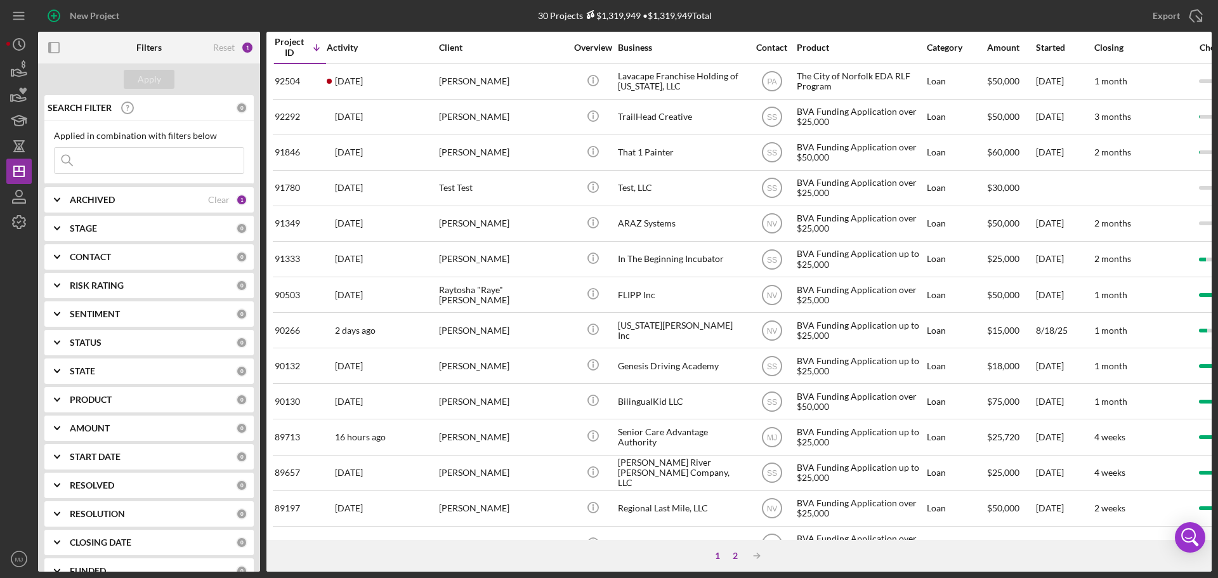
click at [731, 556] on div "2" at bounding box center [735, 556] width 18 height 10
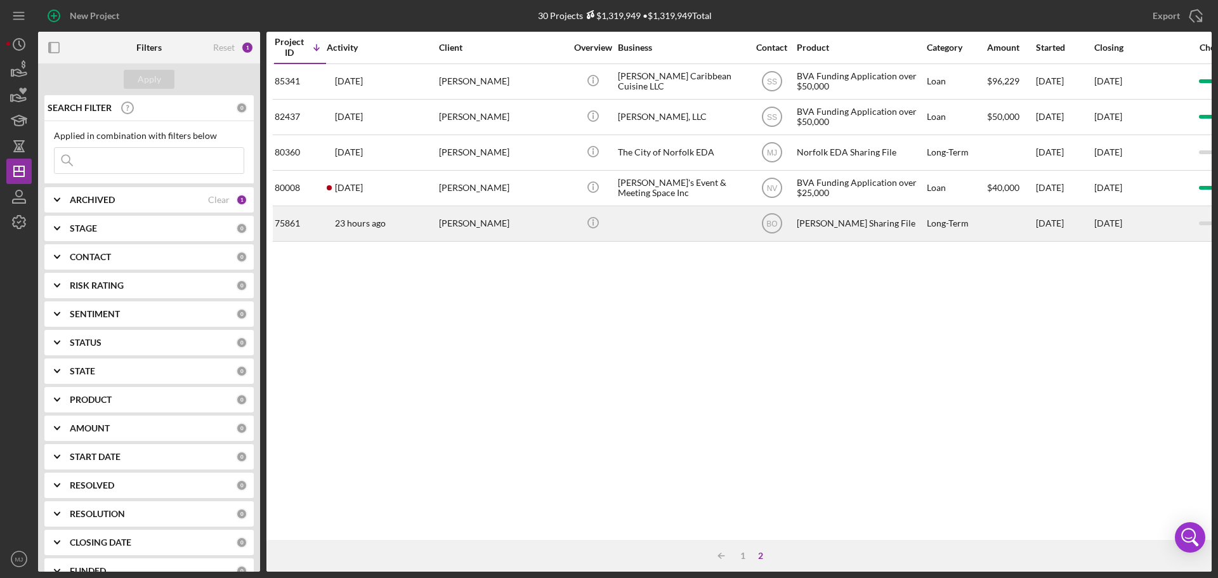
click at [646, 228] on div at bounding box center [681, 224] width 127 height 34
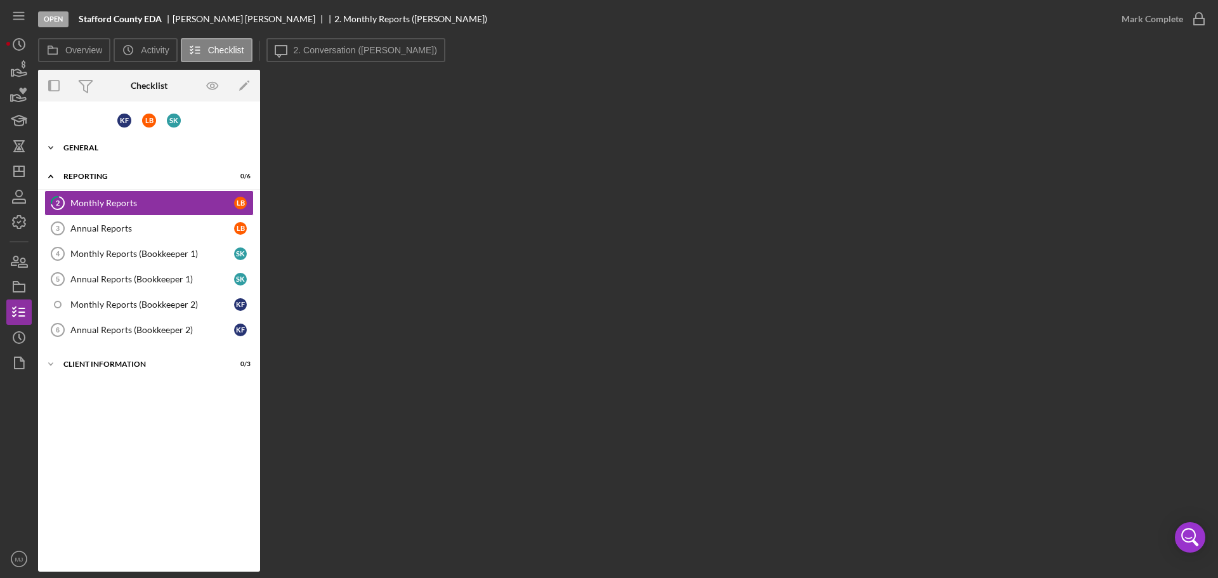
click at [105, 148] on div "General" at bounding box center [153, 148] width 181 height 8
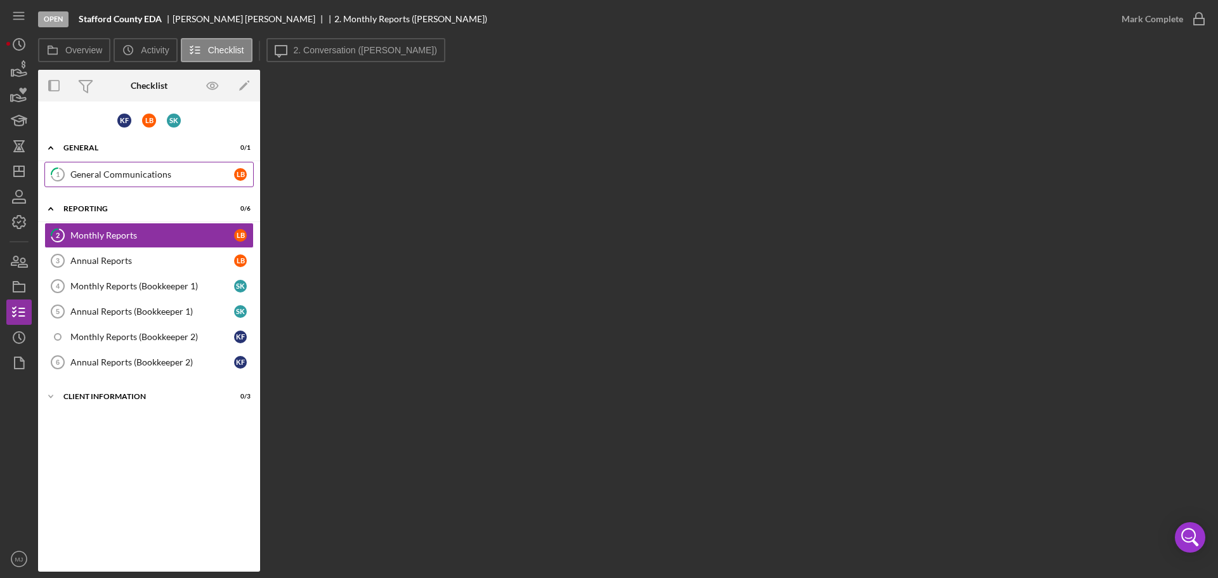
click at [105, 172] on div "General Communications" at bounding box center [152, 174] width 164 height 10
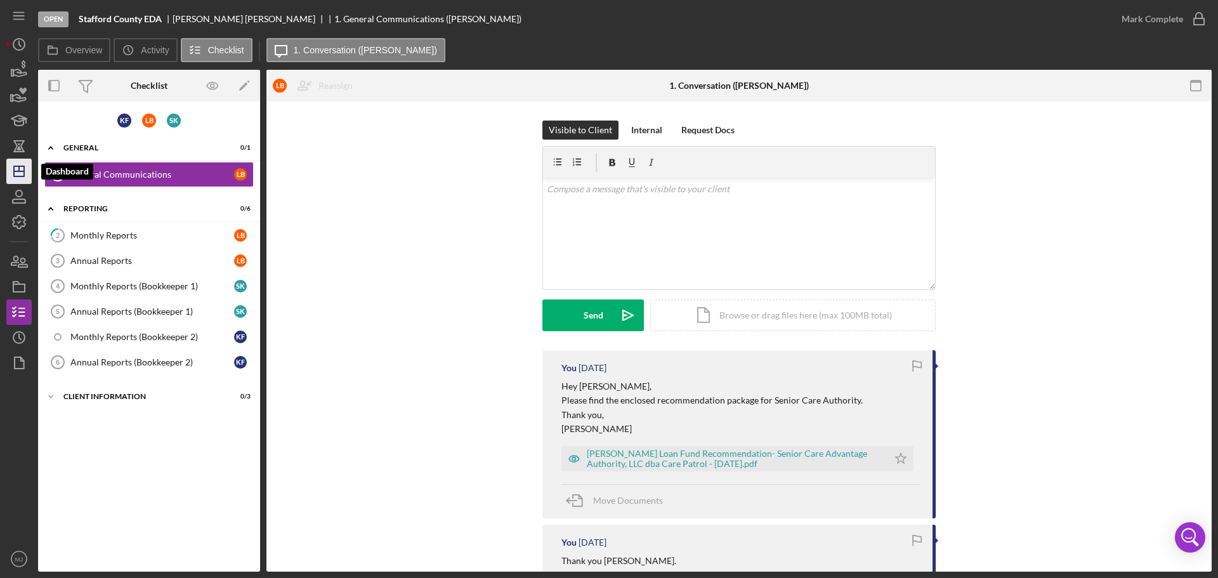
click at [15, 167] on polygon "button" at bounding box center [19, 171] width 10 height 10
